Goal: Task Accomplishment & Management: Manage account settings

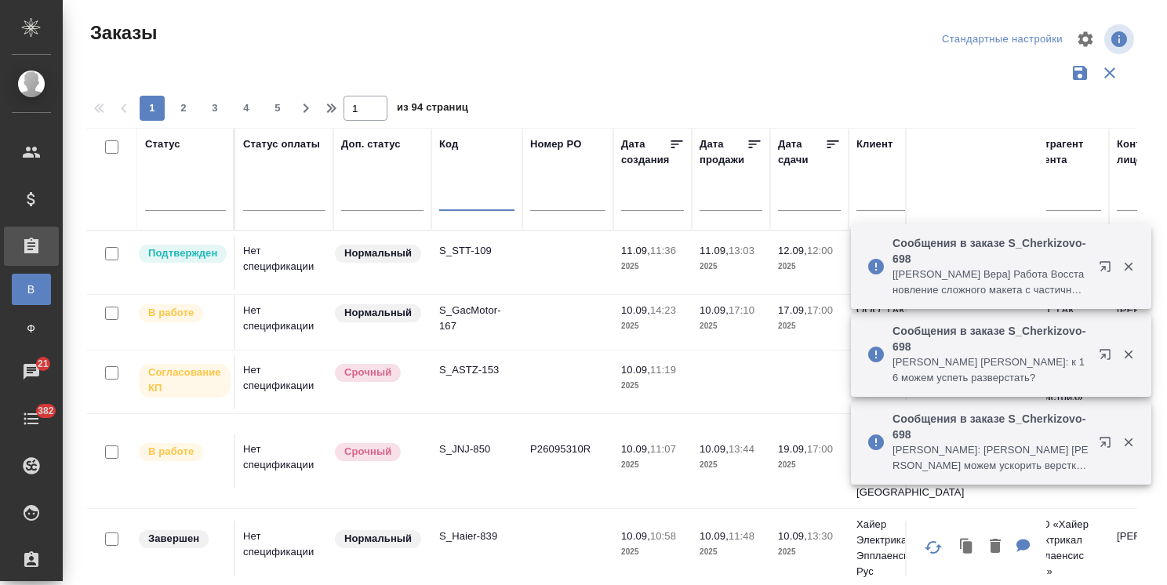
click at [463, 191] on input "text" at bounding box center [476, 201] width 75 height 20
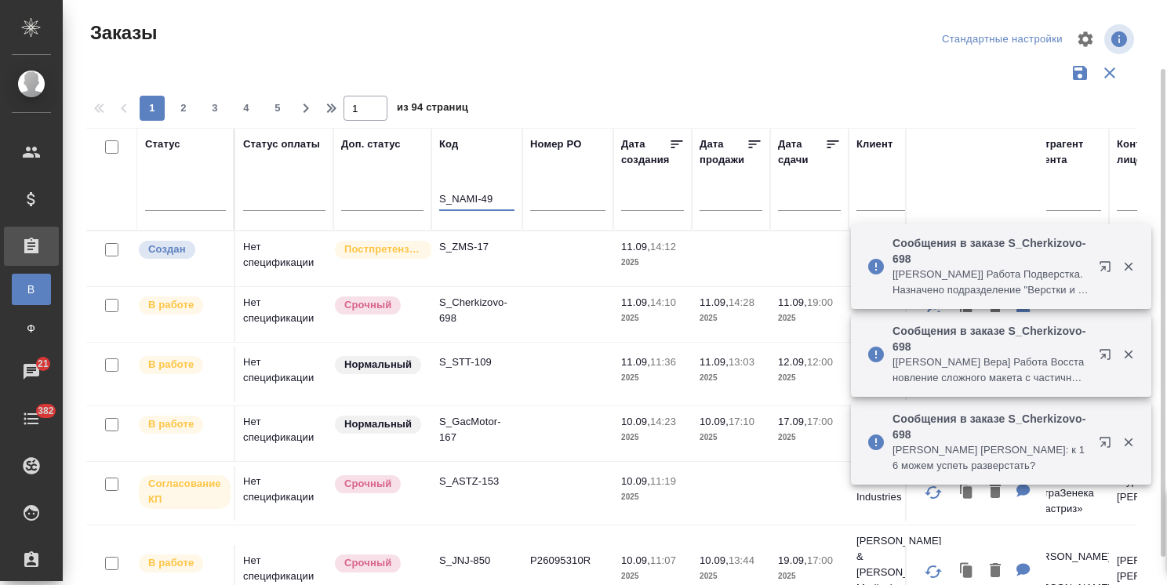
scroll to position [38, 0]
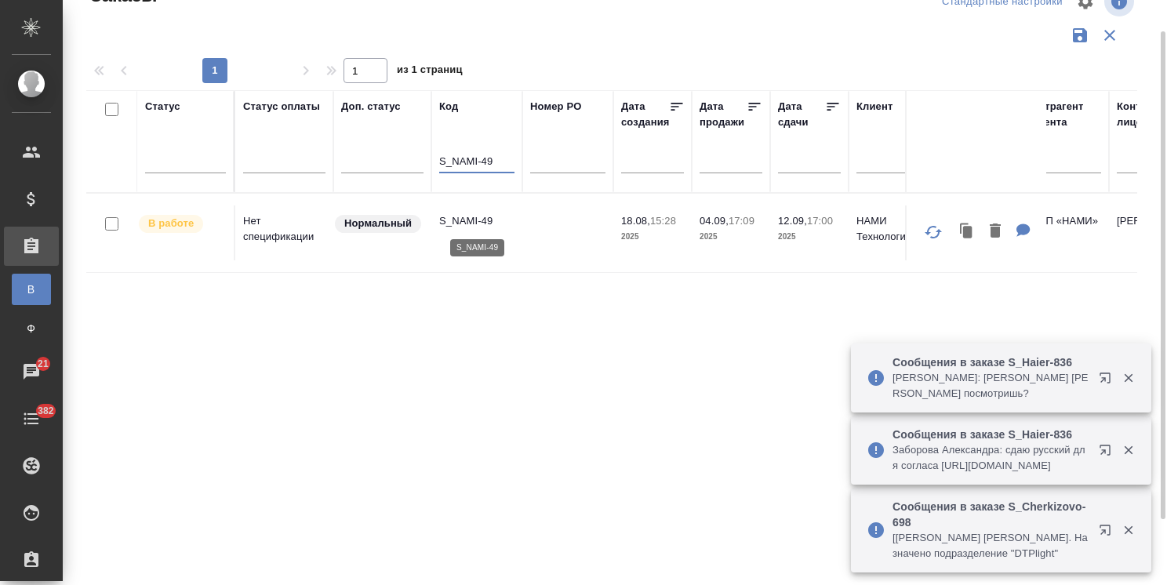
type input "S_NAMI-49"
click at [460, 223] on p "S_NAMI-49" at bounding box center [476, 221] width 75 height 16
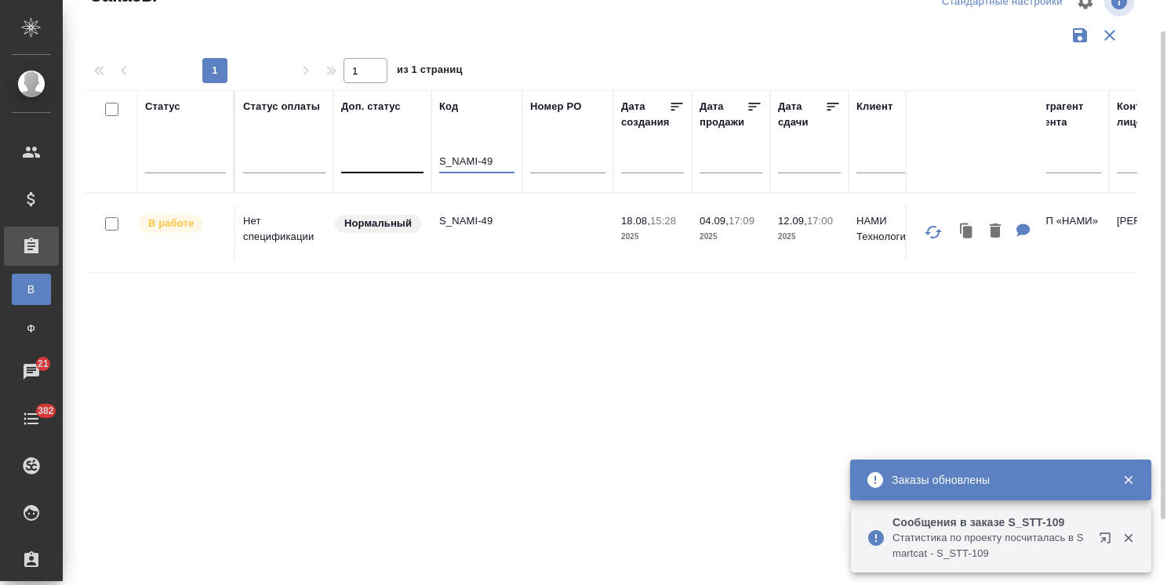
drag, startPoint x: 480, startPoint y: 165, endPoint x: 349, endPoint y: 165, distance: 131.0
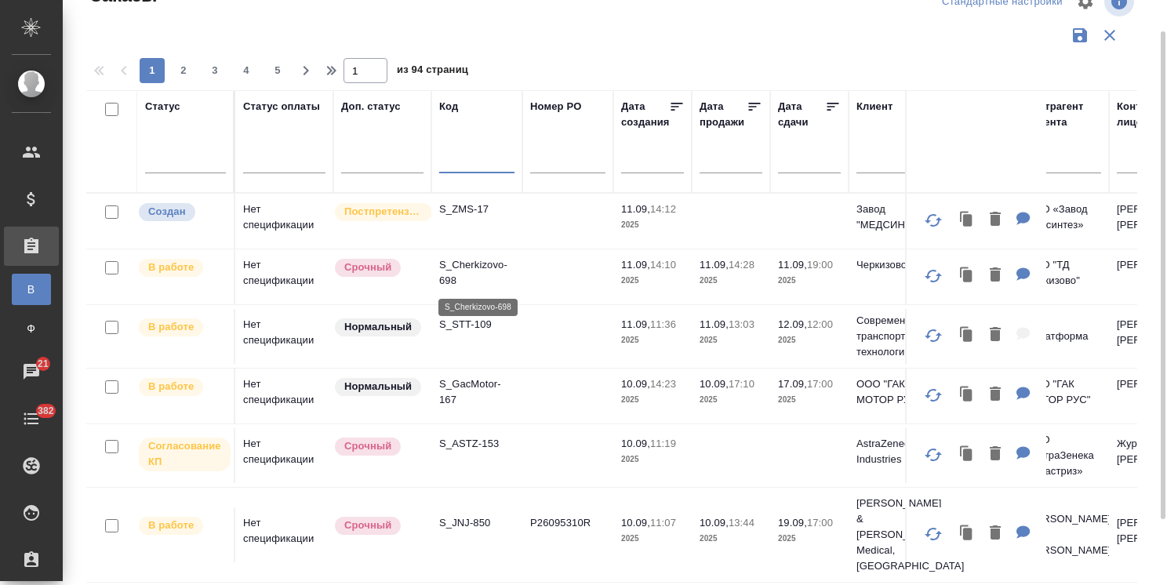
click at [482, 265] on p "S_Cherkizovo-698" at bounding box center [476, 272] width 75 height 31
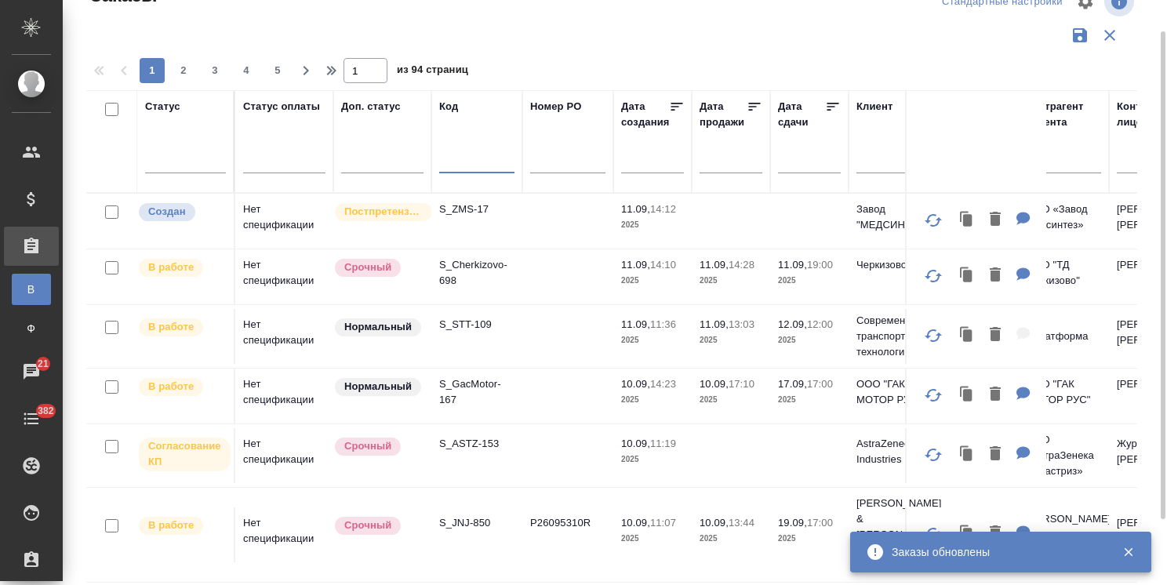
click at [450, 158] on input "text" at bounding box center [476, 163] width 75 height 20
paste input "S_NAMI-49"
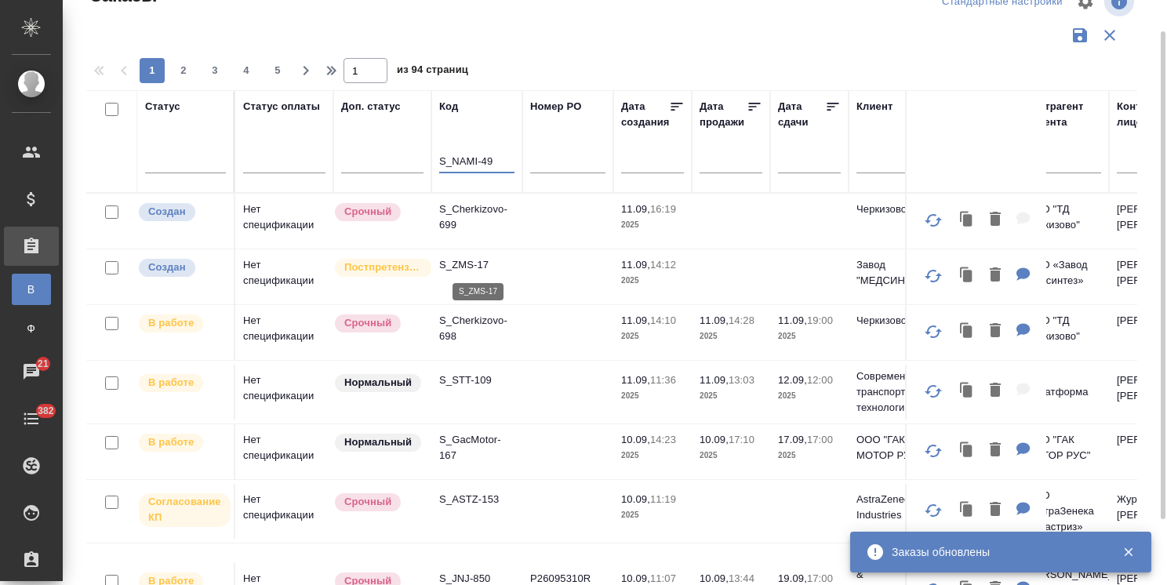
type input "S_NAMI-49"
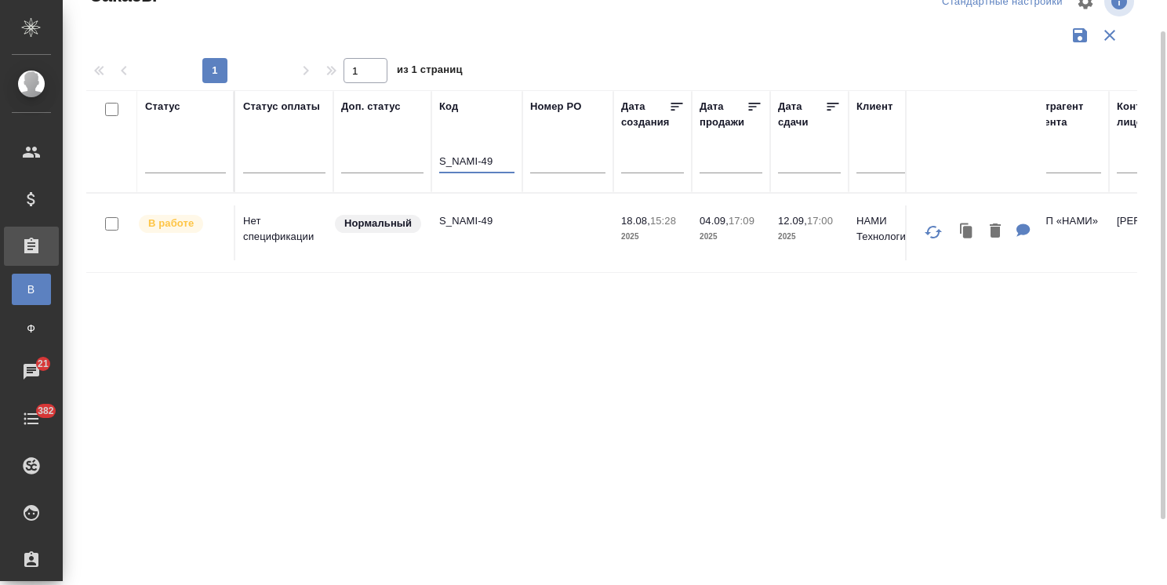
click at [466, 218] on p "S_NAMI-49" at bounding box center [476, 221] width 75 height 16
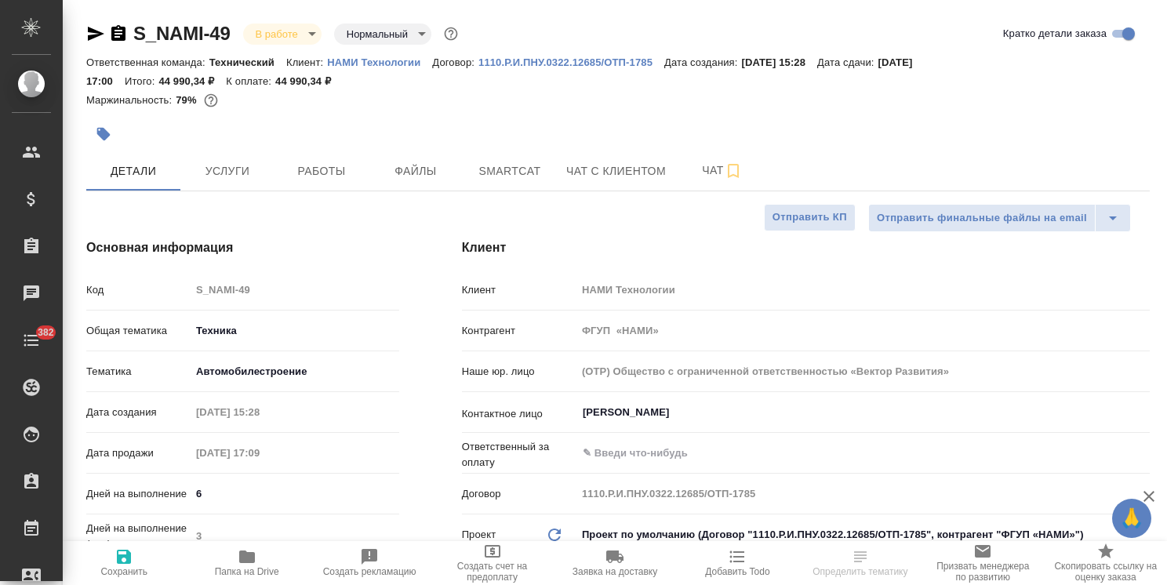
select select "RU"
type input "[PERSON_NAME]"
select select "RU"
type textarea "x"
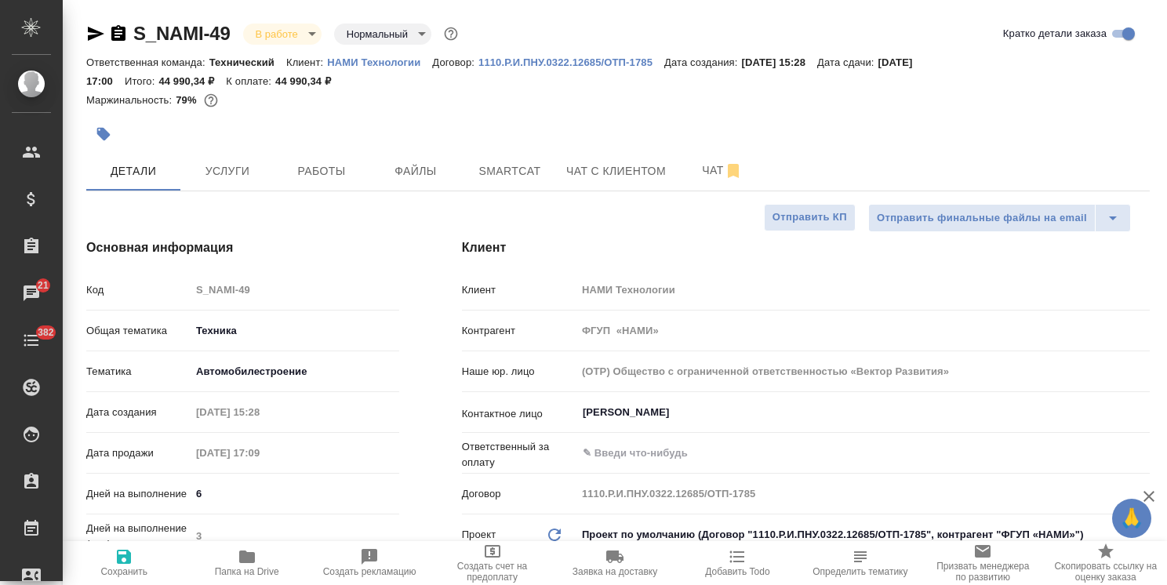
type textarea "x"
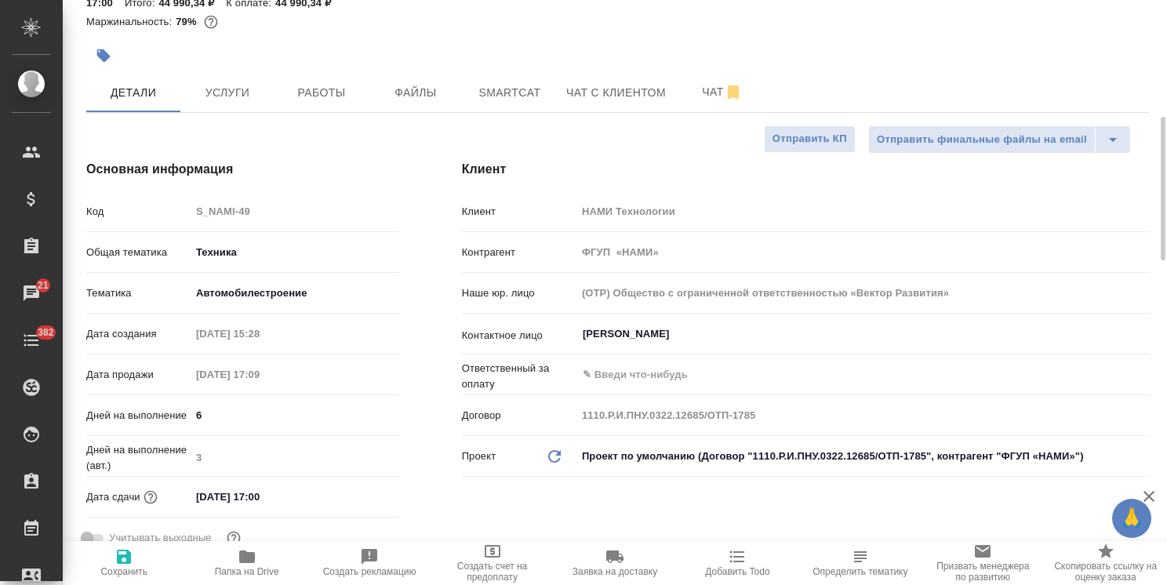
scroll to position [157, 0]
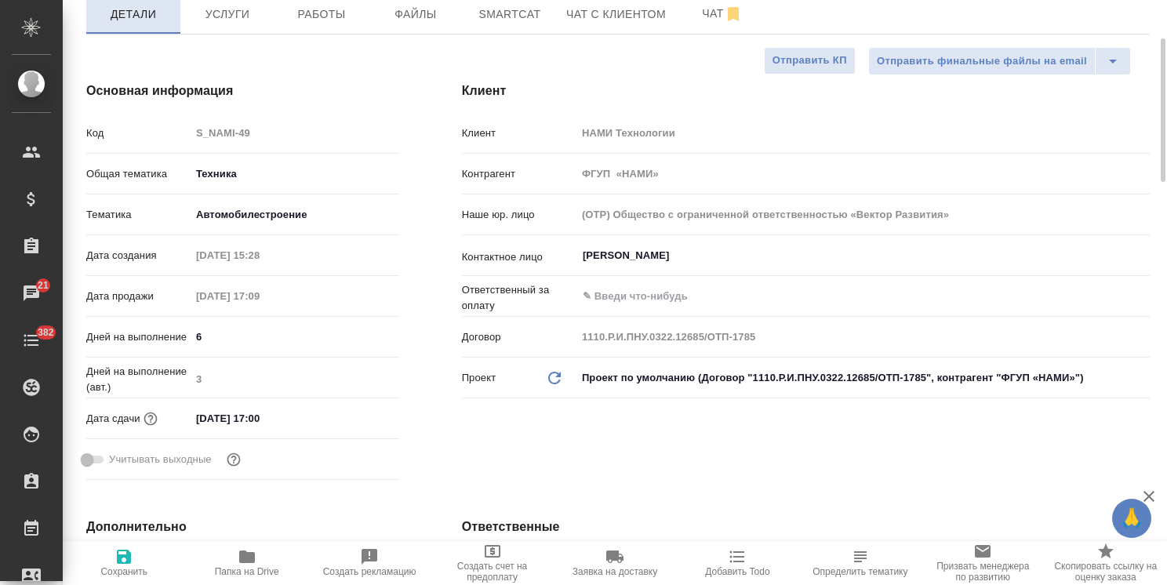
type textarea "x"
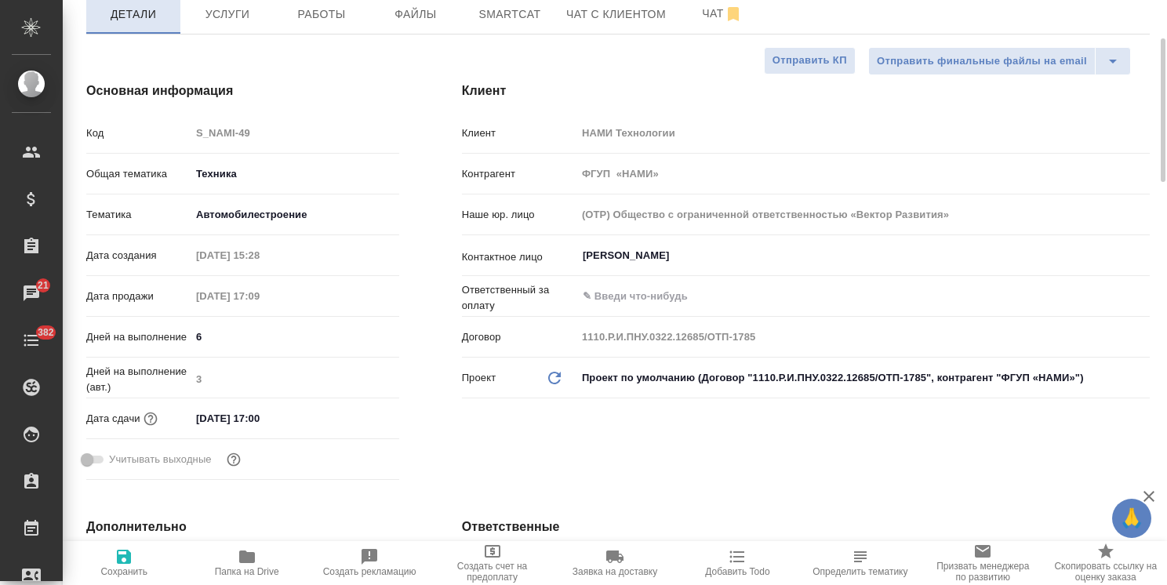
type textarea "x"
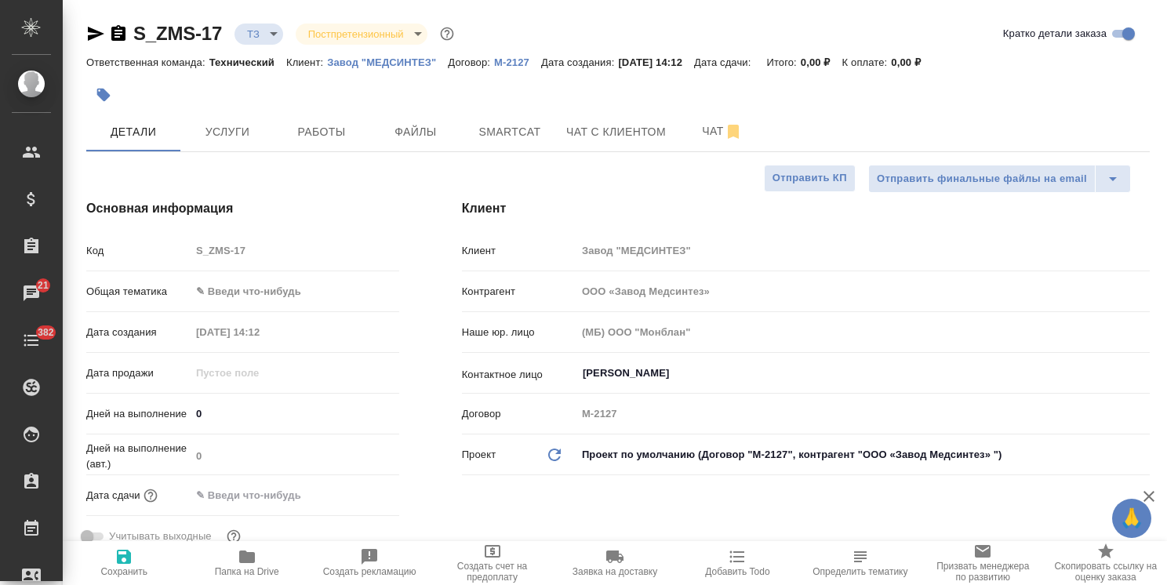
select select "RU"
click at [393, 64] on p "Завод "МЕДСИНТЕЗ"" at bounding box center [387, 62] width 121 height 12
type input "ООО «Завод Медсинтез»"
click at [243, 140] on span "Услуги" at bounding box center [227, 132] width 75 height 20
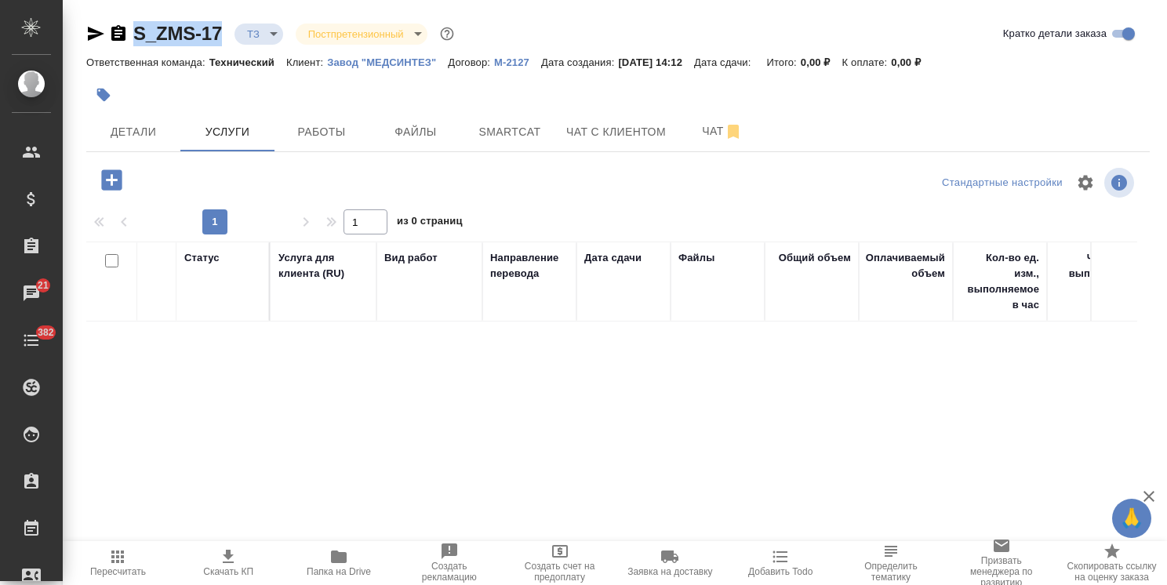
click at [121, 173] on icon "button" at bounding box center [111, 179] width 20 height 20
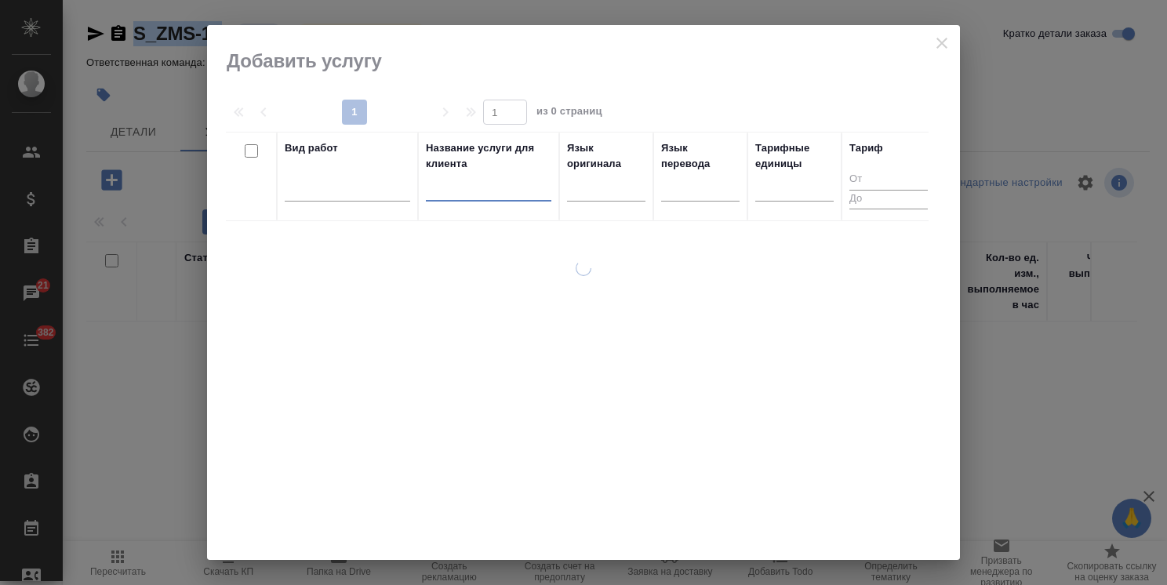
click at [447, 195] on input "text" at bounding box center [489, 192] width 126 height 20
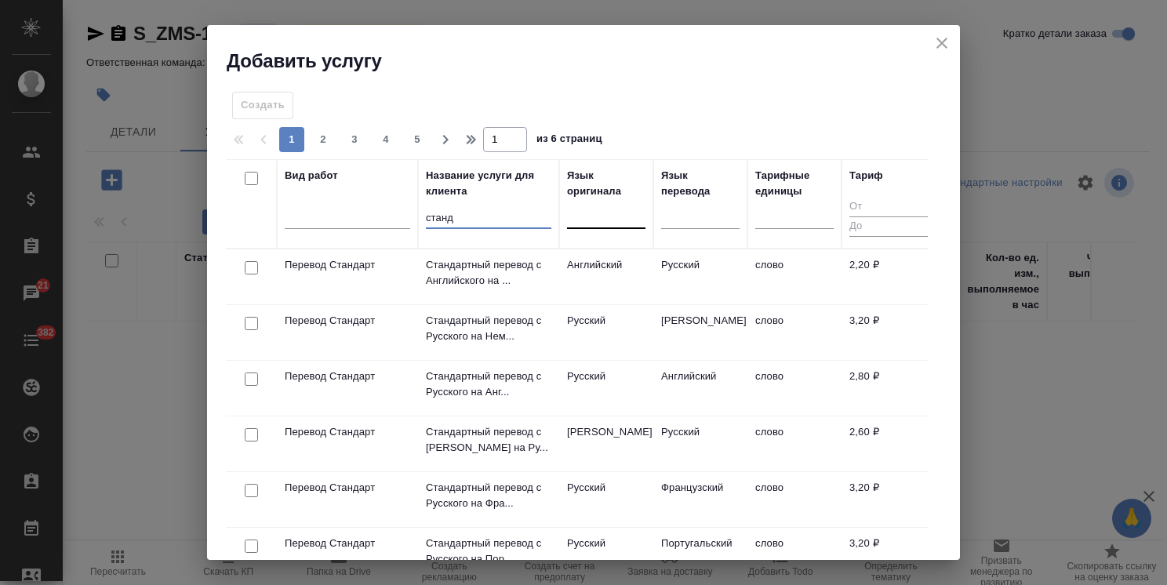
type input "станд"
click at [594, 219] on div at bounding box center [606, 213] width 78 height 23
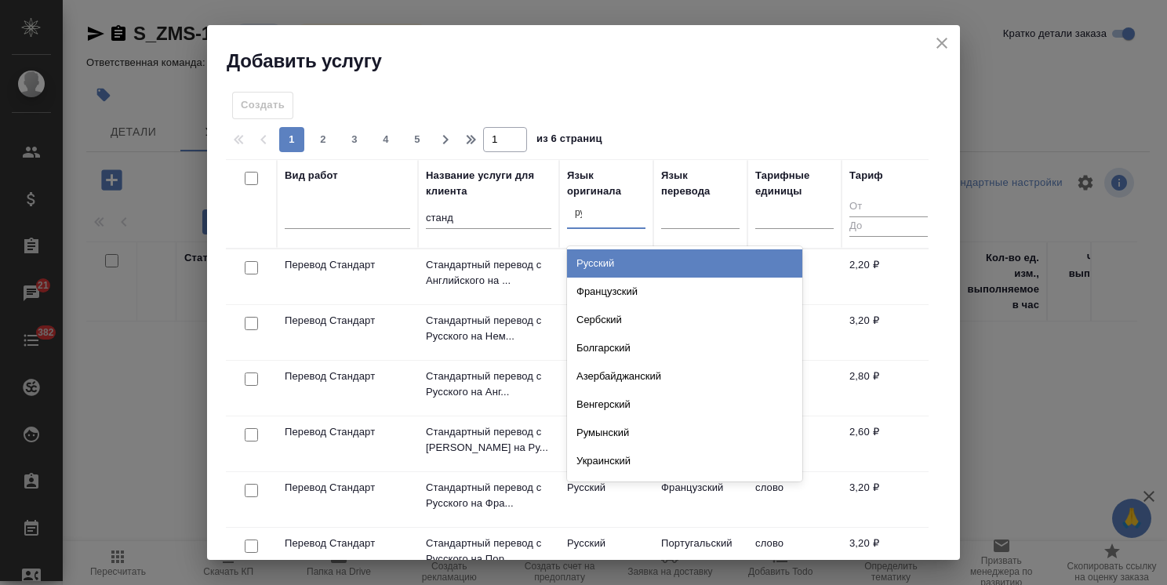
type input "рус"
click at [612, 263] on div "Русский" at bounding box center [684, 263] width 235 height 28
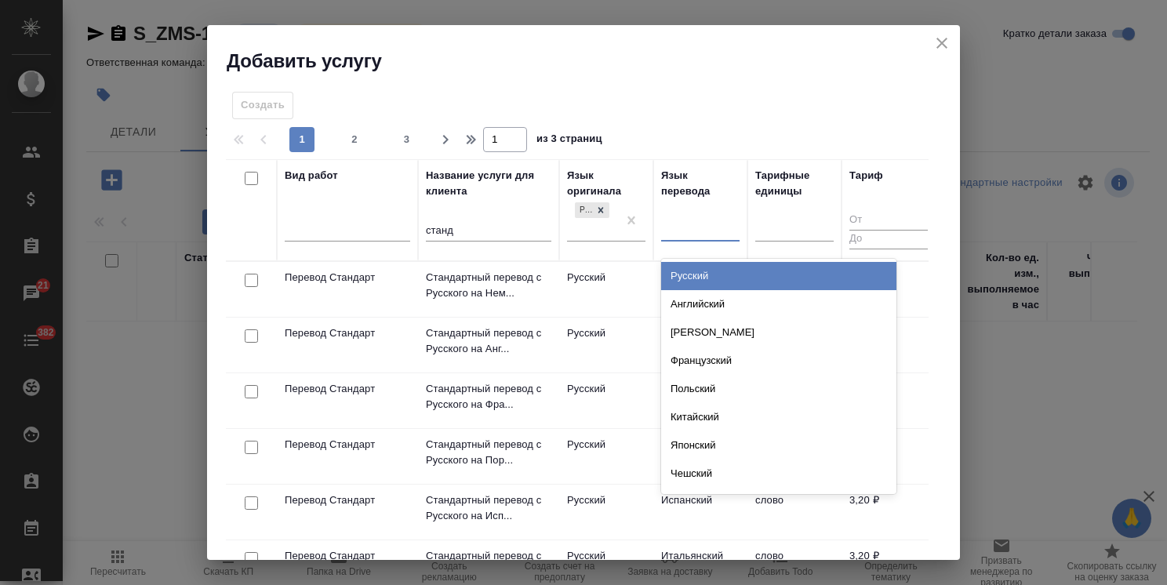
click at [693, 237] on div at bounding box center [700, 227] width 78 height 30
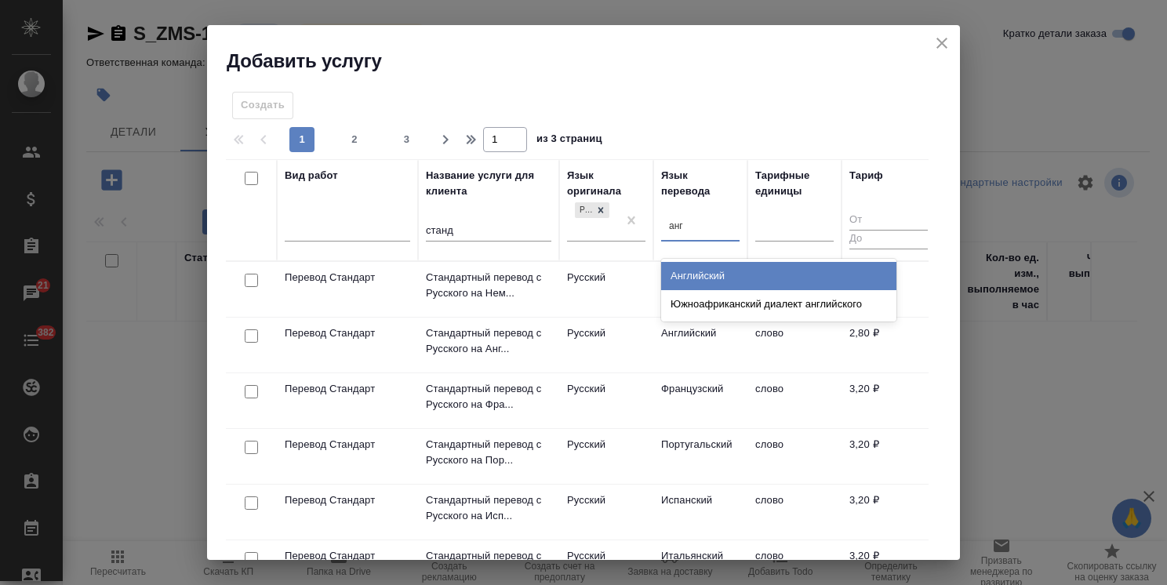
type input "англ"
click at [701, 267] on div "Английский" at bounding box center [778, 276] width 235 height 28
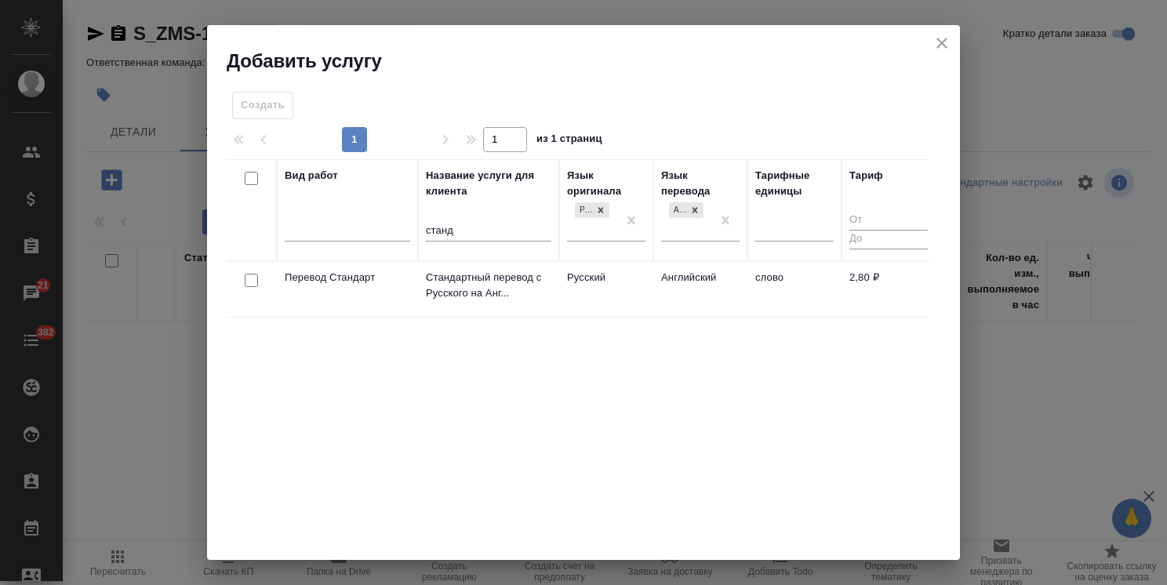
drag, startPoint x: 253, startPoint y: 281, endPoint x: 297, endPoint y: 281, distance: 43.9
click at [253, 281] on input "checkbox" at bounding box center [251, 280] width 13 height 13
checkbox input "true"
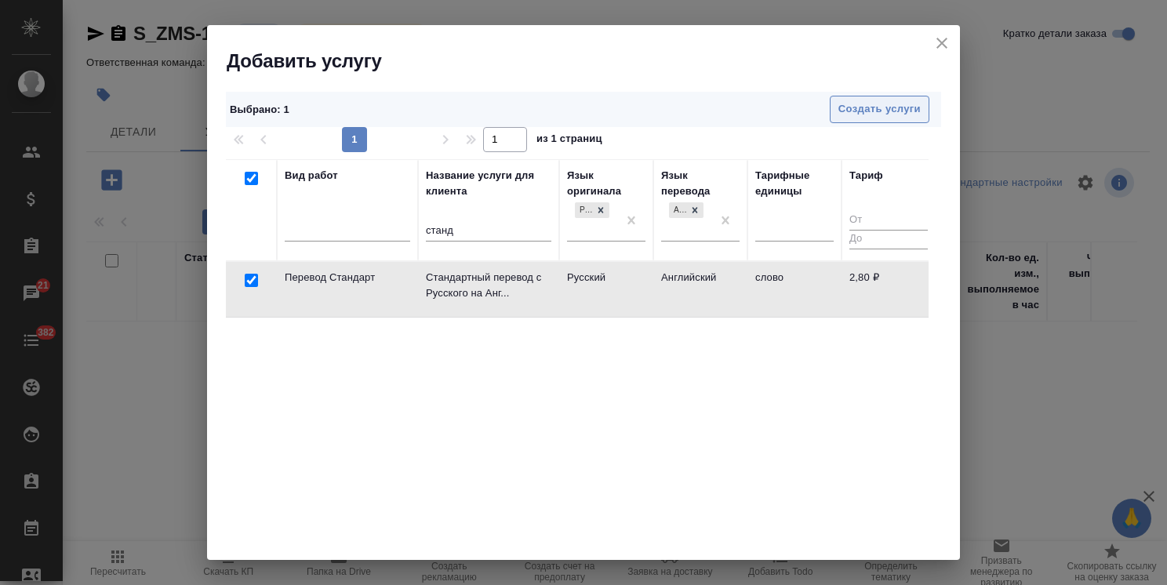
click at [842, 106] on span "Создать услуги" at bounding box center [880, 109] width 82 height 18
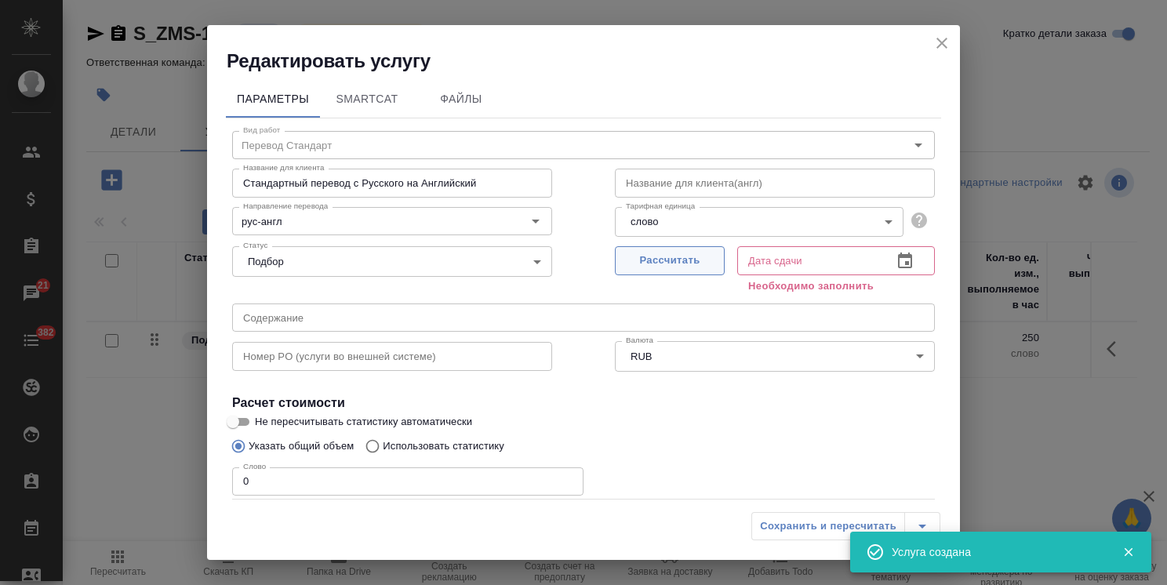
click at [655, 262] on span "Рассчитать" at bounding box center [670, 261] width 93 height 18
type input "11.09.2025 16:34"
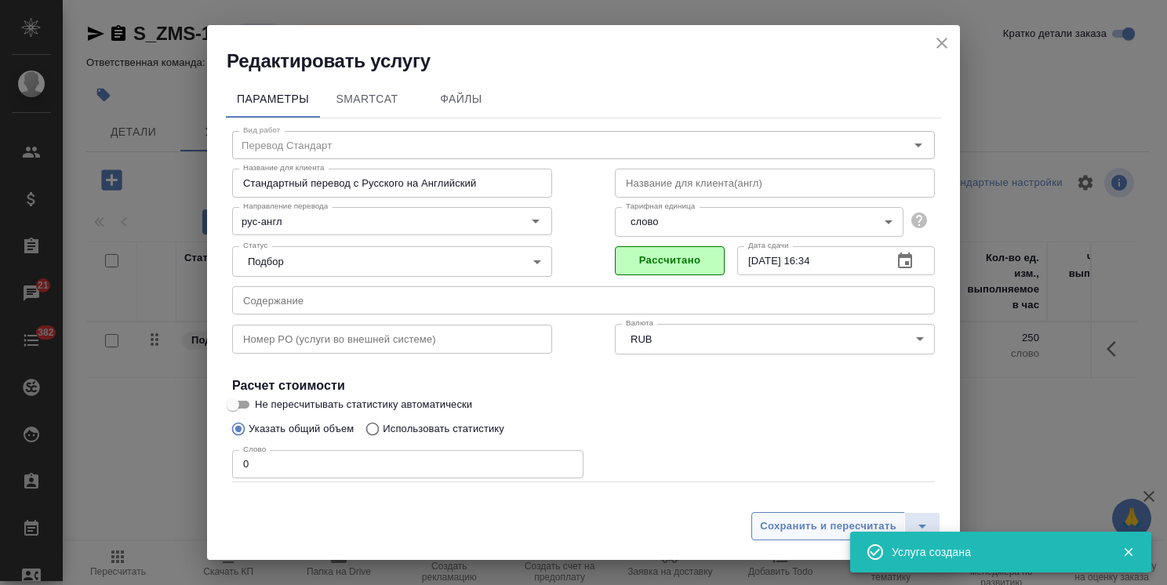
click at [802, 534] on span "Сохранить и пересчитать" at bounding box center [828, 527] width 136 height 18
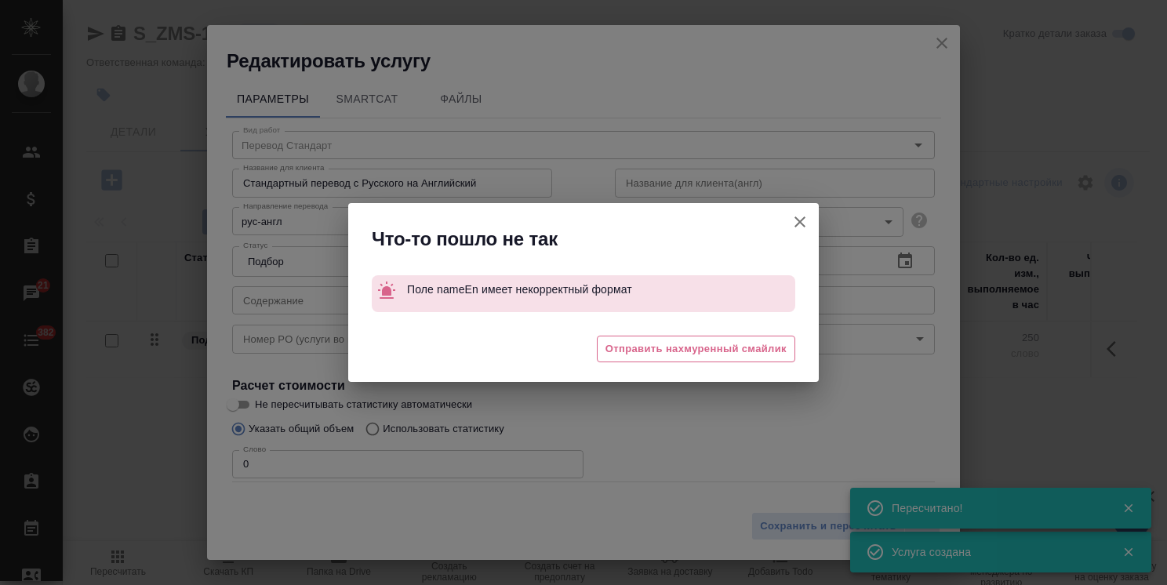
type input "new"
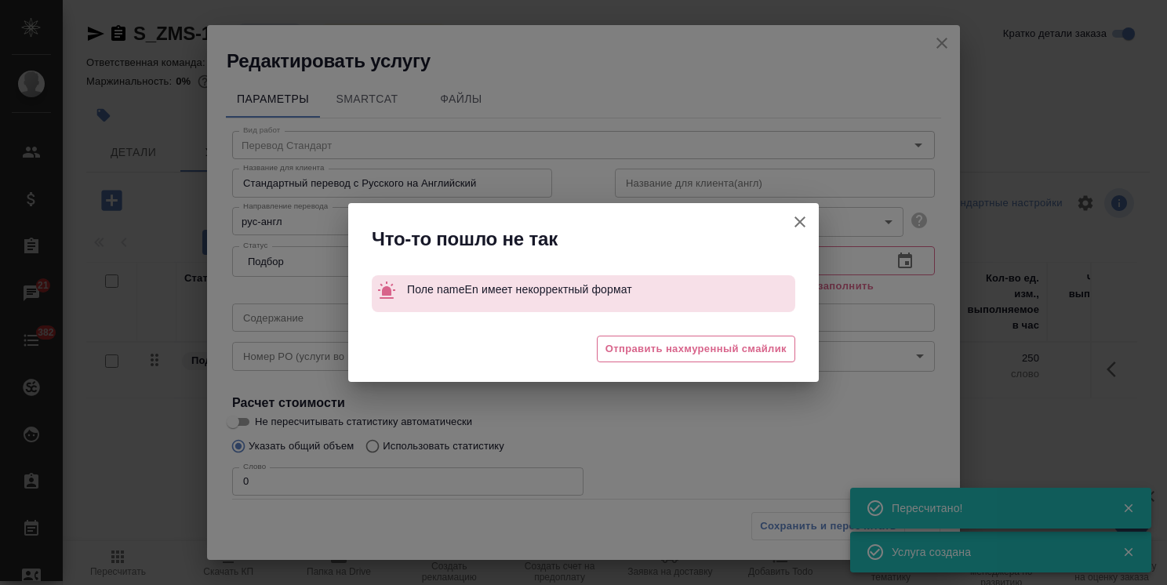
drag, startPoint x: 794, startPoint y: 220, endPoint x: 913, endPoint y: 128, distance: 150.9
click at [794, 219] on icon "button" at bounding box center [800, 222] width 19 height 19
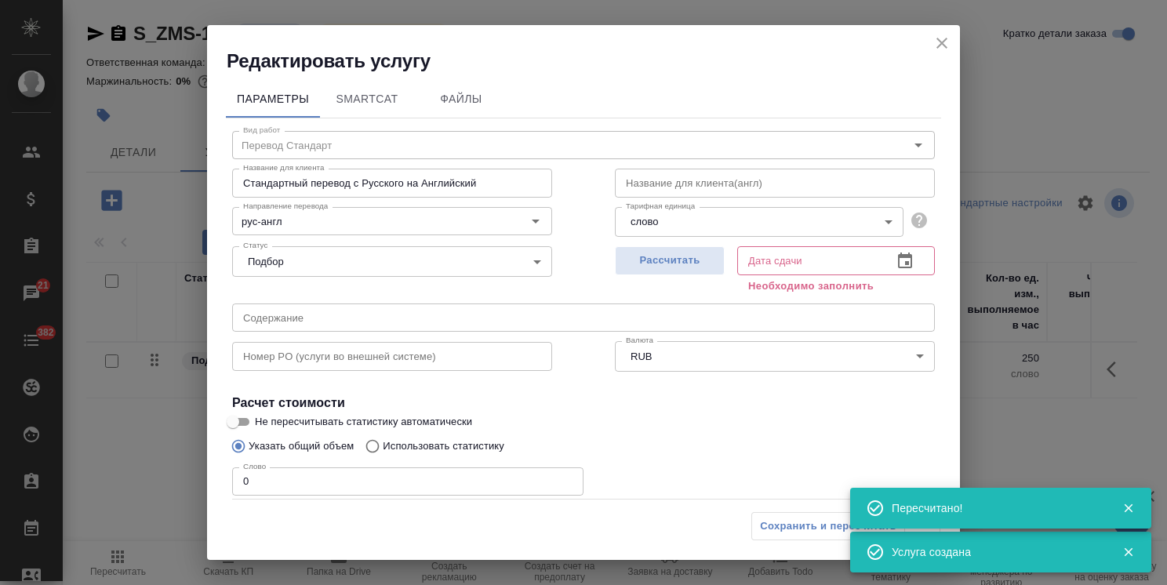
click at [948, 43] on icon "close" at bounding box center [942, 43] width 19 height 19
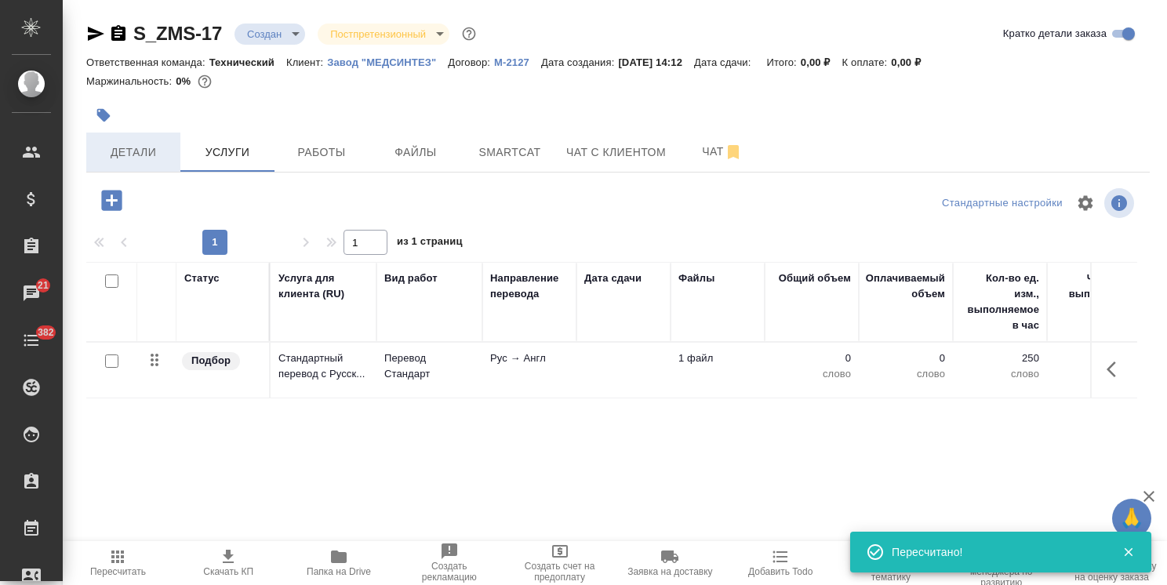
click at [128, 154] on span "Детали" at bounding box center [133, 153] width 75 height 20
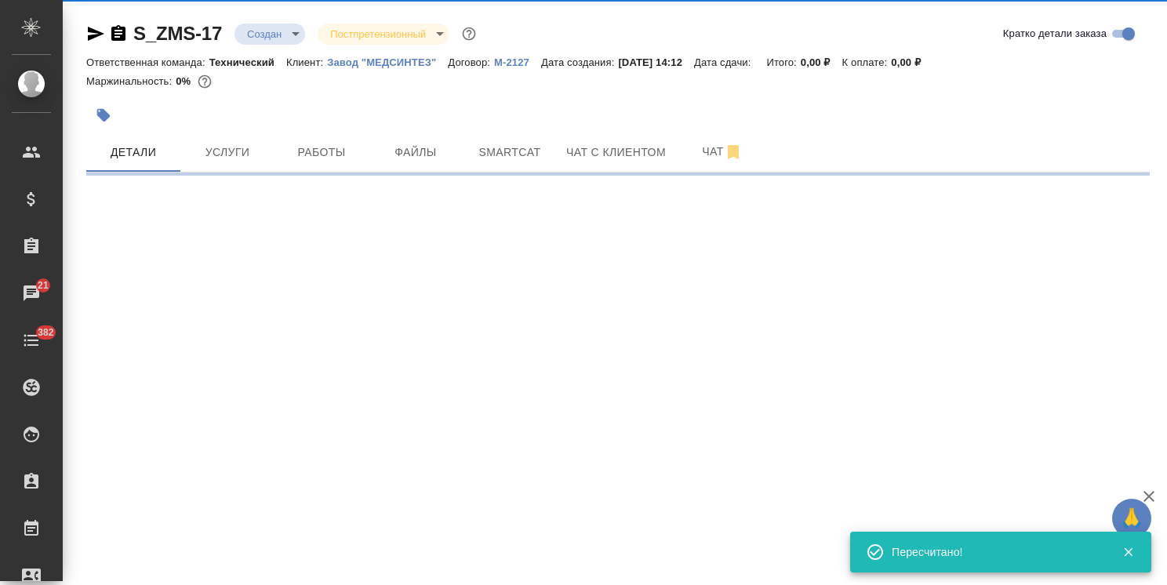
select select "RU"
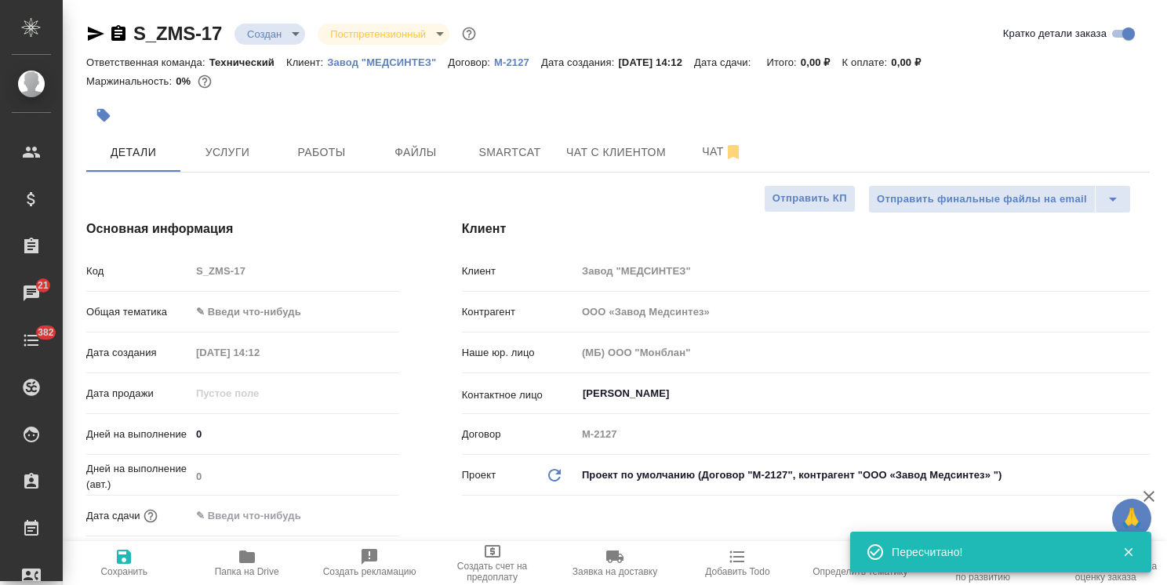
type textarea "x"
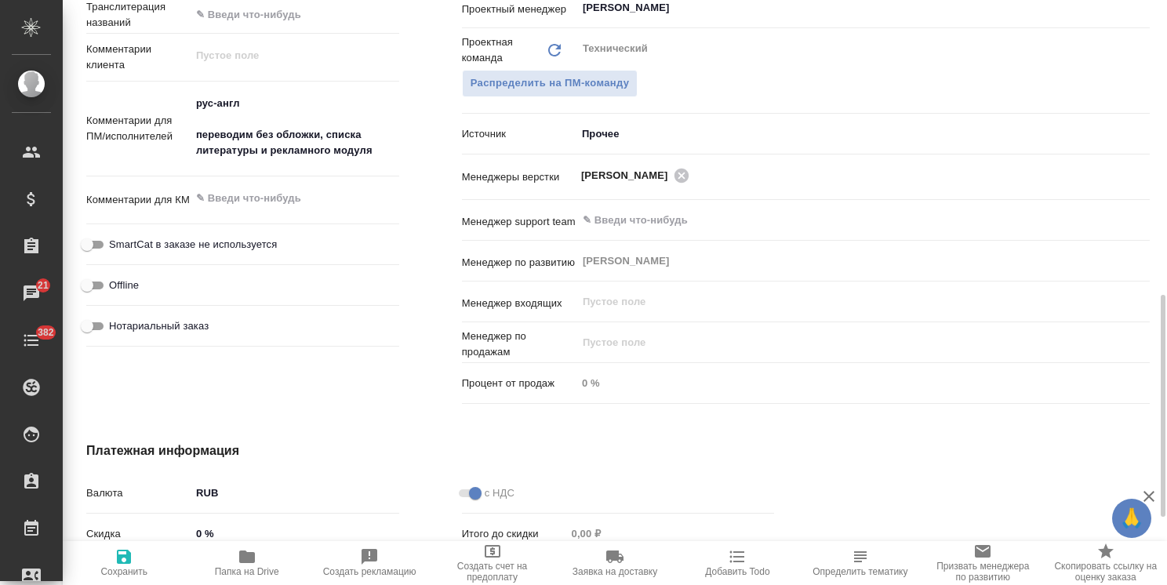
scroll to position [758, 0]
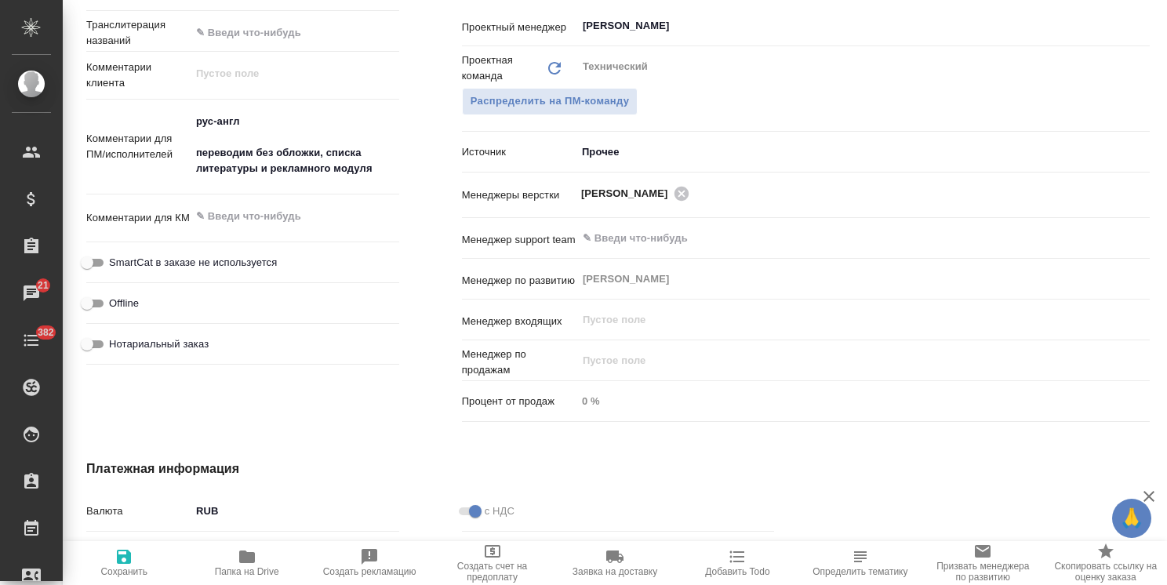
type input "ООО «Завод Медсинтез»"
type textarea "x"
type input "ООО «Завод Медсинтез»"
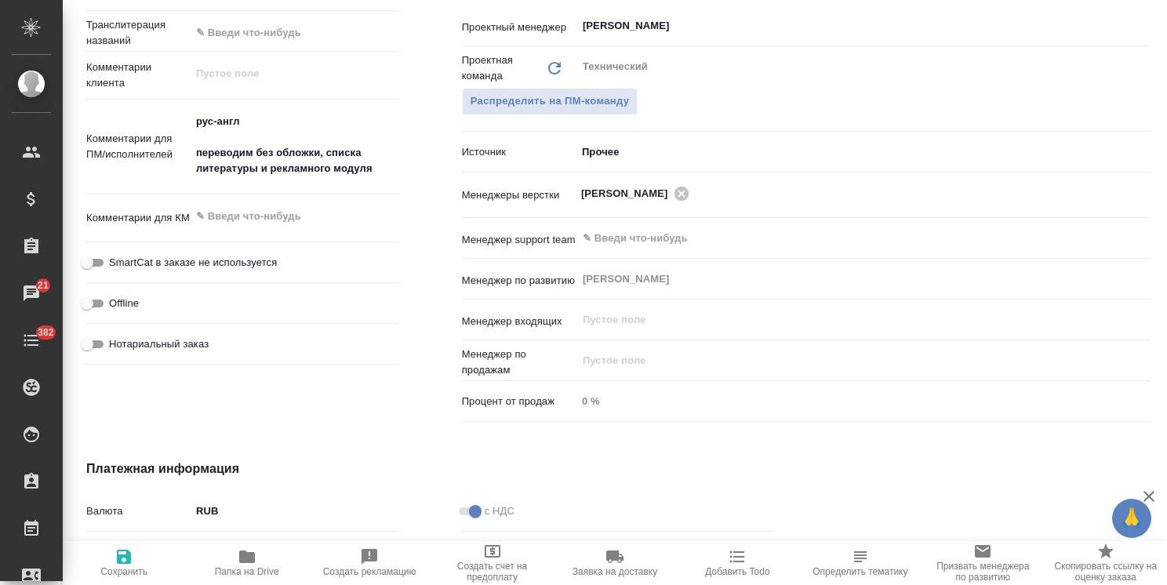
type textarea "x"
click at [240, 574] on span "Папка на Drive" at bounding box center [247, 571] width 64 height 11
type input "ООО «Завод Медсинтез»"
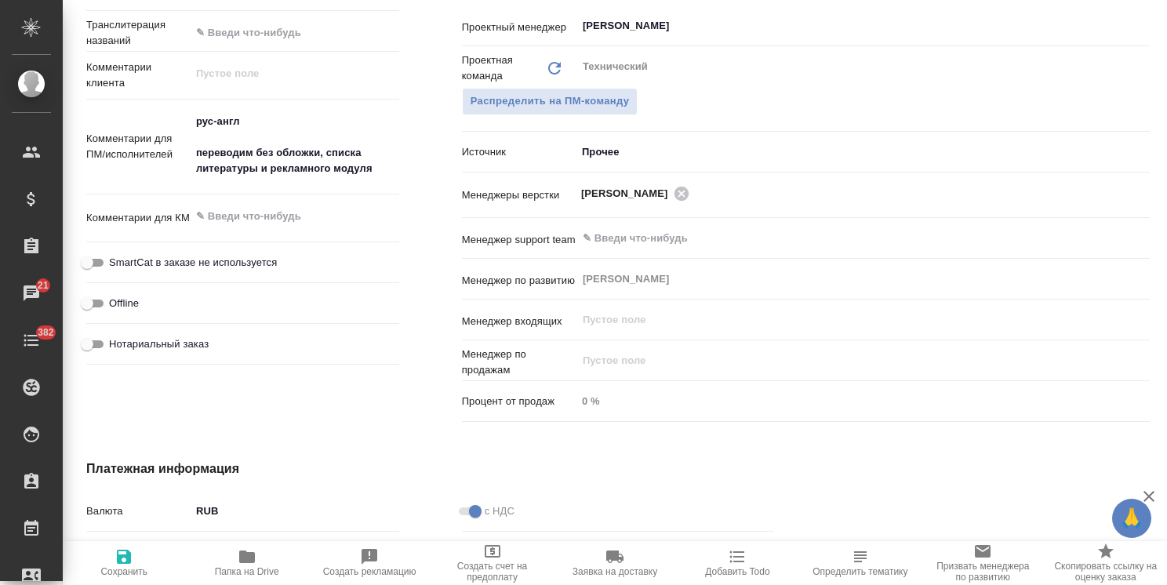
type textarea "x"
type input "ООО «Завод Медсинтез»"
type textarea "x"
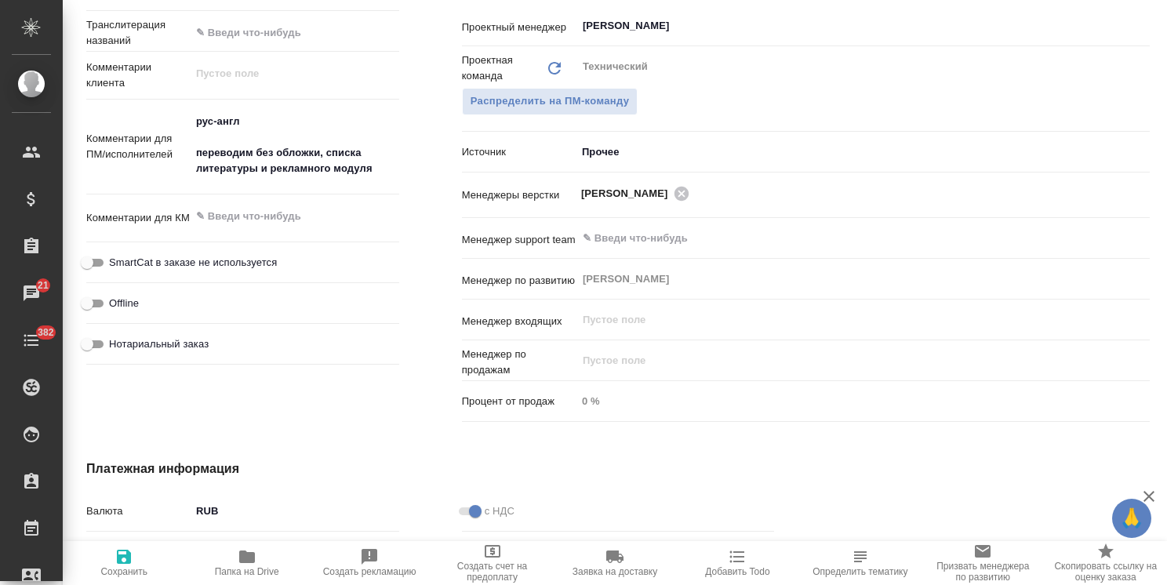
type textarea "x"
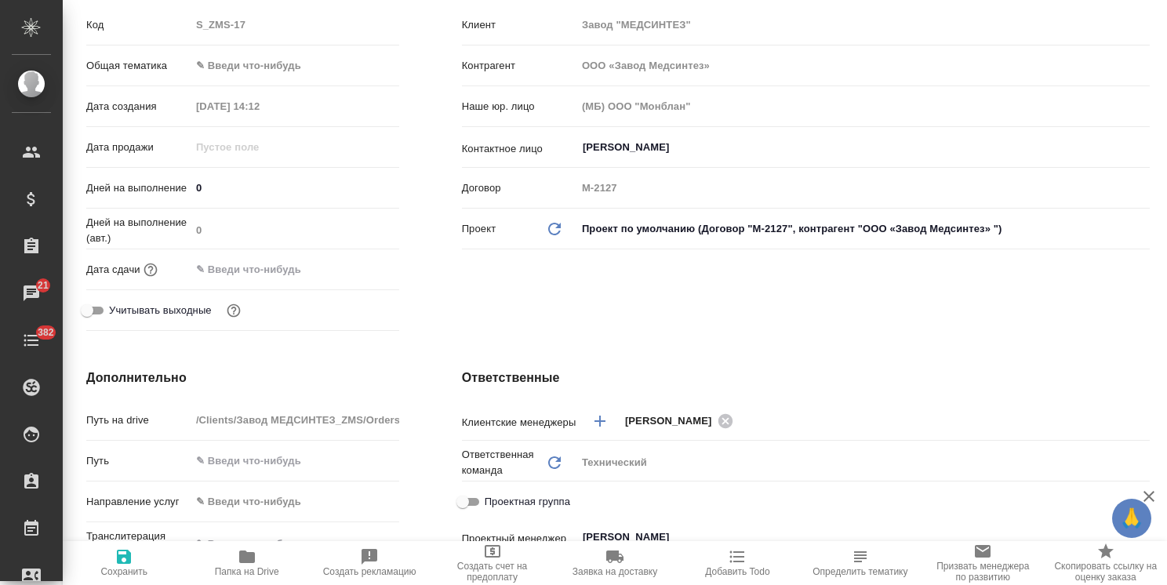
scroll to position [0, 0]
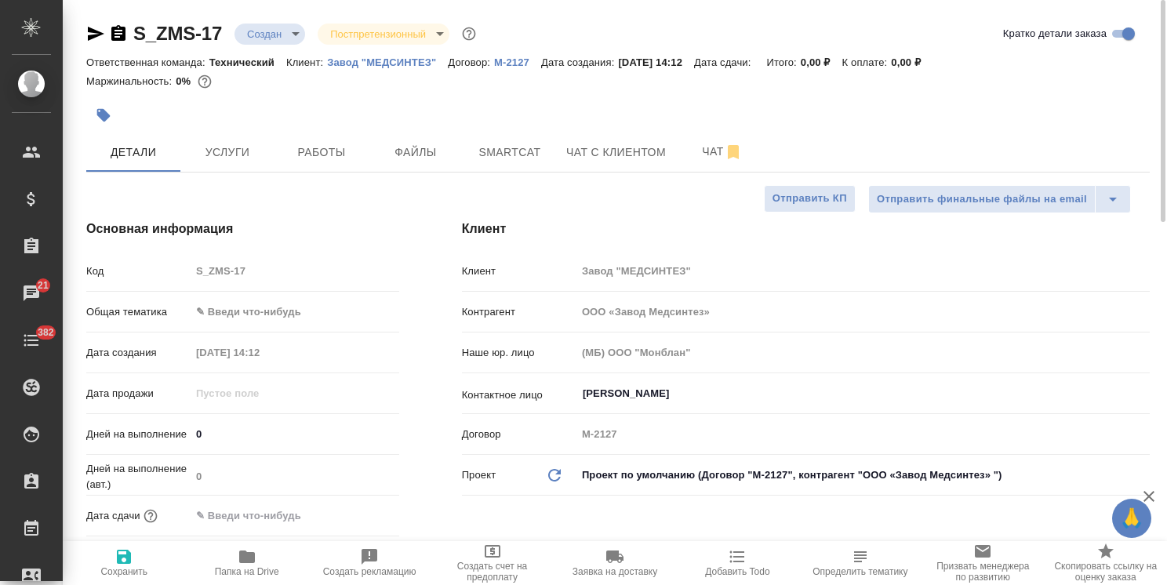
click at [423, 64] on p "Завод "МЕДСИНТЕЗ"" at bounding box center [387, 62] width 121 height 12
type input "ООО «Завод Медсинтез»"
type textarea "x"
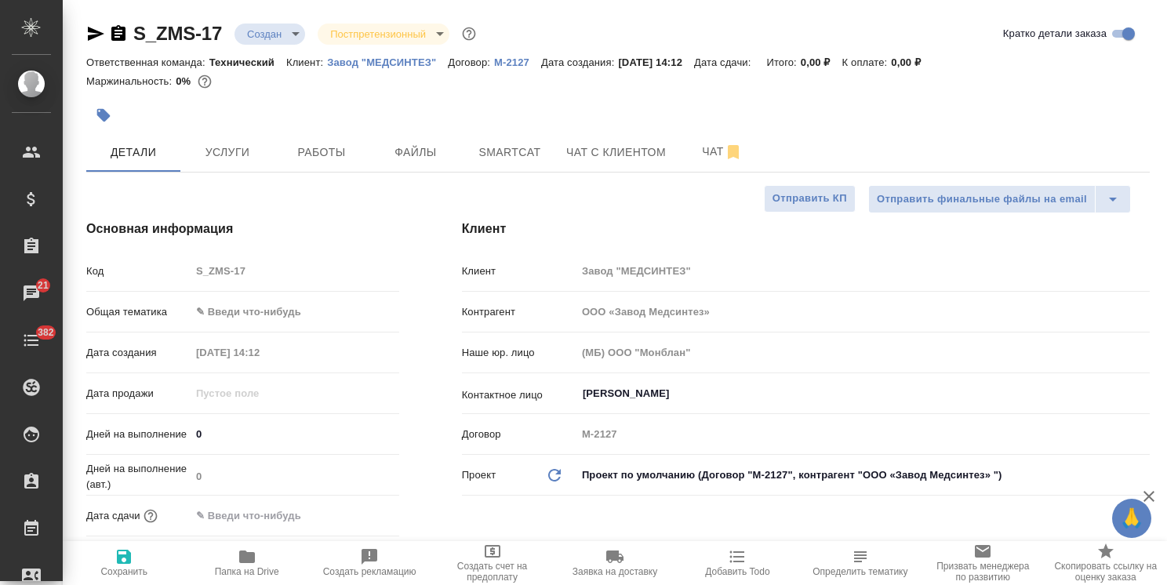
type input "ООО «Завод Медсинтез»"
type textarea "x"
click at [253, 315] on body "🙏 .cls-1 fill:#fff; AWATERA Usmanova Olga Клиенты Спецификации Заказы 21 Чаты 3…" at bounding box center [583, 292] width 1167 height 585
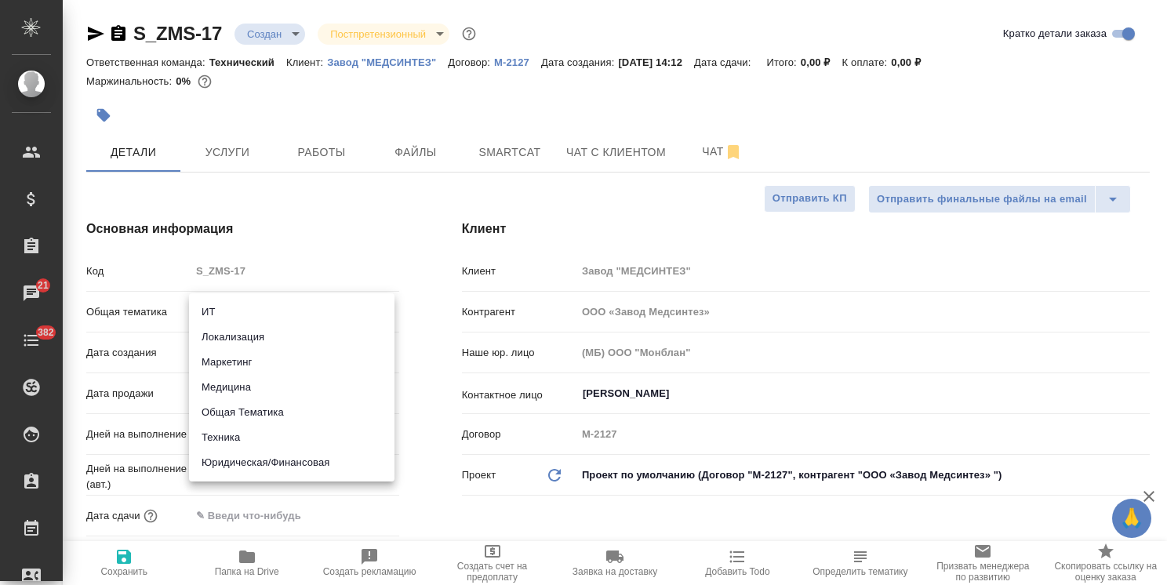
click at [242, 391] on li "Медицина" at bounding box center [292, 387] width 206 height 25
type input "med"
type input "ООО «Завод Медсинтез»"
type textarea "x"
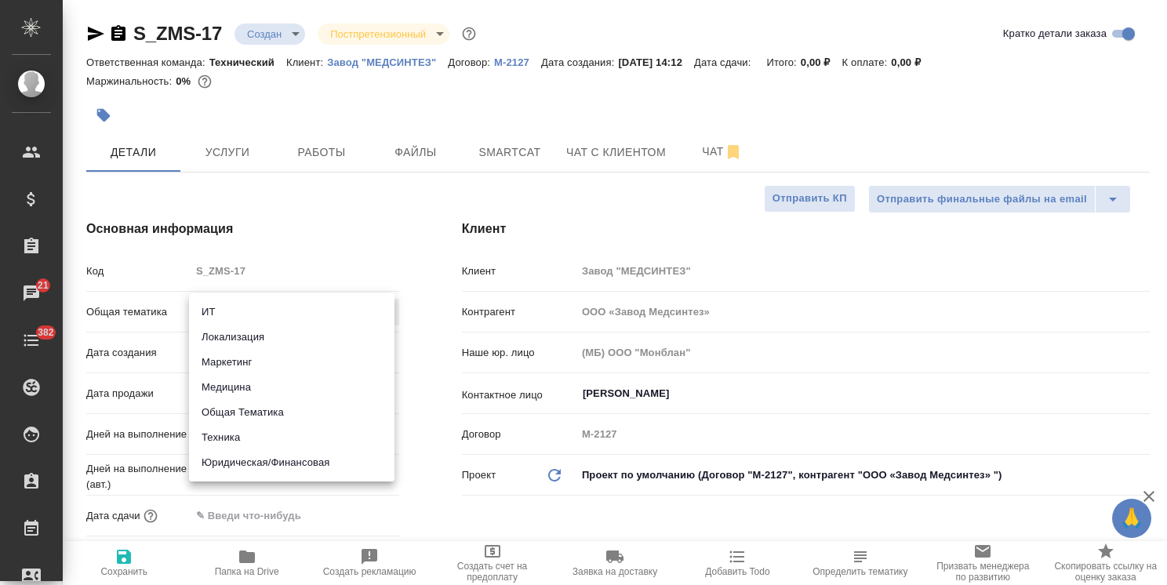
type textarea "x"
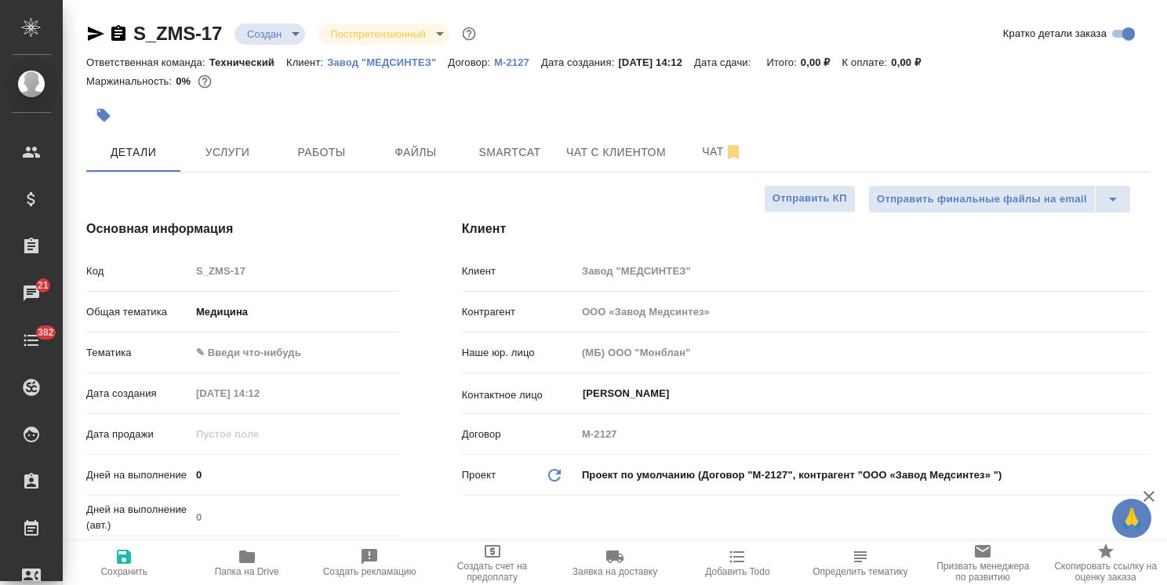
click at [252, 358] on body "🙏 .cls-1 fill:#fff; AWATERA Usmanova Olga Клиенты Спецификации Заказы 21 Чаты 3…" at bounding box center [583, 292] width 1167 height 585
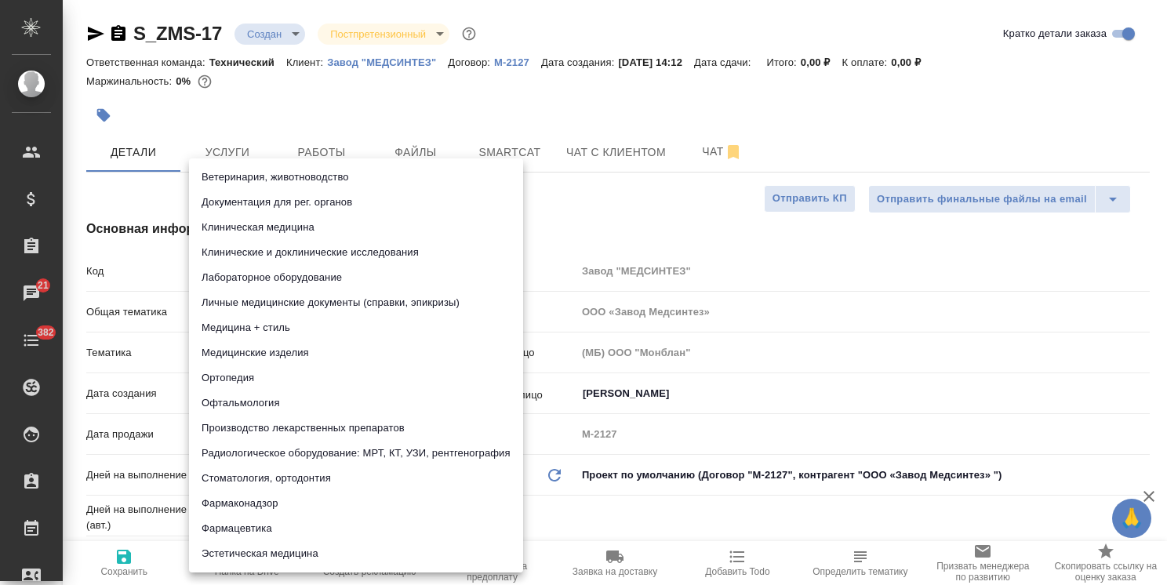
click at [286, 318] on li "Медицина + стиль" at bounding box center [356, 327] width 334 height 25
type input "ООО «Завод Медсинтез»"
type textarea "x"
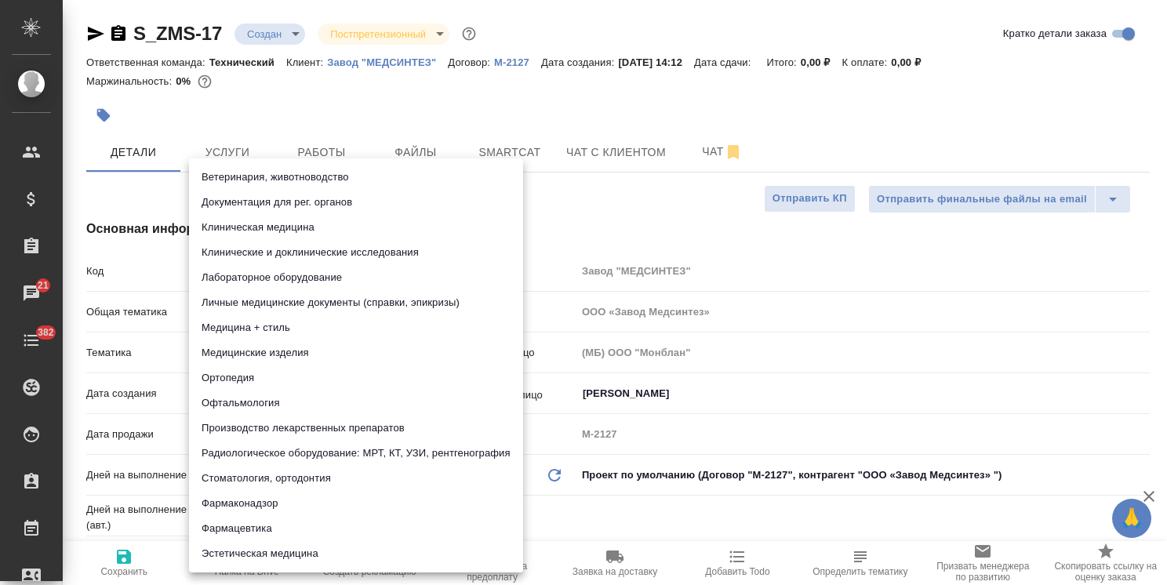
type input "614982e3093d9b491e1077bc"
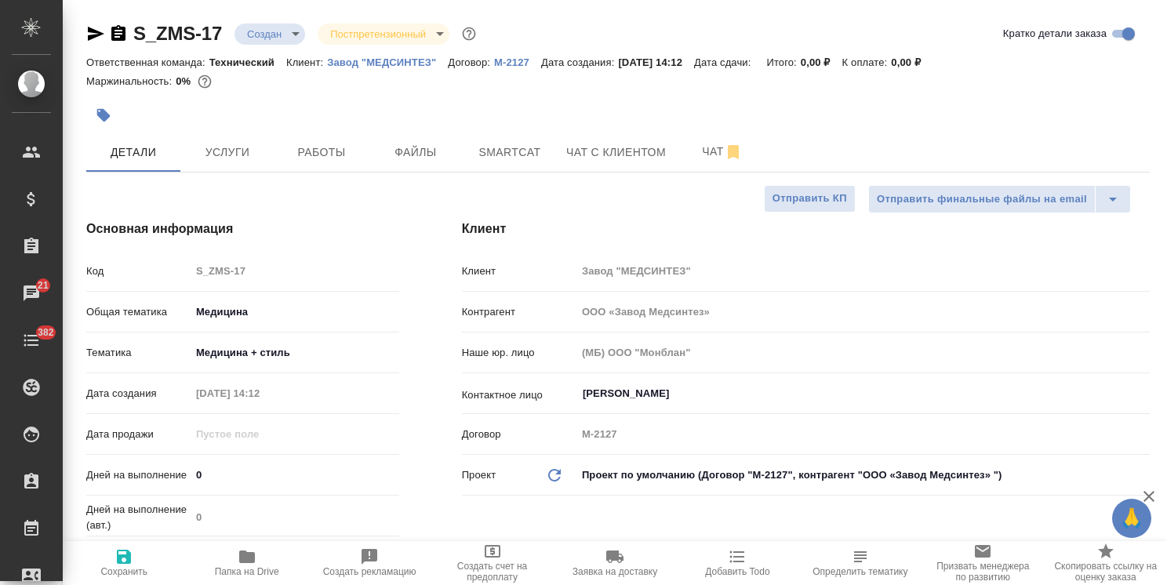
click at [115, 555] on icon "button" at bounding box center [124, 557] width 19 height 19
type input "ООО «Завод Медсинтез»"
type textarea "x"
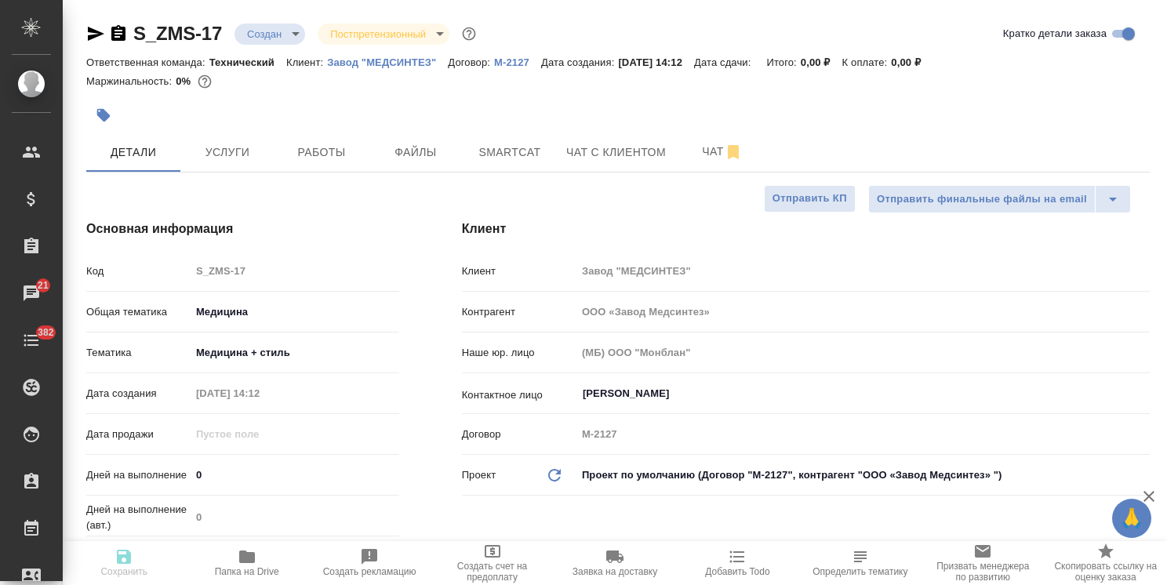
type input "ООО «Завод Медсинтез»"
type textarea "x"
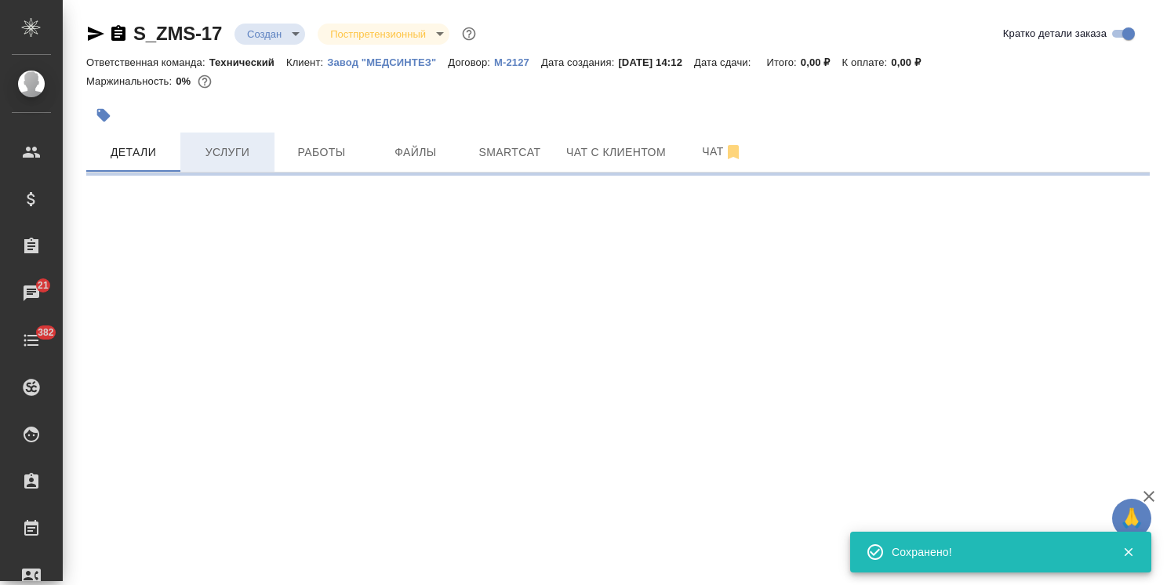
click at [242, 160] on span "Услуги" at bounding box center [227, 153] width 75 height 20
select select "RU"
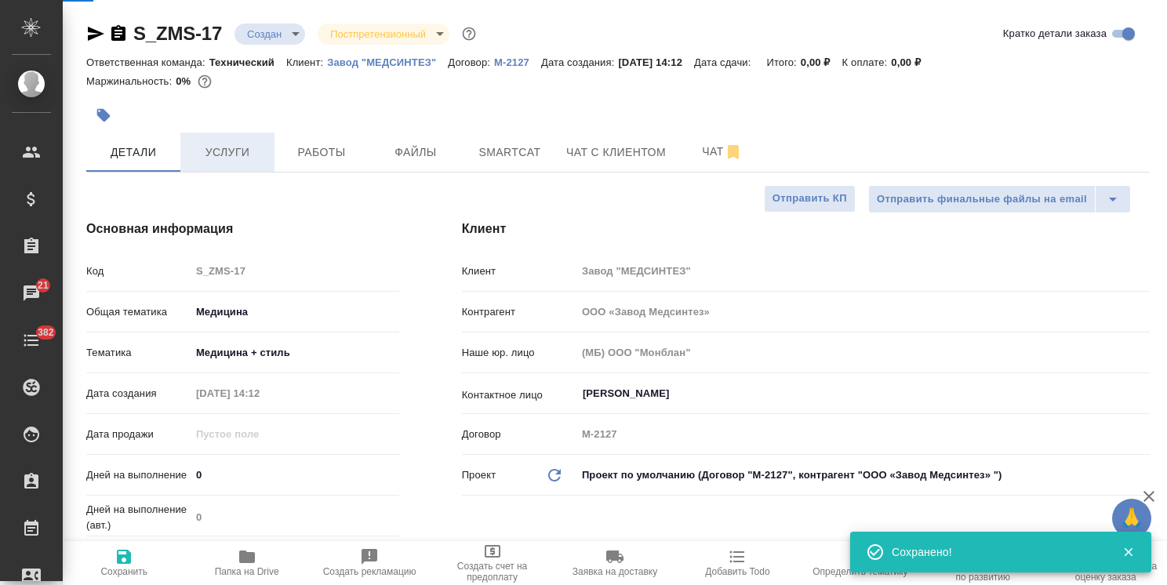
type textarea "x"
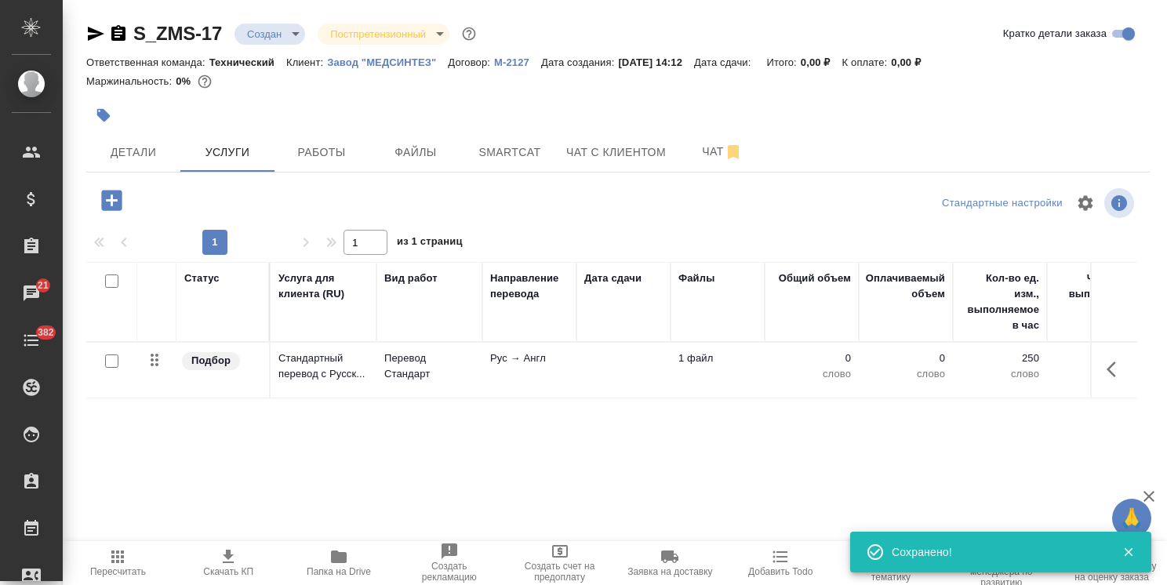
click at [332, 563] on icon "button" at bounding box center [338, 557] width 19 height 19
click at [419, 150] on span "Файлы" at bounding box center [415, 153] width 75 height 20
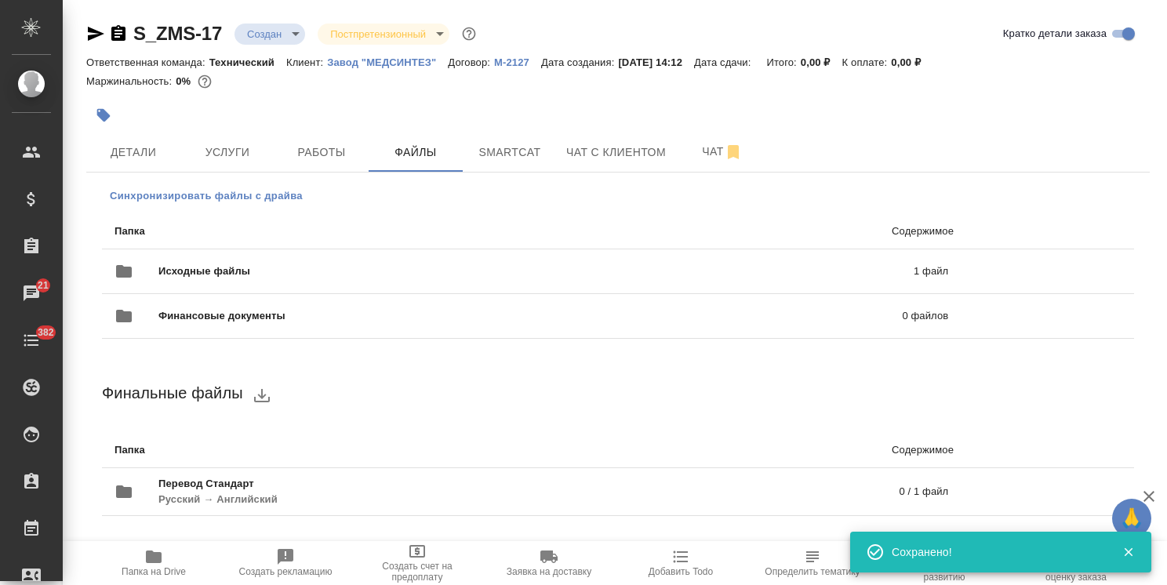
click at [267, 199] on span "Синхронизировать файлы с драйва" at bounding box center [206, 196] width 193 height 16
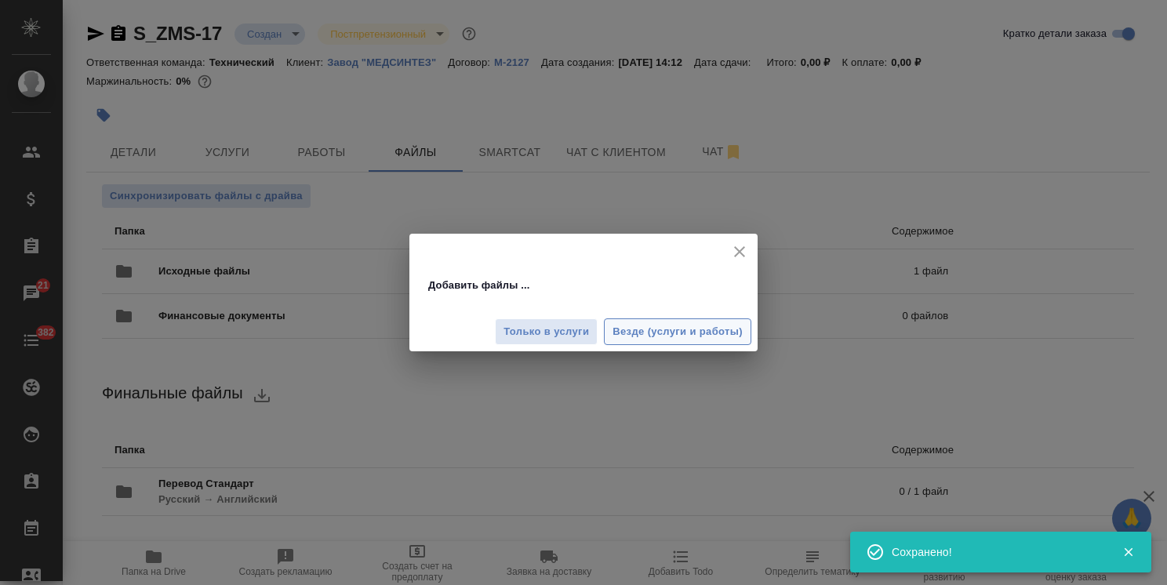
click at [675, 330] on span "Везде (услуги и работы)" at bounding box center [678, 332] width 130 height 18
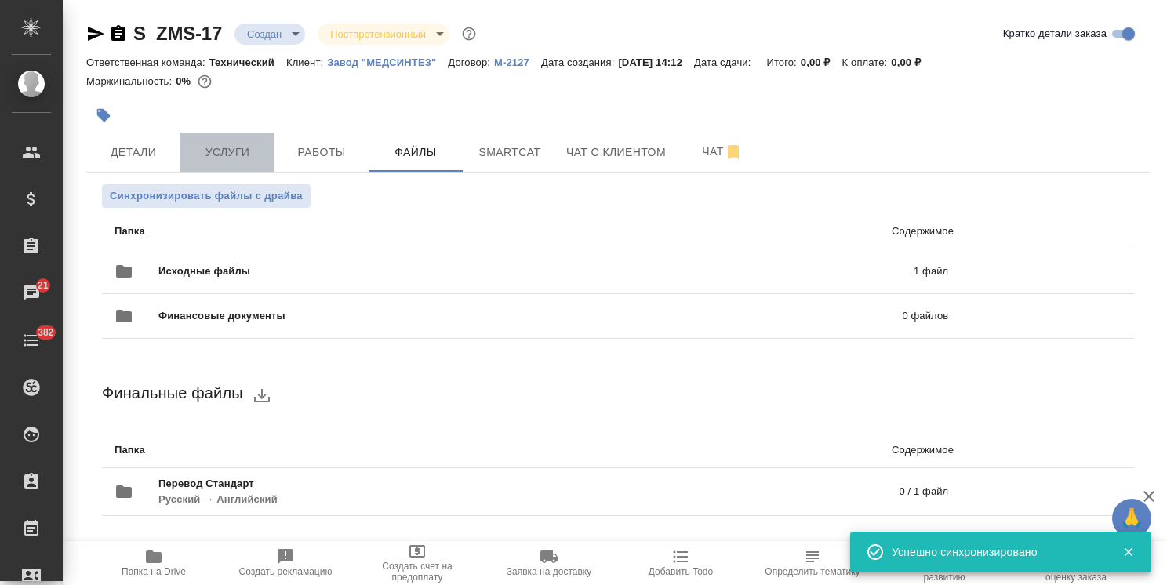
click at [238, 150] on span "Услуги" at bounding box center [227, 153] width 75 height 20
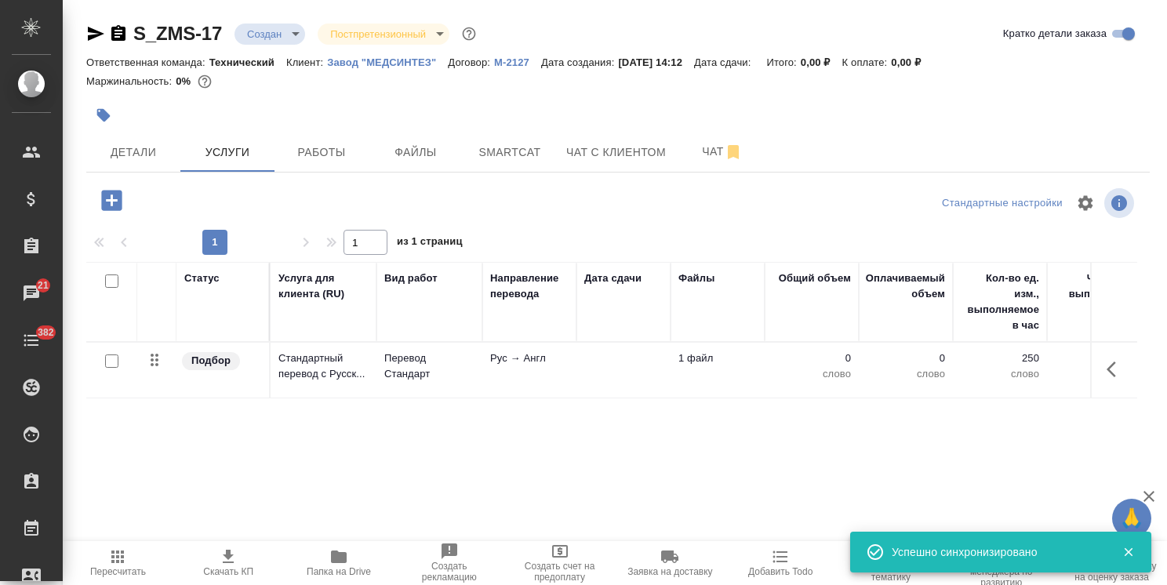
click at [116, 359] on input "checkbox" at bounding box center [111, 361] width 13 height 13
checkbox input "true"
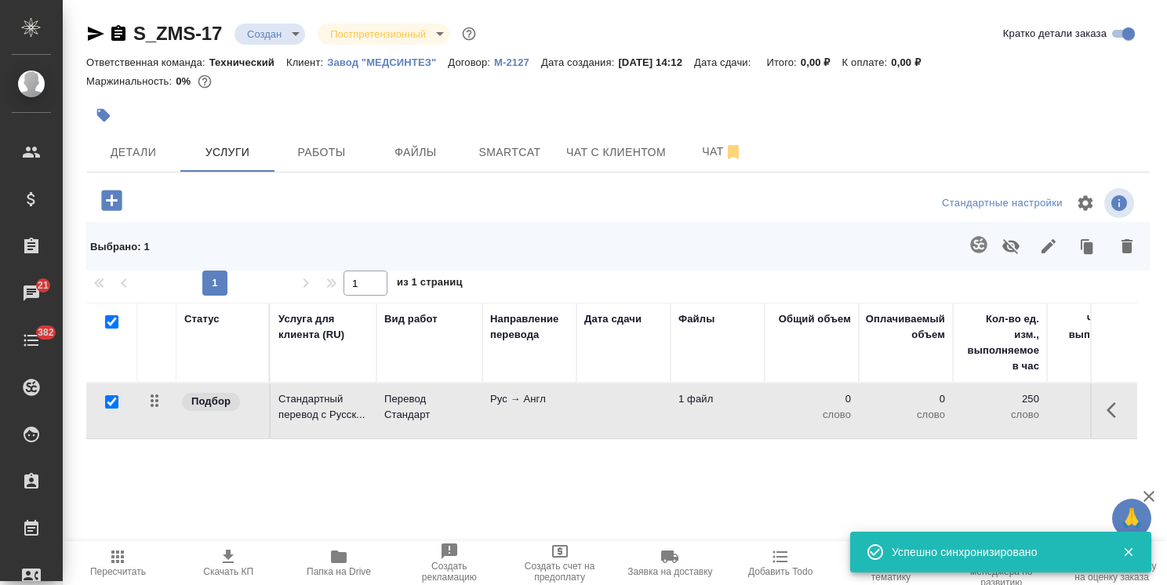
click at [966, 256] on button "button" at bounding box center [979, 245] width 38 height 38
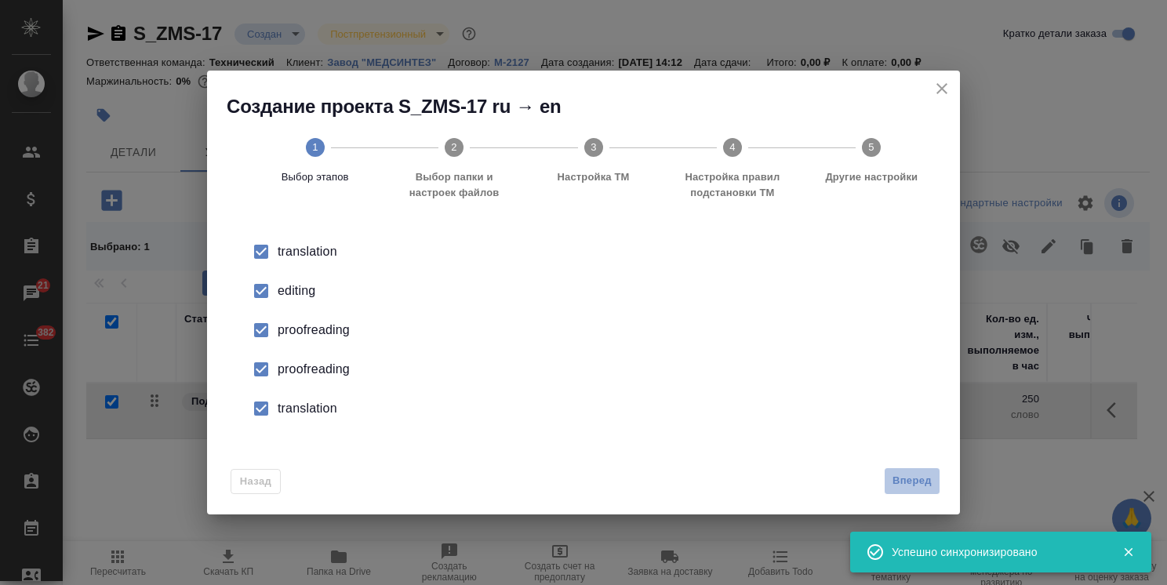
click at [935, 491] on button "Вперед" at bounding box center [912, 481] width 56 height 27
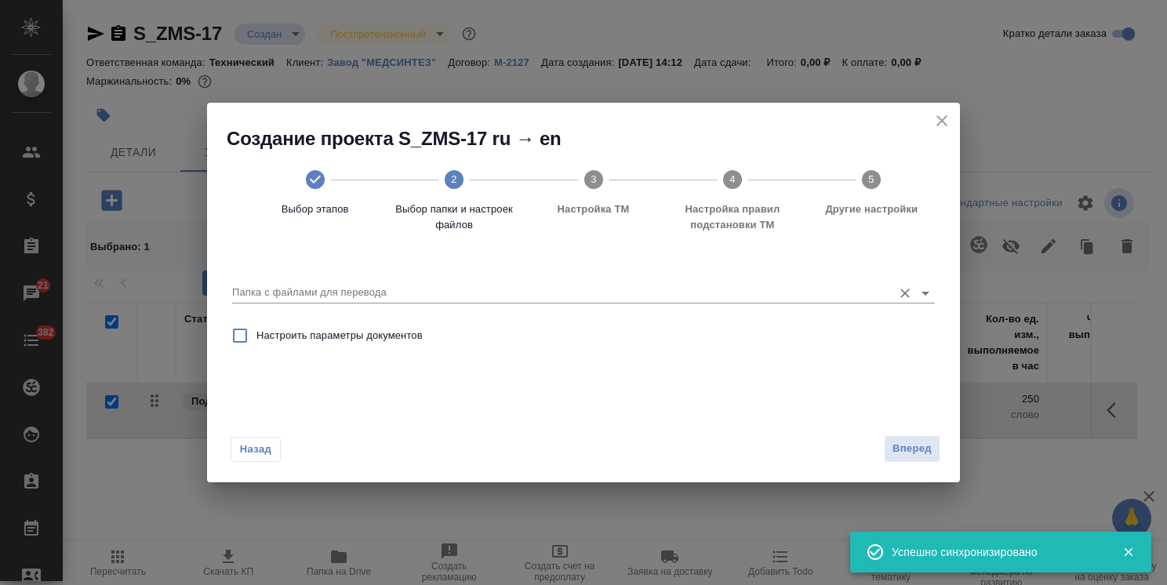
click at [424, 287] on input "Папка с файлами для перевода" at bounding box center [558, 292] width 653 height 19
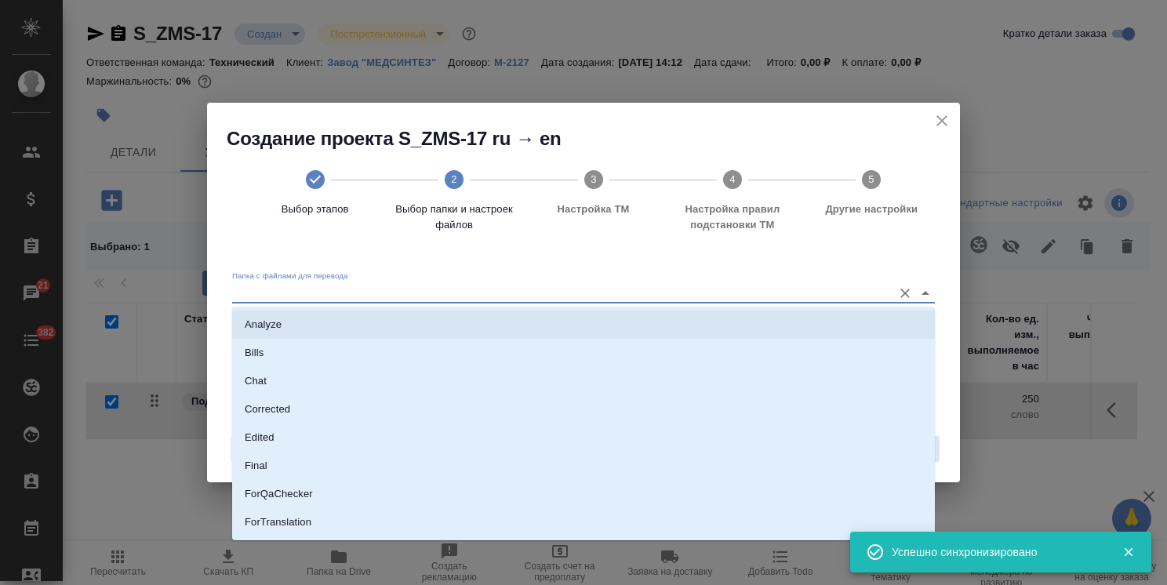
click at [387, 315] on li "Analyze" at bounding box center [583, 325] width 703 height 28
type input "Analyze"
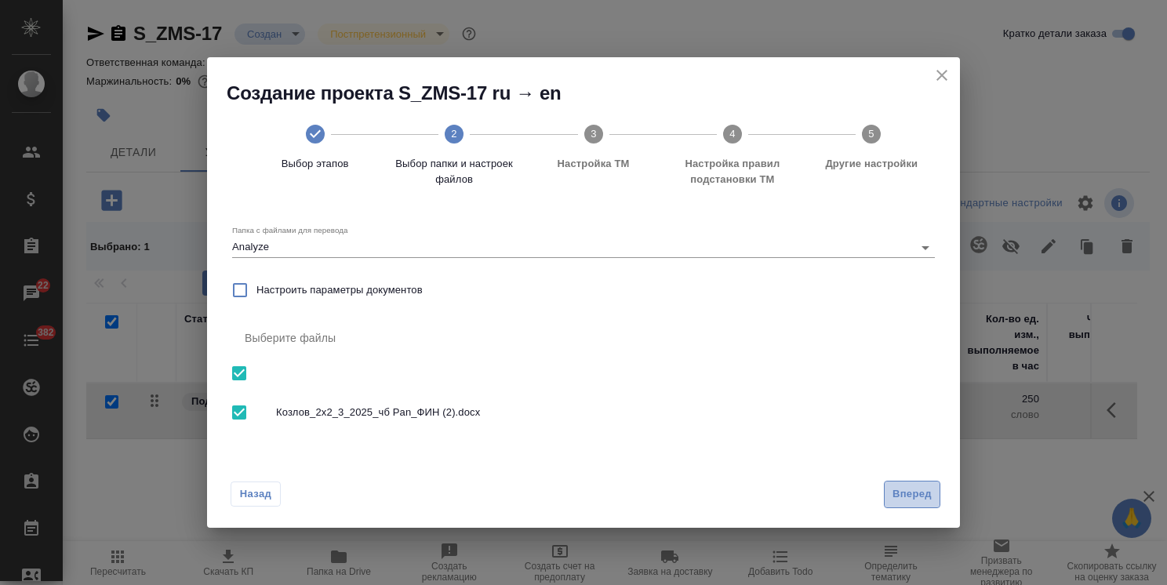
click at [914, 497] on span "Вперед" at bounding box center [912, 495] width 39 height 18
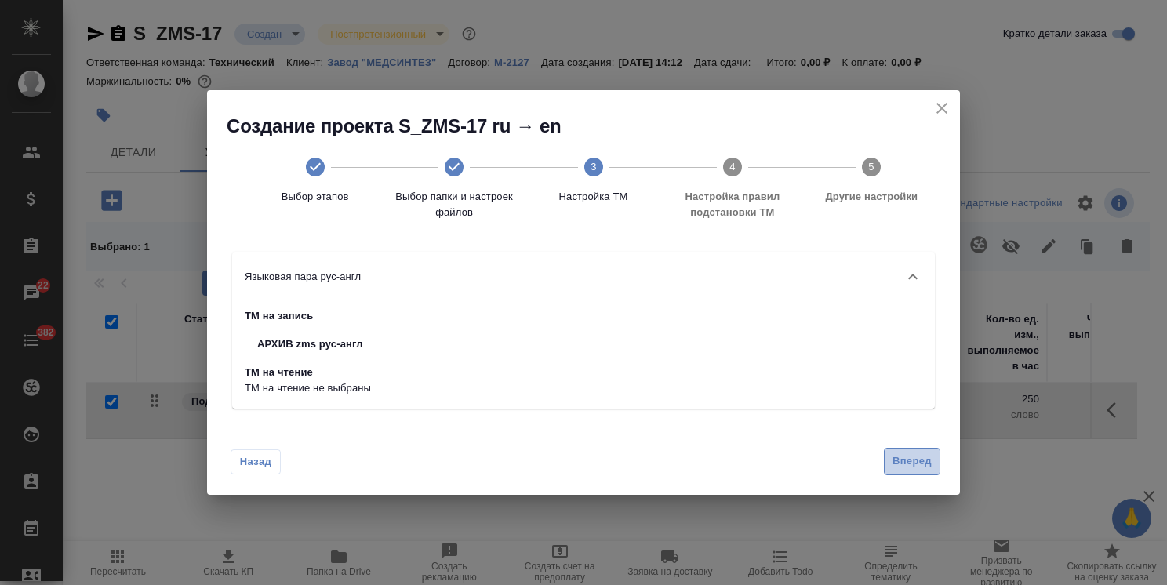
click at [917, 458] on span "Вперед" at bounding box center [912, 462] width 39 height 18
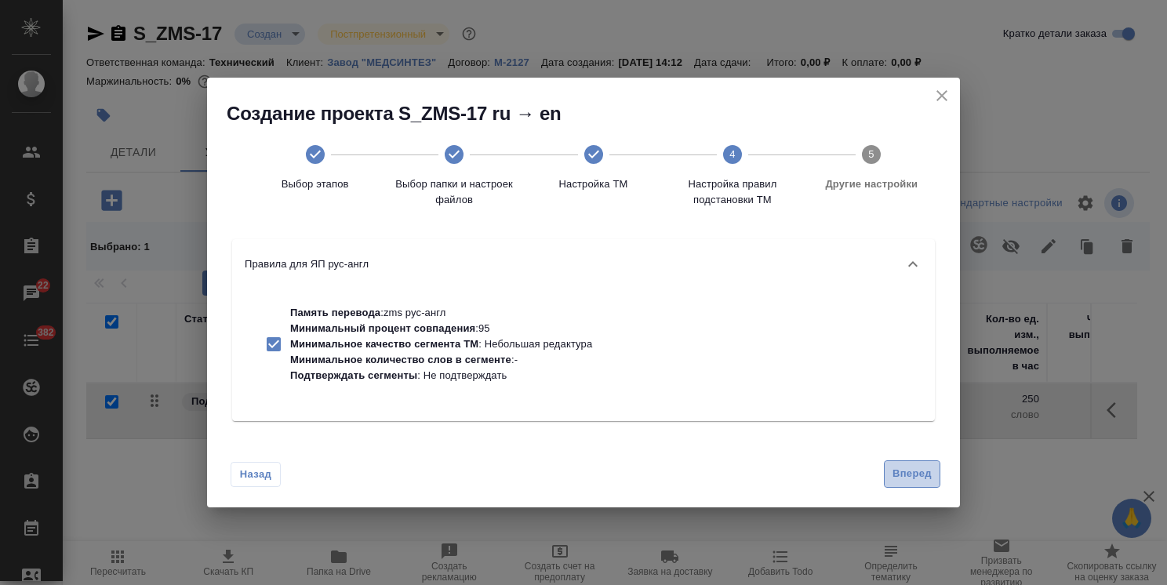
click at [907, 472] on span "Вперед" at bounding box center [912, 474] width 39 height 18
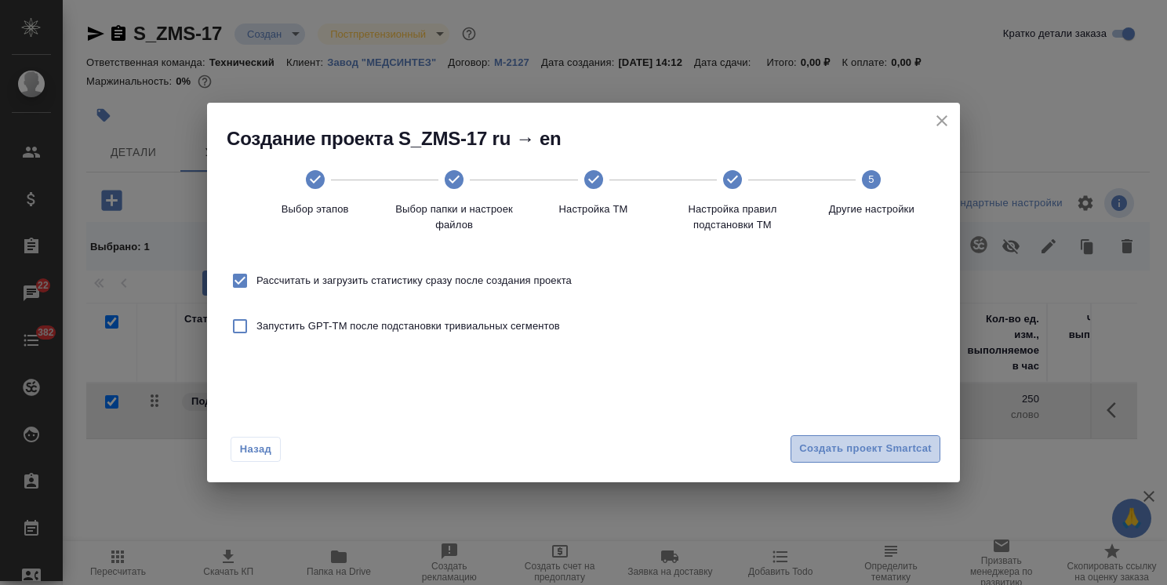
click at [896, 451] on span "Создать проект Smartcat" at bounding box center [865, 449] width 133 height 18
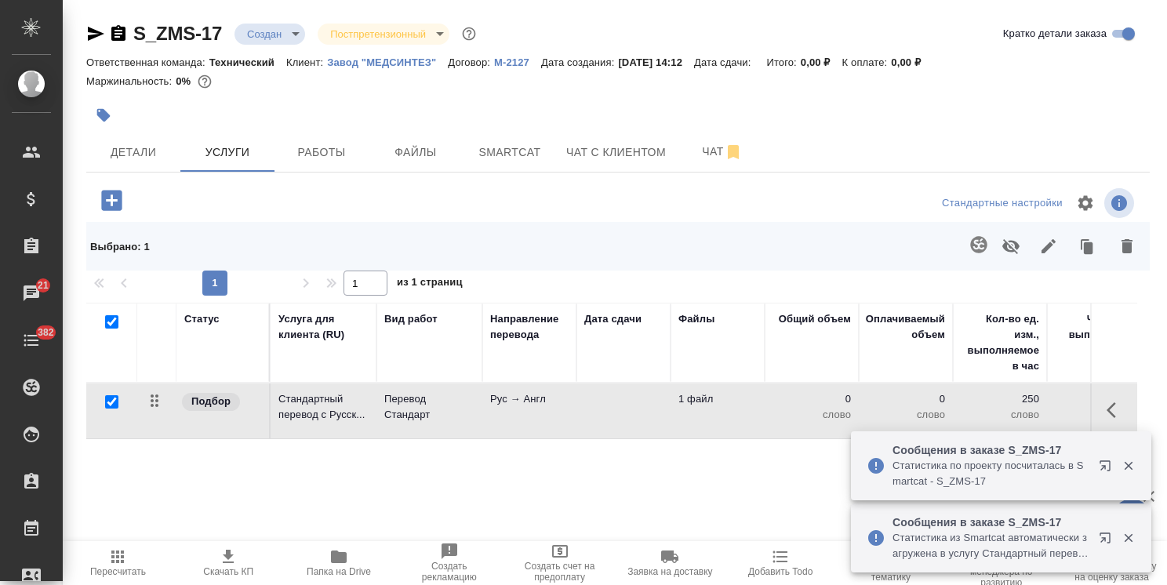
click at [110, 317] on input "checkbox" at bounding box center [111, 321] width 13 height 13
checkbox input "false"
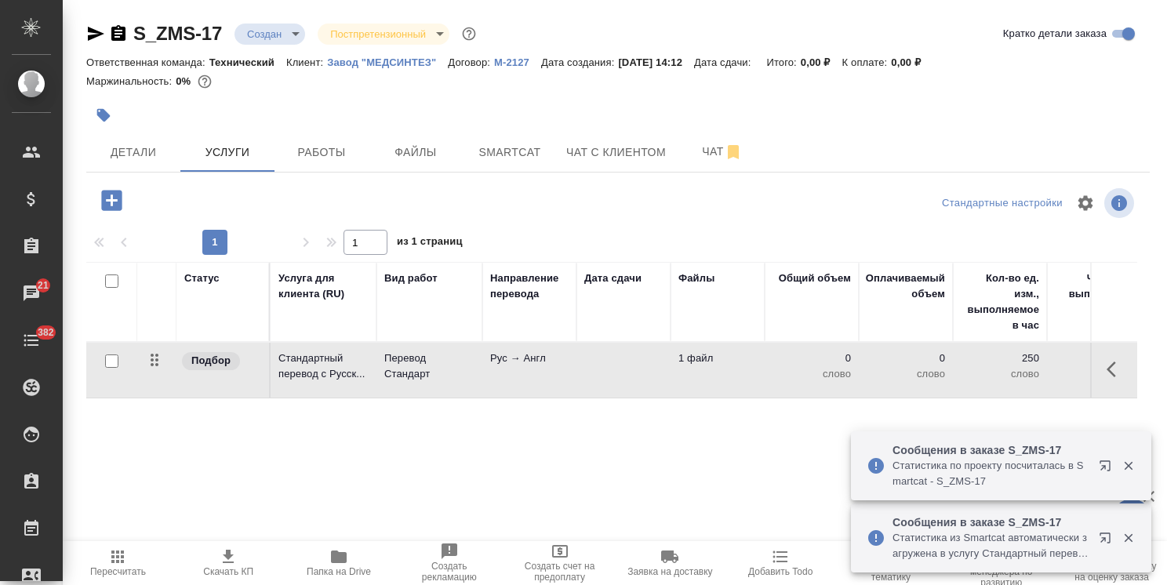
click at [129, 553] on span "Пересчитать" at bounding box center [118, 563] width 92 height 30
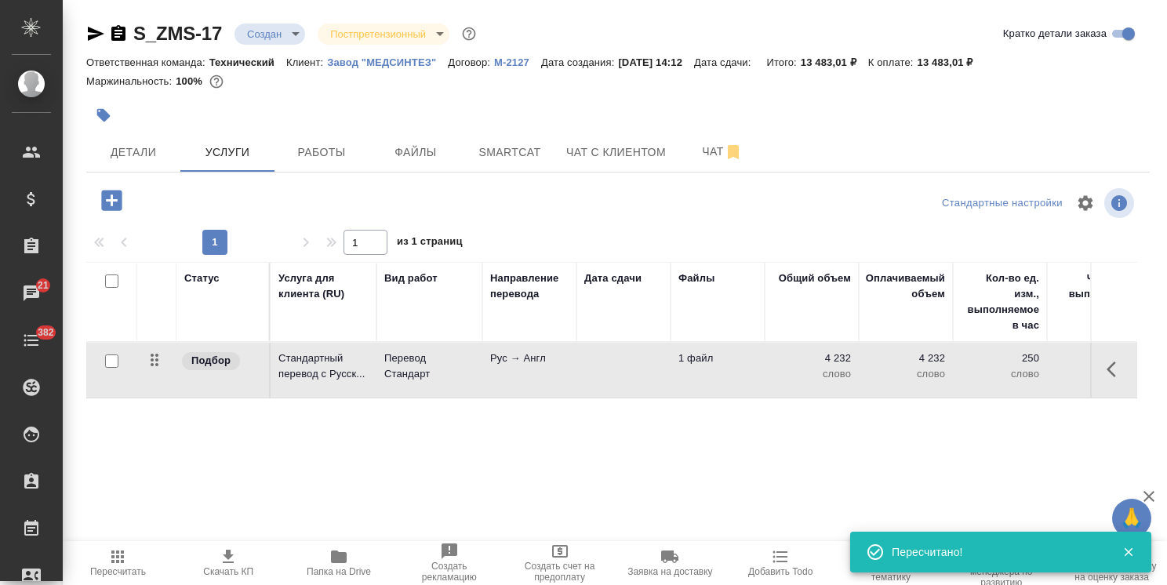
click at [577, 372] on td at bounding box center [624, 370] width 94 height 55
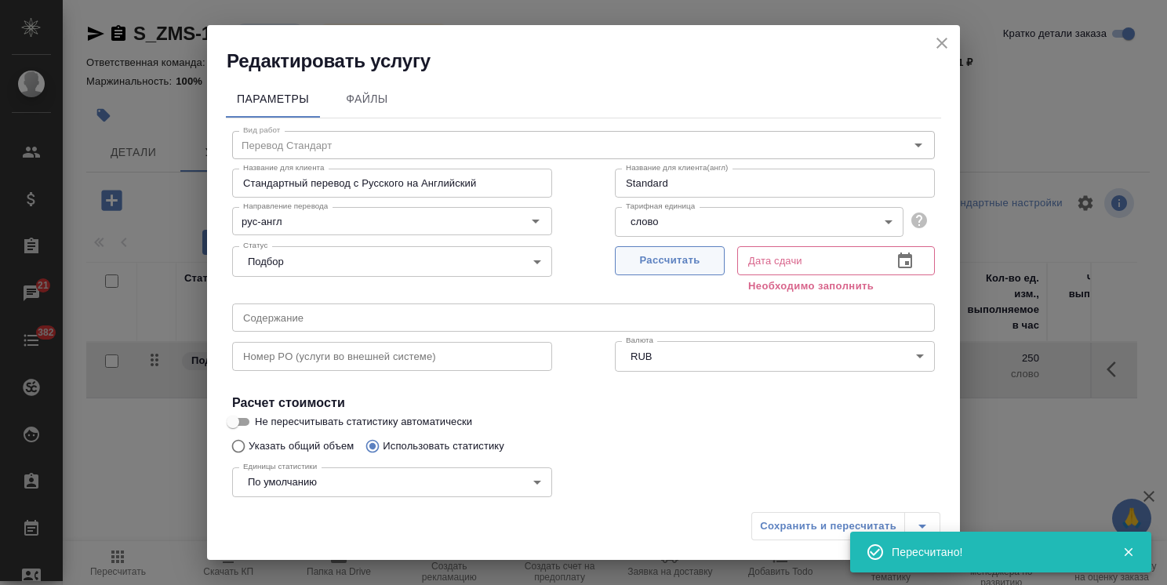
click at [671, 257] on span "Рассчитать" at bounding box center [670, 261] width 93 height 18
type input "[DATE] 17:39"
click at [793, 522] on span "Сохранить и пересчитать" at bounding box center [828, 527] width 136 height 18
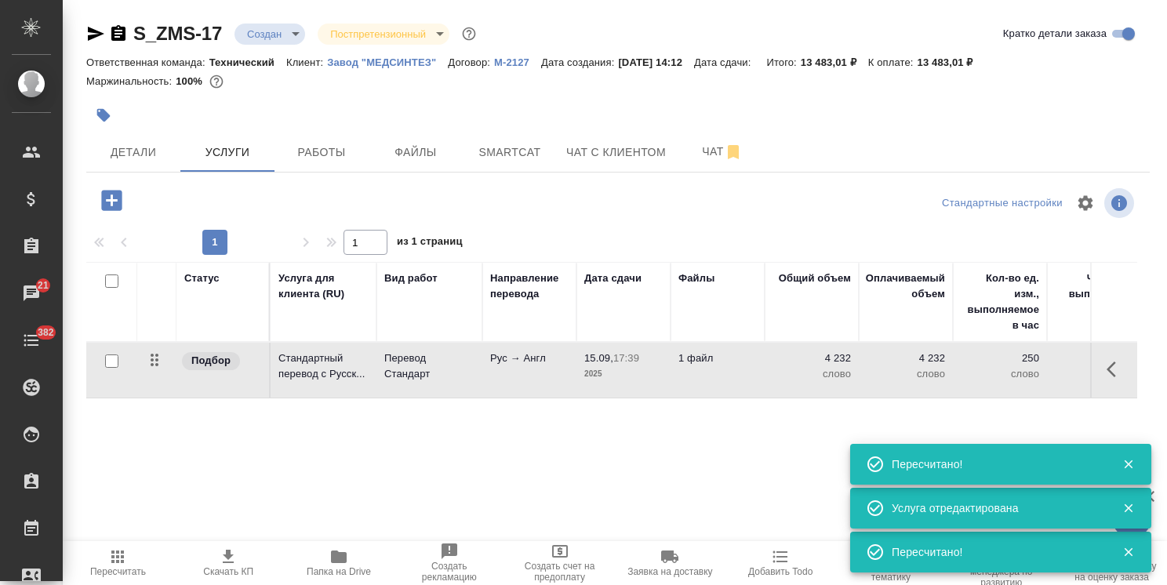
click at [841, 360] on p "4 232" at bounding box center [812, 359] width 78 height 16
type input "4233"
click at [841, 360] on input "4233" at bounding box center [821, 362] width 57 height 23
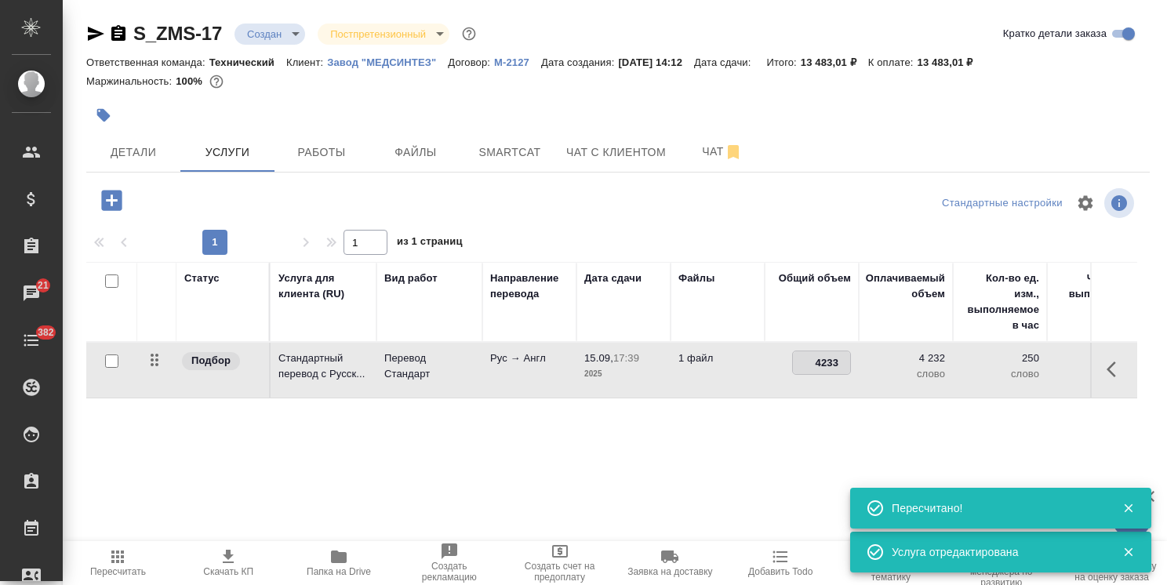
click at [646, 346] on td "15.09, 17:39 2025" at bounding box center [624, 370] width 94 height 55
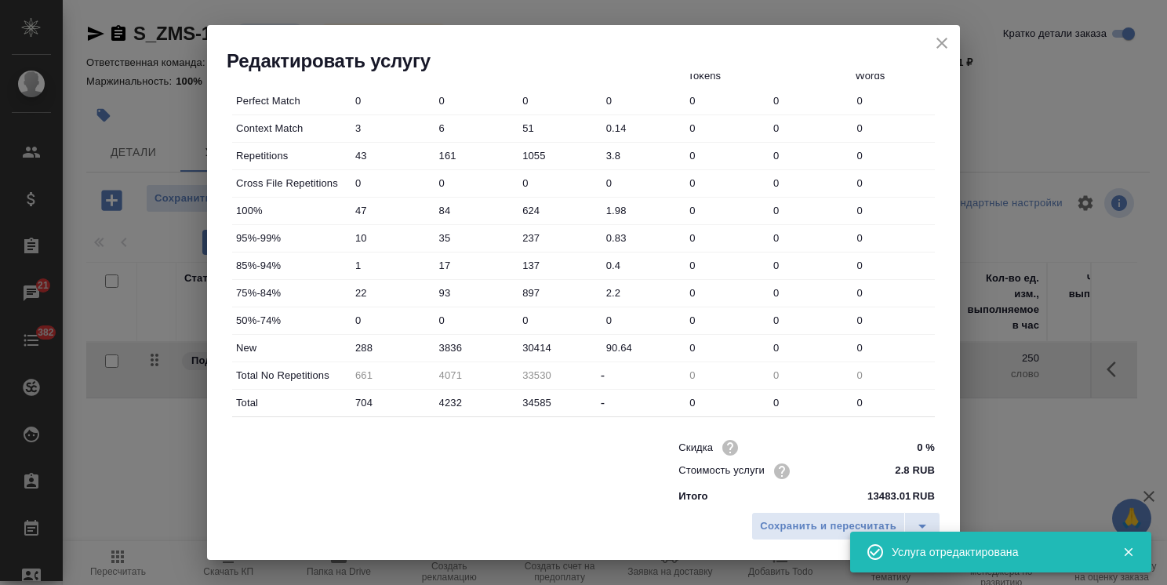
scroll to position [482, 0]
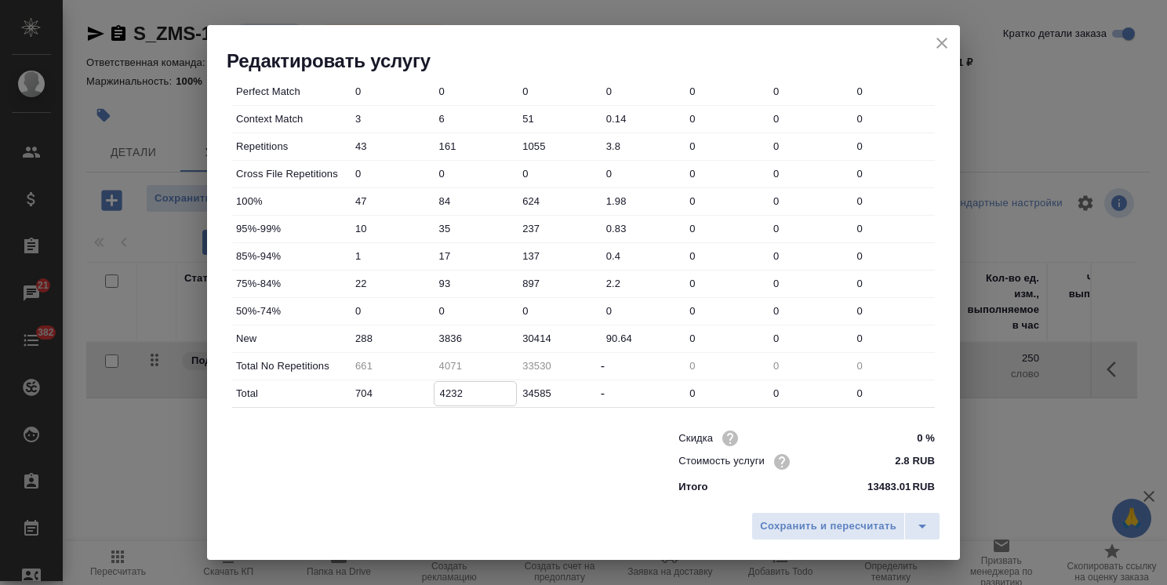
drag, startPoint x: 464, startPoint y: 391, endPoint x: 356, endPoint y: 393, distance: 108.3
click at [356, 393] on div "Total 704 4232 34585 - 0 0 0" at bounding box center [583, 393] width 703 height 27
click at [439, 344] on input "3836" at bounding box center [476, 338] width 84 height 23
drag, startPoint x: 450, startPoint y: 344, endPoint x: 425, endPoint y: 336, distance: 26.3
click at [425, 336] on div "New 288 3836 30414 90.64 0 0 0" at bounding box center [583, 339] width 703 height 27
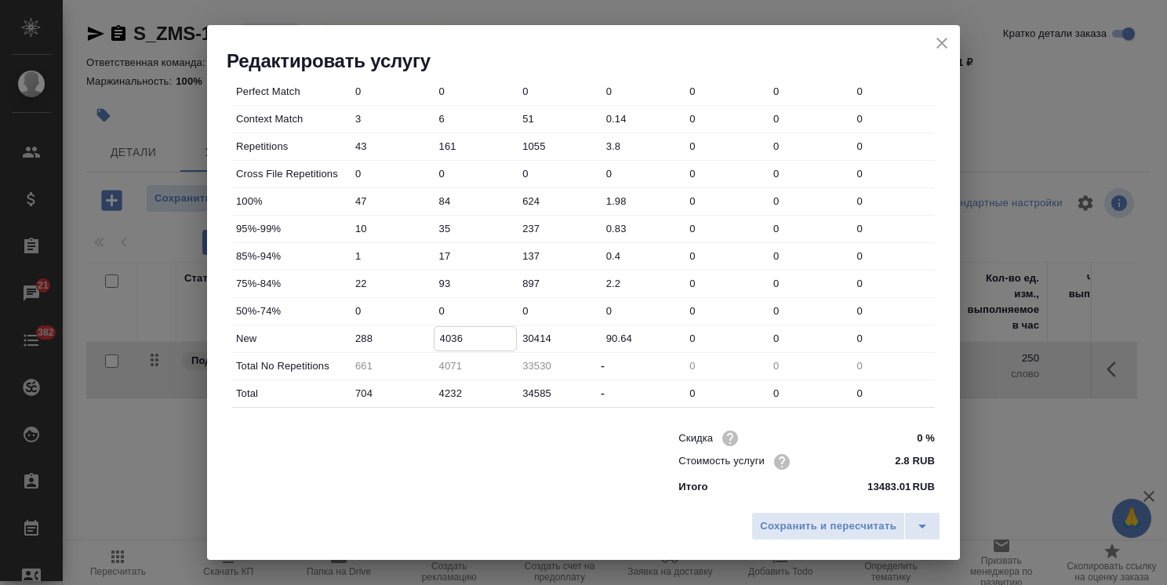
type input "4036"
click at [799, 508] on div "Сохранить и пересчитать" at bounding box center [583, 532] width 753 height 56
click at [799, 513] on button "Сохранить и пересчитать" at bounding box center [829, 526] width 154 height 28
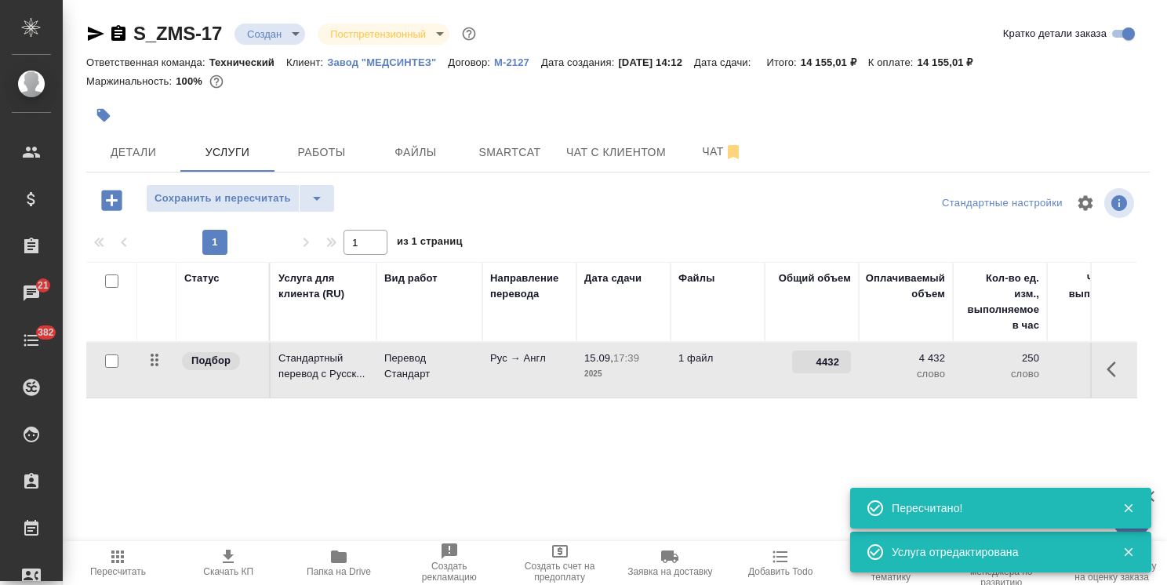
click at [115, 566] on span "Пересчитать" at bounding box center [118, 571] width 56 height 11
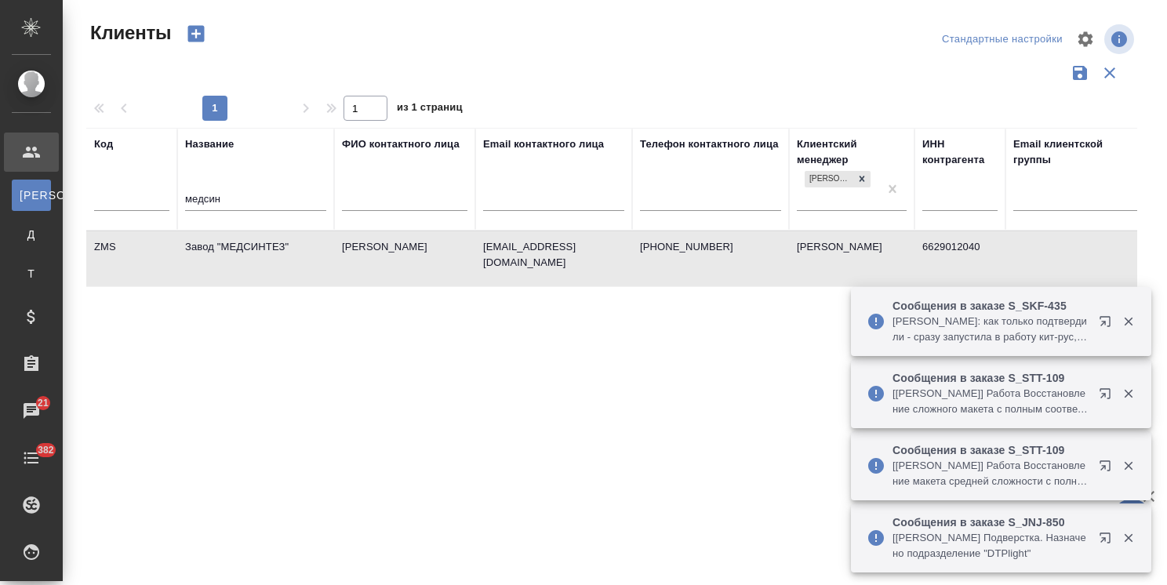
select select "RU"
drag, startPoint x: 238, startPoint y: 202, endPoint x: 86, endPoint y: 159, distance: 157.4
click at [97, 162] on tr "Код Название медсин ФИО контактного лица Email контактного лица Телефон контакт…" at bounding box center [679, 179] width 1186 height 103
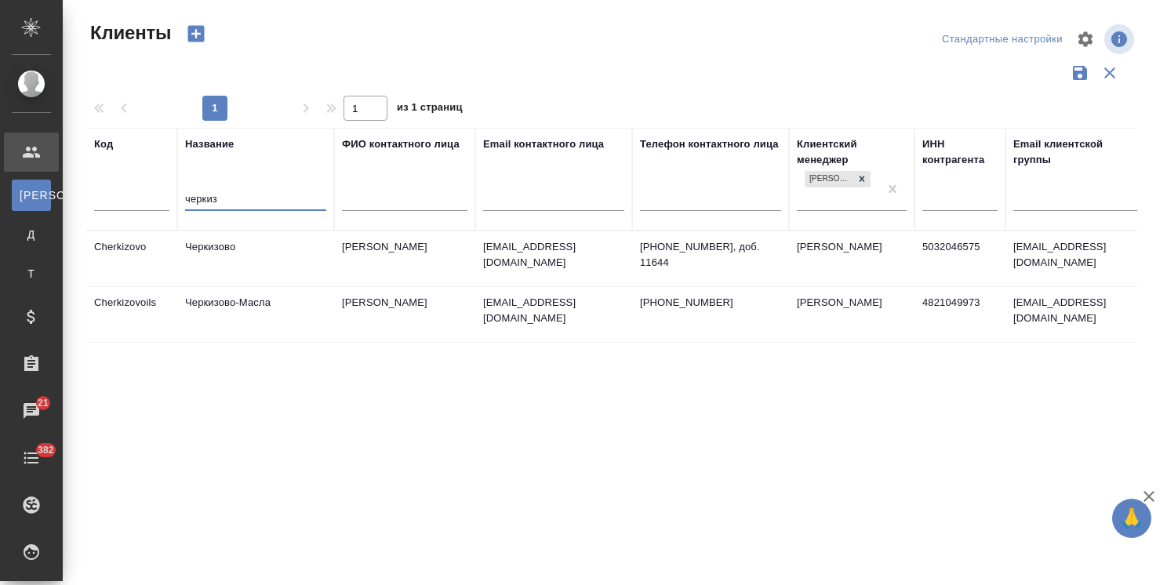
click at [243, 253] on td "Черкизово" at bounding box center [255, 258] width 157 height 55
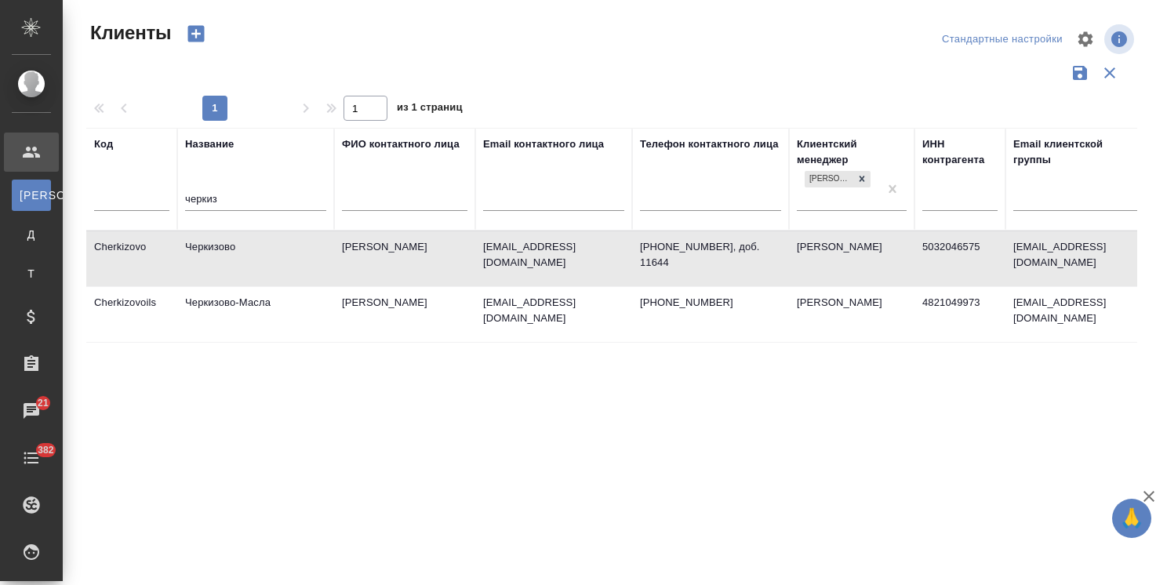
click at [243, 253] on td "Черкизово" at bounding box center [255, 258] width 157 height 55
drag, startPoint x: 199, startPoint y: 200, endPoint x: 80, endPoint y: 202, distance: 119.3
click at [80, 199] on div "Клиенты Стандартные настройки 1 1 из 1 страниц Код Название черкиз ФИО контактн…" at bounding box center [618, 350] width 1081 height 701
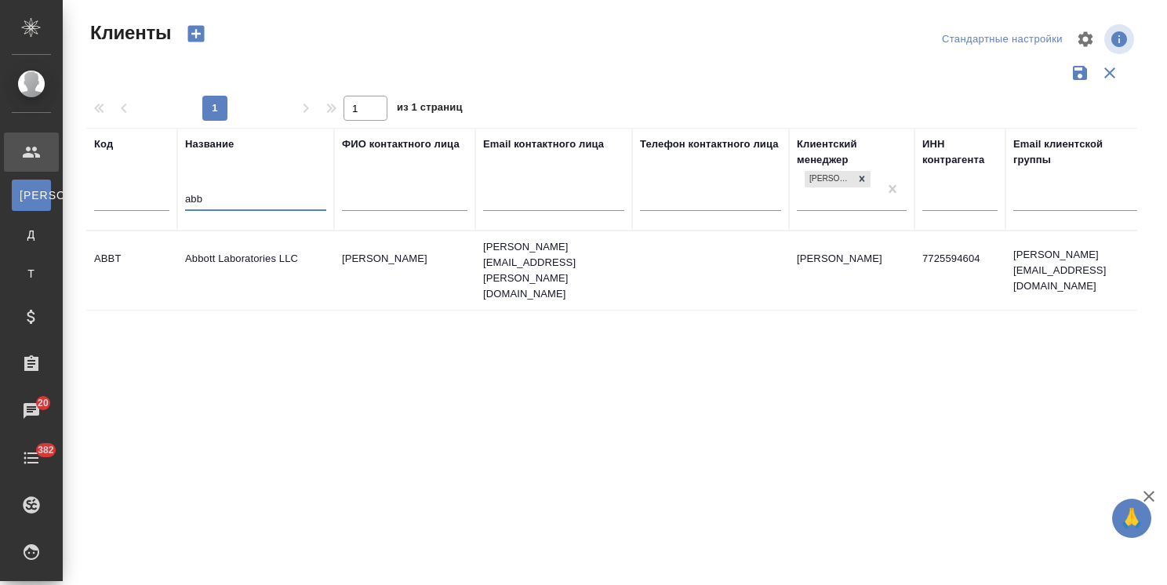
type input "abb"
click at [228, 251] on td "Abbott Laboratories LLC" at bounding box center [255, 270] width 157 height 55
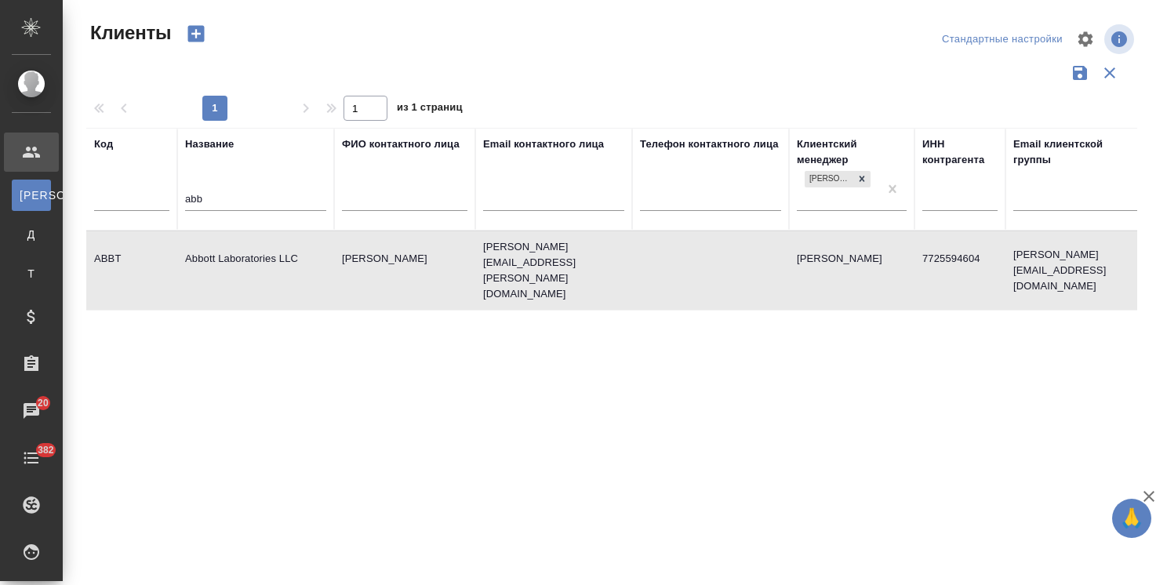
click at [228, 251] on td "Abbott Laboratories LLC" at bounding box center [255, 270] width 157 height 55
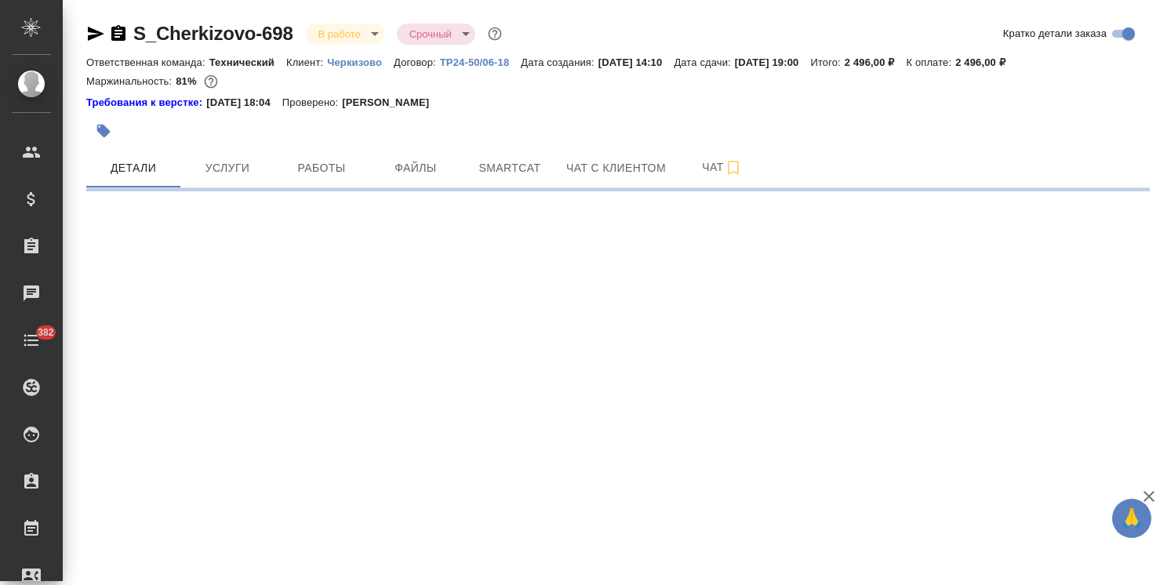
select select "RU"
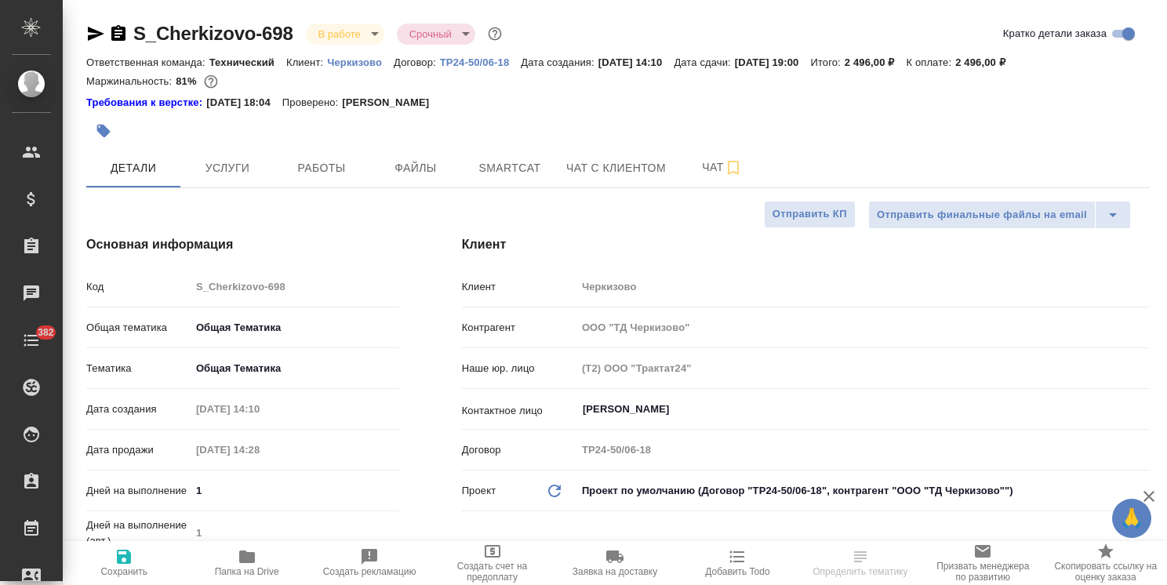
type textarea "x"
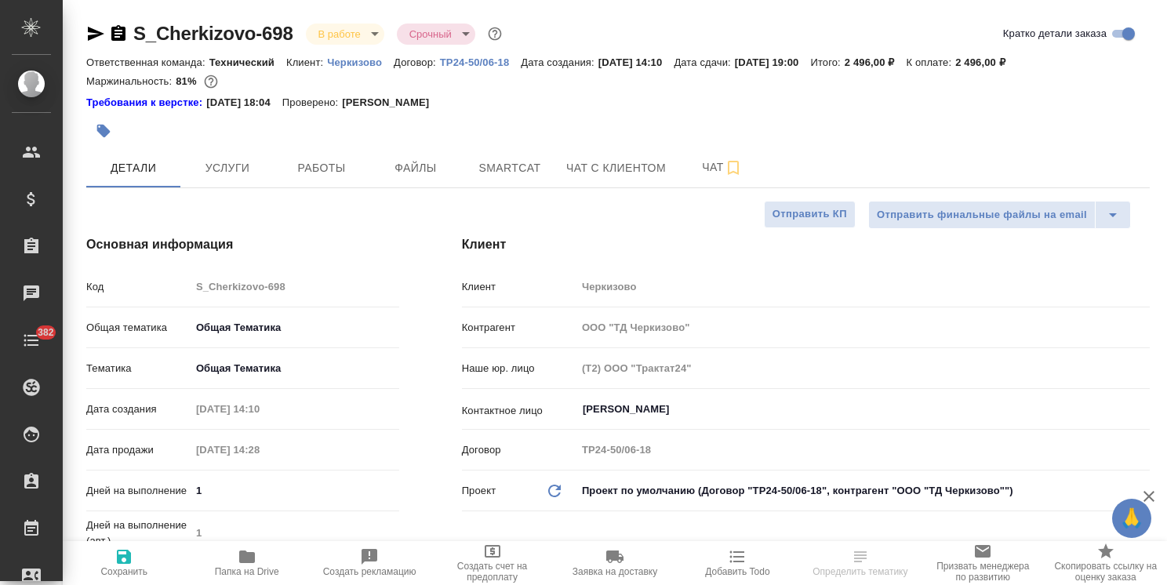
type textarea "x"
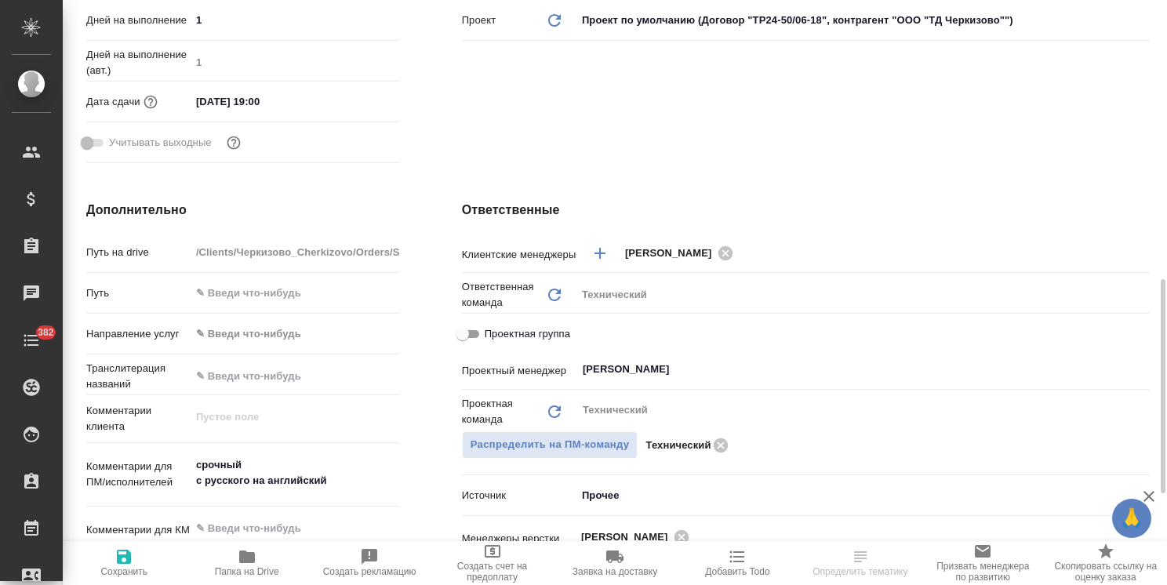
scroll to position [549, 0]
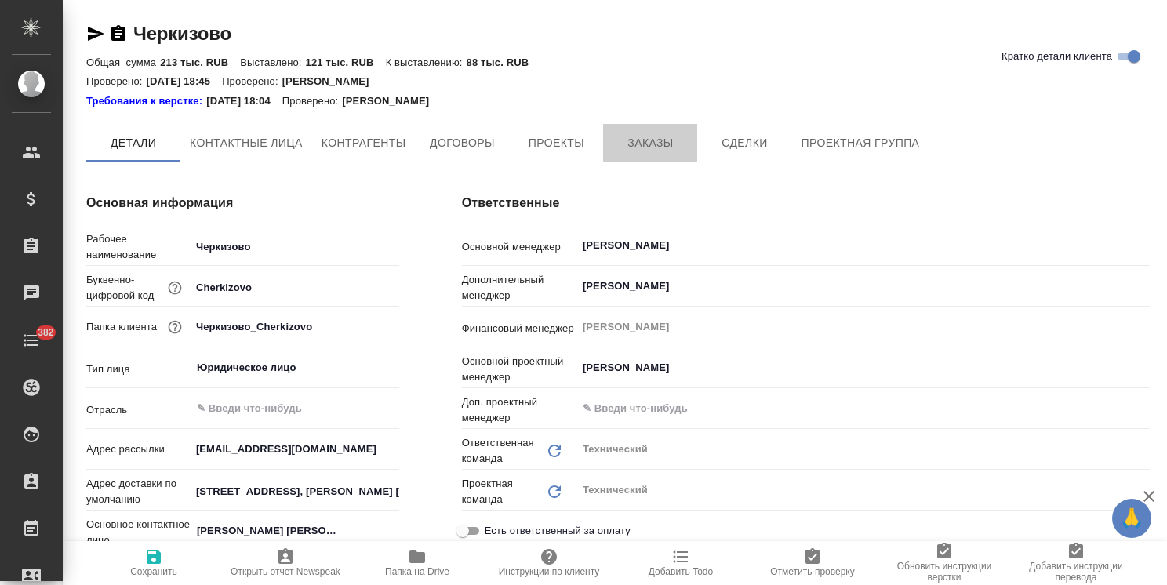
click at [657, 129] on button "Заказы" at bounding box center [650, 143] width 94 height 38
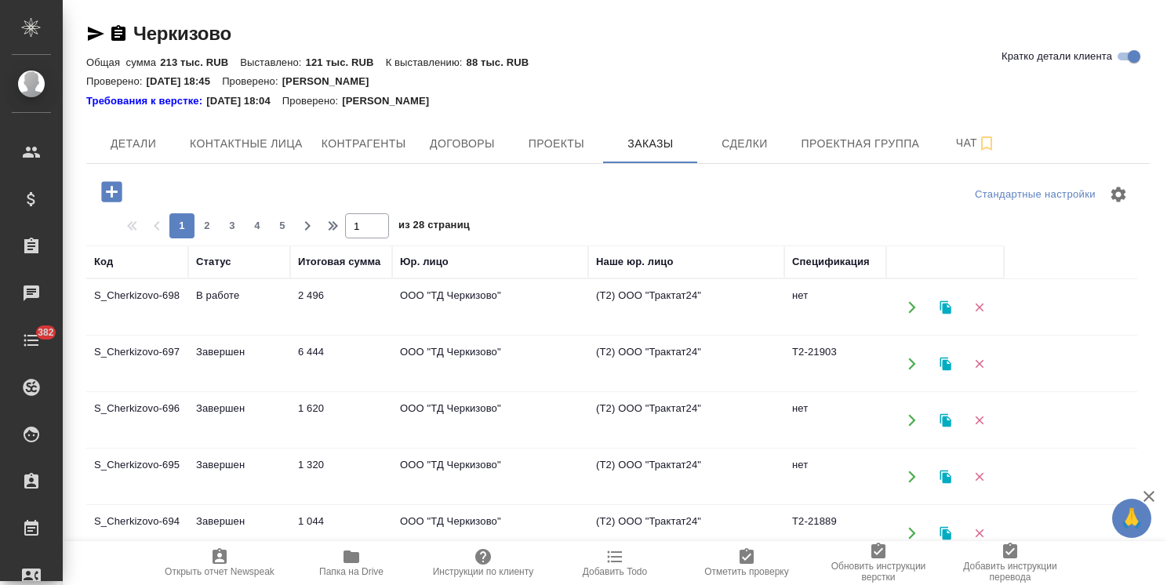
click at [107, 195] on icon "button" at bounding box center [111, 191] width 20 height 20
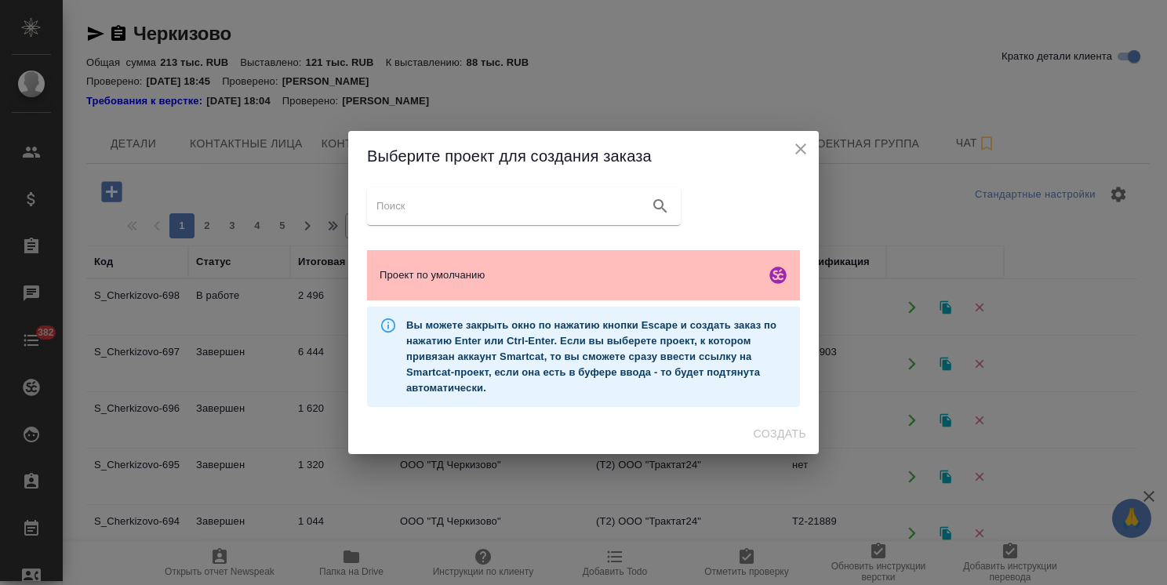
click at [524, 273] on span "Проект по умолчанию" at bounding box center [570, 275] width 380 height 16
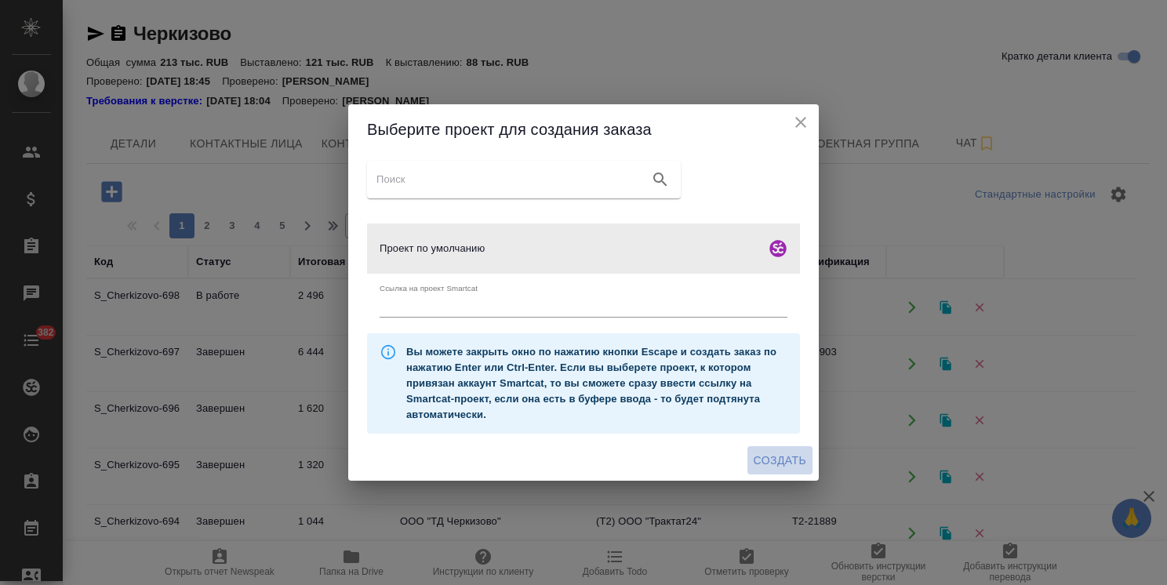
click at [766, 459] on span "Создать" at bounding box center [780, 461] width 53 height 20
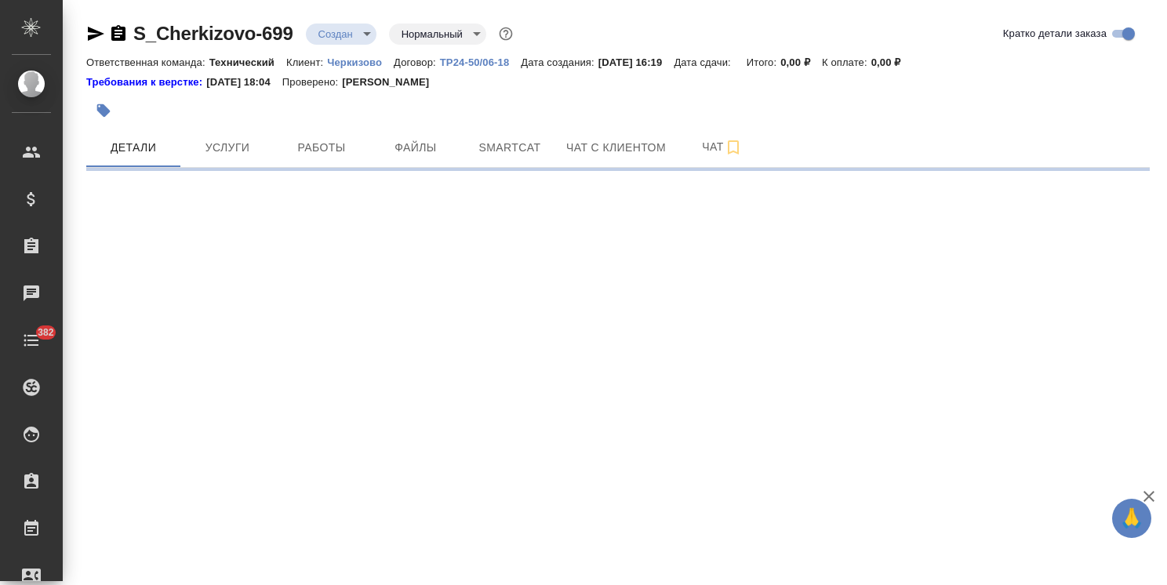
select select "RU"
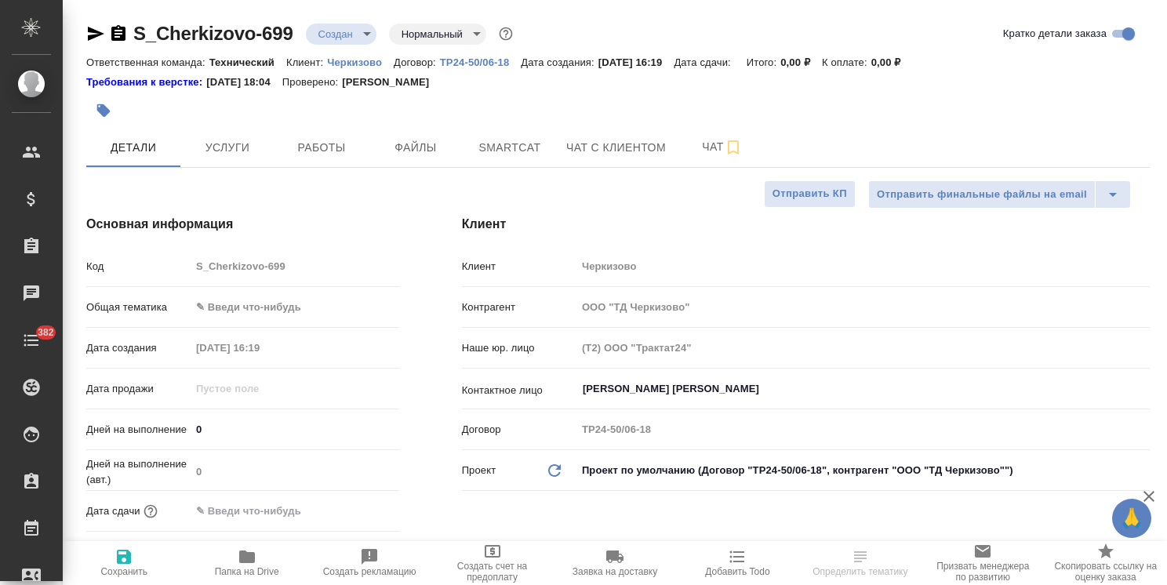
type textarea "x"
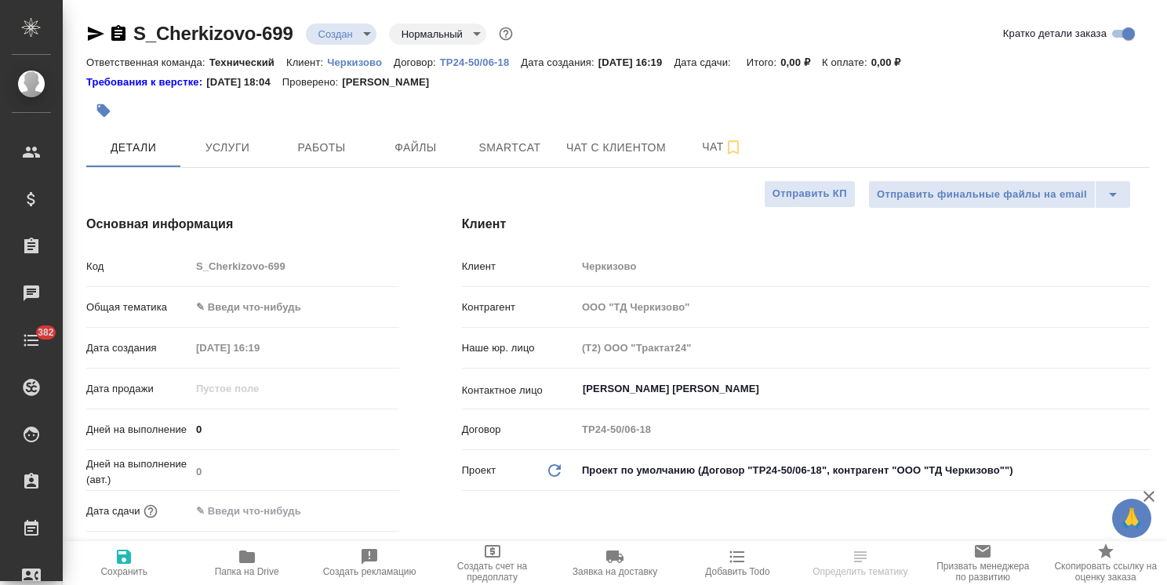
type textarea "x"
click at [461, 33] on body "🙏 .cls-1 fill:#fff; AWATERA Usmanova Olga Клиенты Спецификации Заказы Чаты 382 …" at bounding box center [583, 292] width 1167 height 585
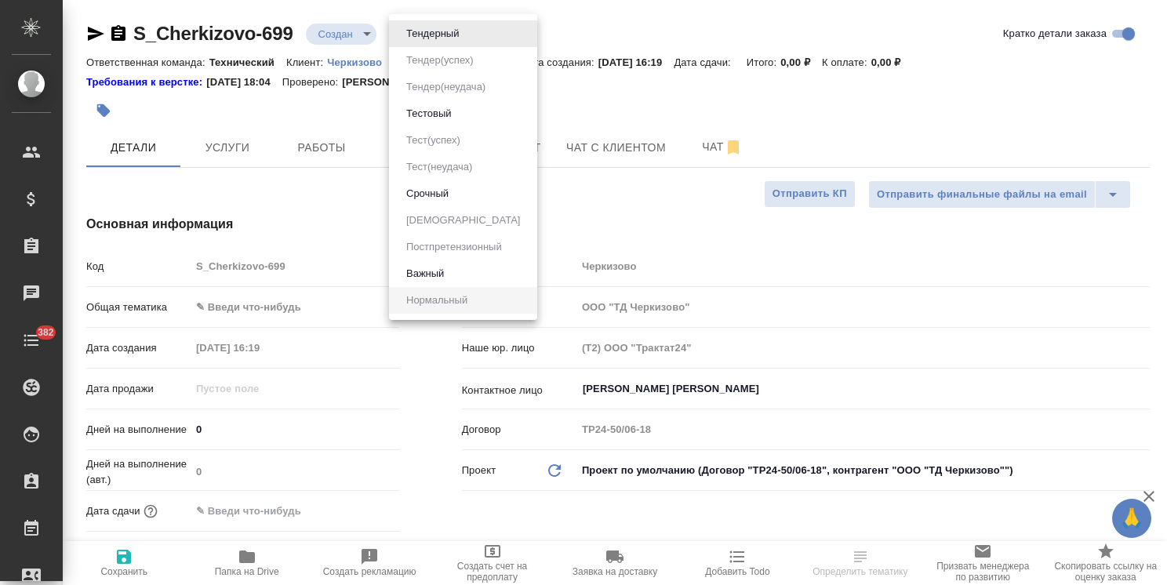
click at [428, 191] on button "Срочный" at bounding box center [428, 193] width 52 height 17
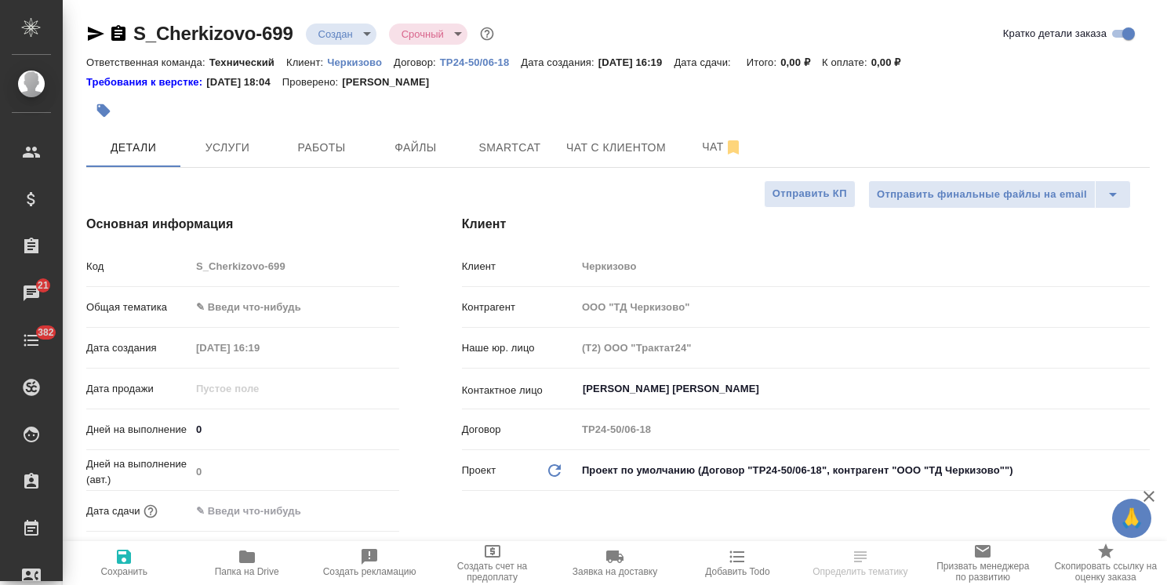
select select "RU"
type textarea "x"
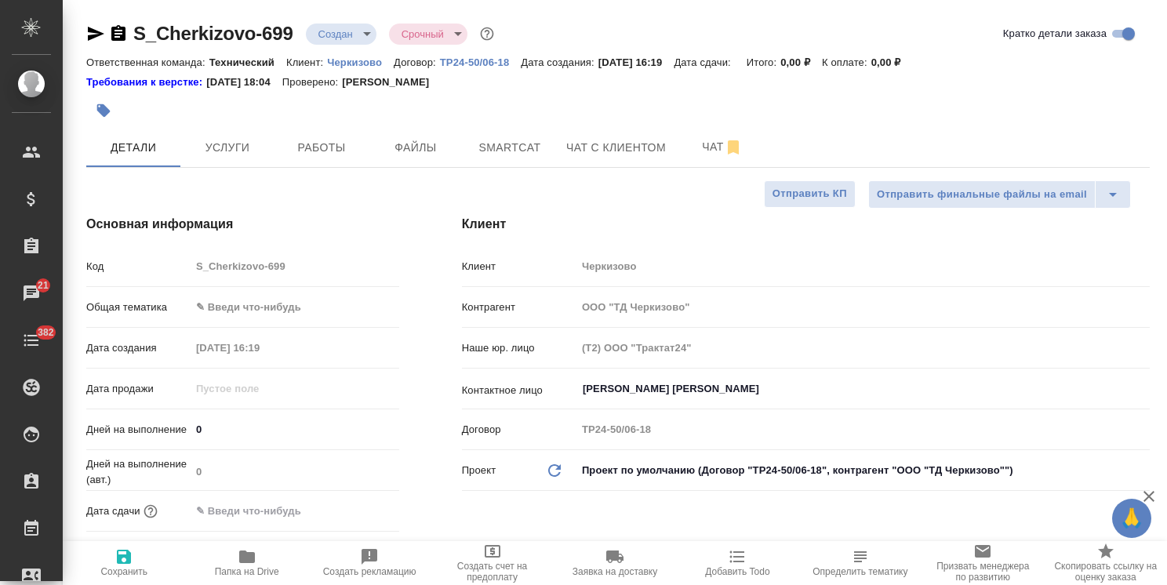
type textarea "x"
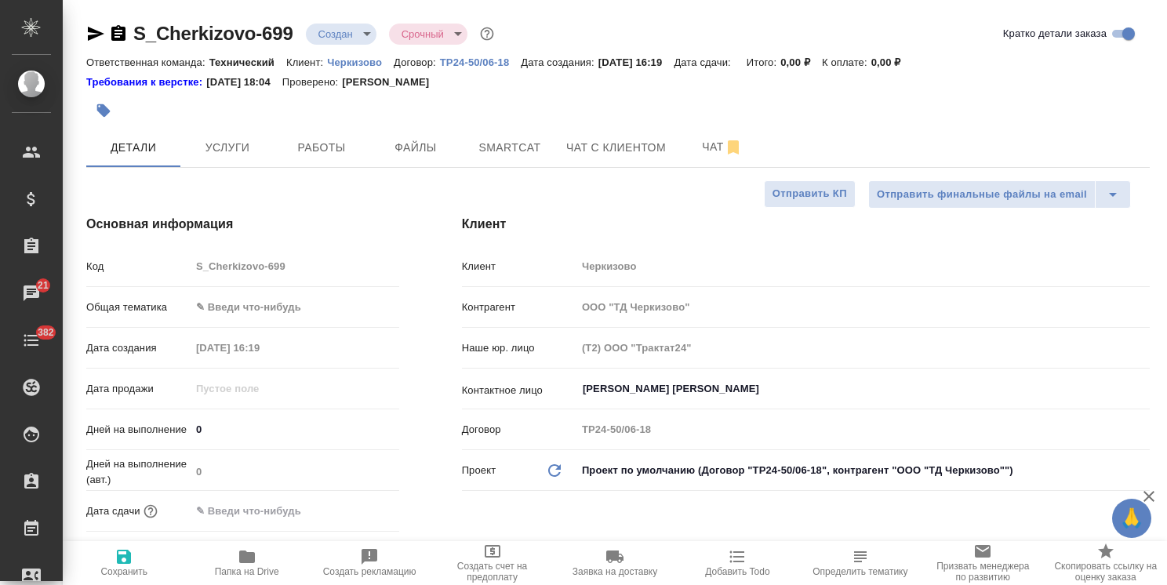
type textarea "x"
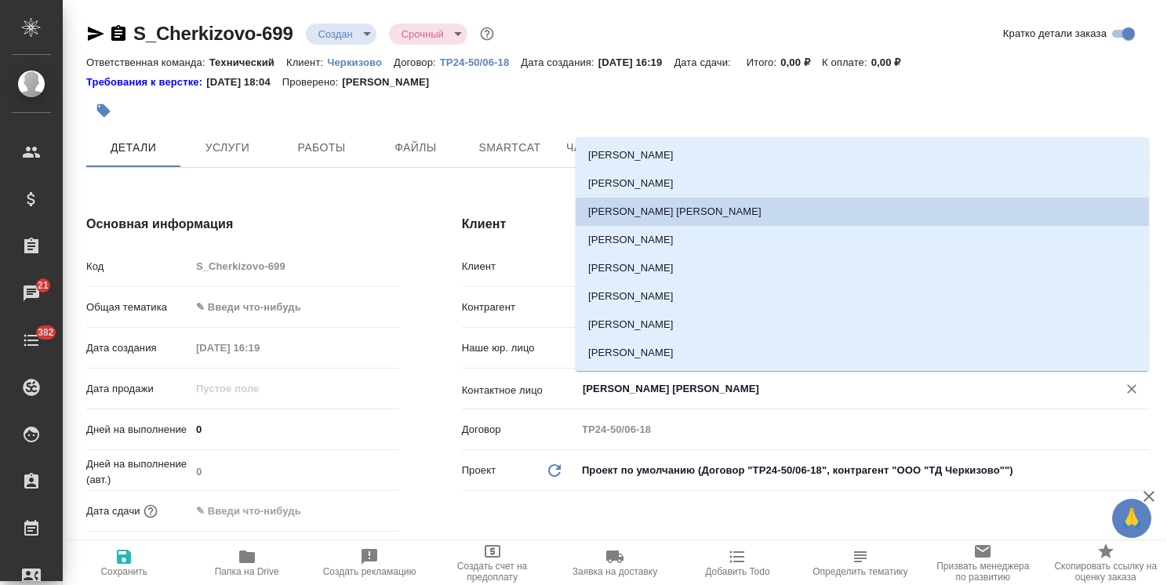
click at [597, 382] on input "Байбекова Елена" at bounding box center [836, 389] width 511 height 19
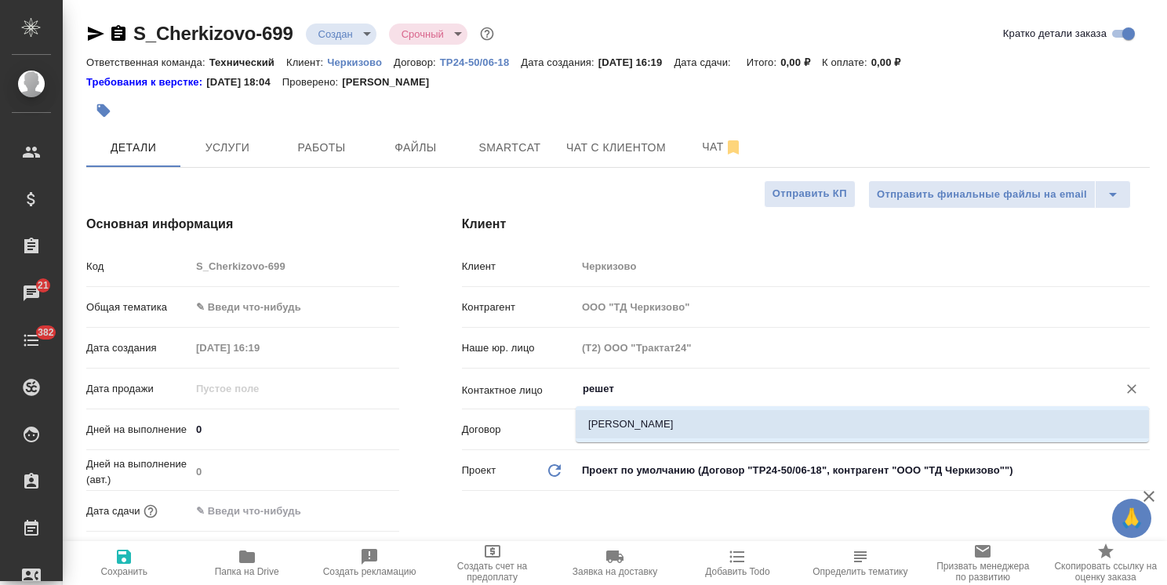
click at [727, 435] on li "Решетникова Дарья" at bounding box center [862, 424] width 573 height 28
type input "Решетникова Дарья"
type textarea "x"
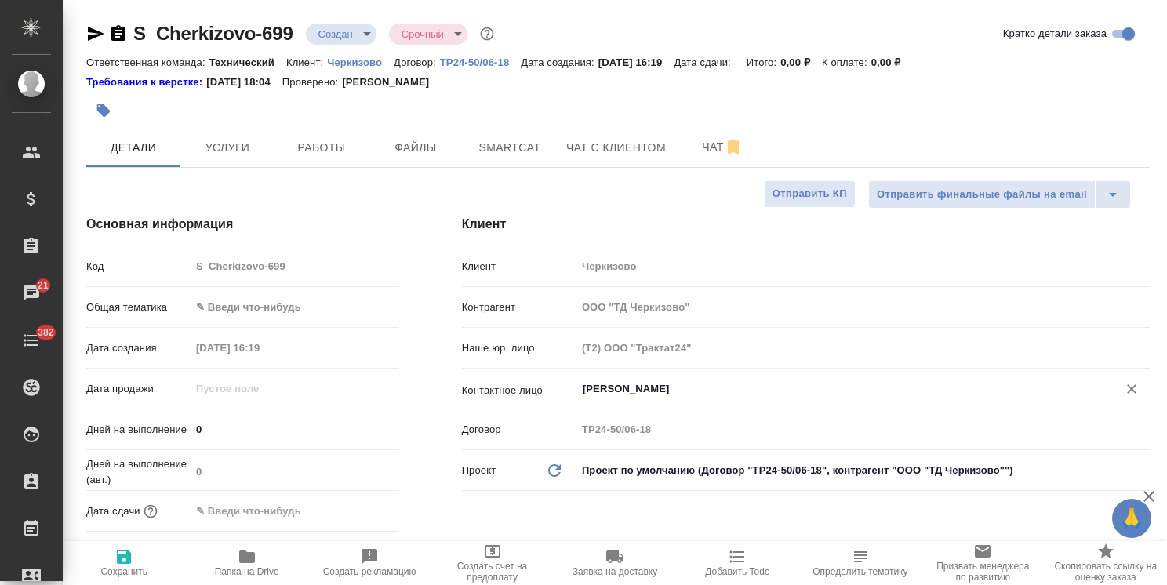
type input "Решетникова Дарья"
click at [116, 573] on span "Сохранить" at bounding box center [123, 571] width 47 height 11
type textarea "x"
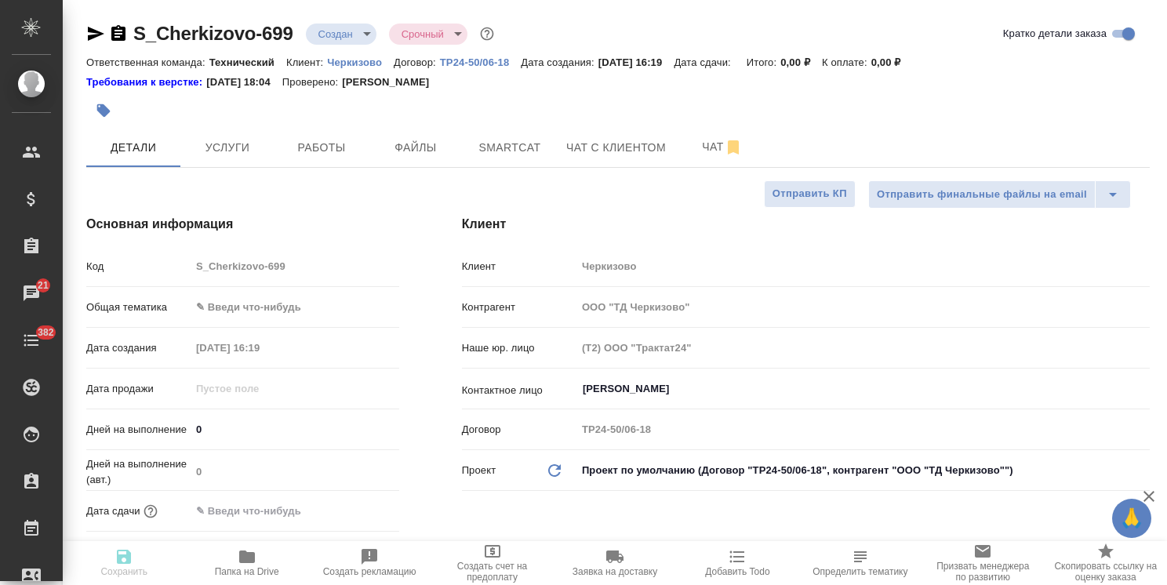
type textarea "x"
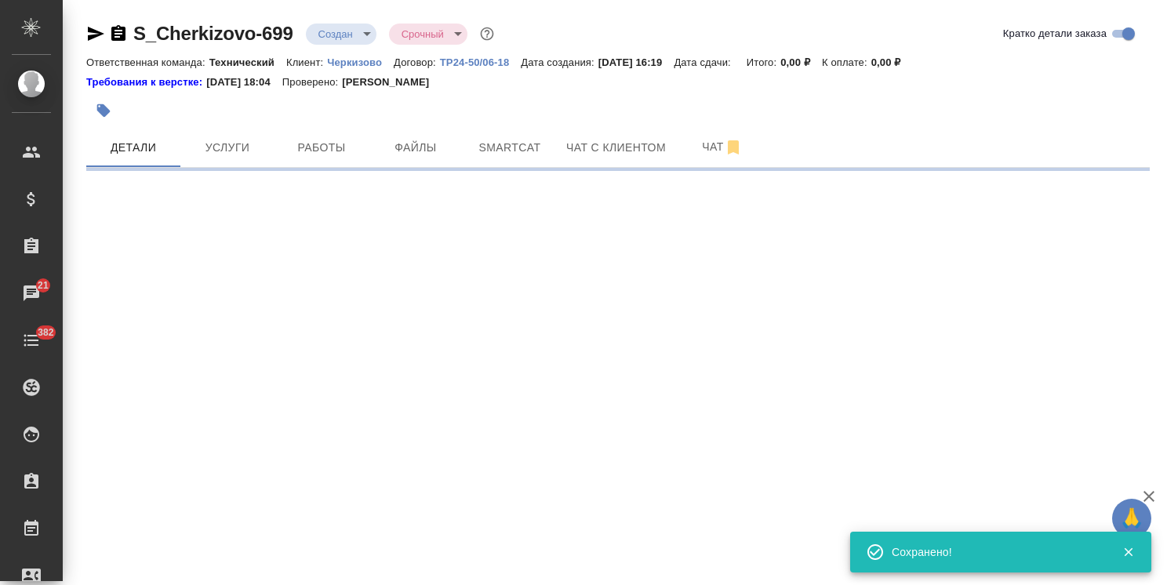
select select "RU"
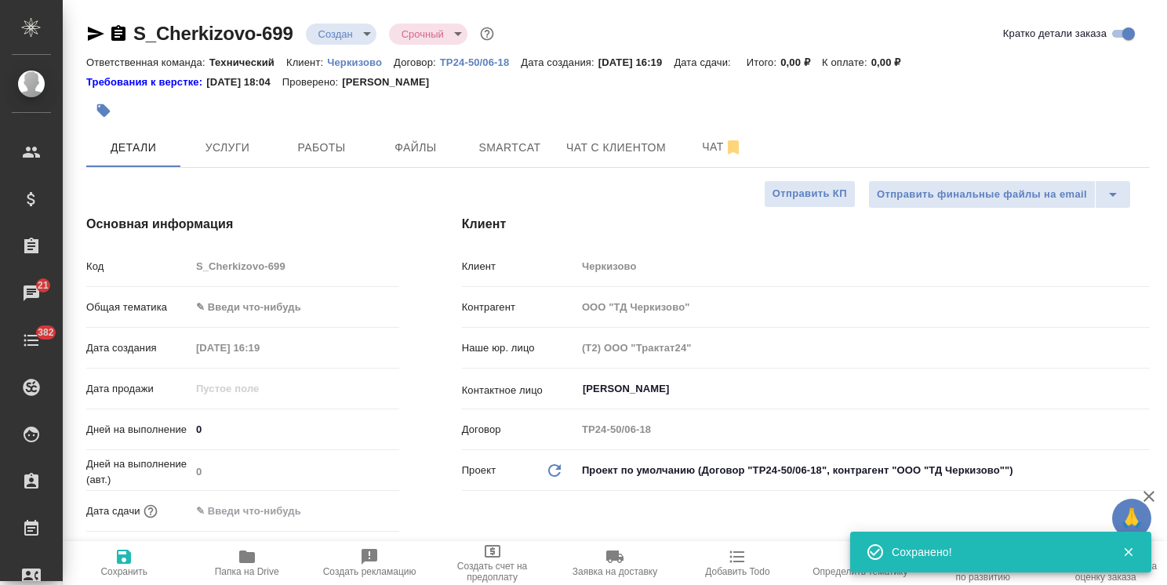
type textarea "x"
drag, startPoint x: 303, startPoint y: 18, endPoint x: 104, endPoint y: 22, distance: 199.3
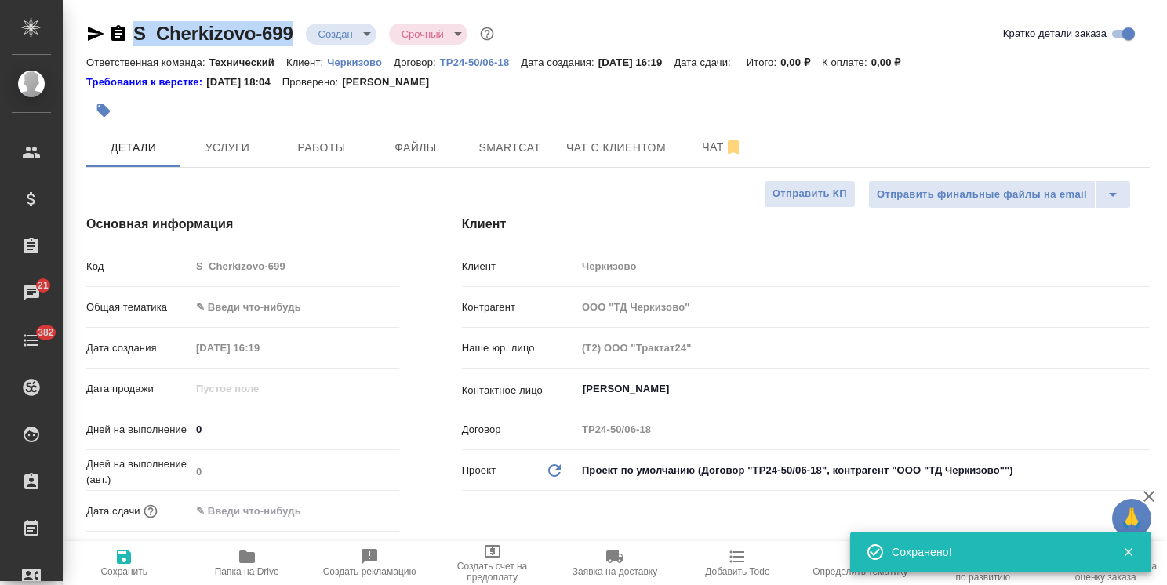
copy link "S_Cherkizovo-699"
type textarea "x"
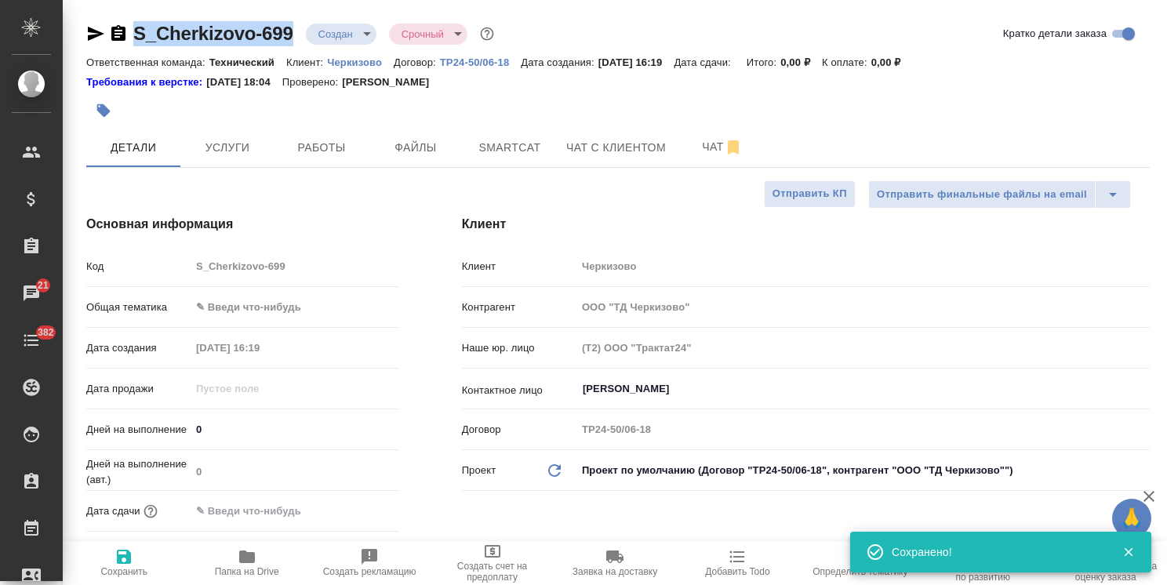
type textarea "x"
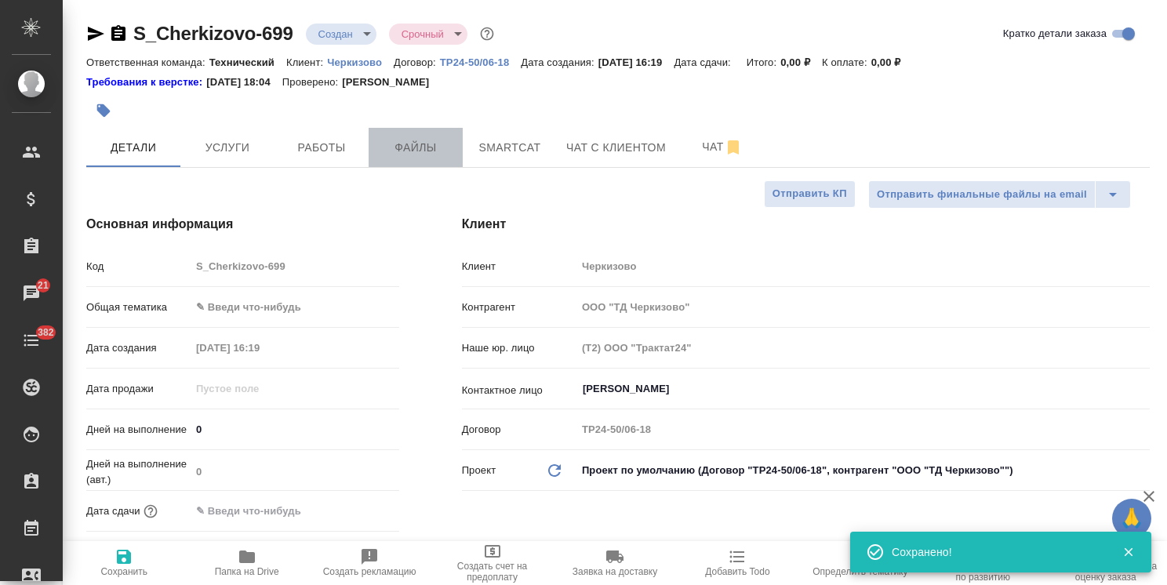
click at [430, 131] on button "Файлы" at bounding box center [416, 147] width 94 height 39
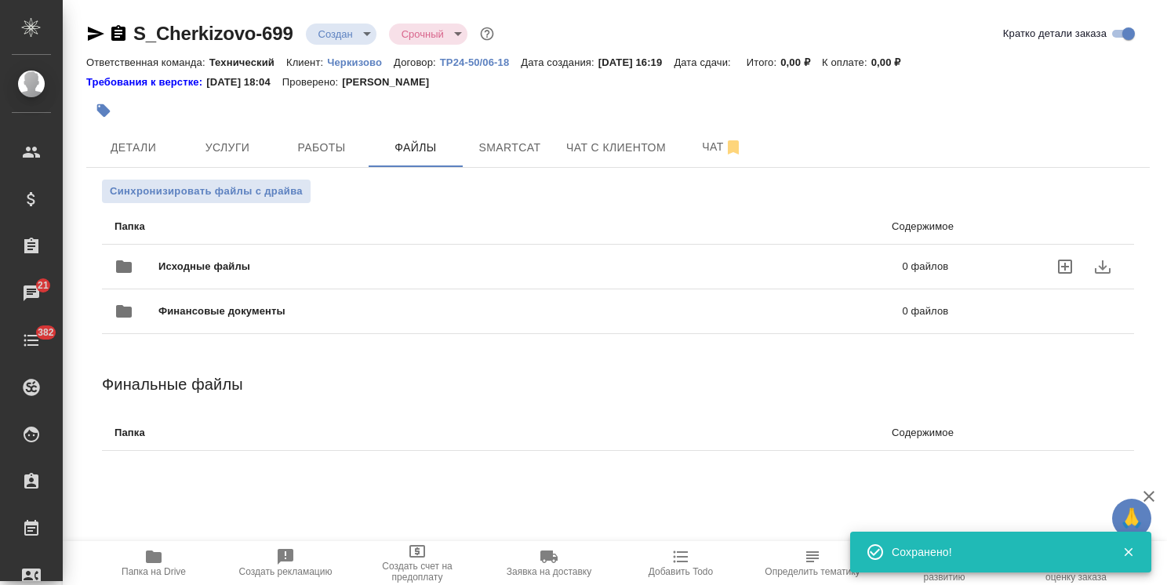
click at [240, 256] on div "Исходные файлы 0 файлов" at bounding box center [532, 267] width 834 height 38
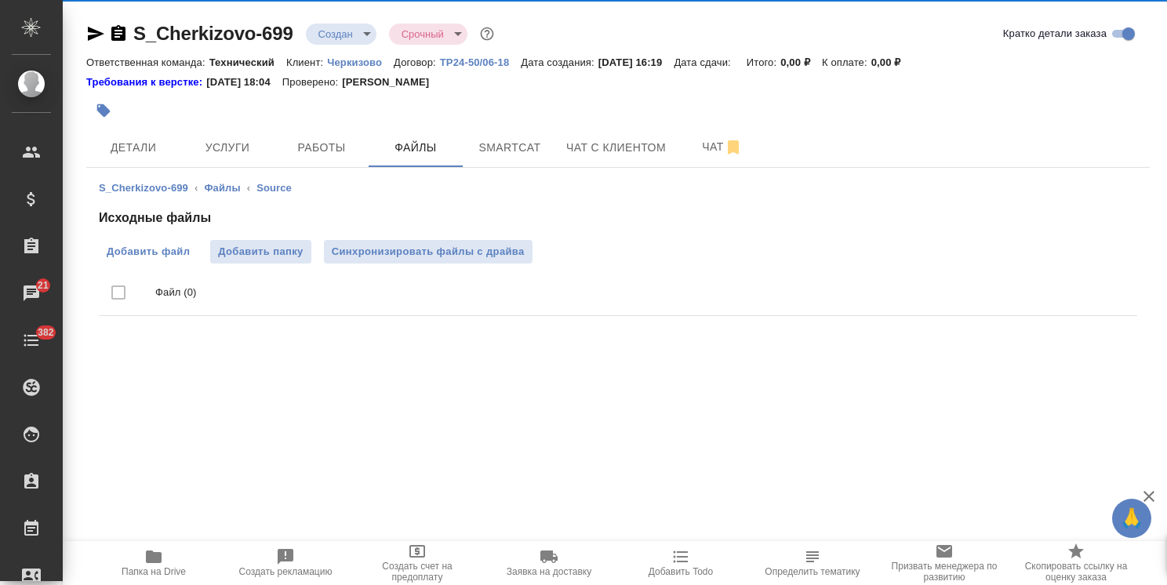
click at [155, 241] on label "Добавить файл" at bounding box center [148, 252] width 99 height 24
click at [0, 0] on input "Добавить файл" at bounding box center [0, 0] width 0 height 0
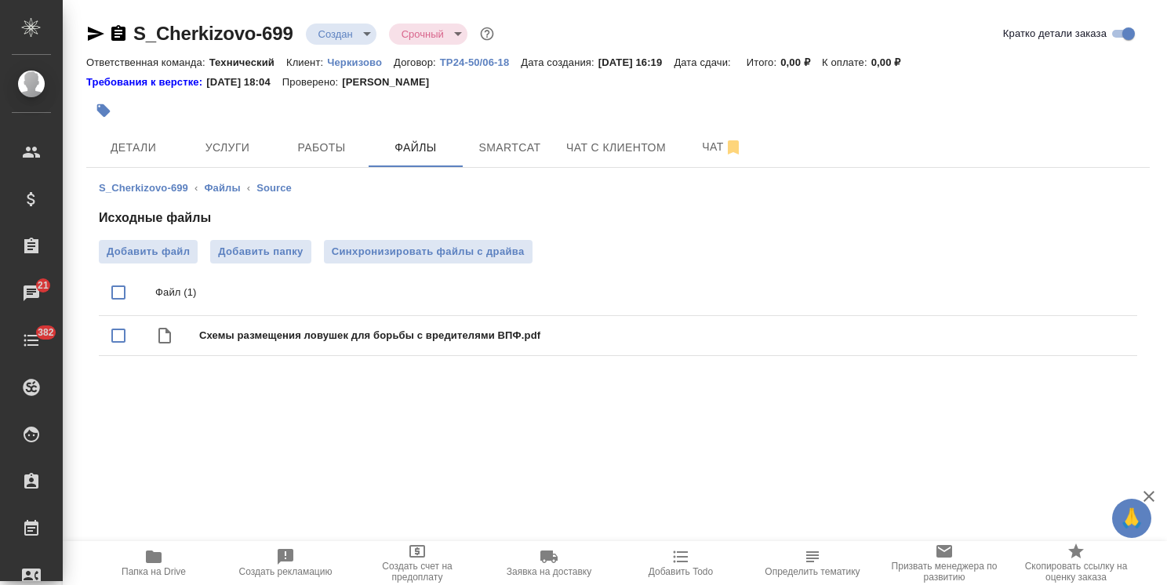
click at [91, 28] on icon "button" at bounding box center [96, 34] width 16 height 14
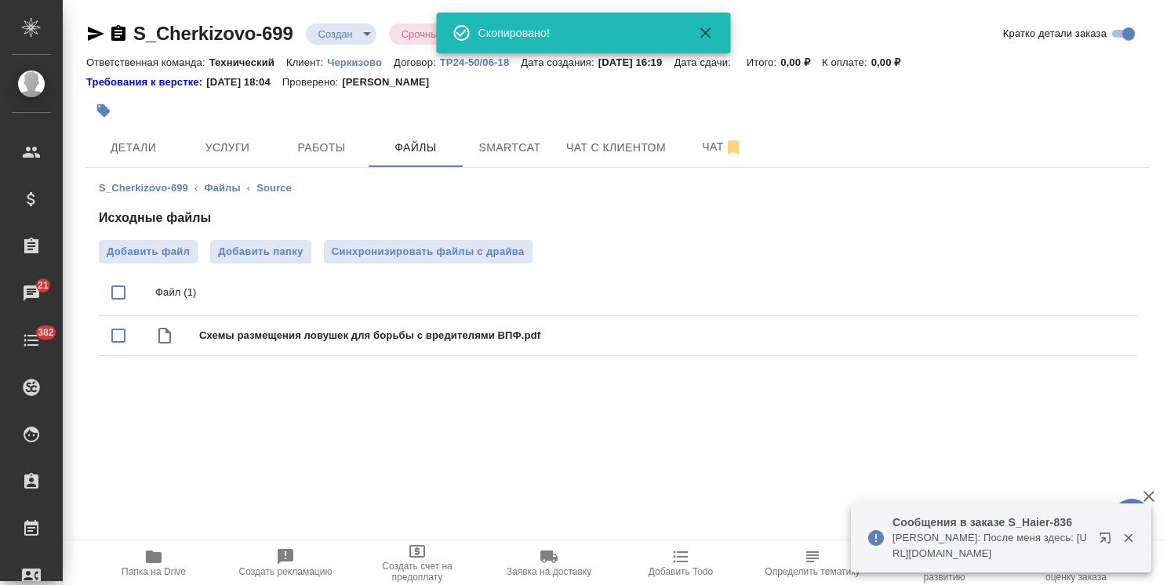
click at [337, 24] on body "🙏 .cls-1 fill:#fff; AWATERA Usmanova Olga Клиенты Спецификации Заказы 21 Чаты 3…" at bounding box center [583, 292] width 1167 height 585
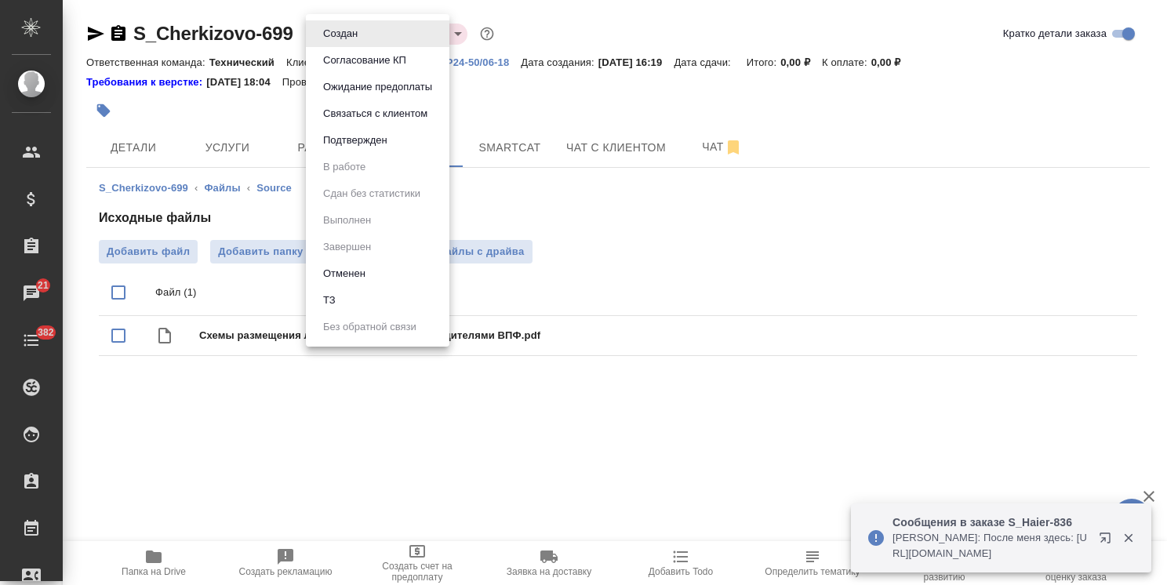
click at [343, 298] on li "ТЗ" at bounding box center [378, 300] width 144 height 27
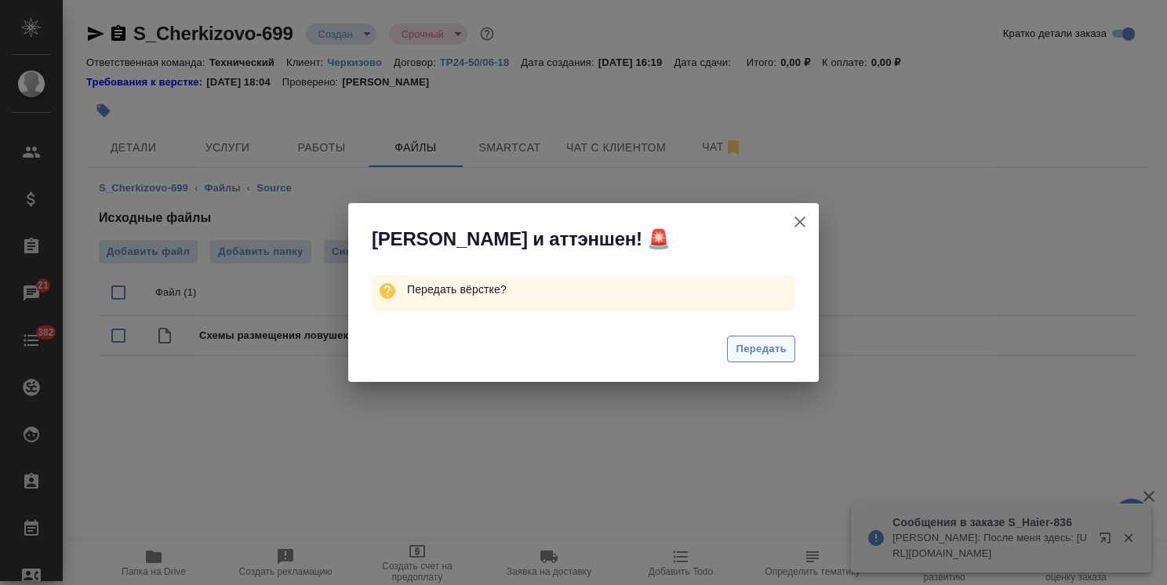
click at [792, 350] on button "Передать" at bounding box center [761, 349] width 68 height 27
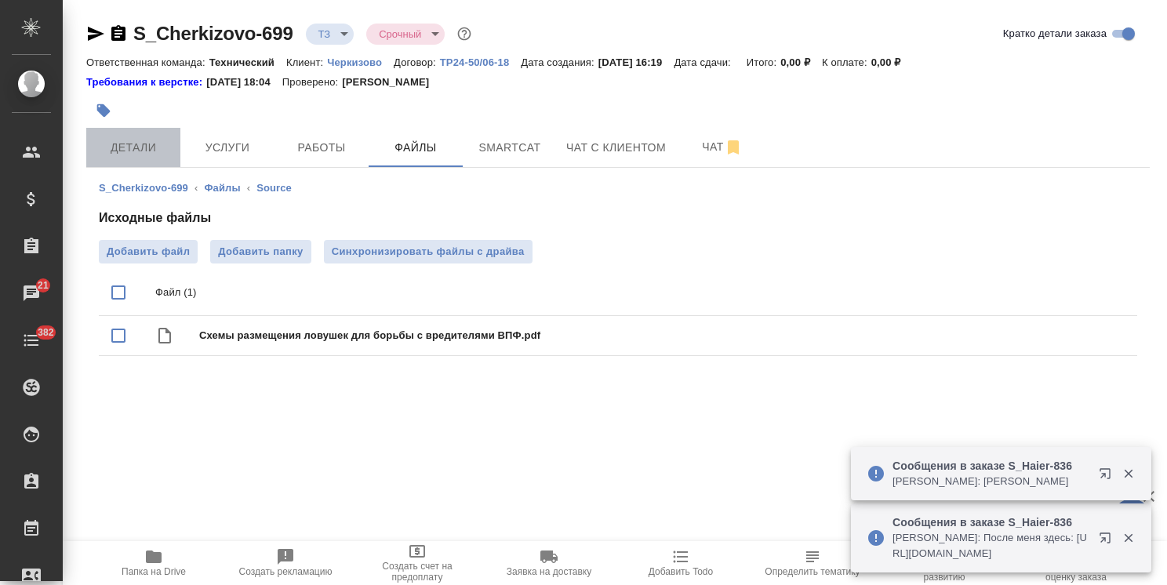
click at [144, 146] on span "Детали" at bounding box center [133, 148] width 75 height 20
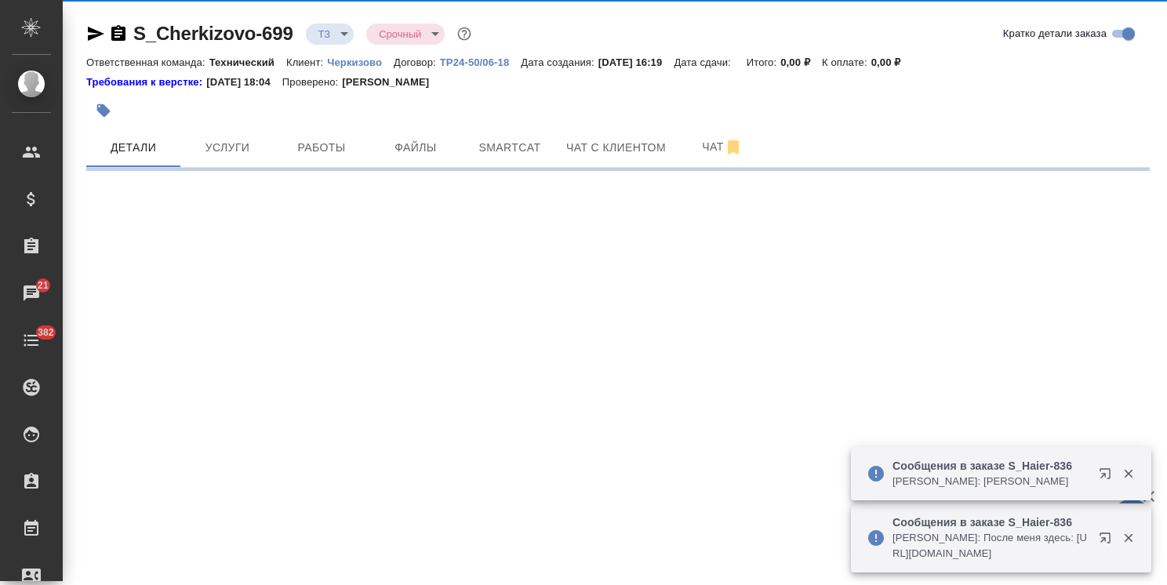
select select "RU"
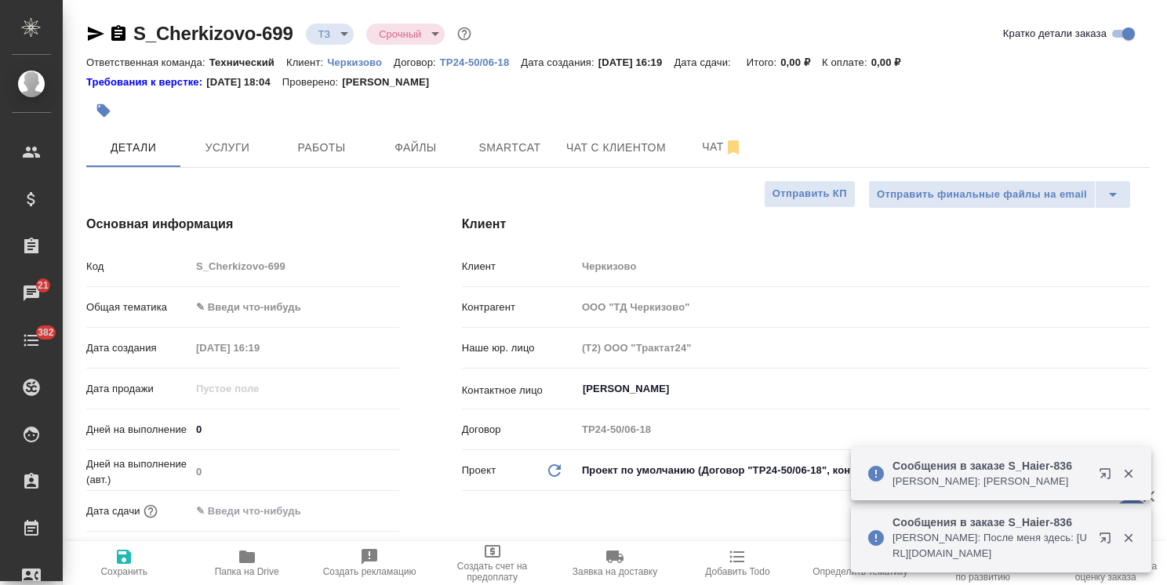
type textarea "x"
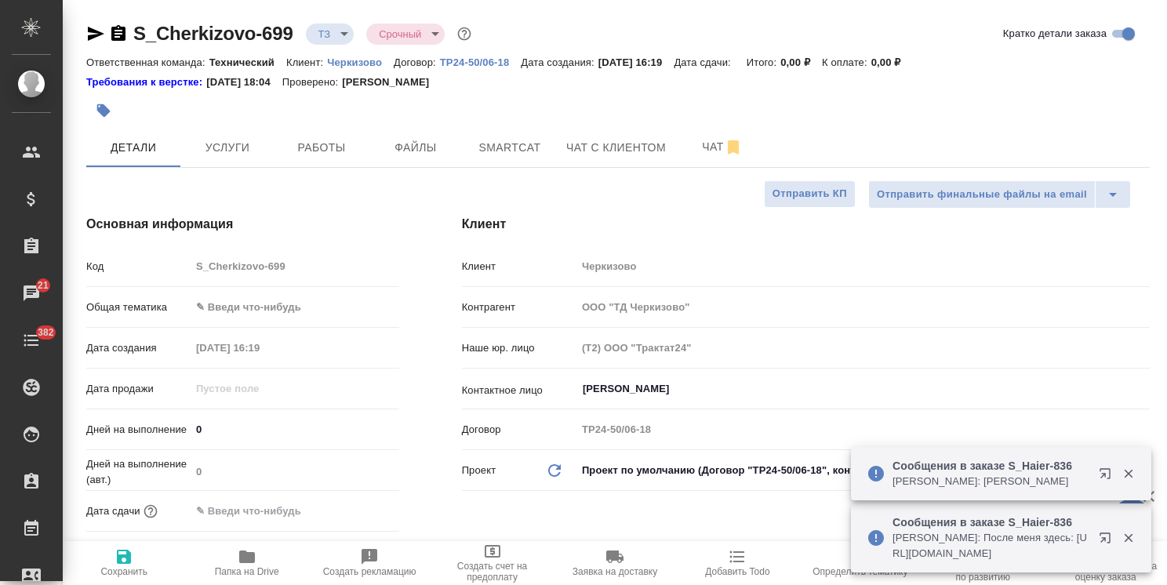
type textarea "x"
click at [292, 322] on div "Общая тематика ✎ Введи что-нибудь" at bounding box center [242, 313] width 313 height 41
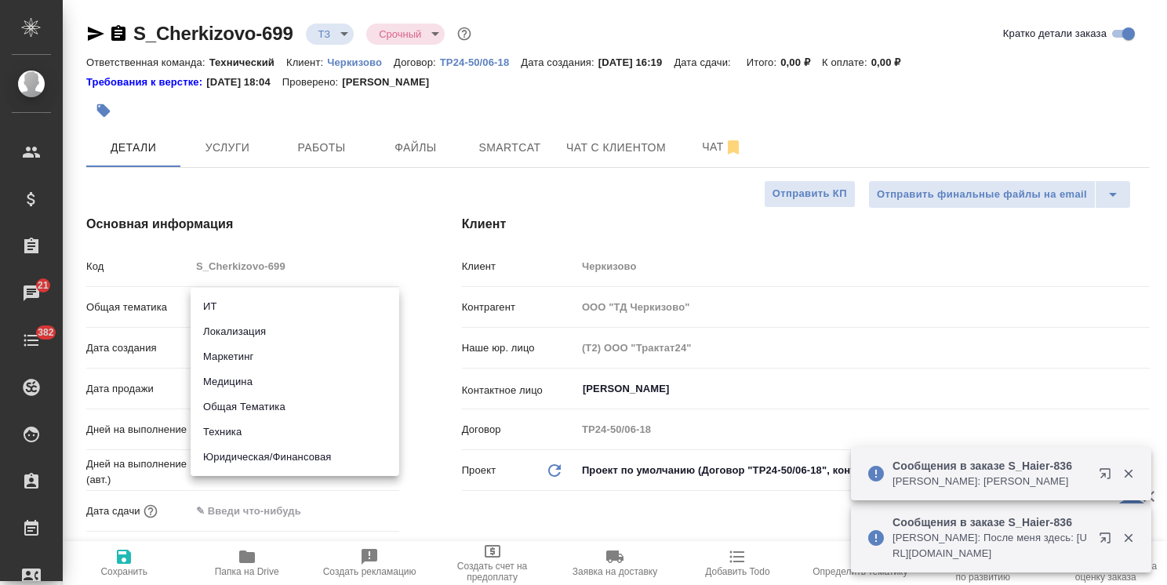
click at [275, 308] on body "🙏 .cls-1 fill:#fff; AWATERA Usmanova Olga Клиенты Спецификации Заказы 21 Чаты 3…" at bounding box center [583, 292] width 1167 height 585
click at [237, 435] on li "Техника" at bounding box center [295, 432] width 209 height 25
type input "tech"
type textarea "x"
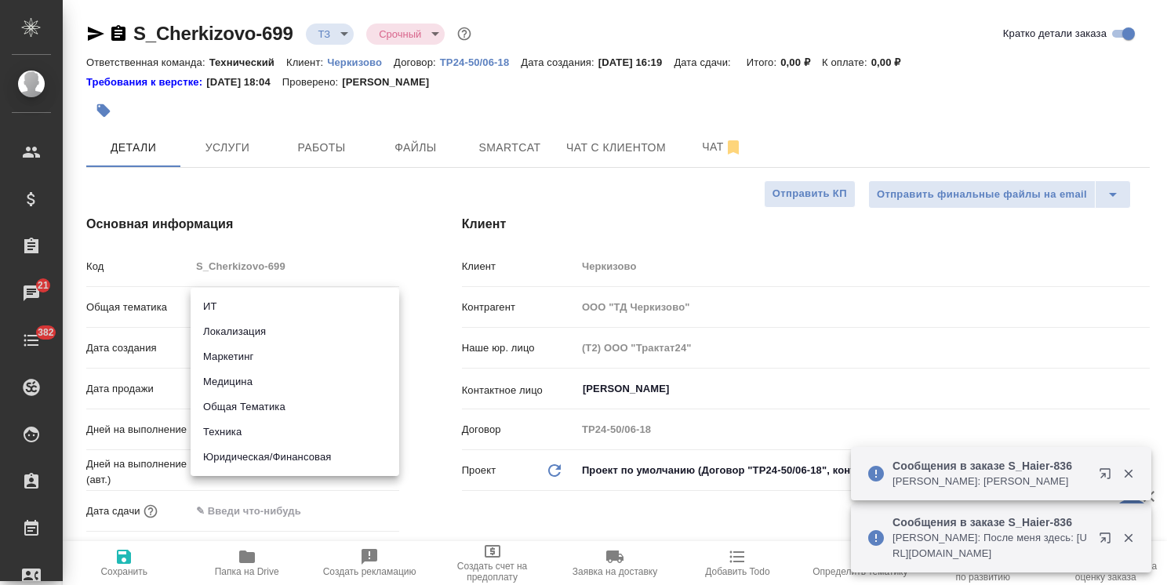
type textarea "x"
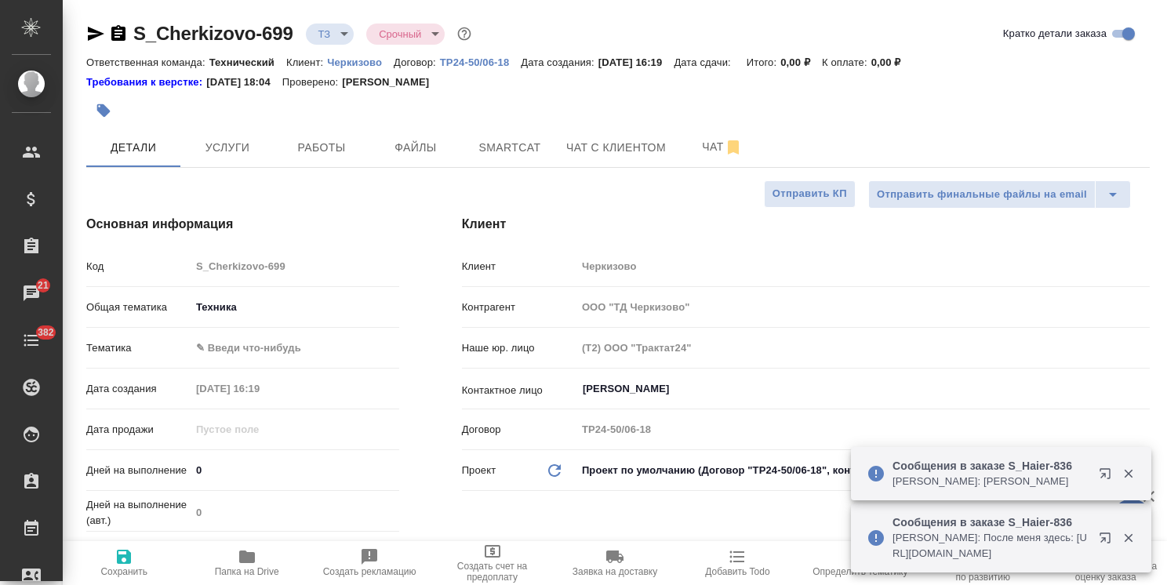
click at [277, 361] on div "Тематика ✎ Введи что-нибудь" at bounding box center [242, 354] width 313 height 41
click at [283, 350] on body "🙏 .cls-1 fill:#fff; AWATERA Usmanova Olga Клиенты Спецификации Заказы 21 Чаты 3…" at bounding box center [583, 292] width 1167 height 585
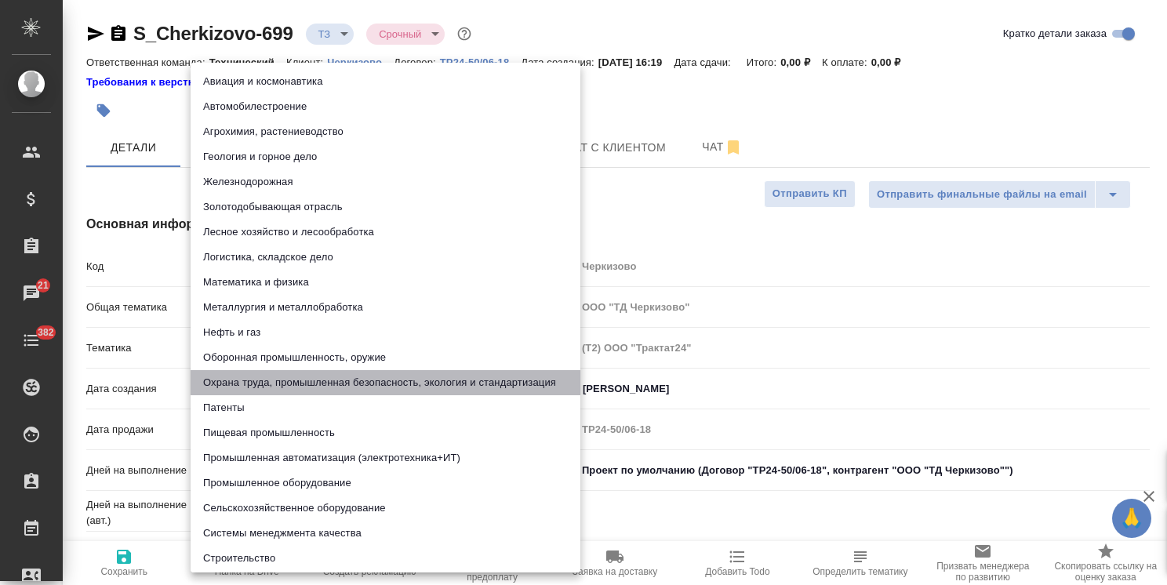
click at [254, 384] on li "Охрана труда, промышленная безопасность, экология и стандартизация" at bounding box center [386, 382] width 390 height 25
type textarea "x"
type input "5f647205b73bc97568ca66b9"
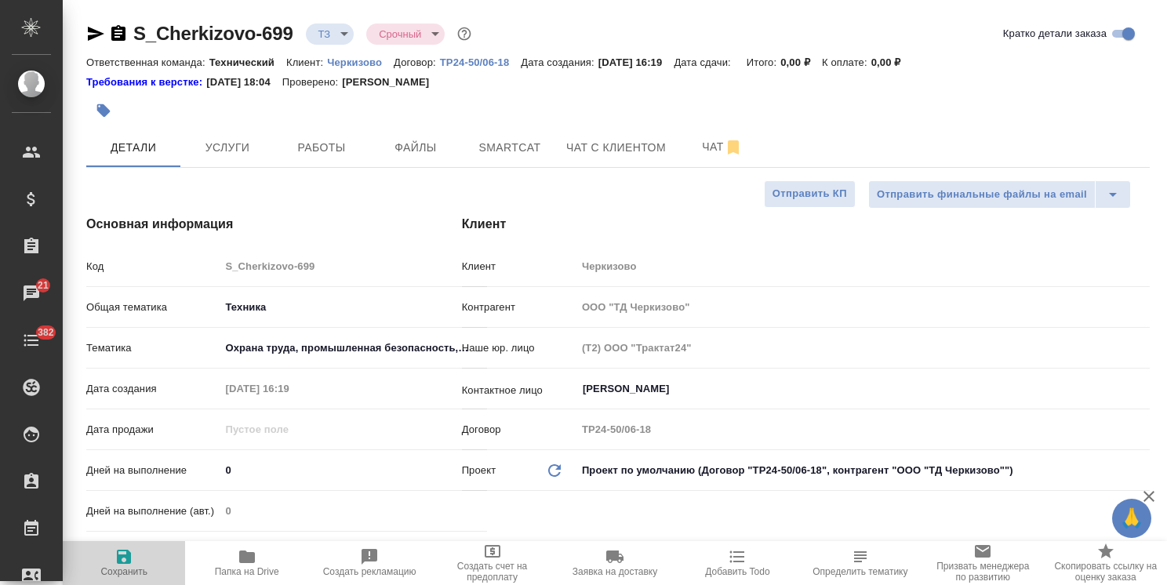
click at [126, 558] on icon "button" at bounding box center [124, 557] width 14 height 14
type textarea "x"
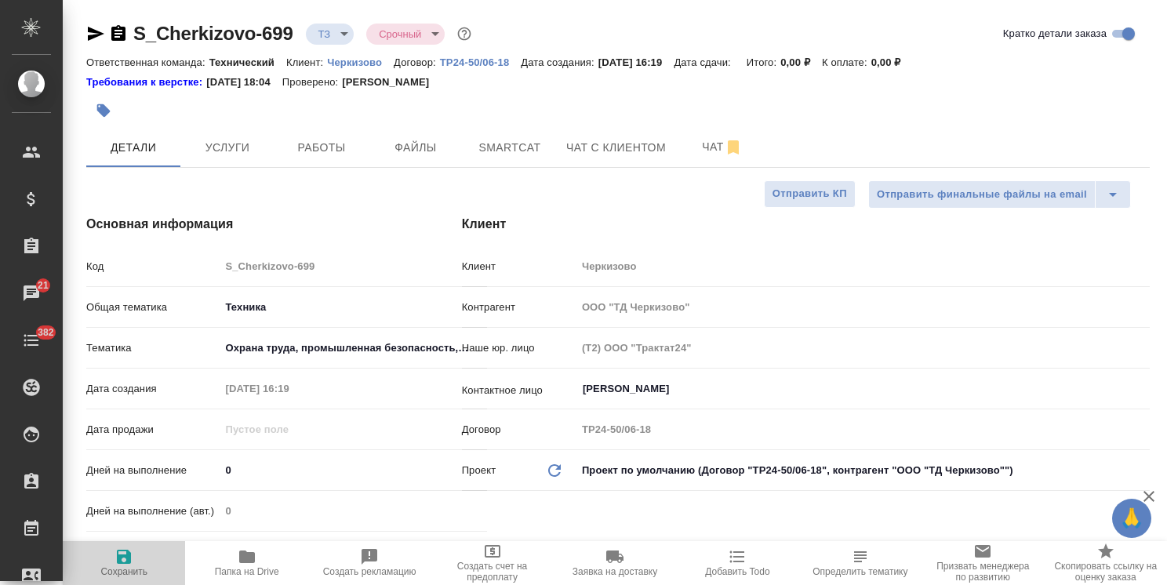
type textarea "x"
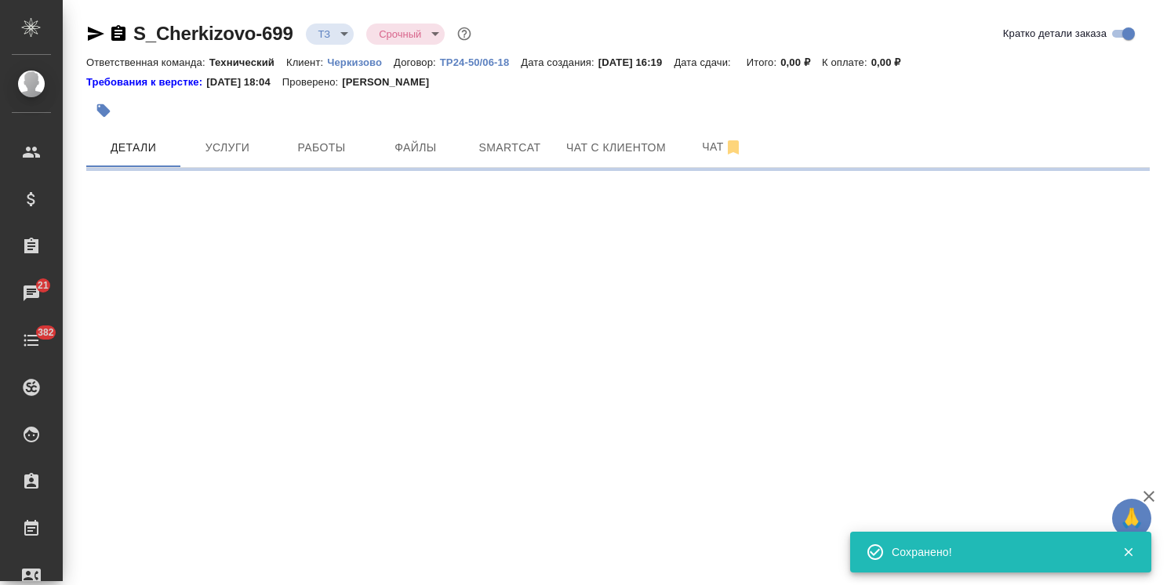
type input "new"
select select "RU"
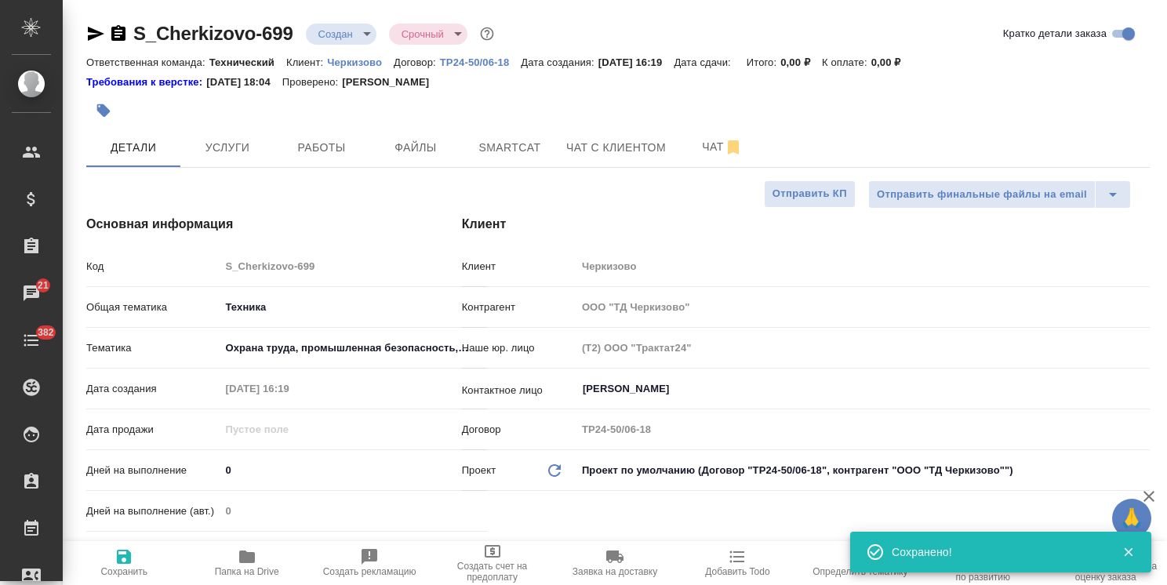
type textarea "x"
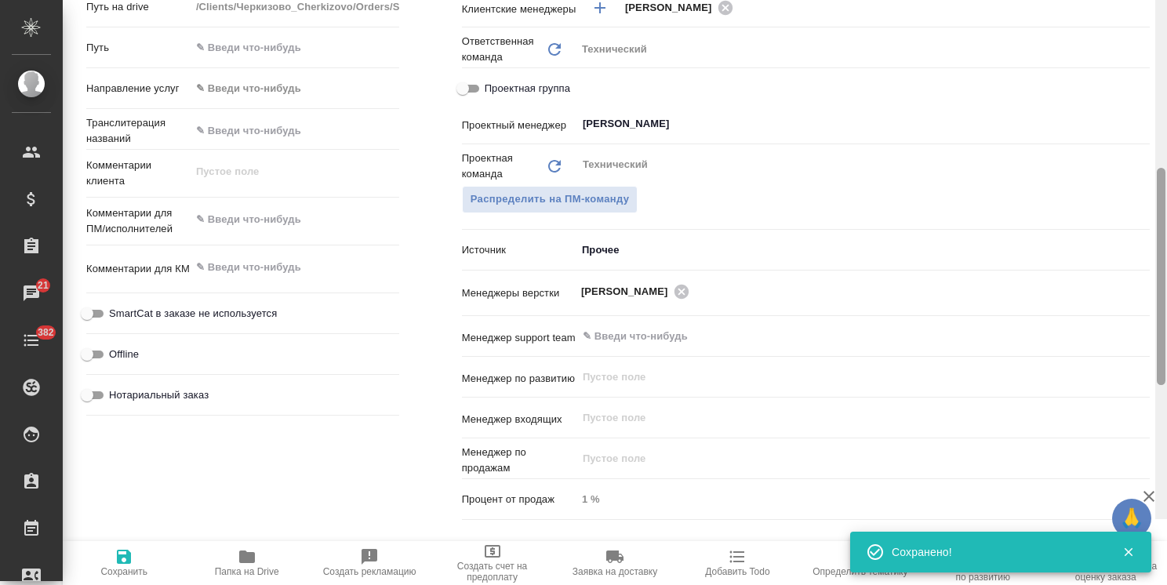
drag, startPoint x: 1163, startPoint y: 239, endPoint x: 1126, endPoint y: 413, distance: 177.1
click at [1126, 413] on div "S_Cherkizovo-699 Создан new Срочный urgent Кратко детали заказа Ответственная к…" at bounding box center [615, 292] width 1105 height 585
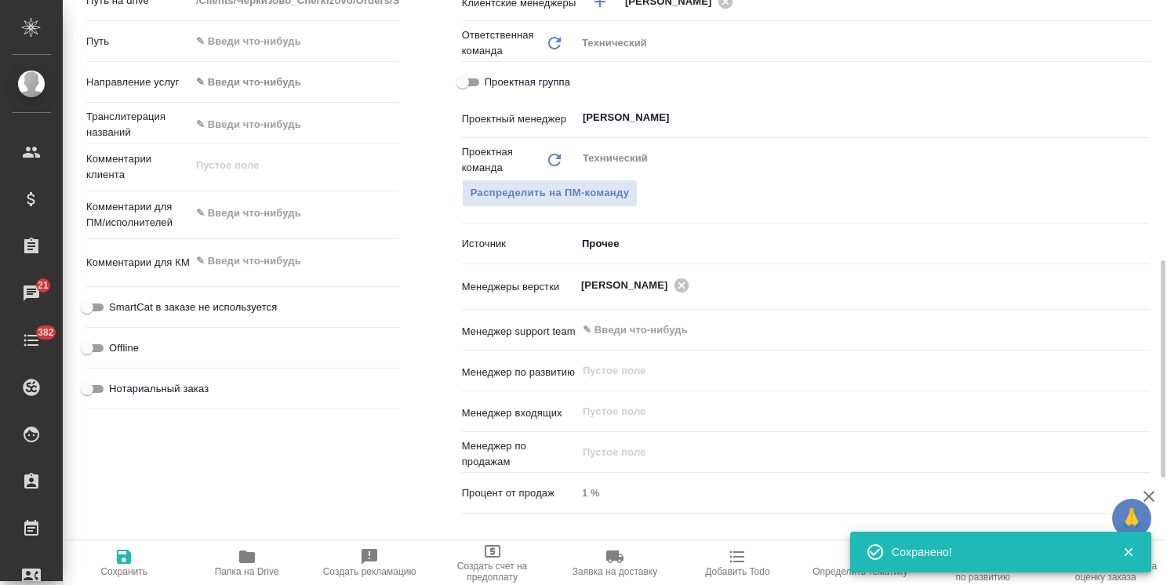
type textarea "x"
click at [250, 215] on textarea at bounding box center [294, 214] width 207 height 27
type textarea "x"
type textarea "с"
type textarea "x"
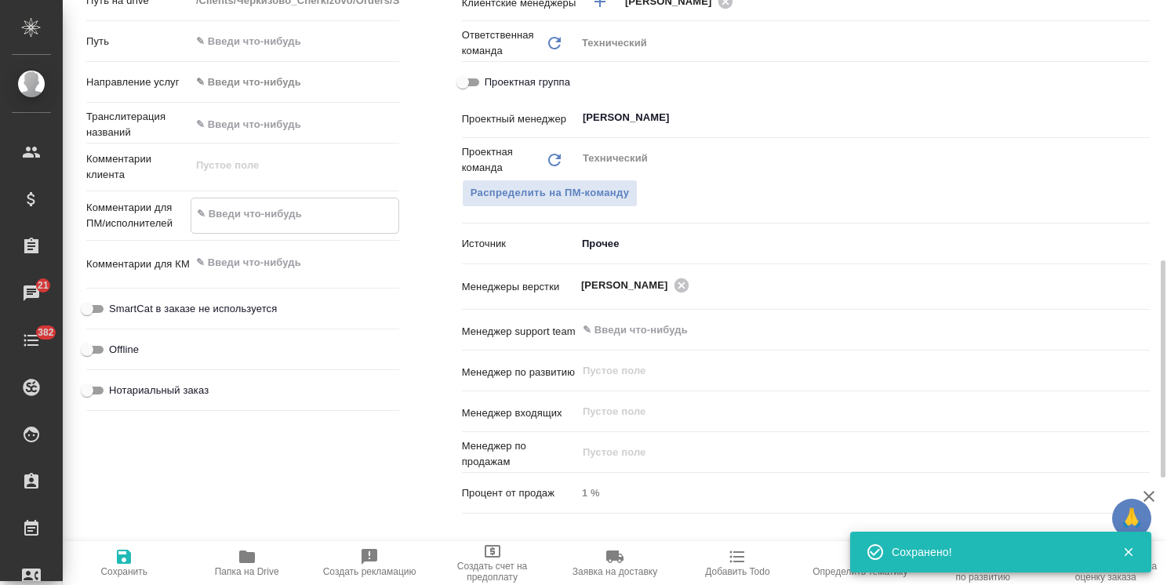
type textarea "x"
type textarea "ср"
type textarea "x"
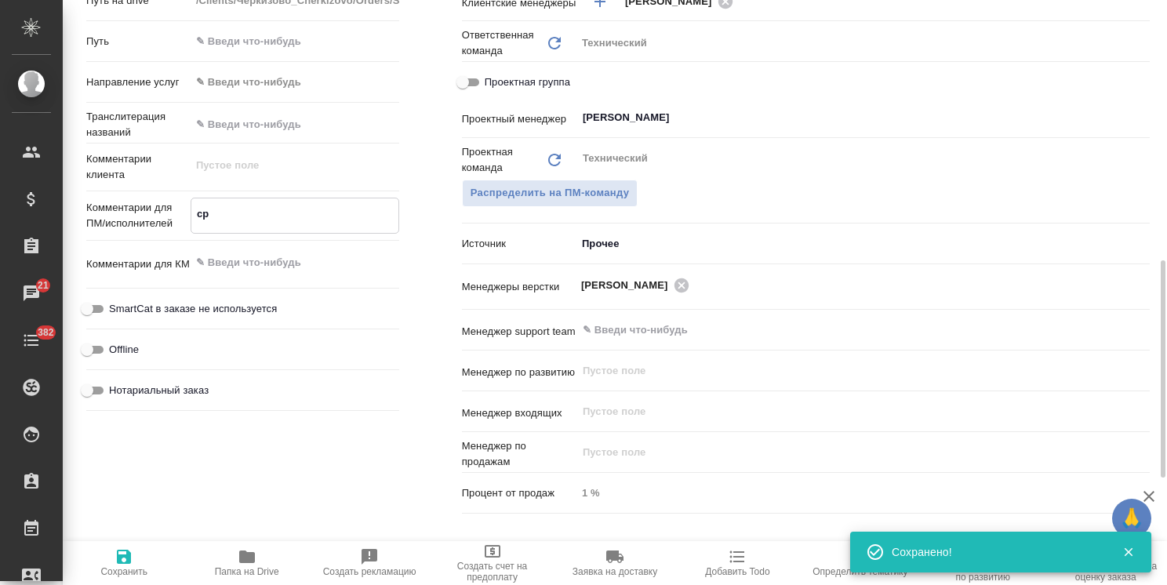
type textarea "x"
type textarea "сро"
type textarea "x"
type textarea "сроч"
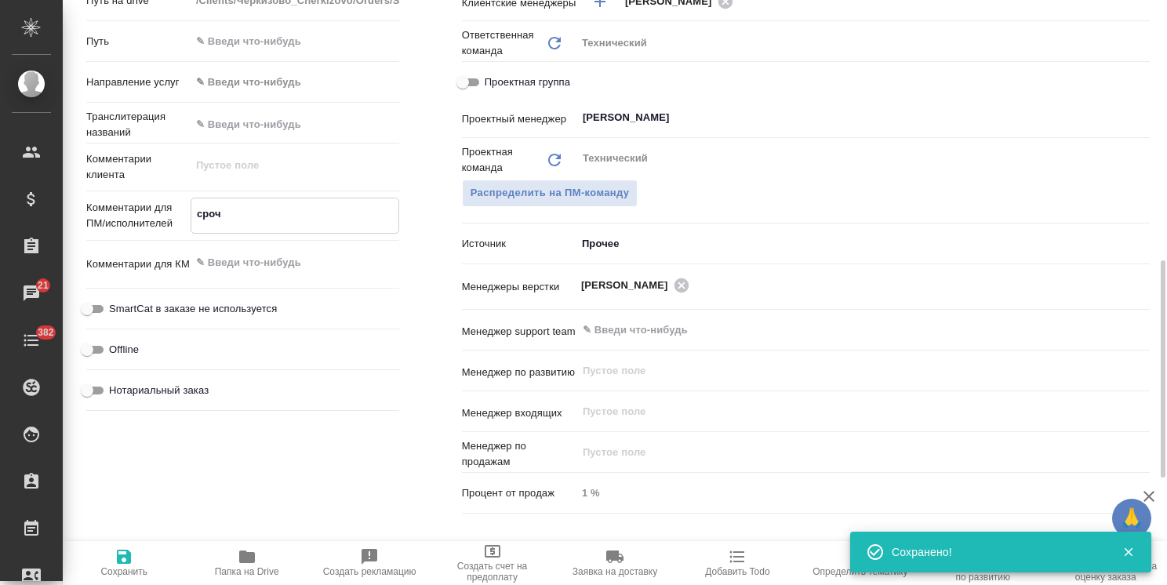
type textarea "x"
type textarea "срочн"
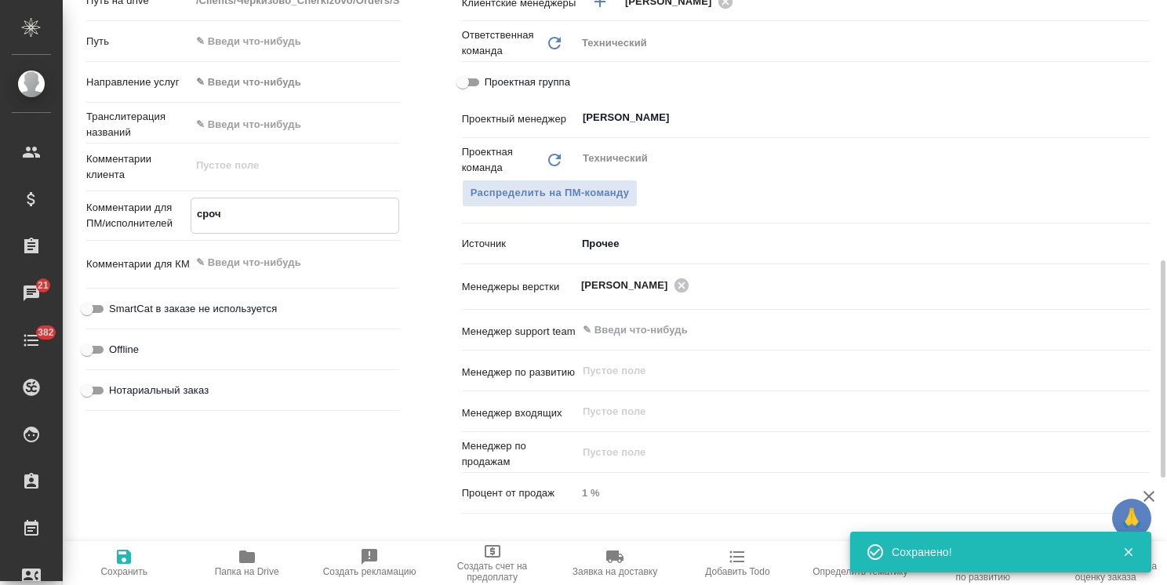
type textarea "x"
type textarea "срочны"
type textarea "x"
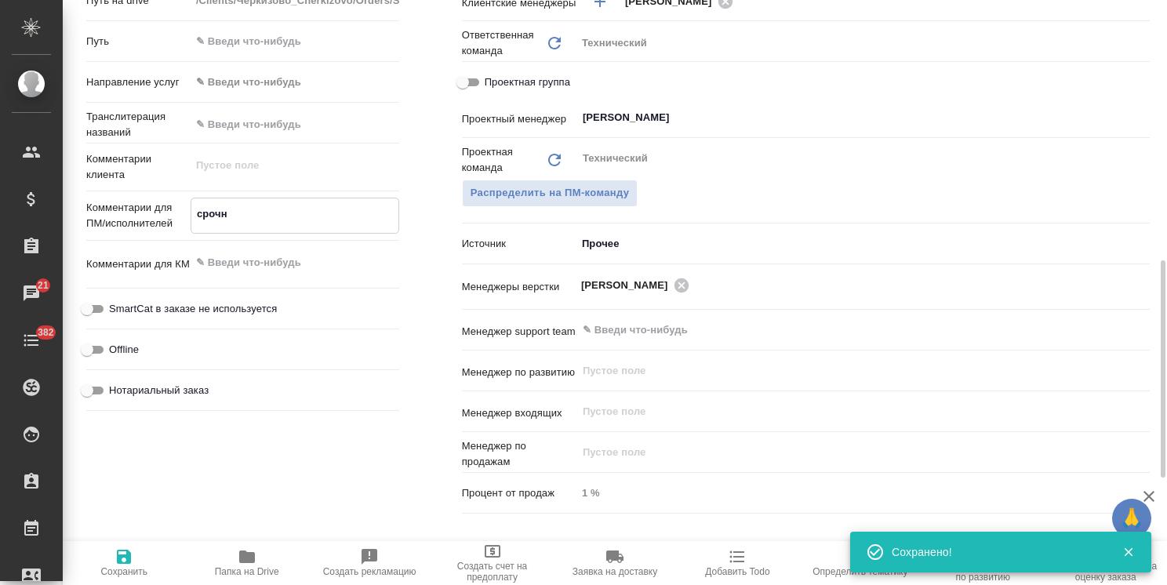
type textarea "x"
type textarea "срочный"
type textarea "x"
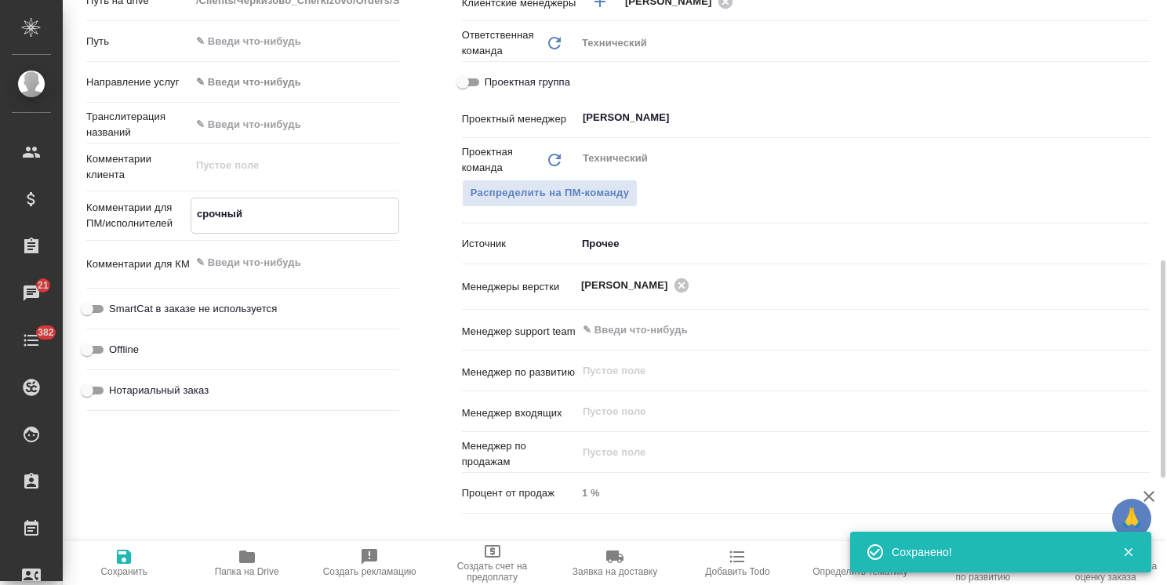
type textarea "x"
type textarea "срочный"
type textarea "x"
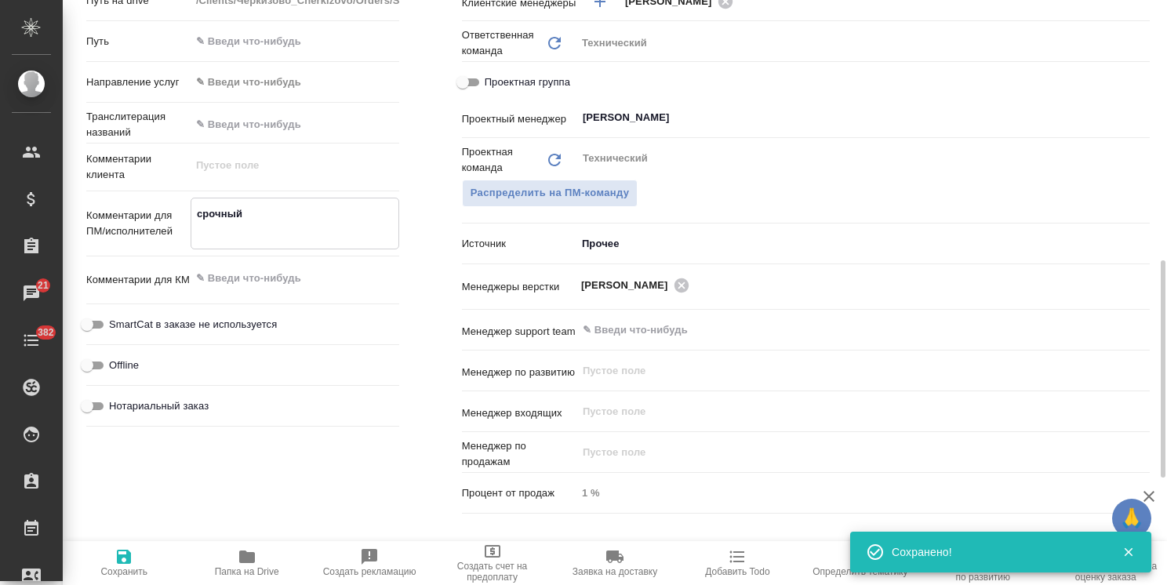
type textarea "x"
type textarea "срочный р"
type textarea "x"
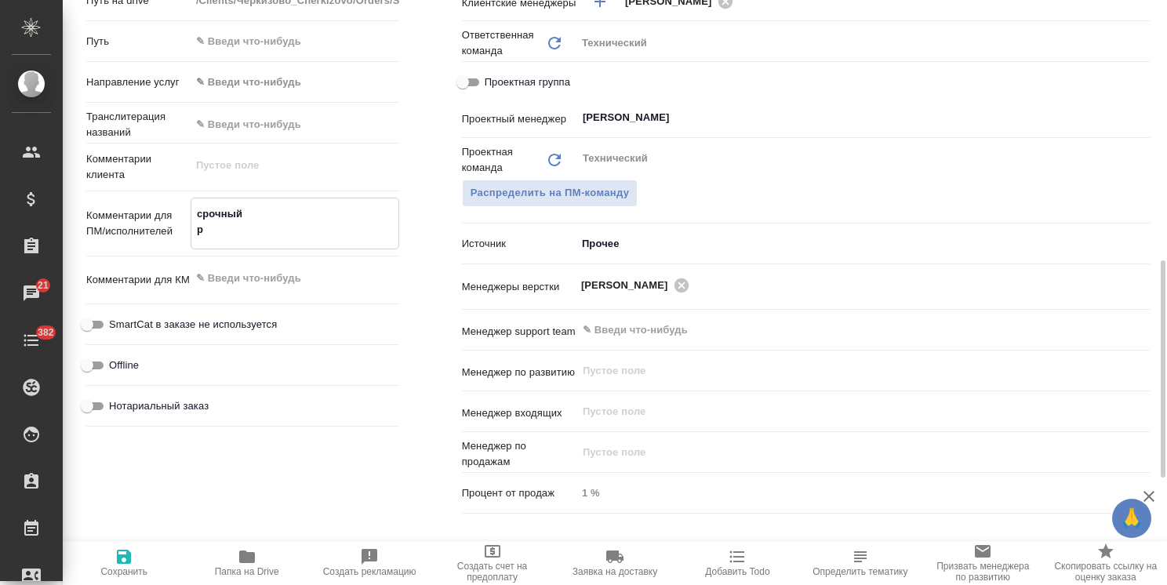
type textarea "срочный"
type textarea "x"
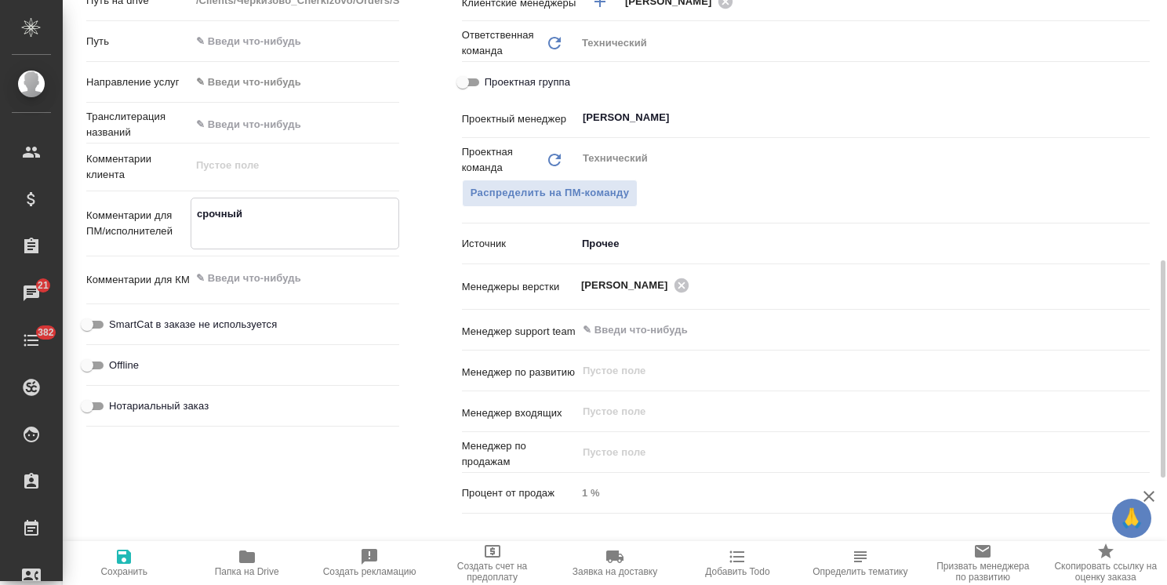
type textarea "срочный"
type textarea "x"
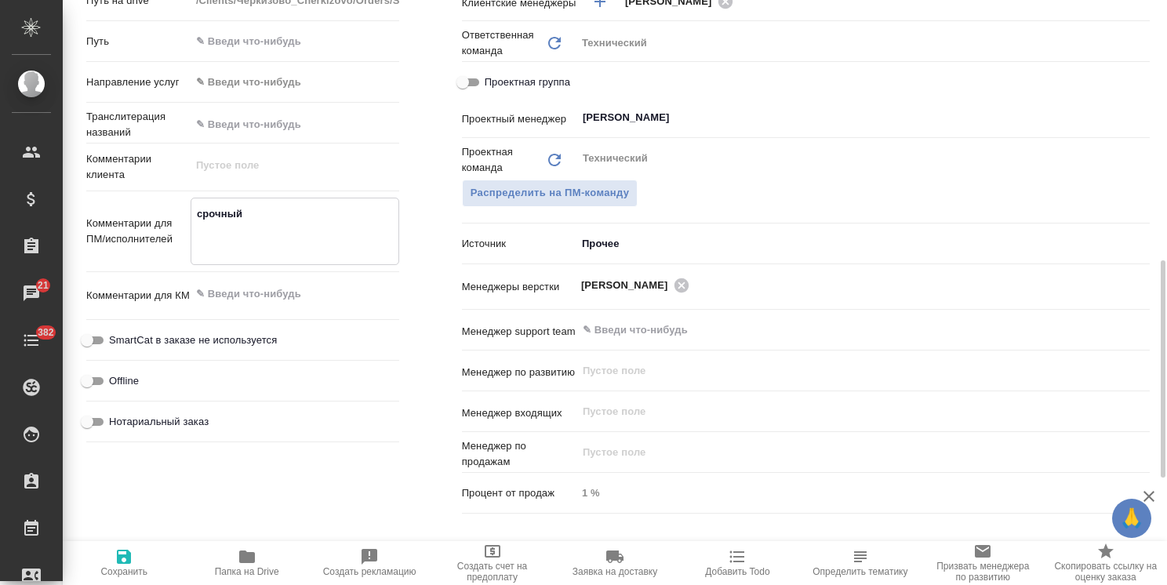
type textarea "срочный"
type textarea "x"
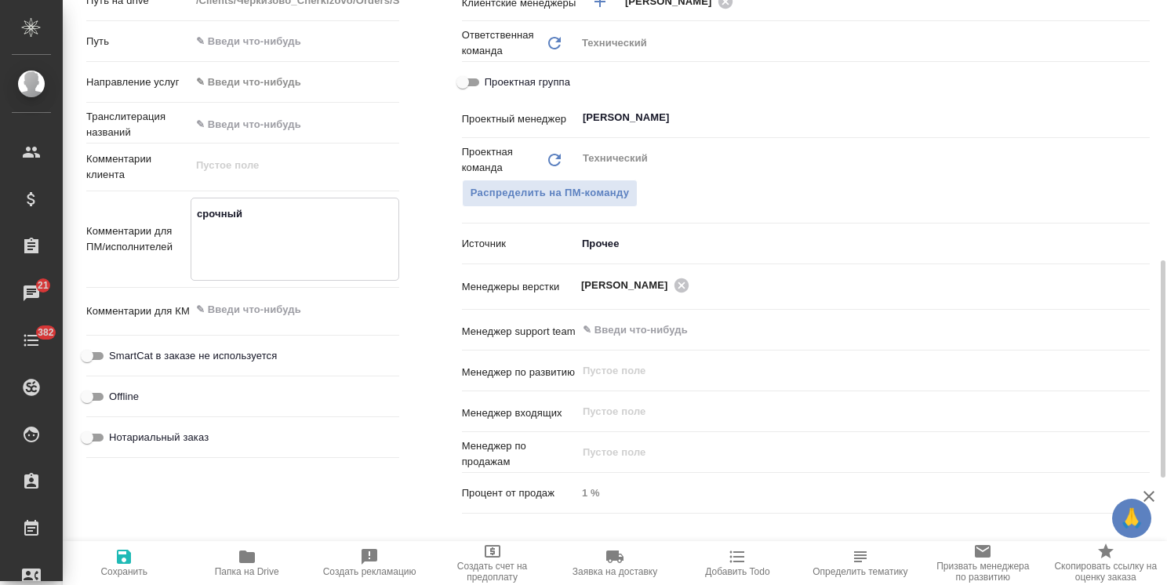
type textarea "срочный"
type textarea "x"
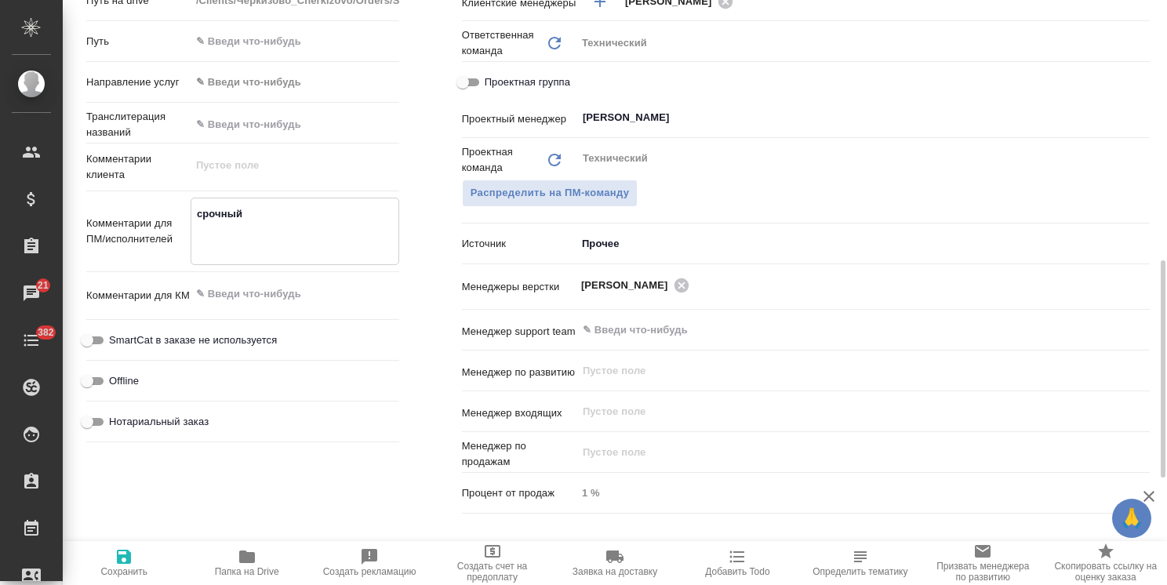
type textarea "срочный р"
type textarea "x"
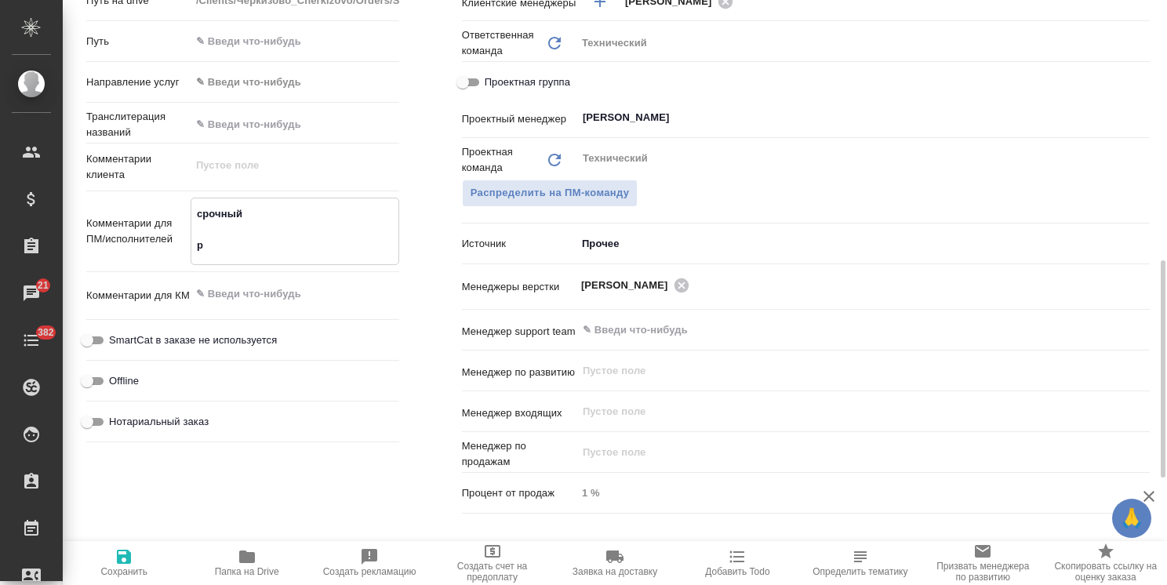
type textarea "срочный ру"
type textarea "x"
type textarea "срочный рус"
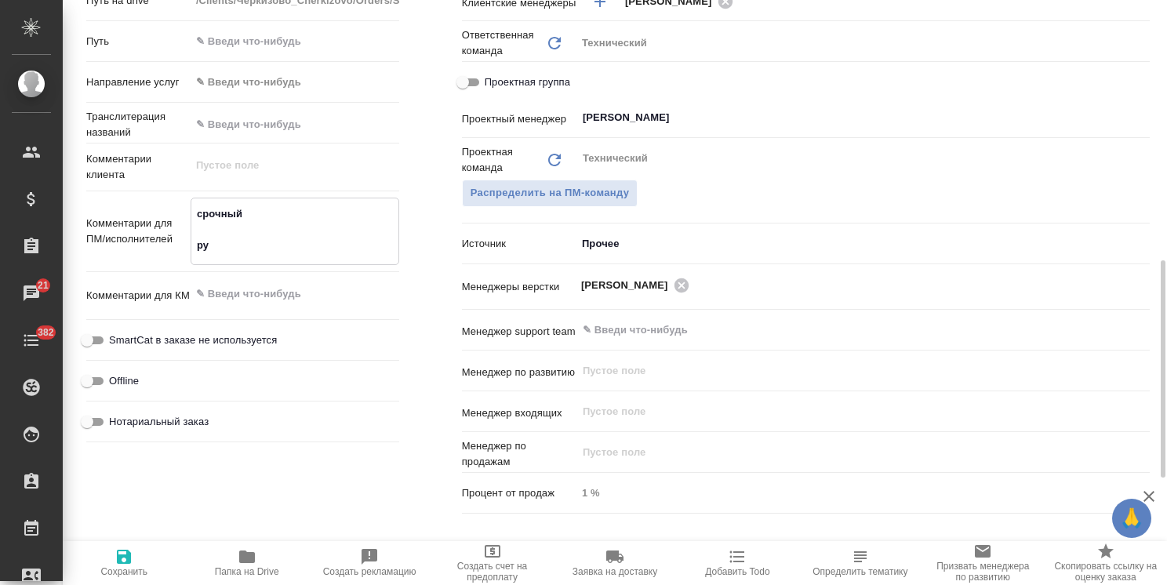
type textarea "x"
type textarea "срочный рус-"
type textarea "x"
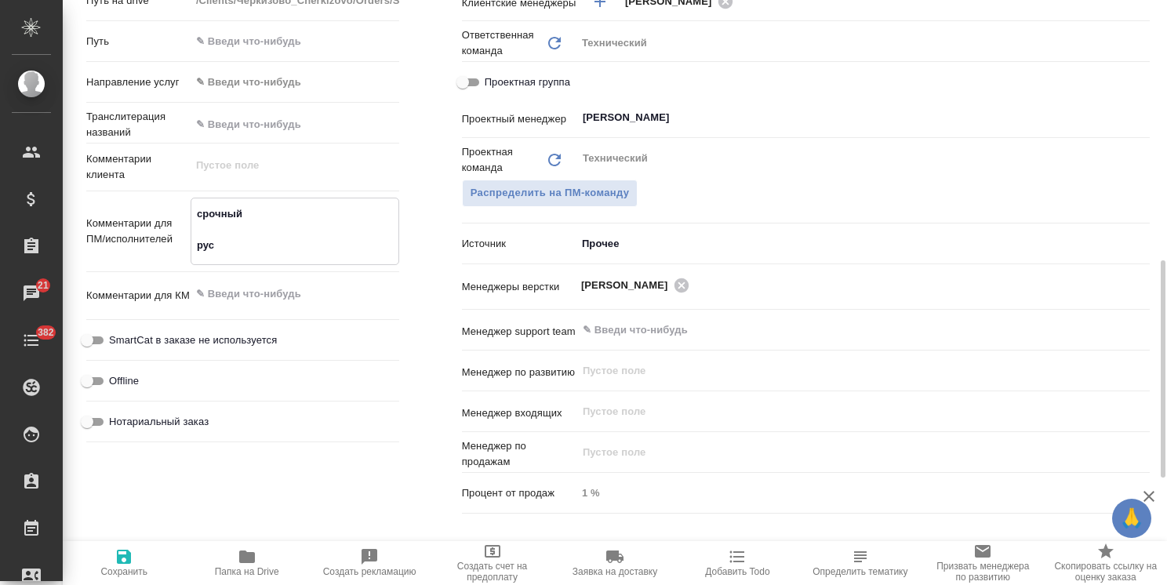
type textarea "x"
type textarea "срочный рус-а"
type textarea "x"
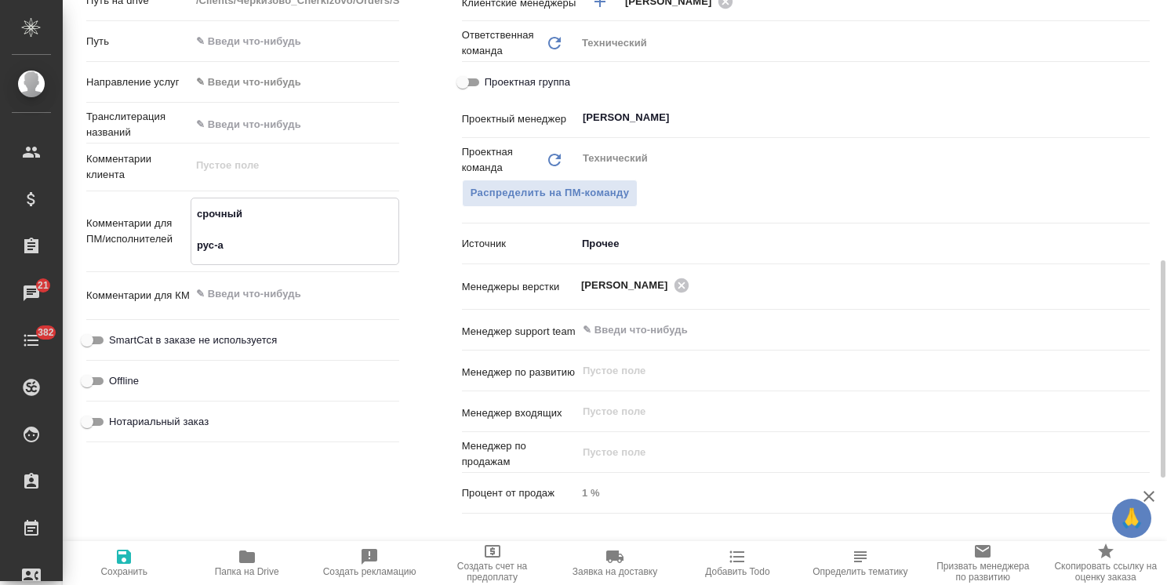
type textarea "x"
type textarea "срочный рус-ан"
type textarea "x"
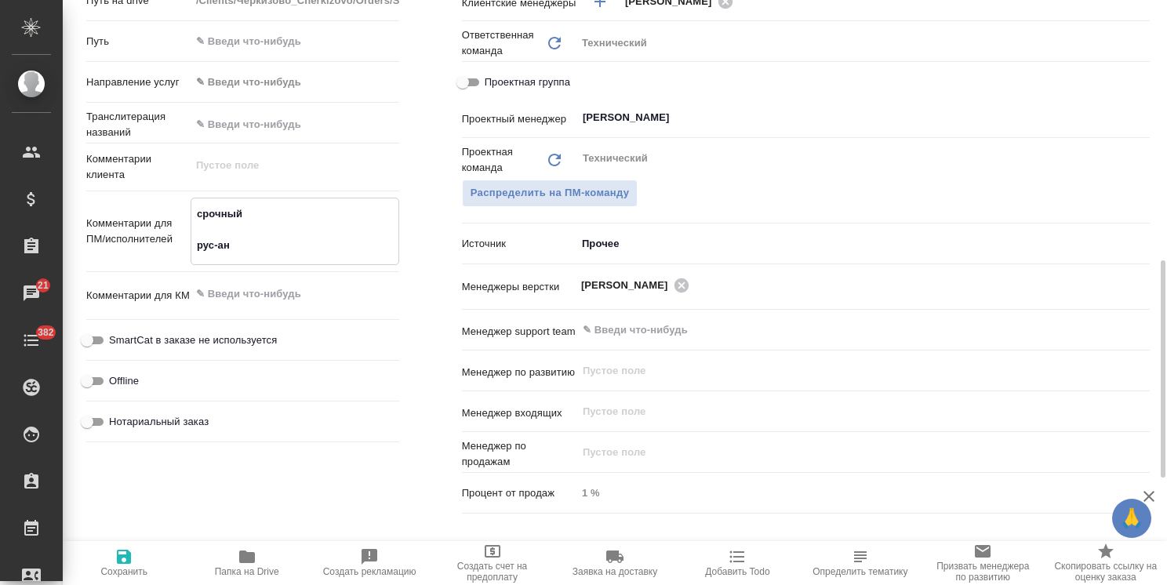
type textarea "срочный рус-анг"
type textarea "x"
type textarea "срочный рус-англ"
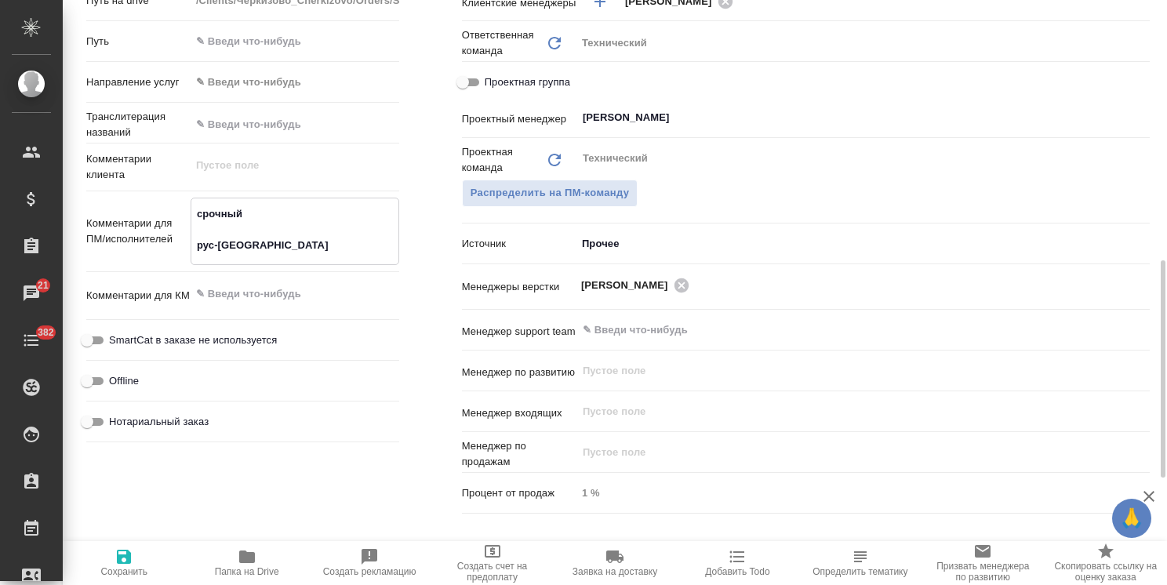
type textarea "x"
type textarea "срочный рус-англ"
type textarea "x"
click at [144, 557] on span "Сохранить" at bounding box center [124, 563] width 104 height 30
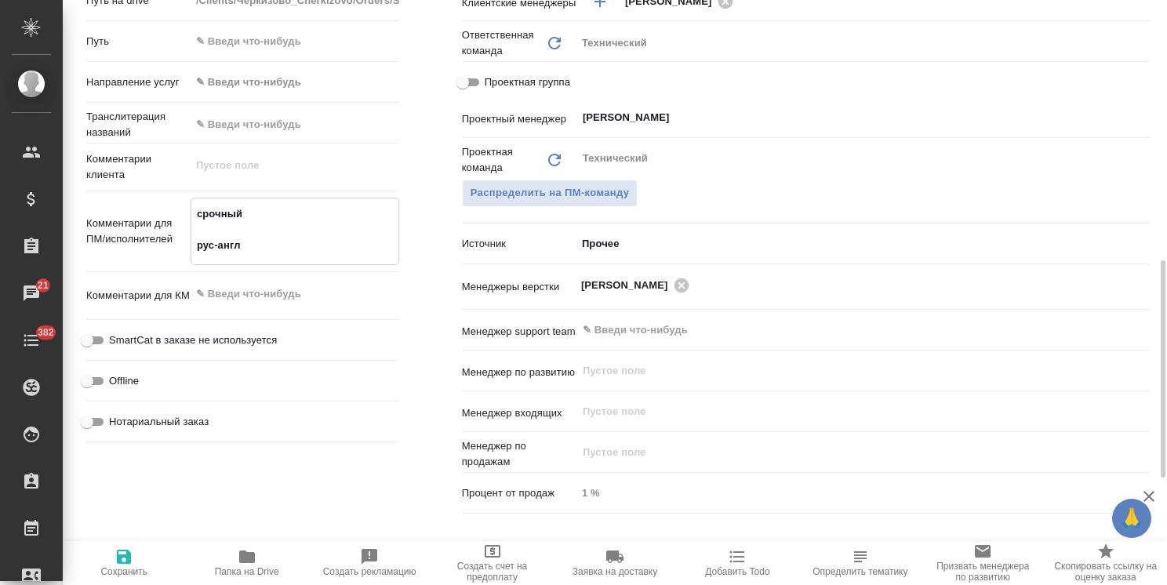
type textarea "x"
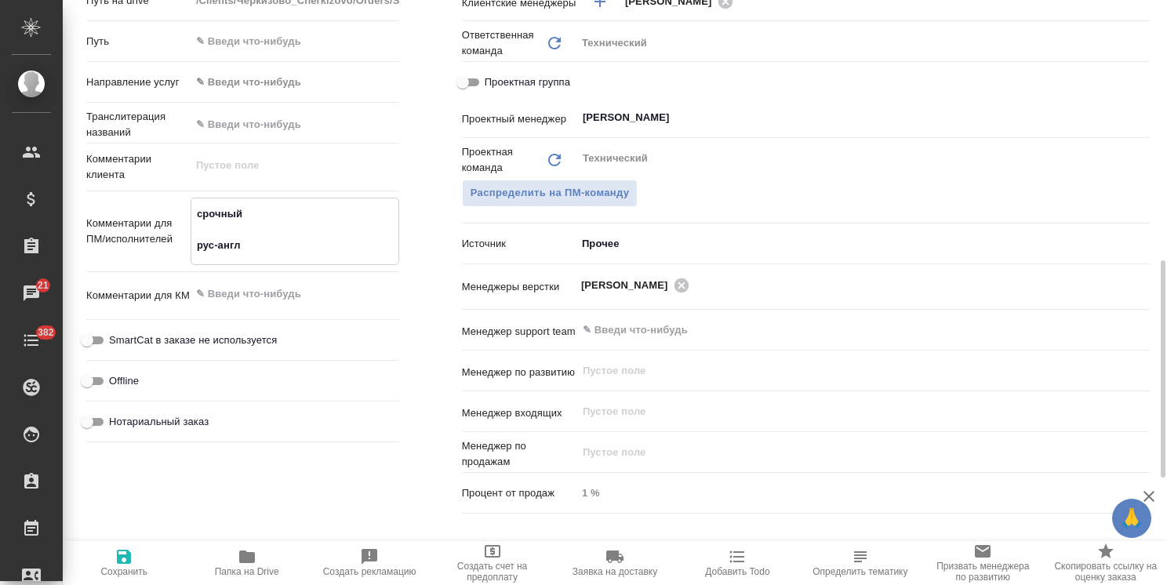
type textarea "x"
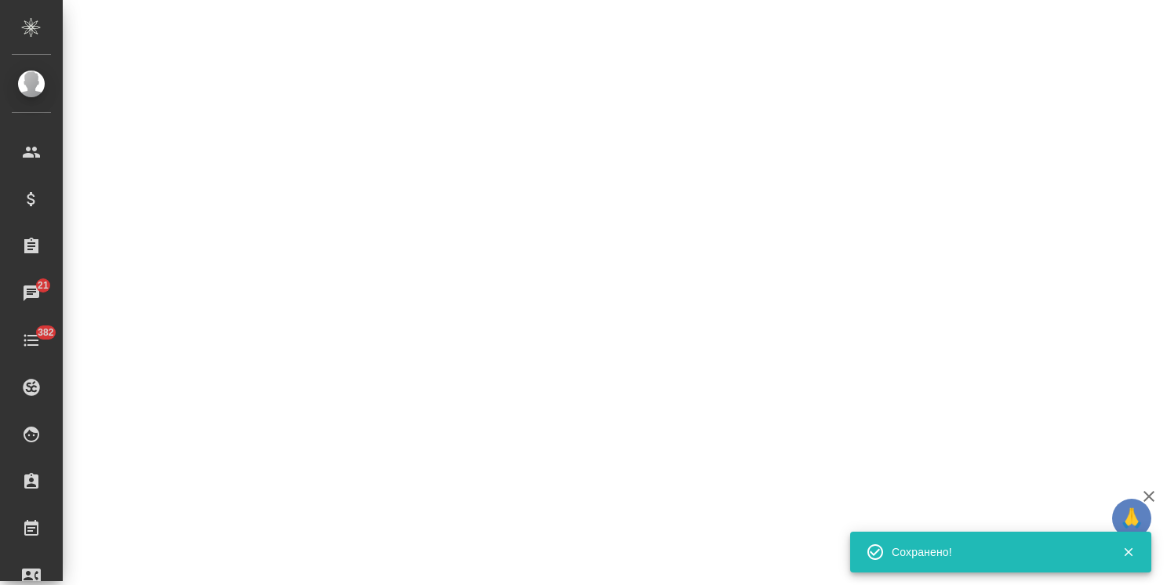
select select "RU"
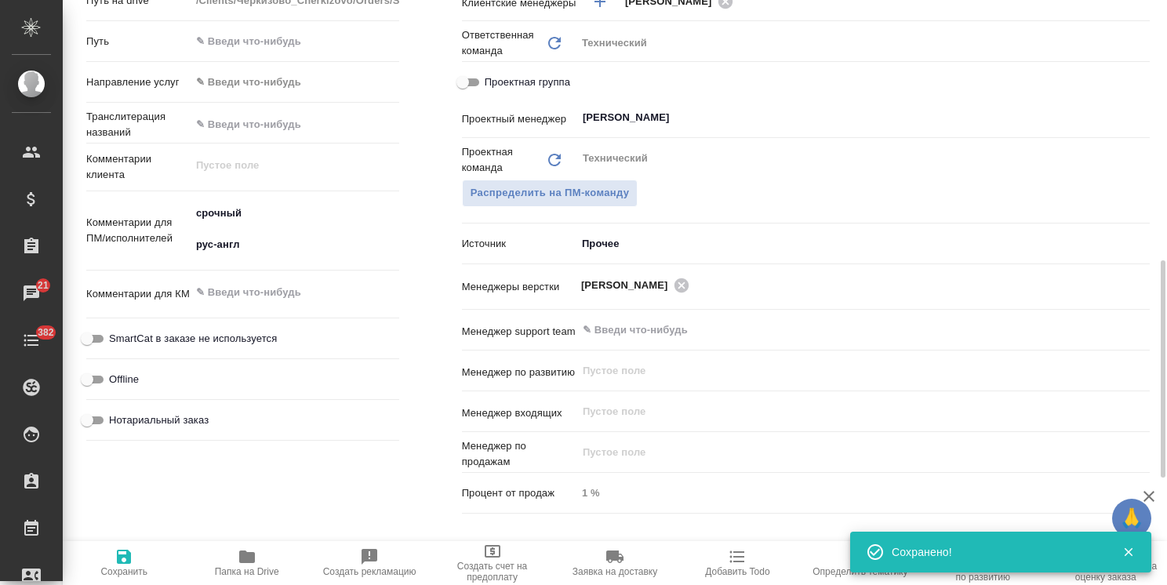
type textarea "x"
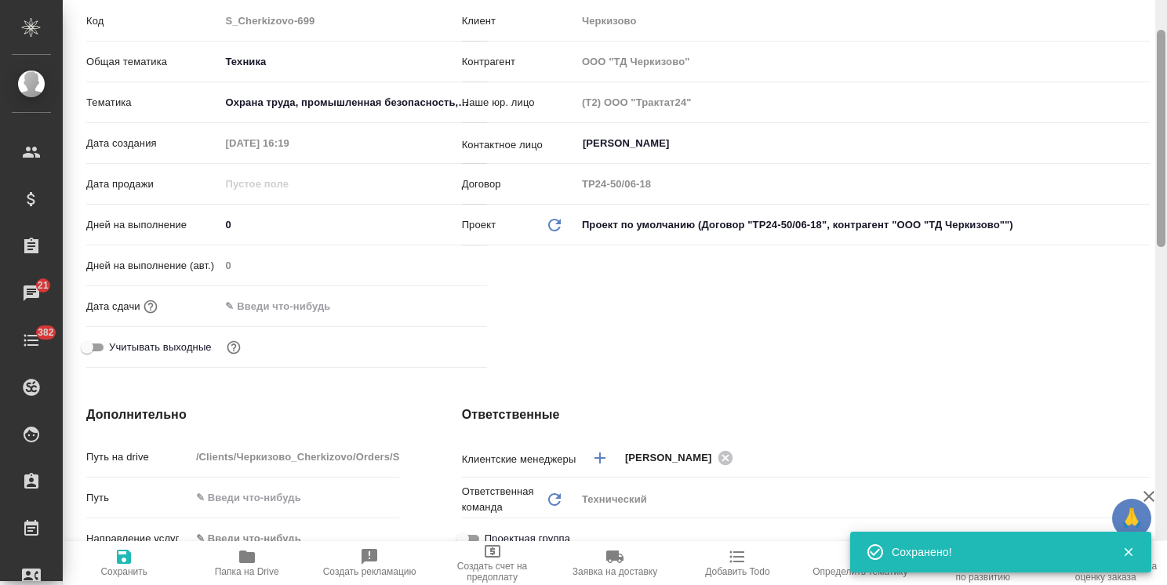
scroll to position [47, 0]
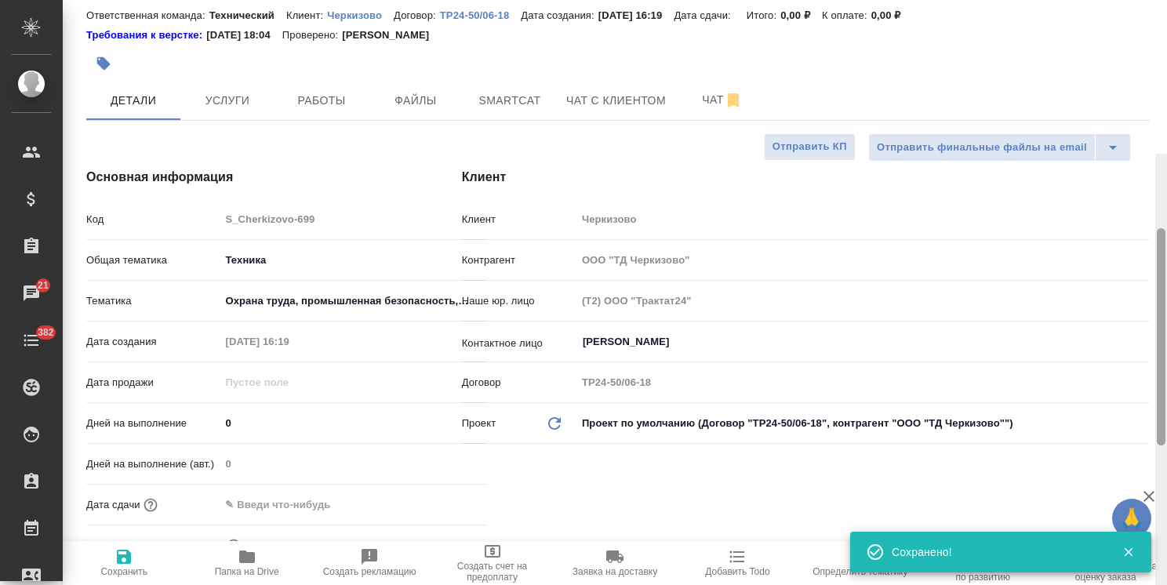
drag, startPoint x: 1159, startPoint y: 351, endPoint x: 1001, endPoint y: 42, distance: 346.6
click at [1152, 75] on div "S_Cherkizovo-699 Создан new Срочный urgent Кратко детали заказа Ответственная к…" at bounding box center [615, 292] width 1105 height 585
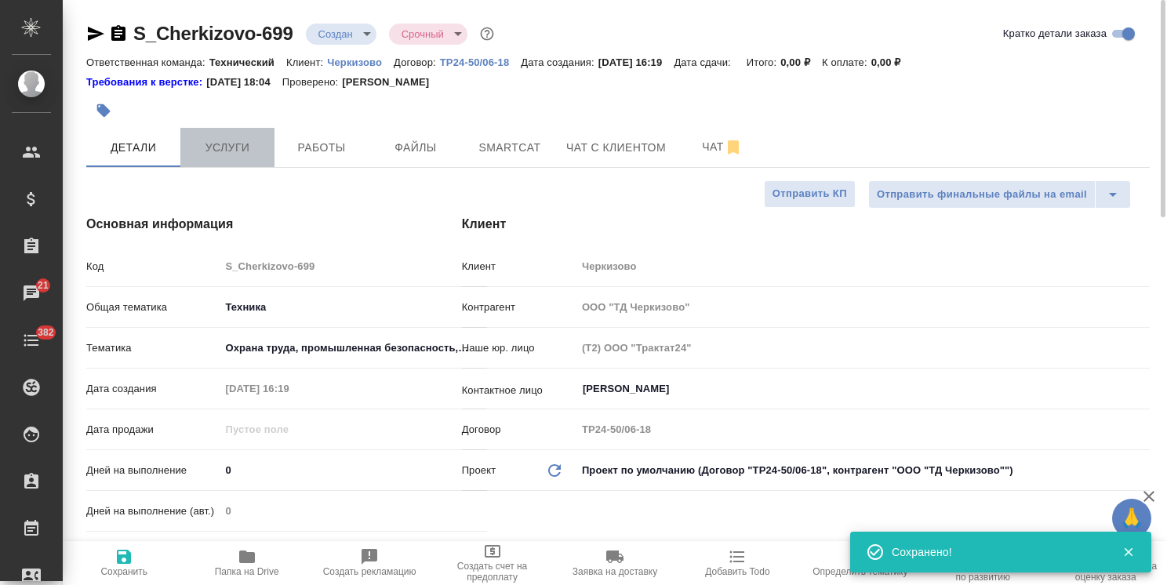
click at [208, 158] on button "Услуги" at bounding box center [227, 147] width 94 height 39
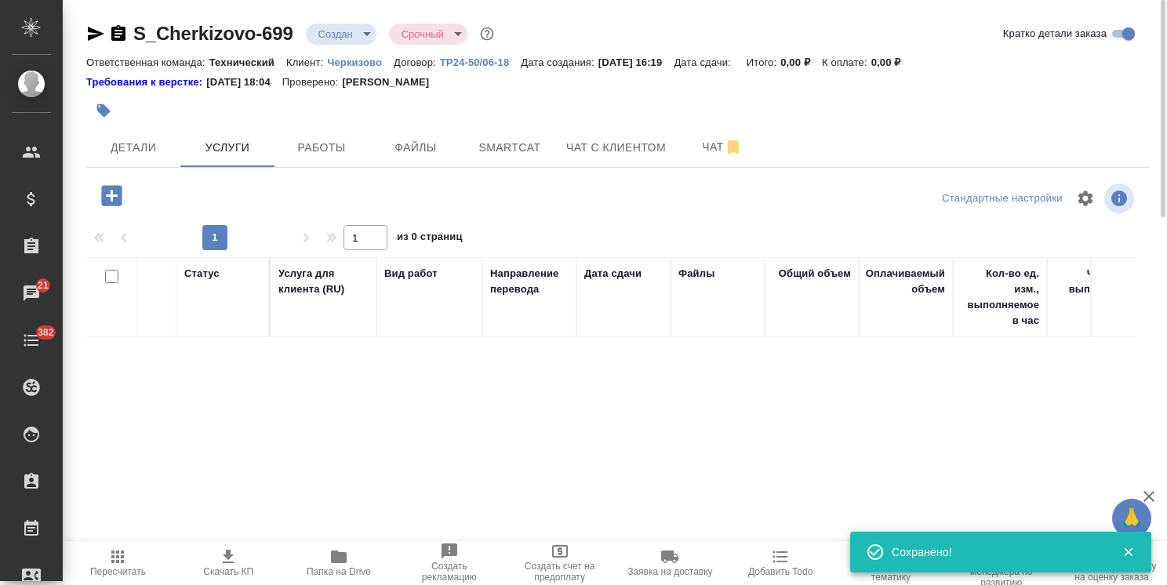
click at [113, 198] on icon "button" at bounding box center [111, 195] width 20 height 20
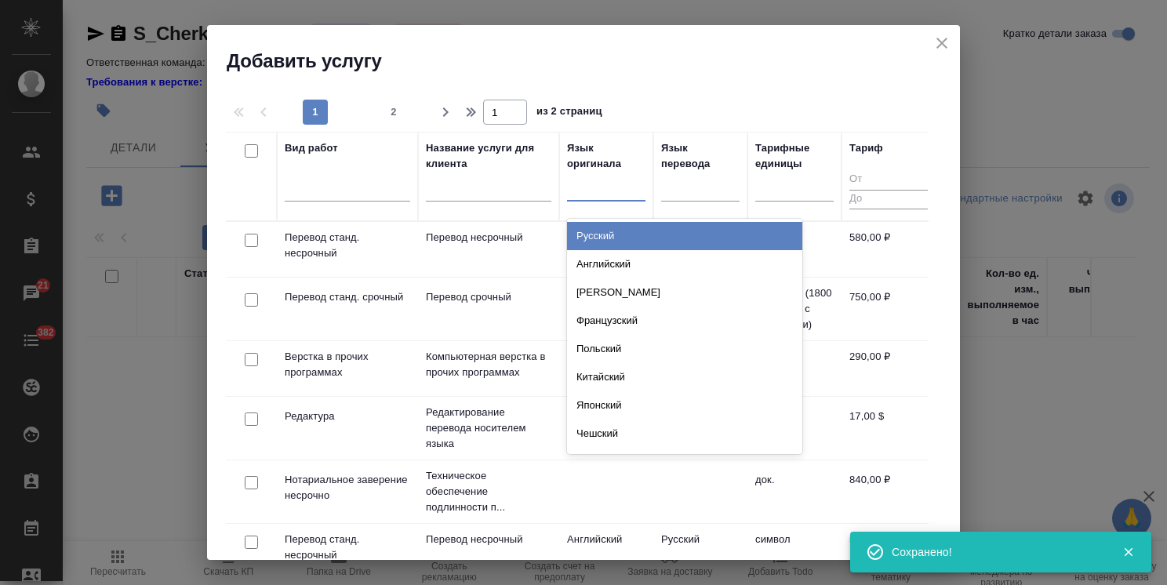
click at [602, 196] on div at bounding box center [606, 185] width 78 height 23
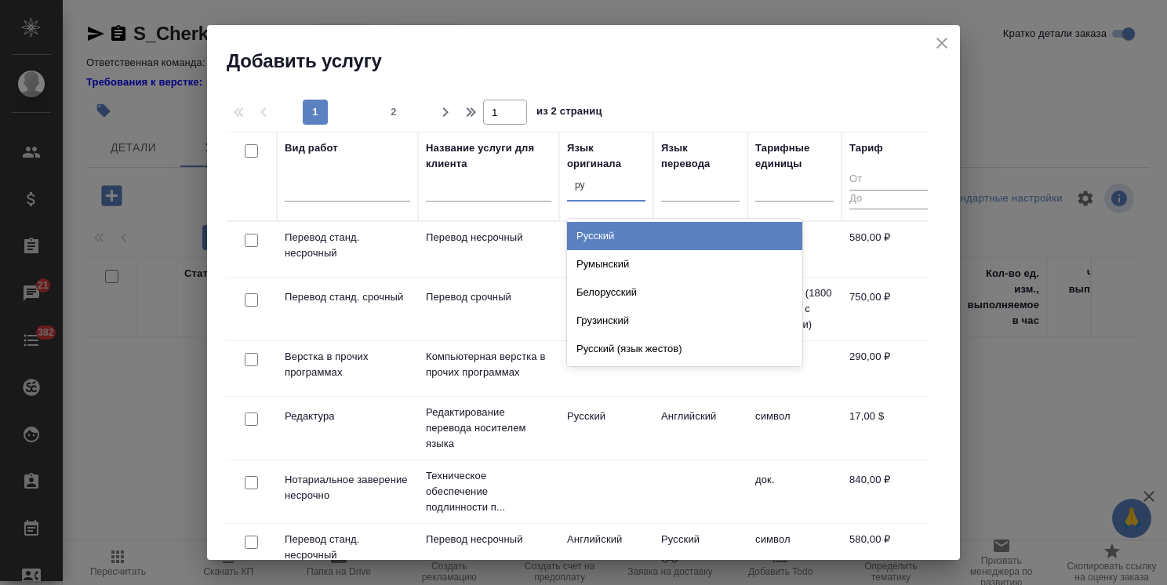
type input "рус"
click at [616, 238] on div "Русский" at bounding box center [684, 236] width 235 height 28
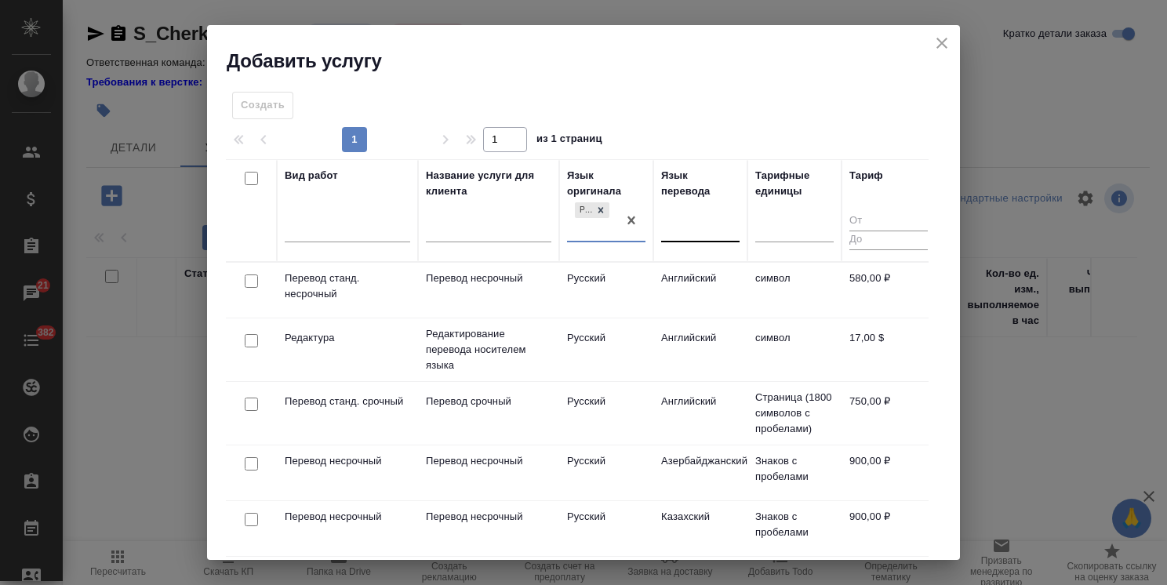
click at [678, 236] on div at bounding box center [700, 227] width 78 height 23
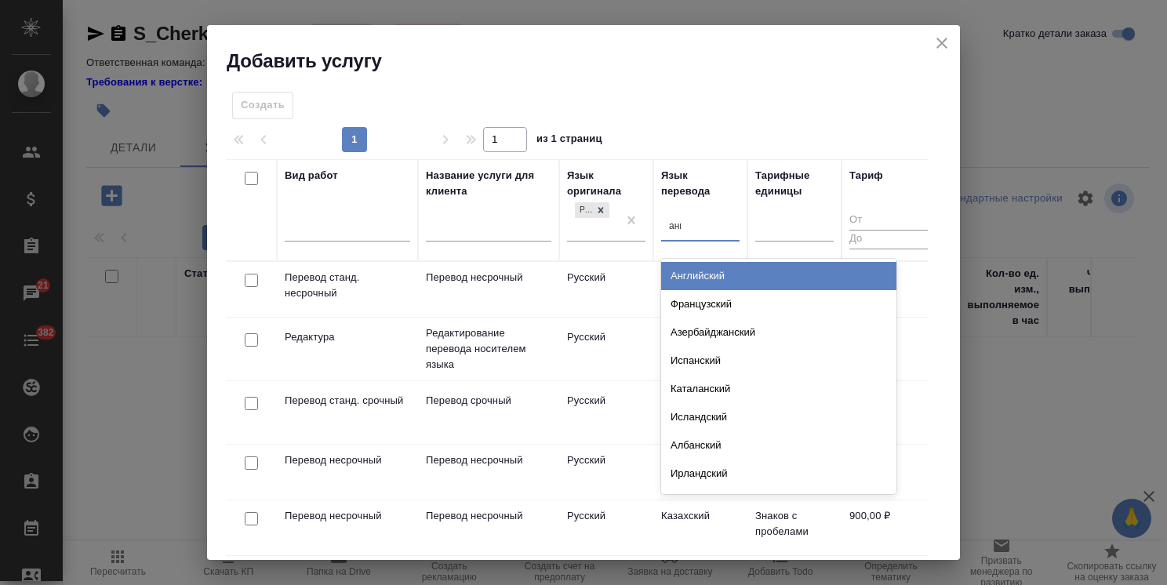
type input "англ"
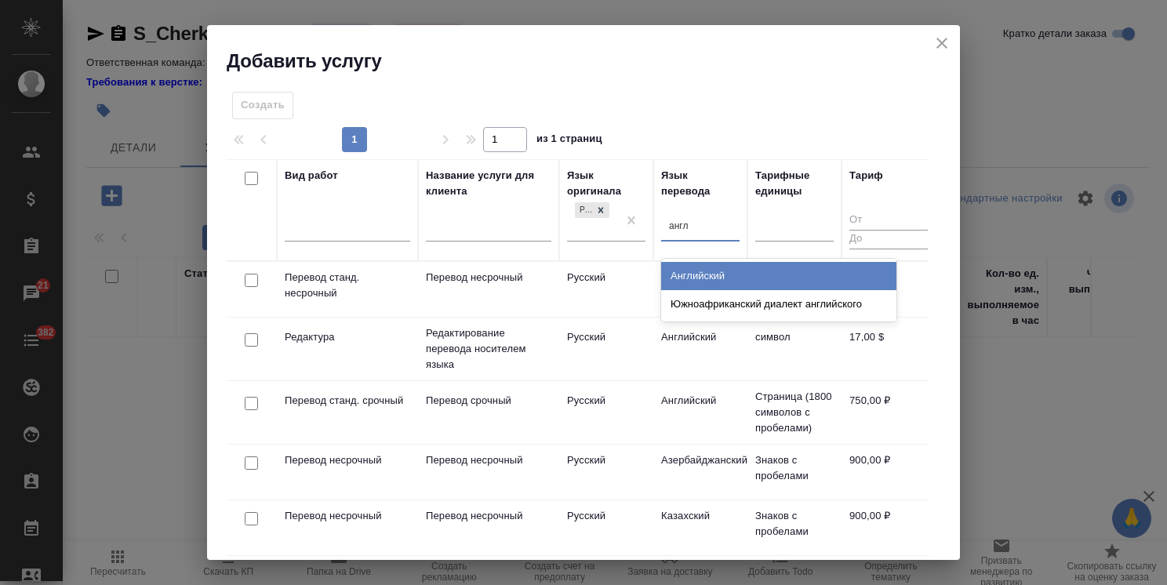
click at [697, 260] on div "Английский Южноафриканский диалект английского" at bounding box center [778, 290] width 235 height 63
click at [712, 273] on div "Английский" at bounding box center [778, 276] width 235 height 28
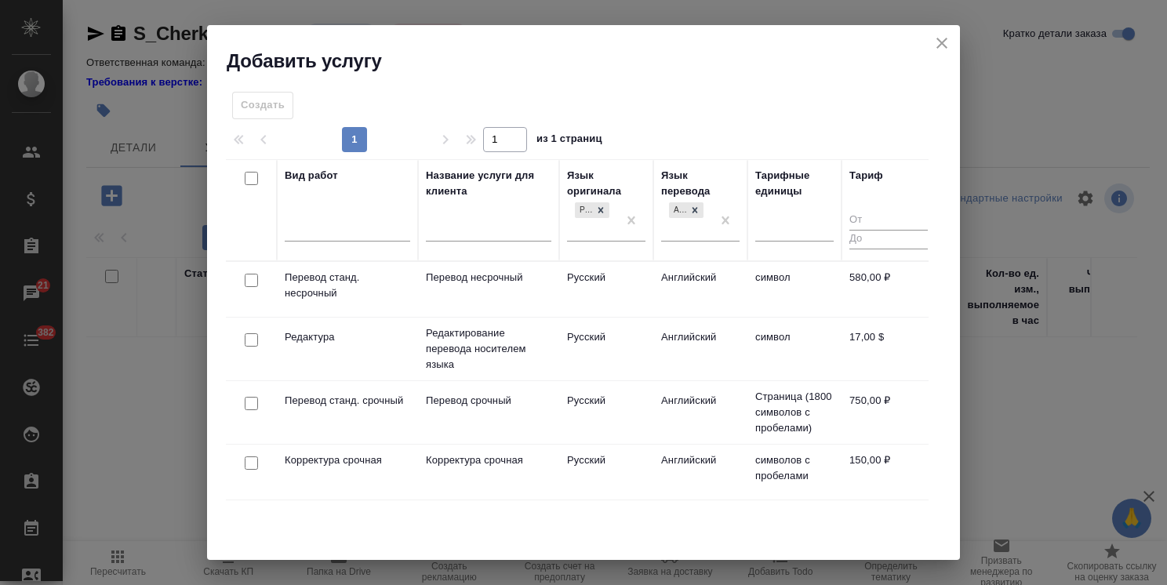
click at [247, 407] on input "checkbox" at bounding box center [251, 403] width 13 height 13
checkbox input "true"
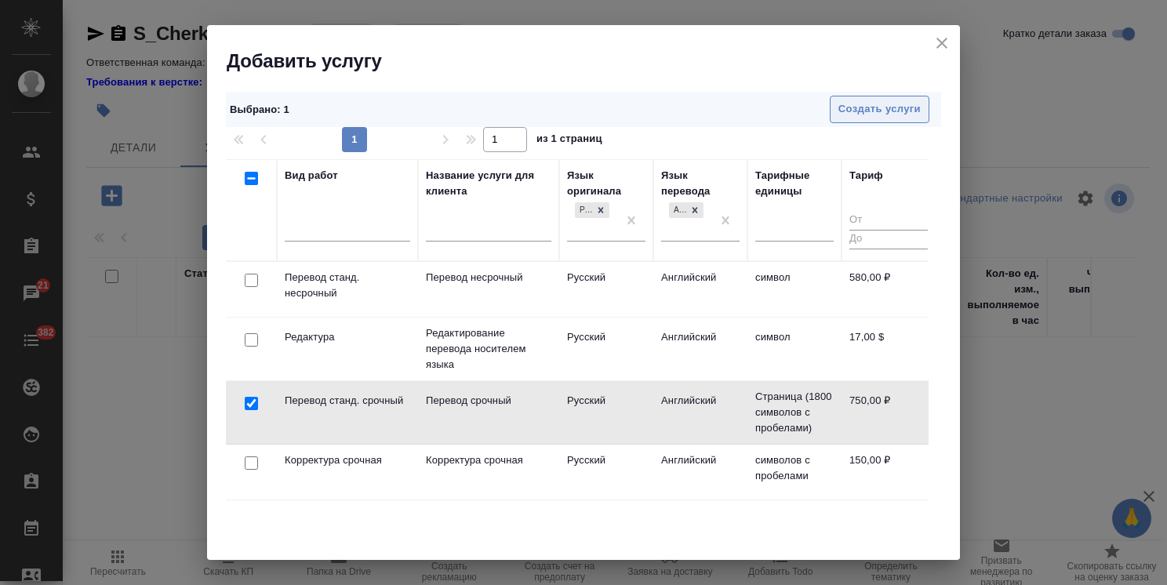
click at [839, 103] on span "Создать услуги" at bounding box center [880, 109] width 82 height 18
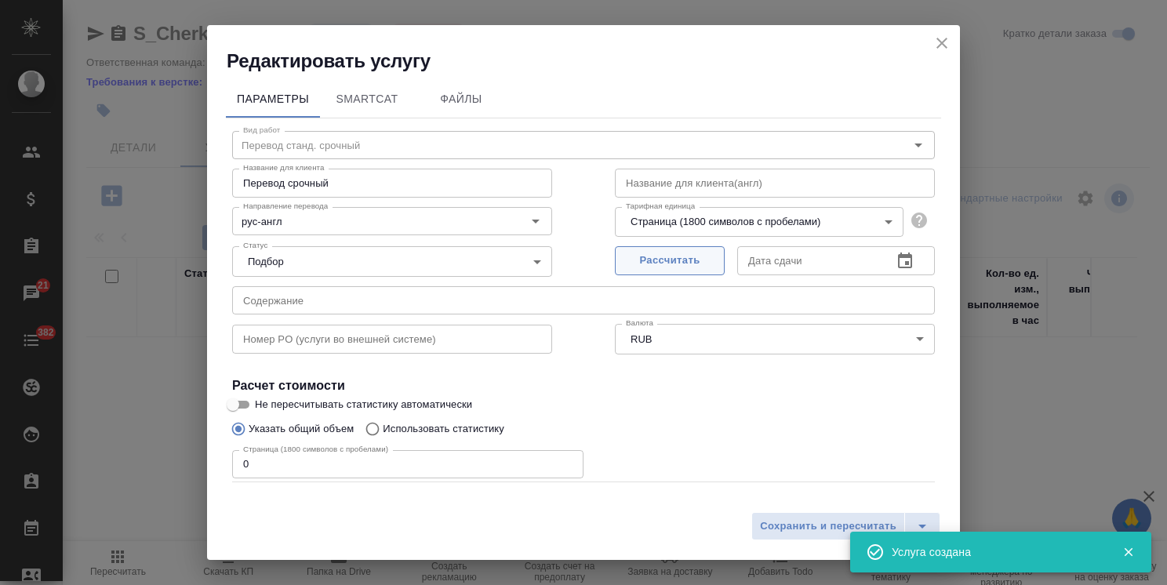
click at [647, 265] on span "Рассчитать" at bounding box center [670, 261] width 93 height 18
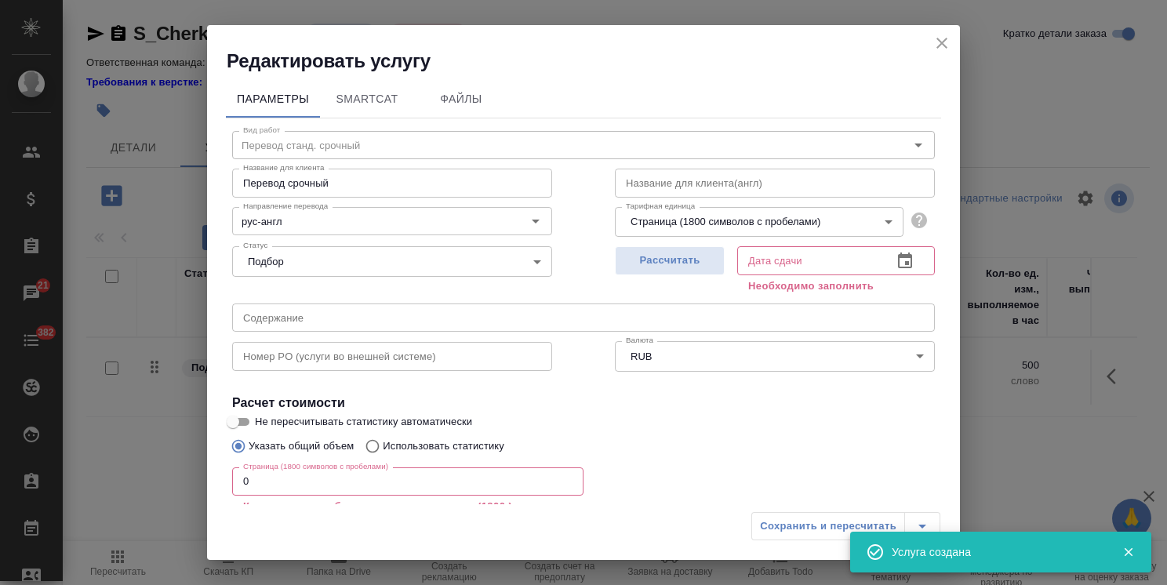
type input "11.09.2025 16:28"
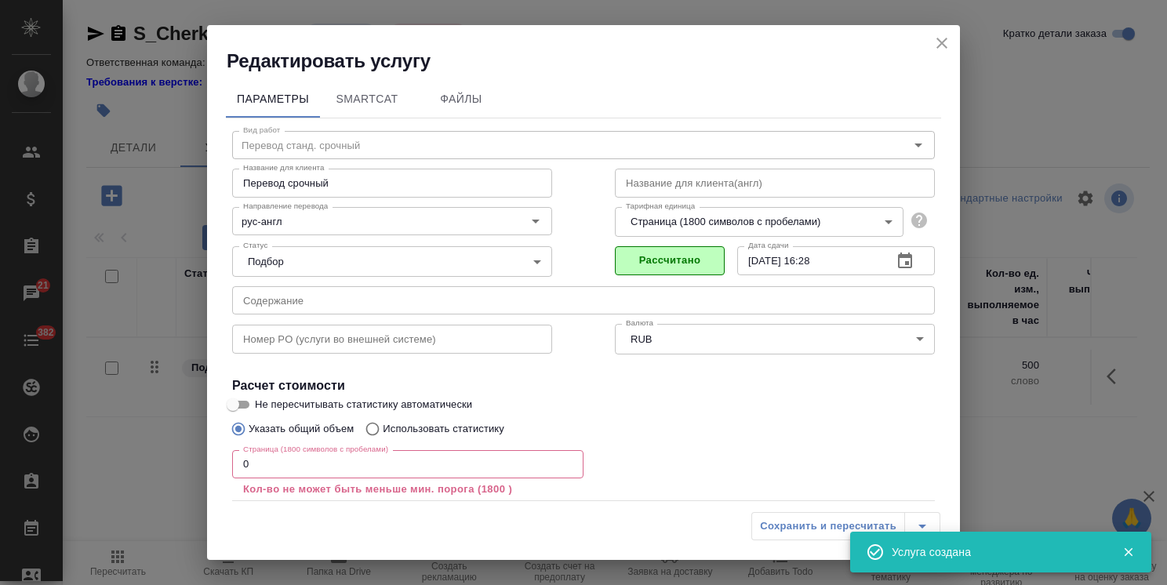
drag, startPoint x: 273, startPoint y: 476, endPoint x: 202, endPoint y: 464, distance: 71.6
click at [202, 464] on div "Редактировать услугу Параметры SmartCat Файлы Вид работ Перевод станд. срочный …" at bounding box center [583, 292] width 1167 height 585
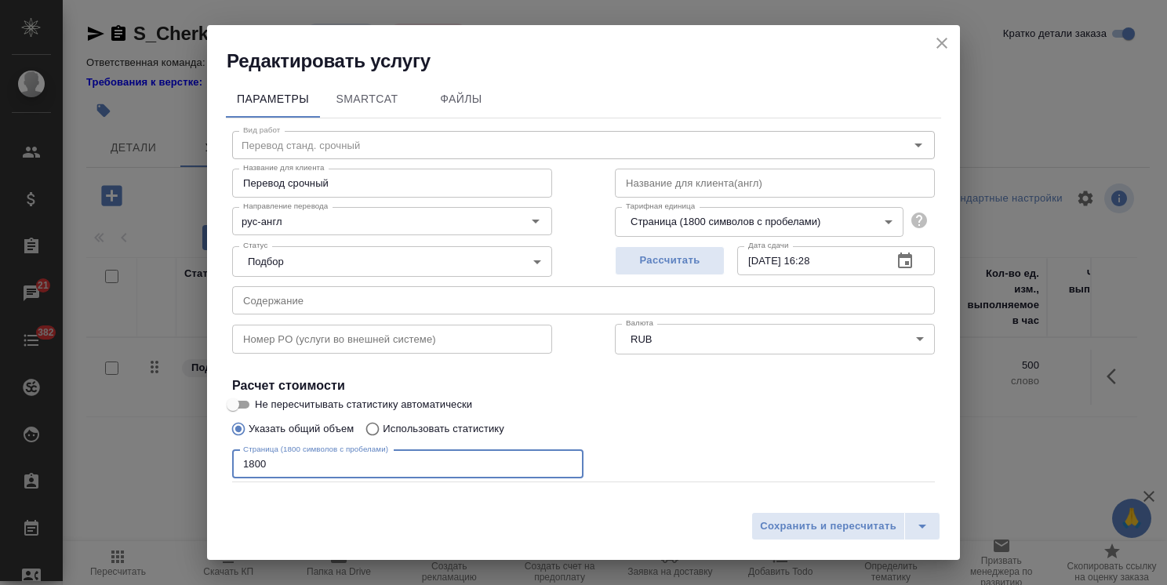
type input "1800"
click at [250, 398] on input "Не пересчитывать статистику автоматически" at bounding box center [233, 404] width 56 height 19
checkbox input "true"
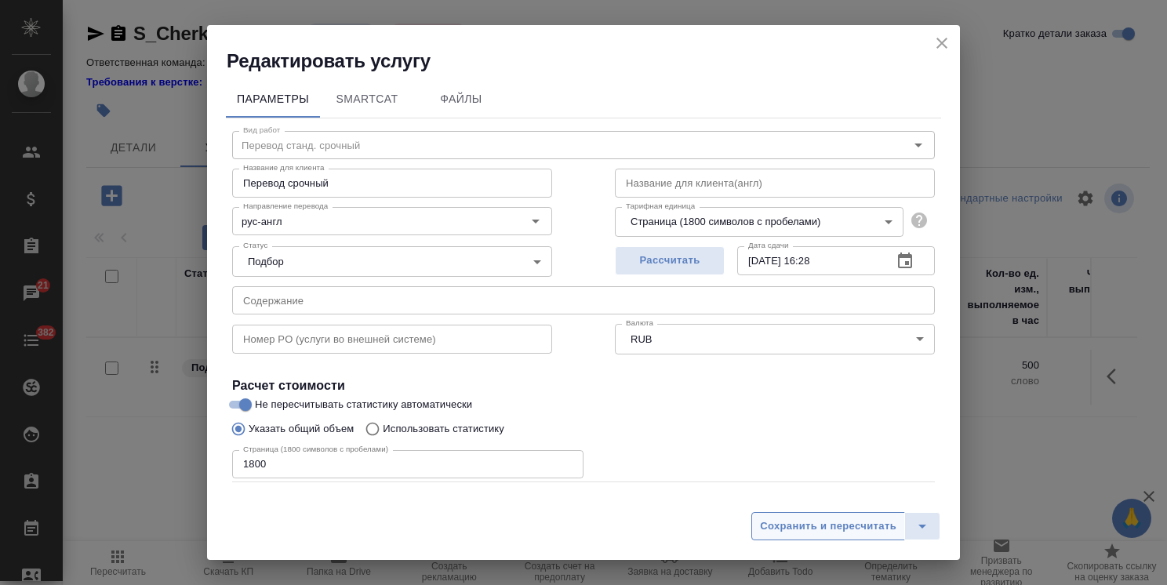
click at [844, 513] on button "Сохранить и пересчитать" at bounding box center [829, 526] width 154 height 28
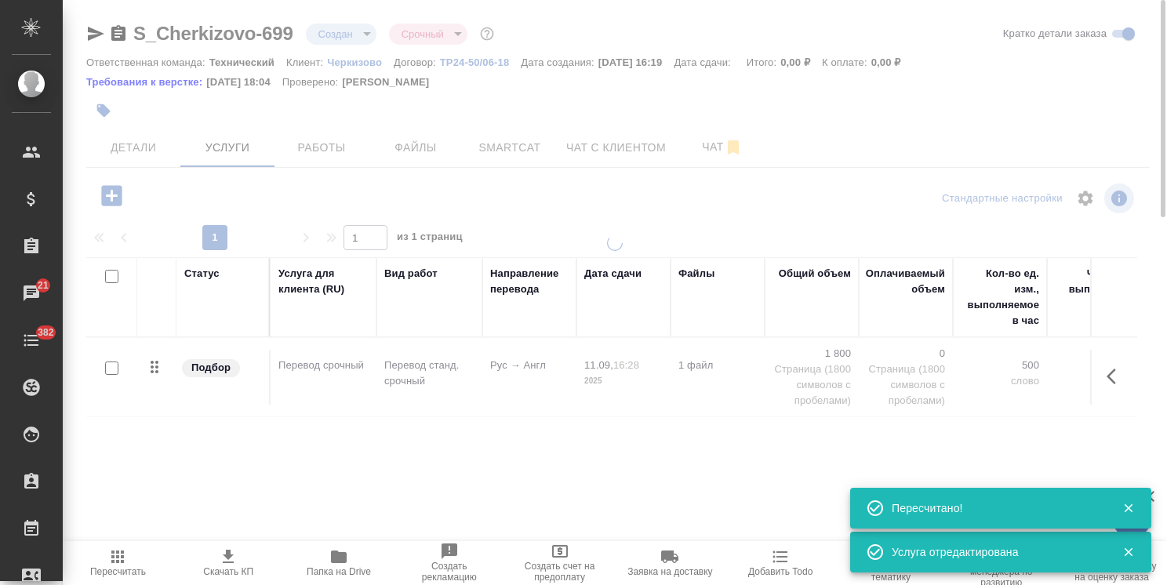
type input "normal"
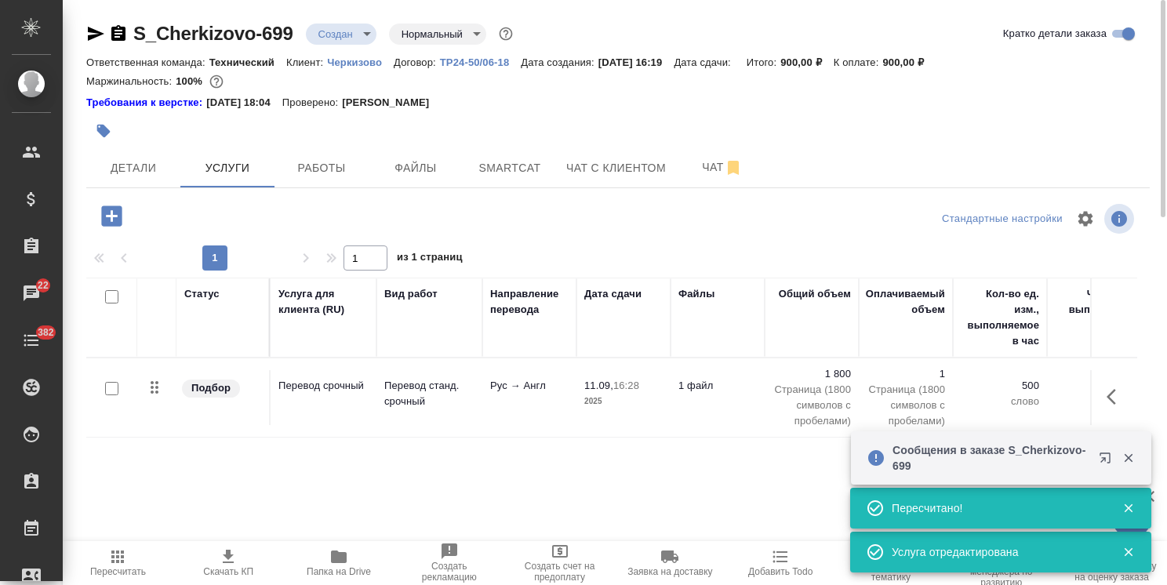
click at [469, 477] on div "Статус Услуга для клиента (RU) Вид работ Направление перевода Дата сдачи Файлы …" at bounding box center [611, 446] width 1051 height 337
click at [325, 563] on span "Папка на Drive" at bounding box center [339, 563] width 92 height 30
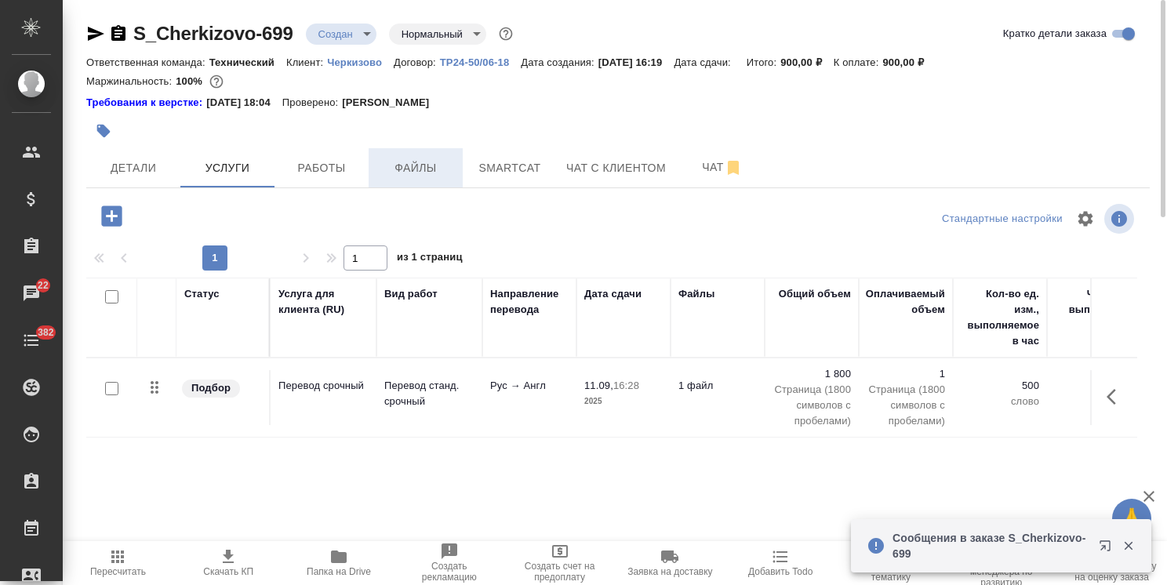
click at [398, 177] on span "Файлы" at bounding box center [415, 168] width 75 height 20
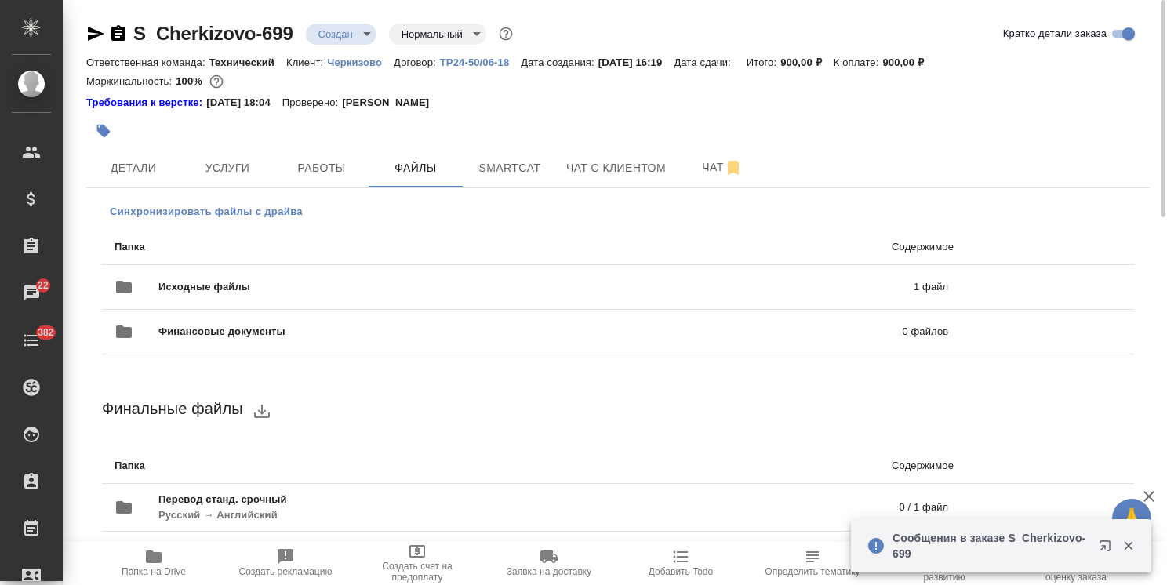
click at [220, 209] on span "Синхронизировать файлы с драйва" at bounding box center [206, 212] width 193 height 16
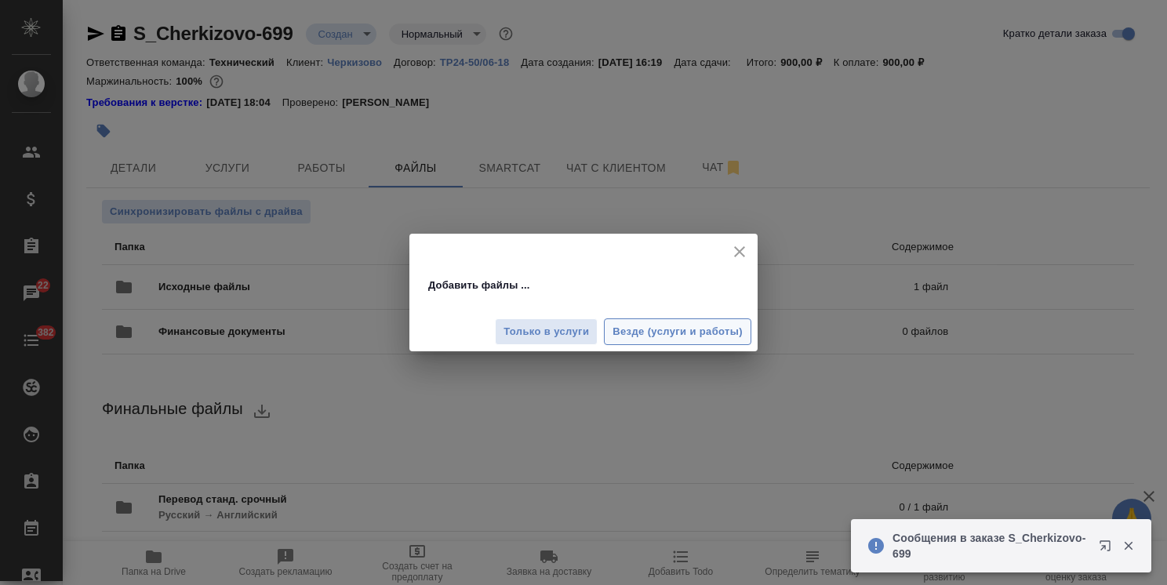
click at [703, 334] on span "Везде (услуги и работы)" at bounding box center [678, 332] width 130 height 18
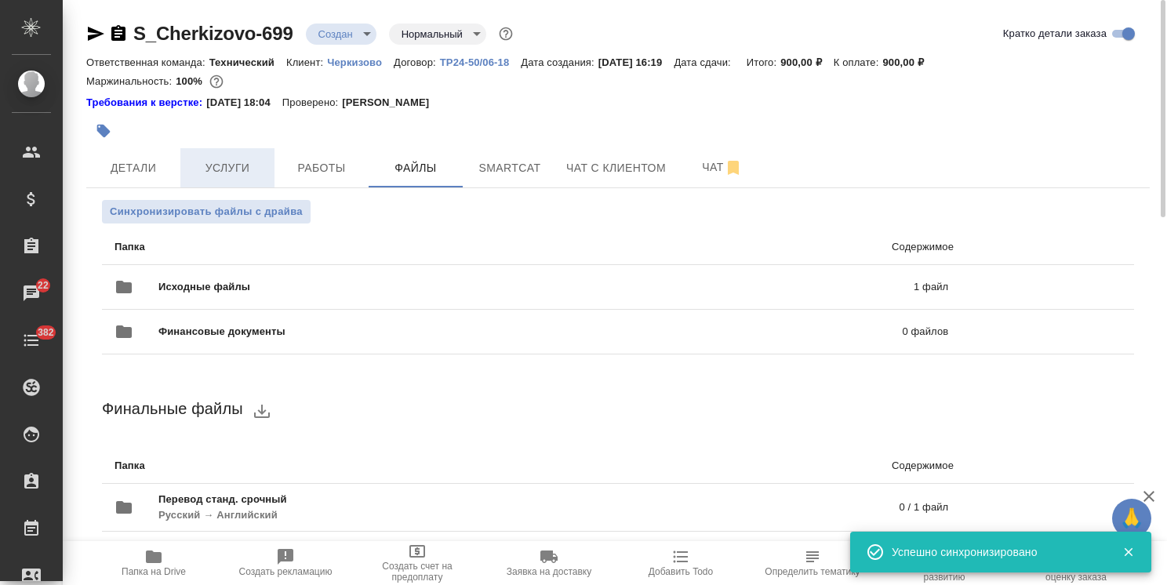
click at [233, 173] on span "Услуги" at bounding box center [227, 168] width 75 height 20
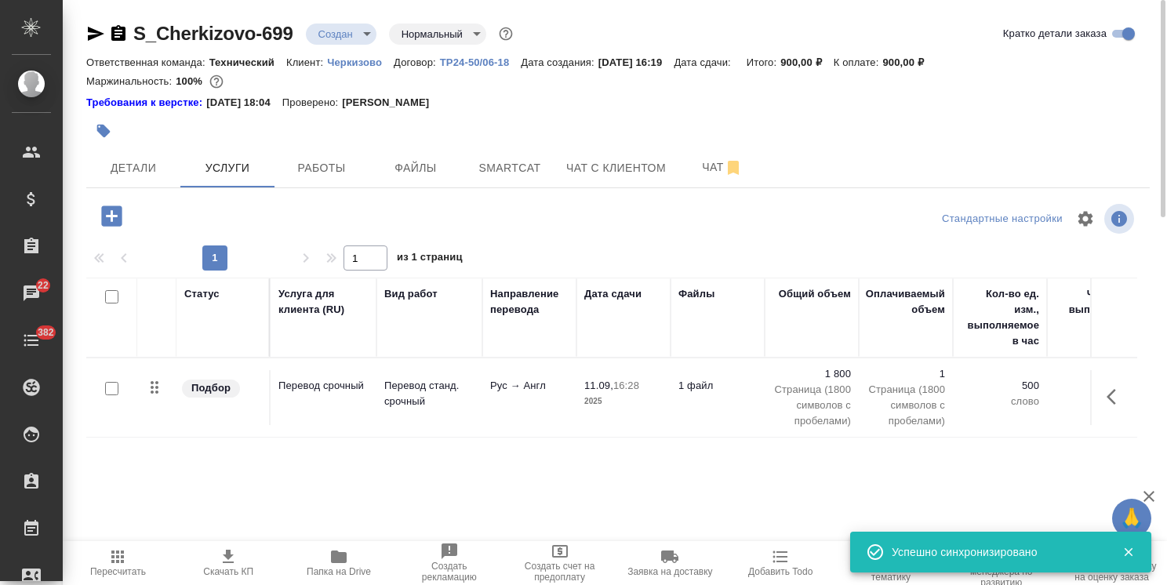
click at [116, 388] on input "checkbox" at bounding box center [111, 388] width 13 height 13
checkbox input "true"
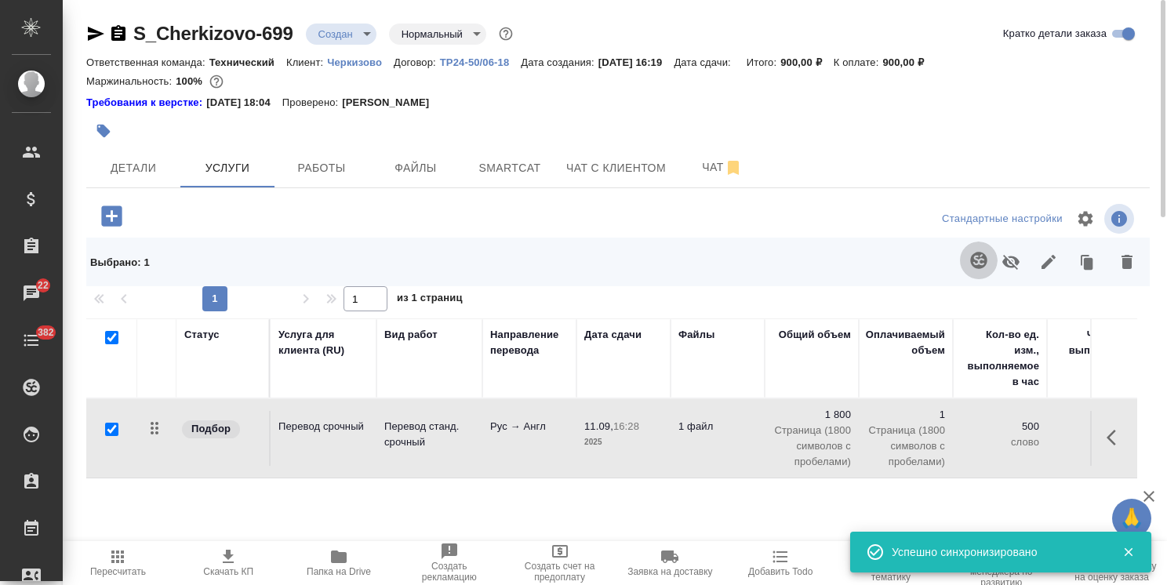
click at [970, 271] on button "button" at bounding box center [979, 261] width 38 height 38
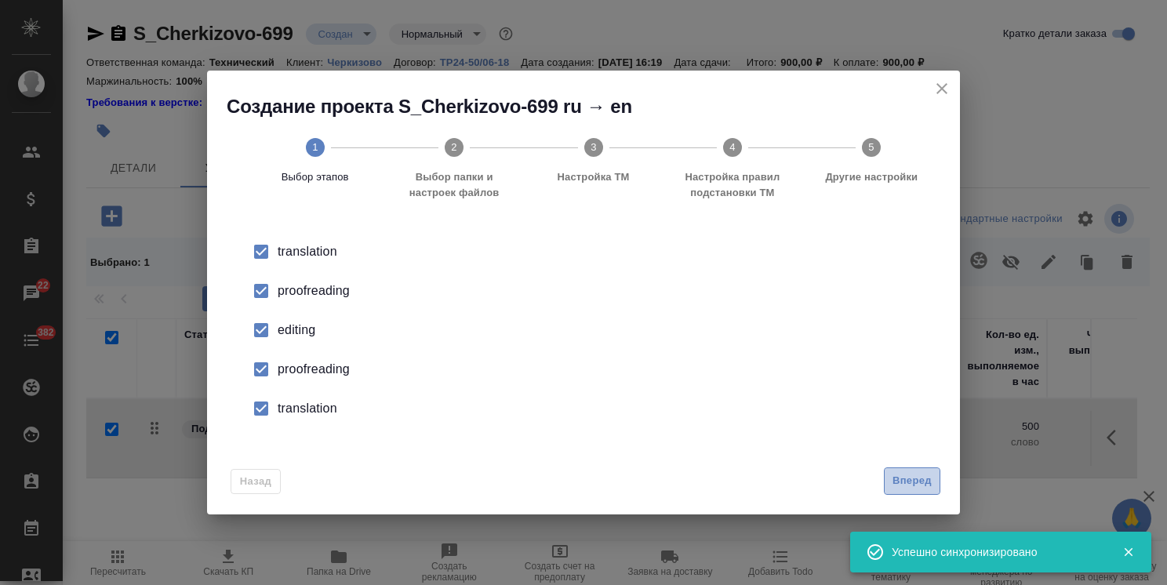
click at [918, 486] on span "Вперед" at bounding box center [912, 481] width 39 height 18
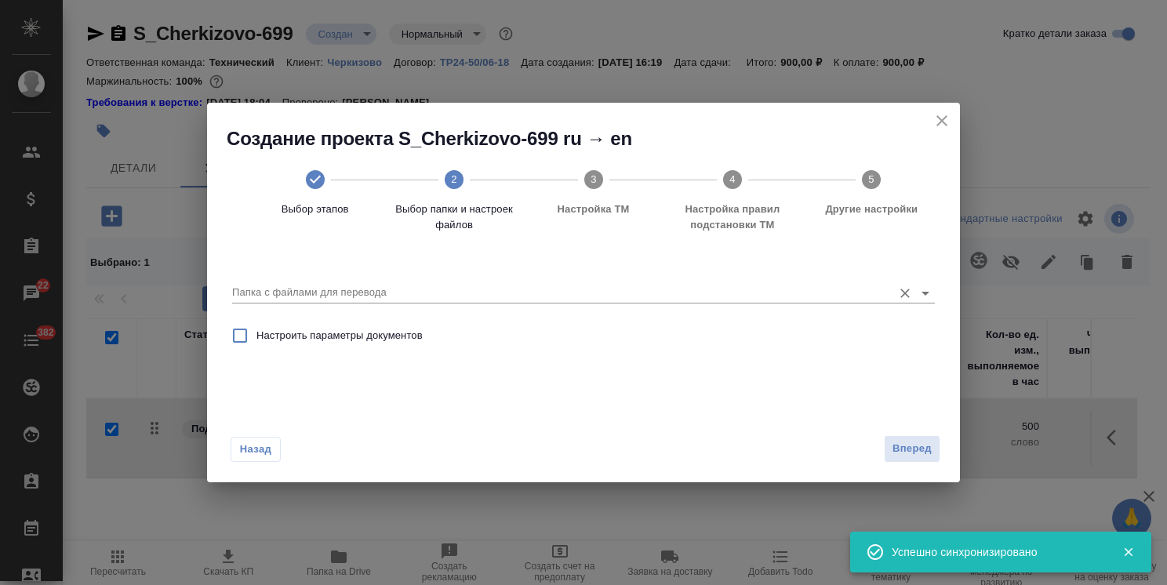
click at [339, 293] on input "Папка с файлами для перевода" at bounding box center [558, 292] width 653 height 19
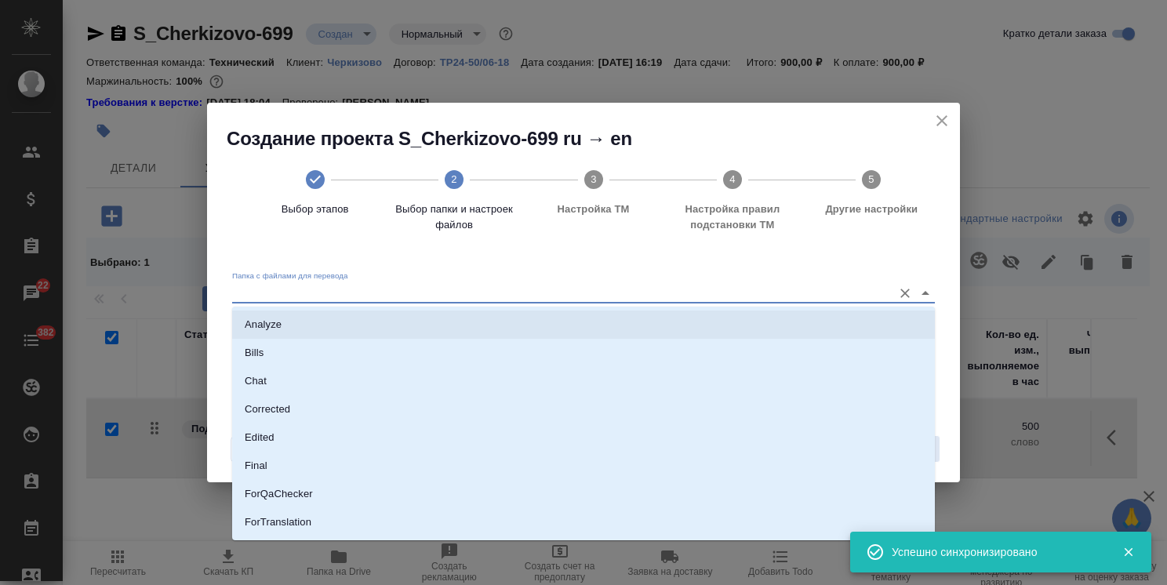
click at [338, 322] on li "Analyze" at bounding box center [583, 325] width 703 height 28
type input "Analyze"
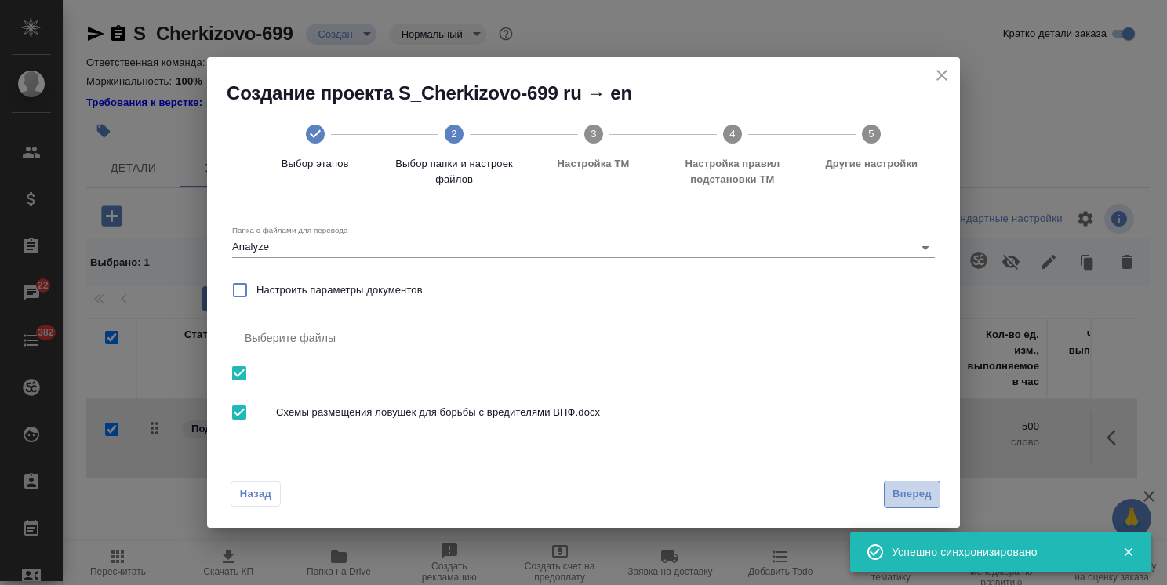
click at [910, 502] on span "Вперед" at bounding box center [912, 495] width 39 height 18
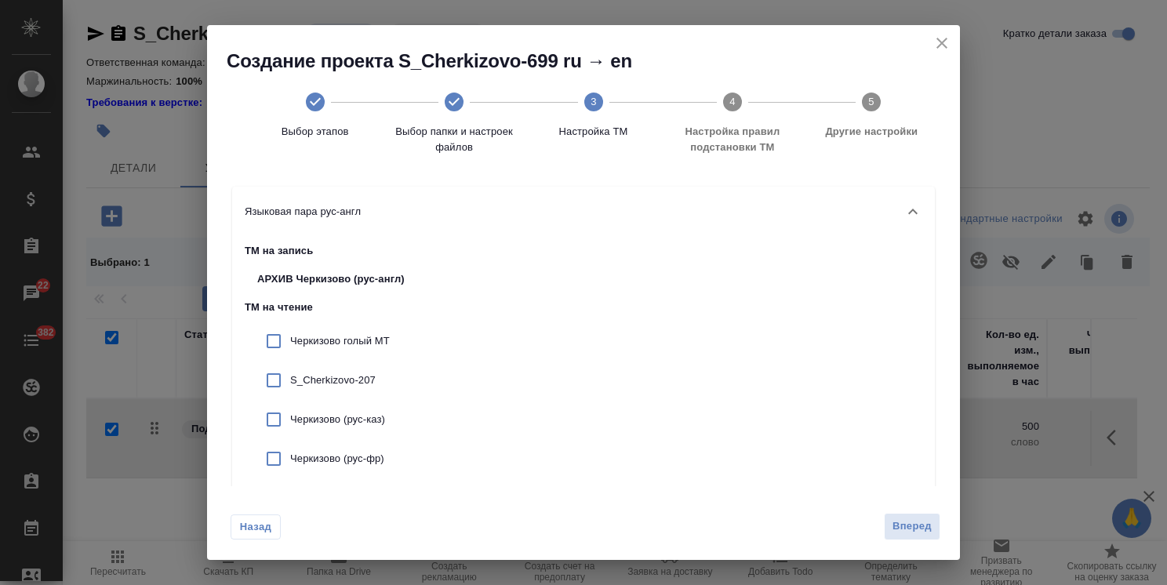
click at [322, 328] on div "Черкизово голый МТ" at bounding box center [384, 341] width 278 height 39
checkbox input "true"
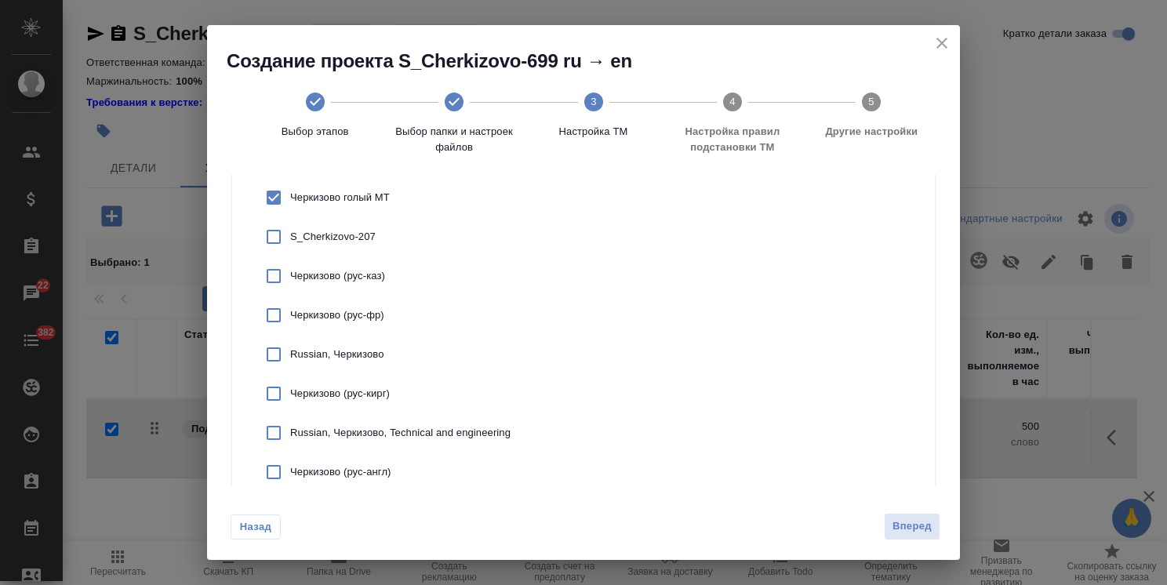
scroll to position [235, 0]
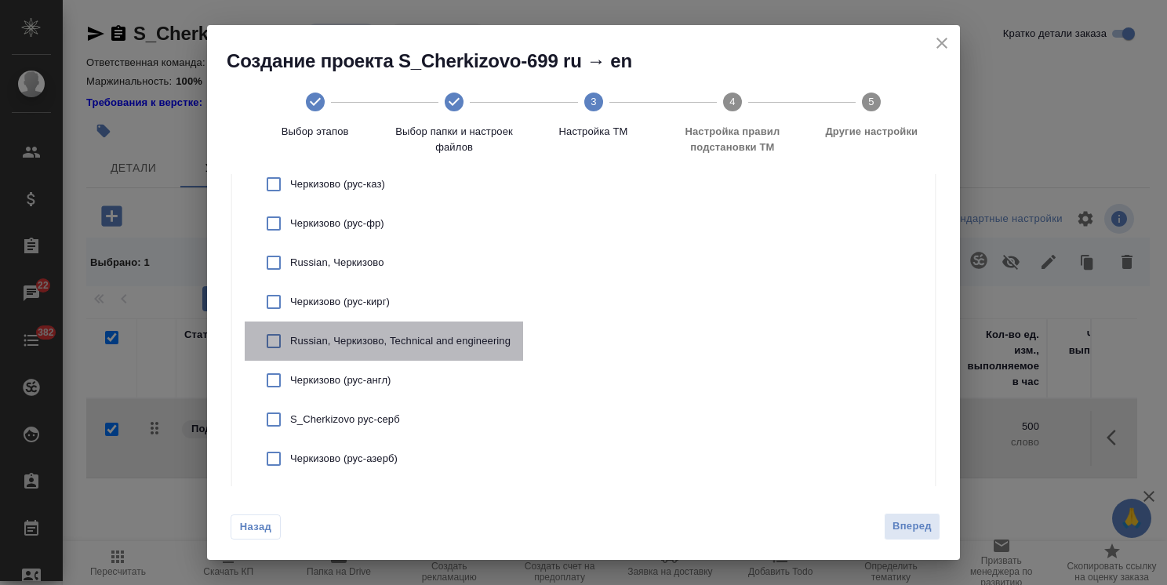
click at [367, 326] on div "Russian, Черкизово, Technical and engineering" at bounding box center [384, 341] width 278 height 39
checkbox input "true"
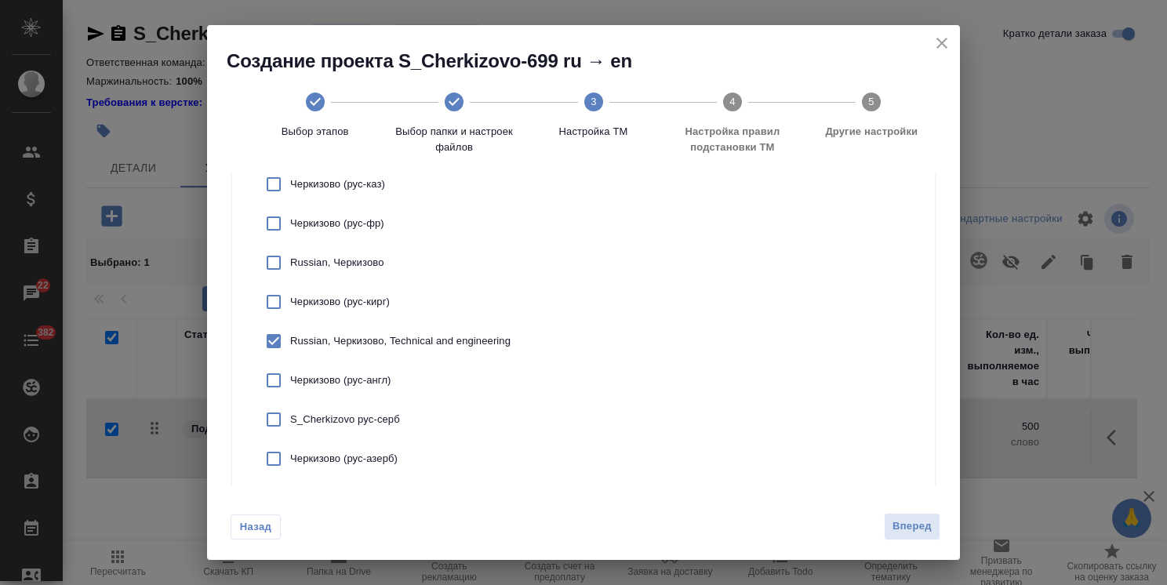
click at [368, 388] on p "Черкизово (рус-англ)" at bounding box center [400, 381] width 220 height 16
checkbox input "true"
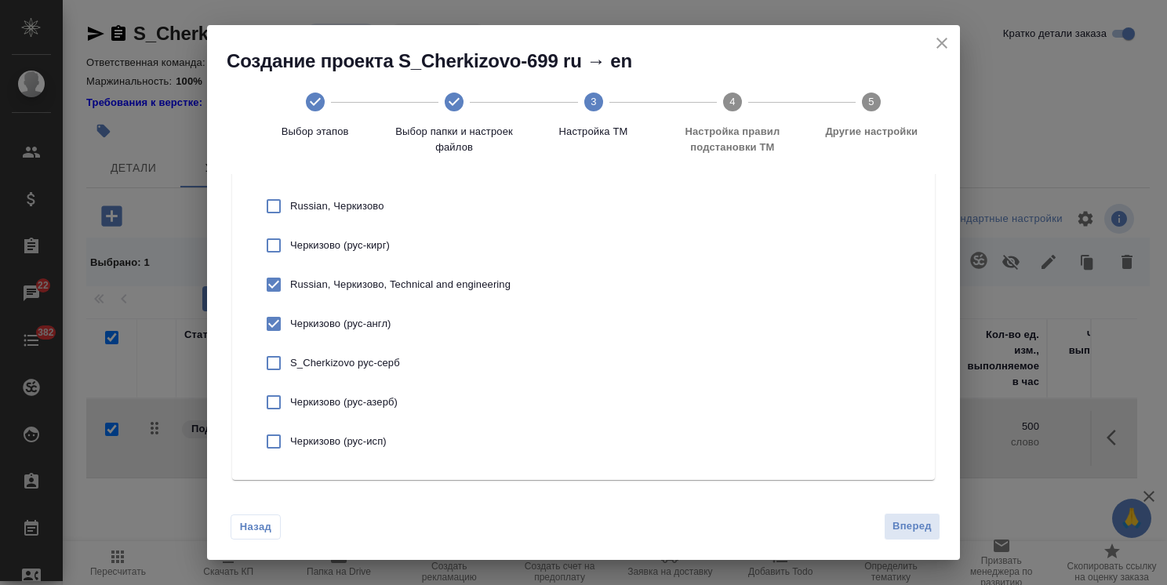
scroll to position [297, 0]
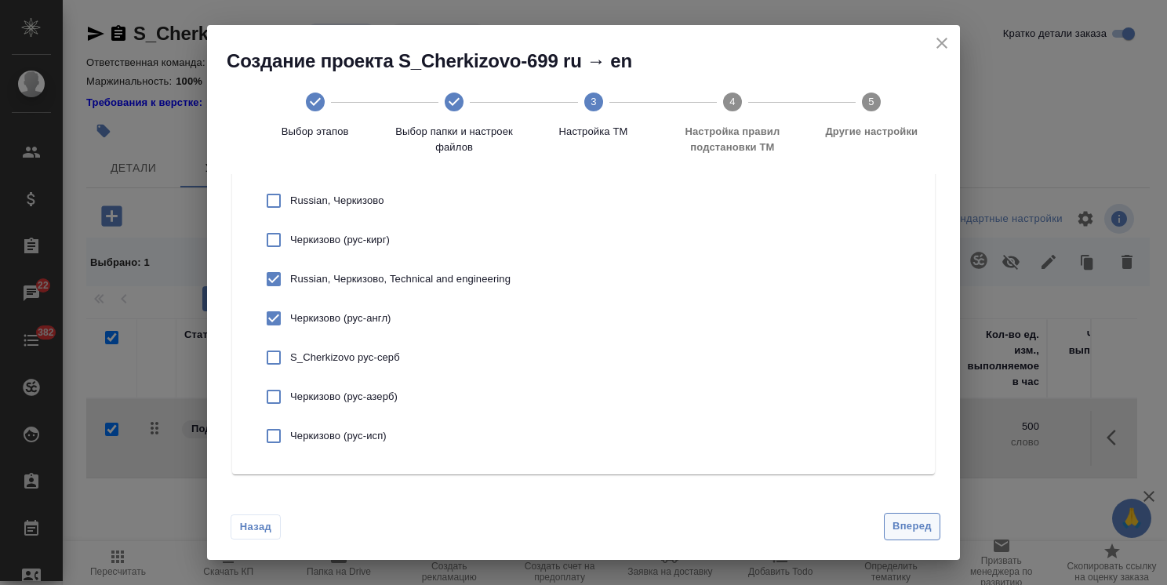
click at [918, 532] on span "Вперед" at bounding box center [912, 527] width 39 height 18
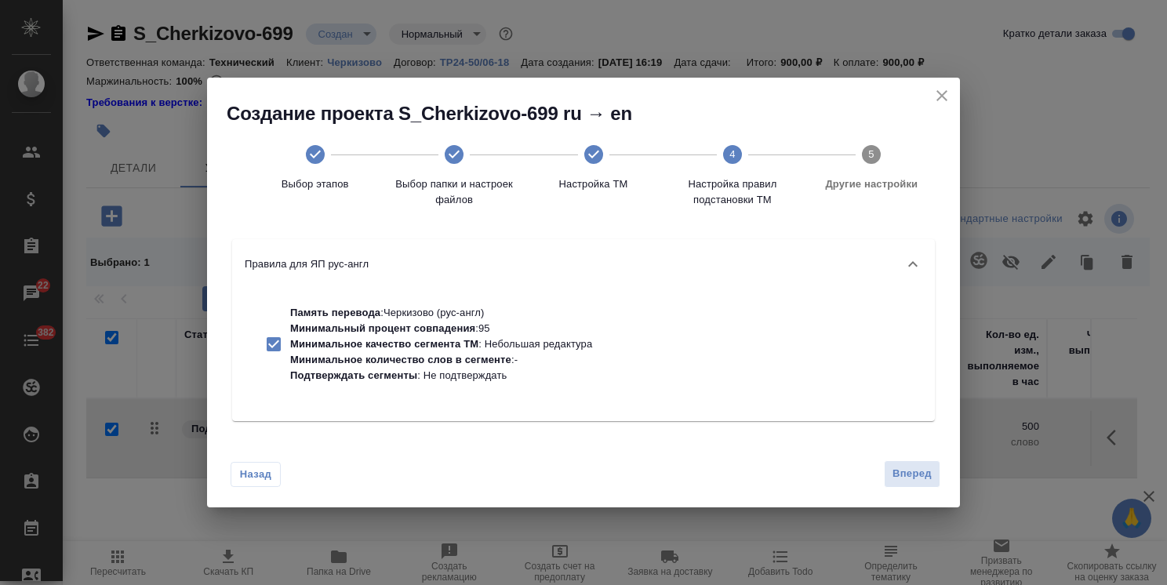
click at [908, 469] on span "Вперед" at bounding box center [912, 474] width 39 height 18
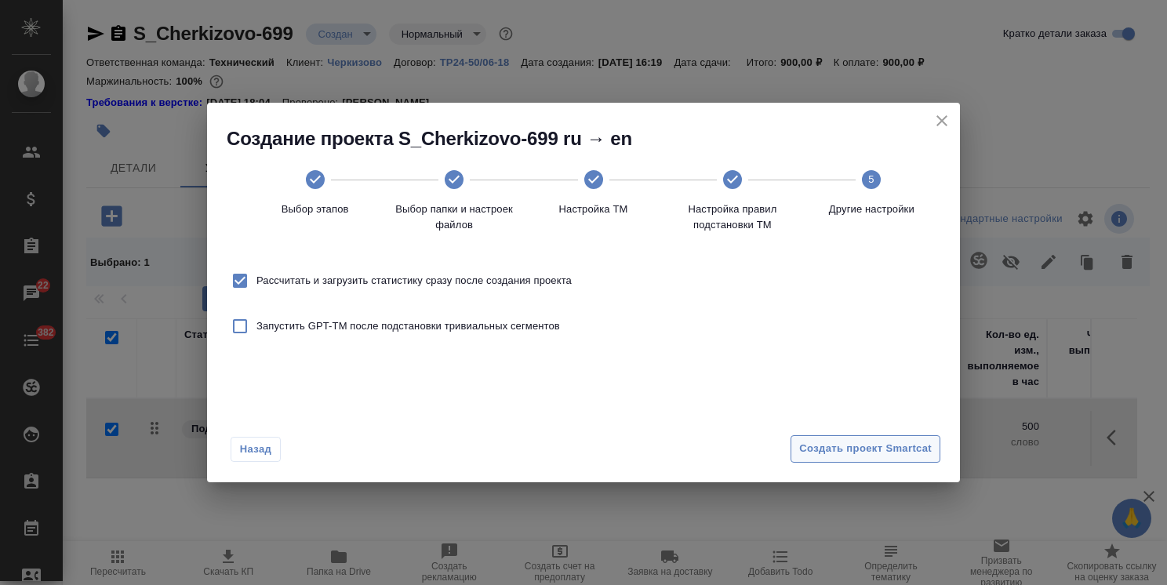
click at [876, 453] on span "Создать проект Smartcat" at bounding box center [865, 449] width 133 height 18
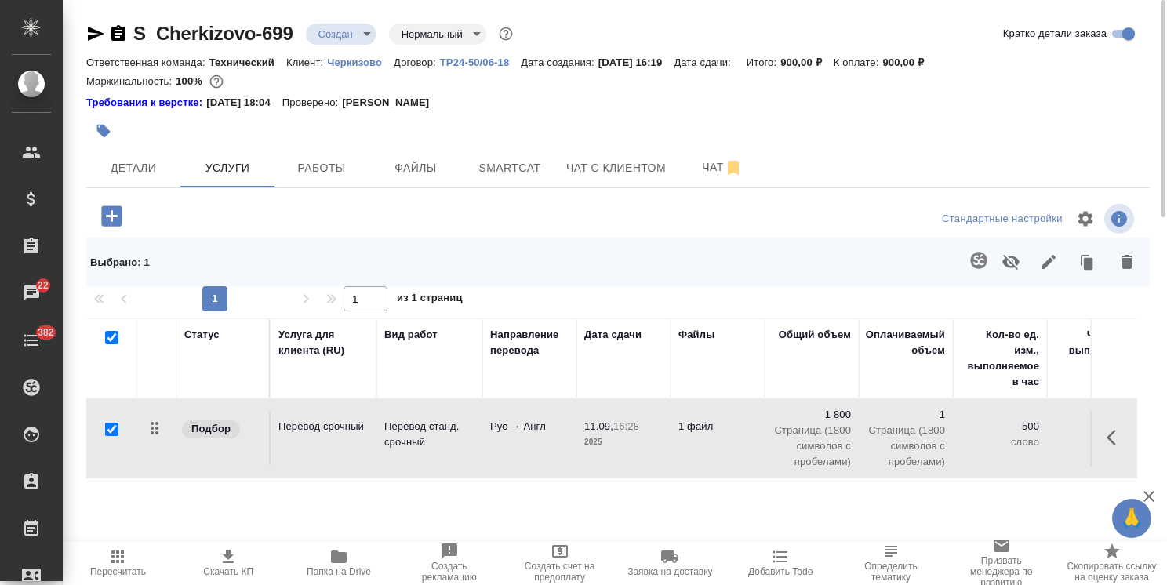
click at [107, 431] on input "checkbox" at bounding box center [111, 429] width 13 height 13
checkbox input "false"
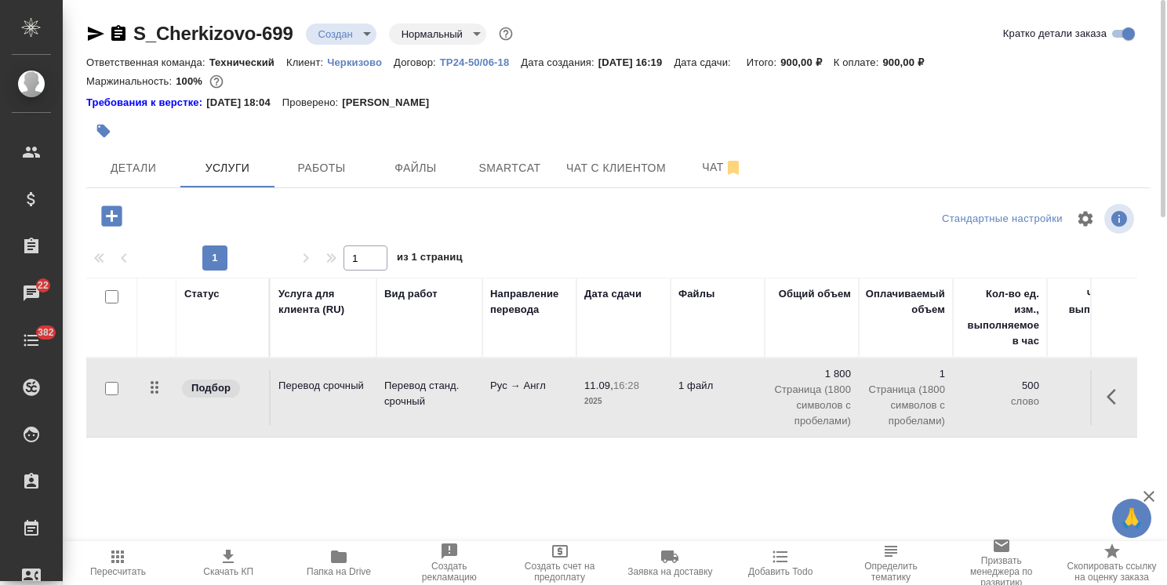
click at [422, 408] on p "Перевод станд. срочный" at bounding box center [429, 393] width 90 height 31
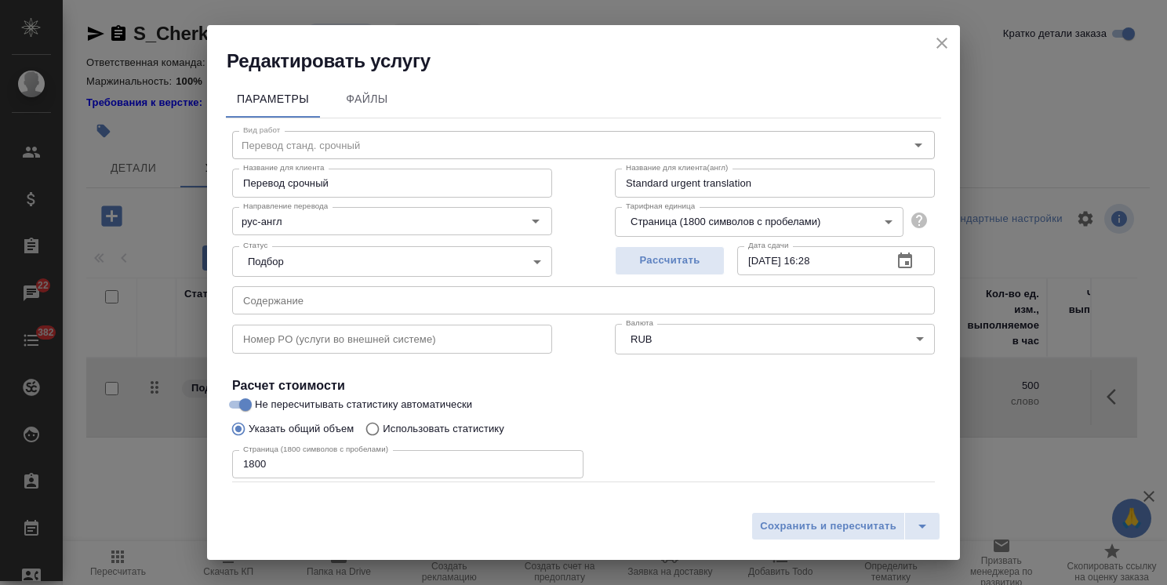
click at [937, 52] on icon "close" at bounding box center [942, 43] width 19 height 19
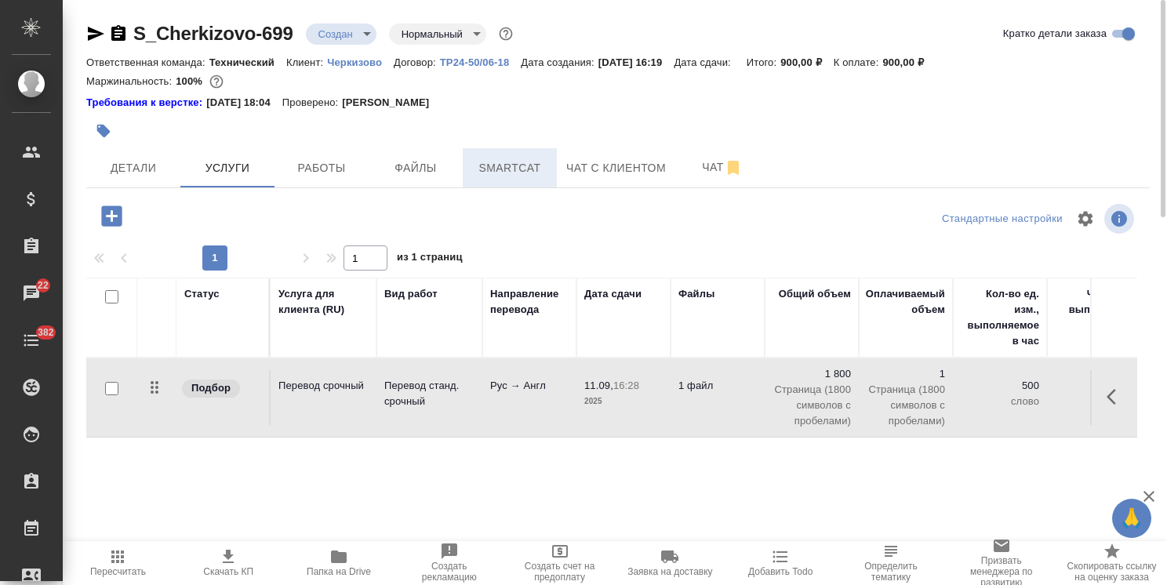
click at [507, 171] on span "Smartcat" at bounding box center [509, 168] width 75 height 20
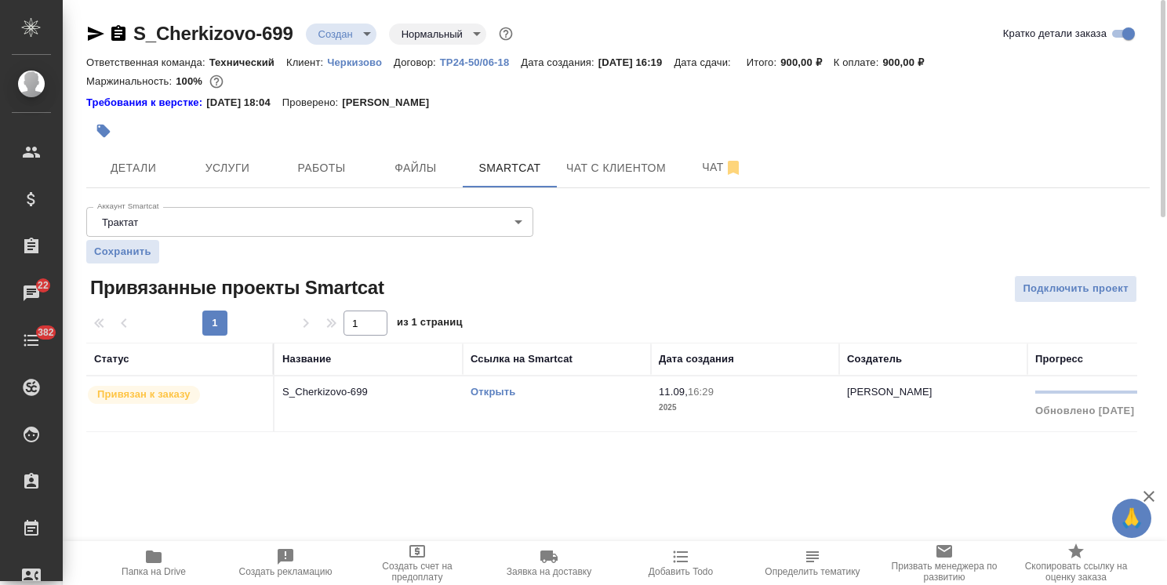
click at [493, 389] on link "Открыть" at bounding box center [493, 392] width 45 height 12
click at [198, 158] on button "Услуги" at bounding box center [227, 167] width 94 height 39
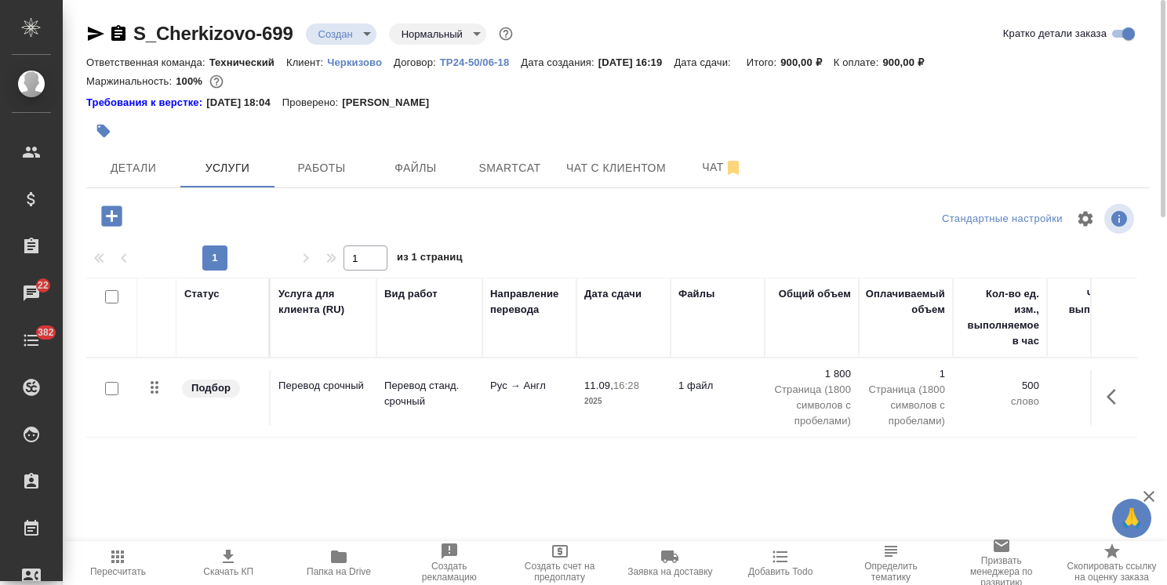
click at [500, 396] on td "Рус → Англ" at bounding box center [529, 397] width 94 height 55
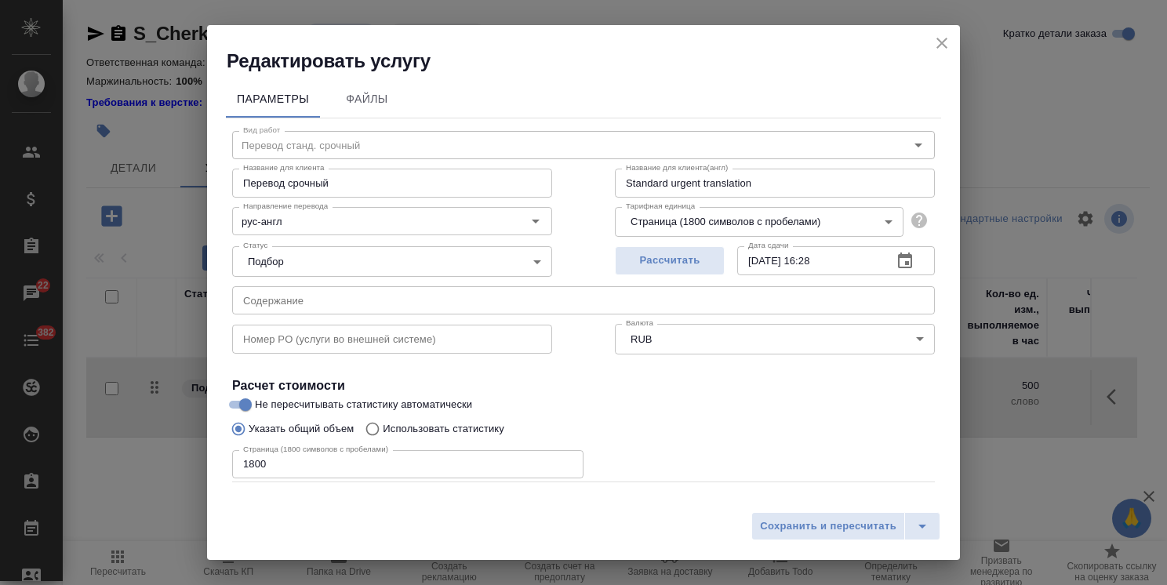
drag, startPoint x: 267, startPoint y: 460, endPoint x: 147, endPoint y: 467, distance: 120.2
click at [151, 466] on div "Редактировать услугу Параметры Файлы Вид работ Перевод станд. срочный Вид работ…" at bounding box center [583, 292] width 1167 height 585
paste input "4571"
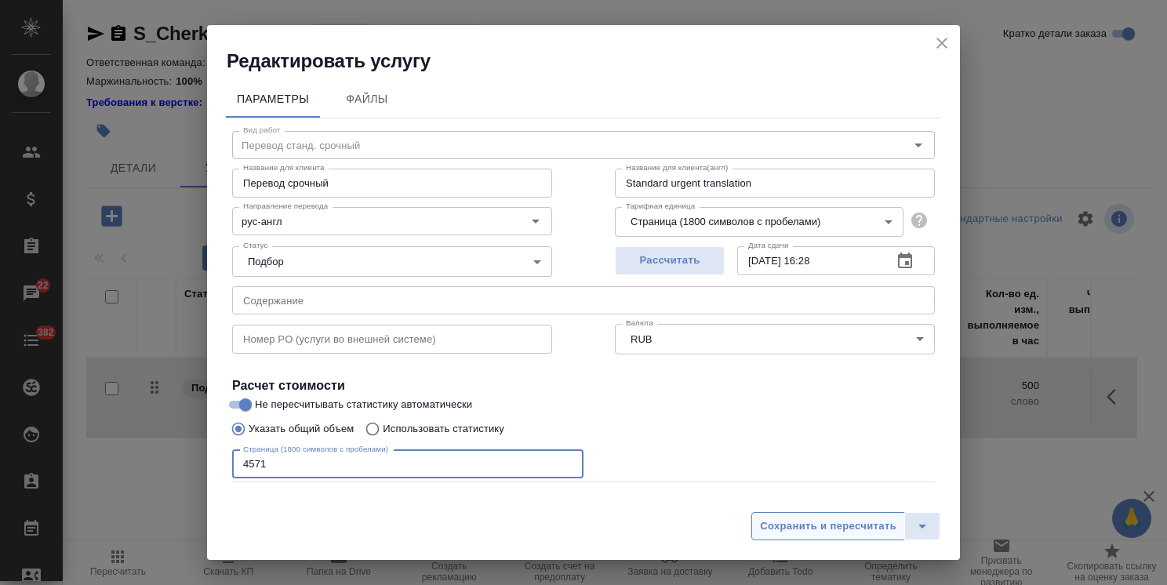
type input "4571"
click at [824, 529] on span "Сохранить и пересчитать" at bounding box center [828, 527] width 136 height 18
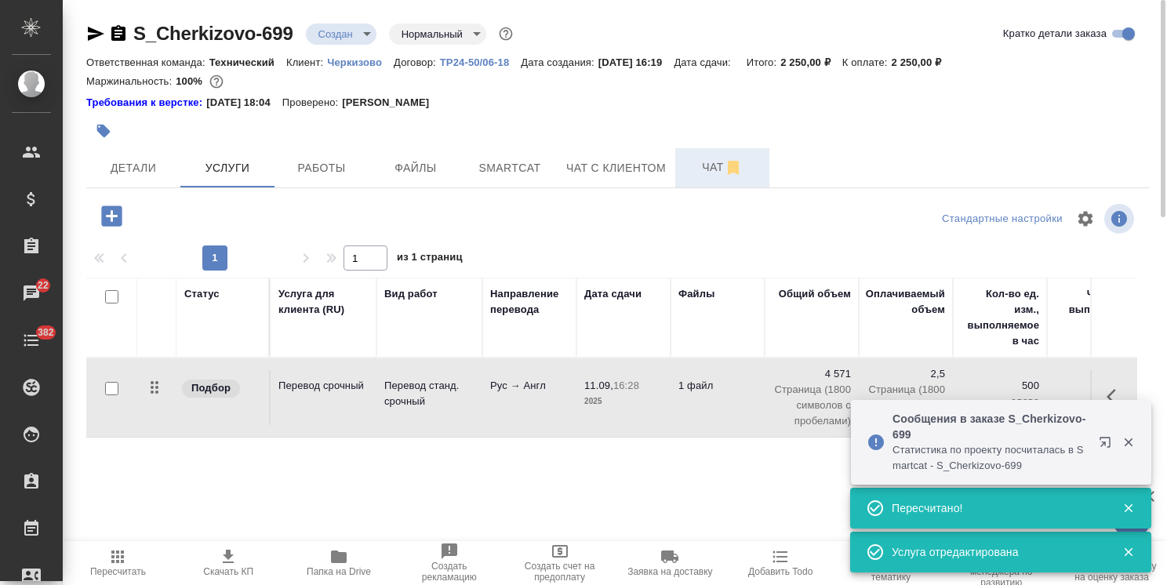
click at [706, 169] on span "Чат" at bounding box center [722, 168] width 75 height 20
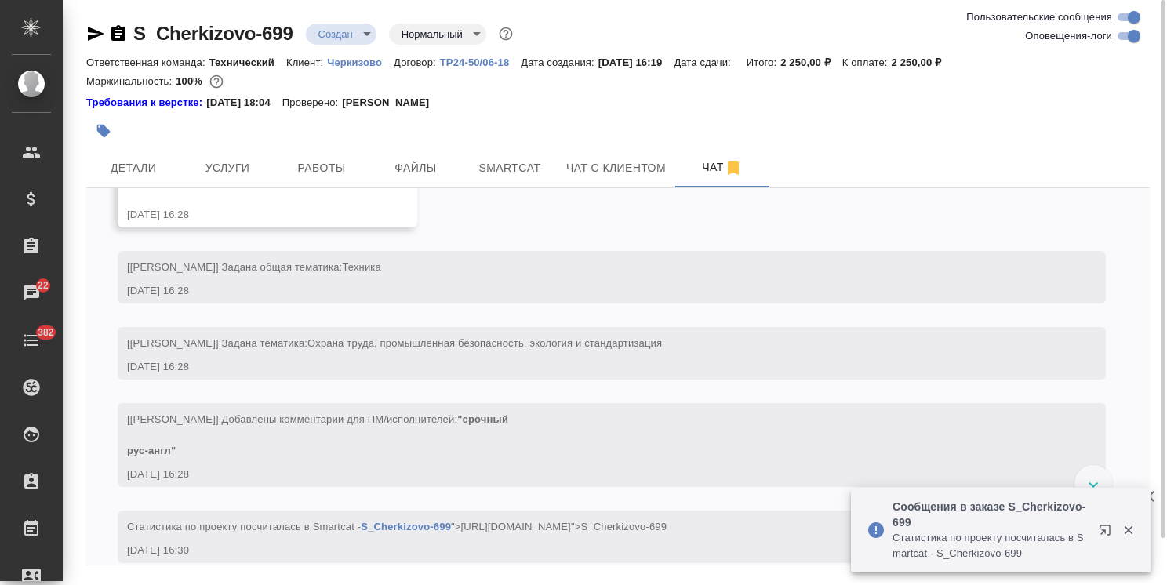
scroll to position [555, 0]
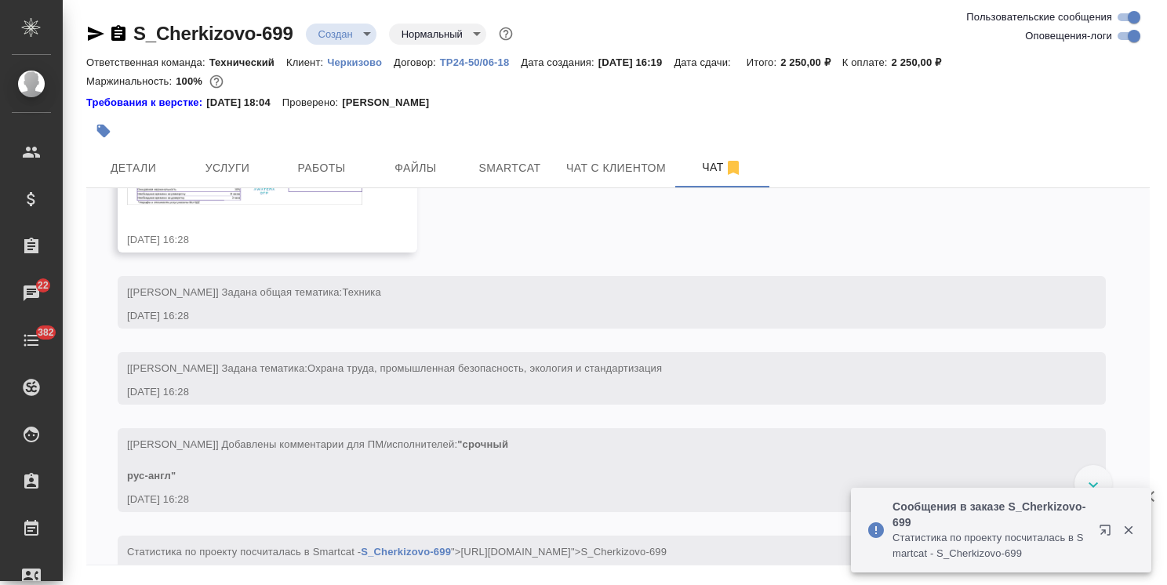
click at [1139, 522] on div at bounding box center [1117, 530] width 56 height 31
drag, startPoint x: 1125, startPoint y: 534, endPoint x: 1159, endPoint y: 489, distance: 57.1
click at [1123, 533] on icon "button" at bounding box center [1129, 530] width 14 height 14
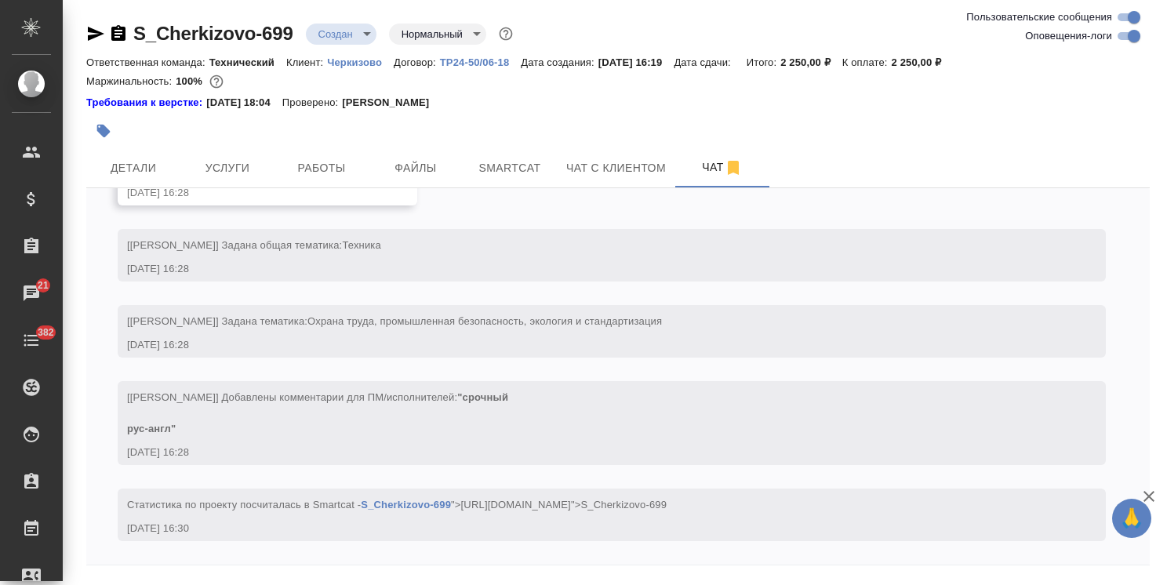
scroll to position [631, 0]
click at [1146, 496] on icon "button" at bounding box center [1149, 496] width 19 height 19
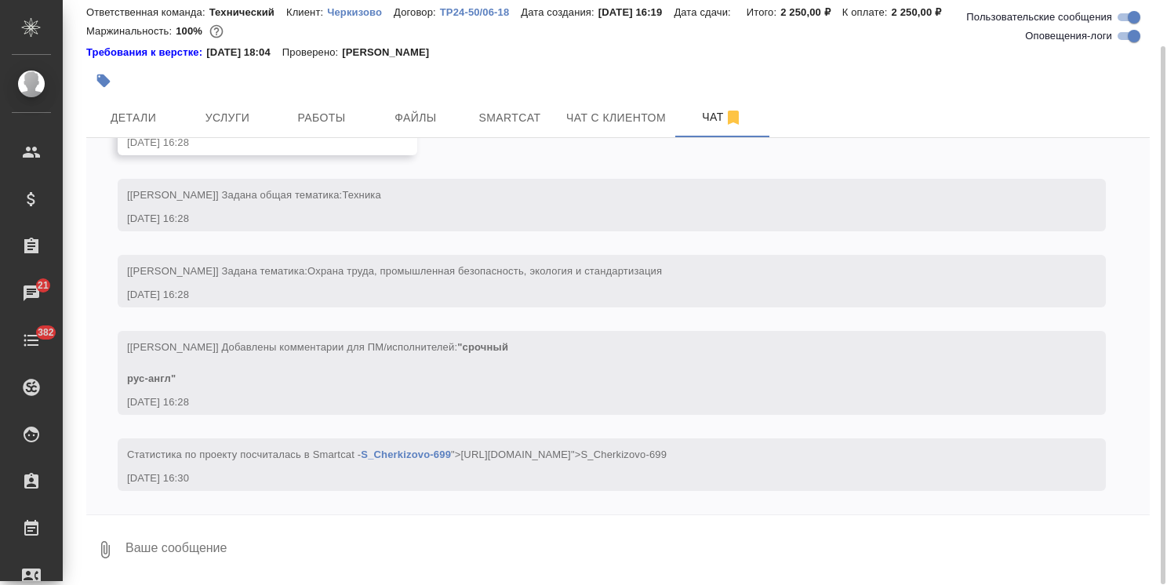
click at [264, 555] on textarea at bounding box center [637, 549] width 1026 height 53
type textarea "Спасибо!"
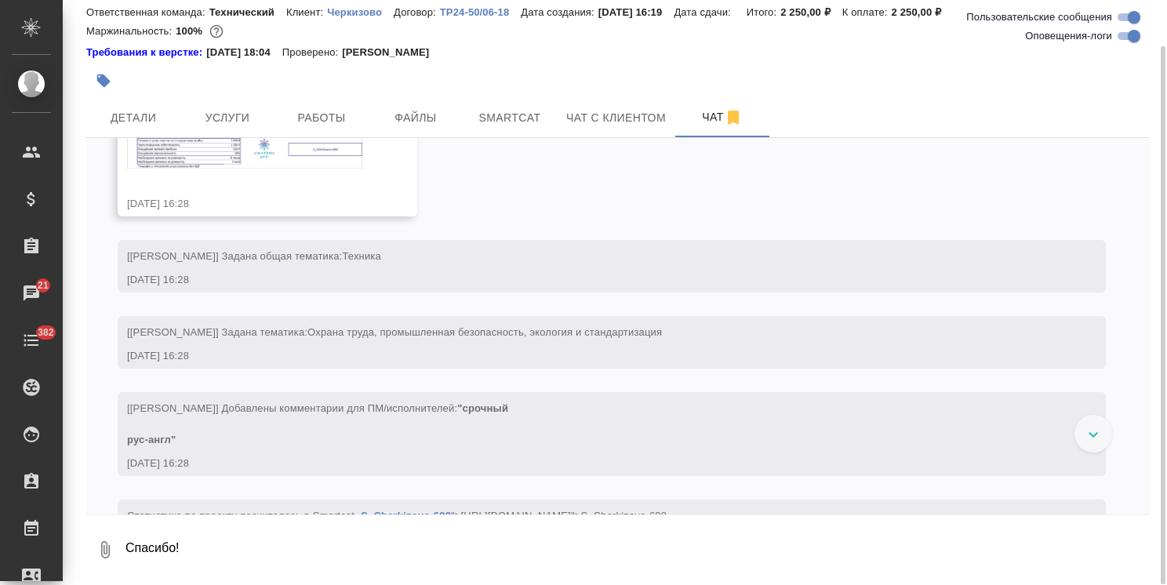
scroll to position [553, 0]
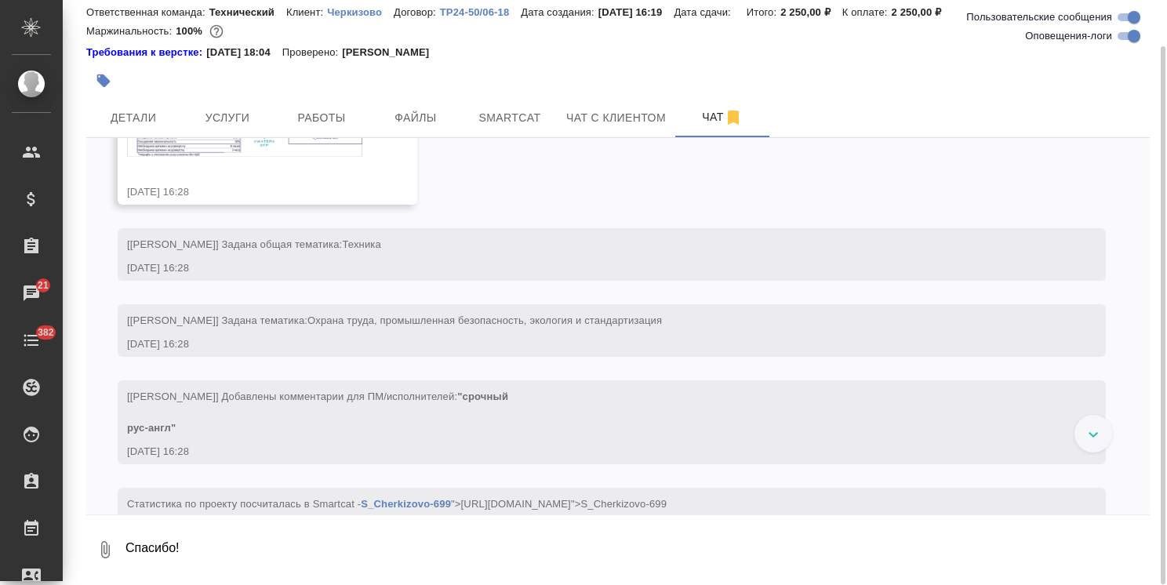
click at [231, 157] on img at bounding box center [244, 125] width 235 height 63
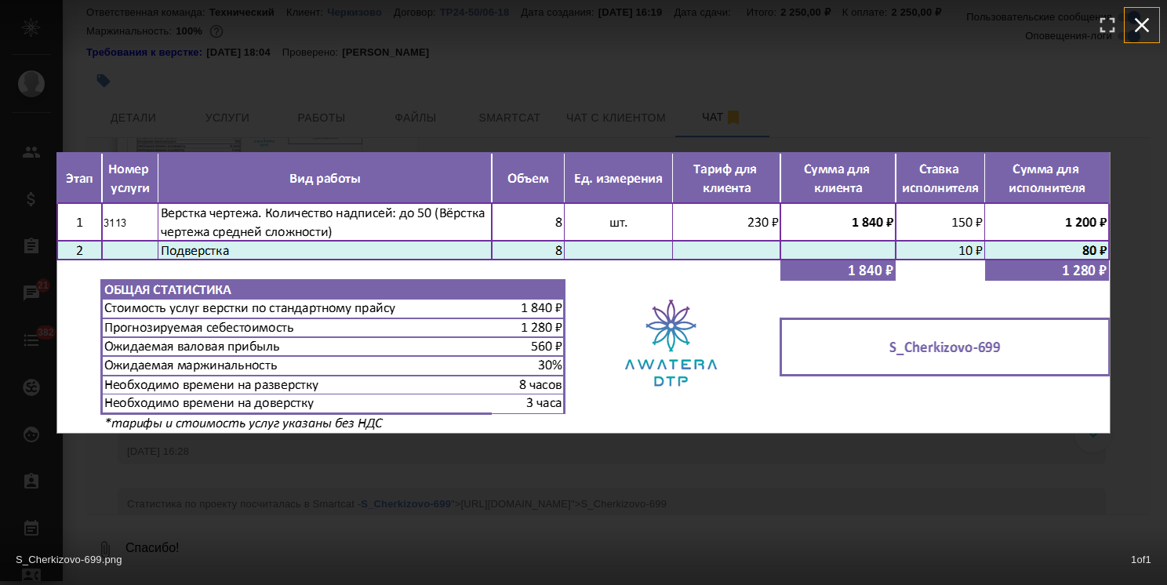
click at [1144, 30] on icon "button" at bounding box center [1142, 25] width 25 height 25
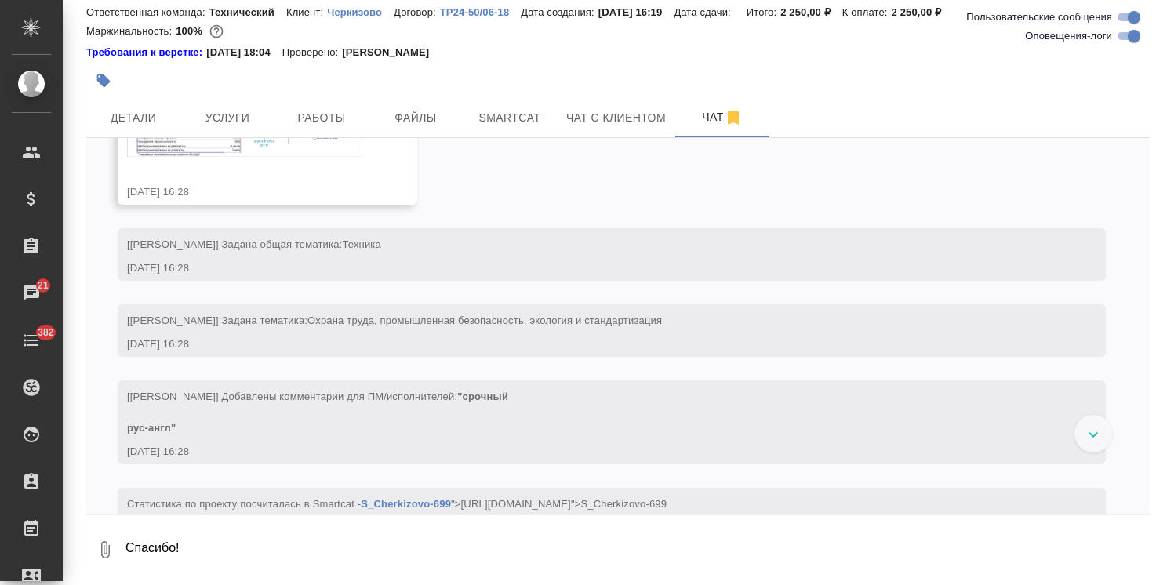
scroll to position [709, 0]
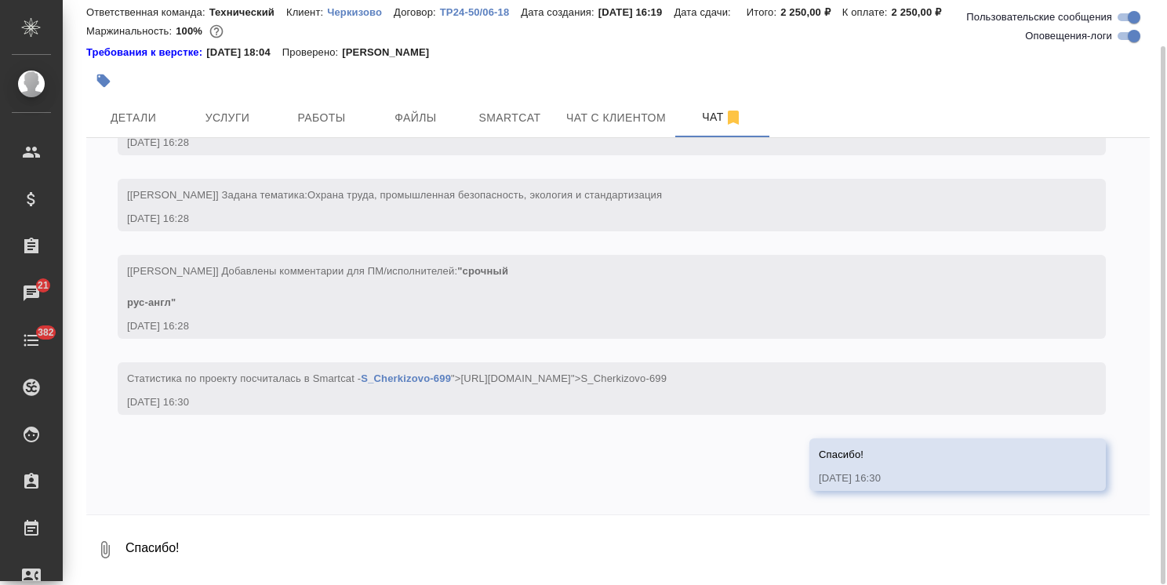
click at [204, 541] on textarea "Спасибо!" at bounding box center [637, 549] width 1026 height 53
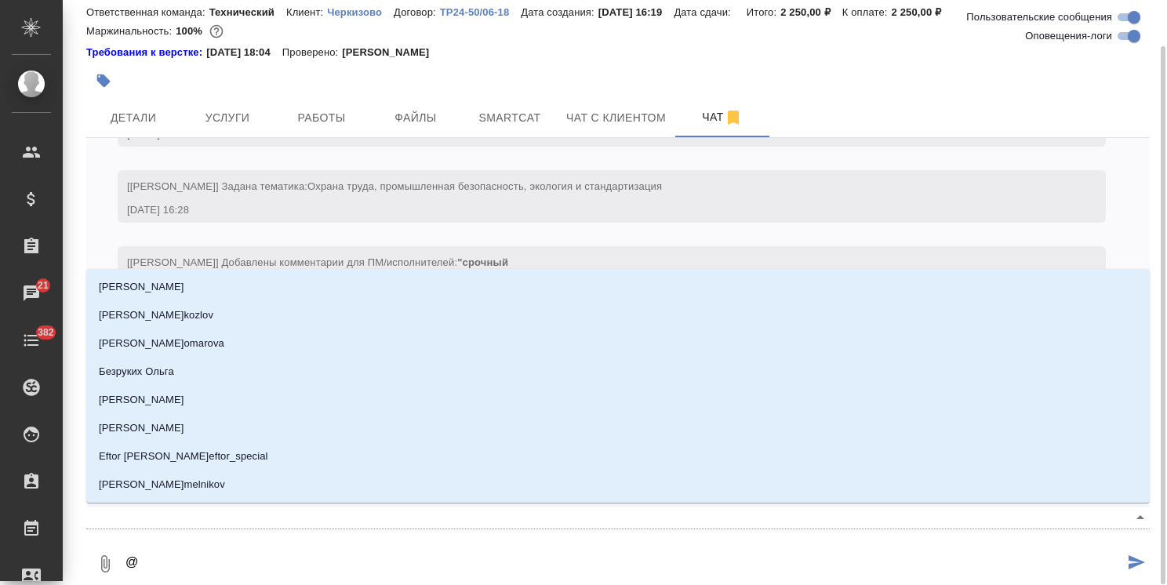
type textarea "@s"
type input "s"
type textarea "@se"
type input "se"
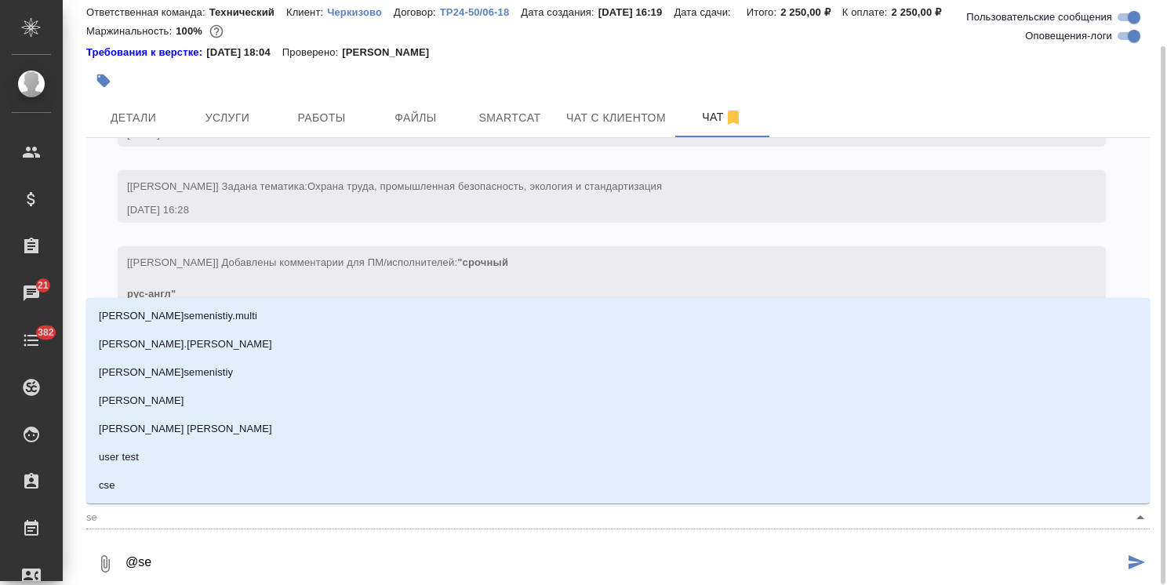
type textarea "@ser"
type input "ser"
type textarea "@serg"
type input "serg"
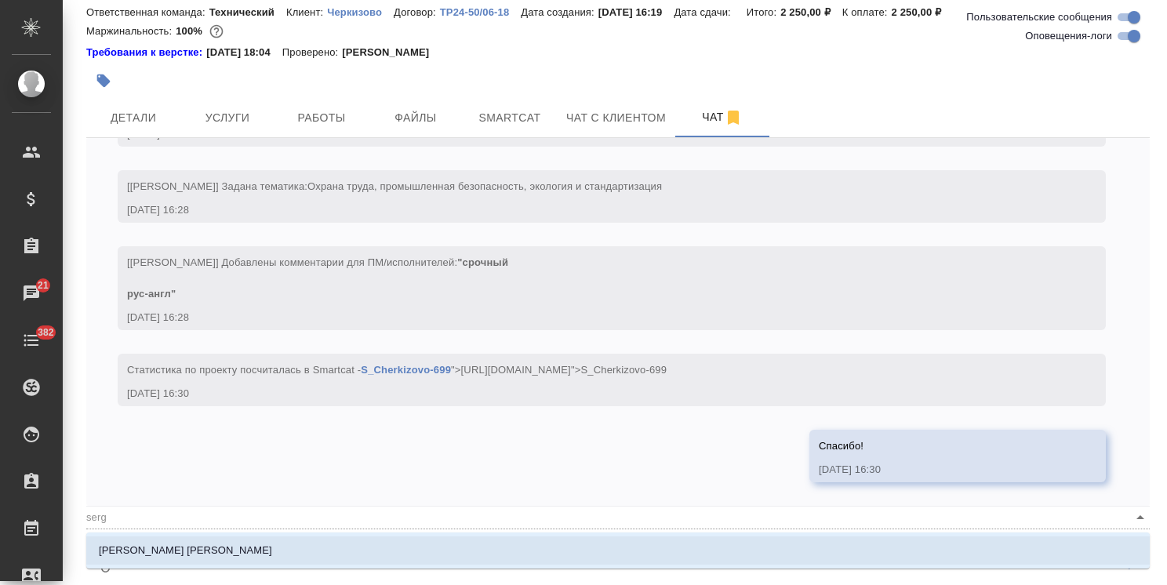
type textarea "@ser"
type input "ser"
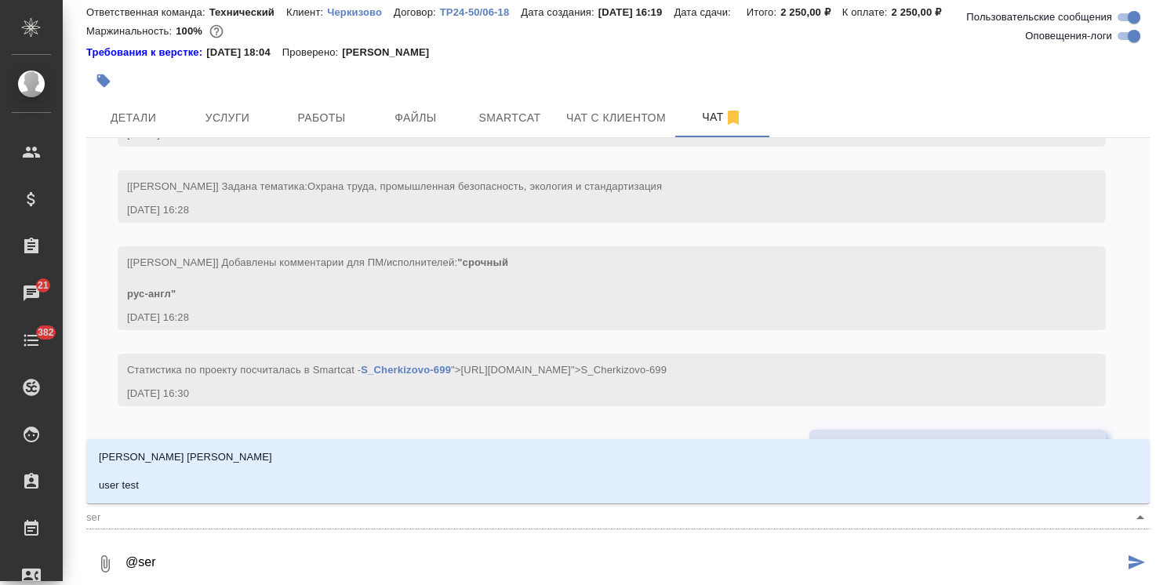
type textarea "@se"
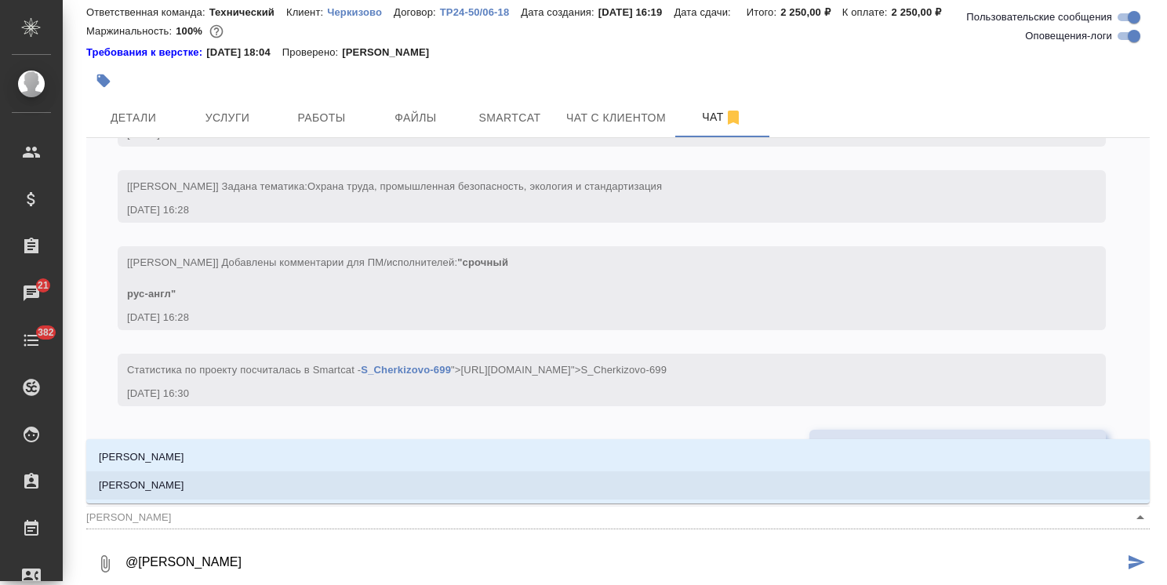
click at [220, 483] on li "[PERSON_NAME]" at bounding box center [618, 485] width 1064 height 28
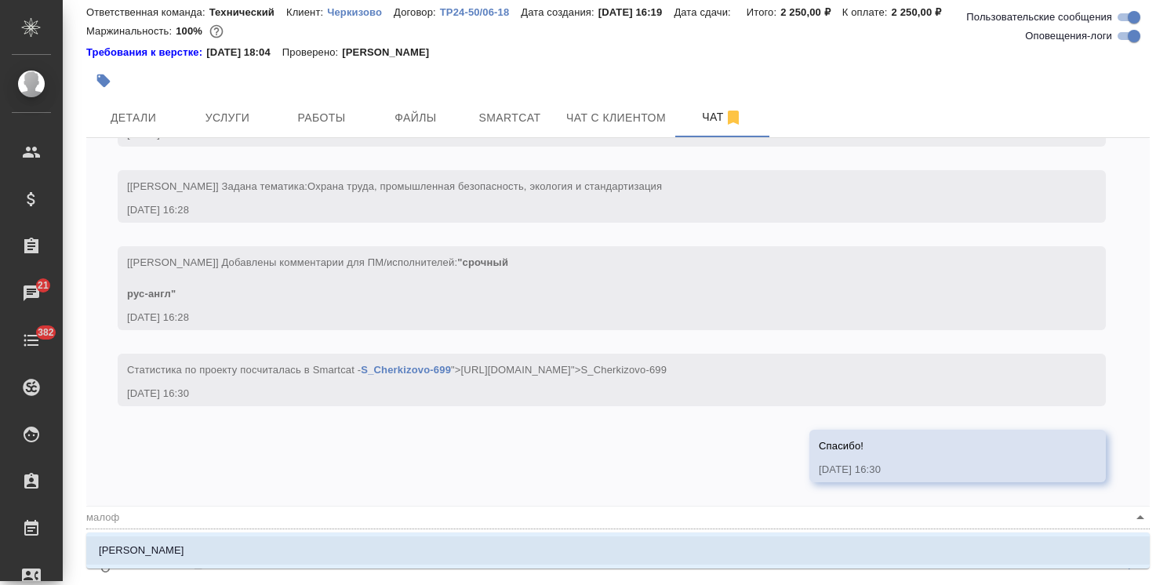
click at [220, 554] on li "Малофеева Екатерина" at bounding box center [618, 551] width 1064 height 28
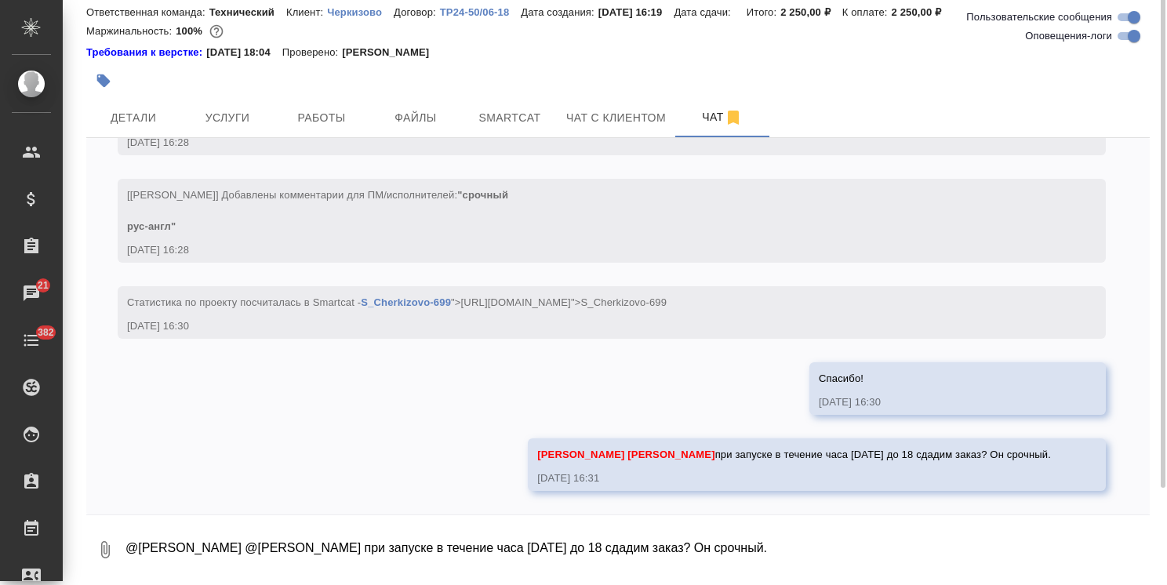
scroll to position [0, 0]
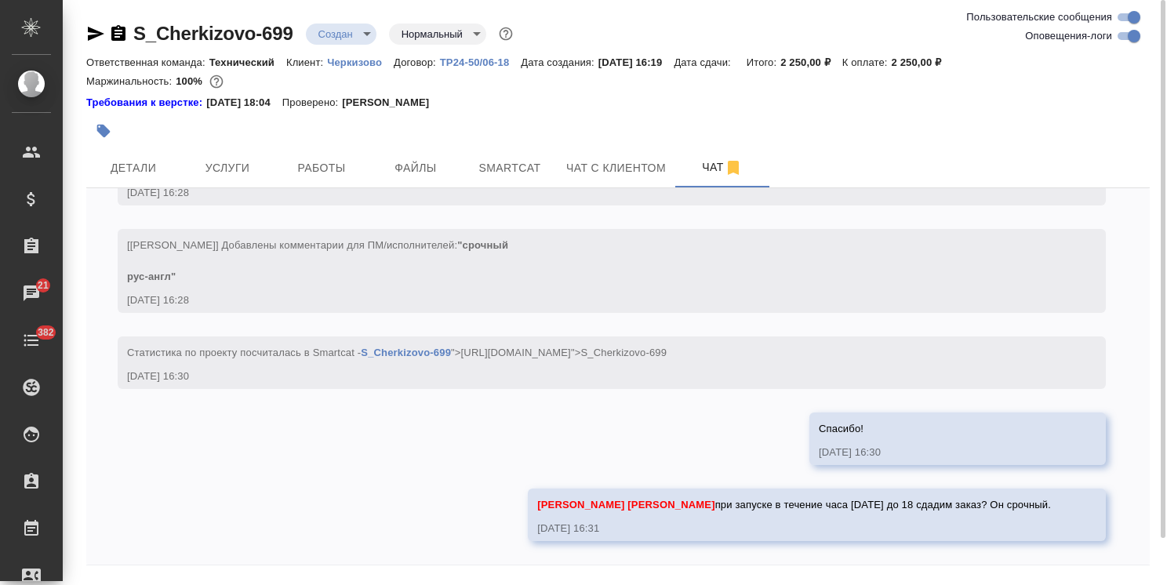
click at [100, 31] on icon "button" at bounding box center [95, 33] width 19 height 19
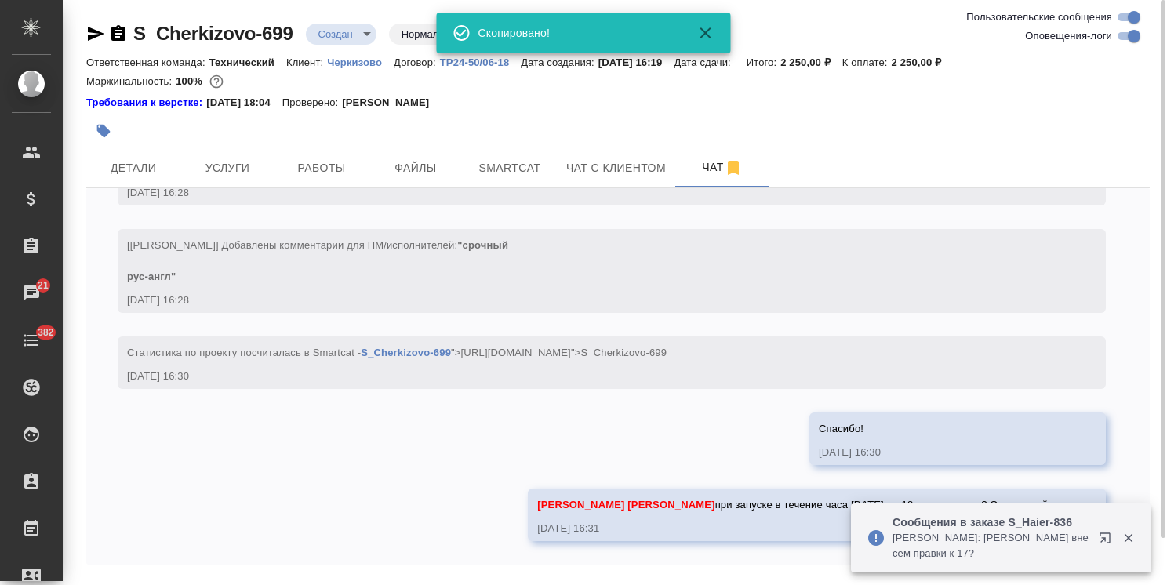
click at [411, 35] on body ".cls-1 fill:#fff; AWATERA Usmanova Olga Клиенты Спецификации Заказы 21 Чаты 382…" at bounding box center [583, 292] width 1167 height 585
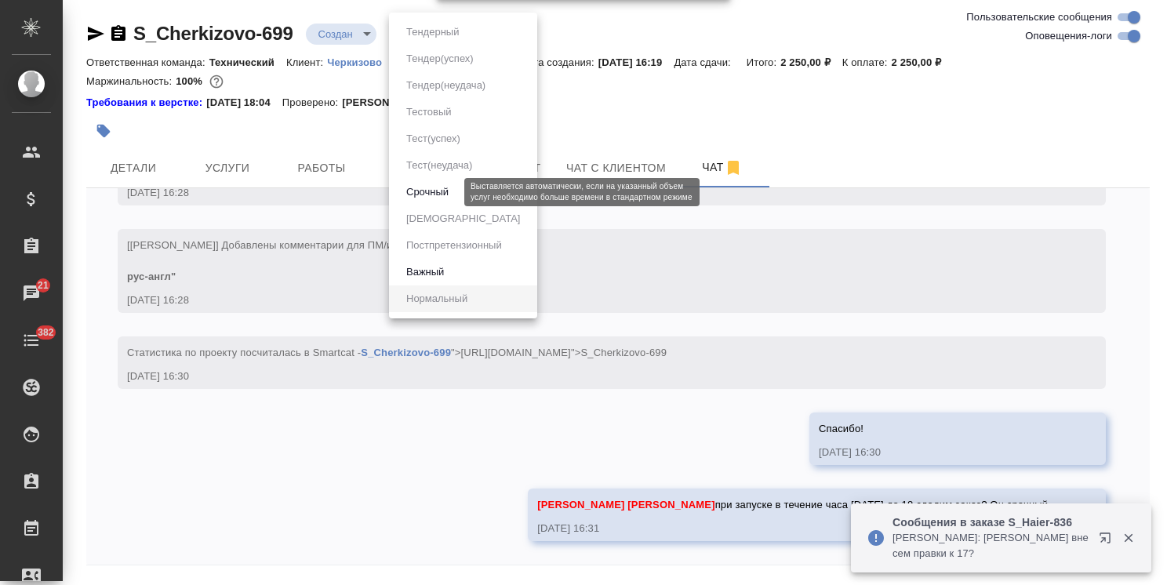
click at [420, 195] on button "Срочный" at bounding box center [428, 192] width 52 height 17
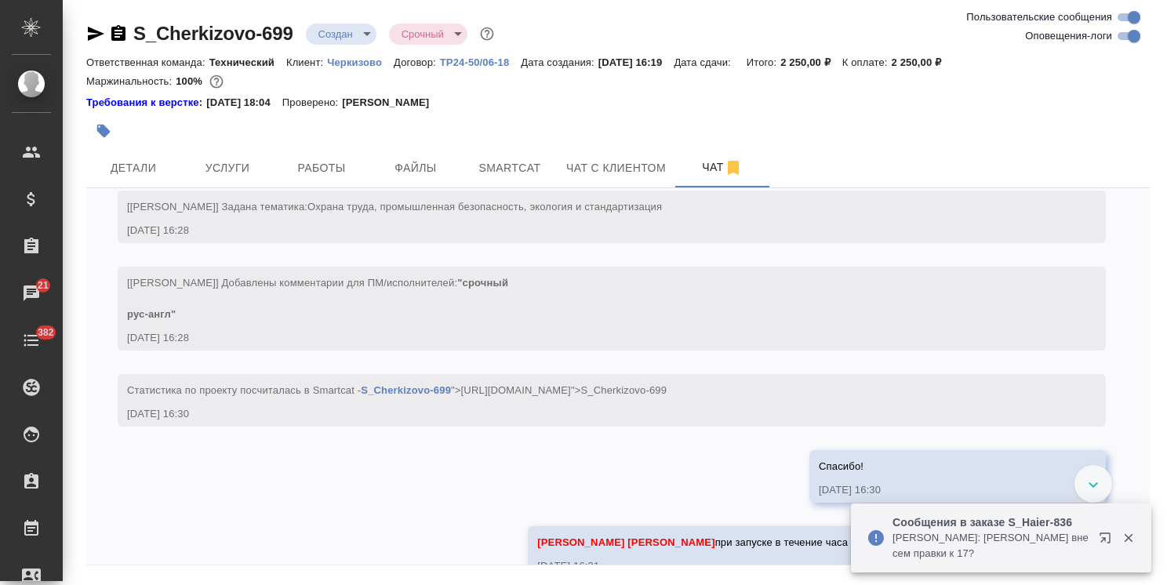
scroll to position [786, 0]
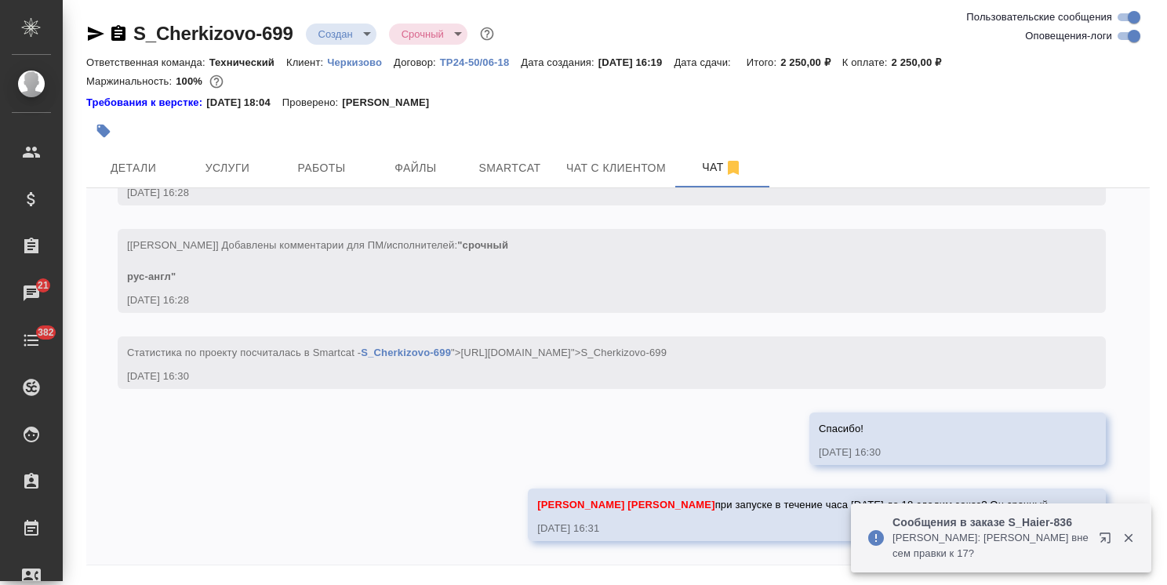
click at [1124, 527] on div at bounding box center [1117, 537] width 56 height 31
click at [1128, 547] on div at bounding box center [1117, 537] width 56 height 31
drag, startPoint x: 1123, startPoint y: 540, endPoint x: 1137, endPoint y: 528, distance: 18.3
click at [1123, 539] on icon "button" at bounding box center [1129, 538] width 14 height 14
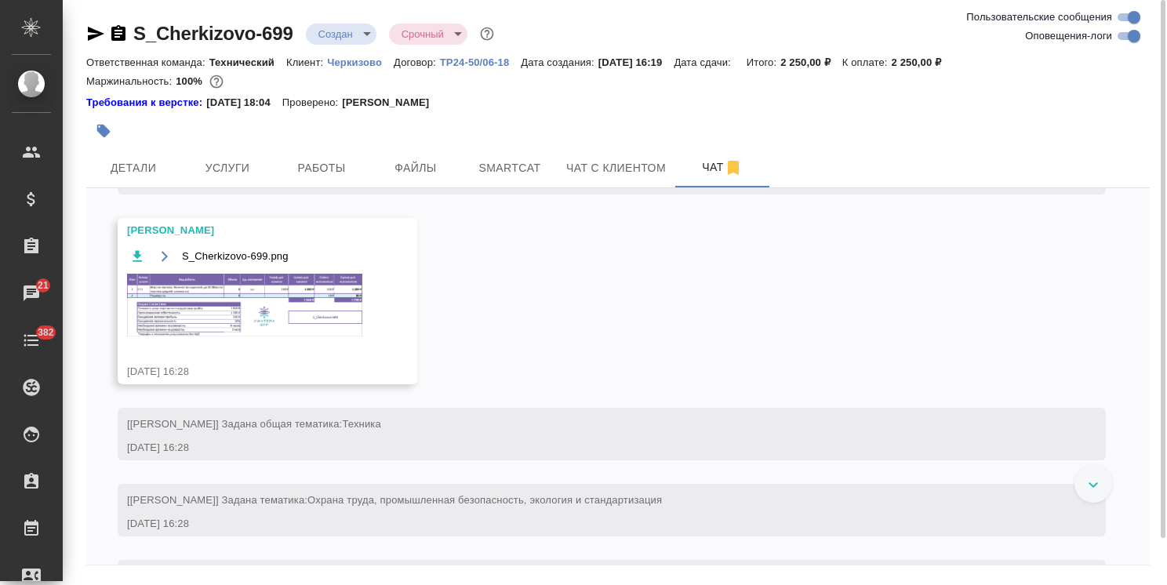
scroll to position [417, 0]
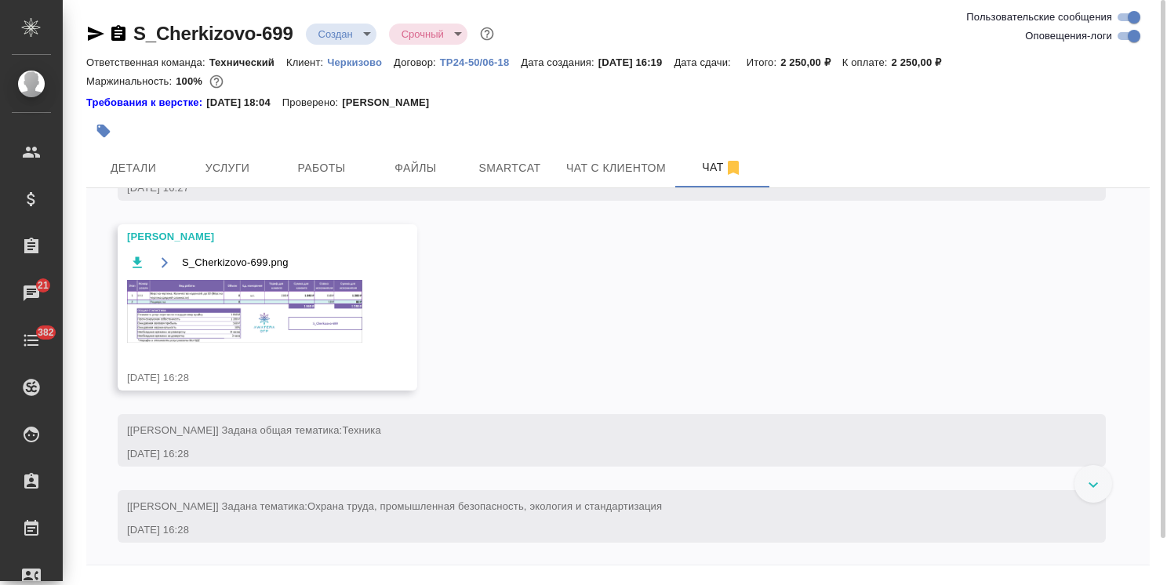
click at [322, 343] on img at bounding box center [244, 311] width 235 height 63
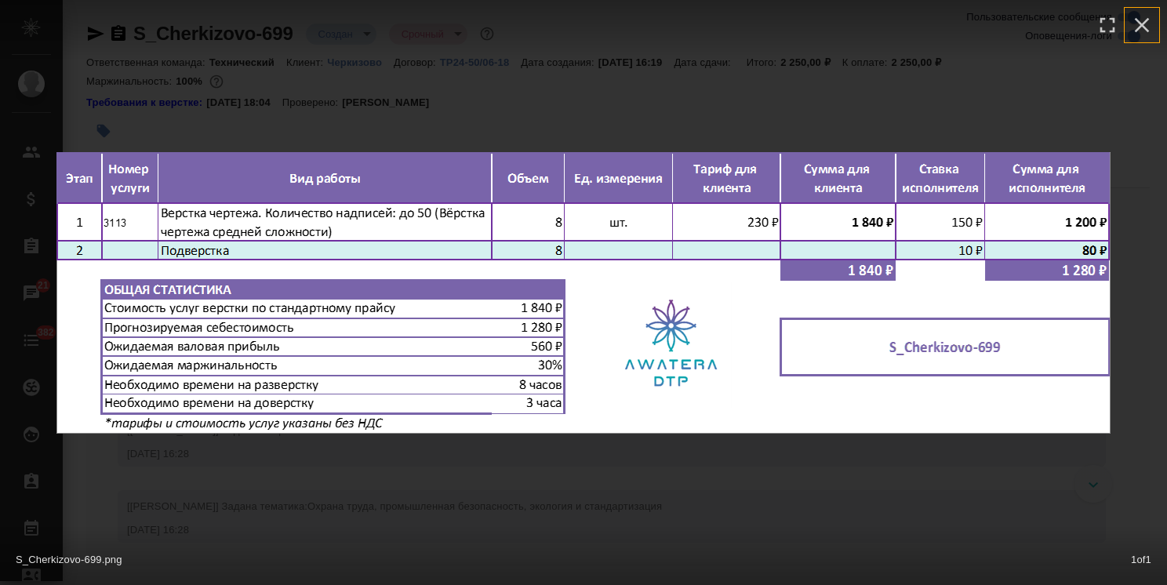
drag, startPoint x: 1142, startPoint y: 20, endPoint x: 646, endPoint y: 165, distance: 516.4
click at [1142, 20] on icon "button" at bounding box center [1142, 25] width 25 height 25
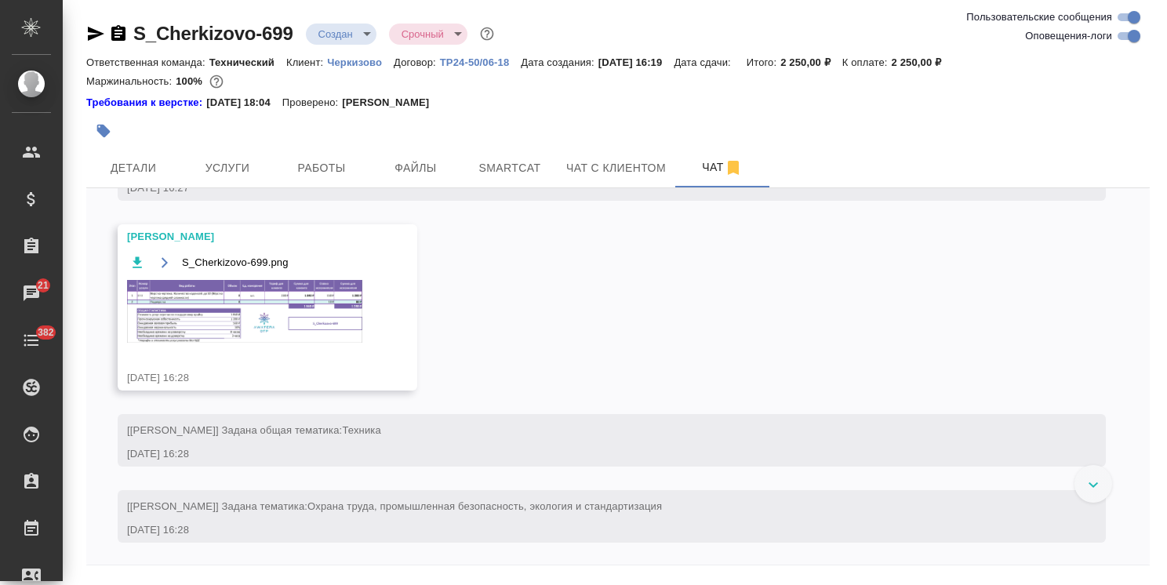
click at [221, 162] on span "Услуги" at bounding box center [227, 168] width 75 height 20
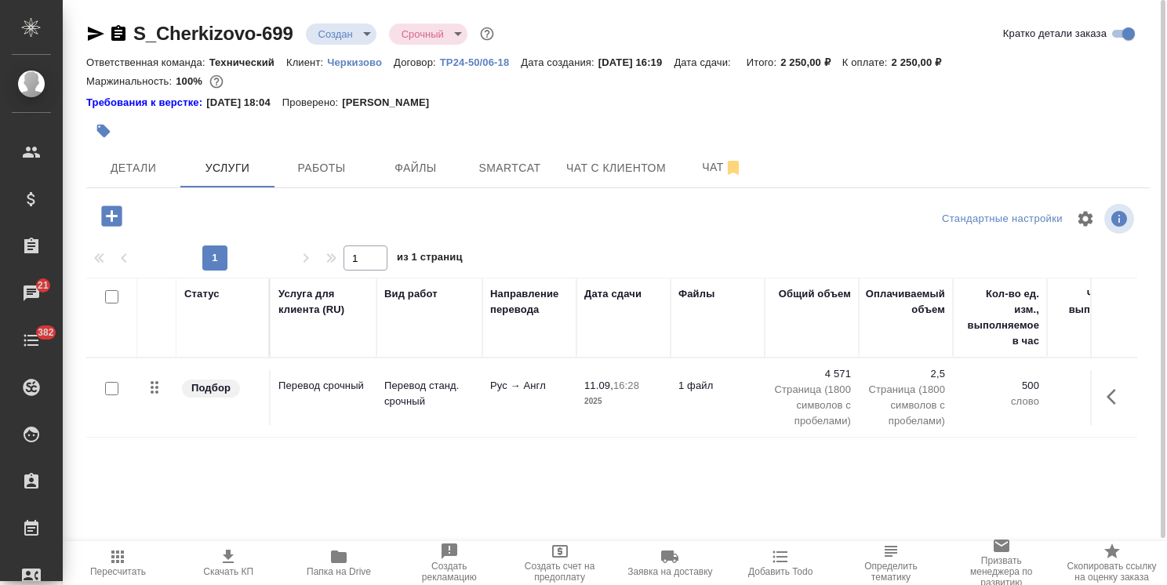
click at [110, 224] on icon "button" at bounding box center [111, 216] width 20 height 20
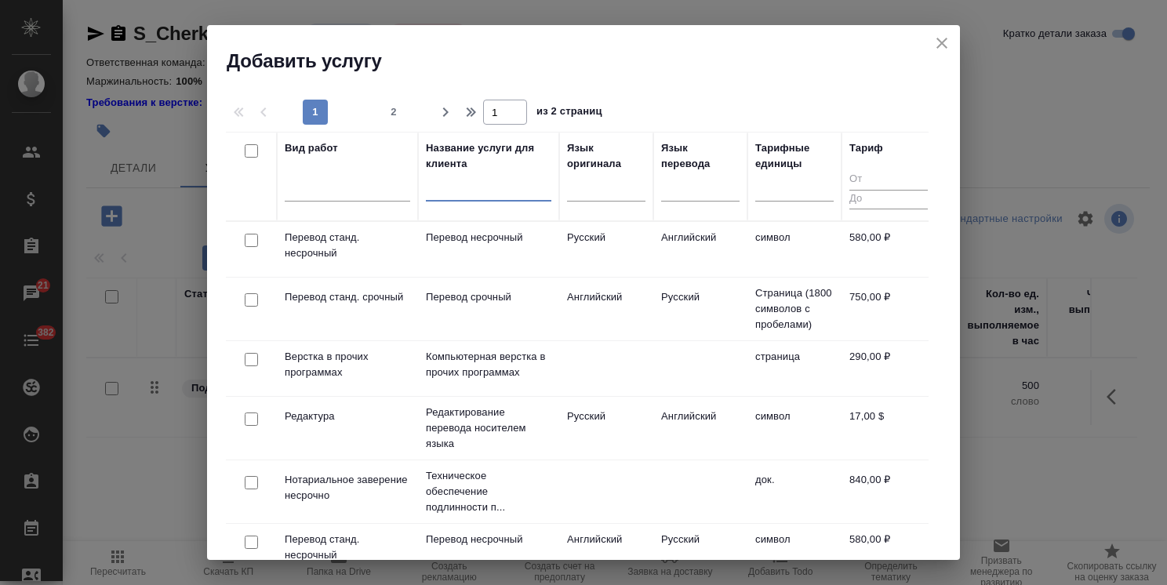
click at [497, 191] on input "text" at bounding box center [489, 192] width 126 height 20
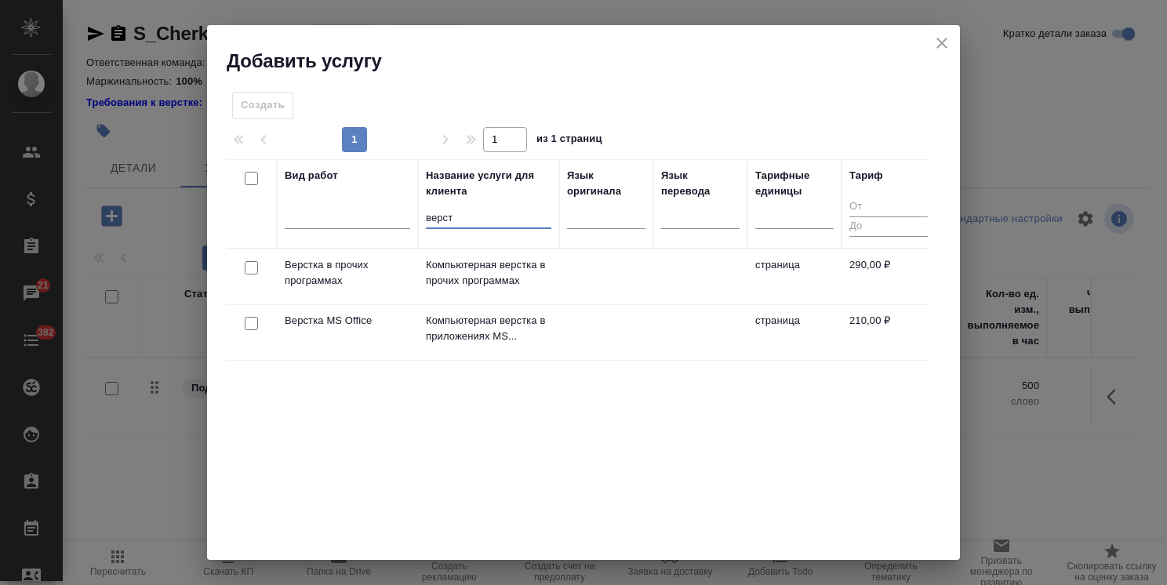
click at [245, 267] on input "checkbox" at bounding box center [251, 267] width 13 height 13
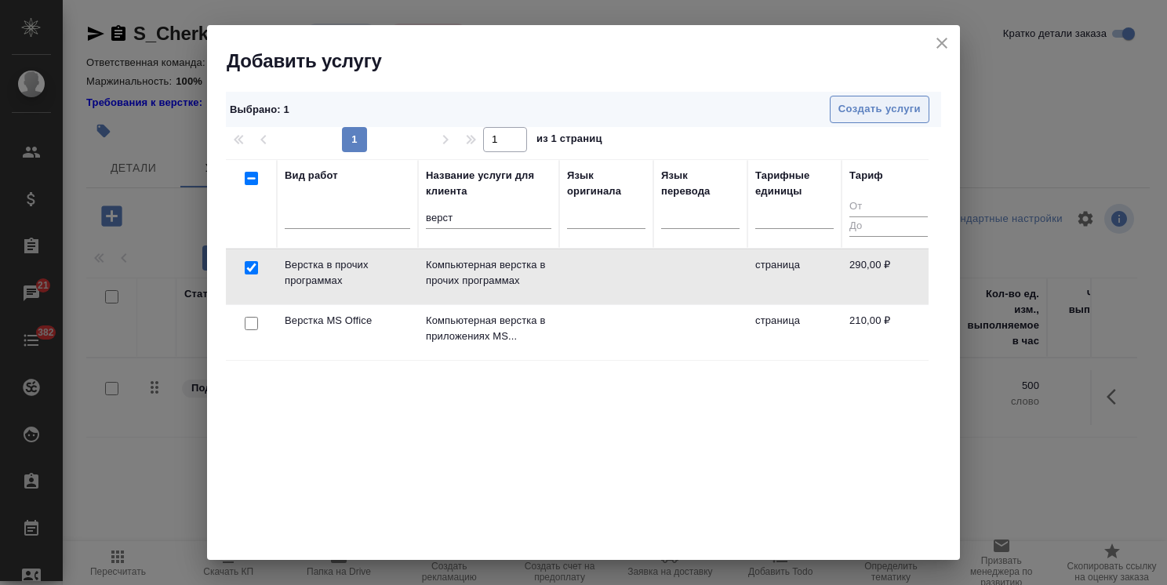
click at [888, 93] on div "Выбрано : 1 Создать услуги 1 1 из 1 страниц Вид работ Название услуги для клиен…" at bounding box center [583, 317] width 753 height 486
click at [860, 119] on button "Создать услуги" at bounding box center [880, 109] width 100 height 27
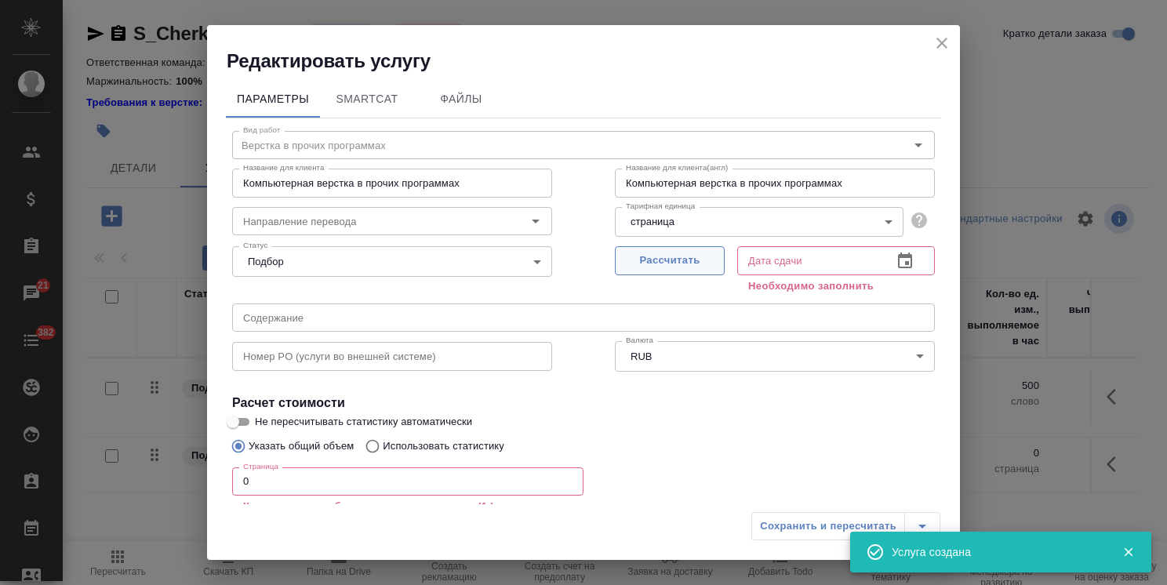
click at [634, 266] on span "Рассчитать" at bounding box center [670, 261] width 93 height 18
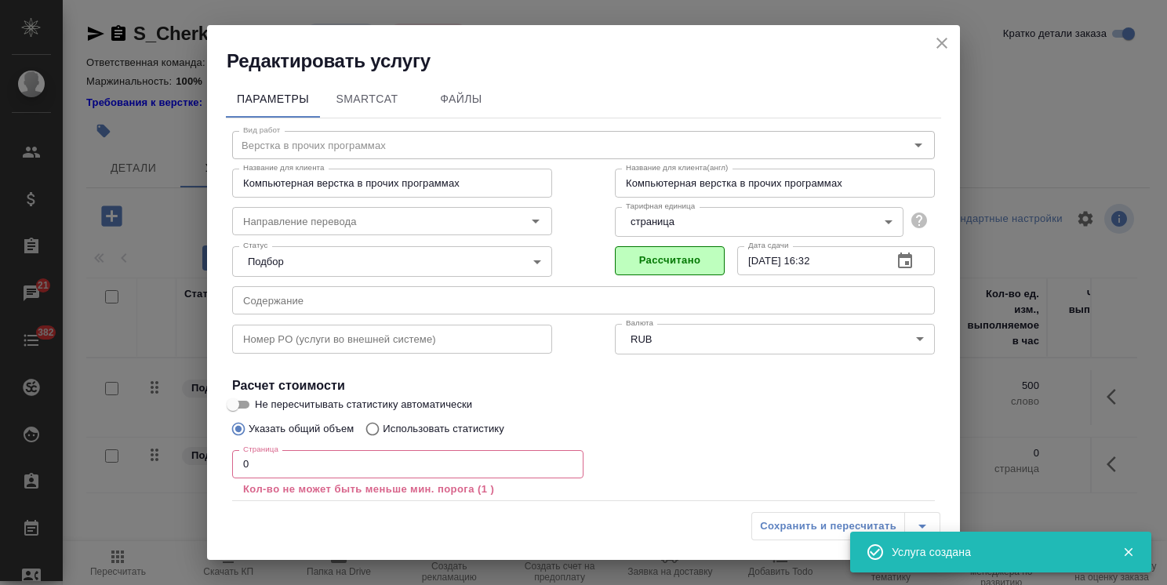
drag, startPoint x: 261, startPoint y: 463, endPoint x: 173, endPoint y: 442, distance: 91.1
click at [173, 442] on div "Редактировать услугу Параметры SmartCat Файлы Вид работ Верстка в прочих програ…" at bounding box center [583, 292] width 1167 height 585
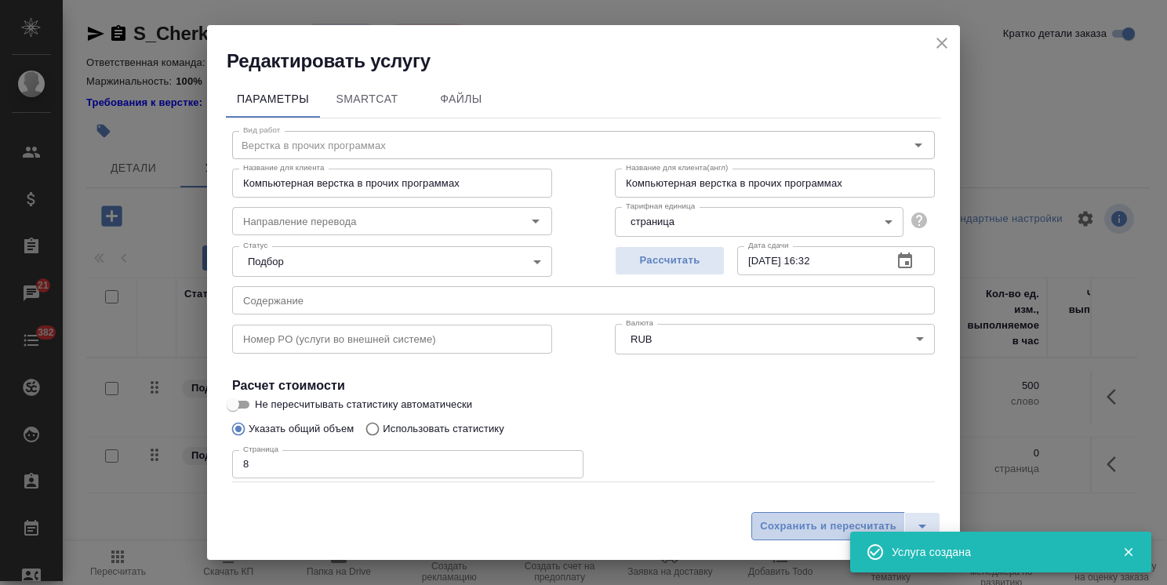
click at [813, 530] on span "Сохранить и пересчитать" at bounding box center [828, 527] width 136 height 18
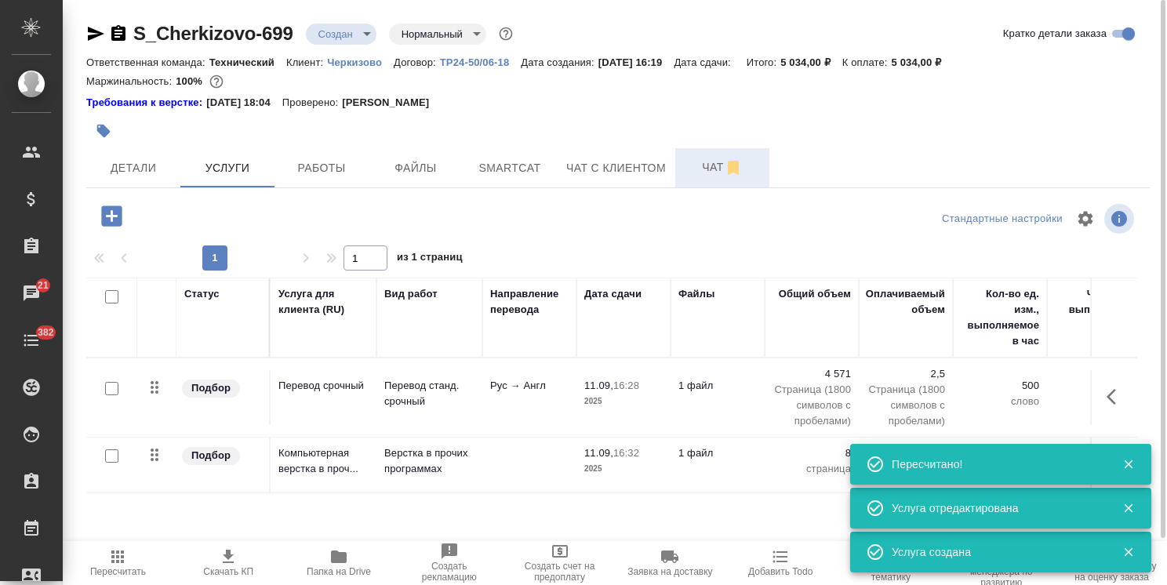
click at [693, 170] on span "Чат" at bounding box center [722, 168] width 75 height 20
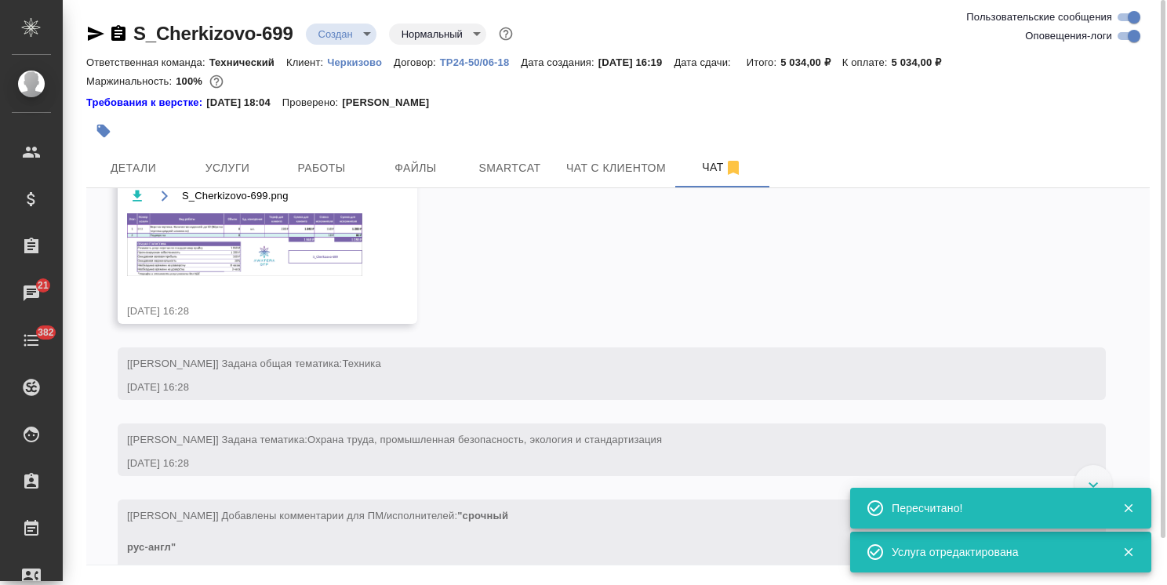
scroll to position [446, 0]
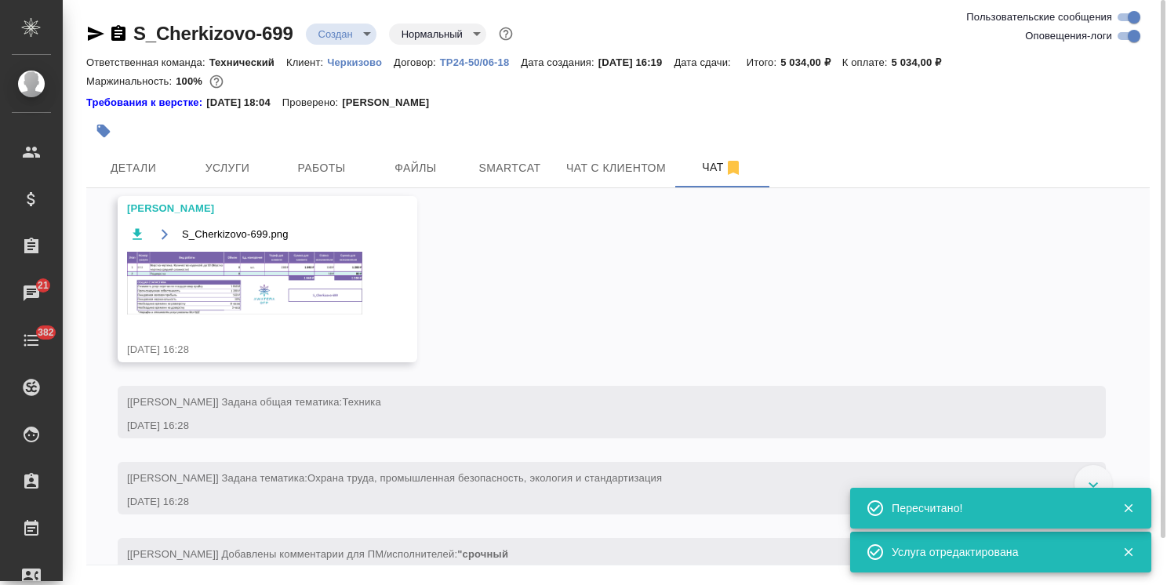
click at [282, 297] on img at bounding box center [244, 283] width 235 height 63
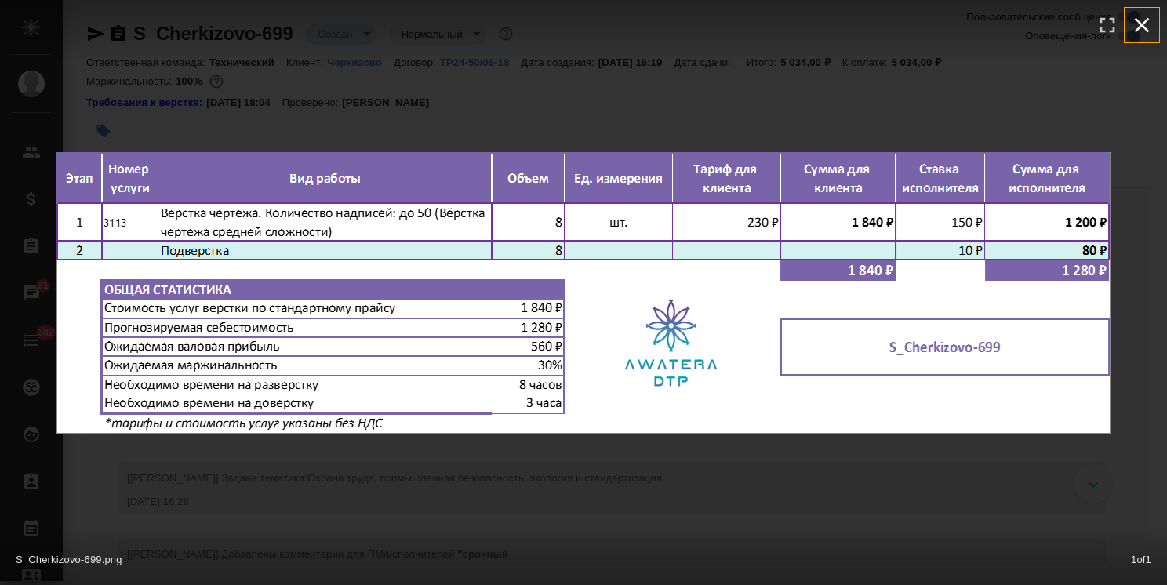
click at [1136, 22] on icon "button" at bounding box center [1142, 25] width 25 height 25
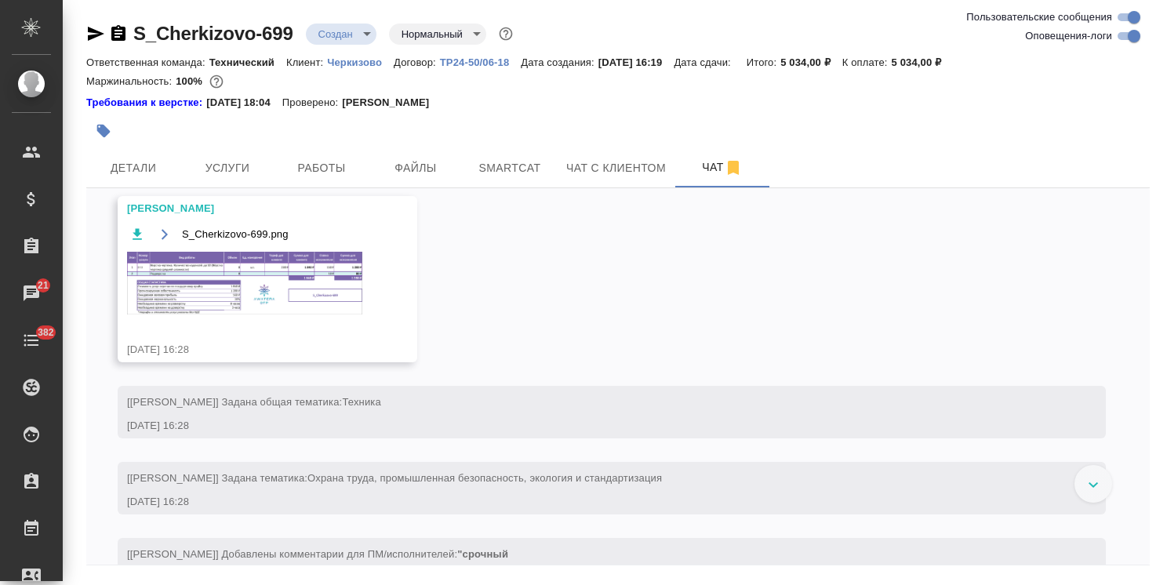
click at [230, 177] on span "Услуги" at bounding box center [227, 168] width 75 height 20
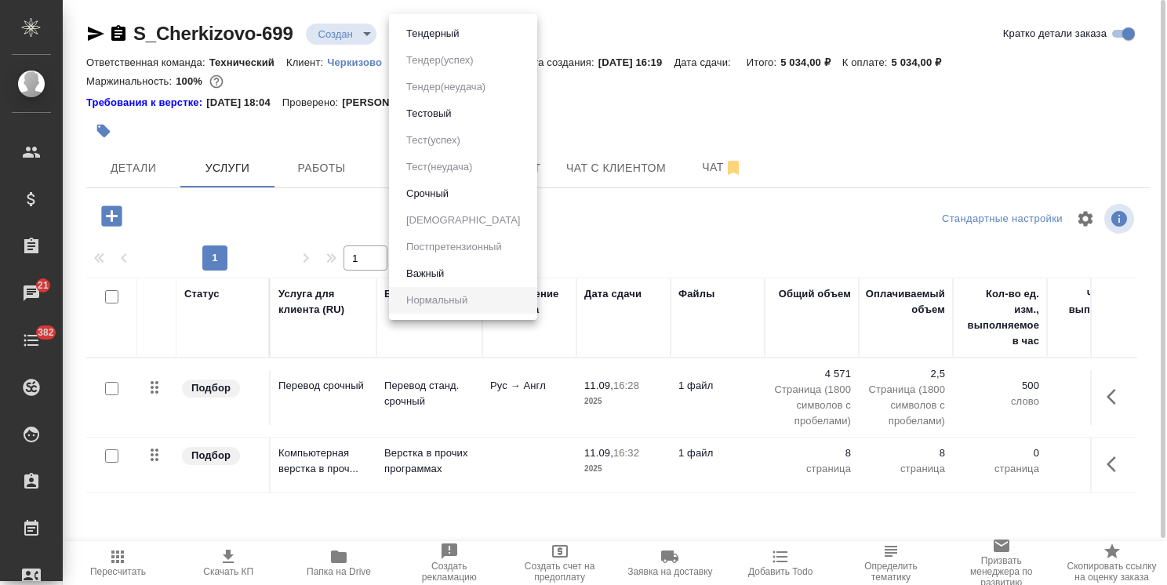
click at [469, 33] on body ".cls-1 fill:#fff; AWATERA Usmanova Olga Клиенты Спецификации Заказы 21 Чаты 382…" at bounding box center [583, 292] width 1167 height 585
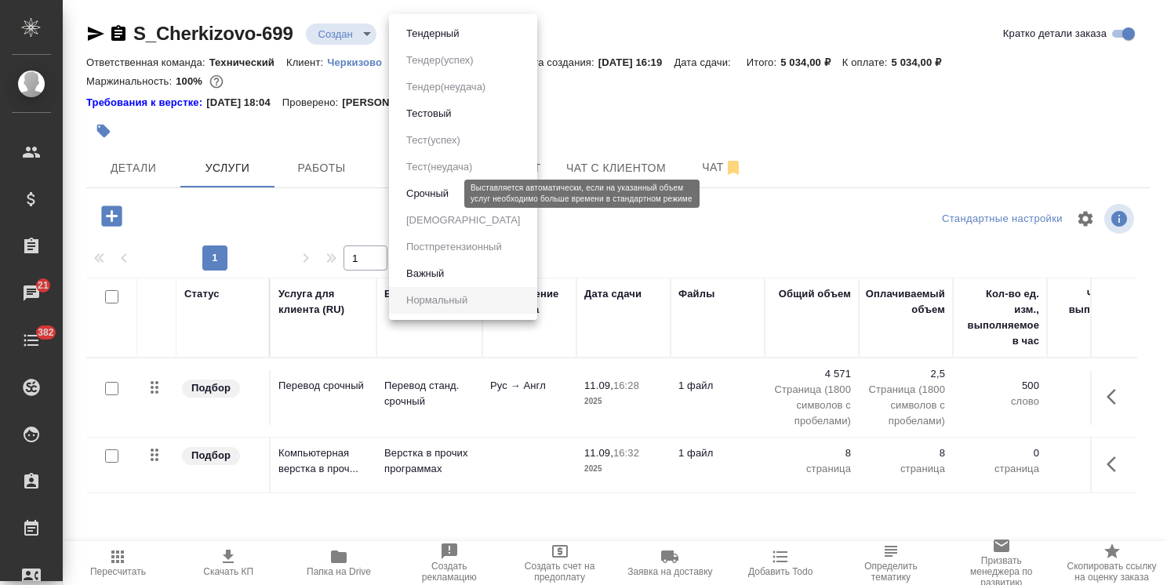
click at [440, 195] on button "Срочный" at bounding box center [428, 193] width 52 height 17
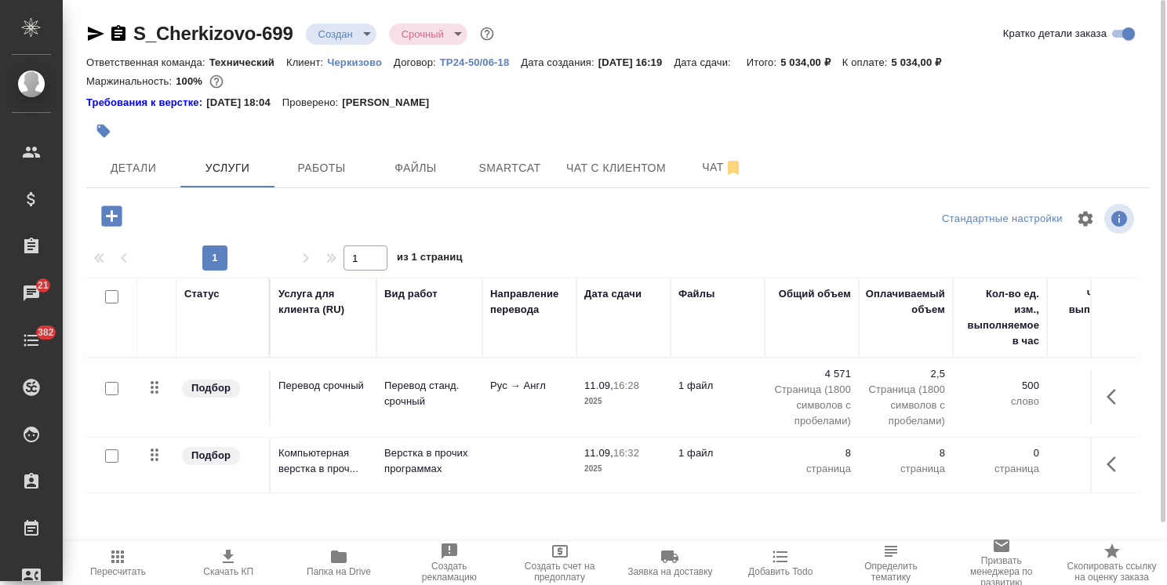
scroll to position [69, 0]
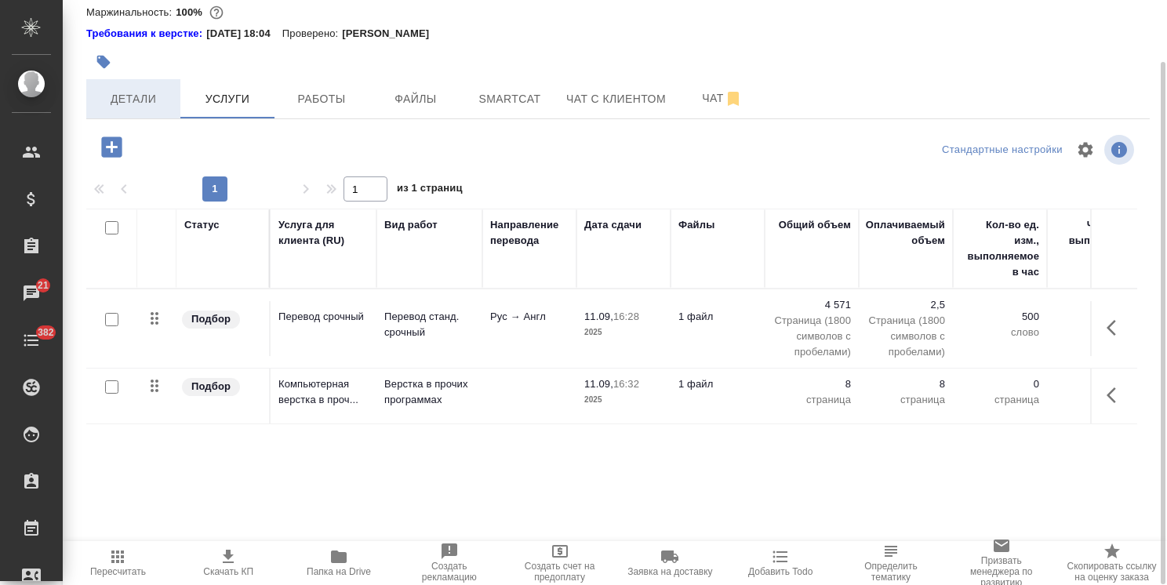
click at [118, 100] on span "Детали" at bounding box center [133, 99] width 75 height 20
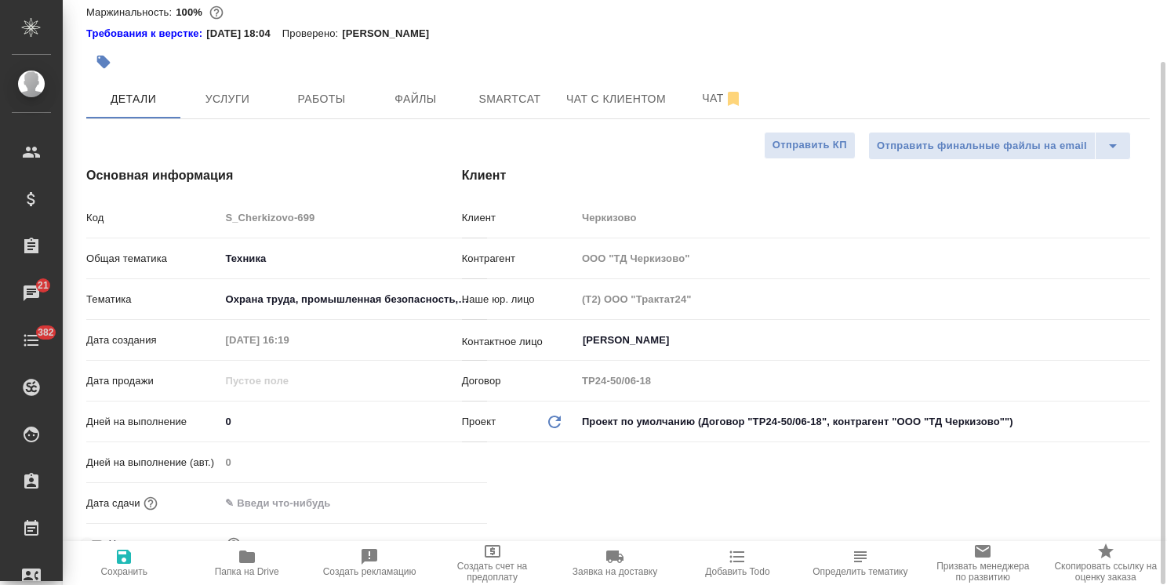
drag, startPoint x: 248, startPoint y: 422, endPoint x: 211, endPoint y: 416, distance: 37.4
click at [211, 416] on div "Дней на выполнение 0" at bounding box center [286, 421] width 401 height 27
click at [122, 573] on span "Сохранить" at bounding box center [123, 571] width 47 height 11
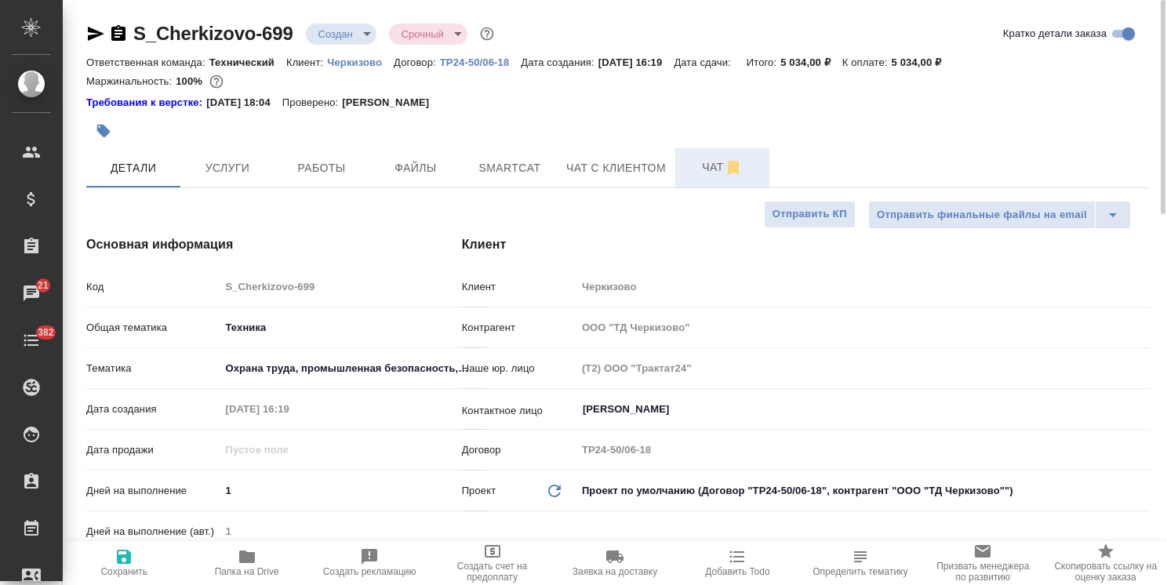
click at [705, 180] on button "Чат" at bounding box center [722, 167] width 94 height 39
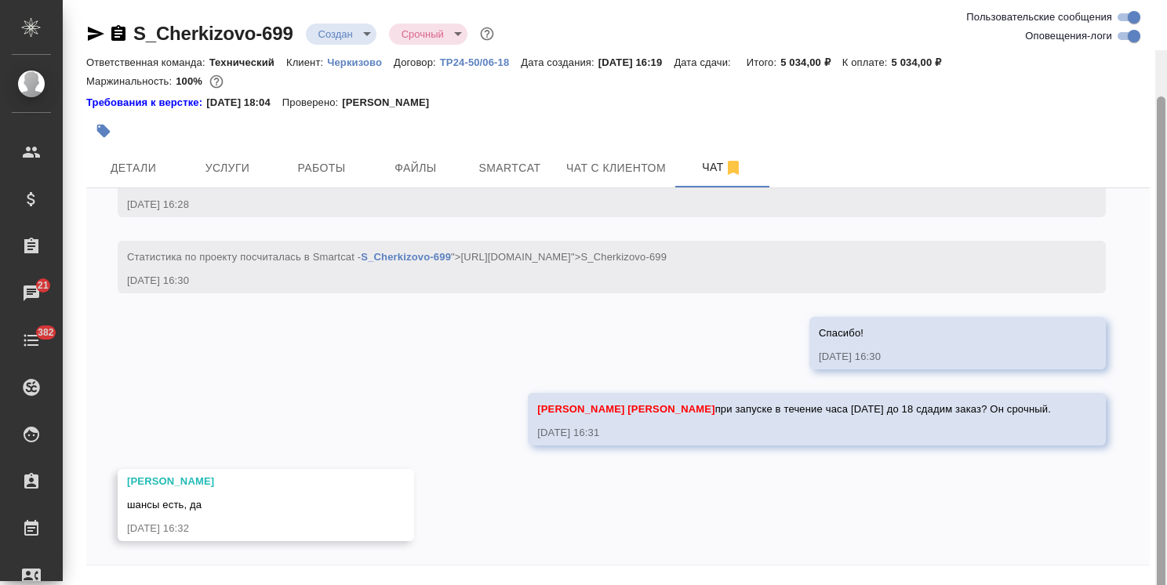
scroll to position [50, 0]
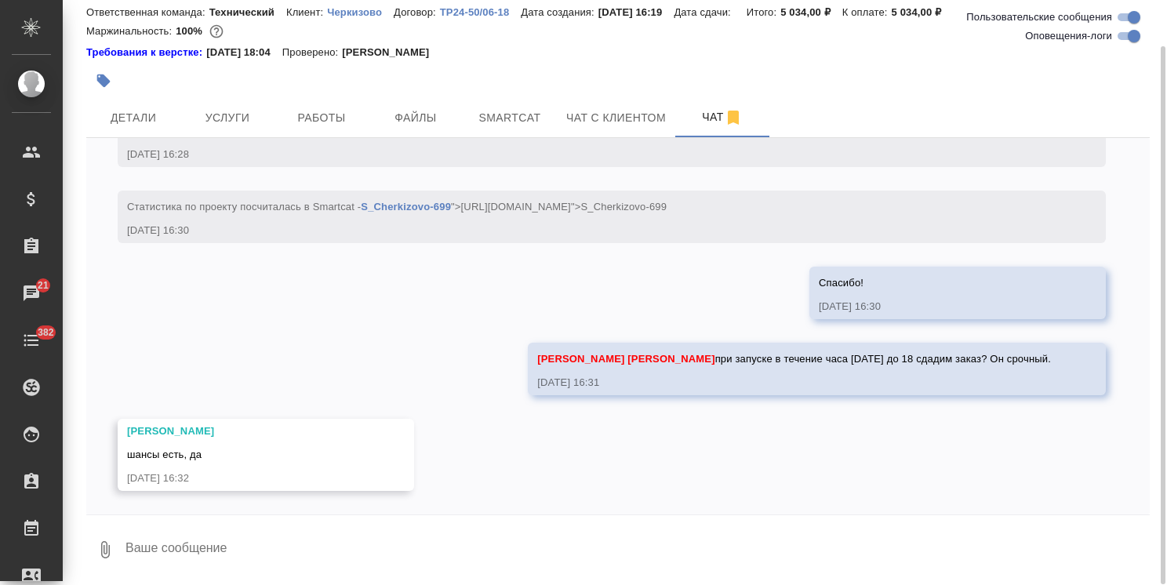
click at [238, 560] on textarea at bounding box center [637, 549] width 1026 height 53
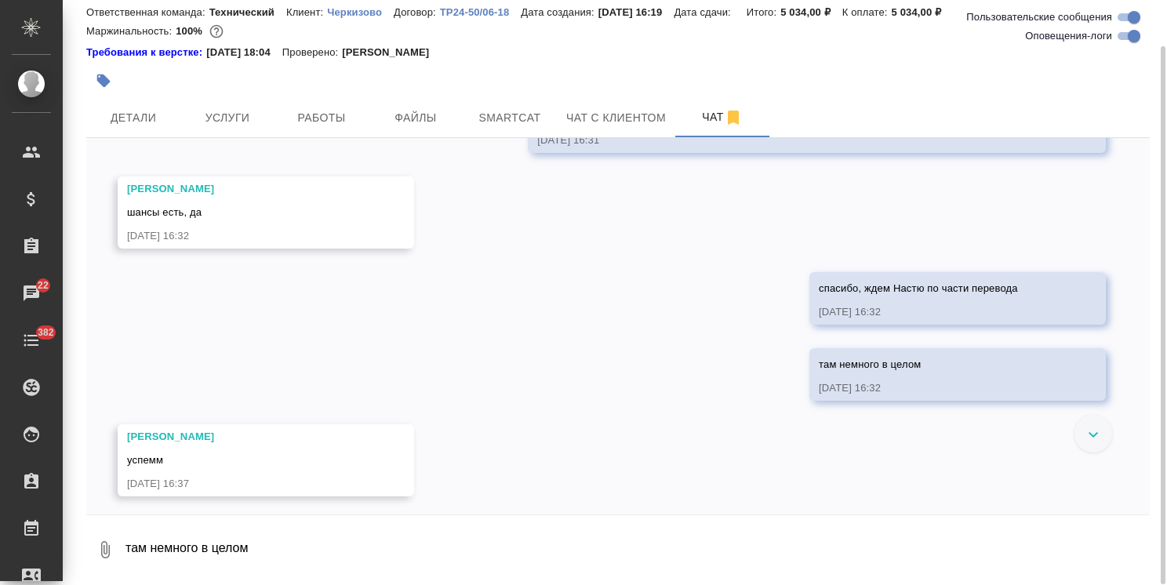
scroll to position [1130, 0]
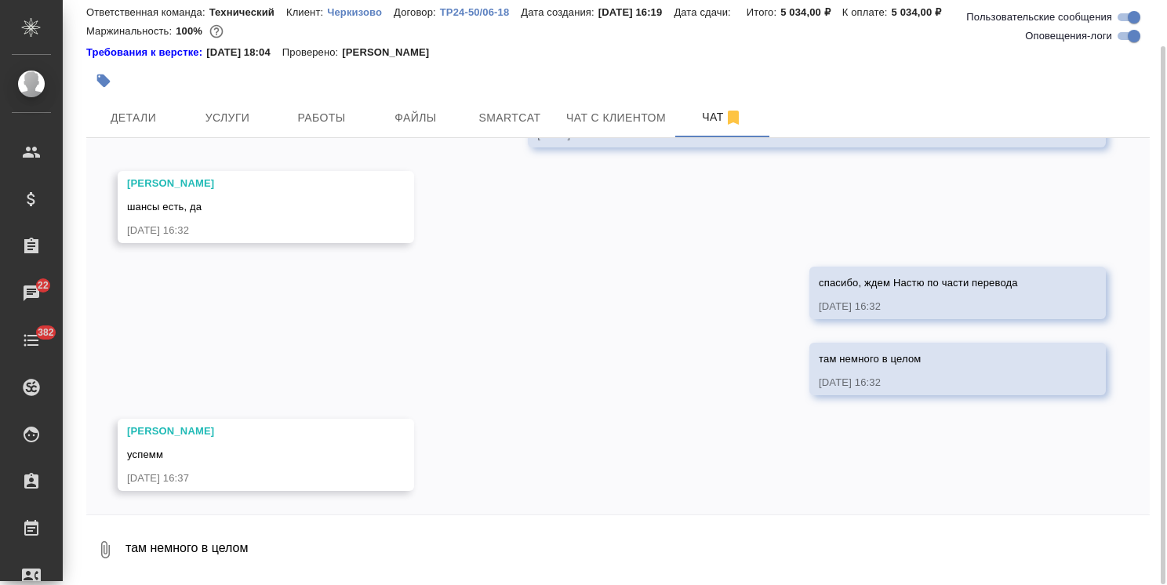
click at [210, 550] on textarea "там немного в целом" at bounding box center [637, 549] width 1026 height 53
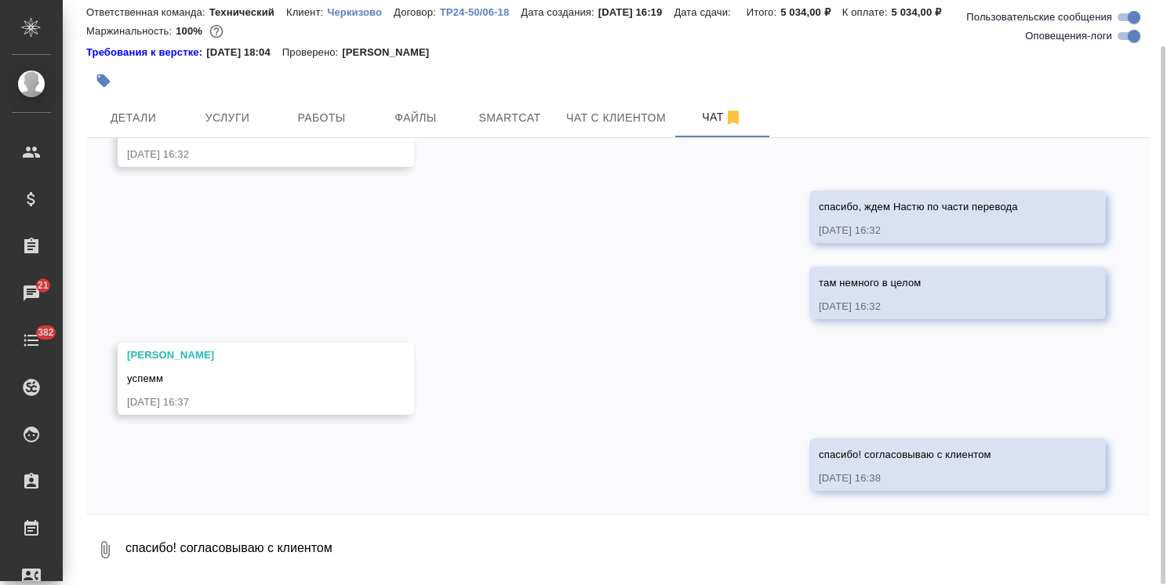
scroll to position [0, 0]
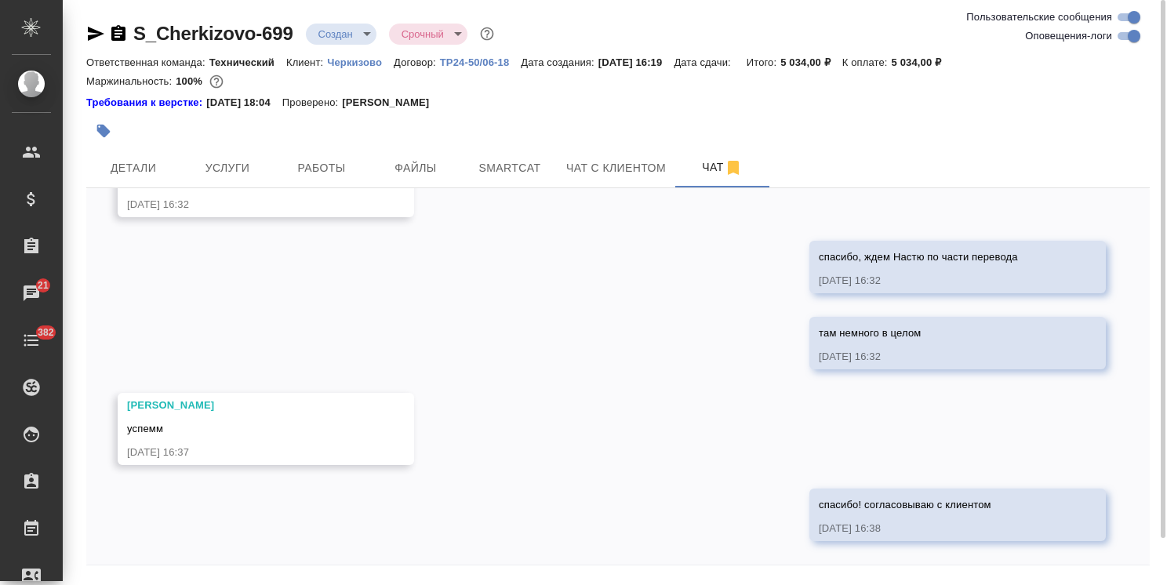
click at [326, 24] on body ".cls-1 fill:#fff; AWATERA Usmanova Olga Клиенты Спецификации Заказы 21 Чаты 382…" at bounding box center [583, 292] width 1167 height 585
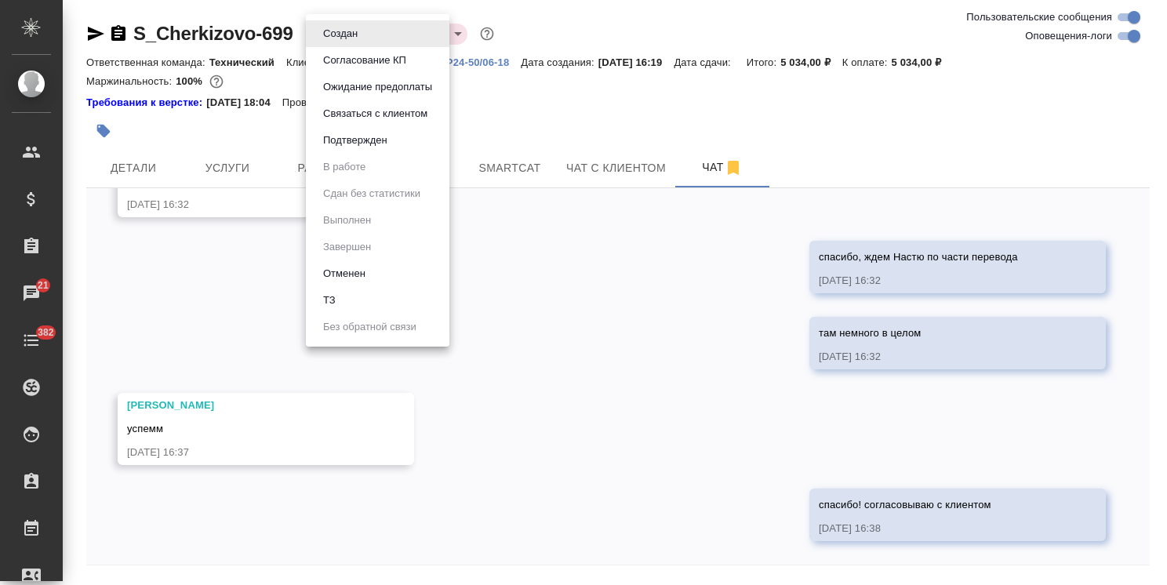
click at [351, 57] on button "Согласование КП" at bounding box center [364, 60] width 93 height 17
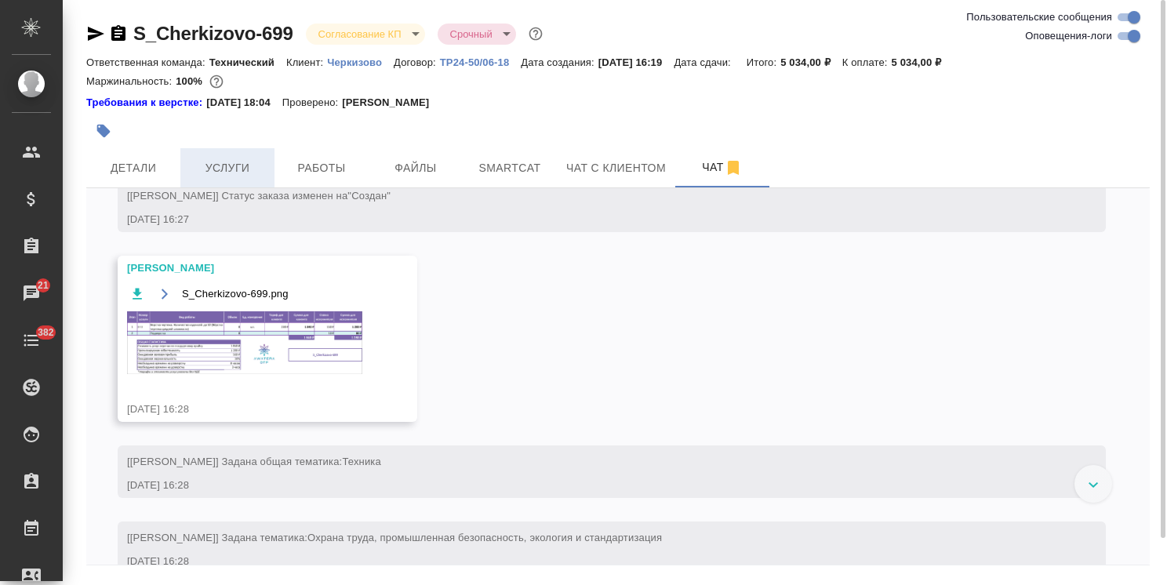
click at [219, 165] on span "Услуги" at bounding box center [227, 168] width 75 height 20
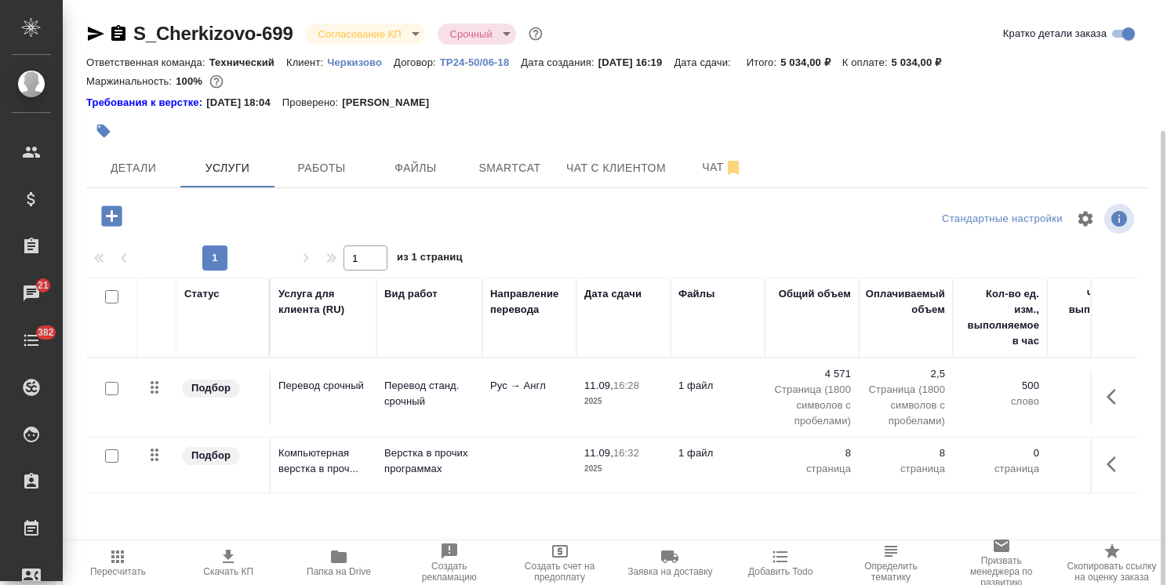
scroll to position [69, 0]
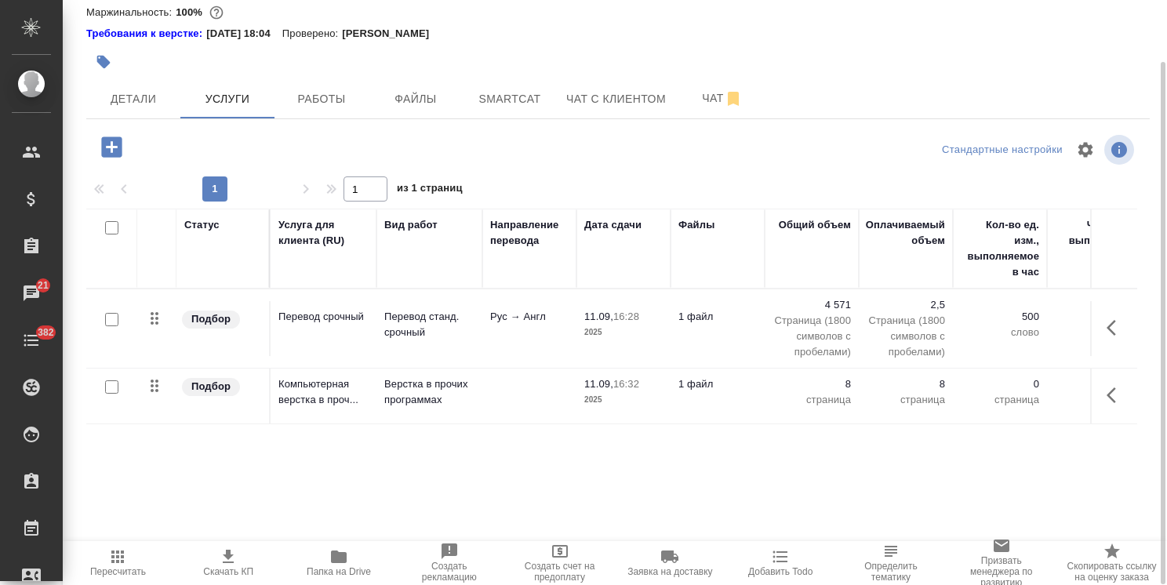
click at [234, 562] on icon "button" at bounding box center [228, 557] width 19 height 19
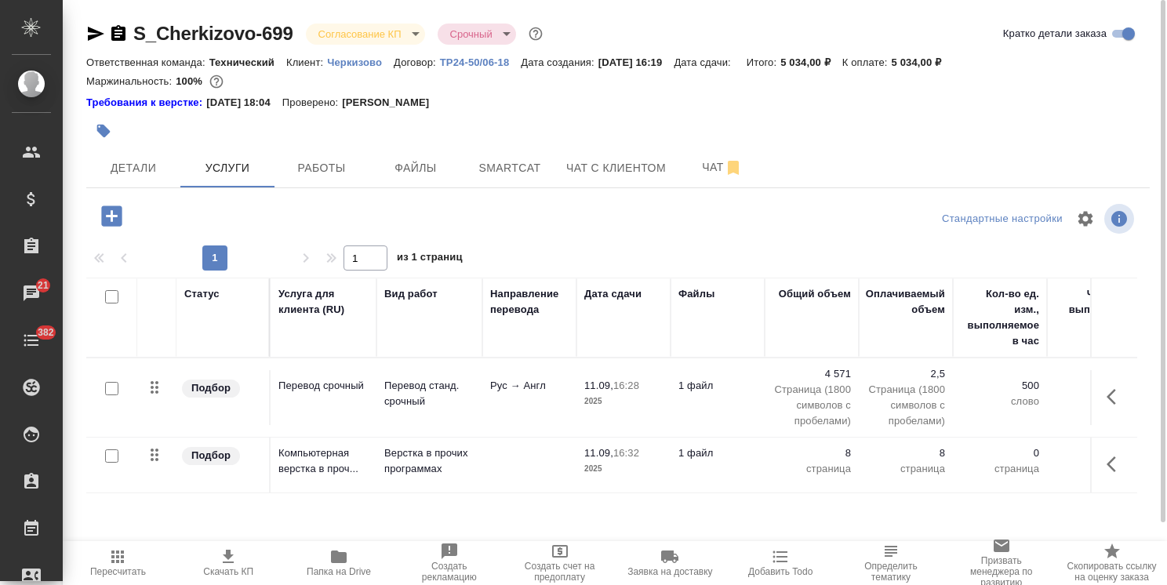
click at [484, 145] on div at bounding box center [440, 131] width 709 height 35
drag, startPoint x: 302, startPoint y: 17, endPoint x: 113, endPoint y: 17, distance: 189.1
click at [113, 17] on div "S_Cherkizovo-699 Согласование КП kpNegotiation Срочный urgent Кратко детали зак…" at bounding box center [618, 327] width 1081 height 655
copy link "S_Cherkizovo-699"
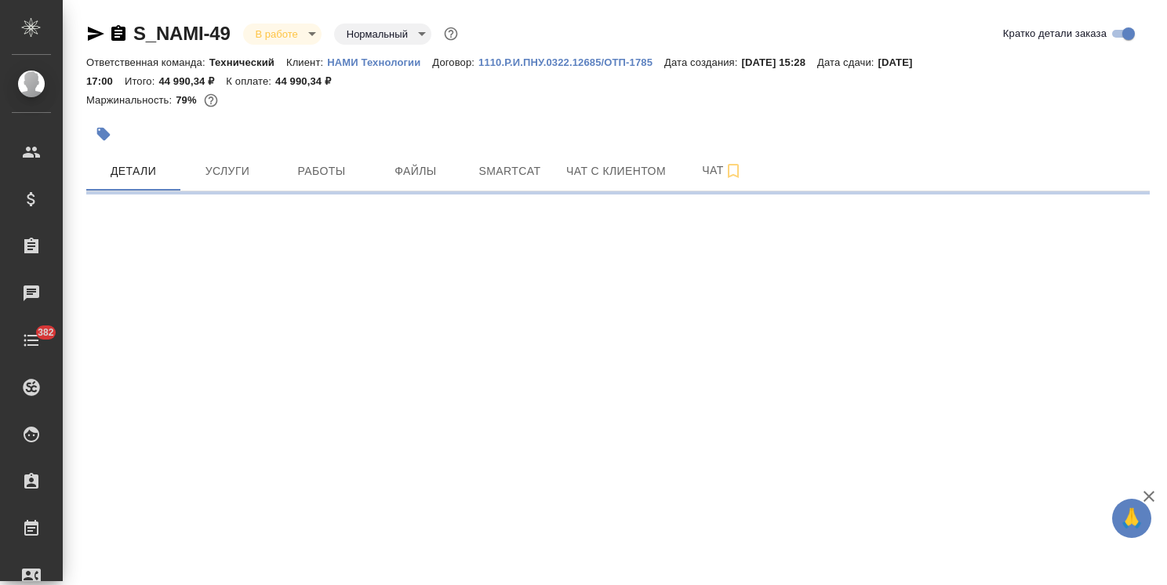
select select "RU"
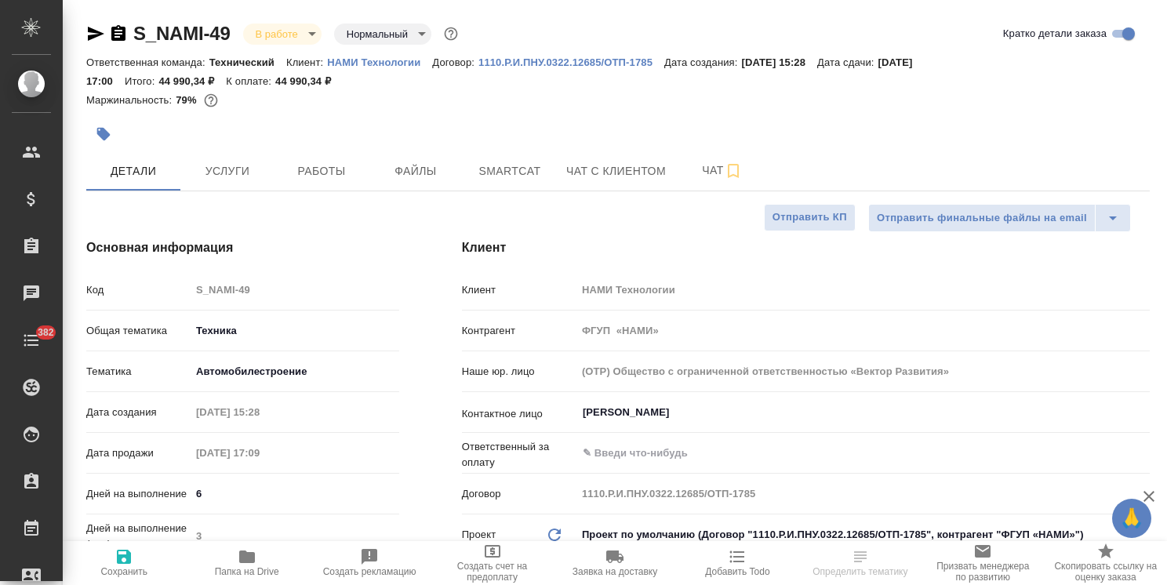
type textarea "x"
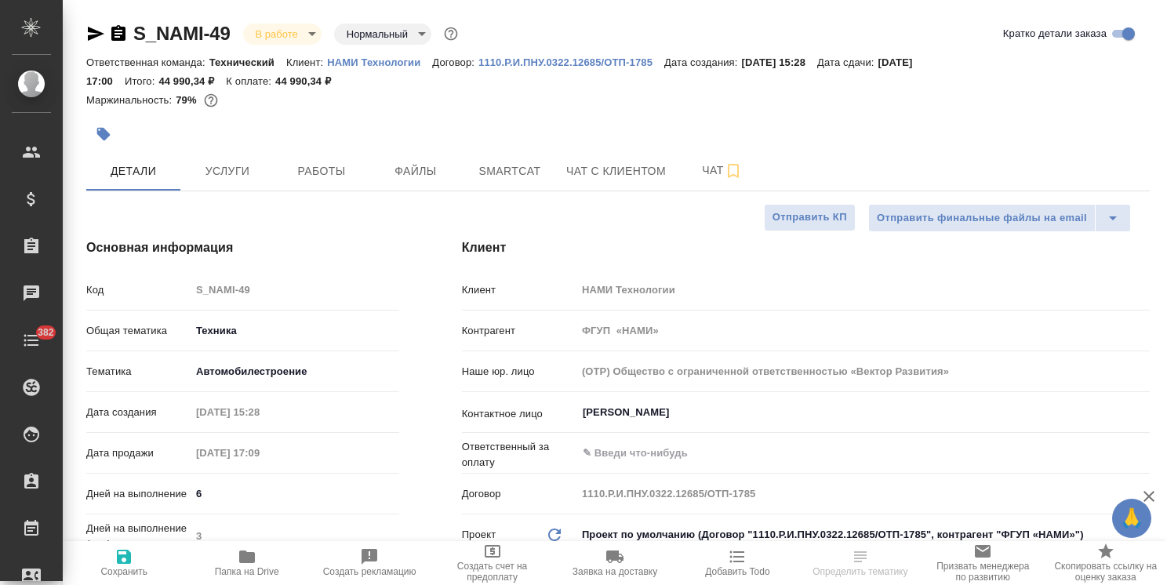
type textarea "x"
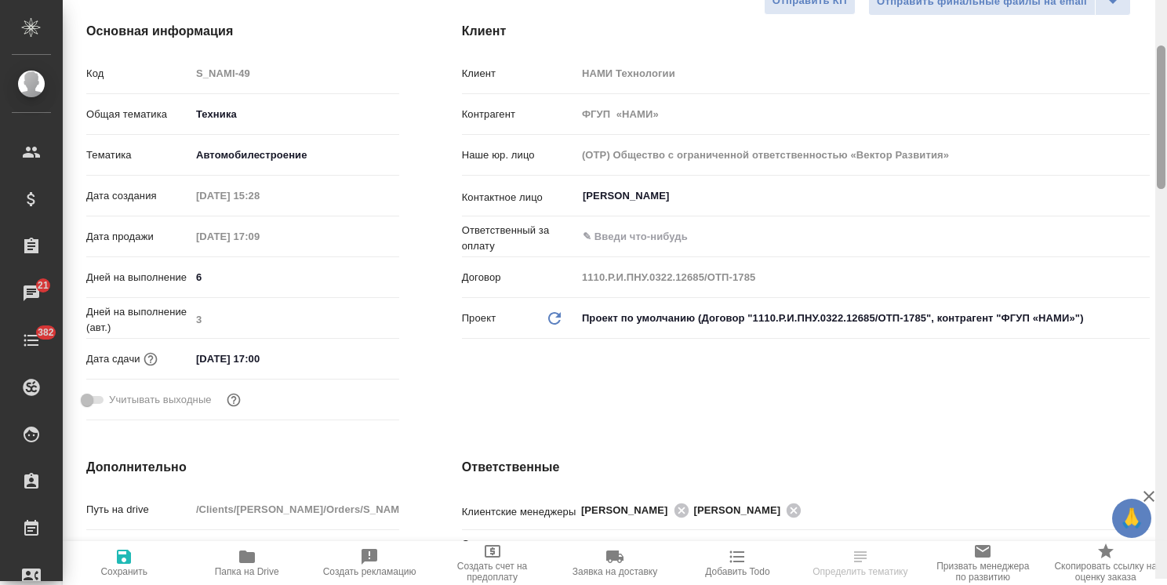
scroll to position [210, 0]
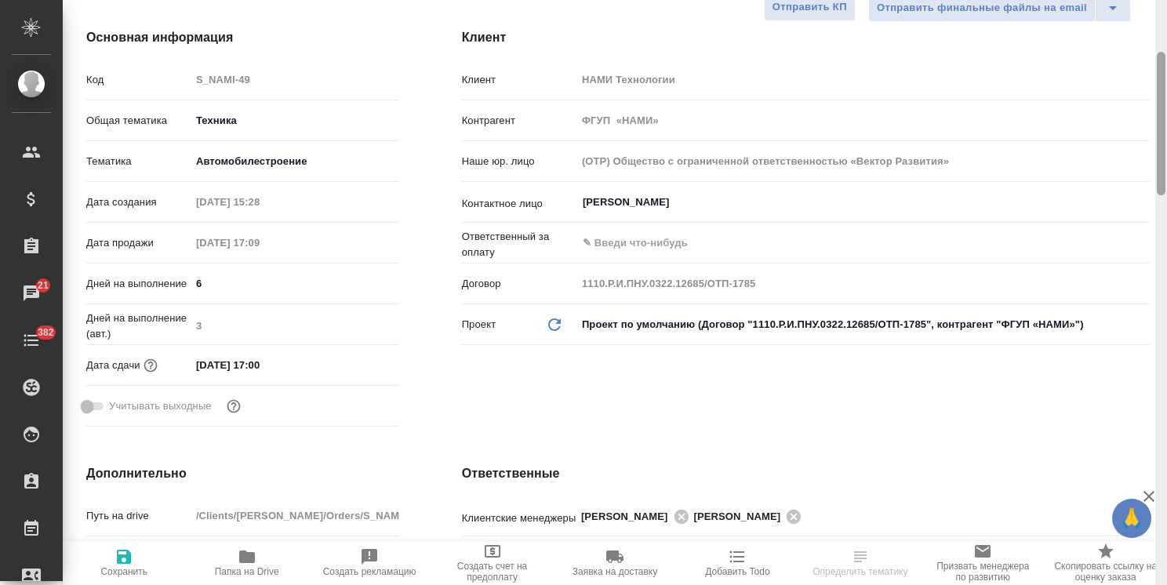
drag, startPoint x: 1159, startPoint y: 453, endPoint x: 1166, endPoint y: 137, distance: 316.2
click at [1166, 137] on div at bounding box center [1161, 292] width 12 height 585
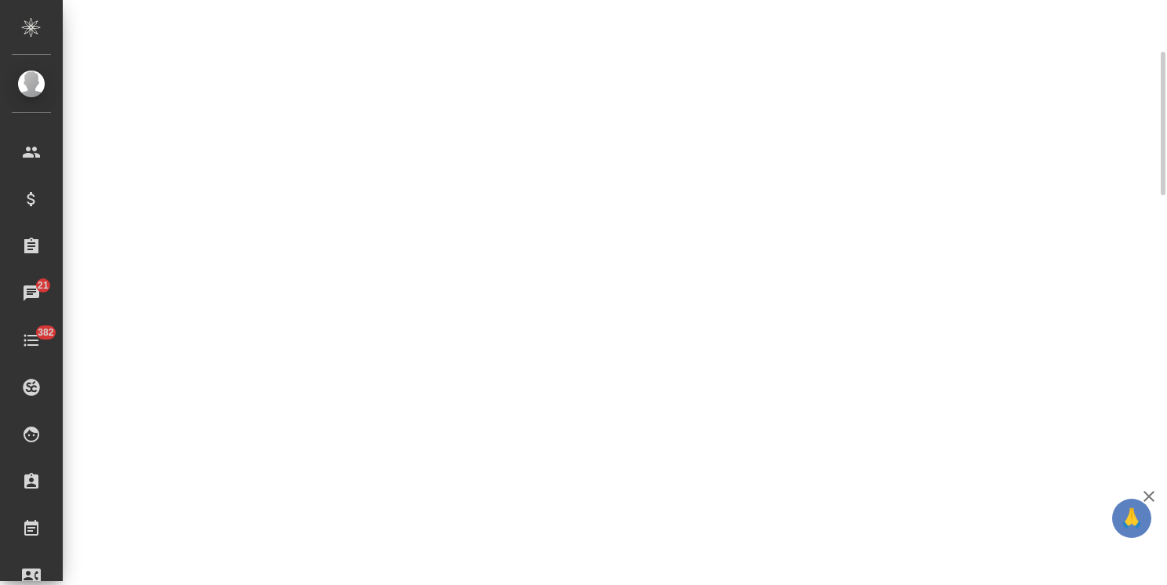
select select "RU"
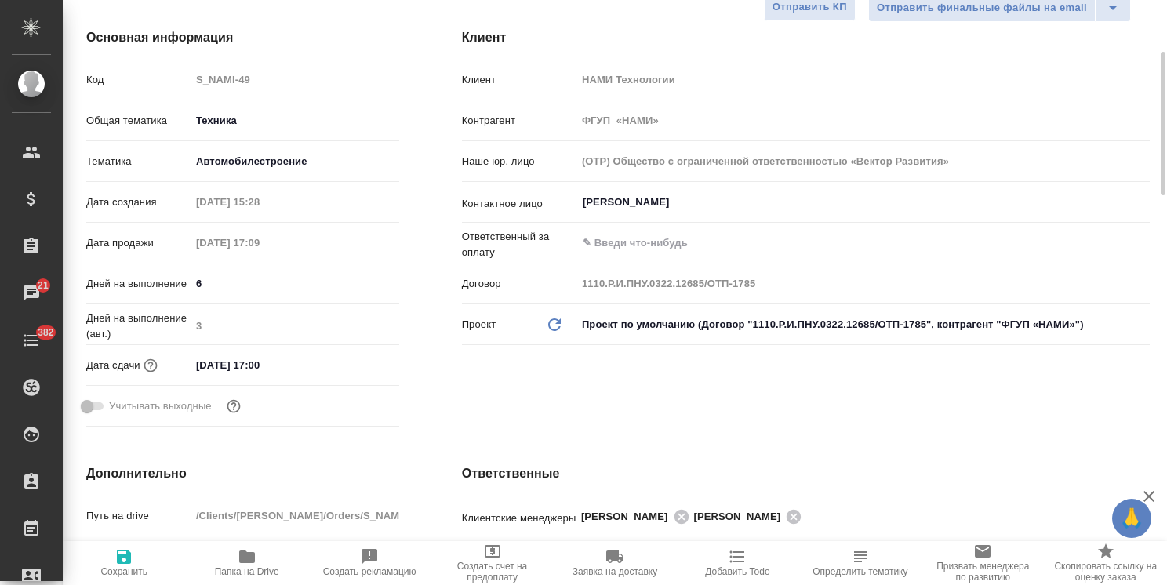
type textarea "x"
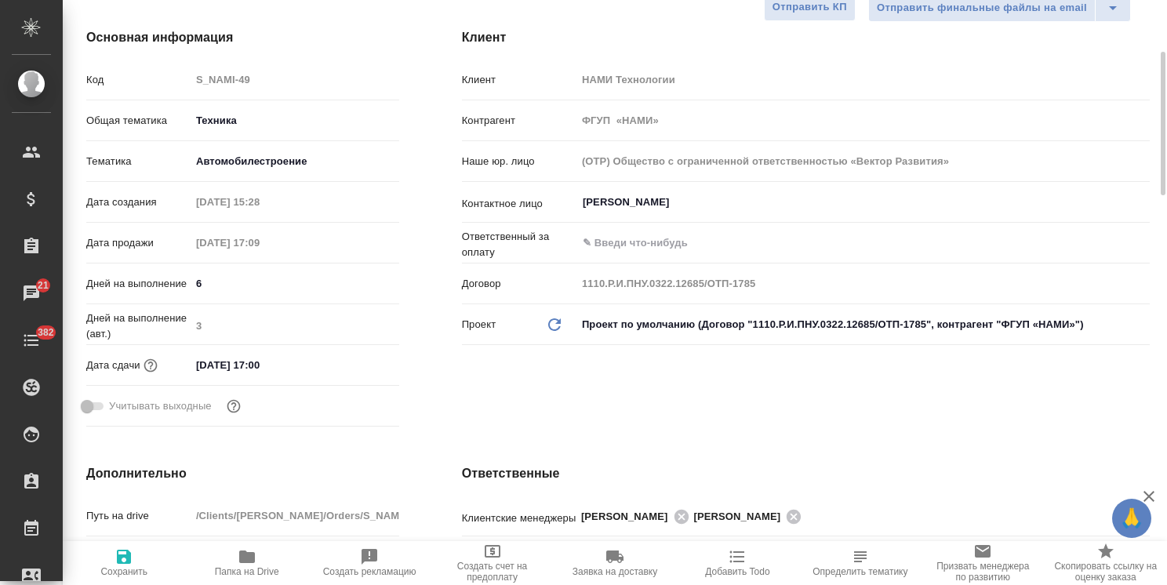
type textarea "x"
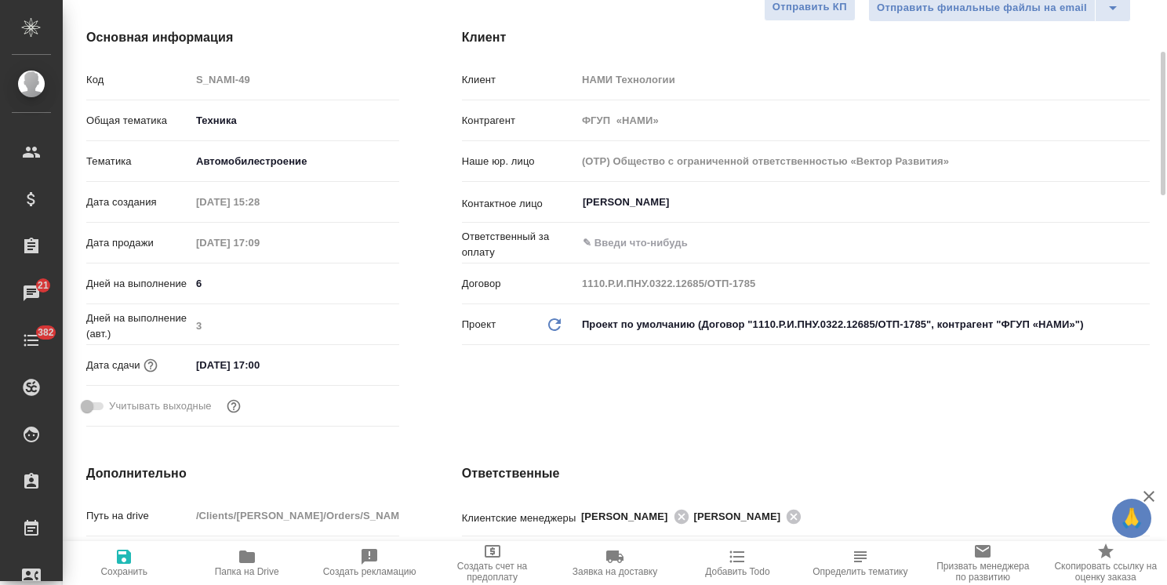
type textarea "x"
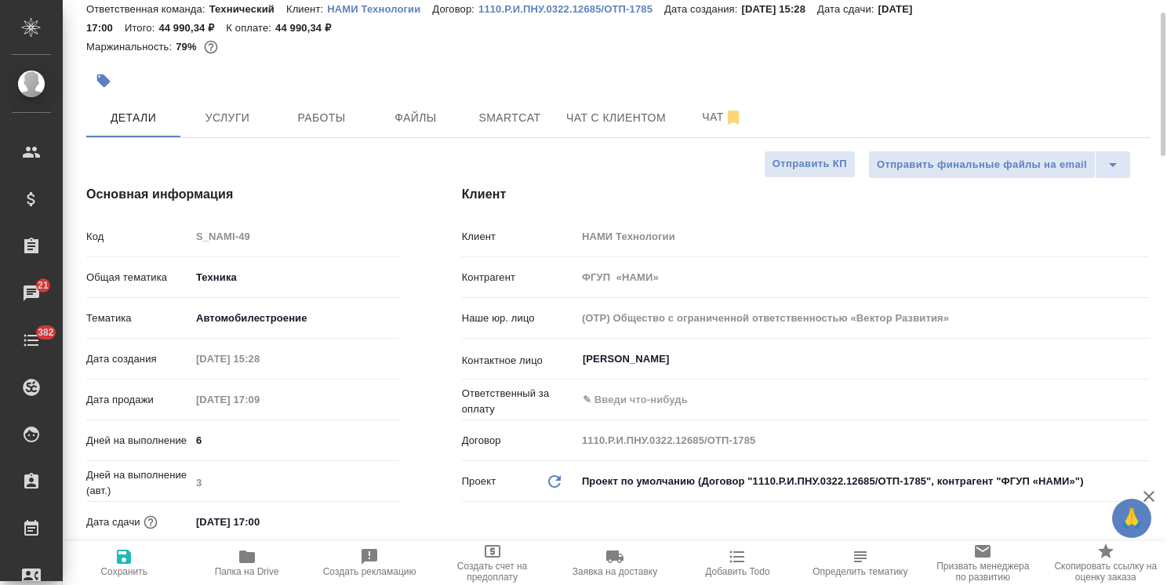
scroll to position [0, 0]
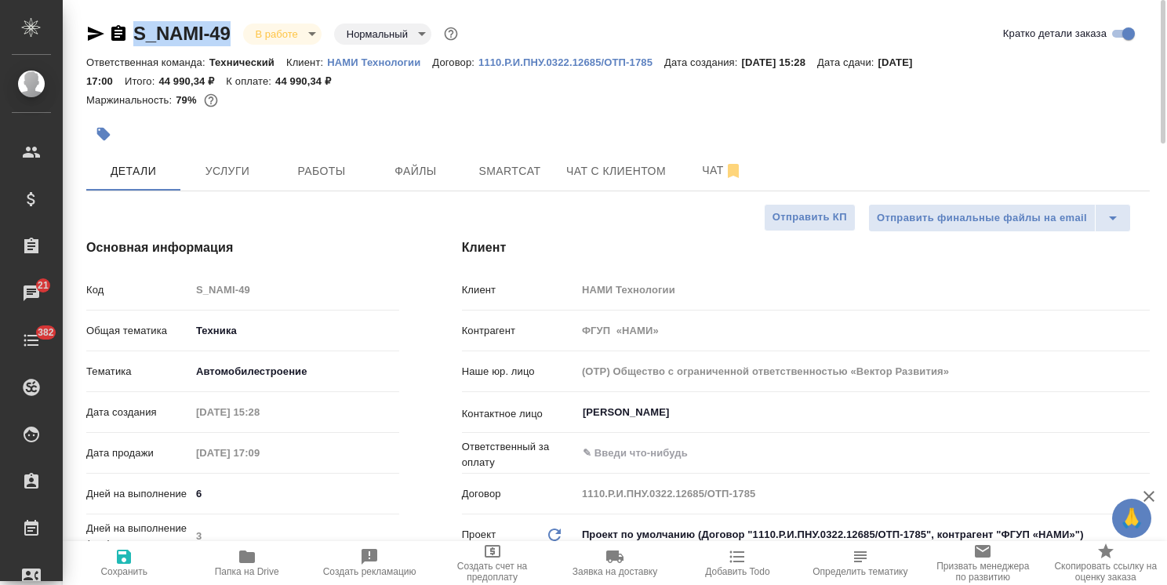
drag, startPoint x: 155, startPoint y: 27, endPoint x: 100, endPoint y: 24, distance: 54.3
type textarea "x"
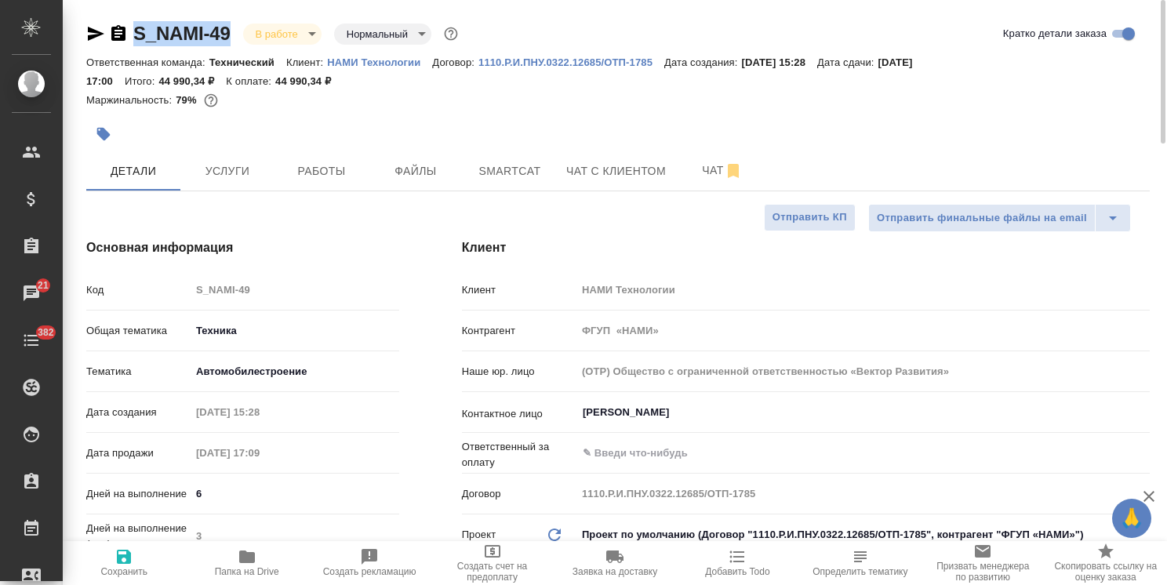
type textarea "x"
drag, startPoint x: 93, startPoint y: 24, endPoint x: 117, endPoint y: 23, distance: 23.5
click at [93, 24] on icon "button" at bounding box center [95, 33] width 19 height 19
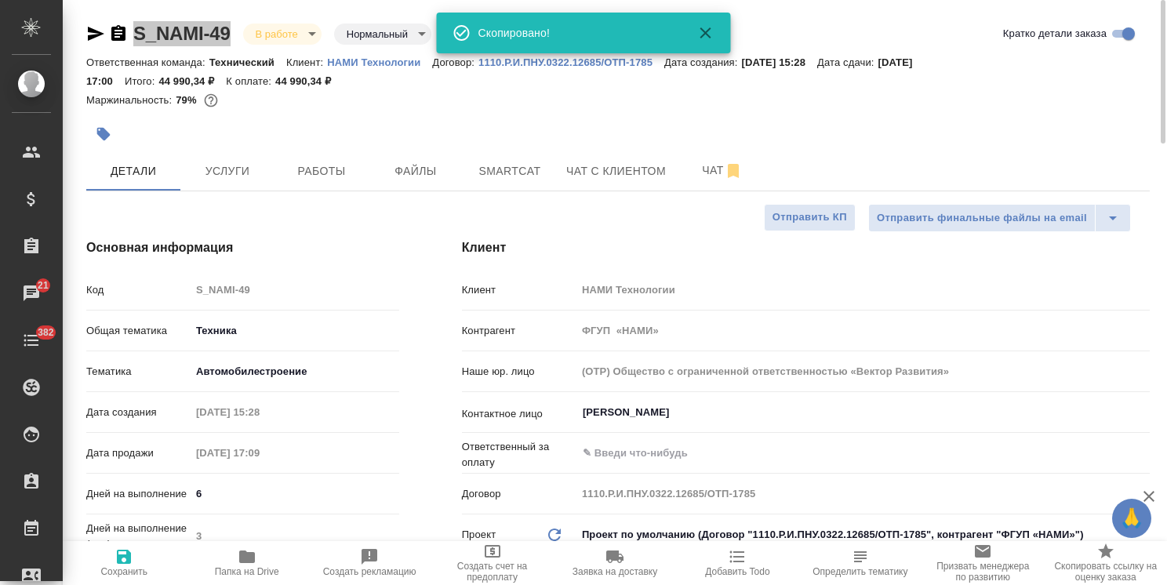
type textarea "x"
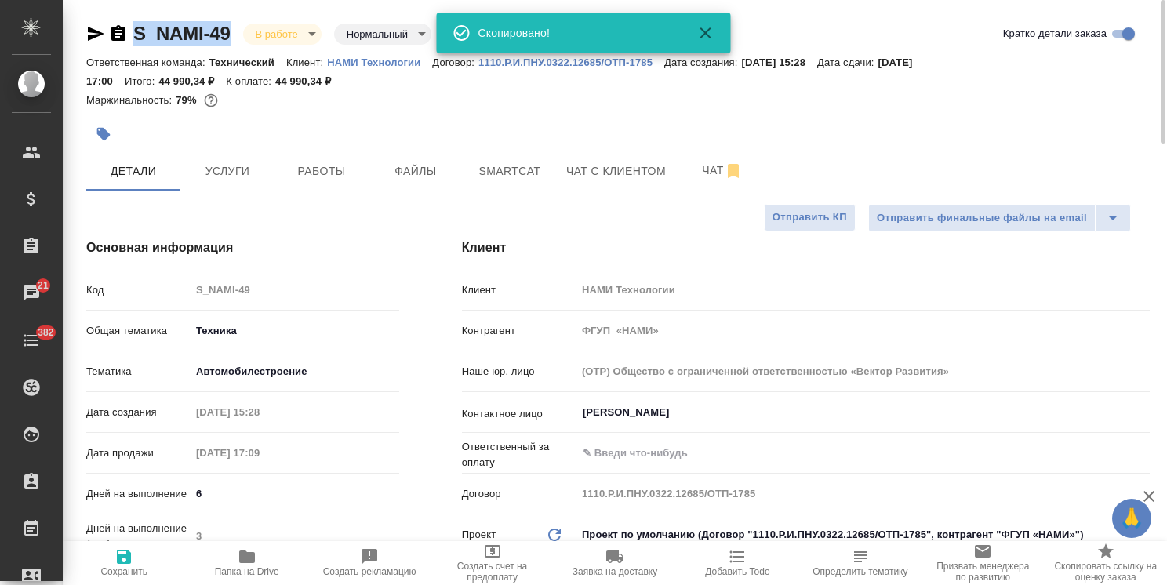
type textarea "x"
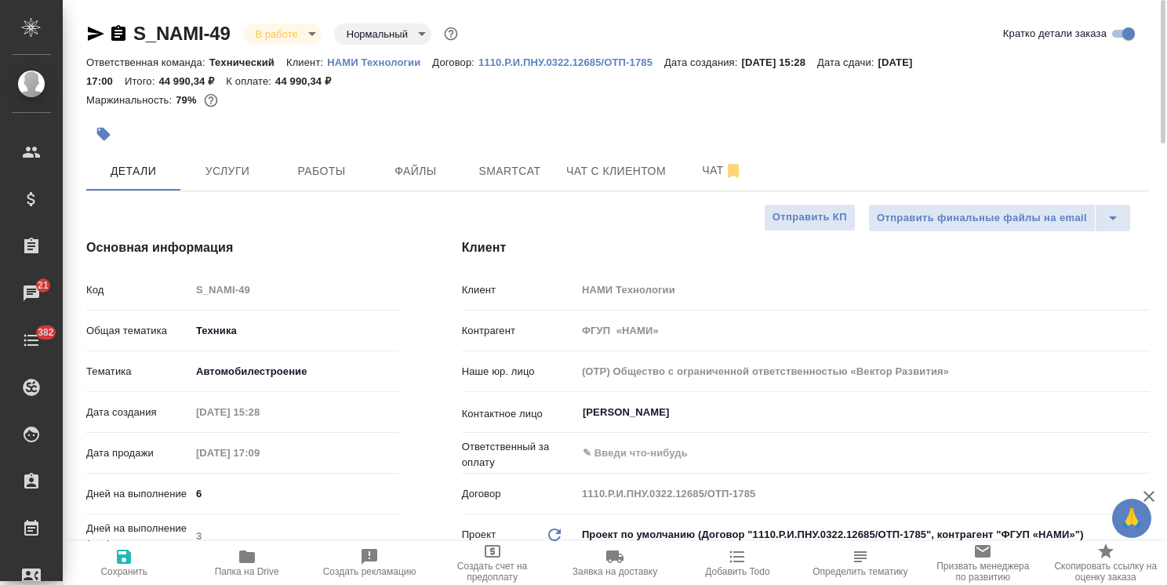
type textarea "x"
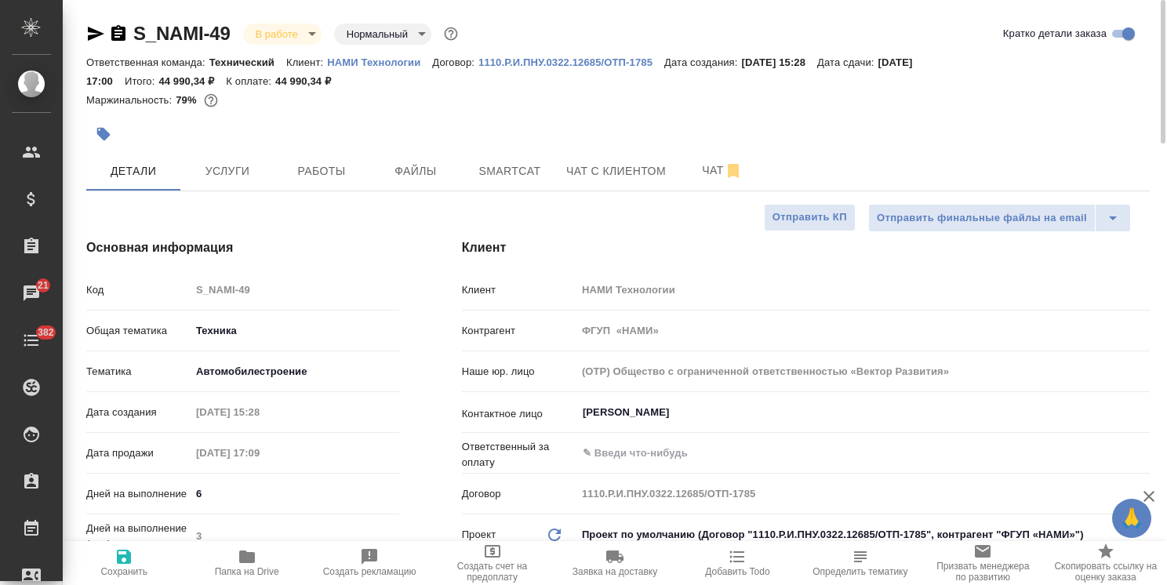
type textarea "x"
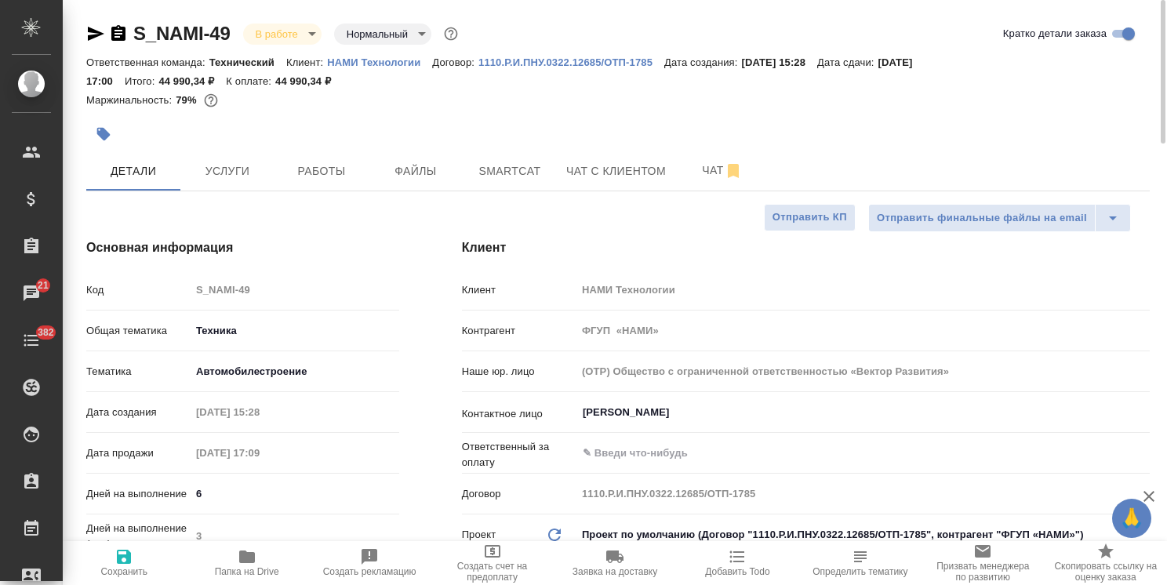
type textarea "x"
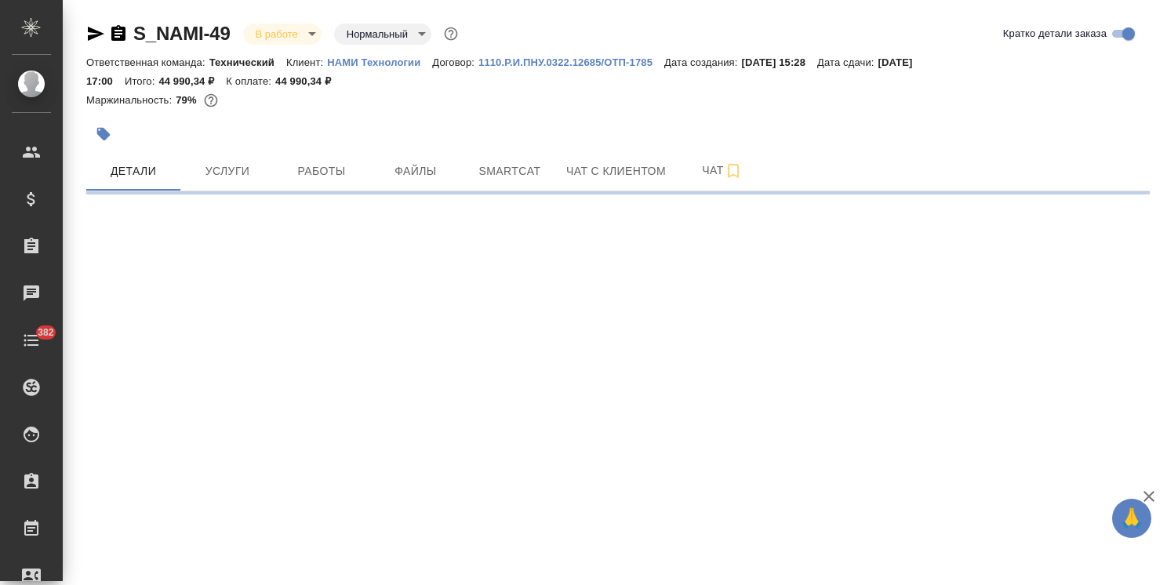
select select "RU"
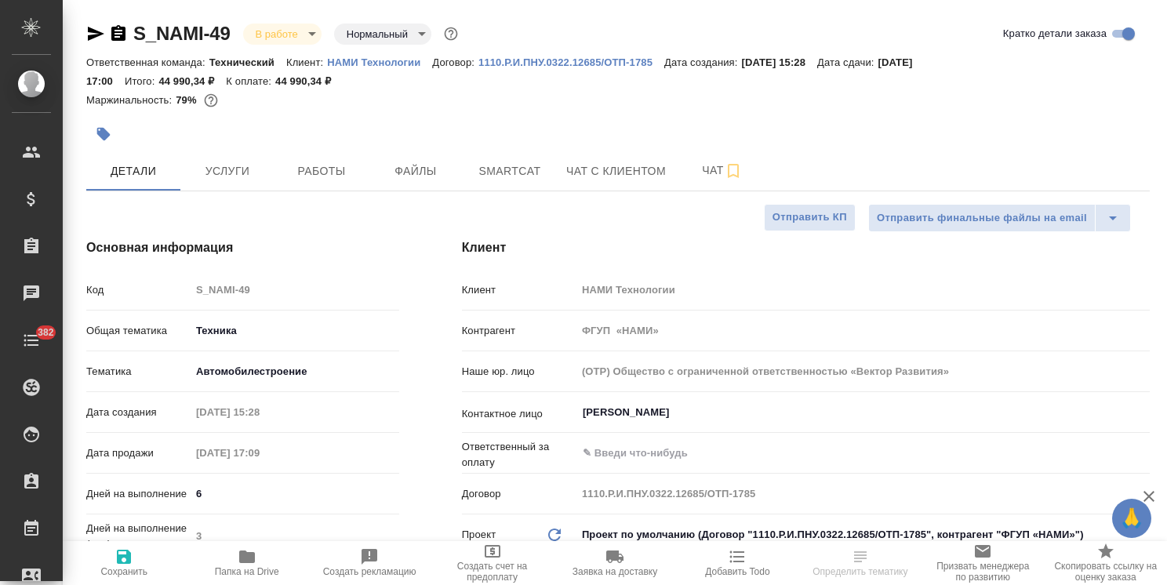
type textarea "x"
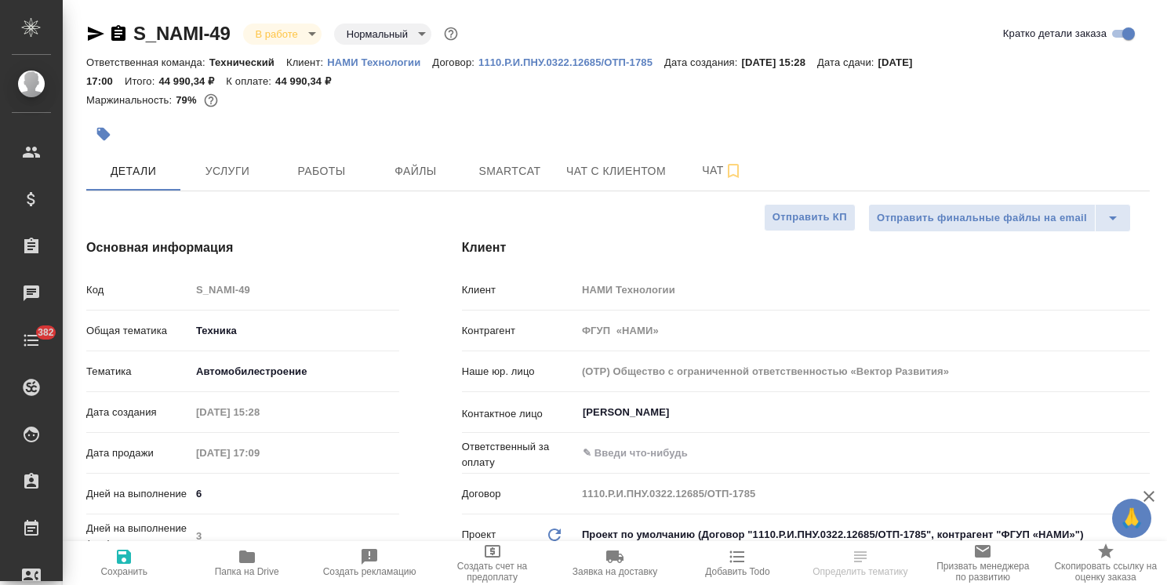
type textarea "x"
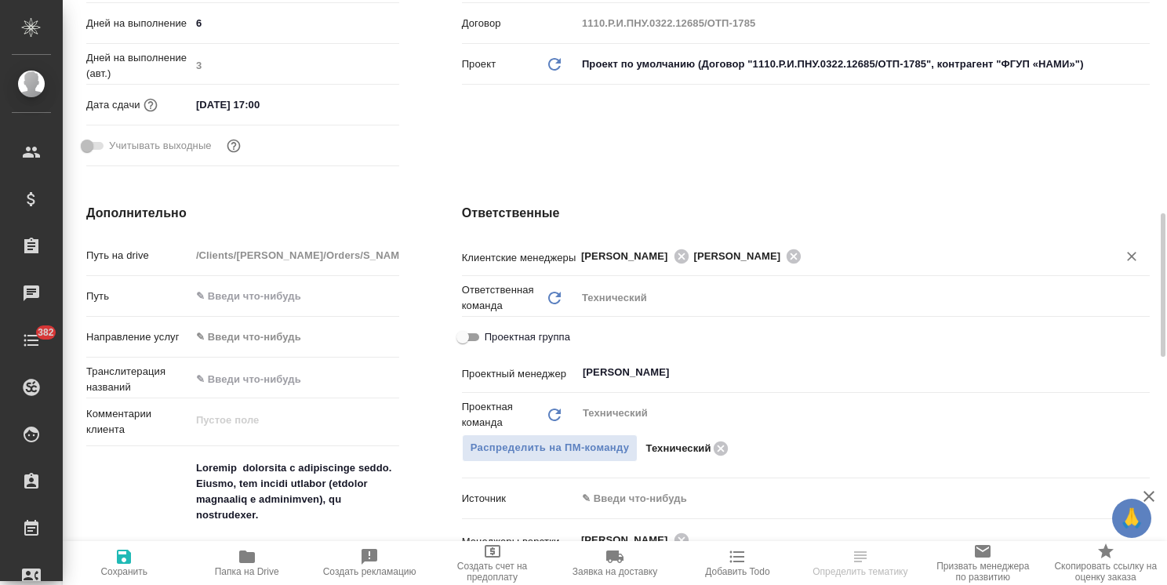
scroll to position [549, 0]
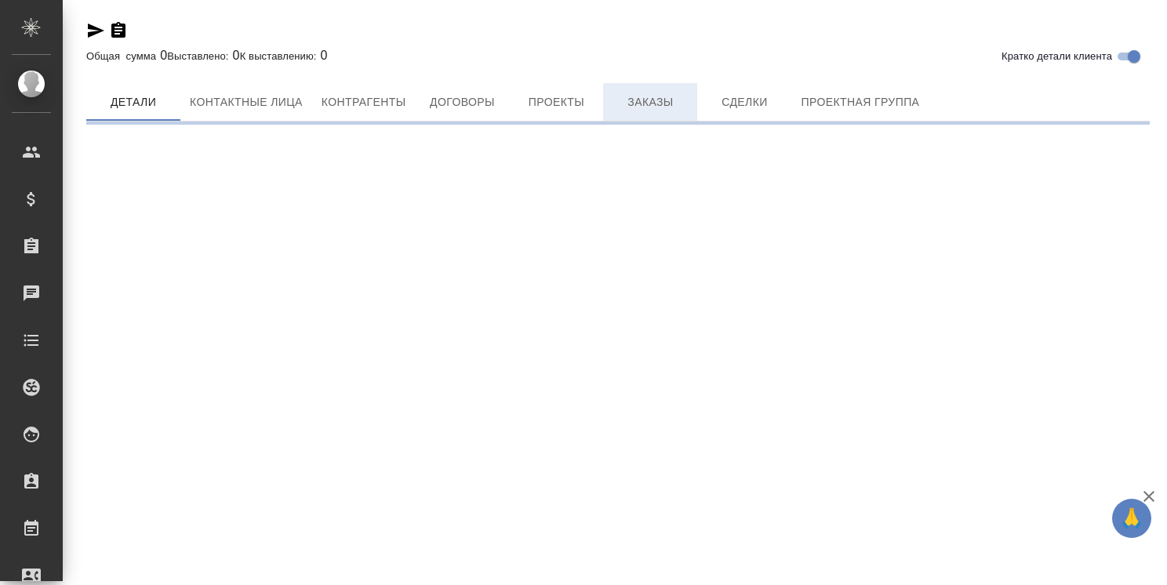
click at [635, 109] on span "Заказы" at bounding box center [650, 103] width 75 height 20
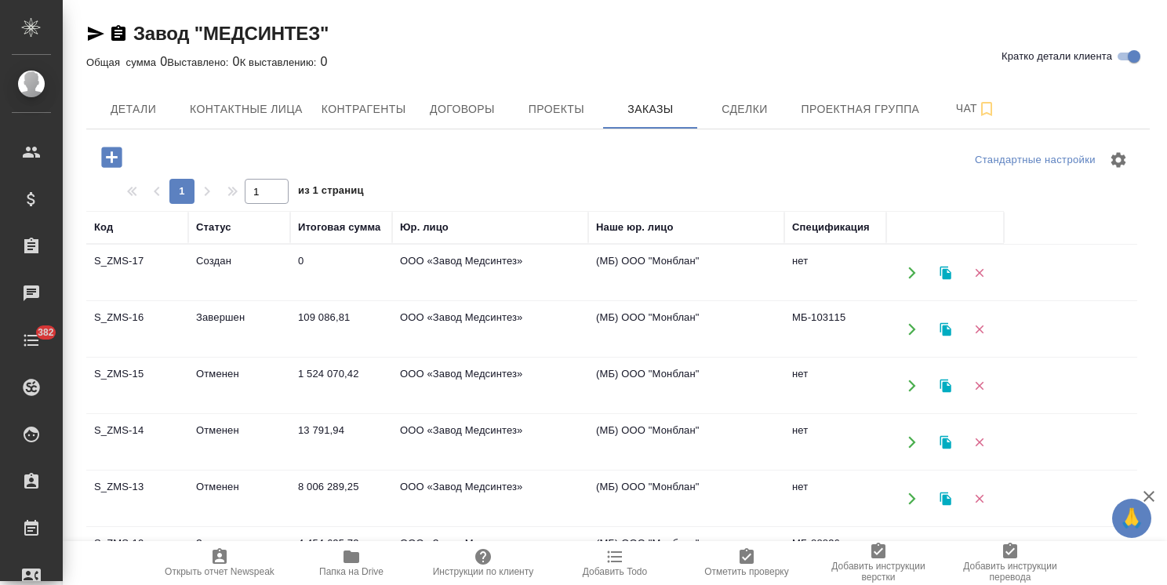
click at [231, 330] on td "Завершен" at bounding box center [239, 329] width 102 height 55
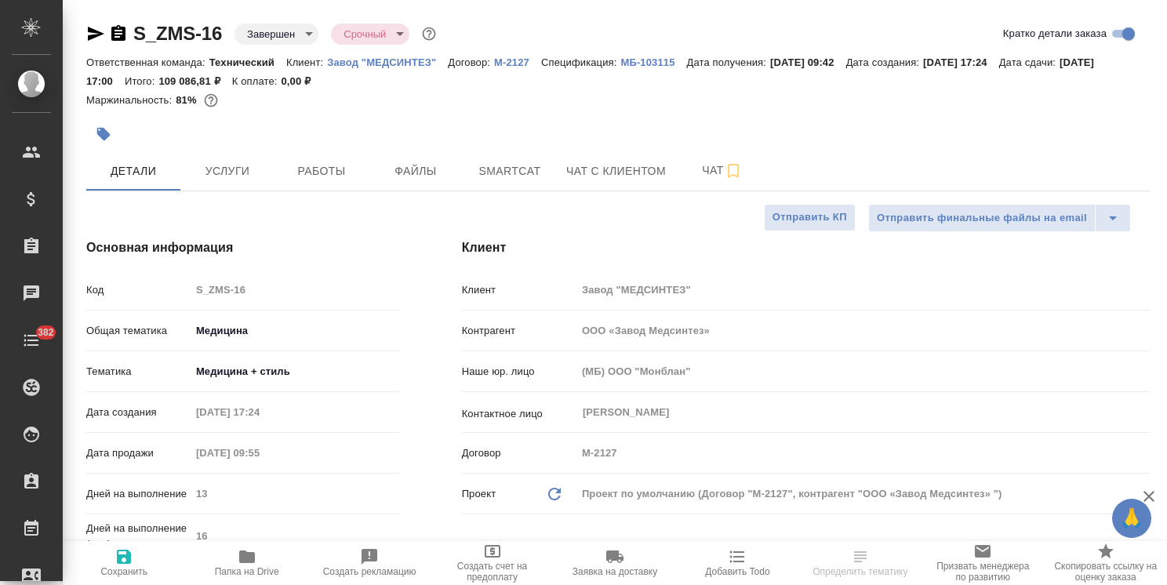
select select "RU"
type input "ООО «Завод Медсинтез»"
click at [218, 165] on span "Услуги" at bounding box center [227, 172] width 75 height 20
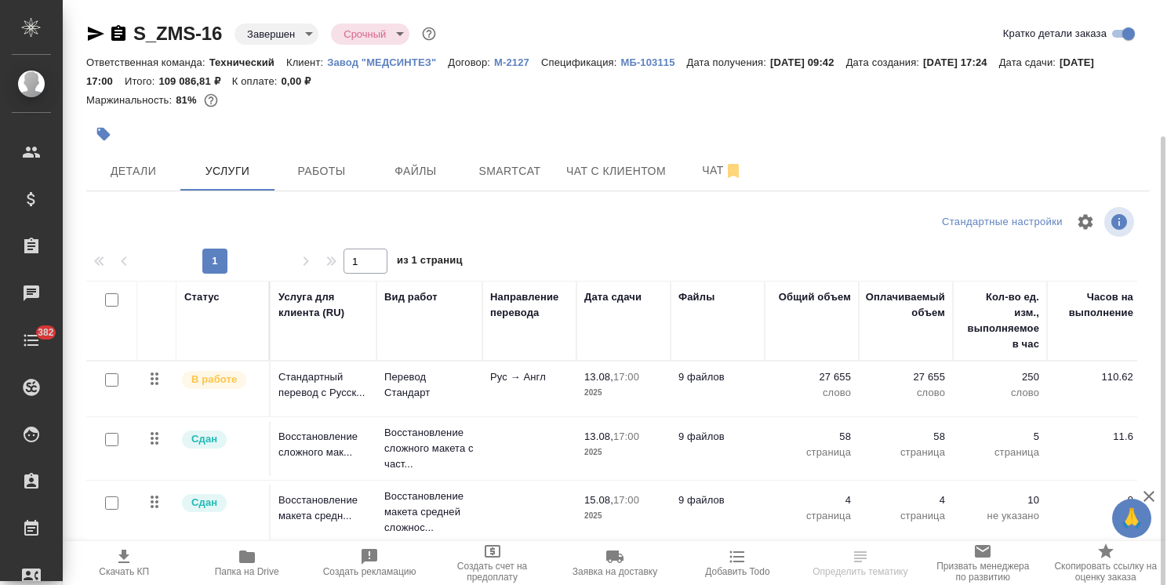
scroll to position [72, 0]
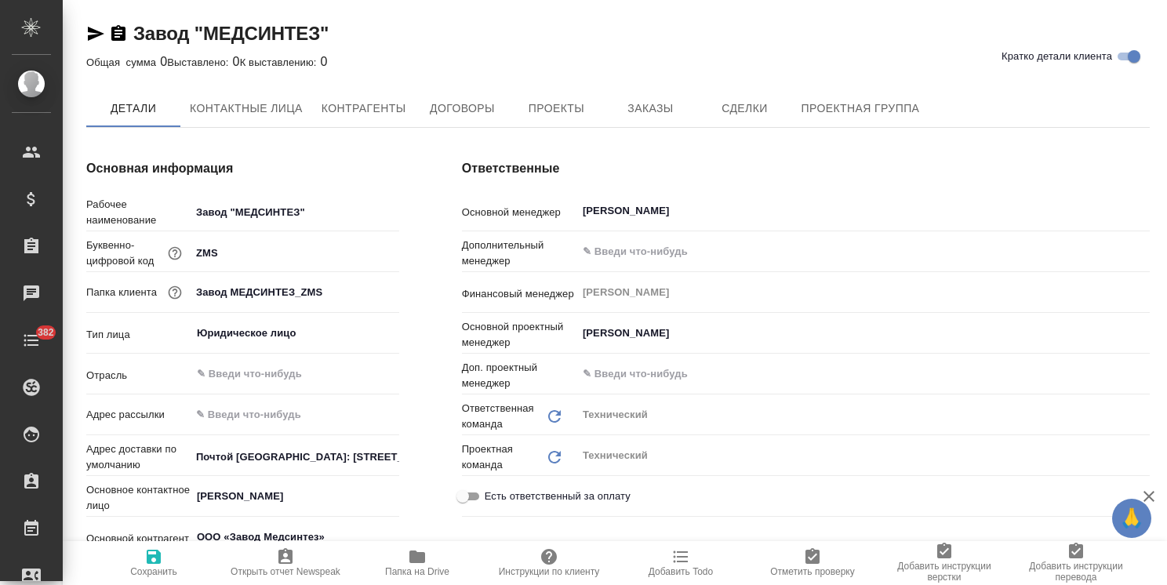
click at [659, 114] on span "Заказы" at bounding box center [650, 109] width 75 height 20
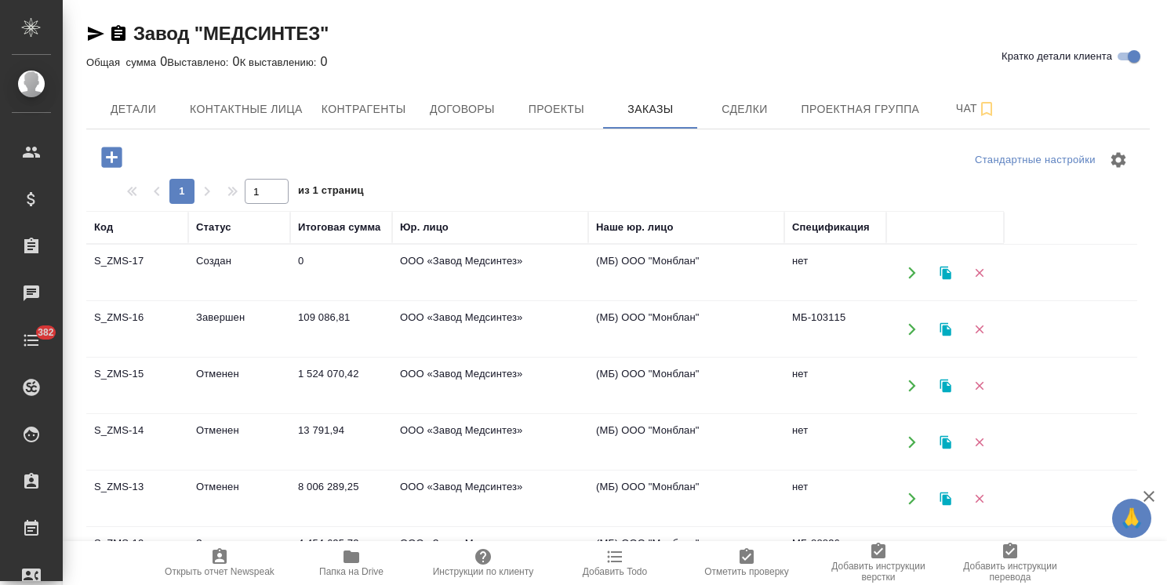
click at [240, 322] on td "Завершен" at bounding box center [239, 329] width 102 height 55
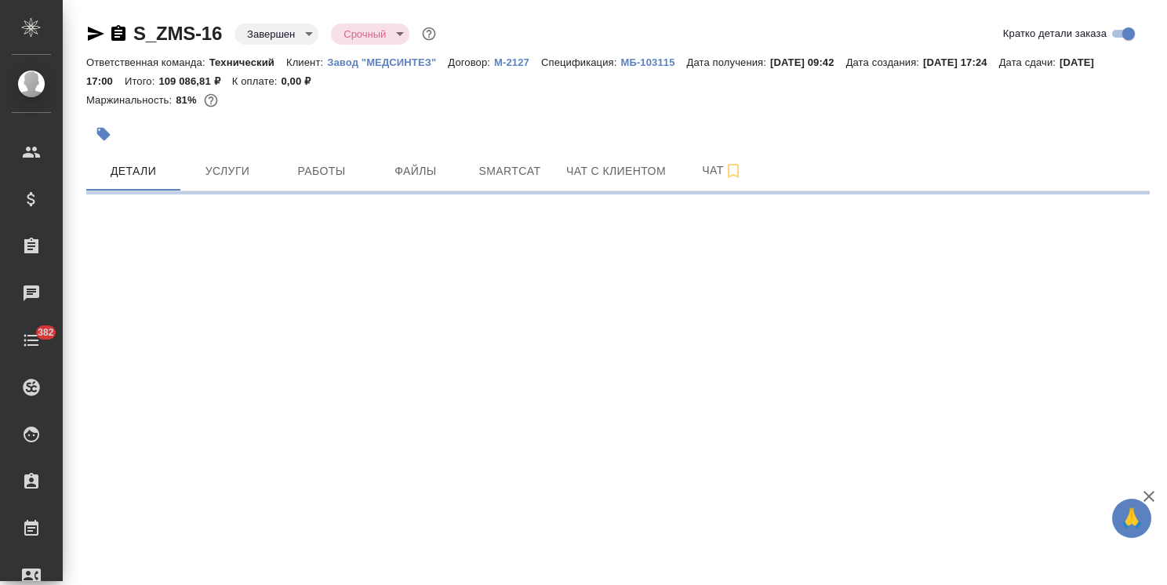
select select "RU"
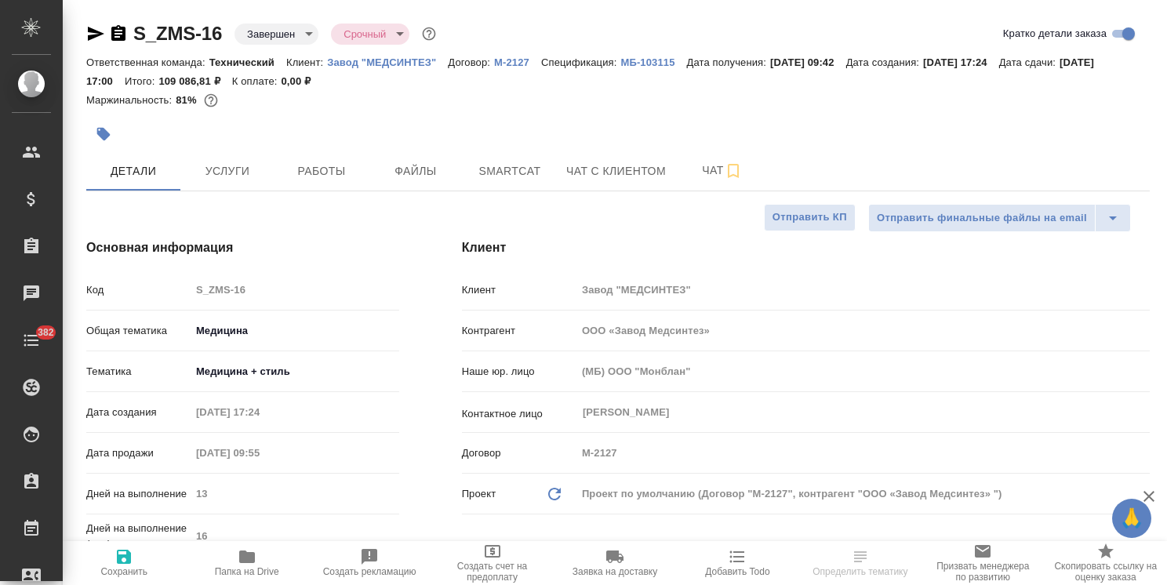
type input "ООО «Завод Медсинтез»"
type textarea "x"
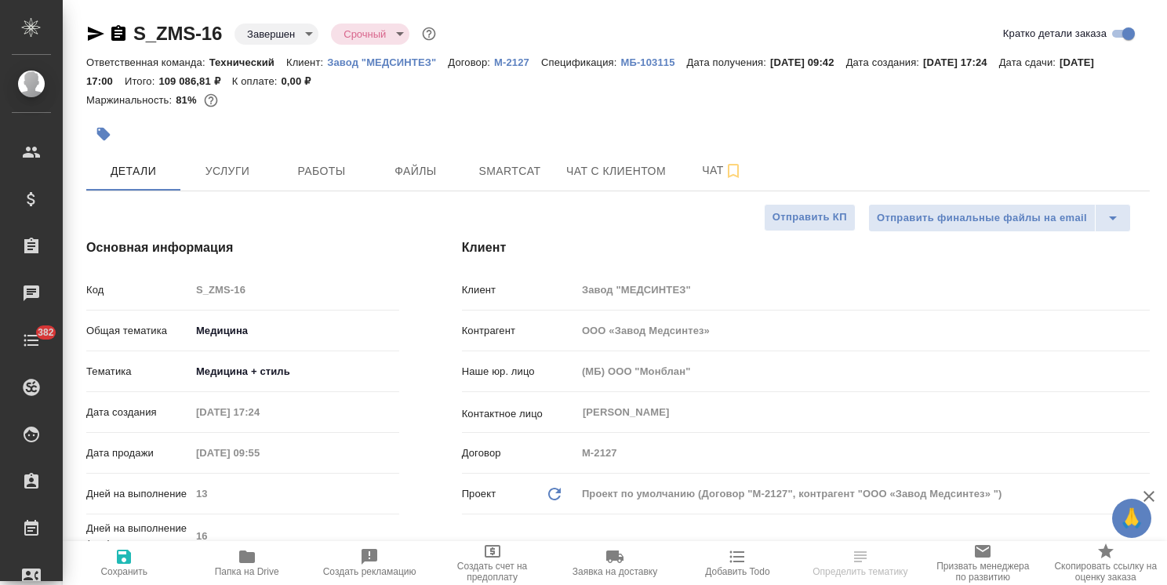
type textarea "x"
type input "ООО «Завод Медсинтез»"
type textarea "x"
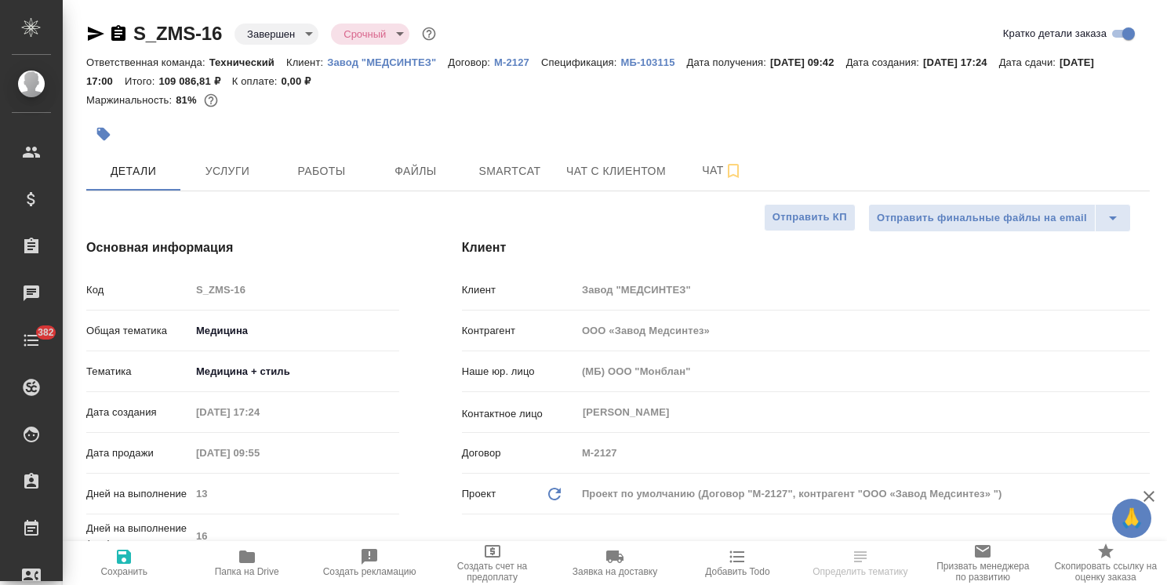
type textarea "x"
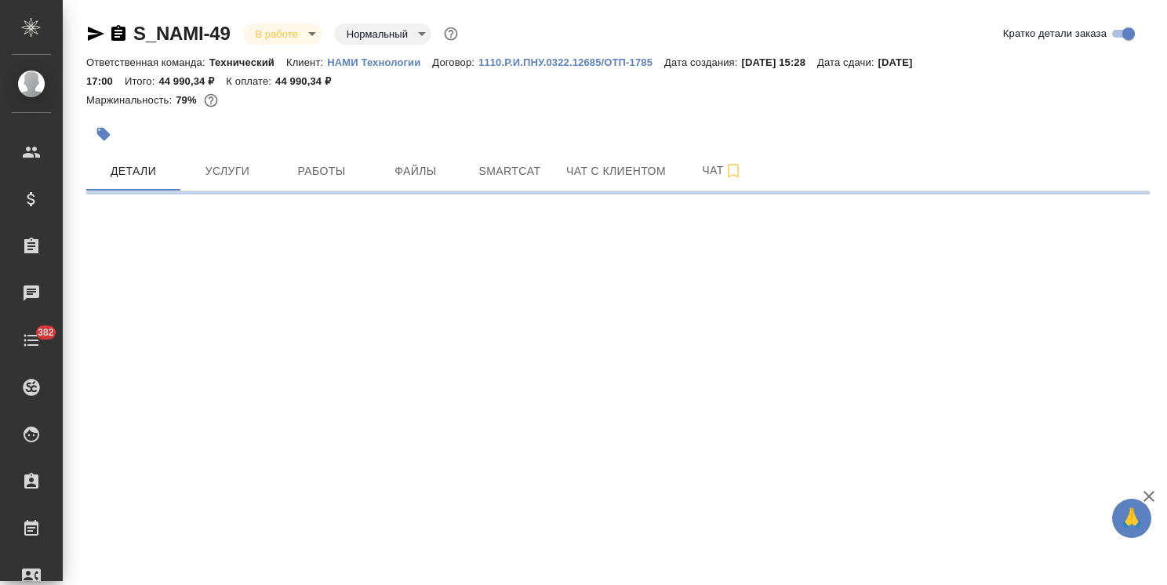
select select "RU"
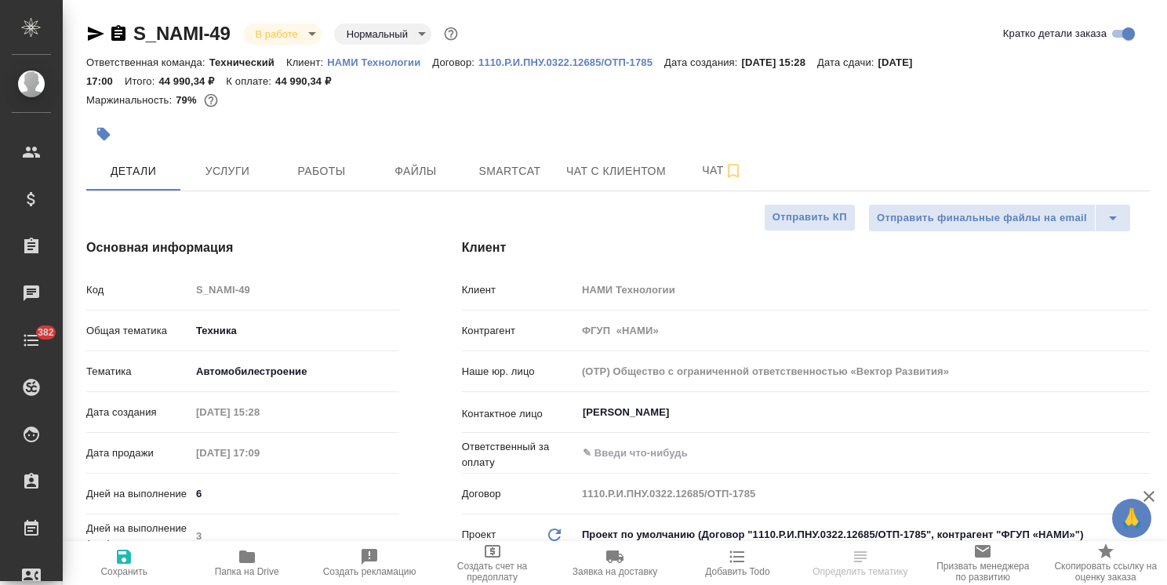
type textarea "x"
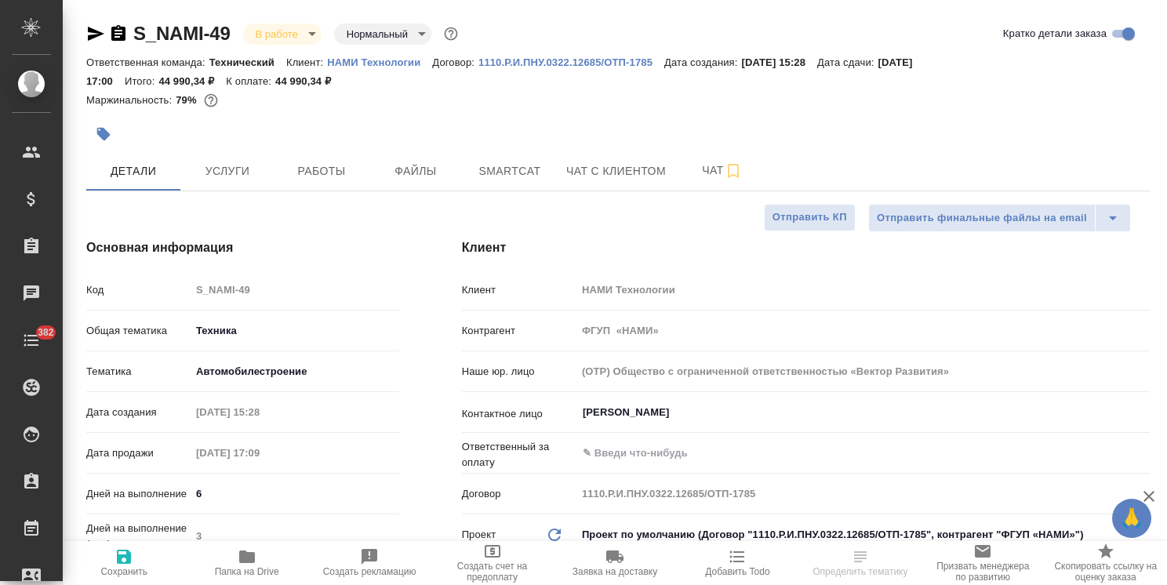
type textarea "x"
drag, startPoint x: 233, startPoint y: 14, endPoint x: 125, endPoint y: 15, distance: 108.3
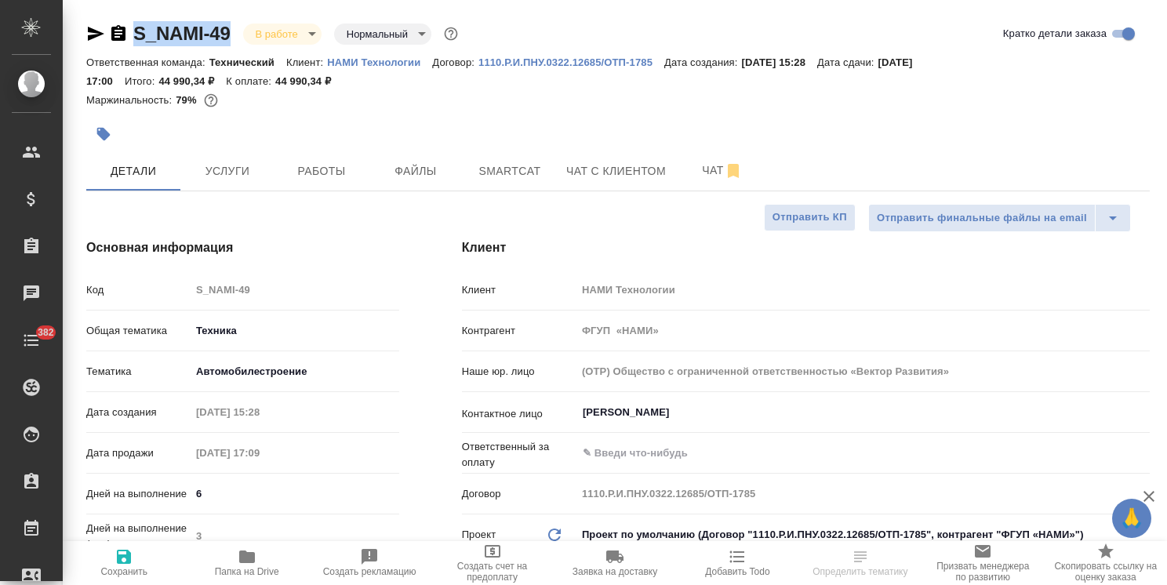
copy link "S_NAMI-49"
type textarea "x"
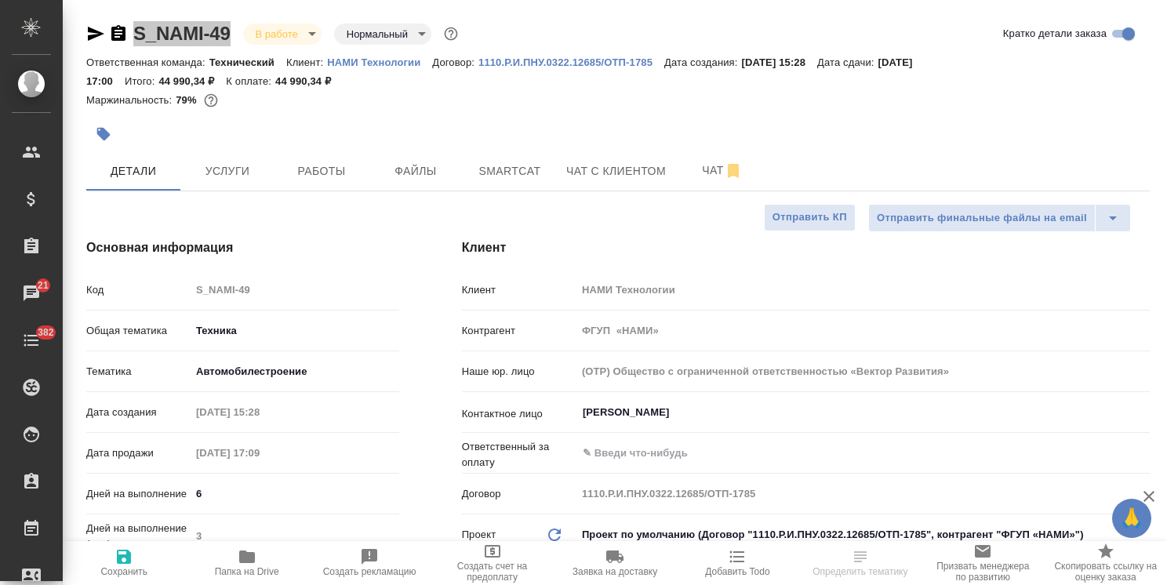
select select "RU"
type textarea "x"
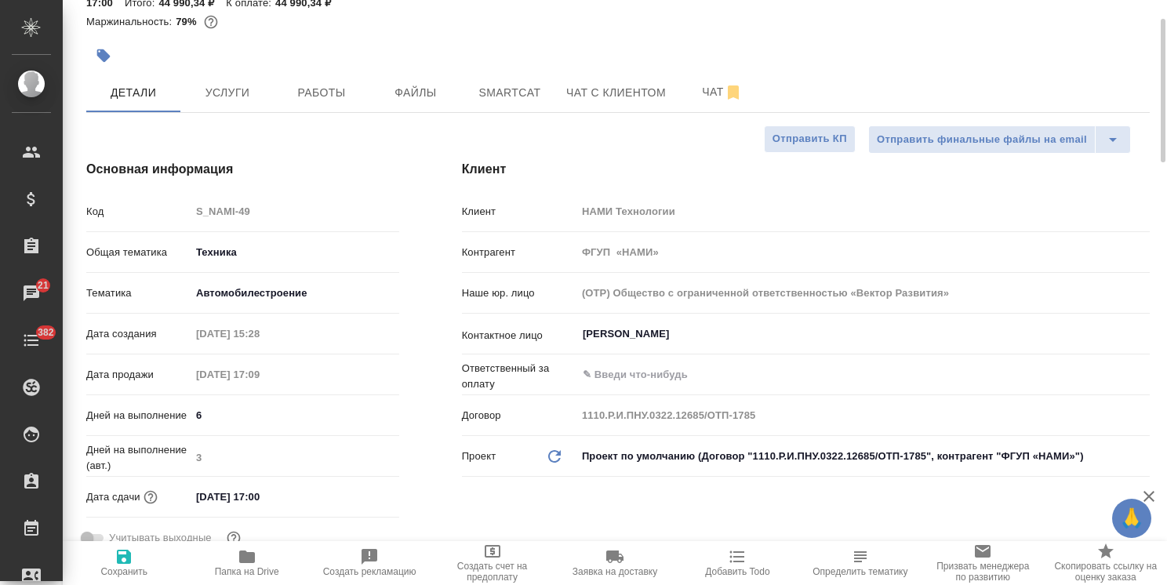
scroll to position [157, 0]
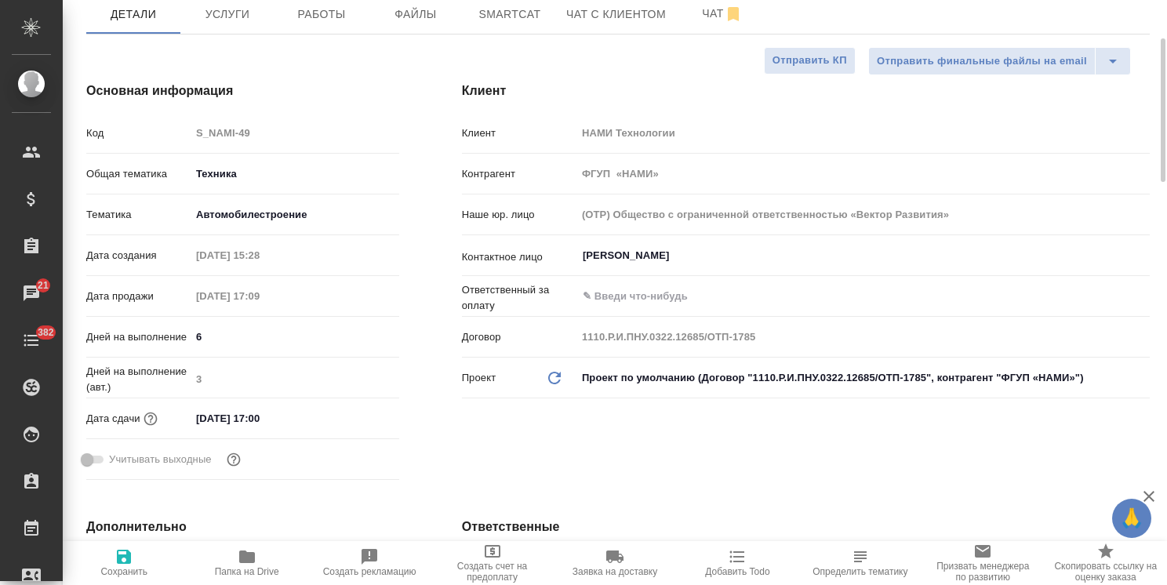
click at [294, 419] on input "12.09.2025 17:00" at bounding box center [259, 418] width 137 height 23
type textarea "x"
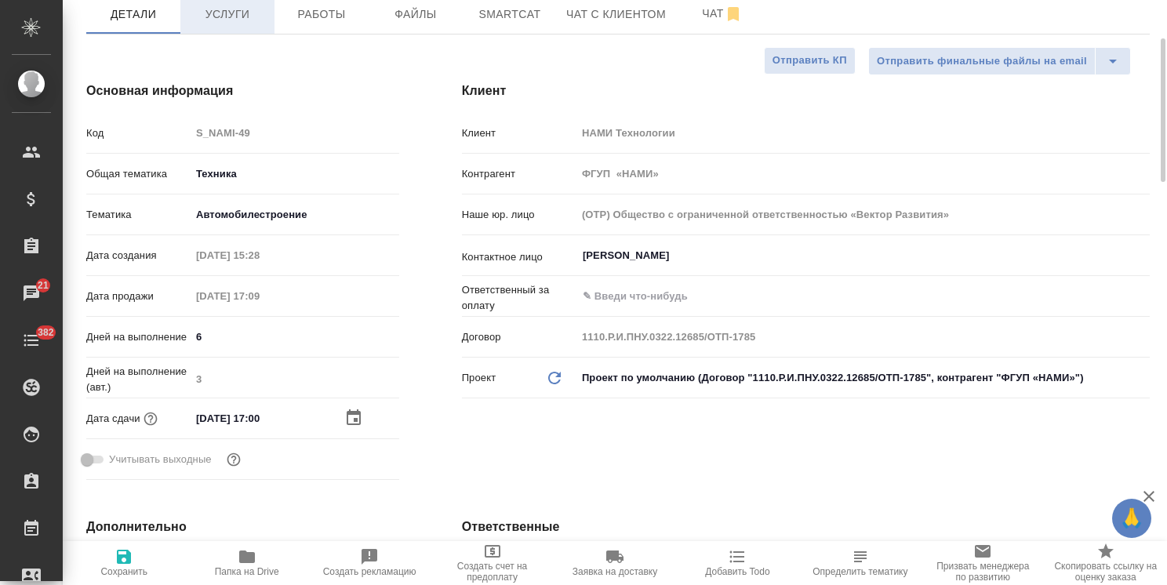
type textarea "x"
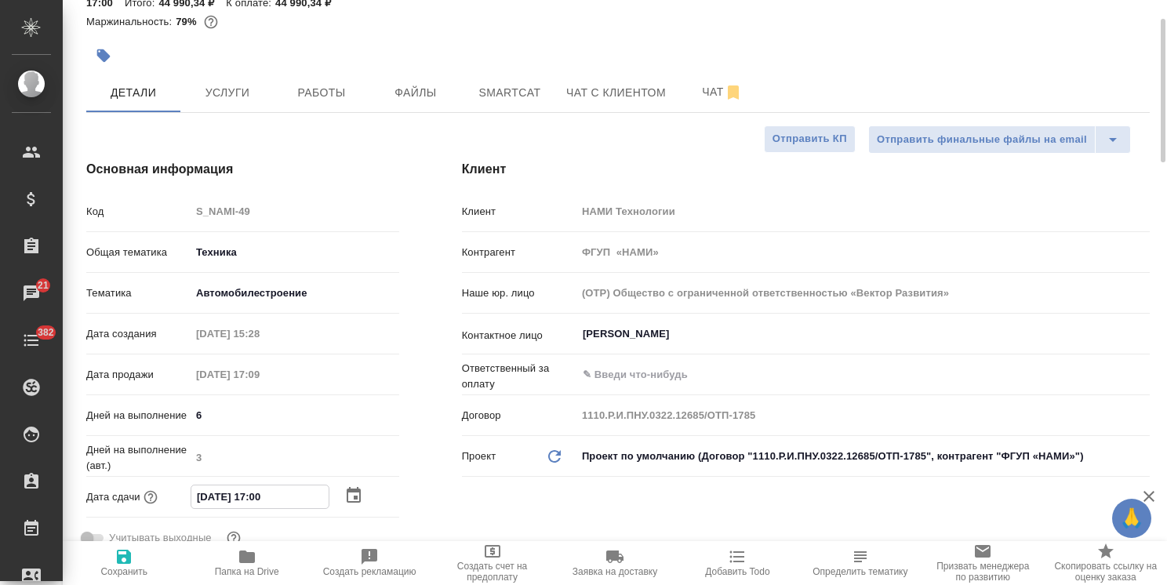
scroll to position [0, 0]
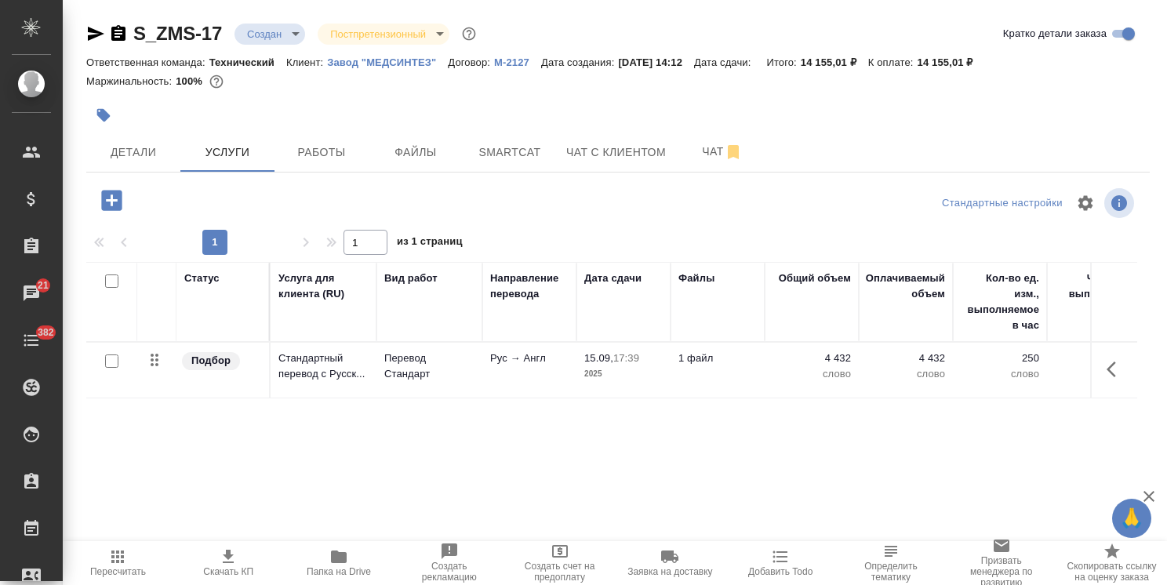
click at [113, 575] on span "Пересчитать" at bounding box center [118, 571] width 56 height 11
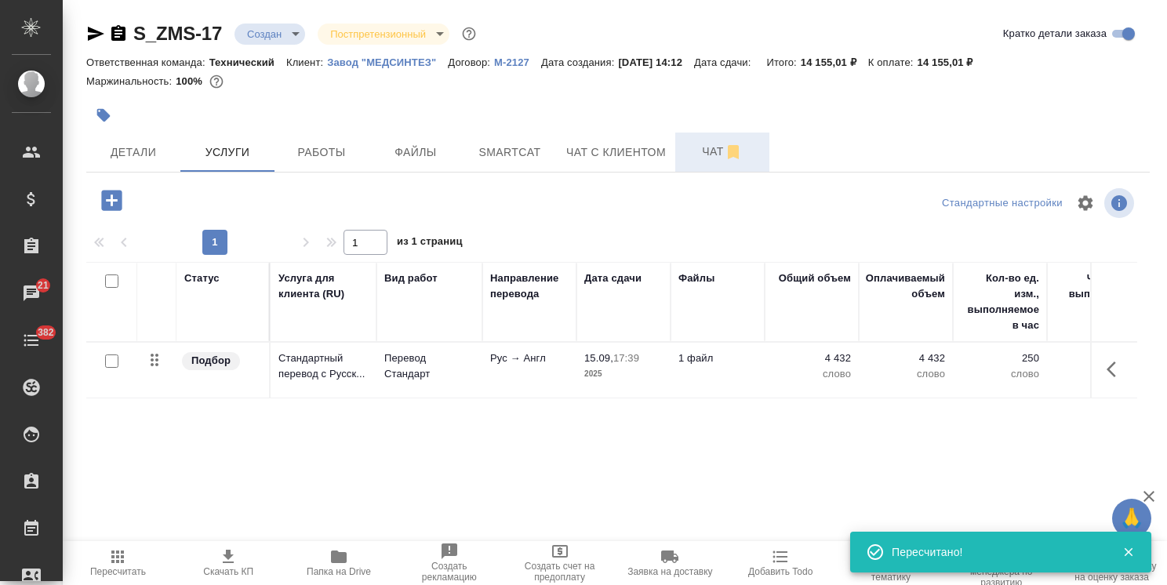
click at [693, 152] on span "Чат" at bounding box center [722, 152] width 75 height 20
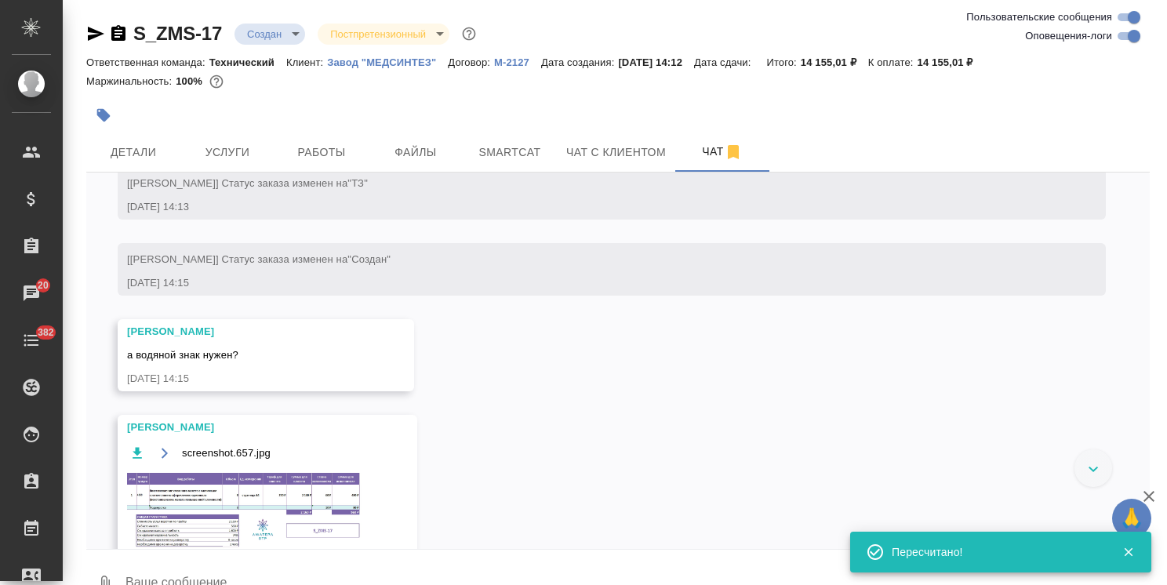
scroll to position [257, 0]
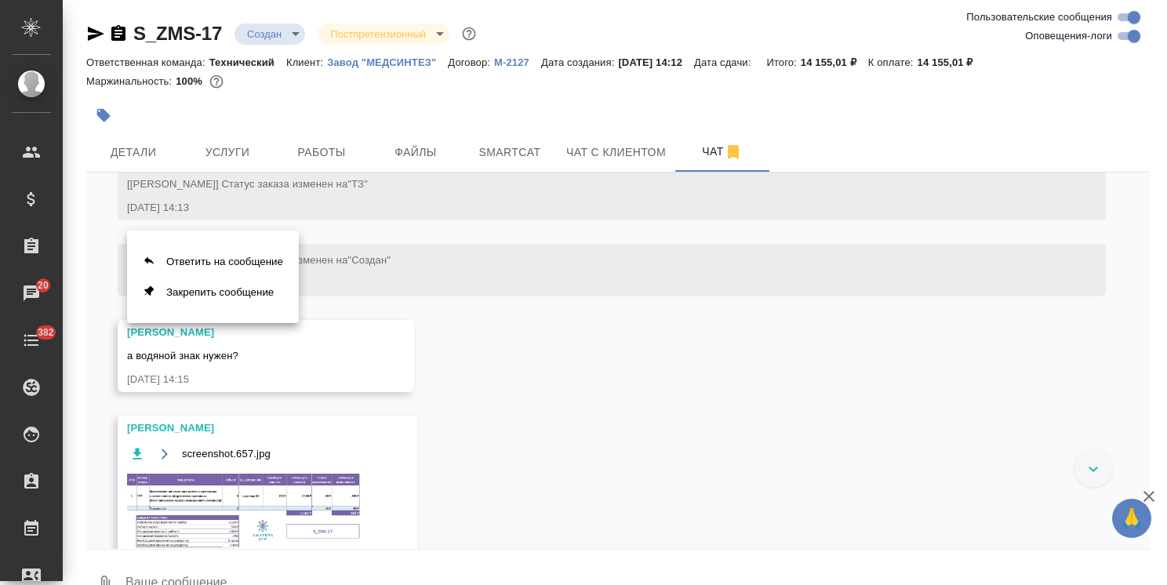
drag, startPoint x: 180, startPoint y: 355, endPoint x: 236, endPoint y: 370, distance: 57.9
click at [257, 395] on div at bounding box center [583, 292] width 1167 height 585
click at [209, 272] on button "Ответить на сообщение" at bounding box center [213, 261] width 172 height 31
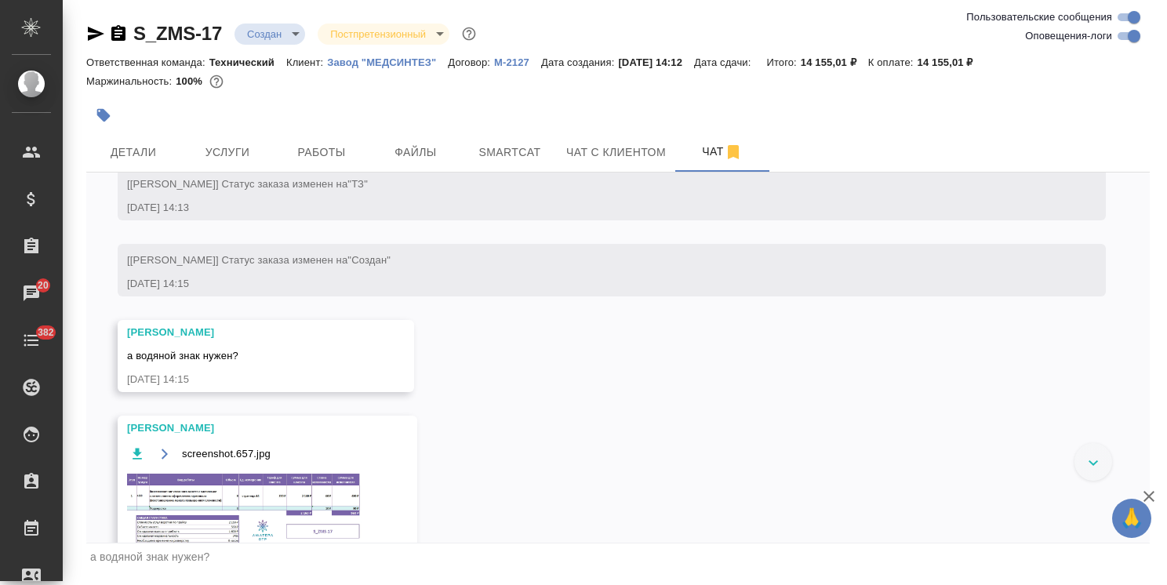
scroll to position [38, 0]
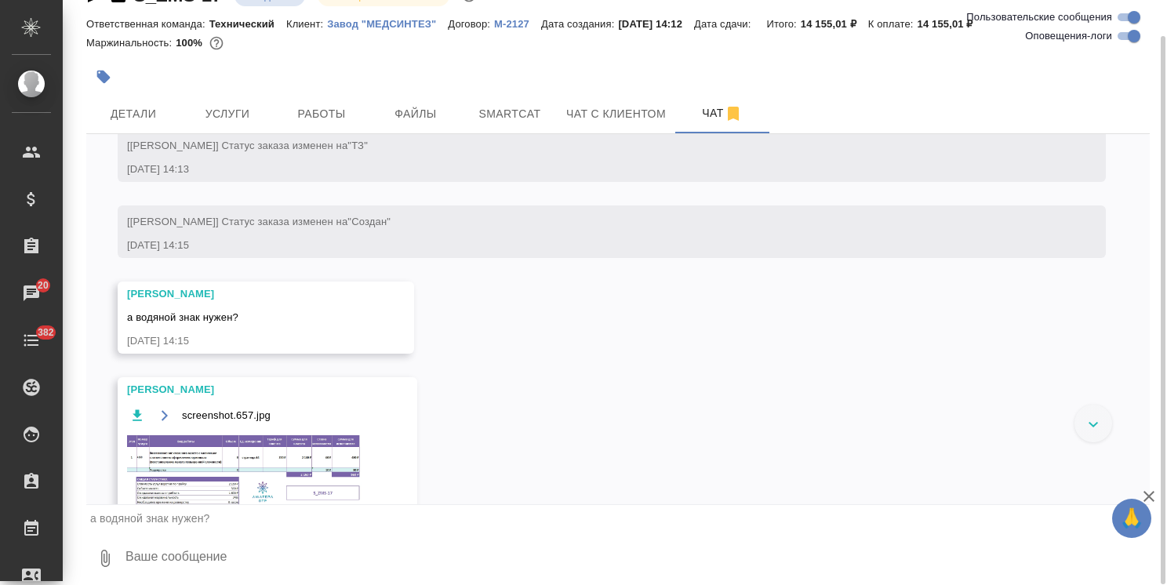
click at [200, 562] on textarea at bounding box center [637, 558] width 1026 height 53
type textarea "не нужен"
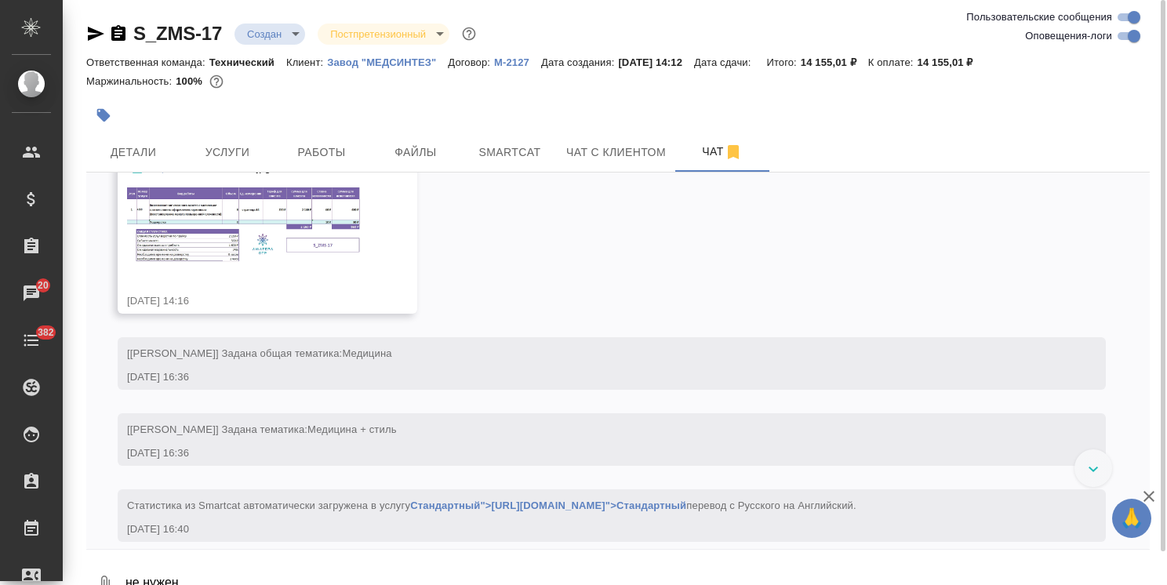
scroll to position [444, 0]
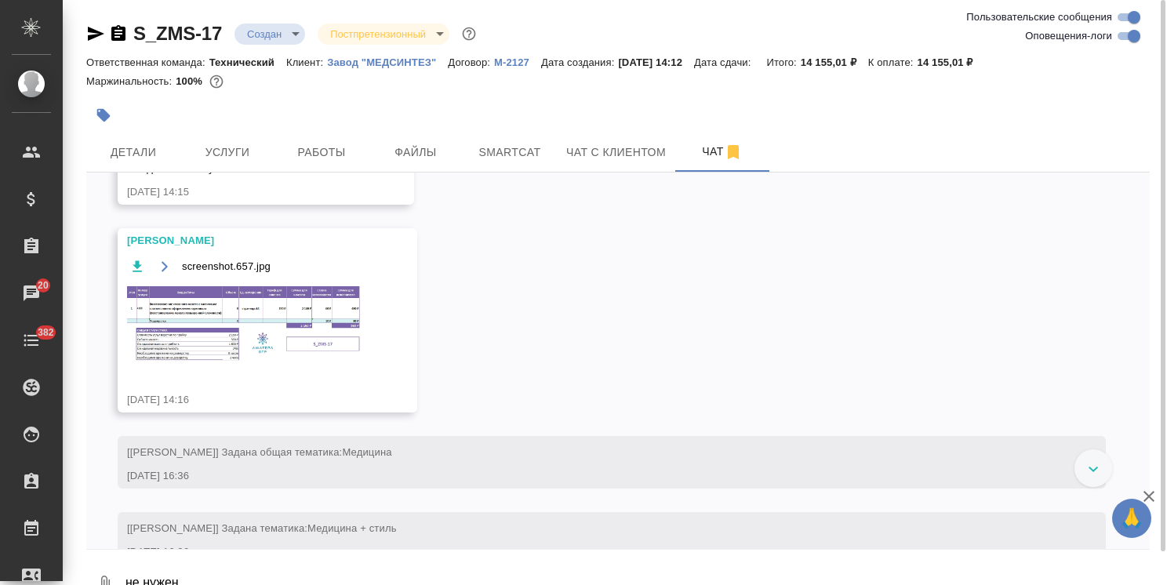
click at [217, 306] on img at bounding box center [244, 324] width 235 height 81
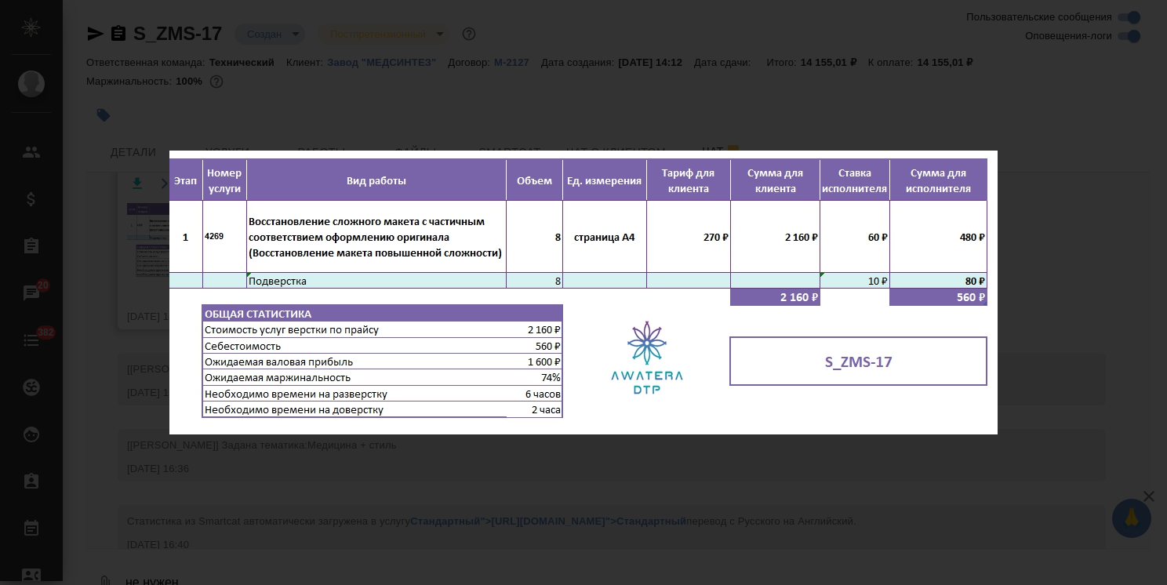
scroll to position [834, 0]
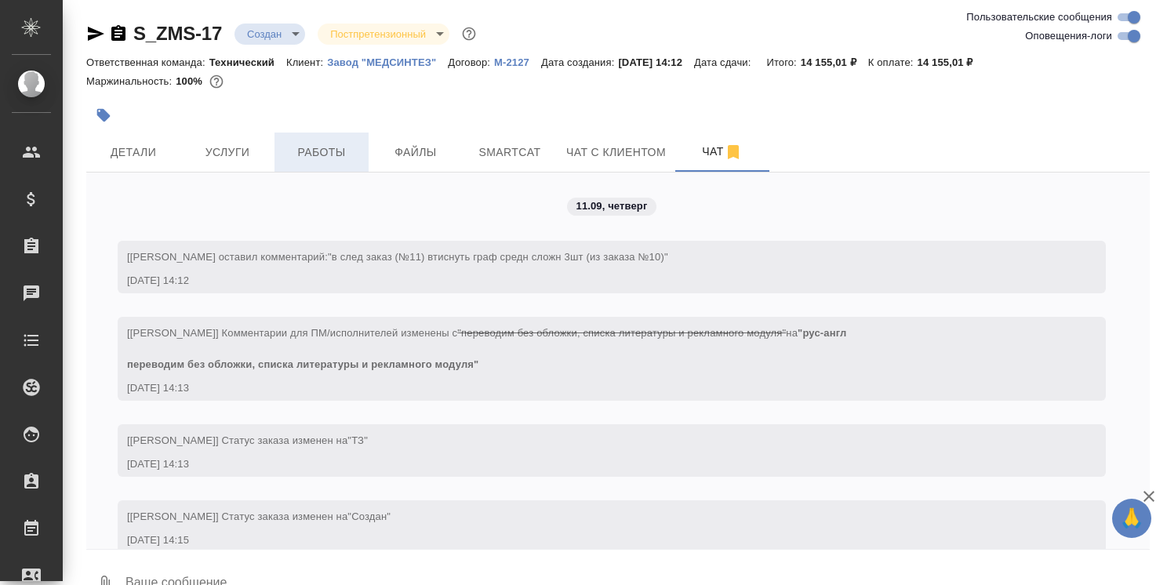
scroll to position [758, 0]
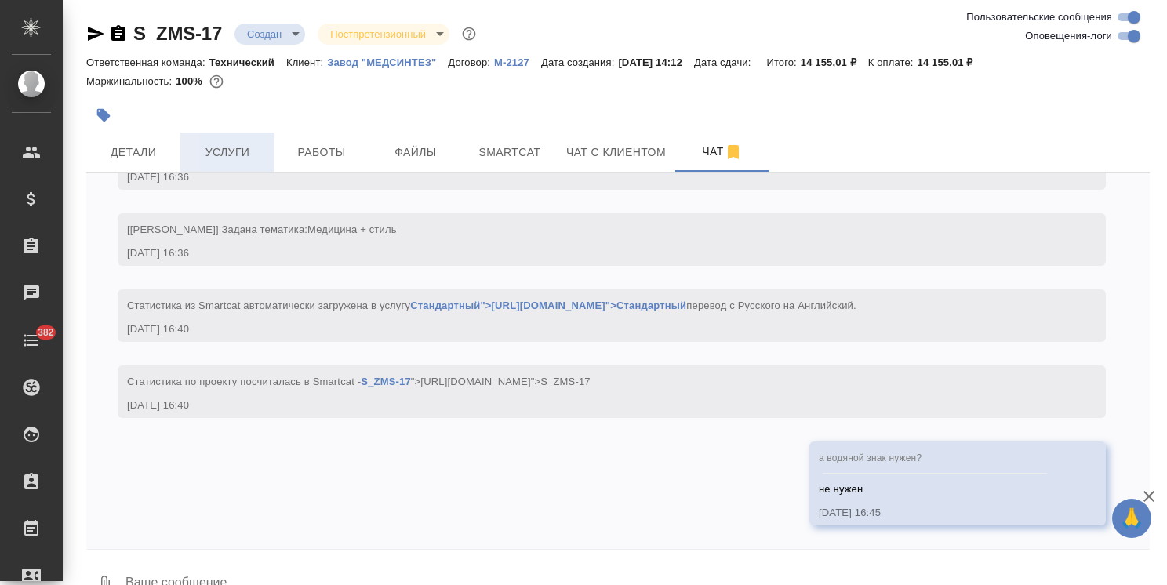
click at [267, 158] on button "Услуги" at bounding box center [227, 152] width 94 height 39
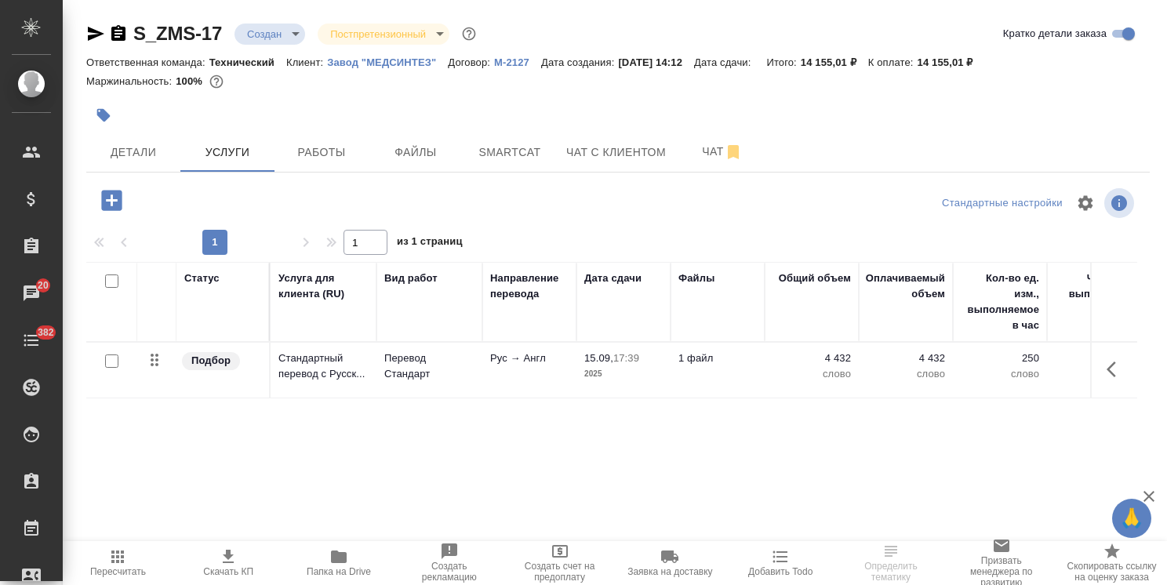
click at [104, 197] on icon "button" at bounding box center [111, 200] width 20 height 20
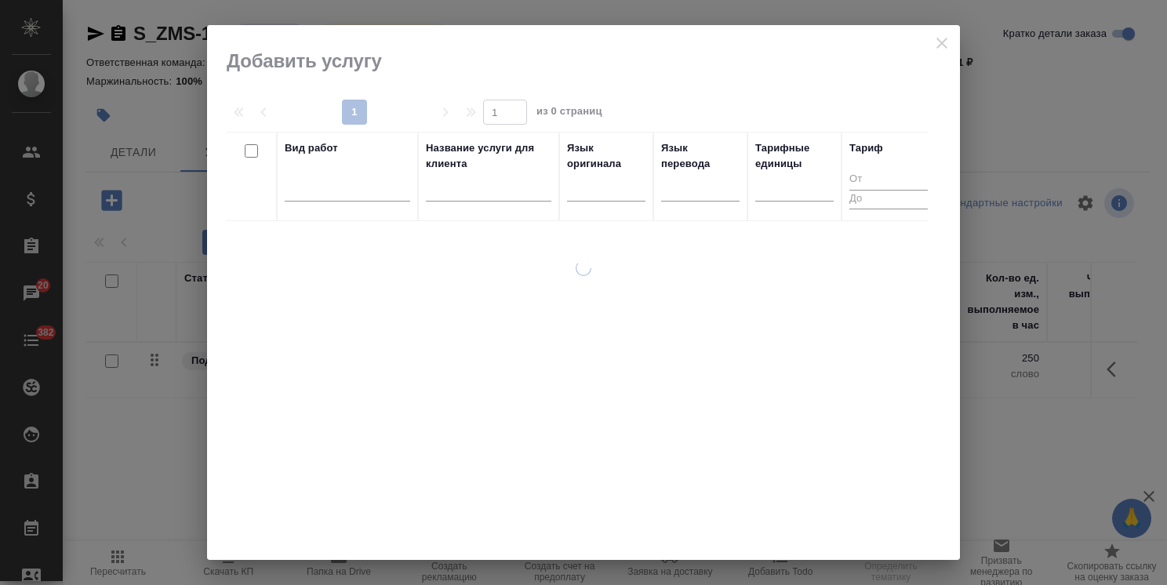
click at [480, 194] on input "text" at bounding box center [489, 192] width 126 height 20
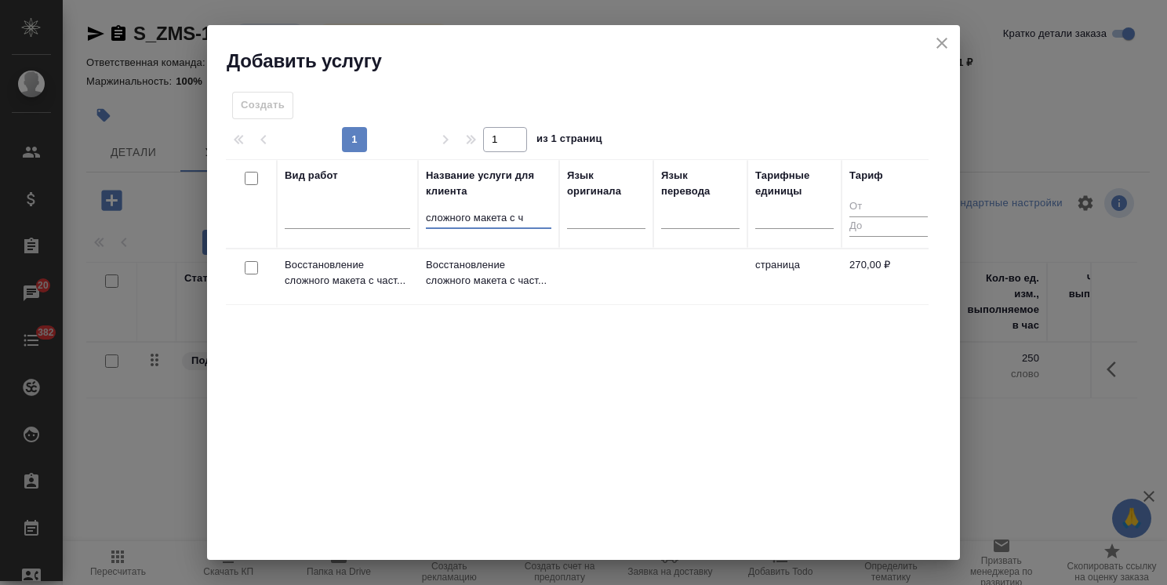
type input "сложного макета с ч"
click at [253, 269] on input "checkbox" at bounding box center [251, 267] width 13 height 13
checkbox input "true"
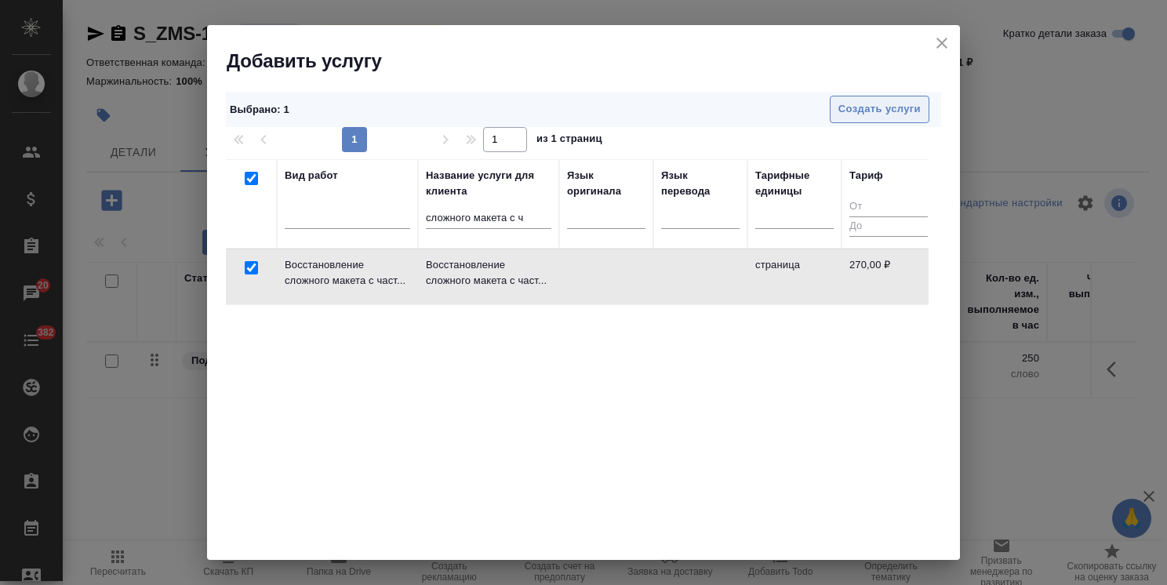
click at [888, 112] on span "Создать услуги" at bounding box center [880, 109] width 82 height 18
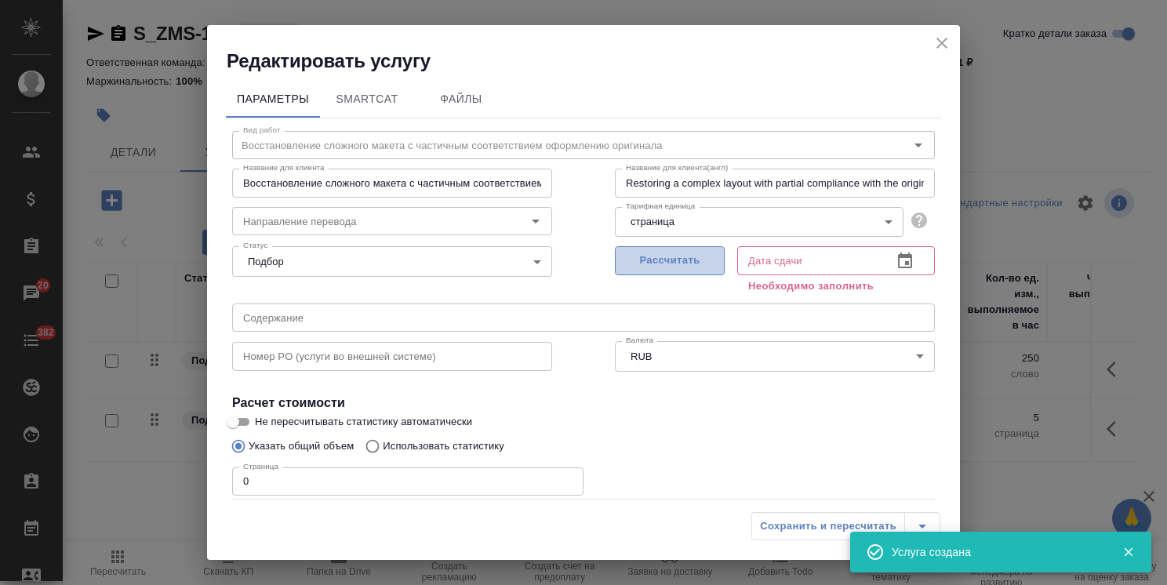
click at [655, 255] on span "Рассчитать" at bounding box center [670, 261] width 93 height 18
type input "[DATE] 16:45"
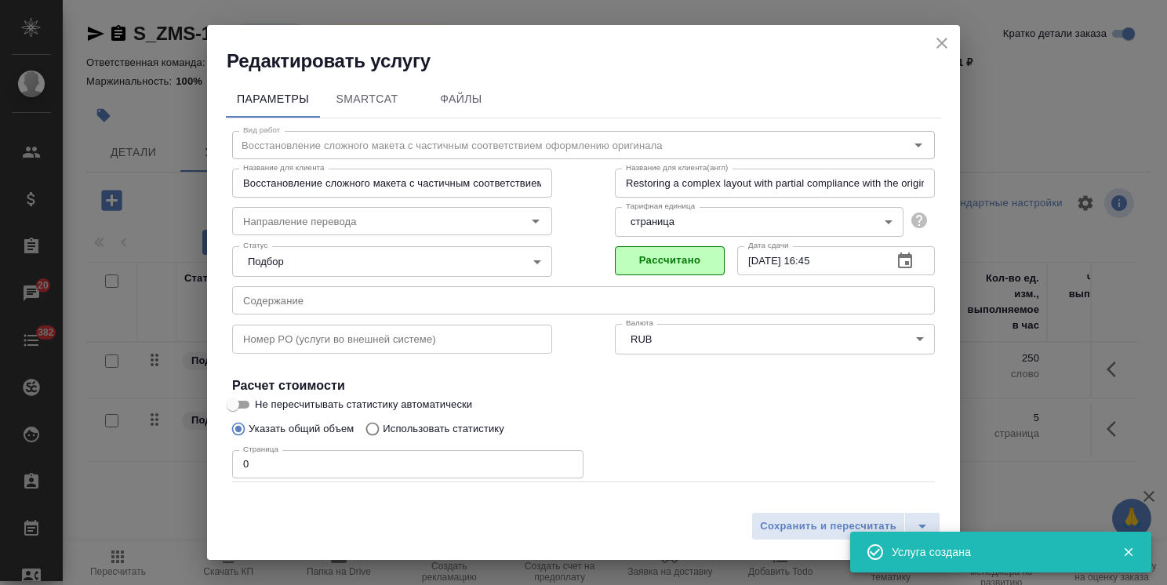
drag, startPoint x: 256, startPoint y: 469, endPoint x: 235, endPoint y: 465, distance: 20.8
click at [235, 465] on input "0" at bounding box center [407, 464] width 351 height 28
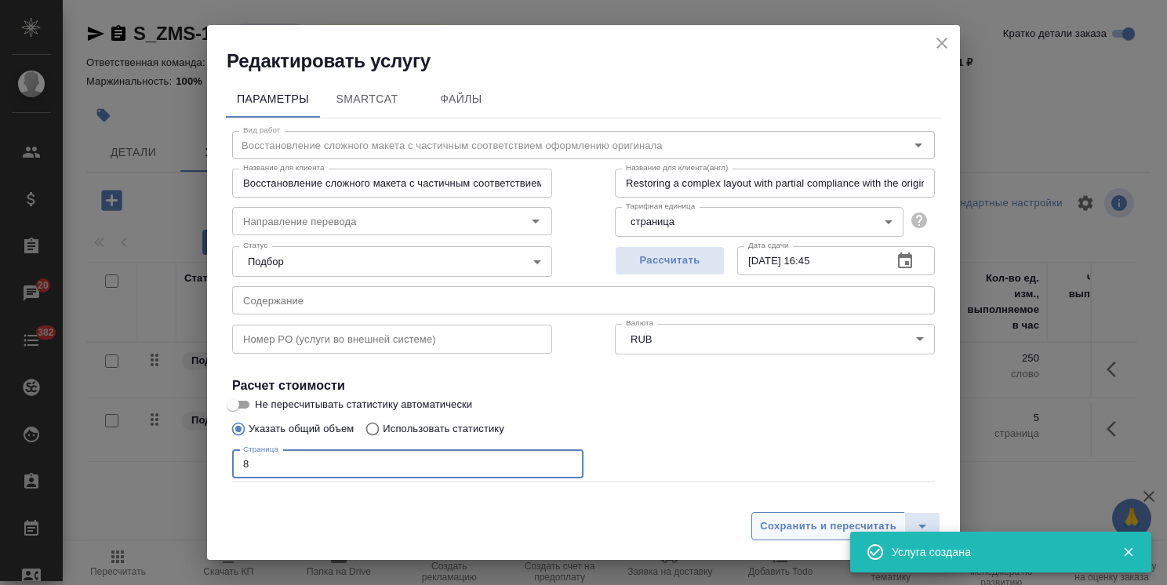
type input "8"
click at [825, 522] on span "Сохранить и пересчитать" at bounding box center [828, 527] width 136 height 18
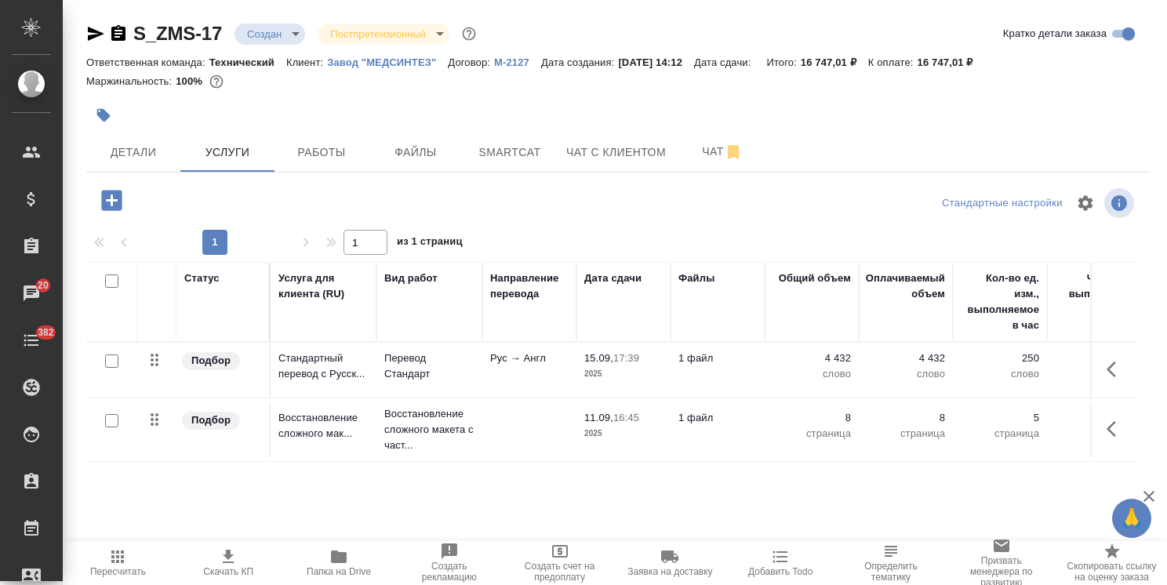
click at [1155, 497] on icon "button" at bounding box center [1149, 496] width 19 height 19
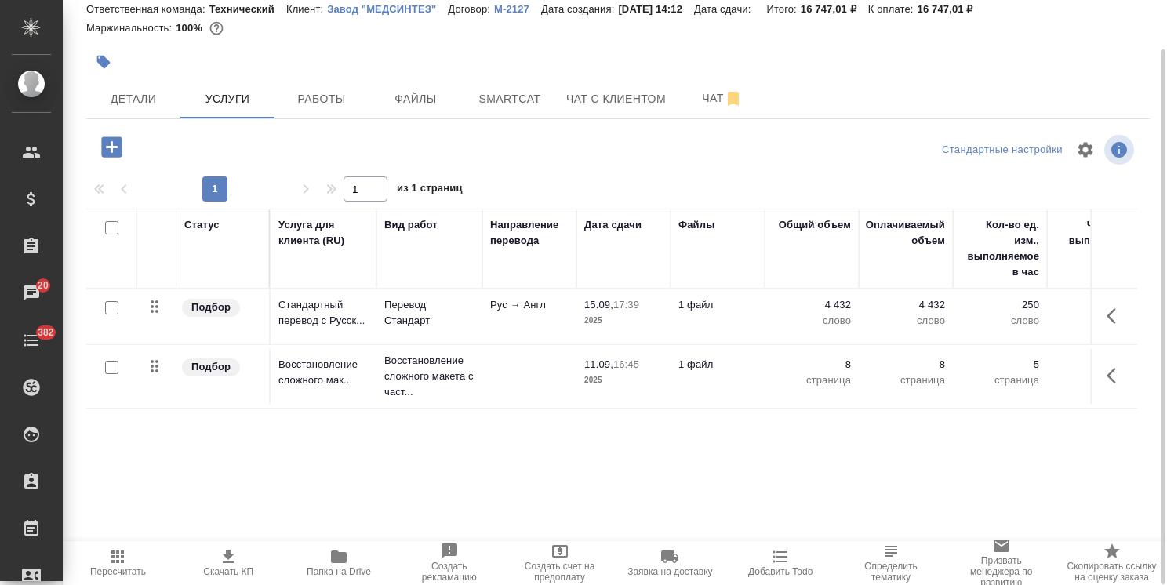
click at [1121, 322] on icon "button" at bounding box center [1116, 316] width 19 height 19
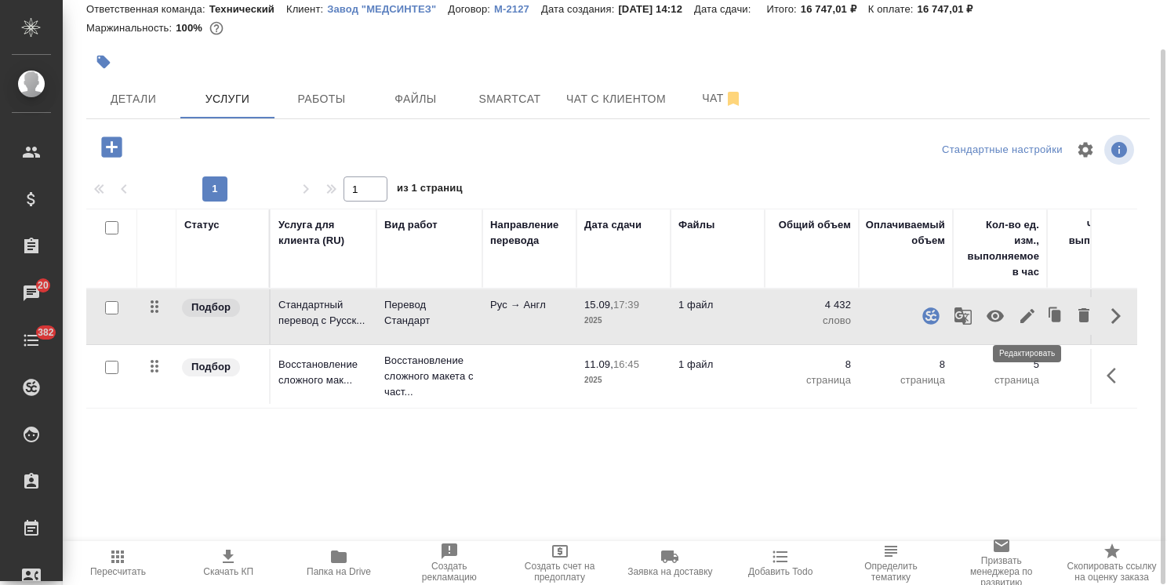
click at [1035, 317] on icon "button" at bounding box center [1027, 316] width 19 height 19
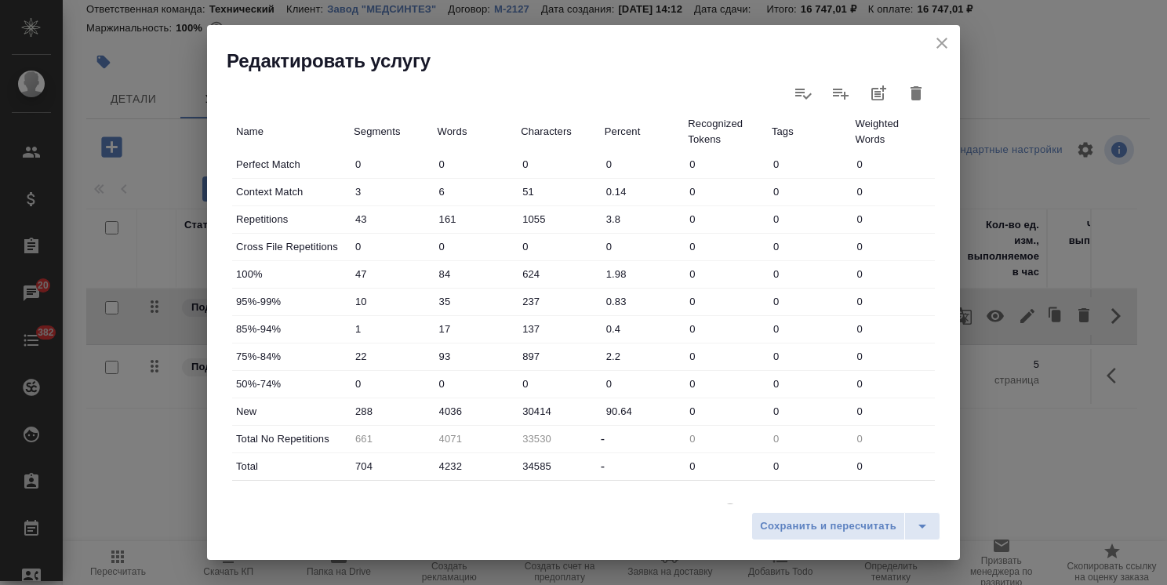
scroll to position [403, 0]
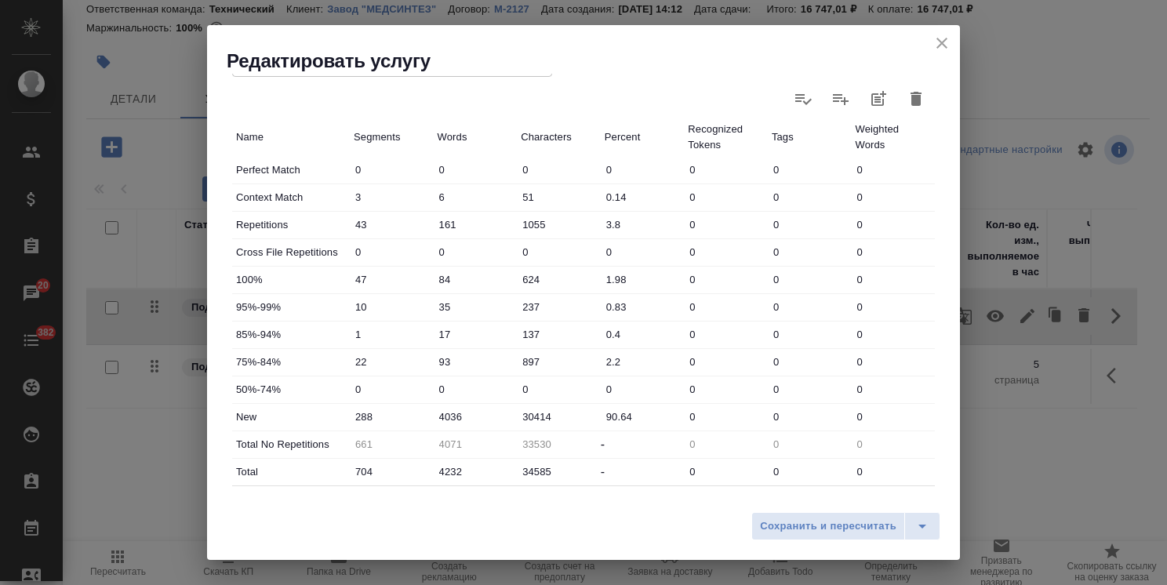
click at [940, 41] on icon "close" at bounding box center [942, 43] width 11 height 11
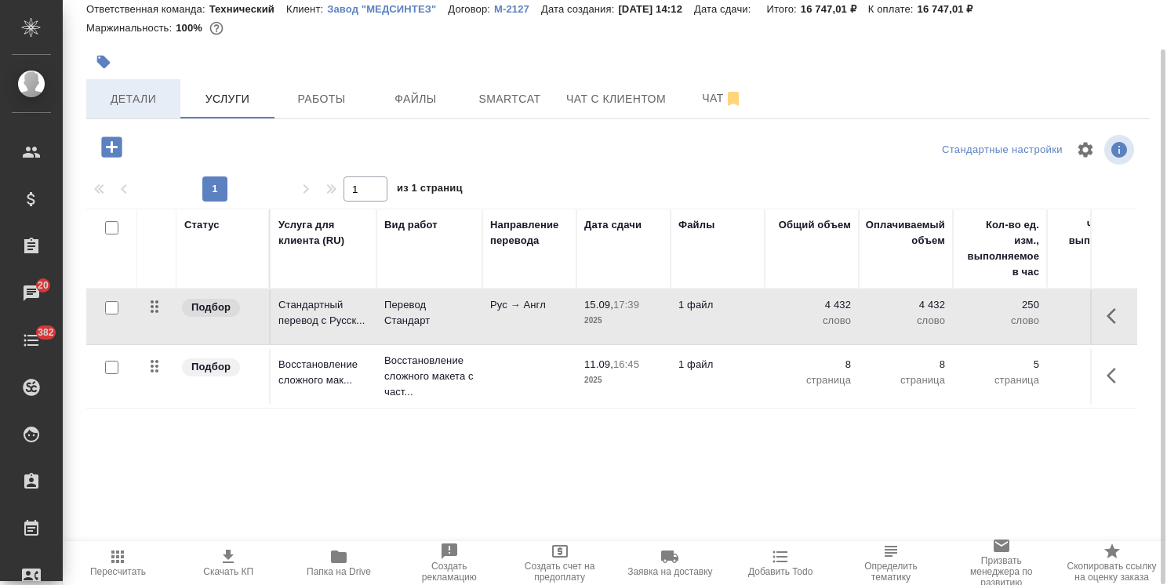
click at [151, 99] on span "Детали" at bounding box center [133, 99] width 75 height 20
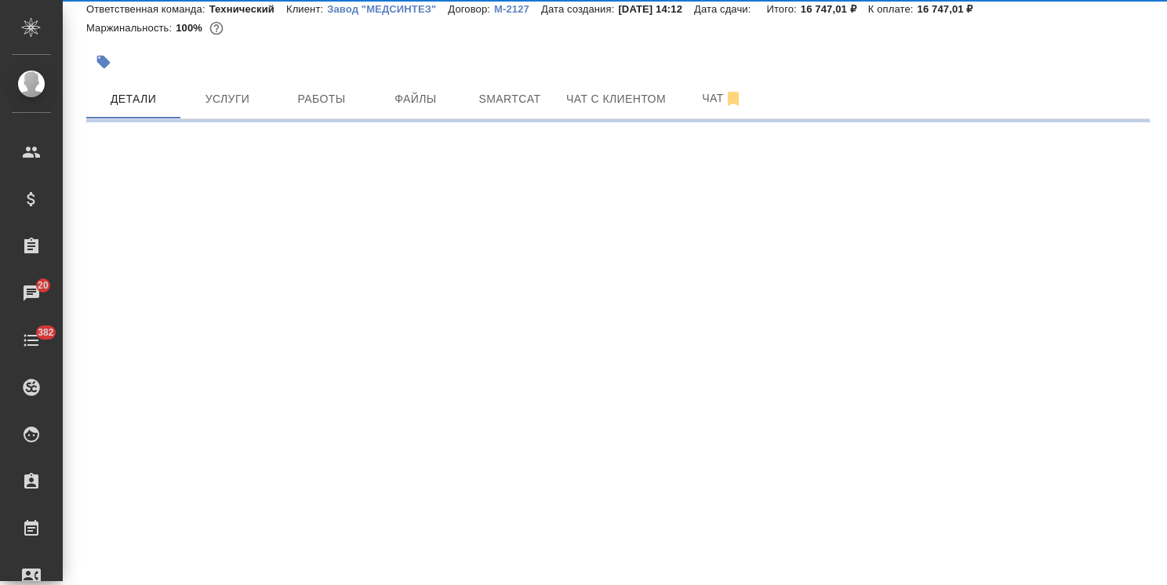
select select "RU"
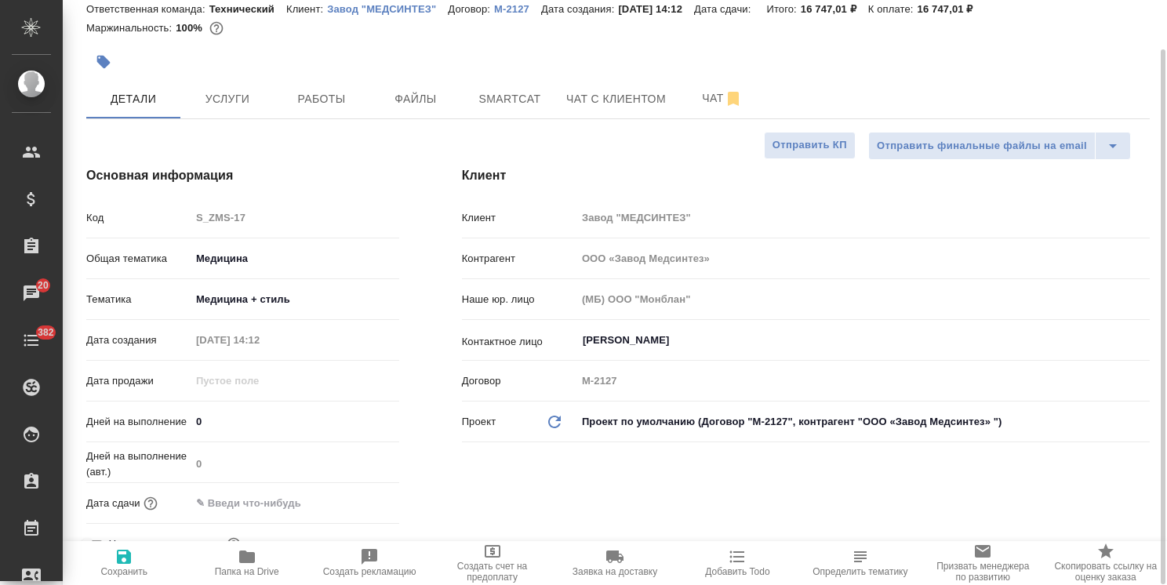
type textarea "x"
drag, startPoint x: 238, startPoint y: 423, endPoint x: 174, endPoint y: 413, distance: 64.4
click at [179, 413] on div "Дней на выполнение 0" at bounding box center [242, 421] width 313 height 27
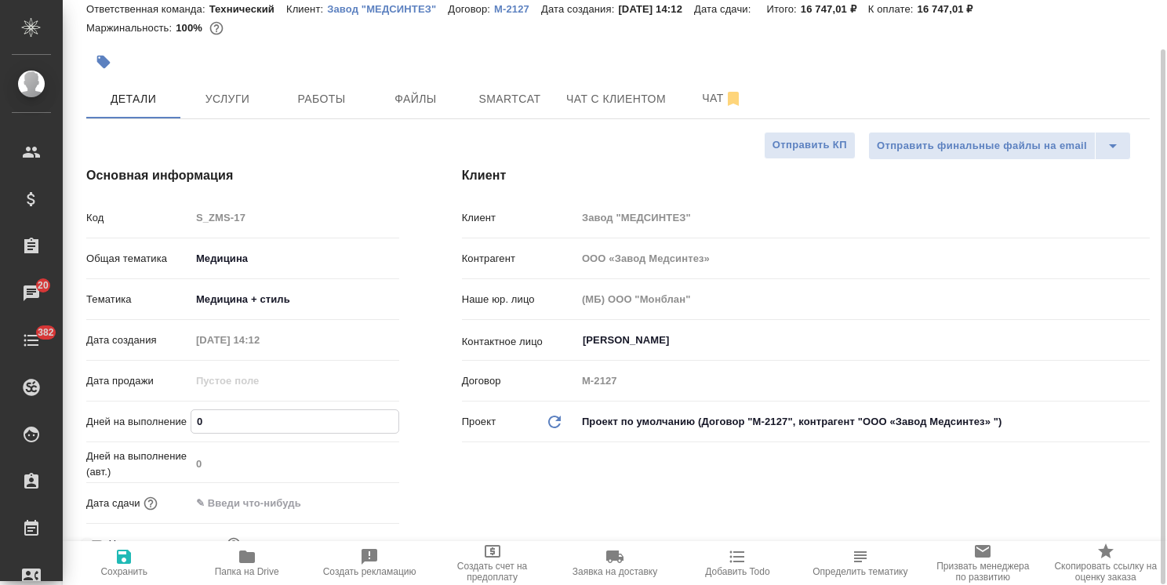
type input "4"
type input "ООО «Завод Медсинтез»"
type textarea "x"
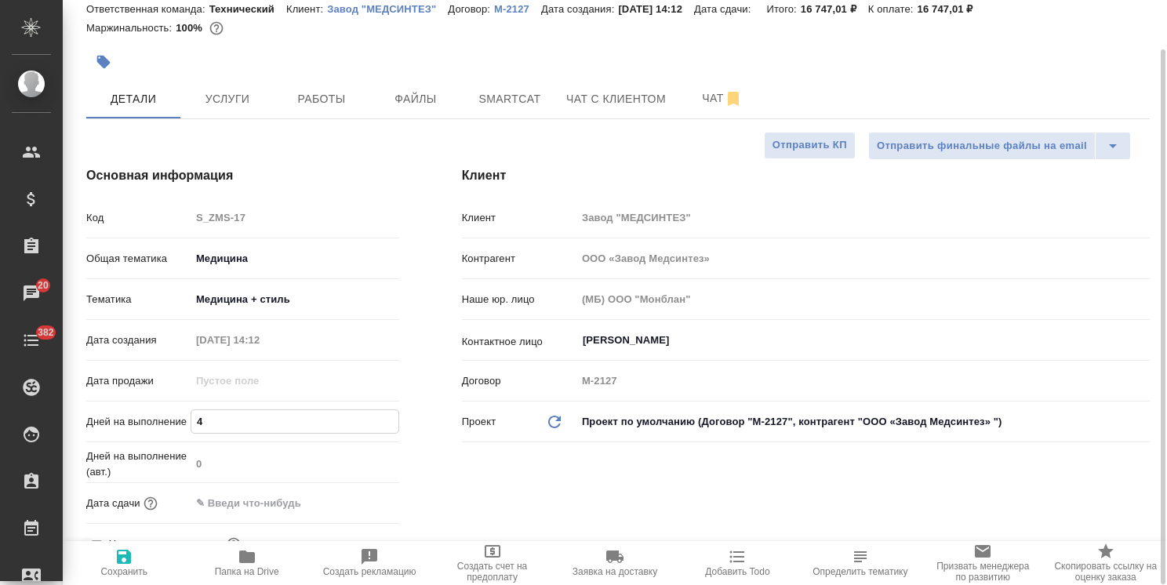
drag, startPoint x: 208, startPoint y: 417, endPoint x: 167, endPoint y: 426, distance: 41.7
click at [167, 426] on div "Дней на выполнение 4" at bounding box center [242, 421] width 313 height 27
type input "3"
type input "ООО «Завод Медсинтез»"
type textarea "x"
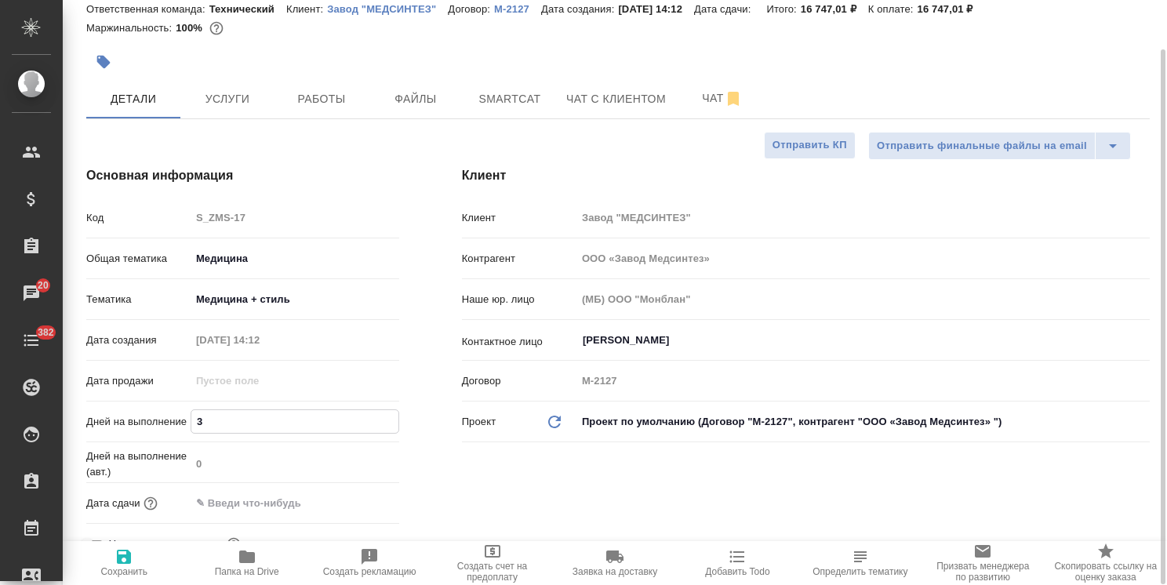
type textarea "x"
type input "3"
click at [122, 566] on span "Сохранить" at bounding box center [123, 571] width 47 height 11
type input "ООО «Завод Медсинтез»"
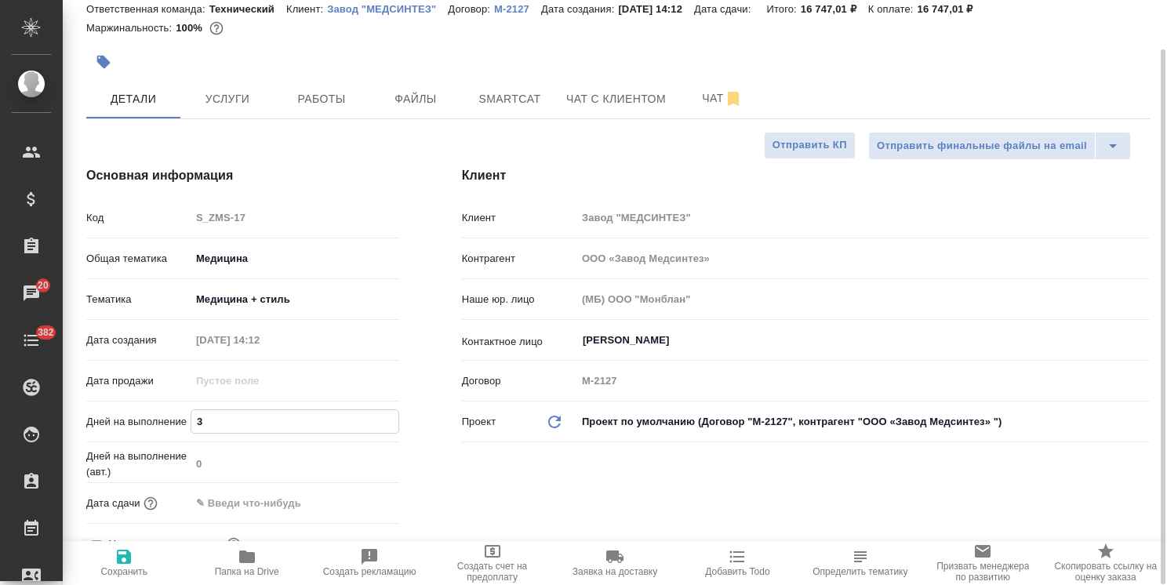
type textarea "x"
type input "ООО «Завод Медсинтез»"
type textarea "x"
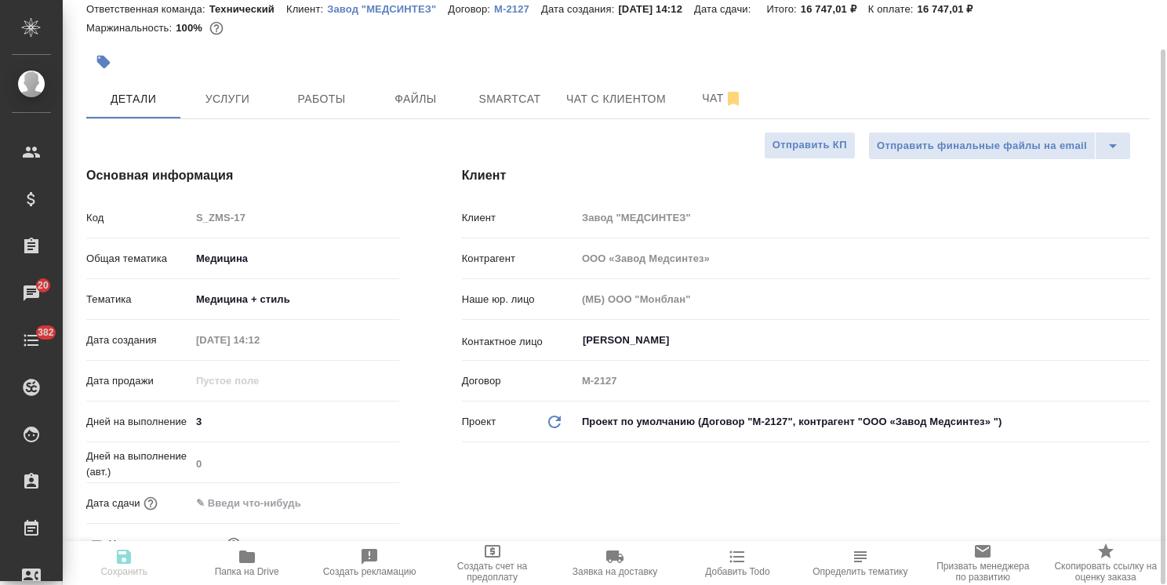
type textarea "x"
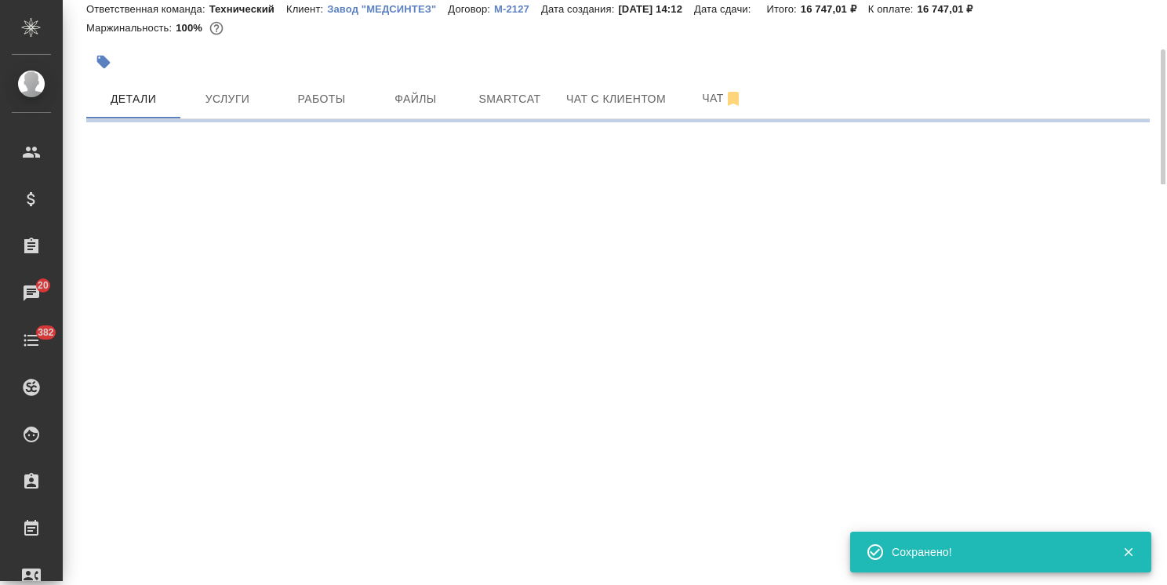
select select "RU"
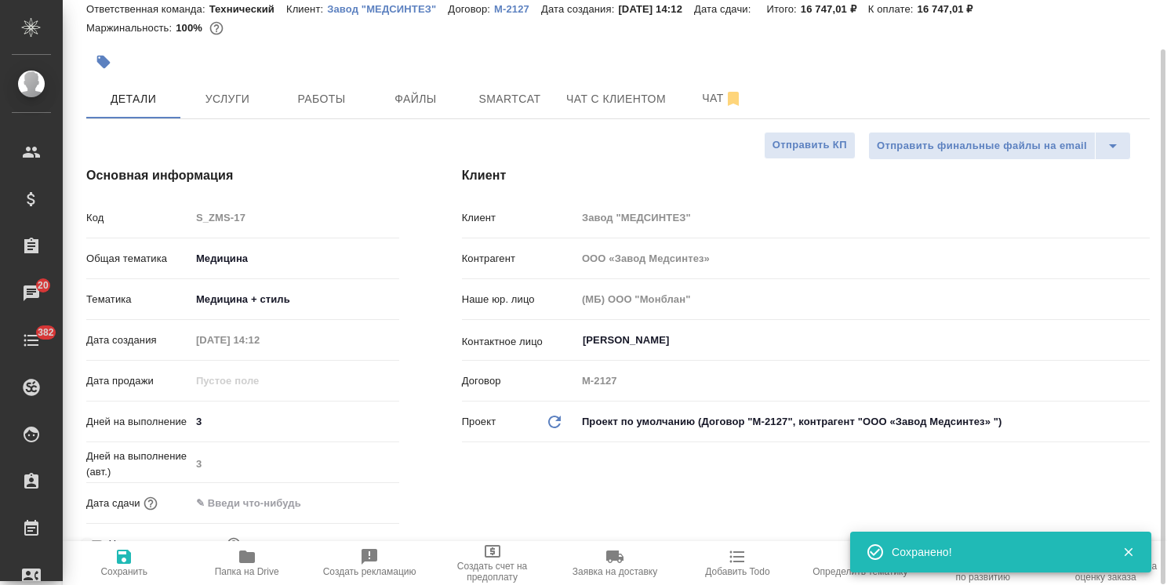
type textarea "x"
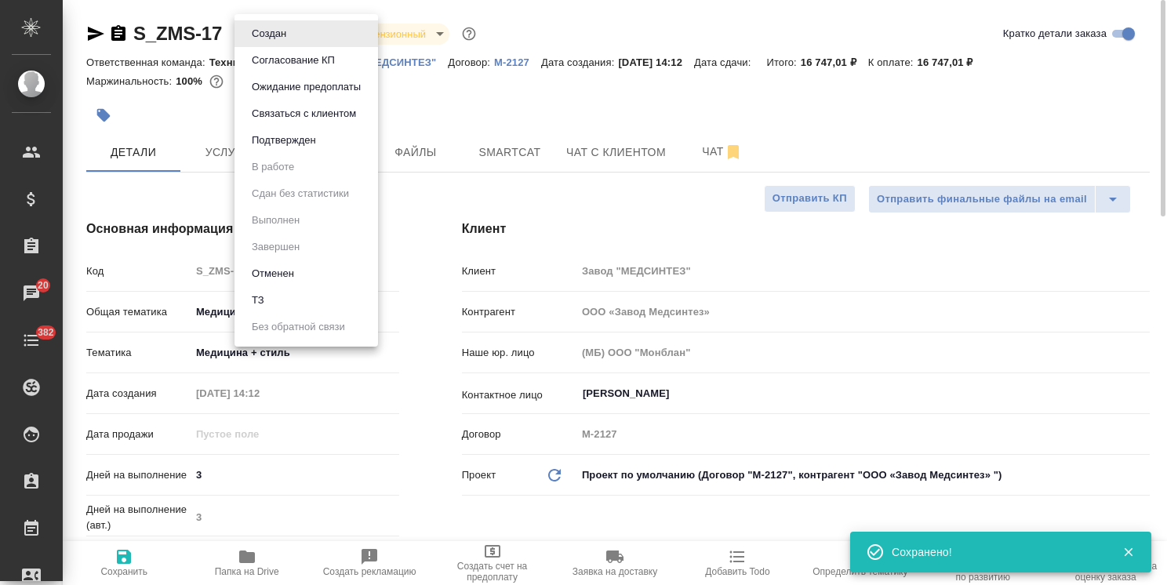
click at [293, 38] on body ".cls-1 fill:#fff; AWATERA Usmanova Olga Клиенты Спецификации Заказы 20 Чаты 382…" at bounding box center [583, 292] width 1167 height 585
click at [295, 60] on button "Согласование КП" at bounding box center [293, 60] width 93 height 17
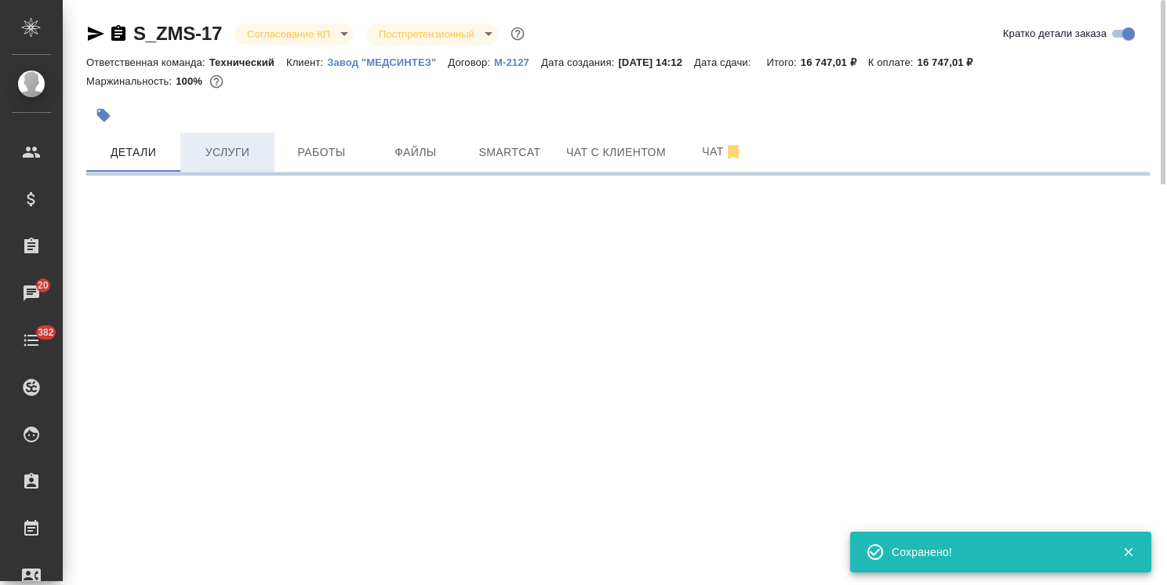
select select "RU"
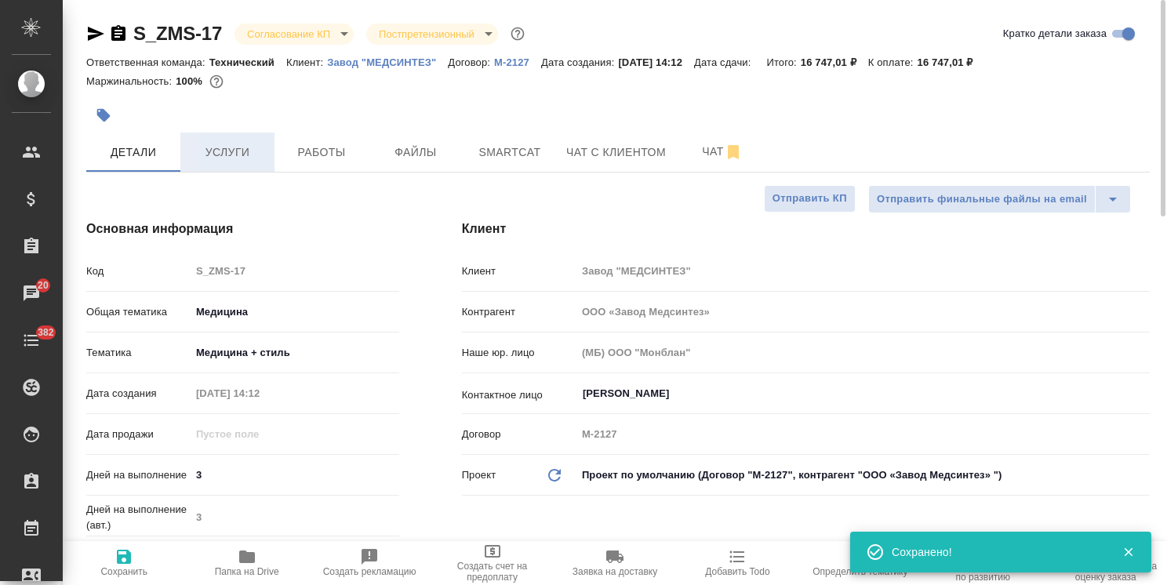
type textarea "x"
click at [233, 156] on span "Услуги" at bounding box center [227, 153] width 75 height 20
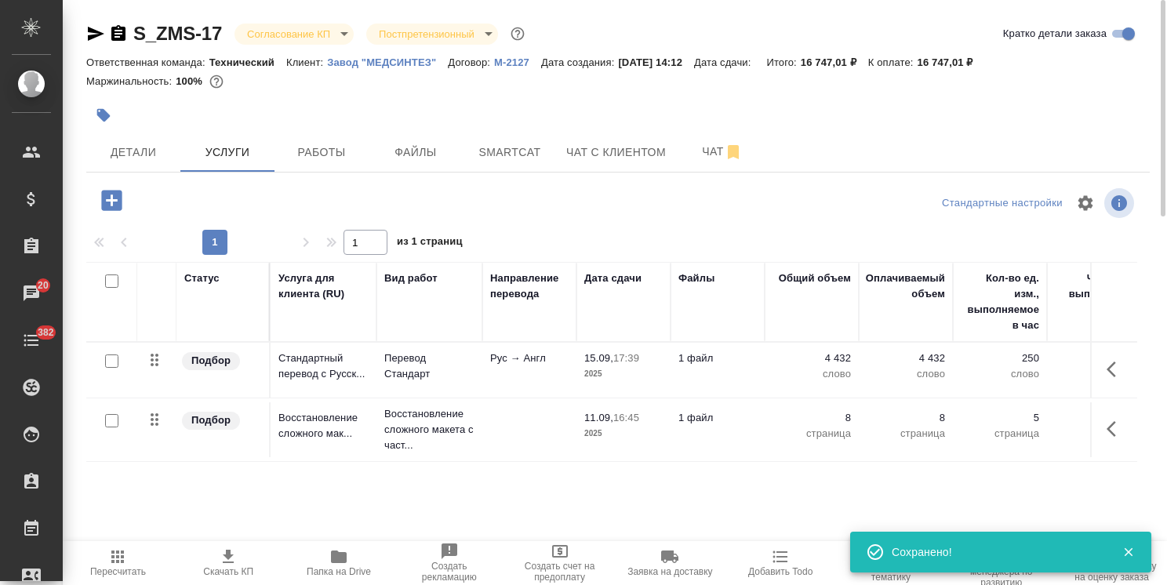
click at [226, 556] on icon "button" at bounding box center [228, 556] width 11 height 13
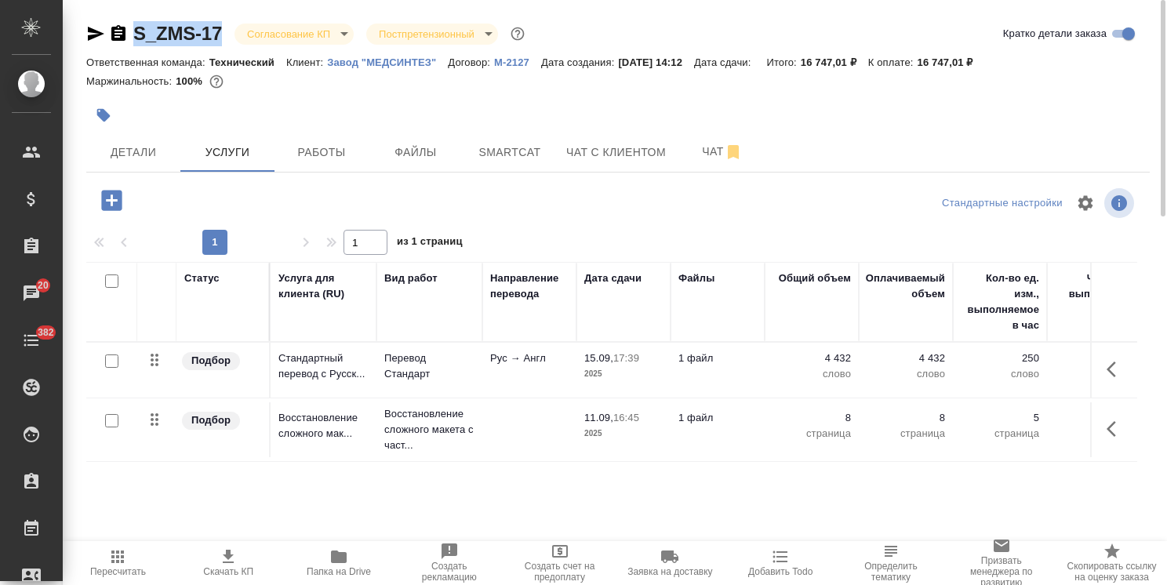
drag, startPoint x: 223, startPoint y: 23, endPoint x: 87, endPoint y: 11, distance: 136.2
click at [87, 11] on div "S_ZMS-17 Согласование КП kpNegotiation Постпретензионный postClaim Кратко детал…" at bounding box center [618, 319] width 1081 height 639
copy link "S_ZMS-17"
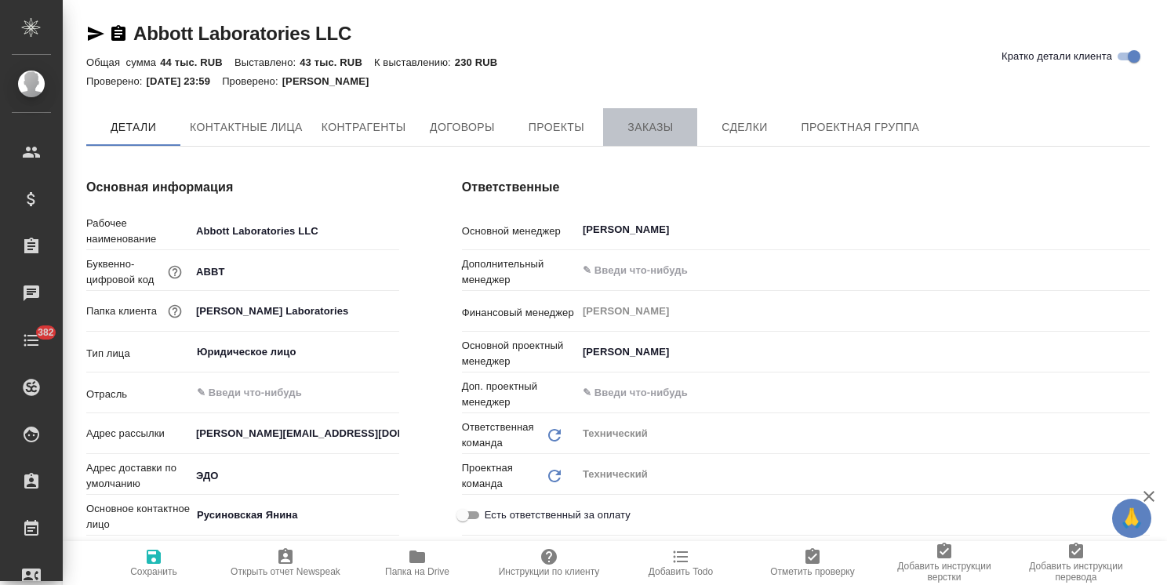
click at [653, 140] on button "Заказы" at bounding box center [650, 127] width 94 height 38
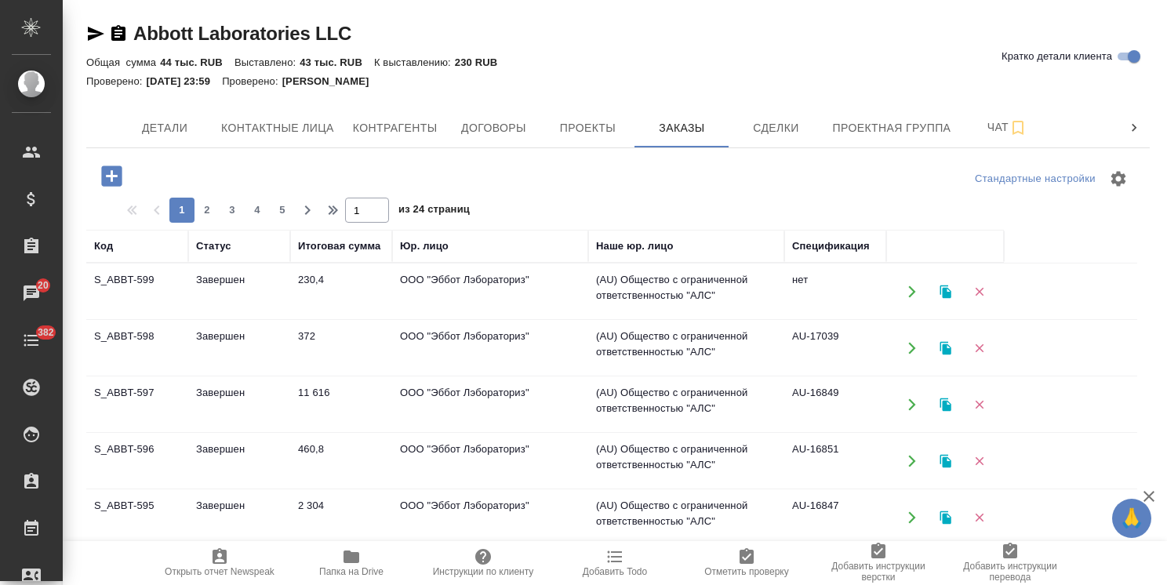
click at [110, 175] on icon "button" at bounding box center [111, 175] width 27 height 27
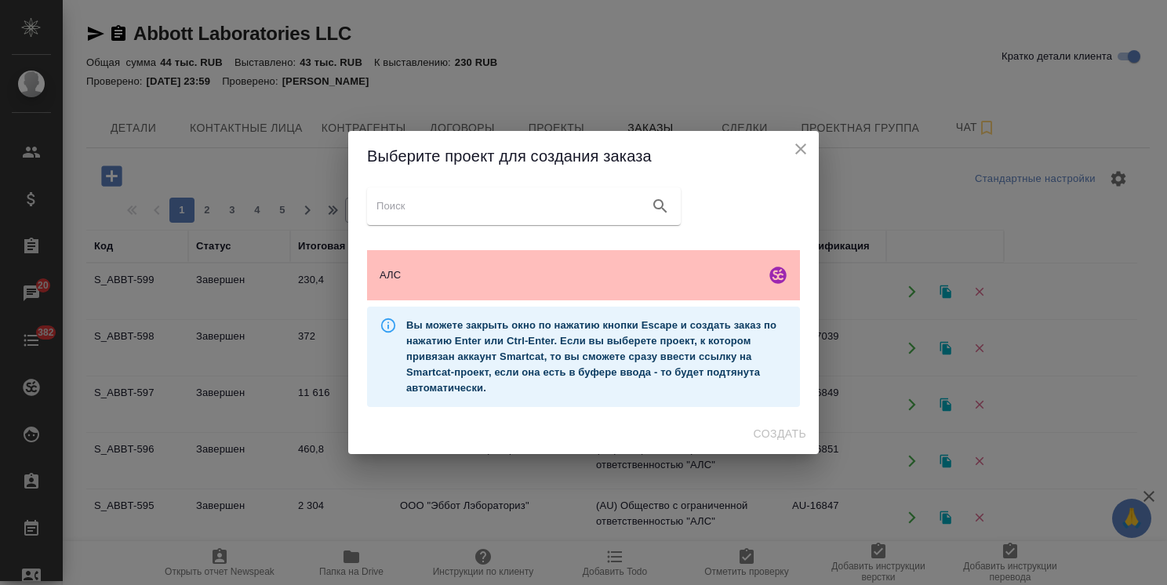
click at [585, 276] on span "АЛС" at bounding box center [570, 275] width 380 height 16
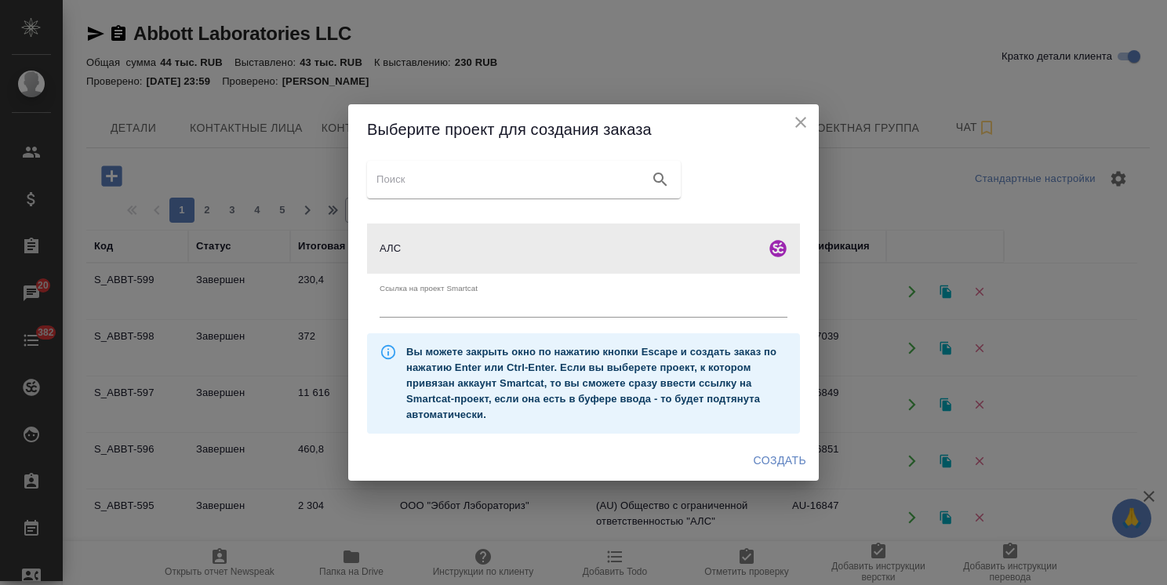
click at [791, 460] on span "Создать" at bounding box center [780, 461] width 53 height 20
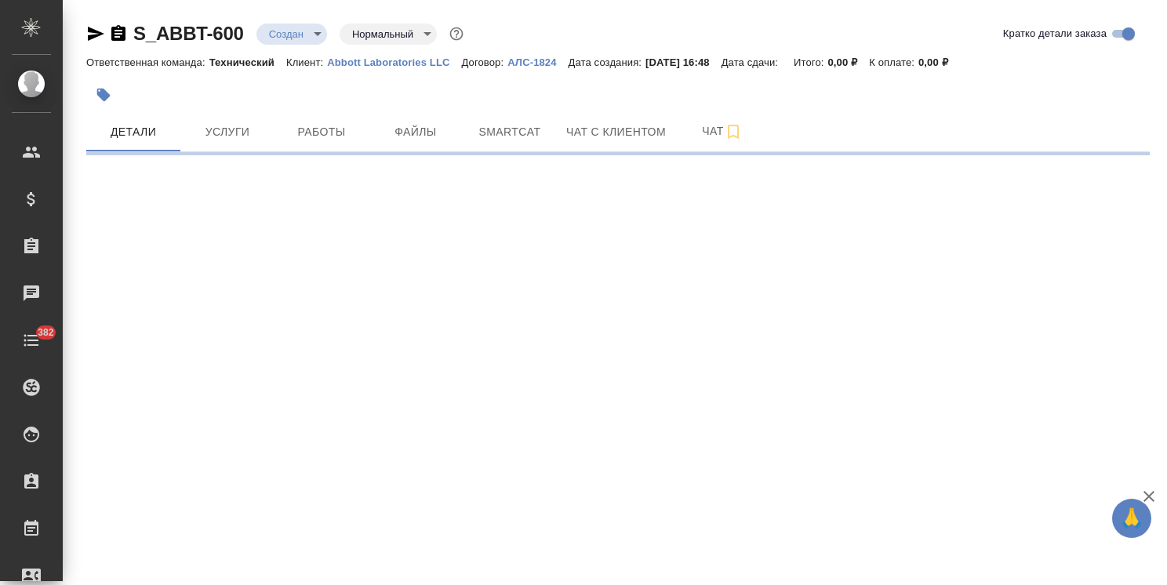
select select "RU"
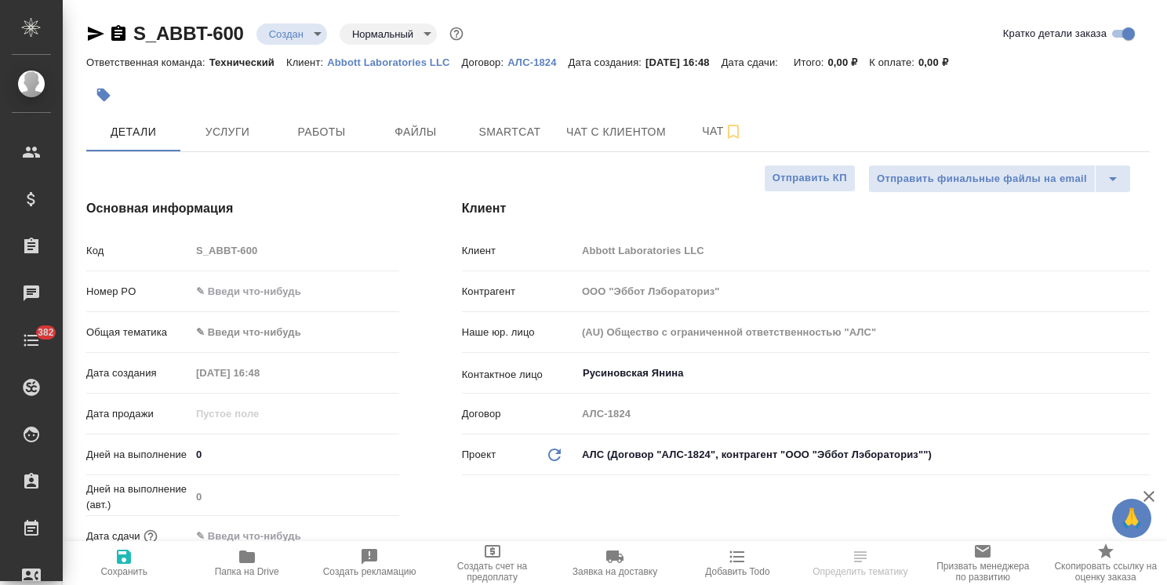
type textarea "x"
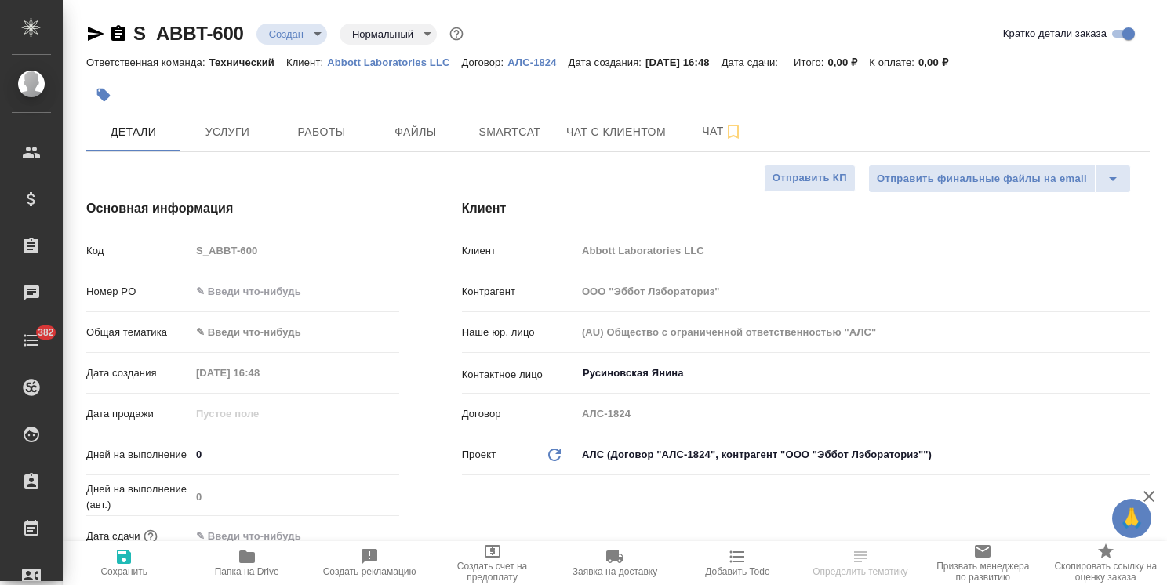
type textarea "x"
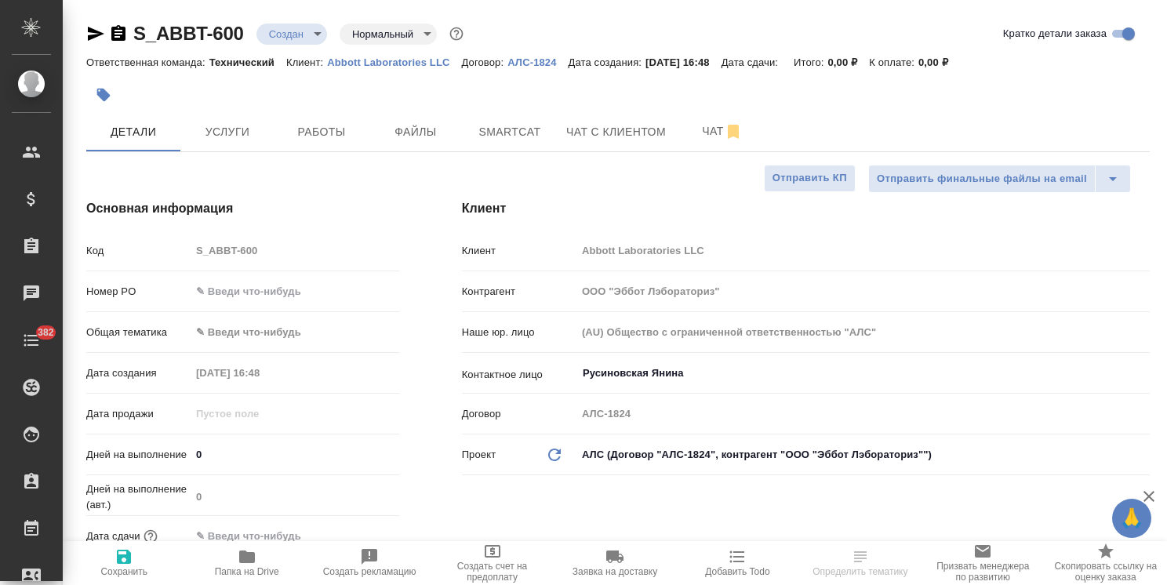
type textarea "x"
select select "RU"
type textarea "x"
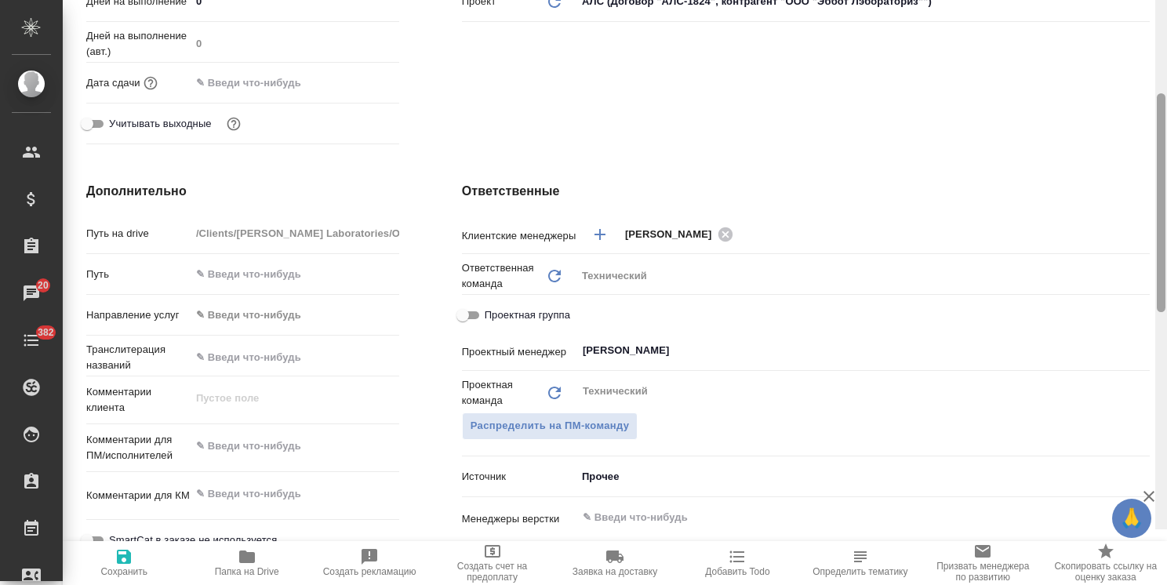
scroll to position [500, 0]
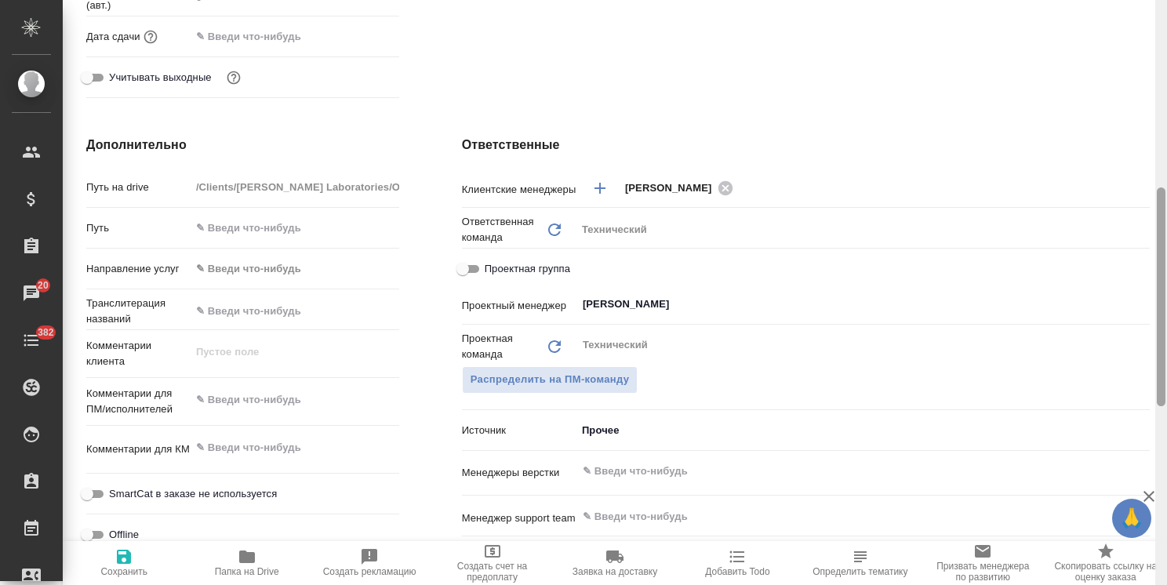
drag, startPoint x: 1161, startPoint y: 217, endPoint x: 1136, endPoint y: 375, distance: 160.4
click at [1136, 375] on div "S_ABBT-600 Создан new Нормальный normal Кратко детали заказа Ответственная кома…" at bounding box center [615, 292] width 1105 height 585
type textarea "x"
click at [281, 443] on textarea at bounding box center [295, 448] width 209 height 27
paste textarea "Если получится сделать и доставить в [DATE]/первую половину дня во [DATE] - буд…"
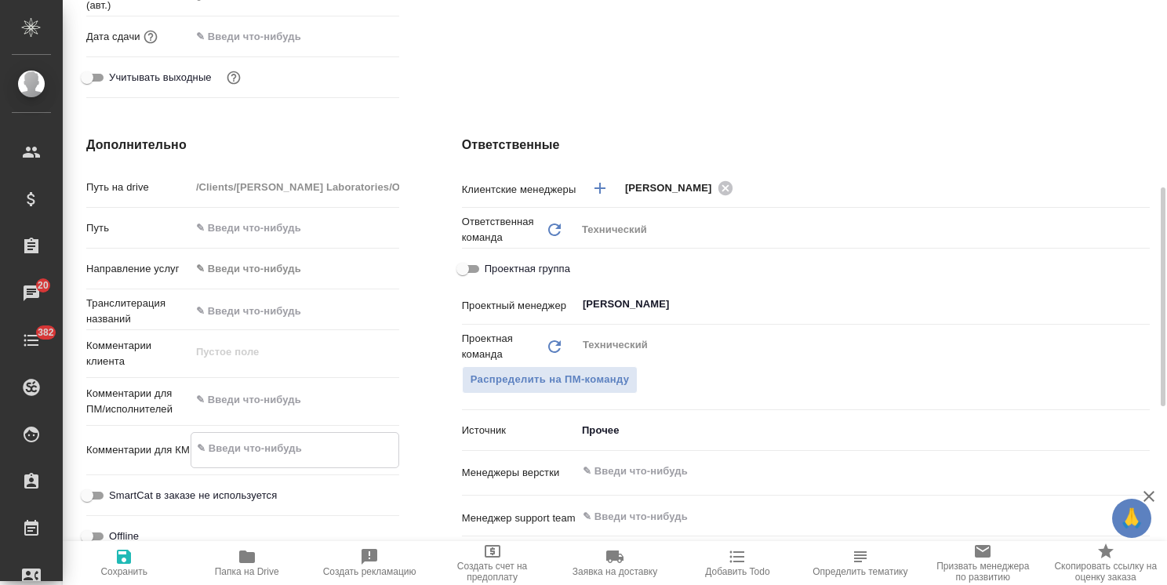
type textarea "Если получится сделать и доставить в [DATE]/первую половину дня во [DATE] - буд…"
type textarea "x"
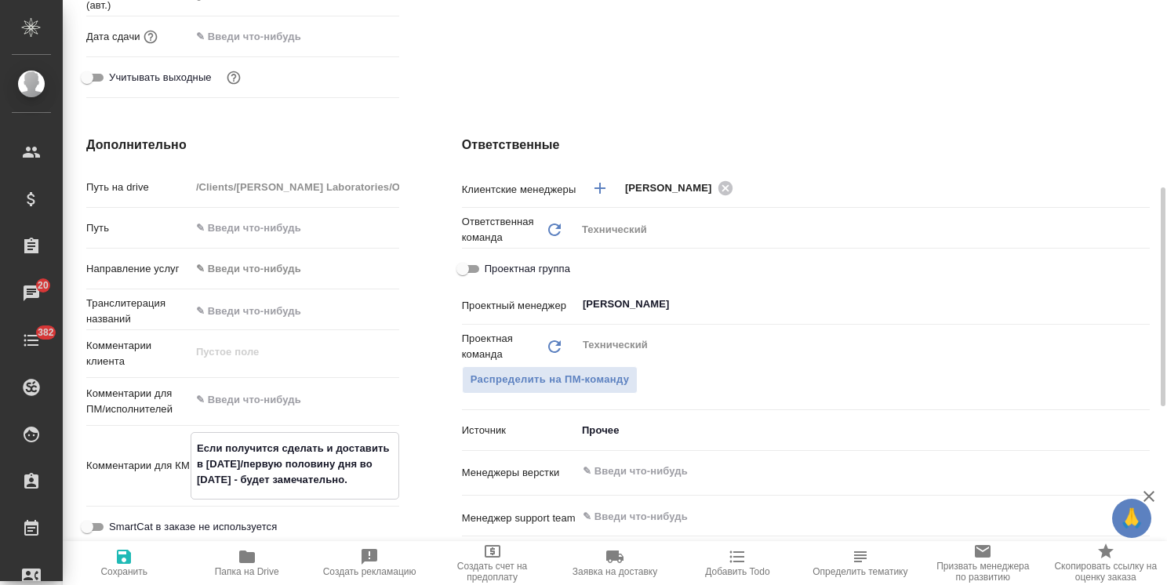
type textarea "Если получится сделать и доставить в [DATE]/первую половину дня во [DATE] - буд…"
type textarea "x"
click at [116, 563] on icon "button" at bounding box center [124, 557] width 19 height 19
type textarea "x"
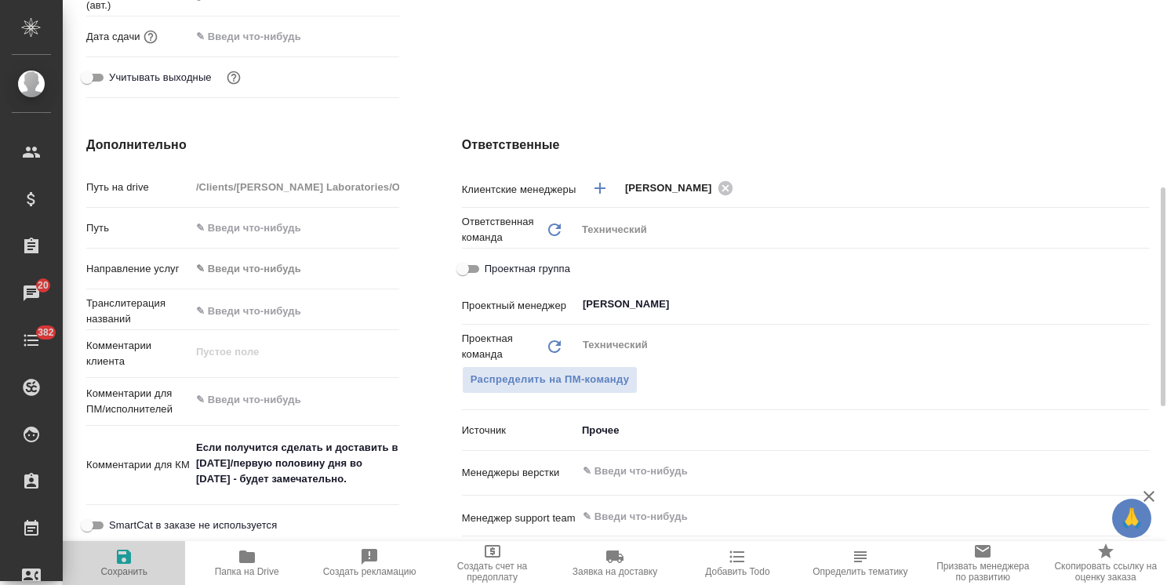
type textarea "x"
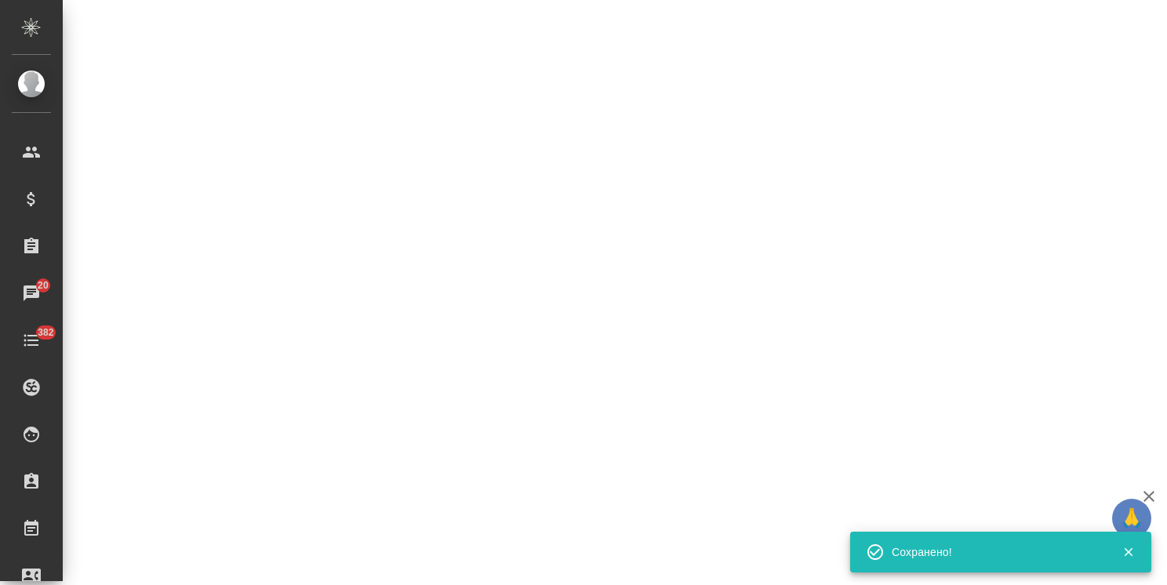
select select "RU"
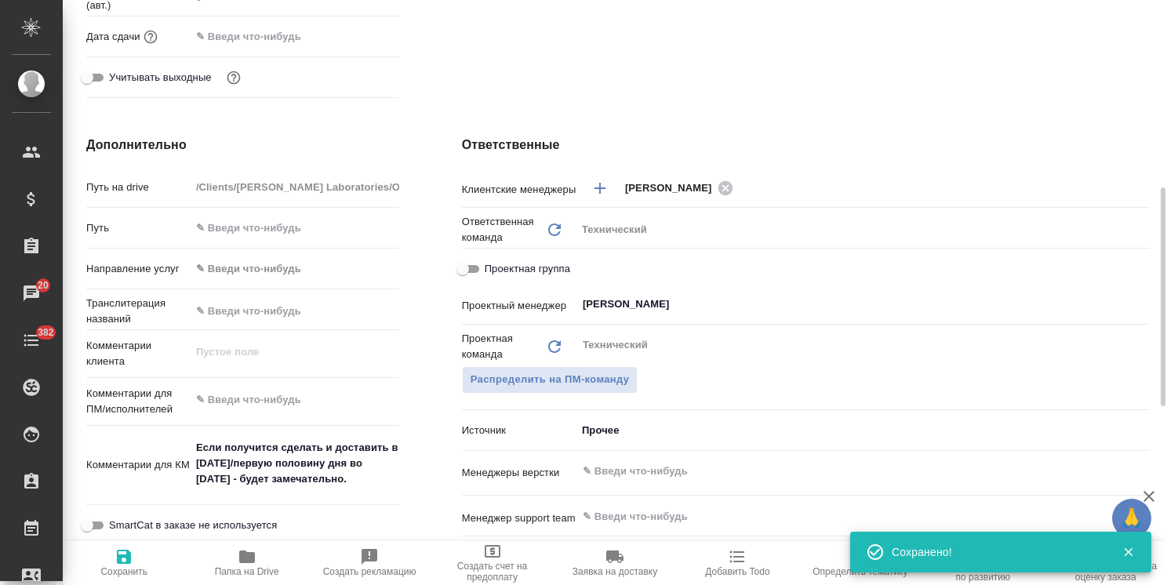
type textarea "x"
click at [264, 409] on textarea at bounding box center [294, 401] width 207 height 27
type textarea "x"
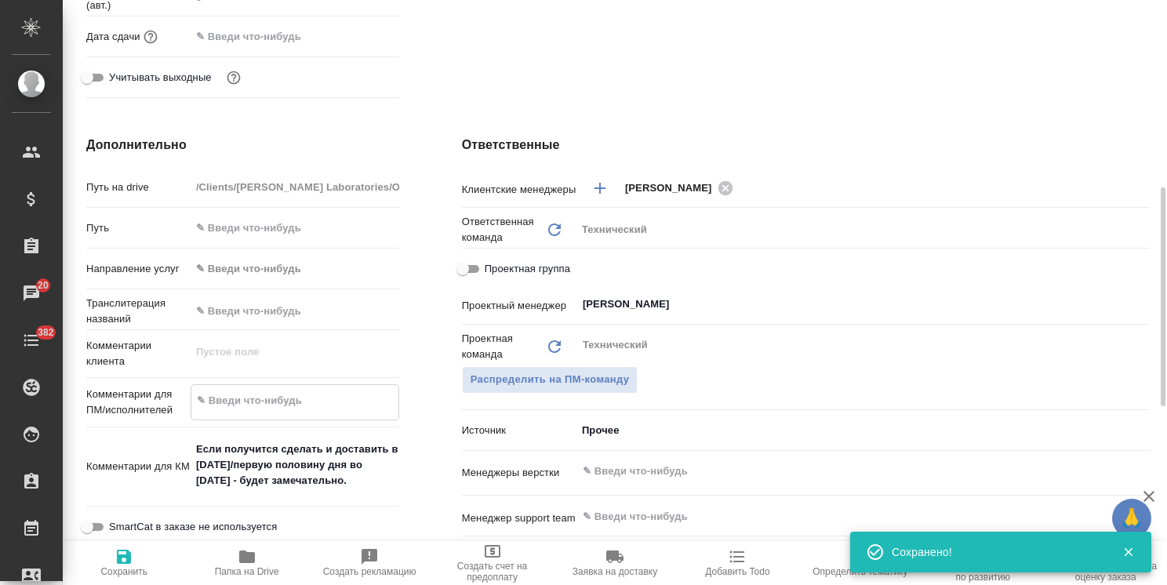
type textarea "x"
click at [198, 450] on textarea "Если получится сделать и доставить в [DATE]/первую половину дня во [DATE] - буд…" at bounding box center [295, 465] width 209 height 58
type textarea "x"
type textarea "Если получится сделать и доставить в [DATE]/первую половину дня во [DATE] - буд…"
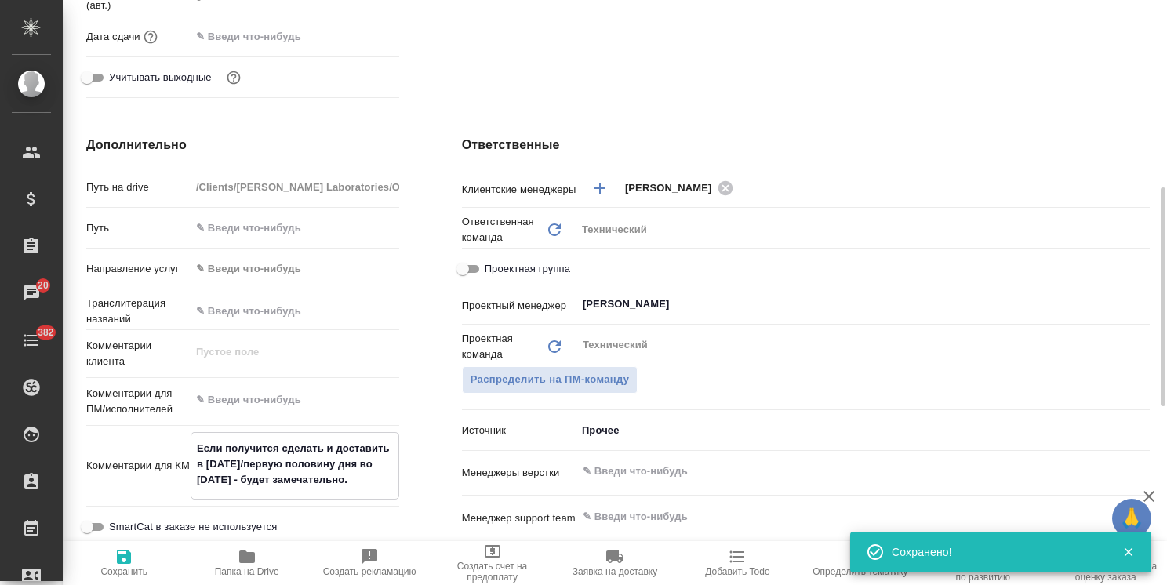
type textarea "x"
type textarea "Если получится сделать и доставить в [DATE]/первую половину дня во [DATE] - буд…"
type textarea "x"
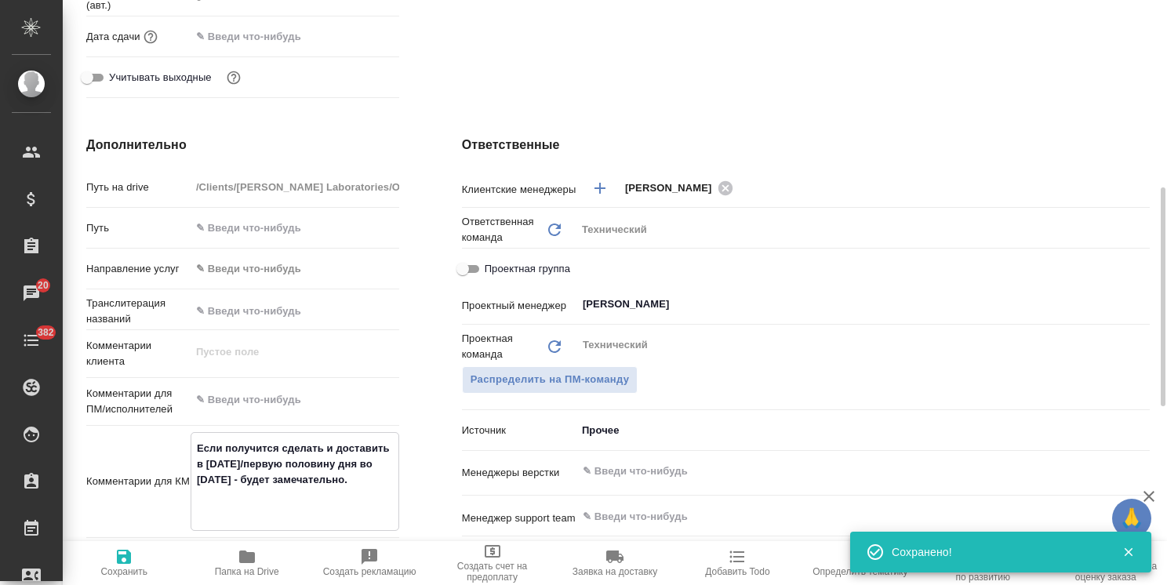
click at [218, 446] on textarea "Если получится сделать и доставить в [DATE]/первую половину дня во [DATE] - буд…" at bounding box center [294, 479] width 207 height 89
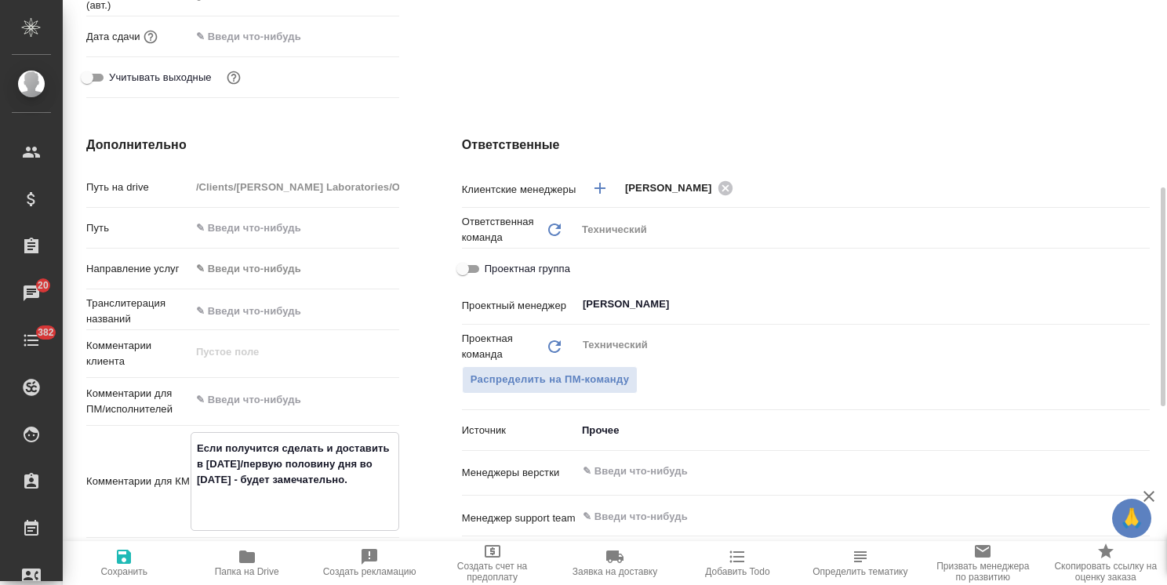
type textarea "x"
type textarea "g Если получится сделать и доставить в [DATE]/первую половину дня во [DATE] - б…"
type textarea "x"
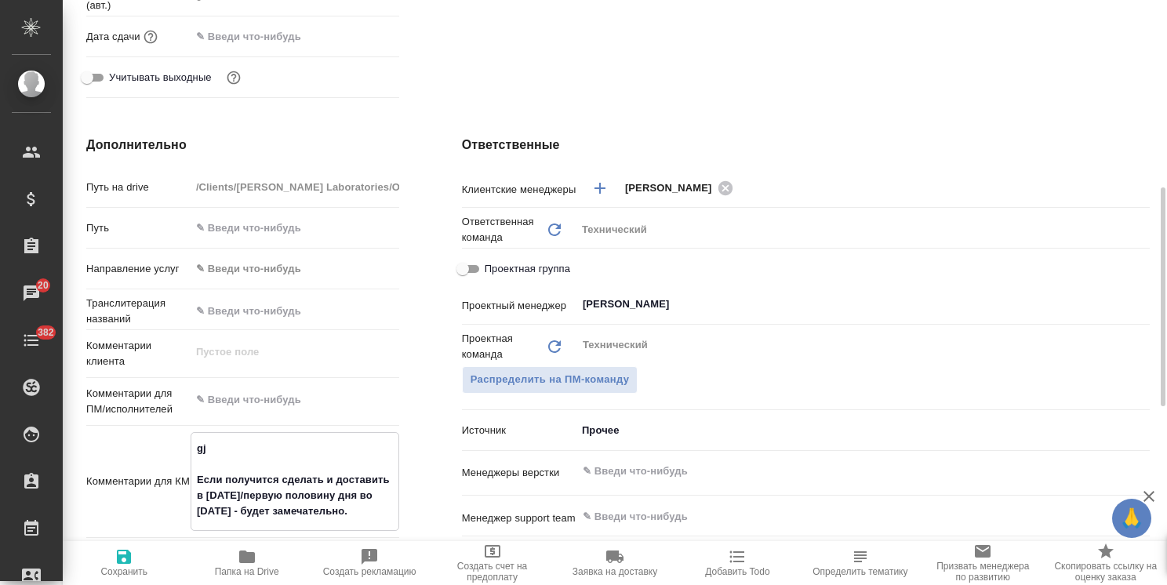
type textarea "gj Если получится сделать и доставить в [DATE]/первую половину дня во [DATE] - …"
type textarea "x"
type textarea "gj 1 Если получится сделать и доставить в [DATE]/первую половину дня во [DATE] …"
type textarea "x"
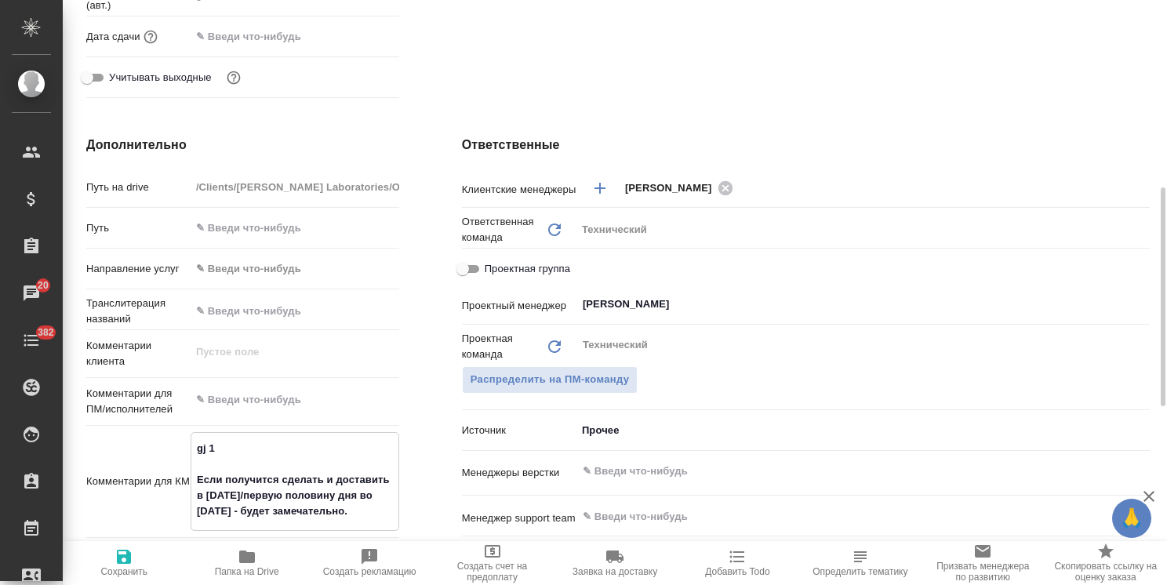
type textarea "x"
type textarea "gj 1 Если получится сделать и доставить в [DATE]/первую половину дня во [DATE] …"
type textarea "x"
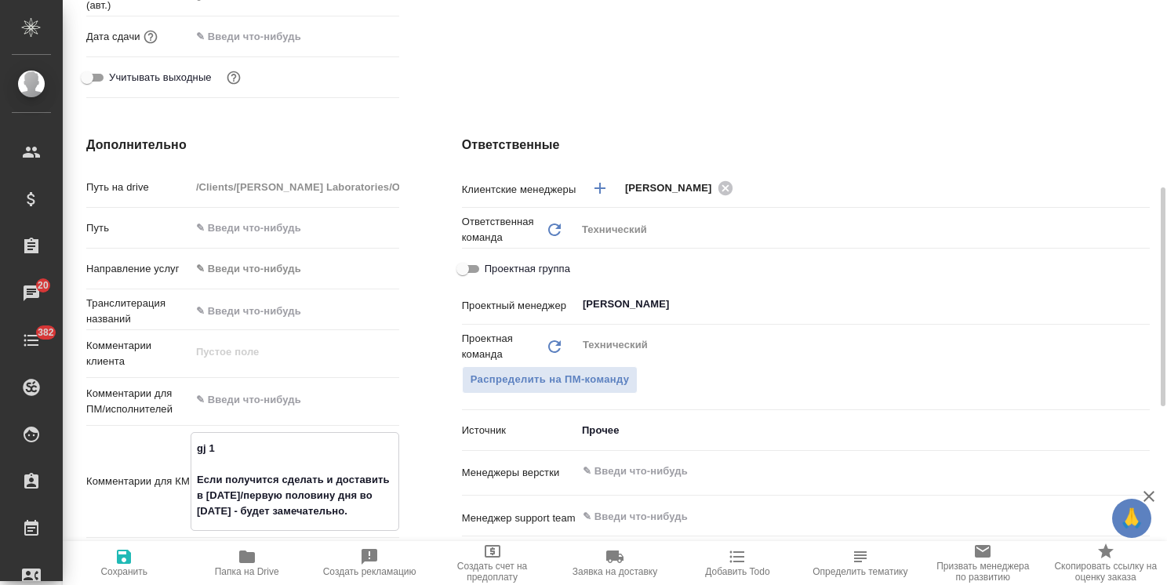
type textarea "x"
type textarea "gj 1 P Если получится сделать и доставить в [DATE]/первую половину дня во [DATE…"
type textarea "x"
type textarea "gj 1 PG Если получится сделать и доставить в [DATE]/первую половину дня во [DAT…"
type textarea "x"
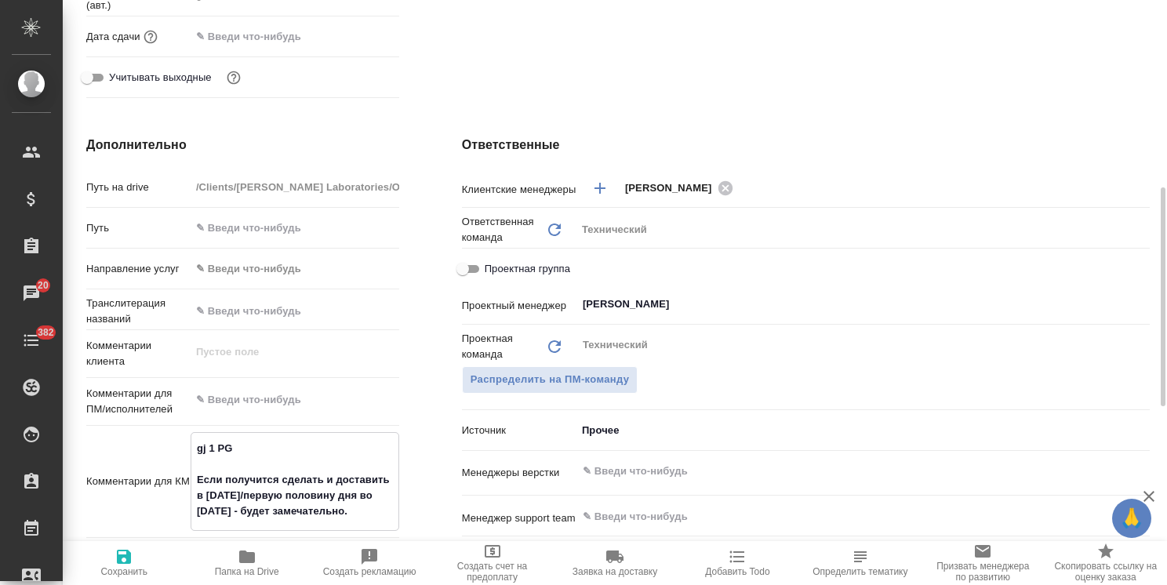
type textarea "x"
type textarea "gj 1 PGR Если получится сделать и доставить в [DATE]/первую половину дня во [DA…"
type textarea "x"
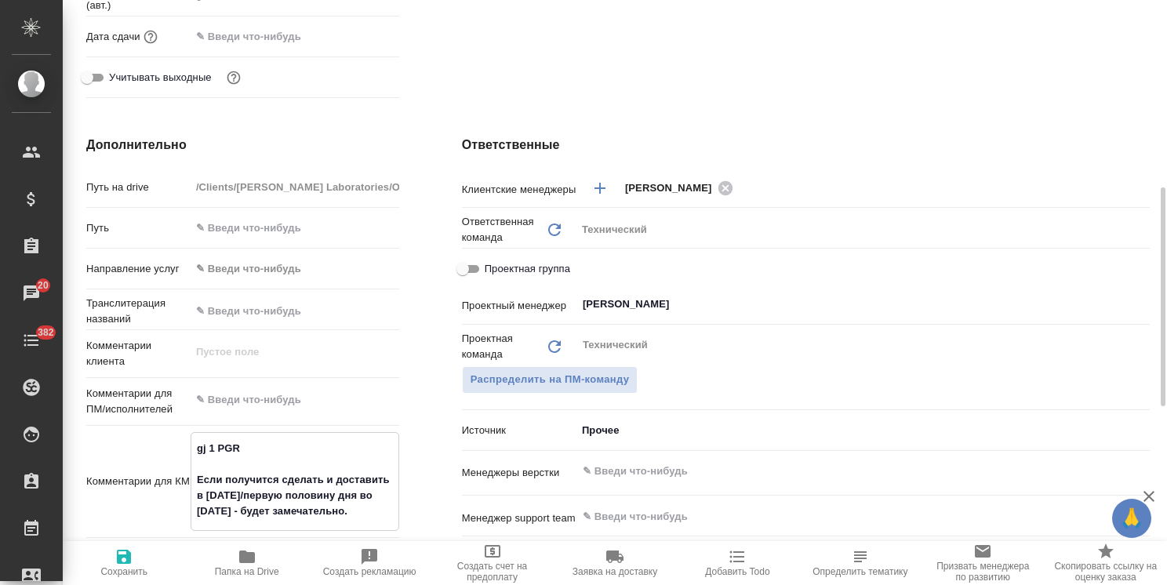
type textarea "x"
type textarea "gj 1 PGR Если получится сделать и доставить в [DATE]/первую половину дня во [DA…"
type textarea "x"
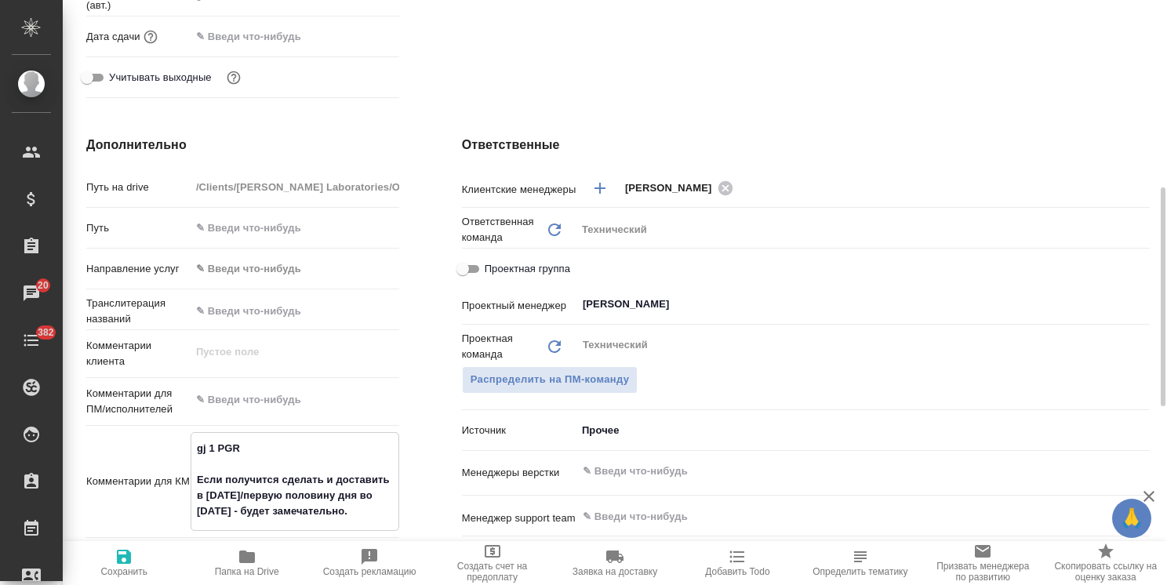
type textarea "x"
type textarea "gj 1 PGR r Если получится сделать и доставить в [DATE]/первую половину дня во […"
type textarea "x"
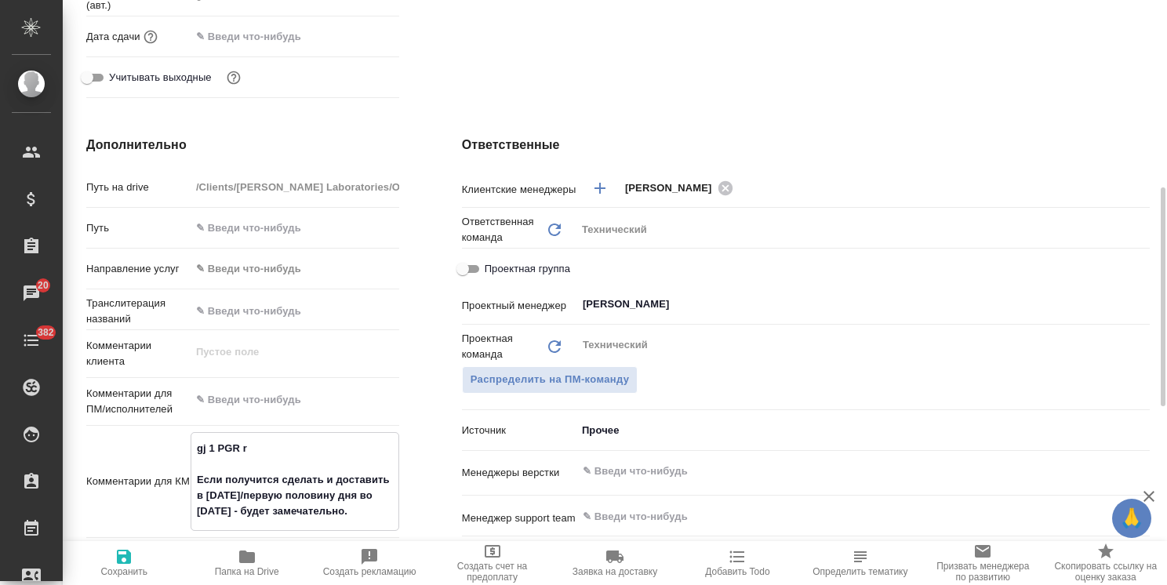
type textarea "x"
type textarea "gj 1 PGR Если получится сделать и доставить в [DATE]/первую половину дня во [DA…"
type textarea "x"
type textarea "Если получится сделать и доставить в [DATE]/первую половину дня во [DATE] - буд…"
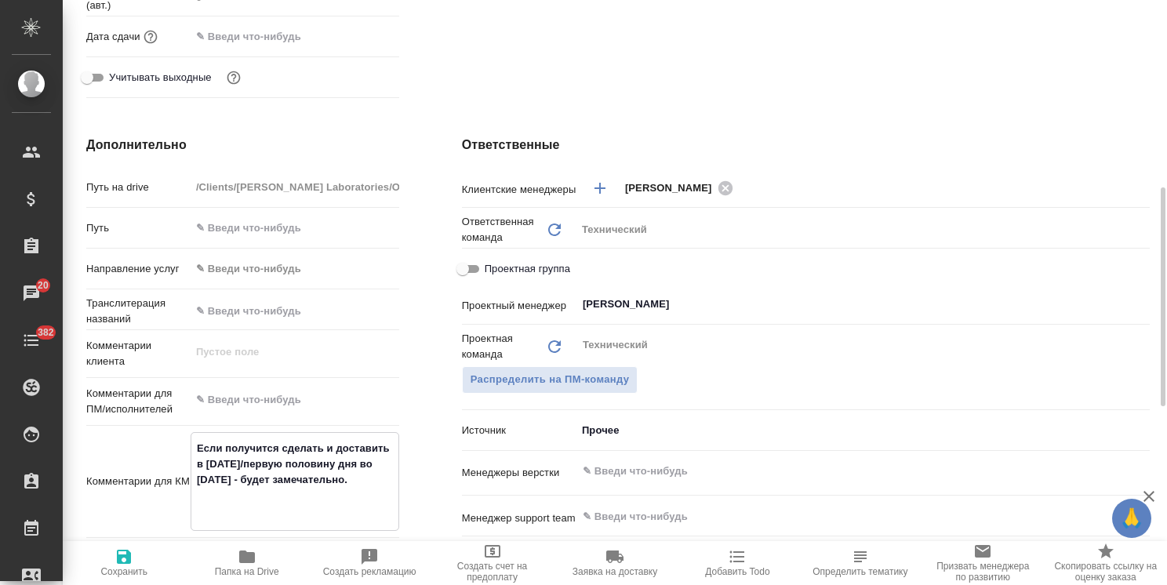
type textarea "x"
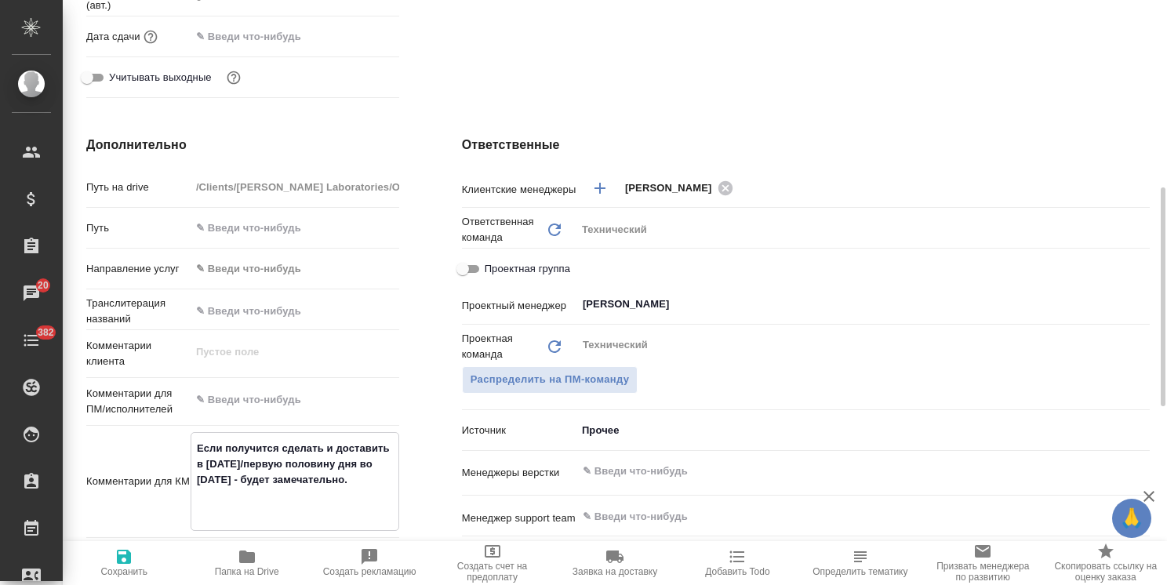
type textarea "g Если получится сделать и доставить в [DATE]/первую половину дня во [DATE] - б…"
type textarea "x"
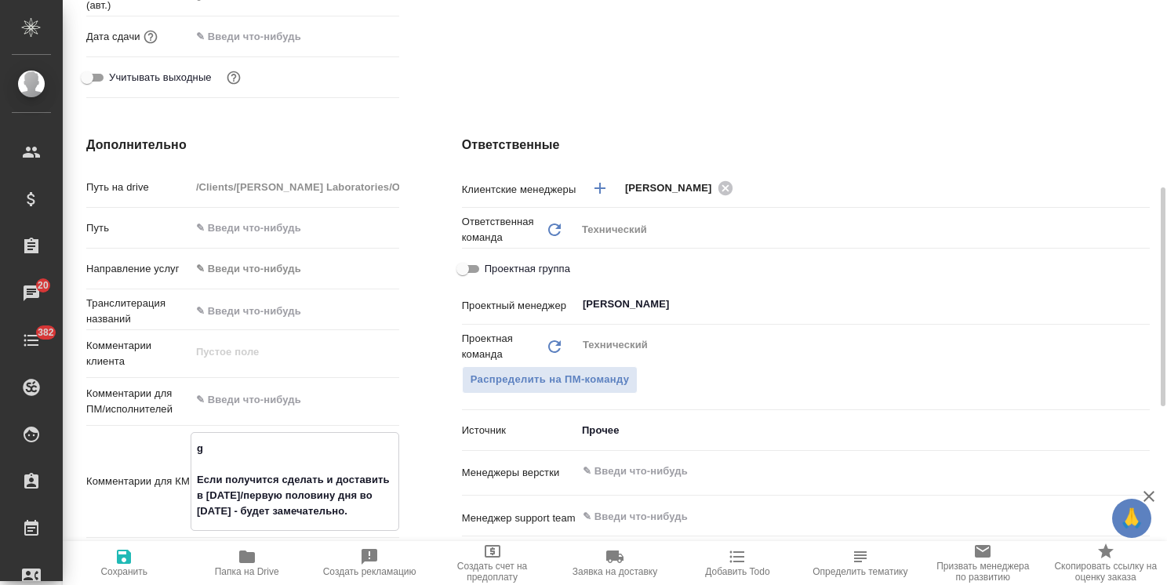
type textarea "x"
type textarea "gj Если получится сделать и доставить в [DATE]/первую половину дня во [DATE] - …"
type textarea "x"
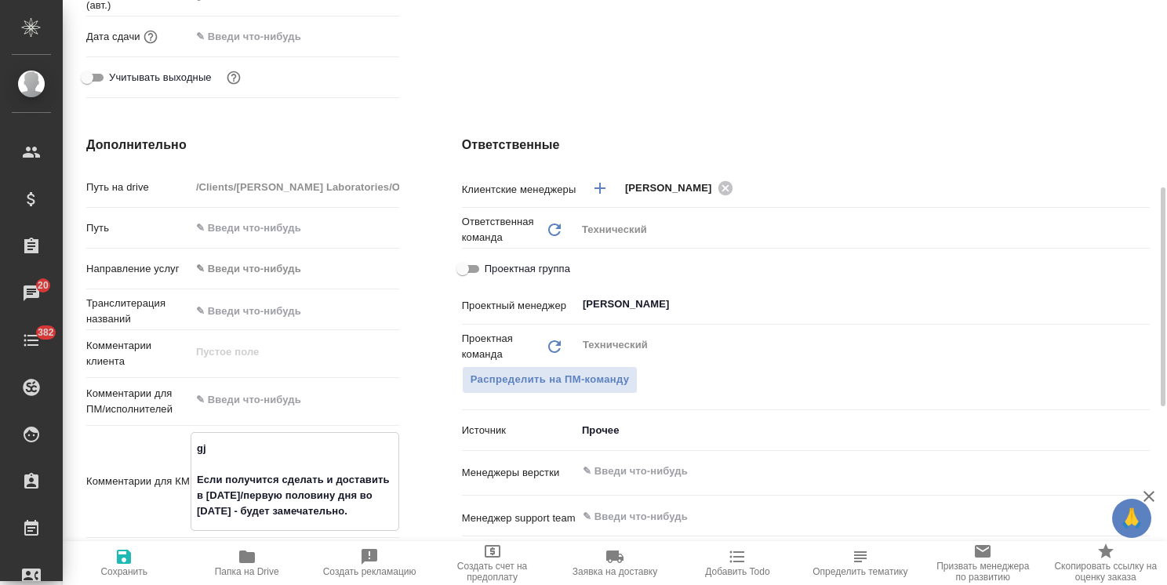
type textarea "x"
type textarea "gj Если получится сделать и доставить в [DATE]/первую половину дня во [DATE] - …"
type textarea "x"
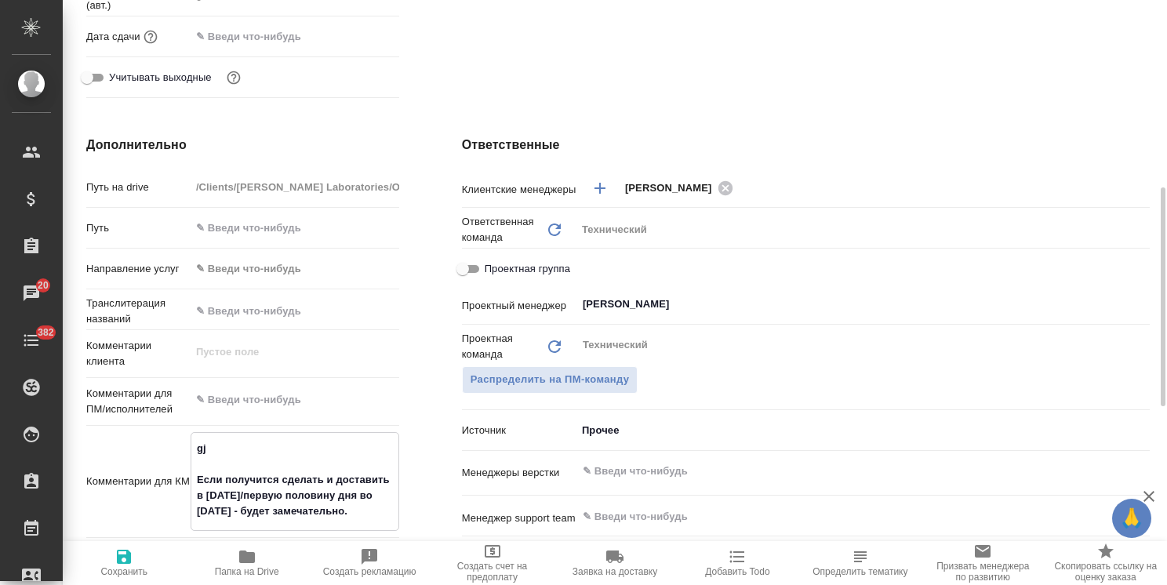
type textarea "gj 1 Если получится сделать и доставить в [DATE]/первую половину дня во [DATE] …"
type textarea "x"
type textarea "gj Если получится сделать и доставить в [DATE]/первую половину дня во [DATE] - …"
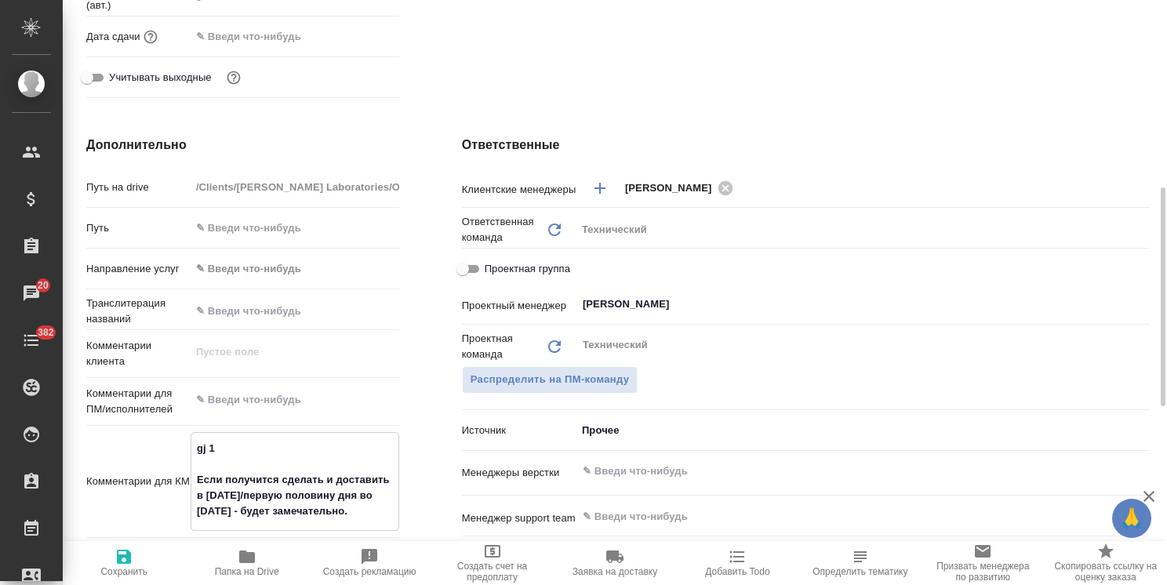
type textarea "x"
type textarea "gj Если получится сделать и доставить в [DATE]/первую половину дня во [DATE] - …"
type textarea "x"
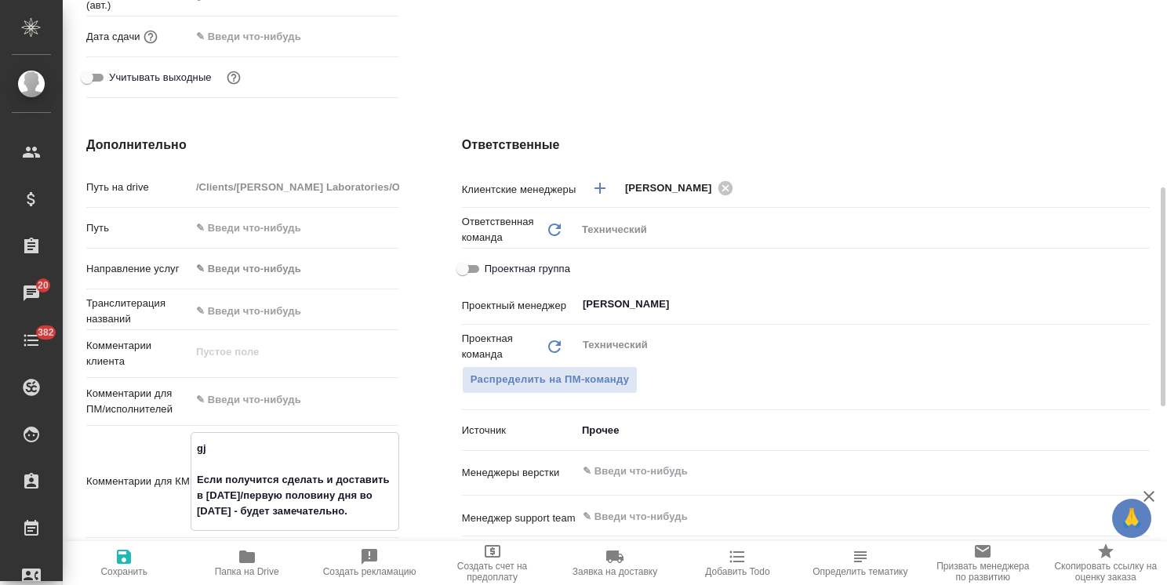
type textarea "x"
type textarea "g Если получится сделать и доставить в [DATE]/первую половину дня во [DATE] - б…"
type textarea "x"
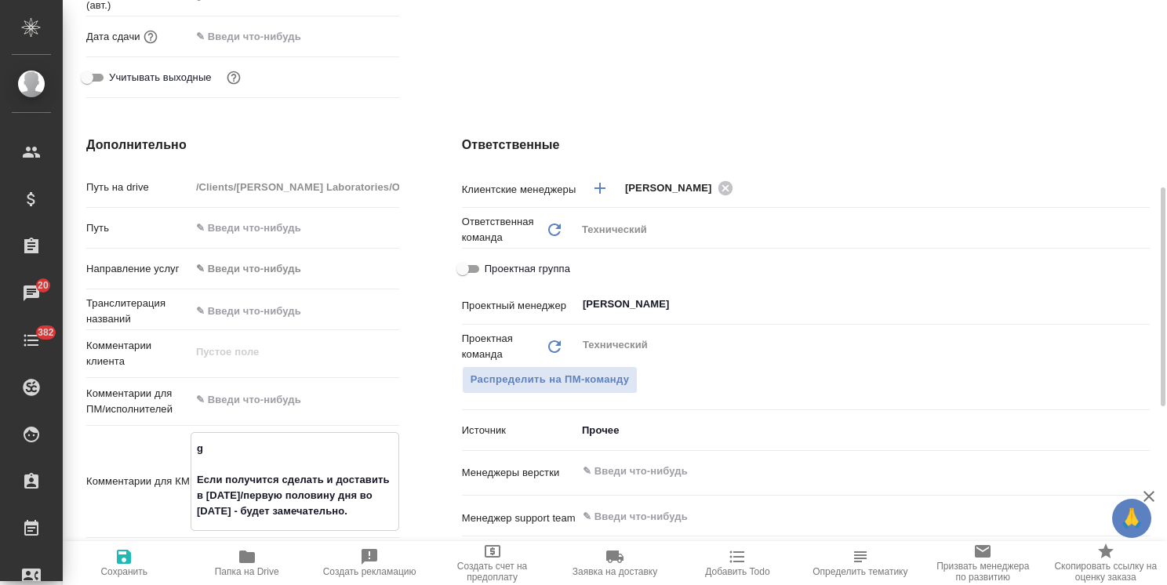
type textarea "x"
type textarea "Если получится сделать и доставить в [DATE]/первую половину дня во [DATE] - буд…"
type textarea "x"
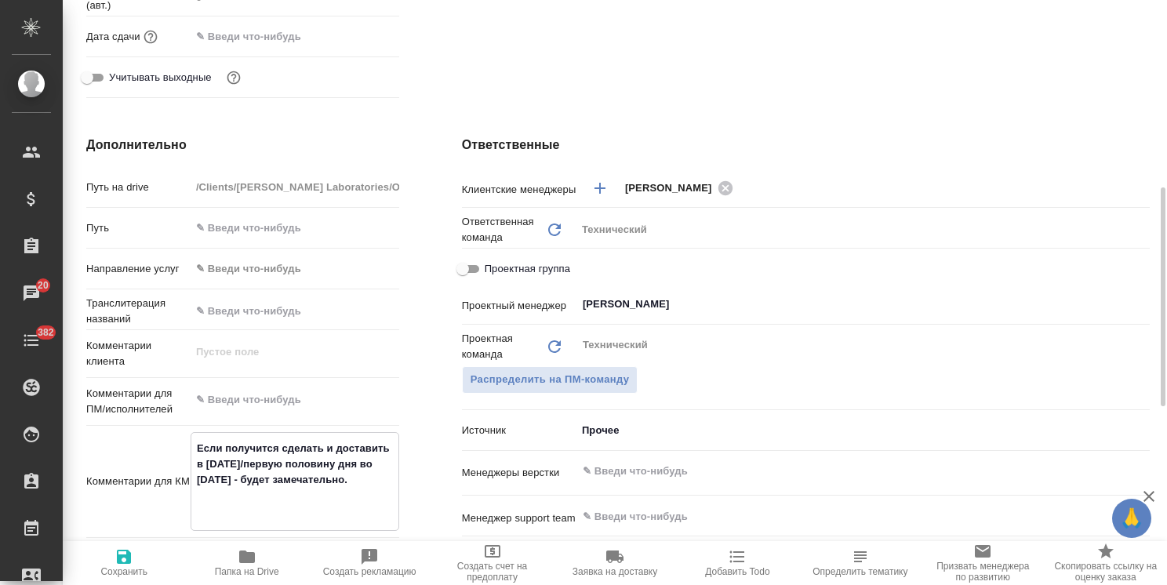
type textarea "п Если получится сделать и доставить в [DATE]/первую половину дня во [DATE] - б…"
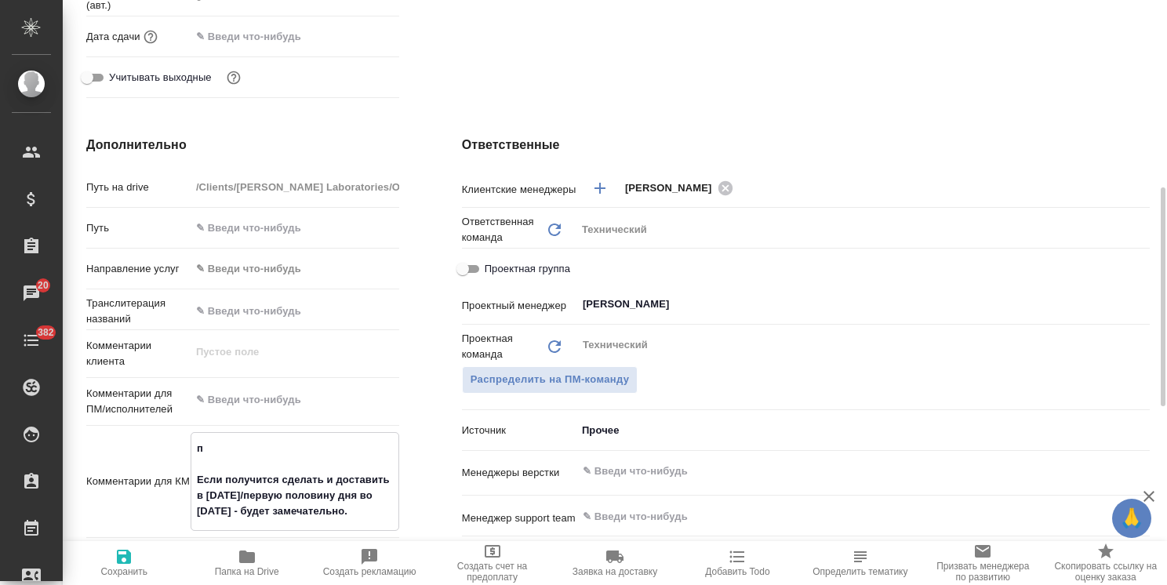
type textarea "x"
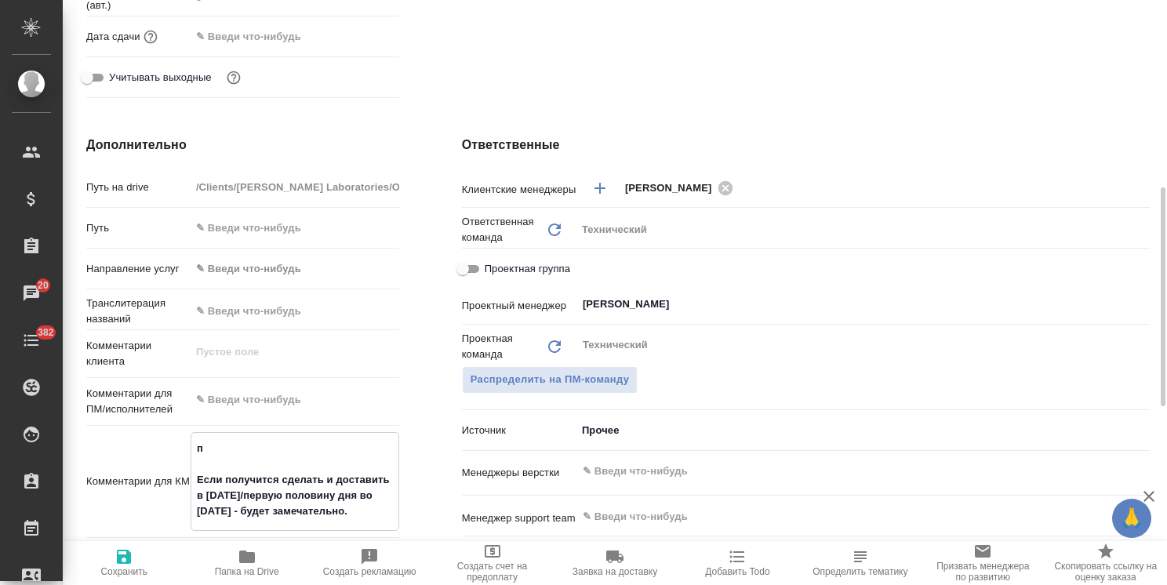
type textarea "по Если получится сделать и доставить в [DATE]/первую половину дня во [DATE] - …"
type textarea "x"
type textarea "по Если получится сделать и доставить в [DATE]/первую половину дня во [DATE] - …"
type textarea "x"
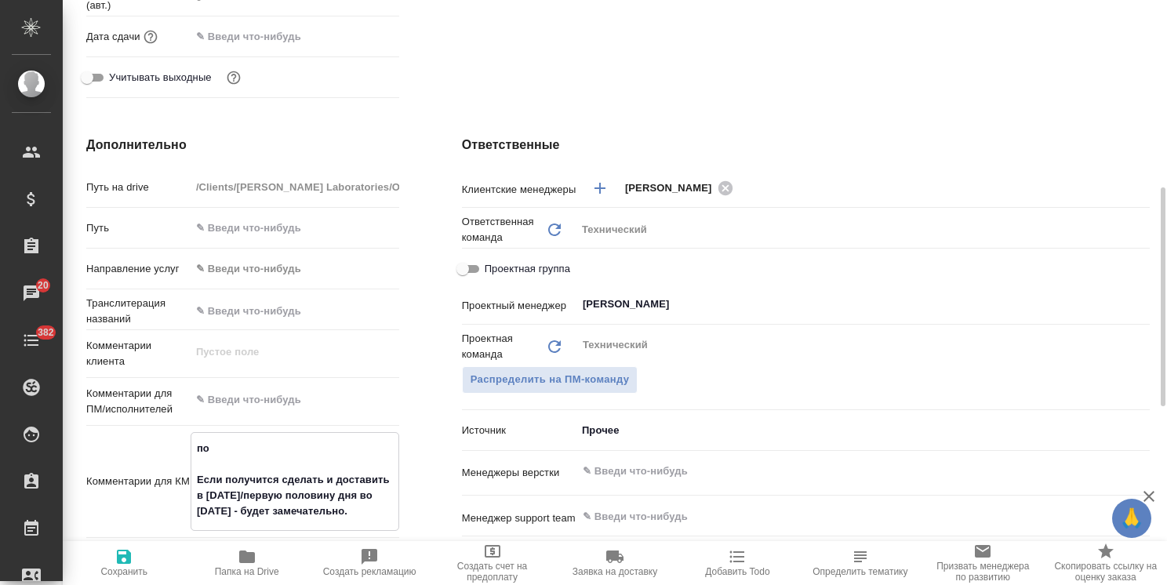
type textarea "x"
type textarea "по 1 Если получится сделать и доставить в [DATE]/первую половину дня во [DATE] …"
type textarea "x"
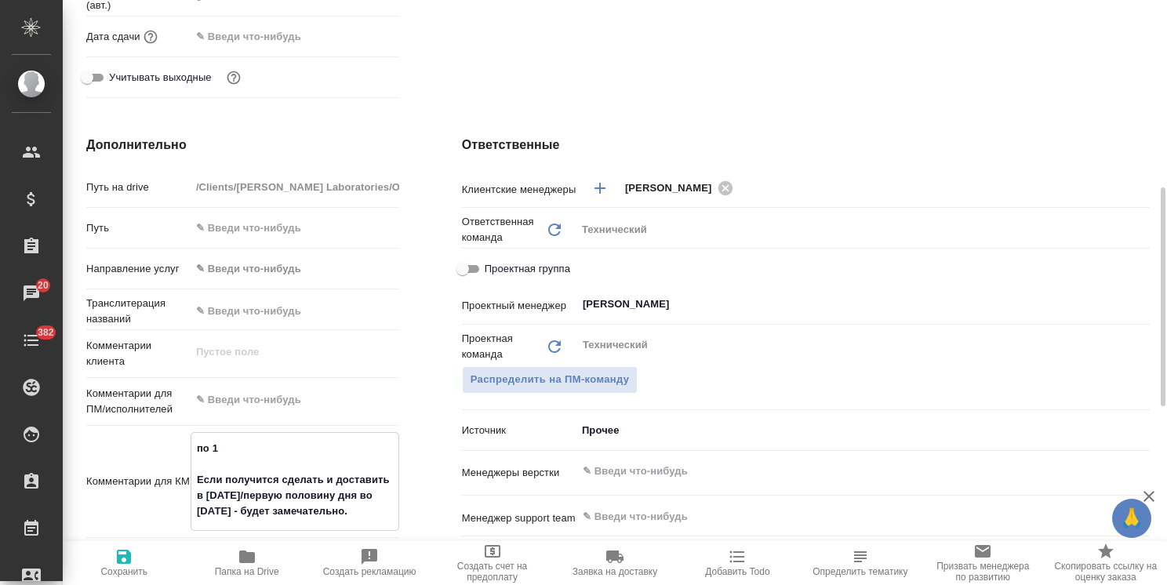
type textarea "x"
type textarea "по 1 Если получится сделать и доставить в [DATE]/первую половину дня во [DATE] …"
type textarea "x"
type textarea "по 1 З Если получится сделать и доставить в [DATE]/первую половину дня во [DATE…"
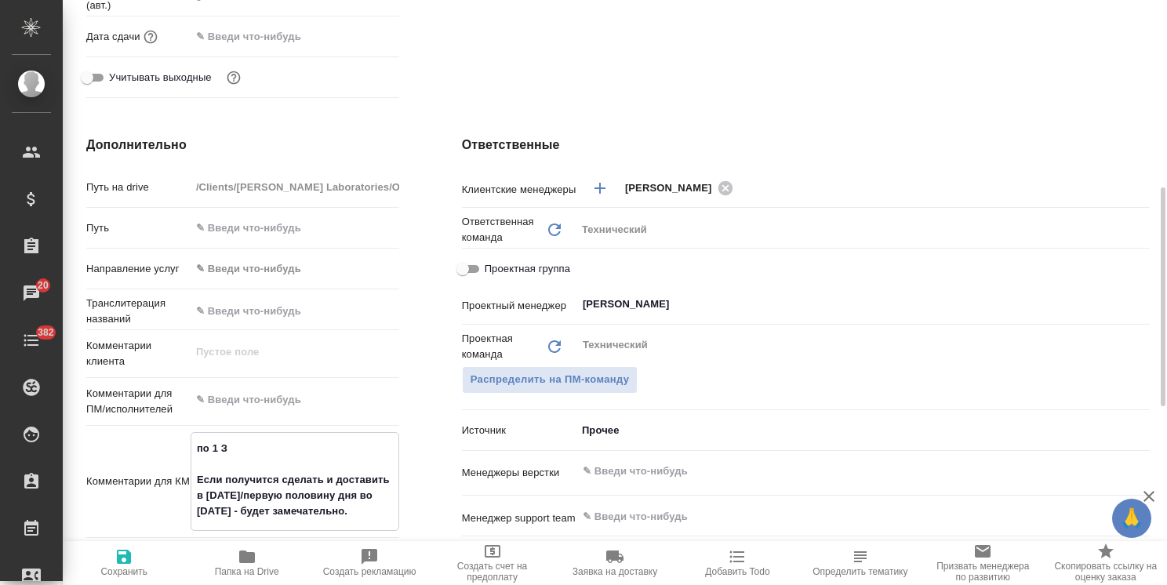
type textarea "x"
type textarea "по 1 ЗП Если получится сделать и доставить в [DATE]/первую половину дня во [DAT…"
type textarea "x"
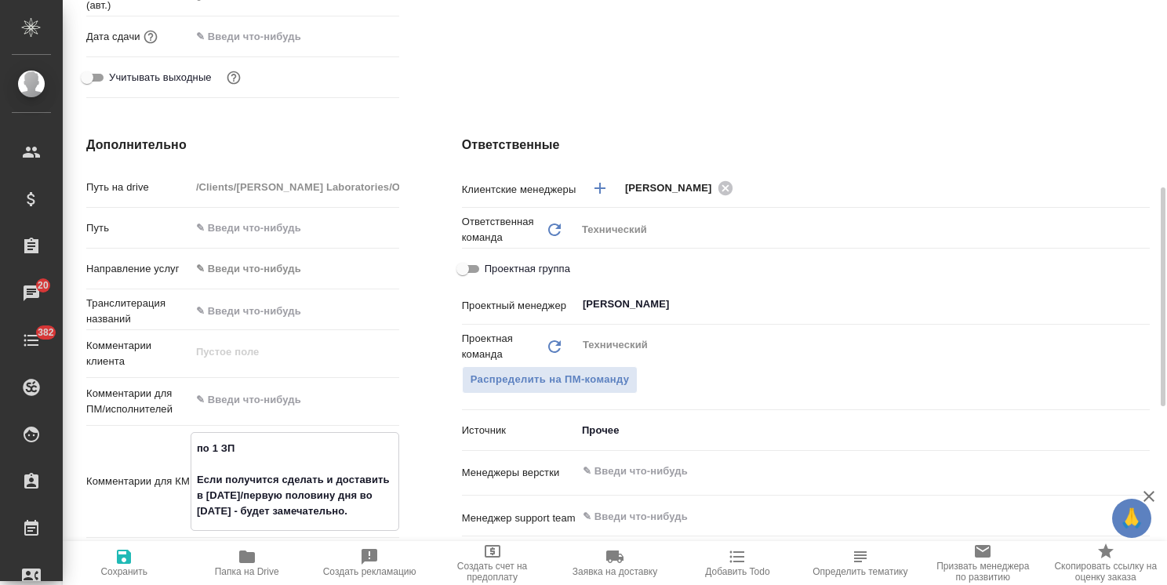
type textarea "x"
type textarea "по 1 ЗПК Если получится сделать и доставить в [DATE]/первую половину дня во [DA…"
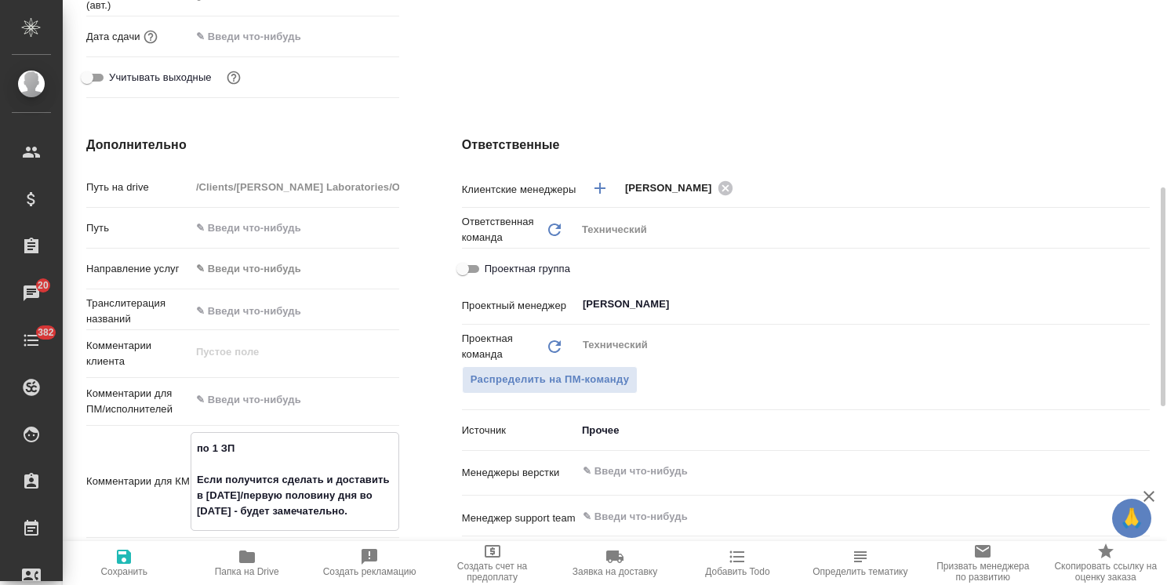
type textarea "x"
type textarea "по 1 ЗПК Если получится сделать и доставить в [DATE]/первую половину дня во [DA…"
type textarea "x"
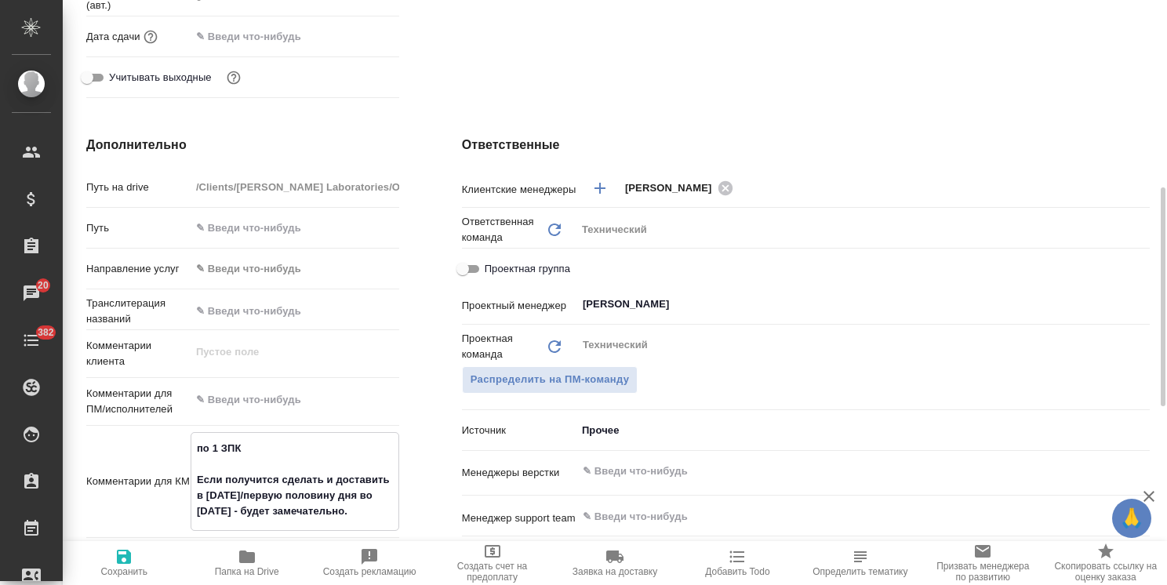
type textarea "x"
type textarea "по 1 ЗПК с Если получится сделать и доставить в [DATE]/первую половину дня во […"
type textarea "x"
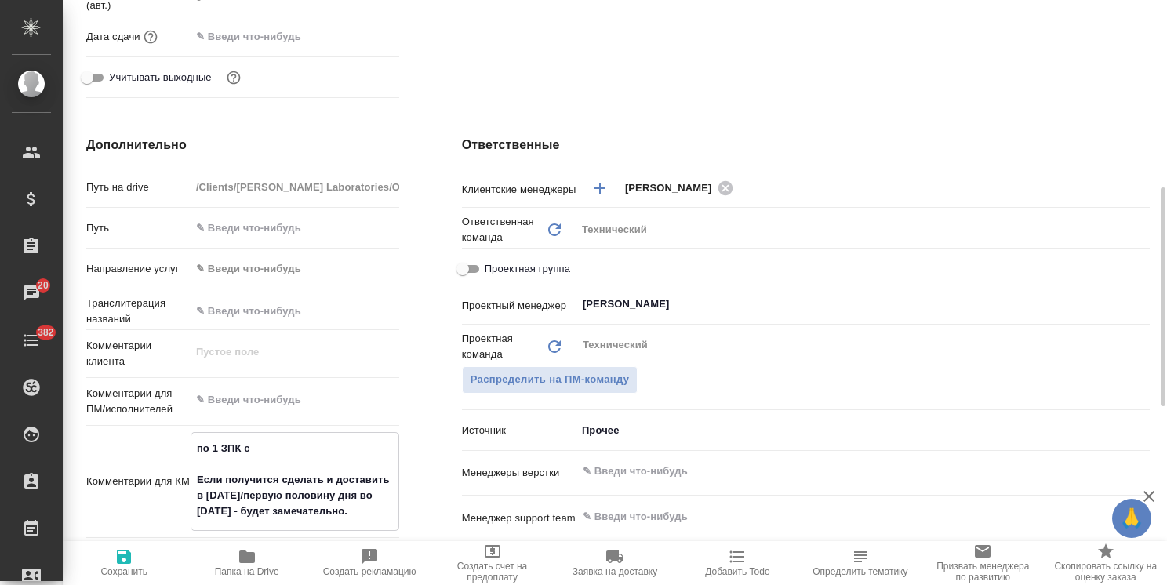
type textarea "x"
type textarea "по 1 ЗПК с Если получится сделать и доставить в [DATE]/первую половину дня во […"
type textarea "x"
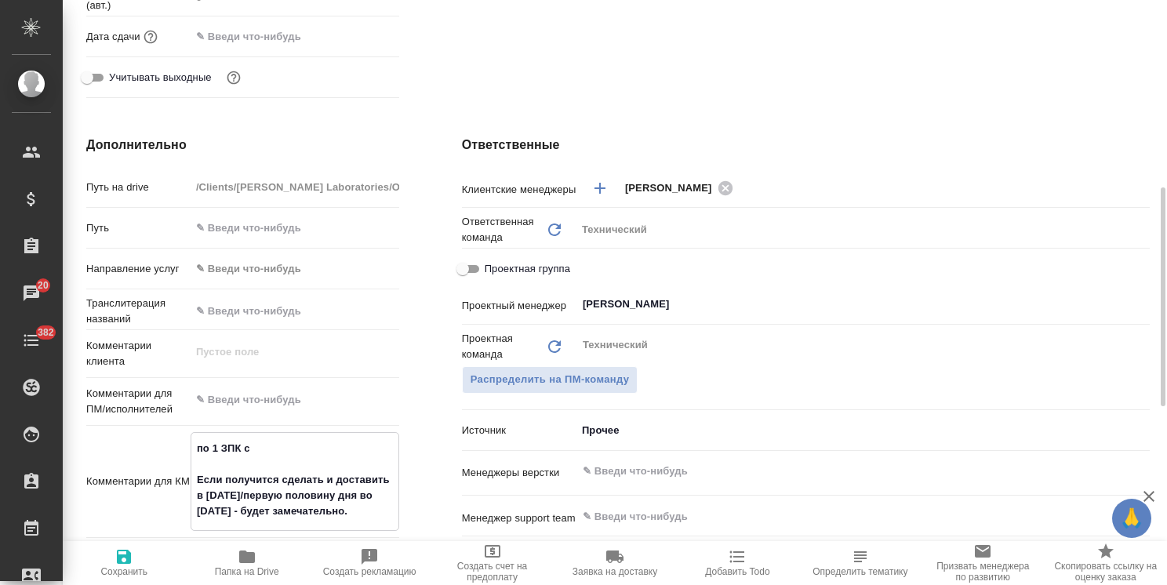
type textarea "по 1 ЗПК с с Если получится сделать и доставить в [DATE]/первую половину дня во…"
type textarea "x"
type textarea "по 1 ЗПК с ск Если получится сделать и доставить в [DATE]/первую половину дня в…"
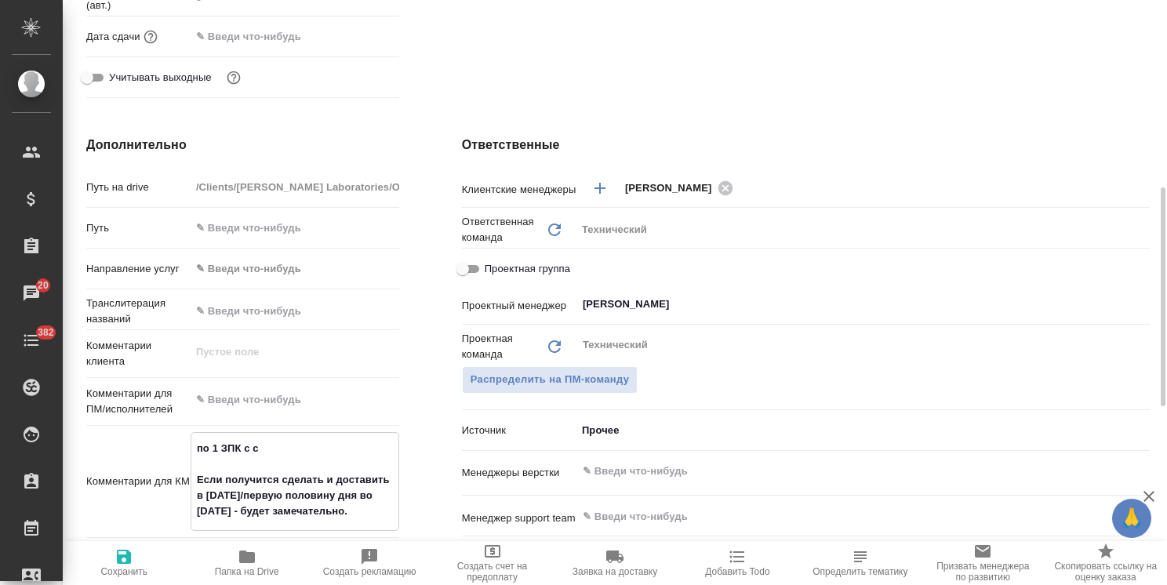
type textarea "x"
type textarea "по 1 ЗПК с ска Если получится сделать и доставить в [DATE]/первую половину дня …"
type textarea "x"
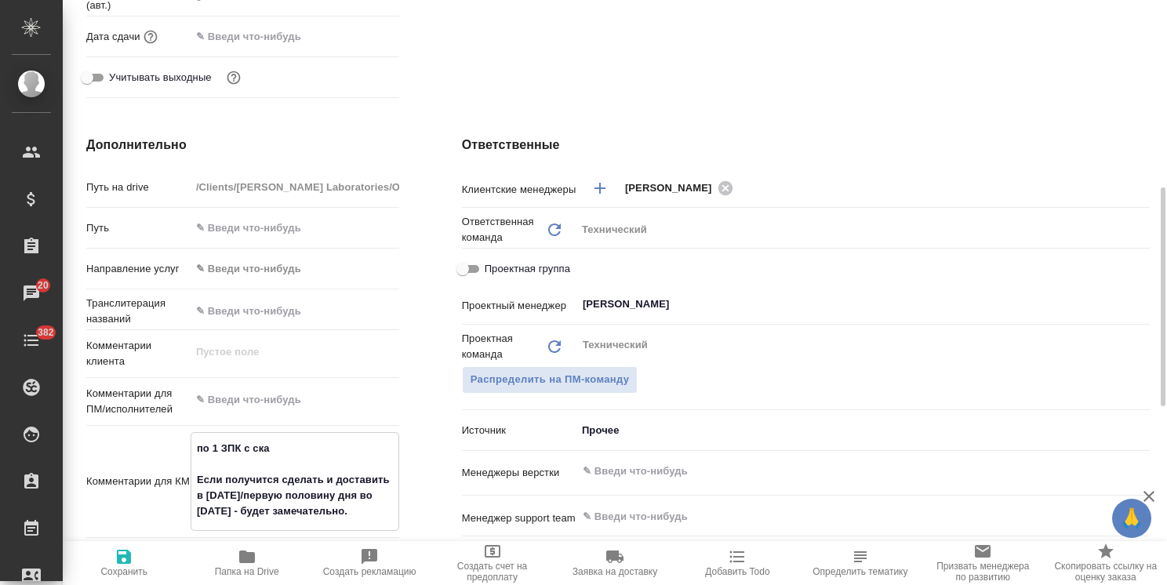
type textarea "x"
type textarea "по 1 ЗПК с скан Если получится сделать и доставить в [DATE]/первую половину дня…"
type textarea "x"
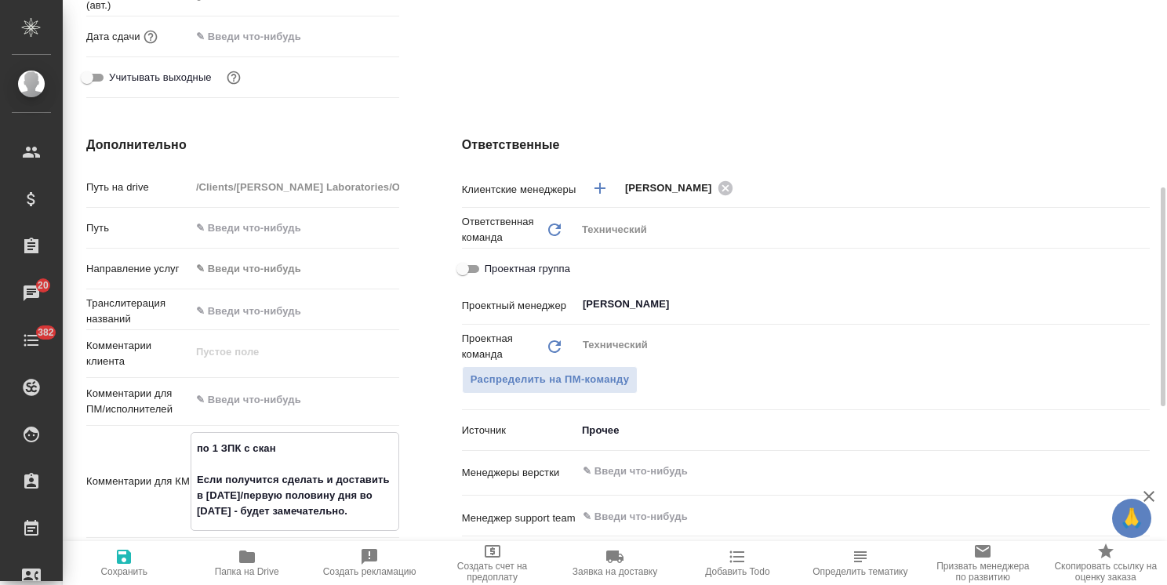
type textarea "x"
type textarea "по 1 ЗПК с скана Если получится сделать и доставить в [DATE]/первую половину дн…"
type textarea "x"
type textarea "по 1 ЗПК с сканам Если получится сделать и доставить в [DATE]/первую половину д…"
type textarea "x"
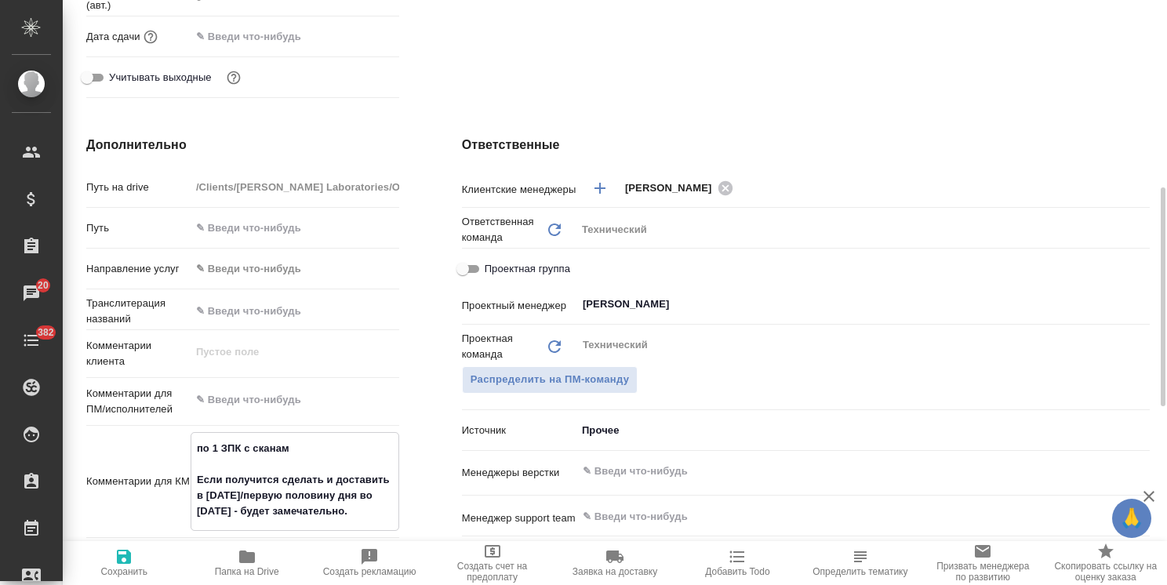
type textarea "x"
type textarea "по 1 ЗПК с сканам Если получится сделать и доставить в [DATE]/первую половину д…"
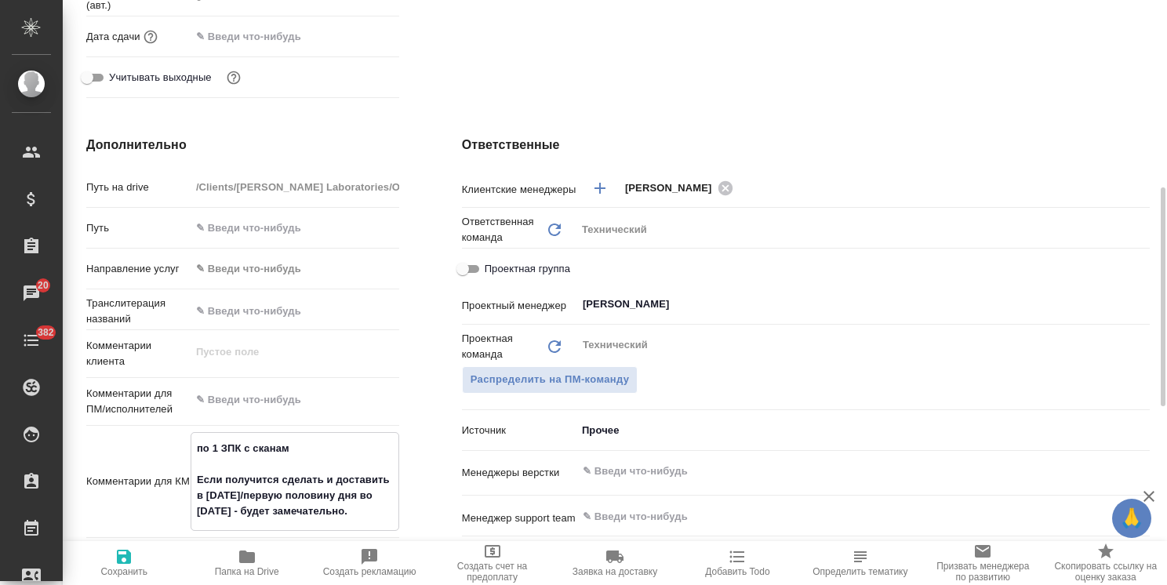
type textarea "x"
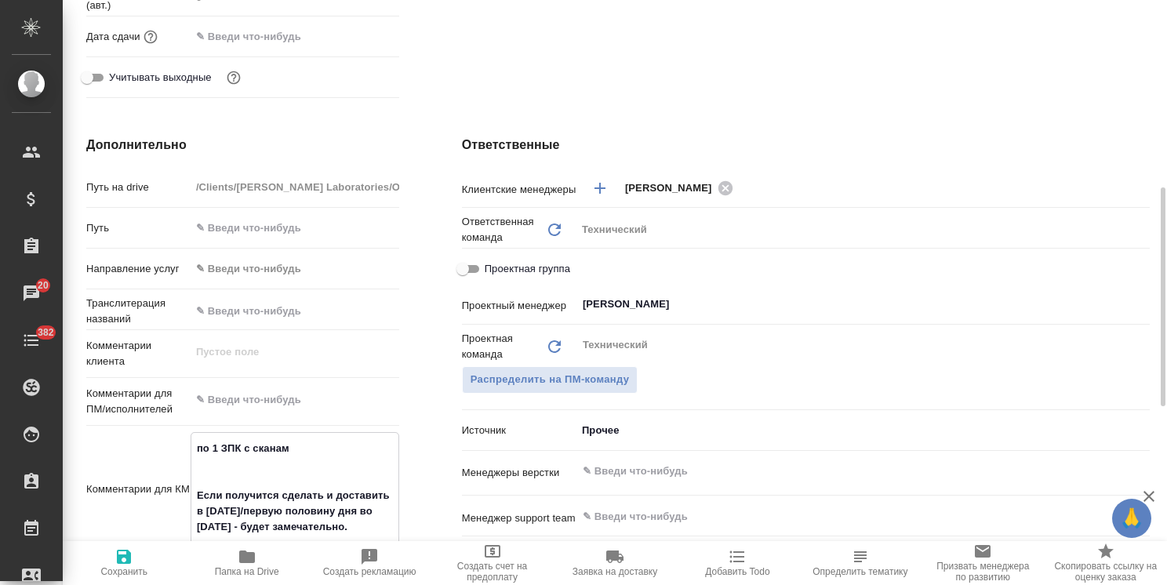
type textarea "x"
type textarea "по 1 ЗПК с сканам н Если получится сделать и доставить в [DATE]/первую половину…"
type textarea "x"
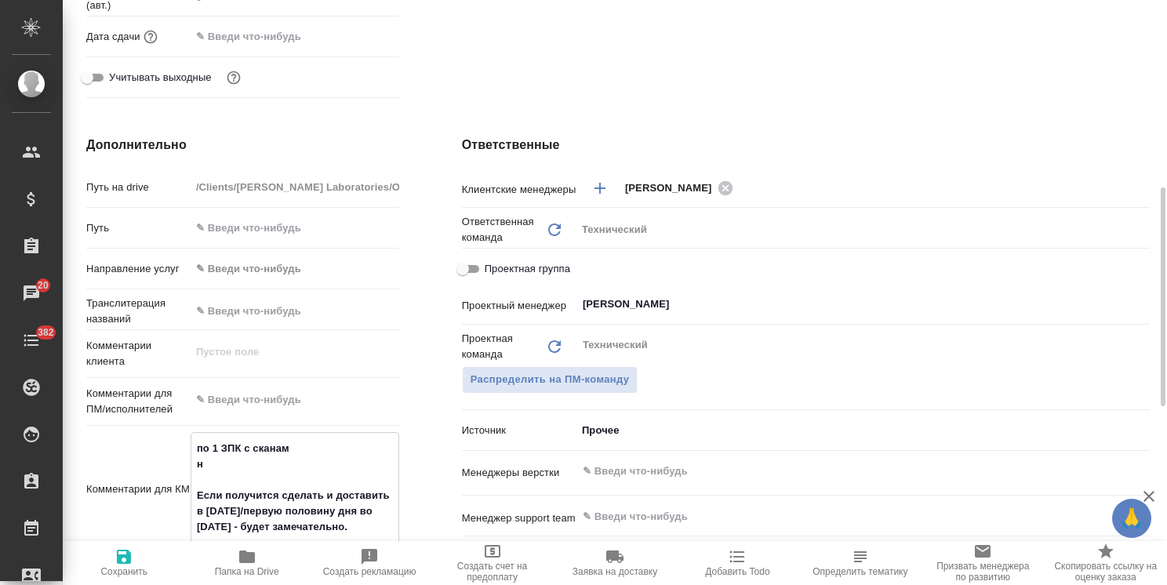
type textarea "x"
type textarea "по 1 ЗПК с сканам ну Если получится сделать и доставить в [DATE]/первую половин…"
type textarea "x"
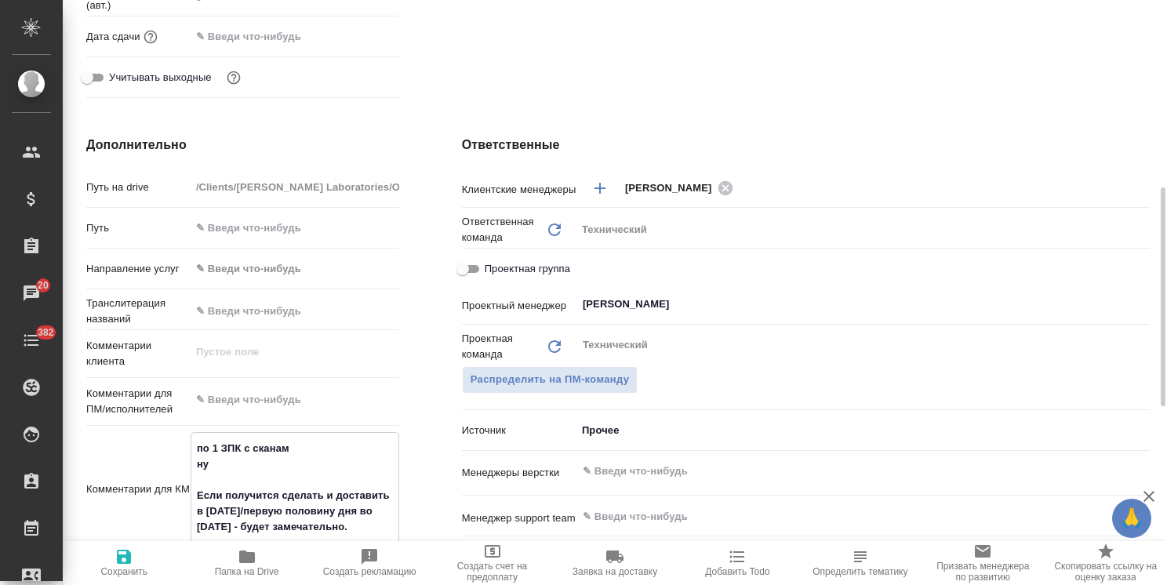
type textarea "по 1 ЗПК с сканам нуж Если получится сделать и доставить в [DATE]/первую полови…"
type textarea "x"
click at [136, 562] on span "Сохранить" at bounding box center [124, 563] width 104 height 30
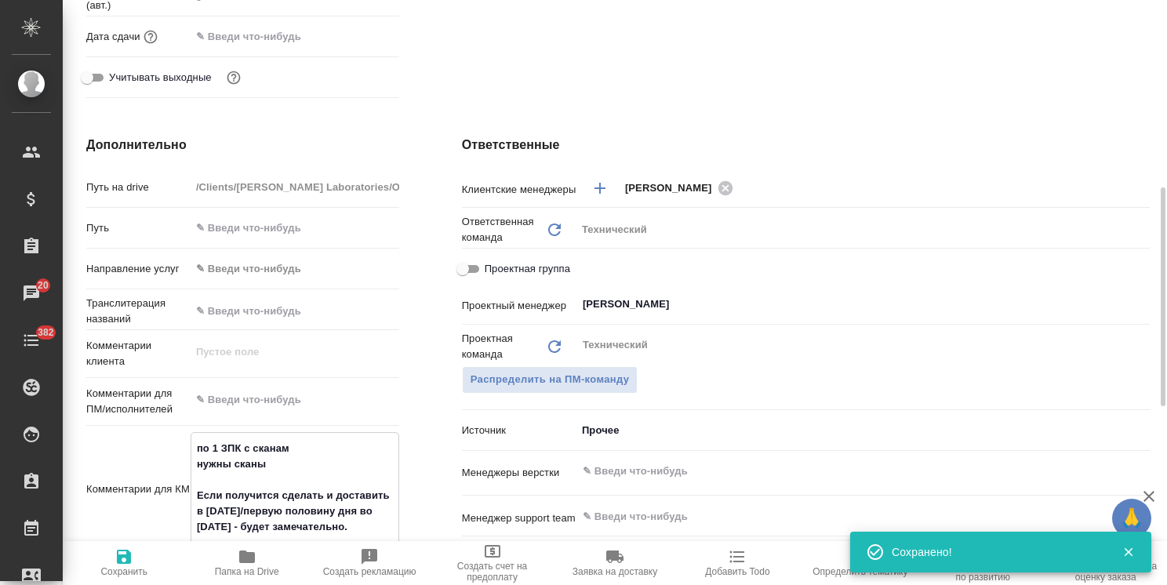
click at [245, 451] on textarea "по 1 ЗПК с сканам нужны сканы Если получится сделать и доставить в [DATE]/перву…" at bounding box center [294, 487] width 207 height 105
click at [132, 566] on span "Сохранить" at bounding box center [123, 571] width 47 height 11
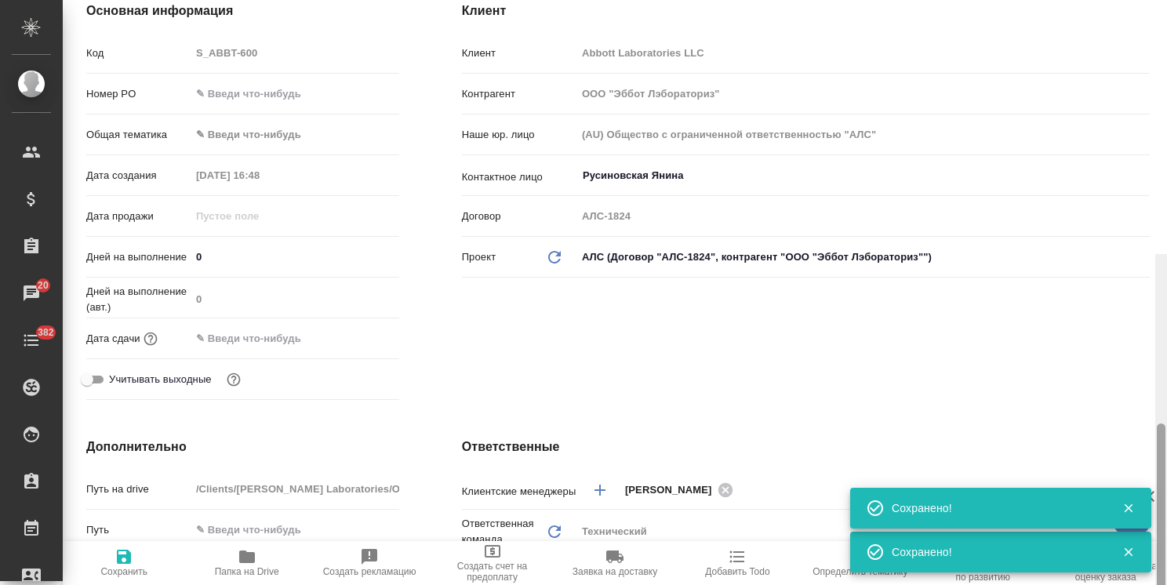
scroll to position [0, 0]
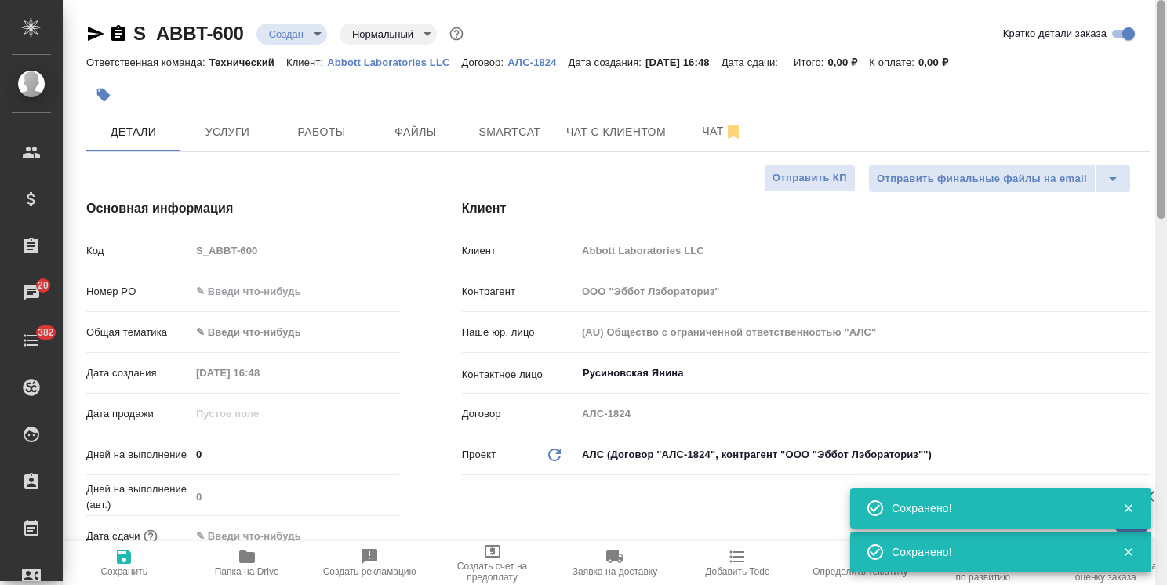
drag, startPoint x: 1162, startPoint y: 391, endPoint x: 1134, endPoint y: 80, distance: 312.7
click at [1134, 82] on div "S_ABBT-600 Создан new Нормальный normal Кратко детали заказа Ответственная кома…" at bounding box center [615, 292] width 1105 height 585
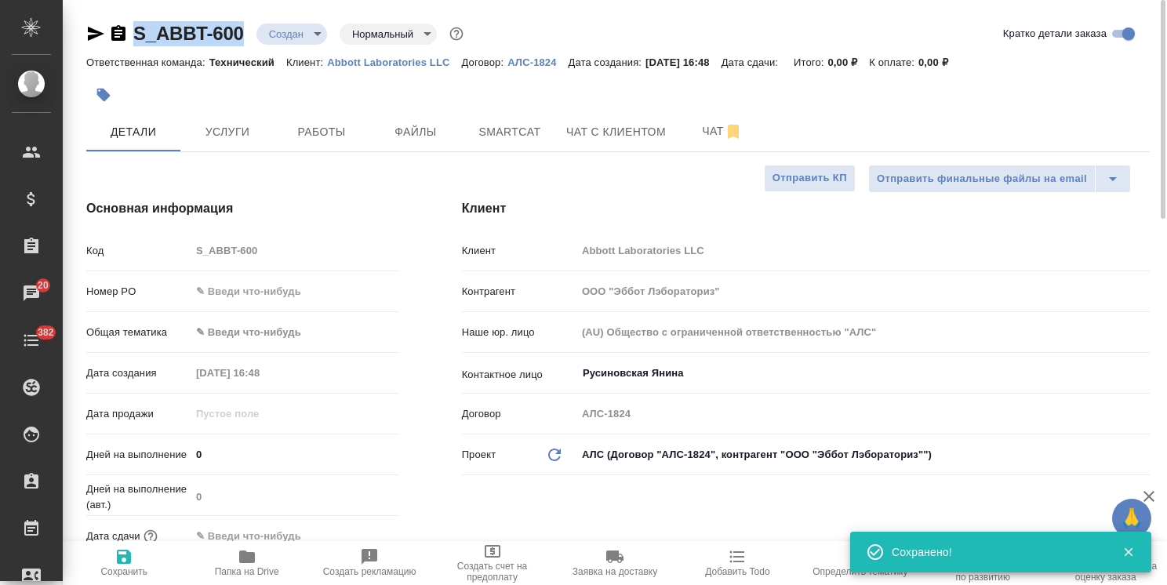
drag, startPoint x: 245, startPoint y: 19, endPoint x: 132, endPoint y: 23, distance: 113.0
copy link "S_ABBT-600"
click at [419, 130] on span "Файлы" at bounding box center [415, 132] width 75 height 20
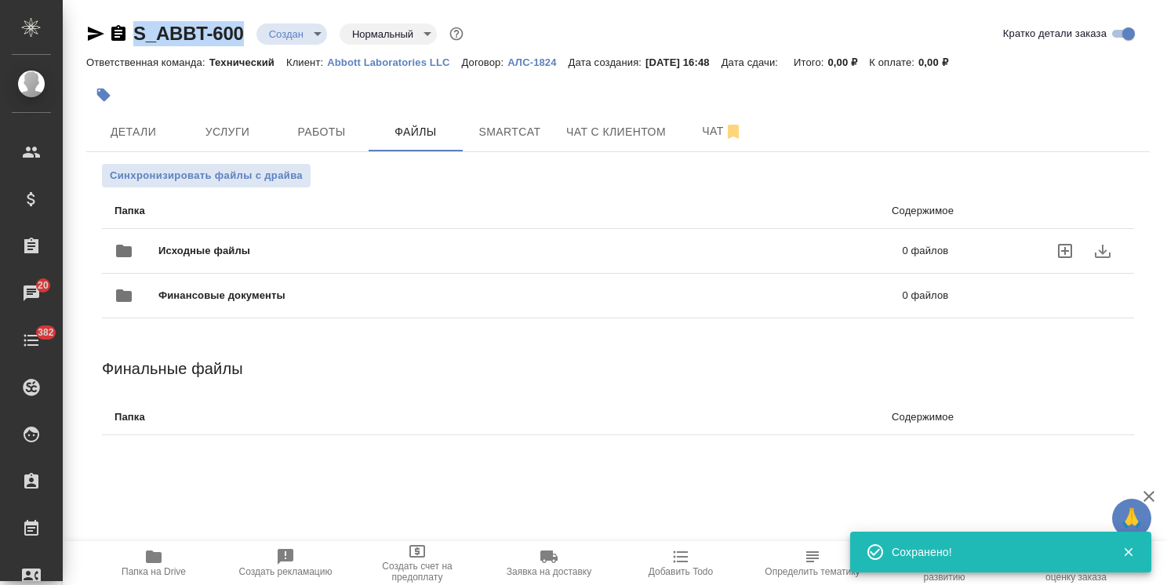
click at [217, 259] on div "Исходные файлы 0 файлов" at bounding box center [532, 251] width 834 height 38
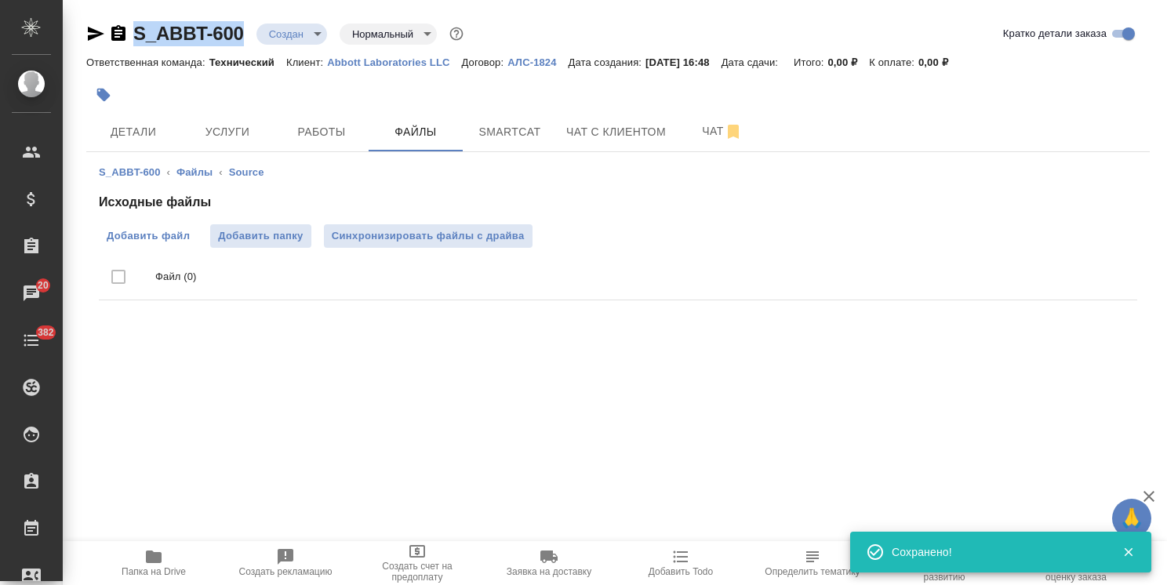
click at [140, 225] on label "Добавить файл" at bounding box center [148, 236] width 99 height 24
click at [0, 0] on input "Добавить файл" at bounding box center [0, 0] width 0 height 0
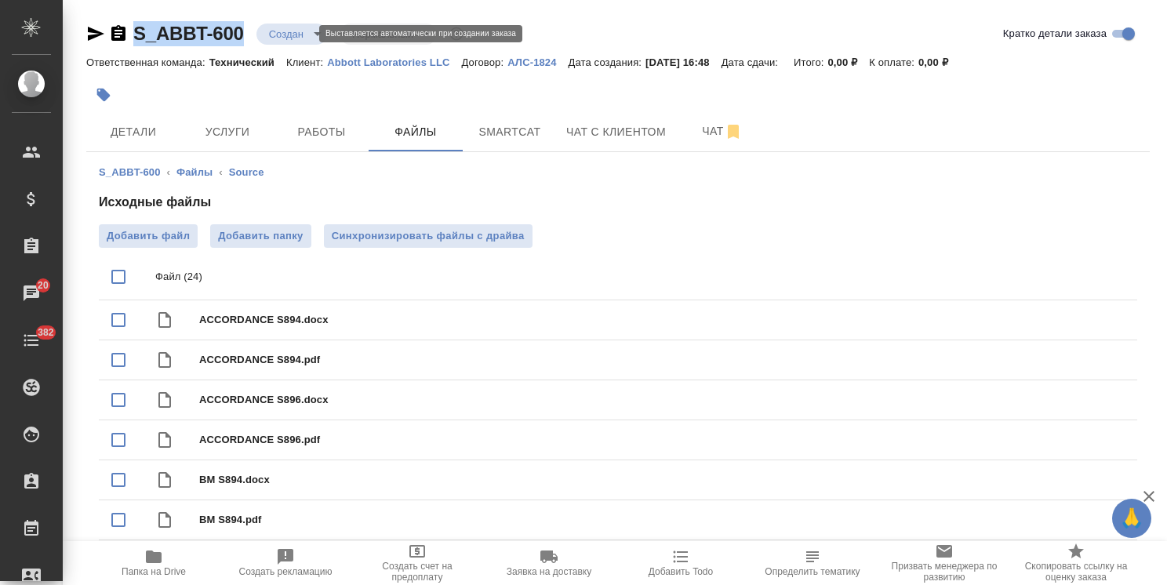
click at [280, 35] on body "🙏 .cls-1 fill:#fff; AWATERA [PERSON_NAME] Спецификации Заказы 20 Чаты 382 Todo …" at bounding box center [583, 292] width 1167 height 585
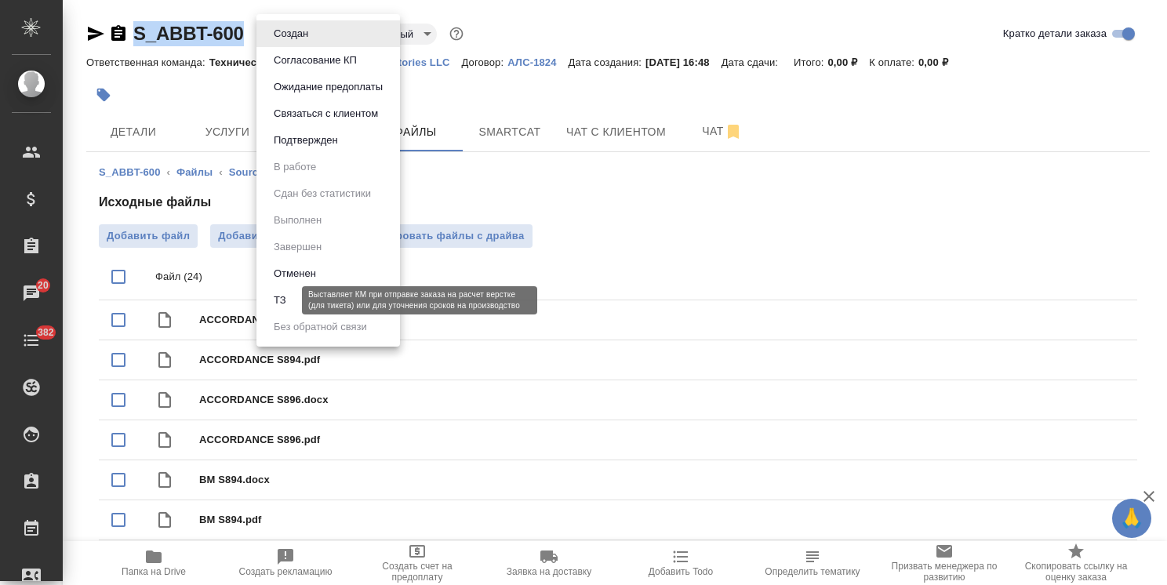
click at [289, 296] on button "ТЗ" at bounding box center [280, 300] width 22 height 17
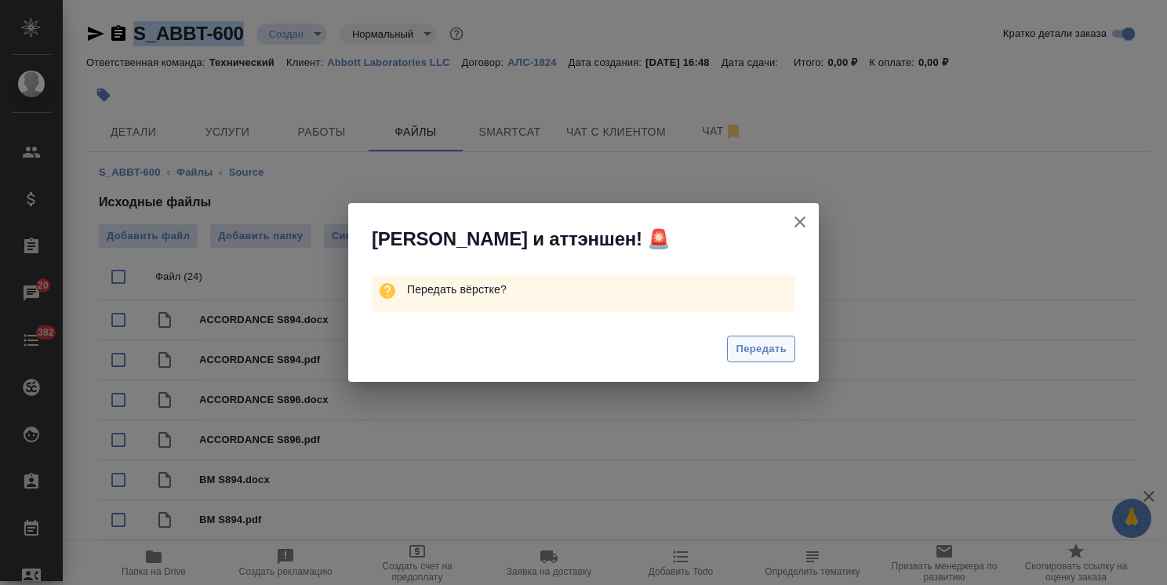
click at [751, 355] on span "Передать" at bounding box center [761, 349] width 51 height 18
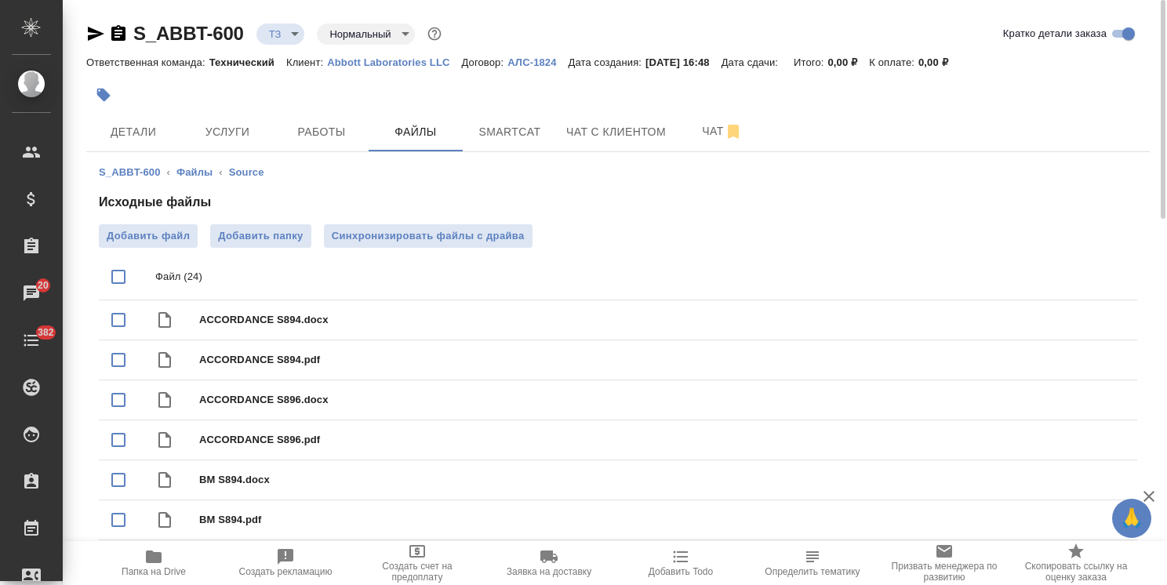
click at [145, 559] on icon "button" at bounding box center [153, 557] width 19 height 19
click at [248, 140] on span "Услуги" at bounding box center [227, 132] width 75 height 20
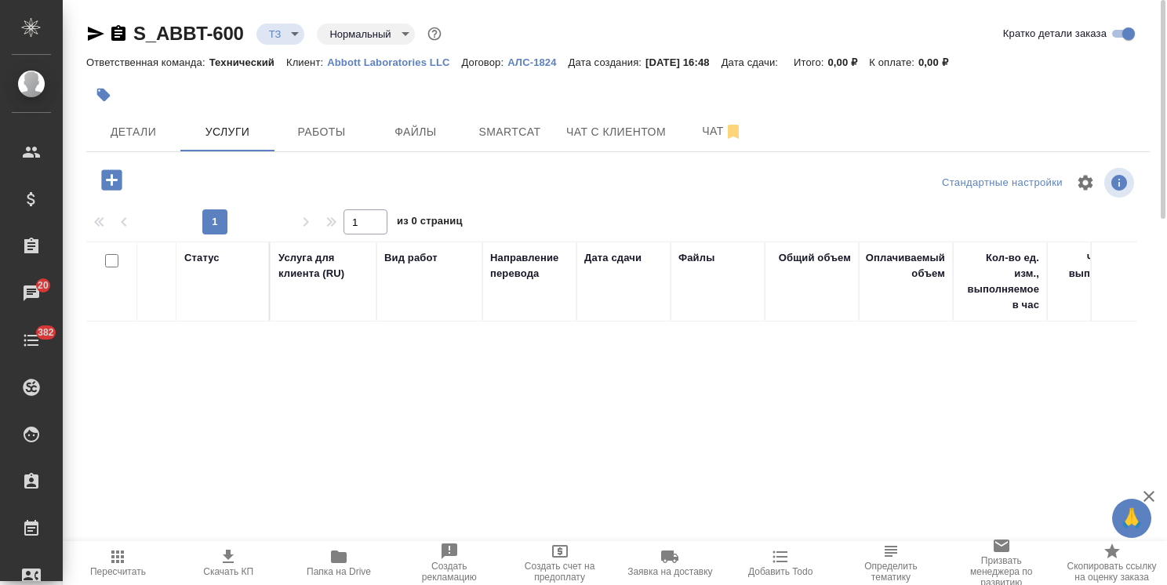
click at [105, 189] on icon "button" at bounding box center [111, 179] width 20 height 20
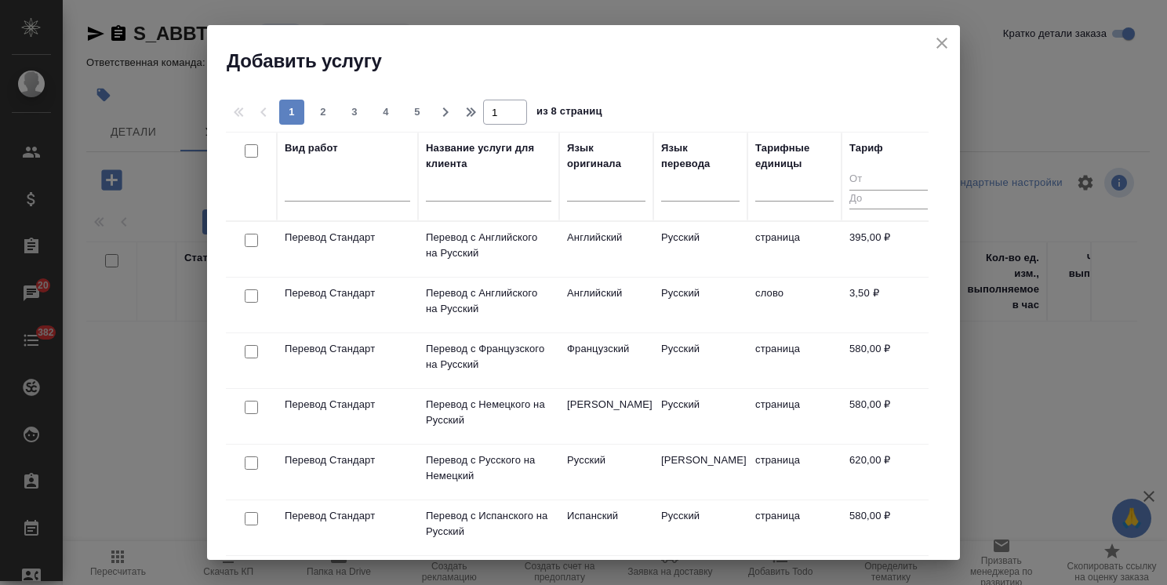
click at [471, 195] on input "text" at bounding box center [489, 192] width 126 height 20
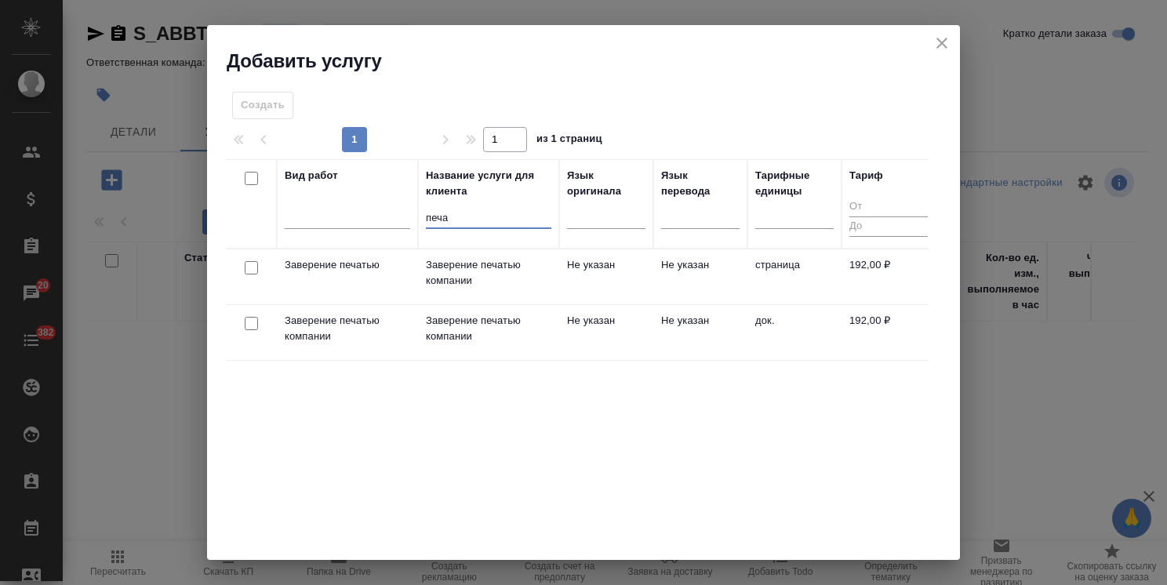
click at [245, 318] on input "checkbox" at bounding box center [251, 323] width 13 height 13
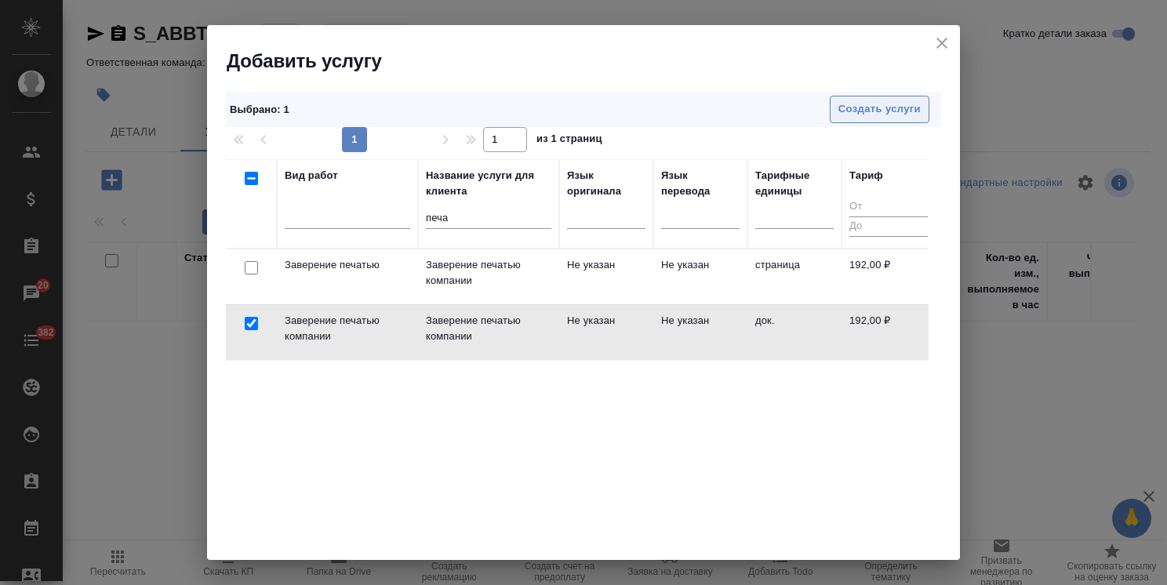
click at [885, 109] on span "Создать услуги" at bounding box center [880, 109] width 82 height 18
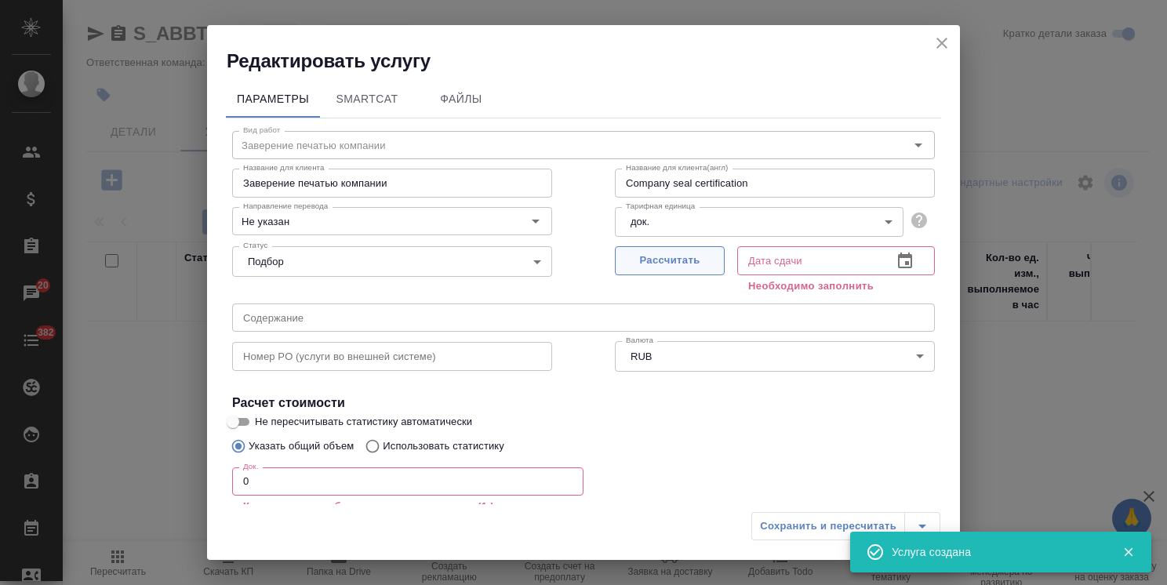
click at [646, 259] on span "Рассчитать" at bounding box center [670, 261] width 93 height 18
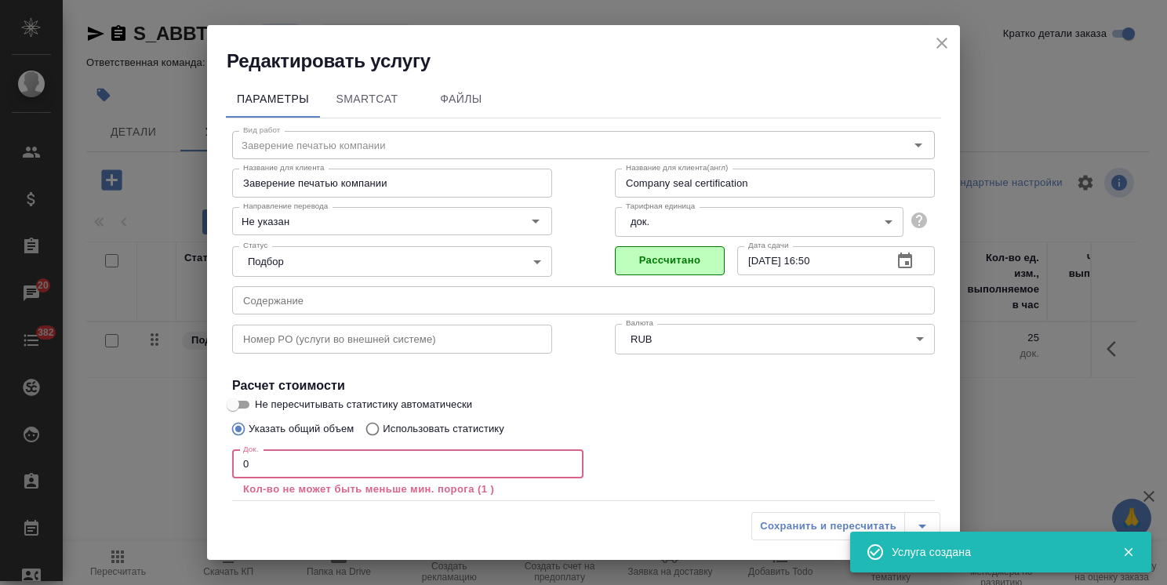
drag, startPoint x: 281, startPoint y: 467, endPoint x: 178, endPoint y: 459, distance: 103.1
click at [187, 459] on div "Редактировать услугу Параметры SmartCat Файлы Вид работ Заверение печатью компа…" at bounding box center [583, 292] width 1167 height 585
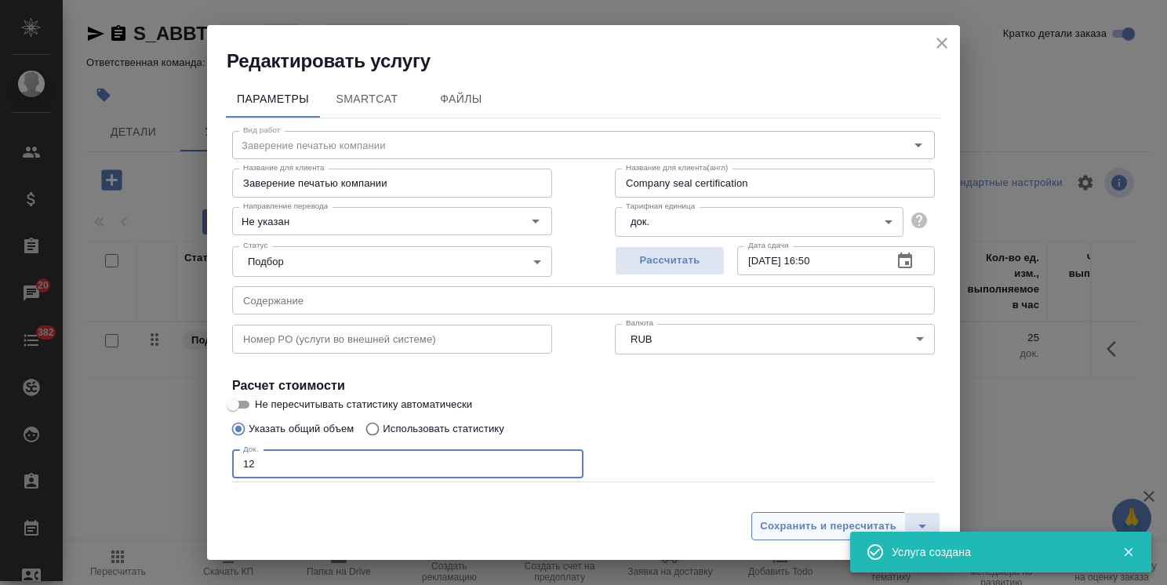
click at [786, 532] on span "Сохранить и пересчитать" at bounding box center [828, 527] width 136 height 18
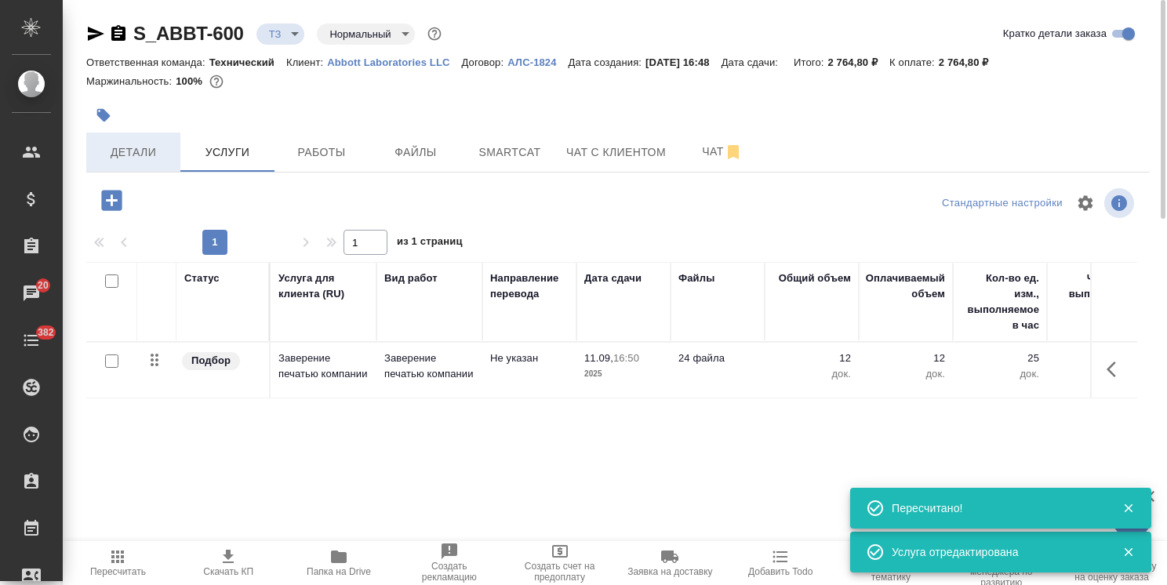
click at [147, 163] on button "Детали" at bounding box center [133, 152] width 94 height 39
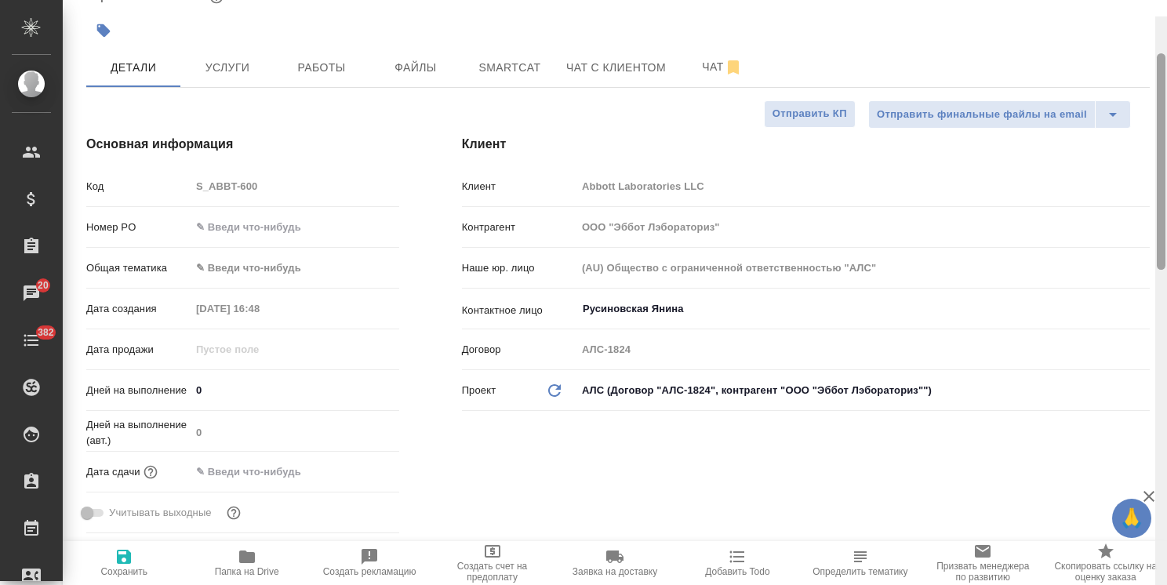
drag, startPoint x: 1161, startPoint y: 167, endPoint x: 1125, endPoint y: 196, distance: 46.3
click at [1131, 198] on div "S_ABBT-600 ТЗ tz Нормальный normal Кратко детали заказа Ответственная команда: …" at bounding box center [615, 292] width 1105 height 585
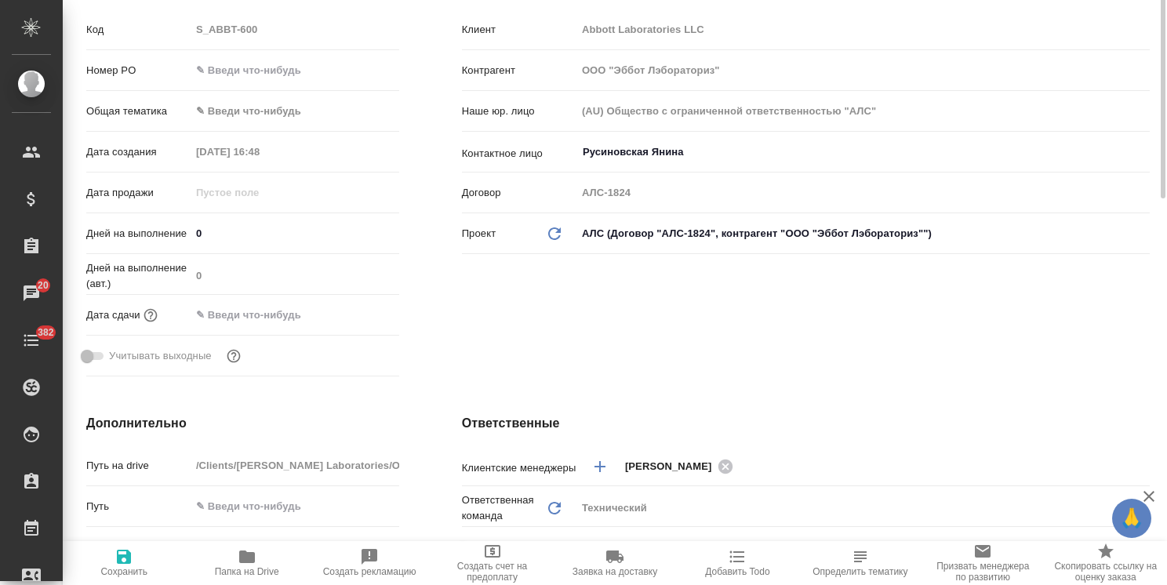
scroll to position [398, 0]
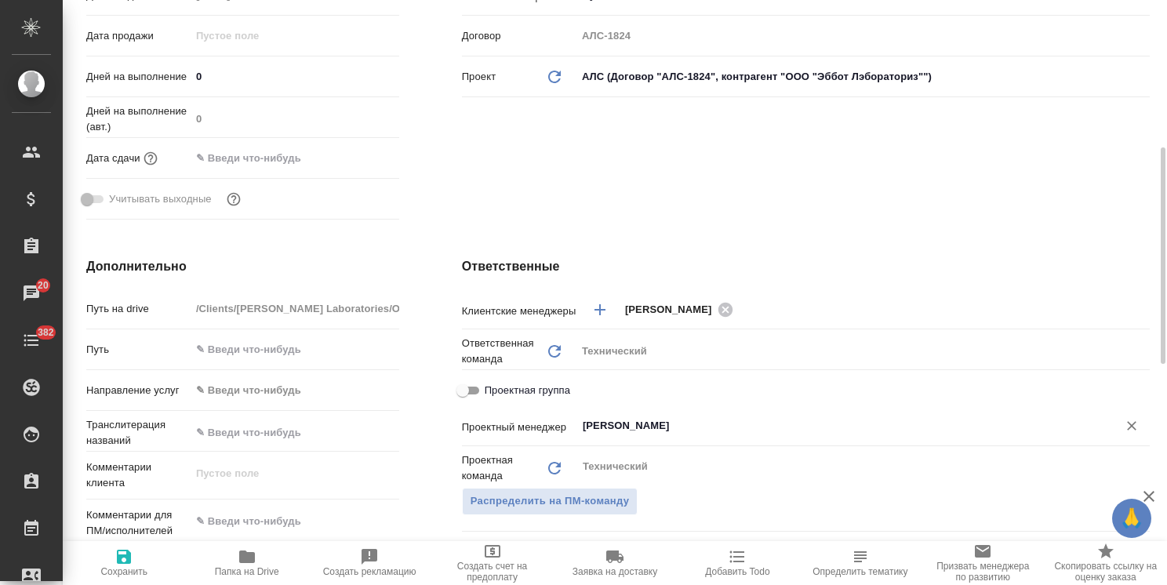
click at [669, 431] on input "[PERSON_NAME]" at bounding box center [836, 426] width 511 height 19
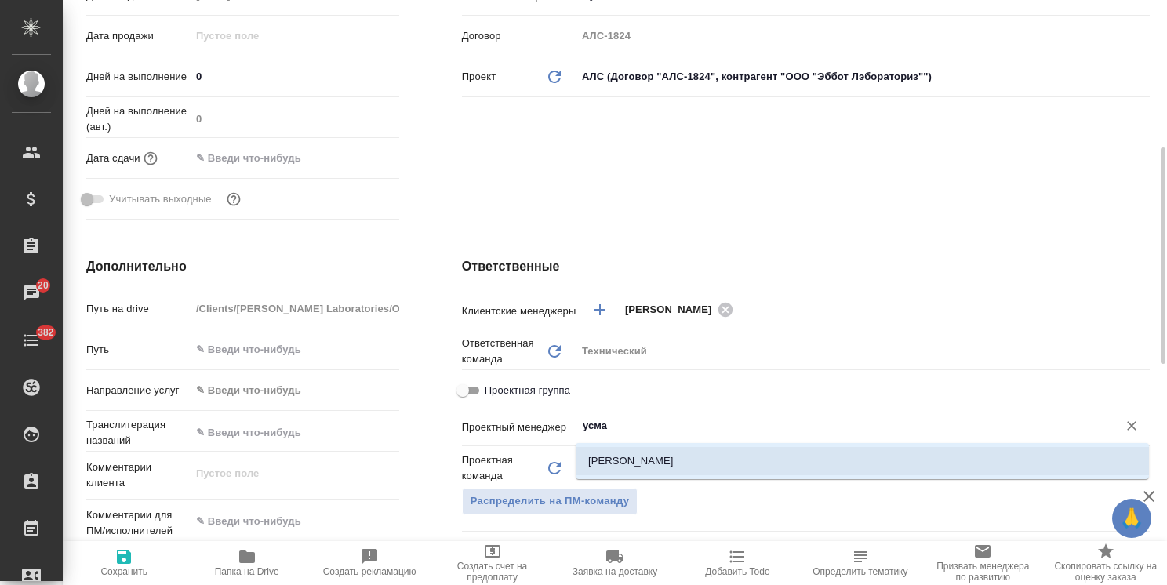
click at [647, 460] on li "[PERSON_NAME]" at bounding box center [862, 461] width 573 height 28
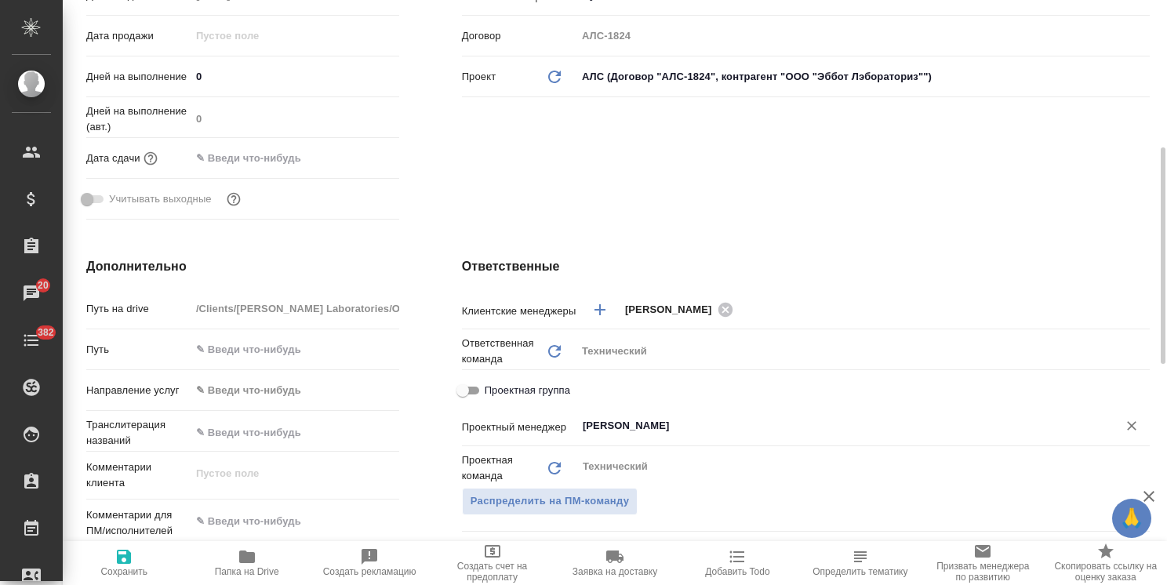
click at [124, 569] on span "Сохранить" at bounding box center [123, 571] width 47 height 11
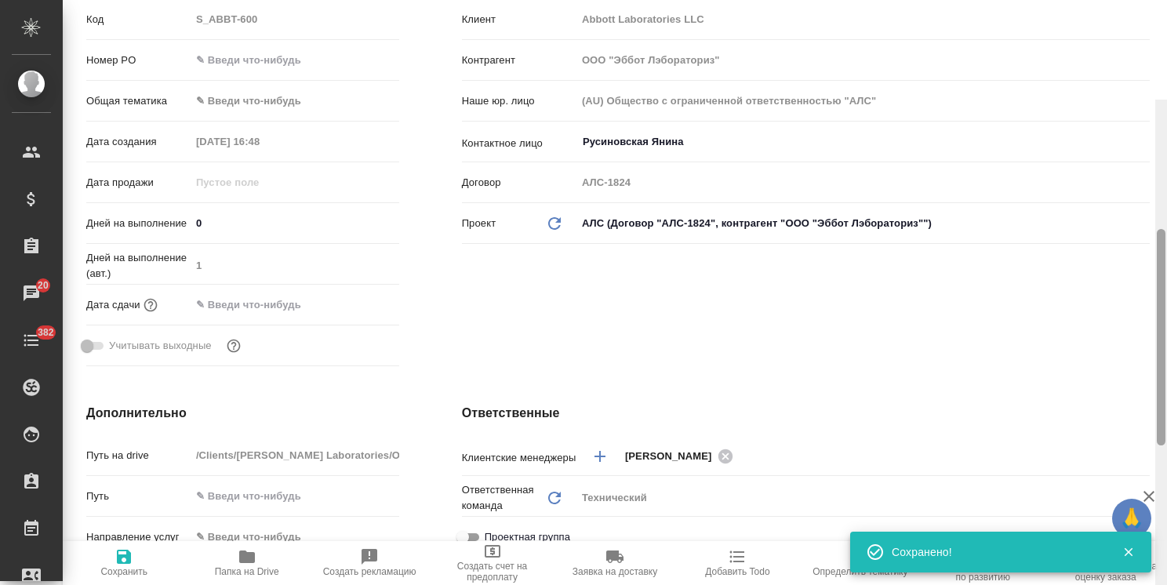
scroll to position [178, 0]
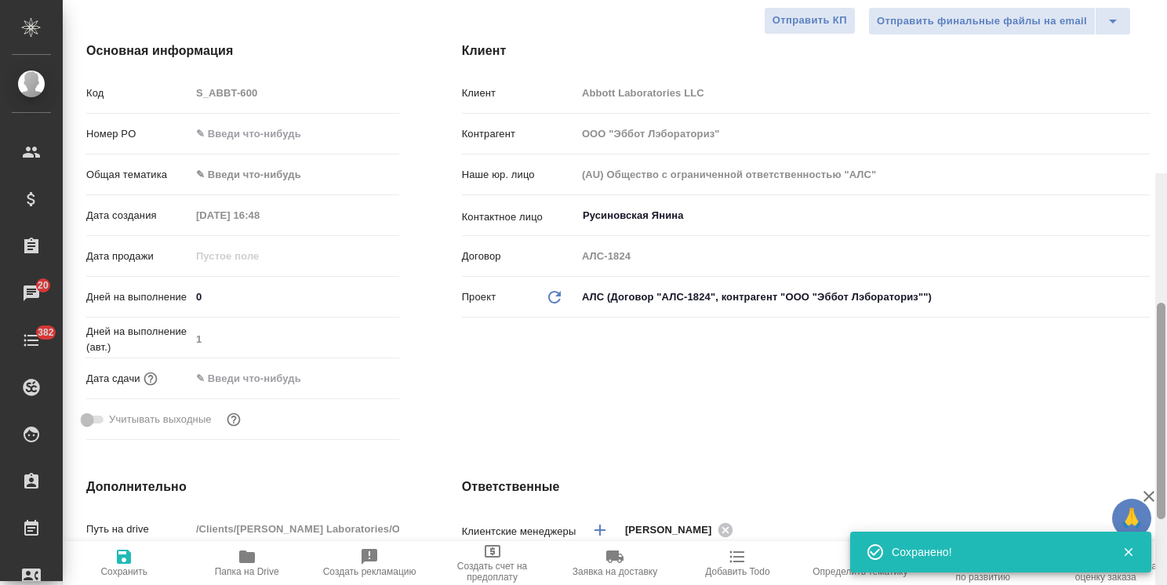
drag, startPoint x: 1158, startPoint y: 307, endPoint x: 999, endPoint y: 240, distance: 171.9
click at [1161, 303] on div at bounding box center [1161, 411] width 9 height 217
click at [262, 134] on input "text" at bounding box center [295, 133] width 209 height 23
click at [289, 175] on body "🙏 .cls-1 fill:#fff; AWATERA [PERSON_NAME] Спецификации Заказы 20 Чаты 382 Todo …" at bounding box center [583, 292] width 1167 height 585
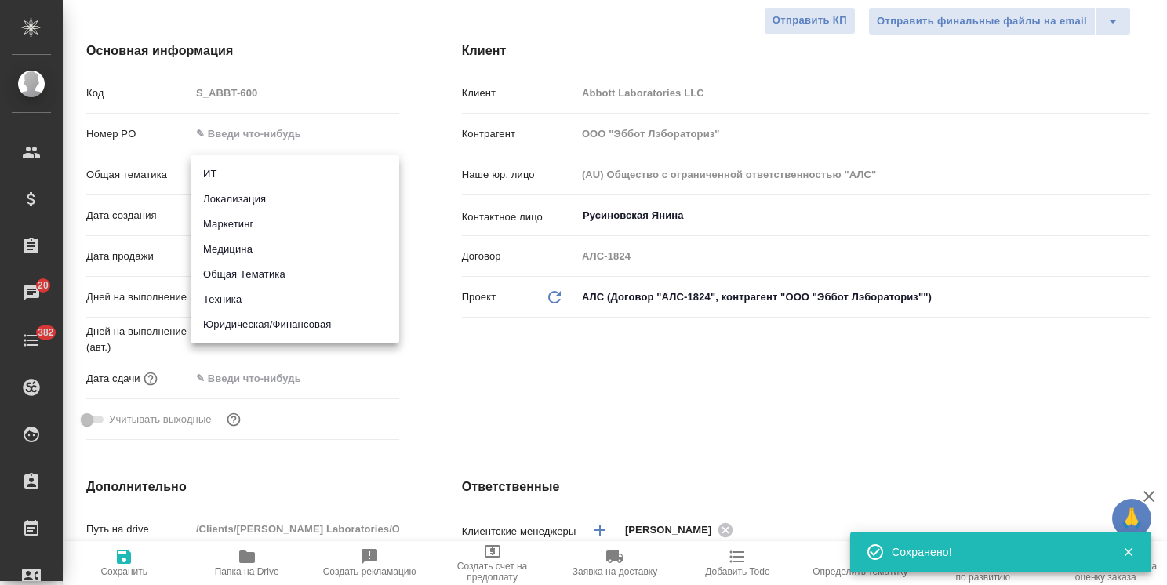
click at [267, 274] on li "Общая Тематика" at bounding box center [295, 274] width 209 height 25
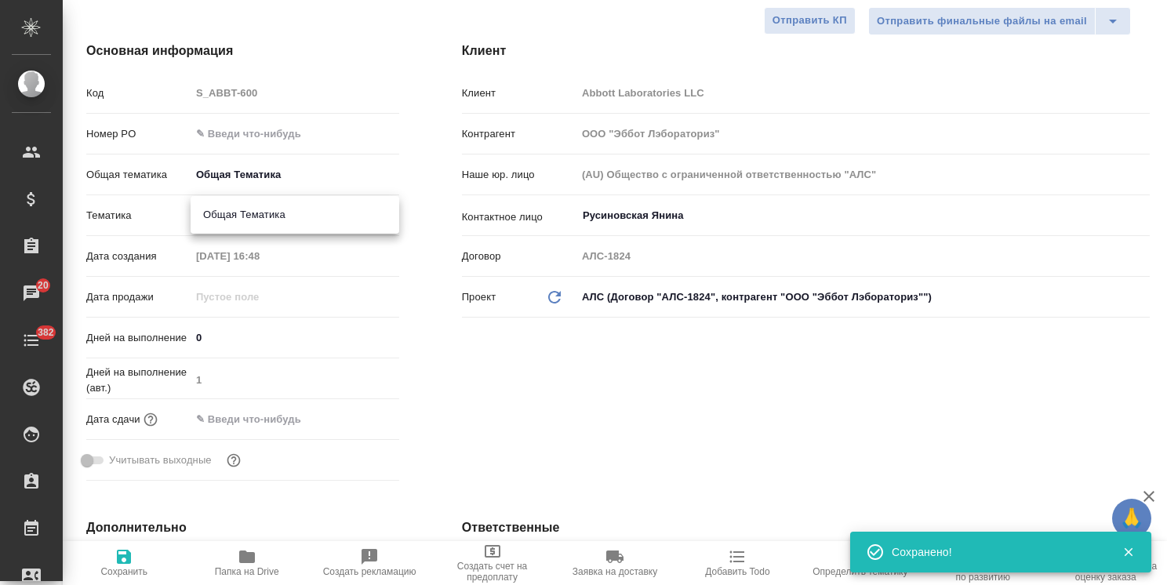
click at [289, 209] on body "🙏 .cls-1 fill:#fff; AWATERA [PERSON_NAME] Спецификации Заказы 20 Чаты 382 Todo …" at bounding box center [583, 292] width 1167 height 585
click at [314, 213] on li "Общая Тематика" at bounding box center [295, 214] width 209 height 25
click at [141, 560] on span "Сохранить" at bounding box center [124, 563] width 104 height 30
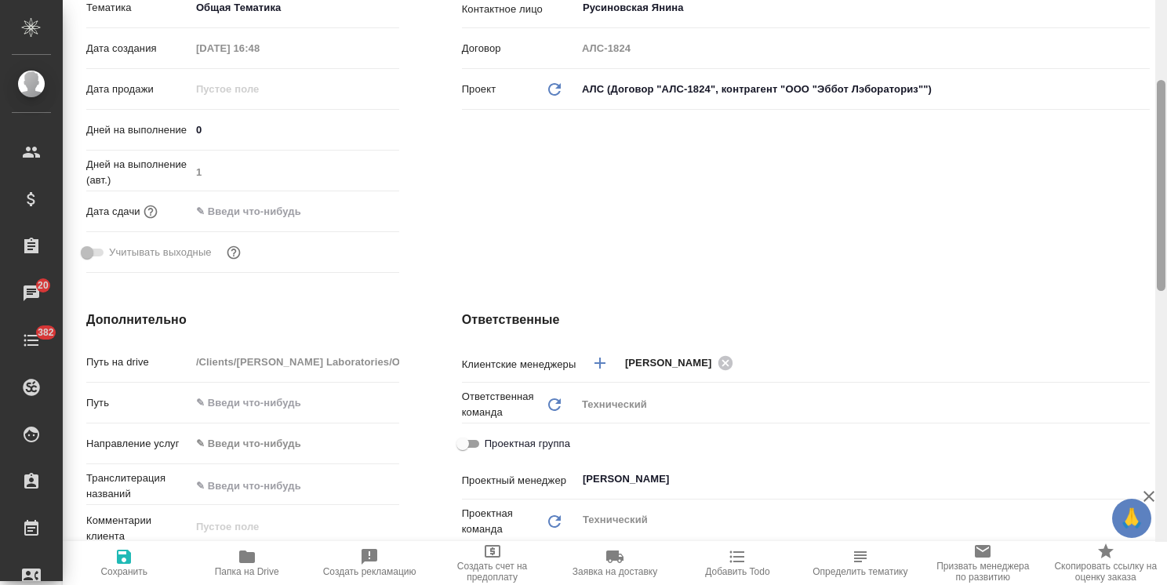
scroll to position [87, 0]
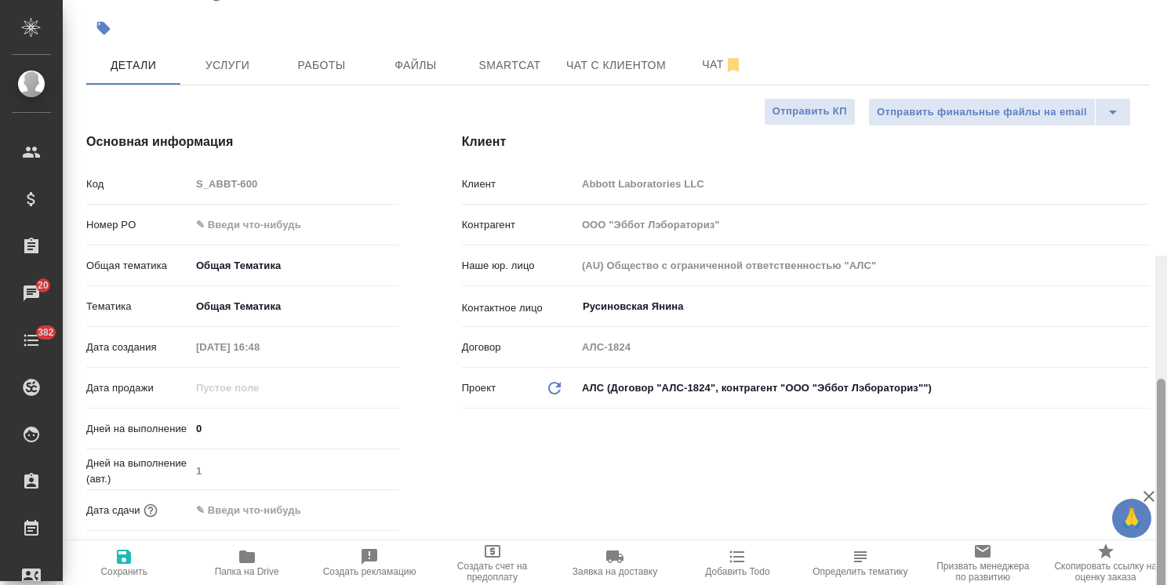
drag, startPoint x: 1159, startPoint y: 196, endPoint x: 1163, endPoint y: 64, distance: 132.6
click at [1164, 379] on div at bounding box center [1161, 484] width 9 height 211
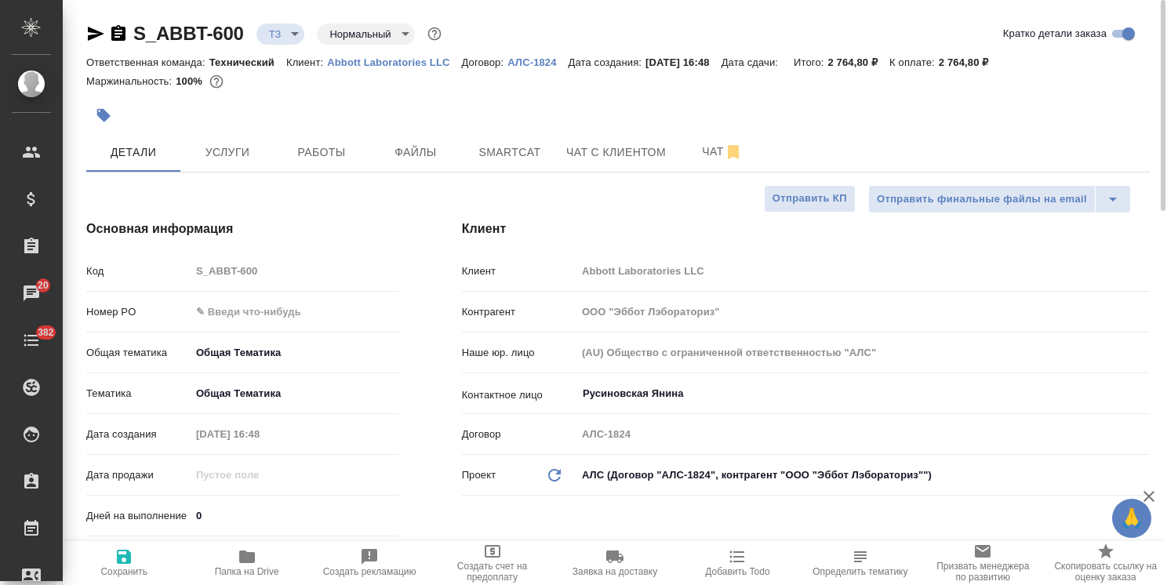
drag, startPoint x: 223, startPoint y: 514, endPoint x: 176, endPoint y: 513, distance: 47.1
click at [180, 513] on div "Дней на выполнение 0" at bounding box center [242, 515] width 313 height 27
click at [118, 561] on icon "button" at bounding box center [124, 557] width 14 height 14
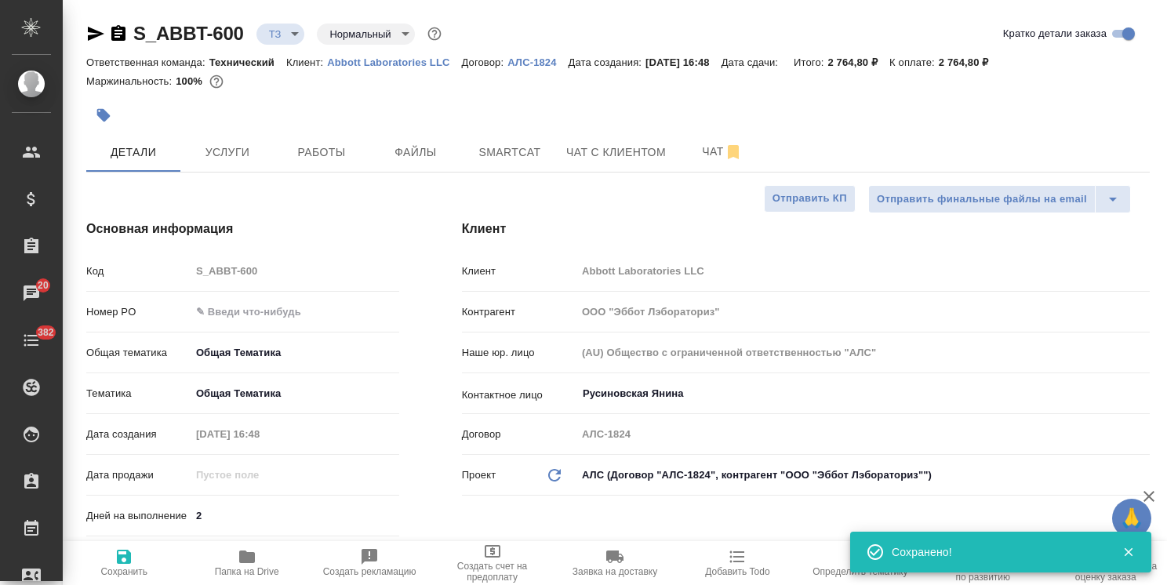
click at [290, 36] on body "🙏 .cls-1 fill:#fff; AWATERA [PERSON_NAME] Спецификации Заказы 20 Чаты 382 Todo …" at bounding box center [583, 292] width 1167 height 585
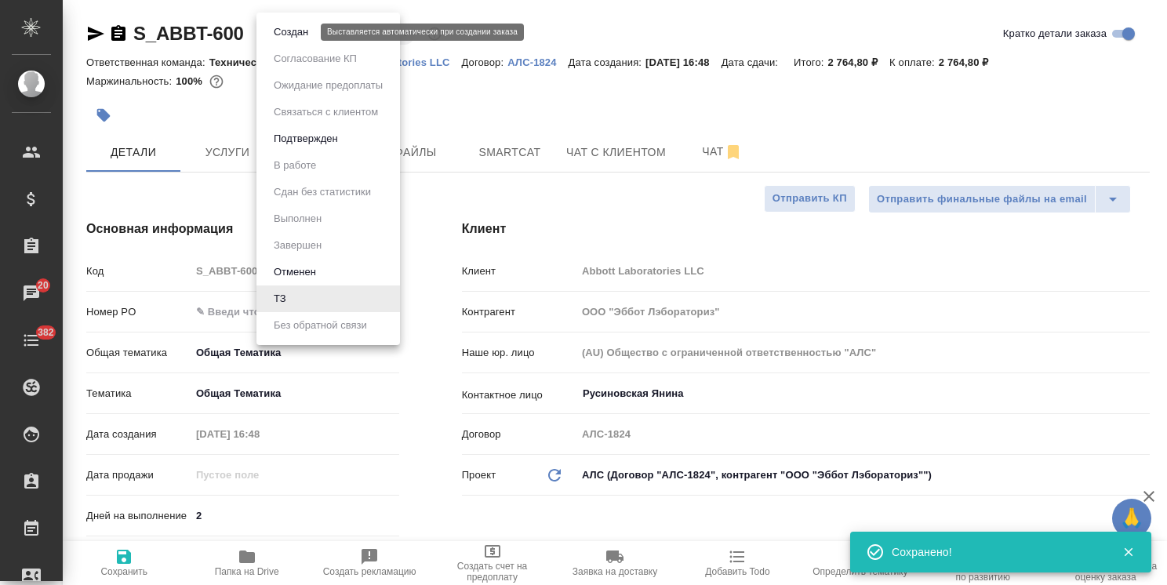
click at [300, 35] on button "Создан" at bounding box center [291, 32] width 44 height 17
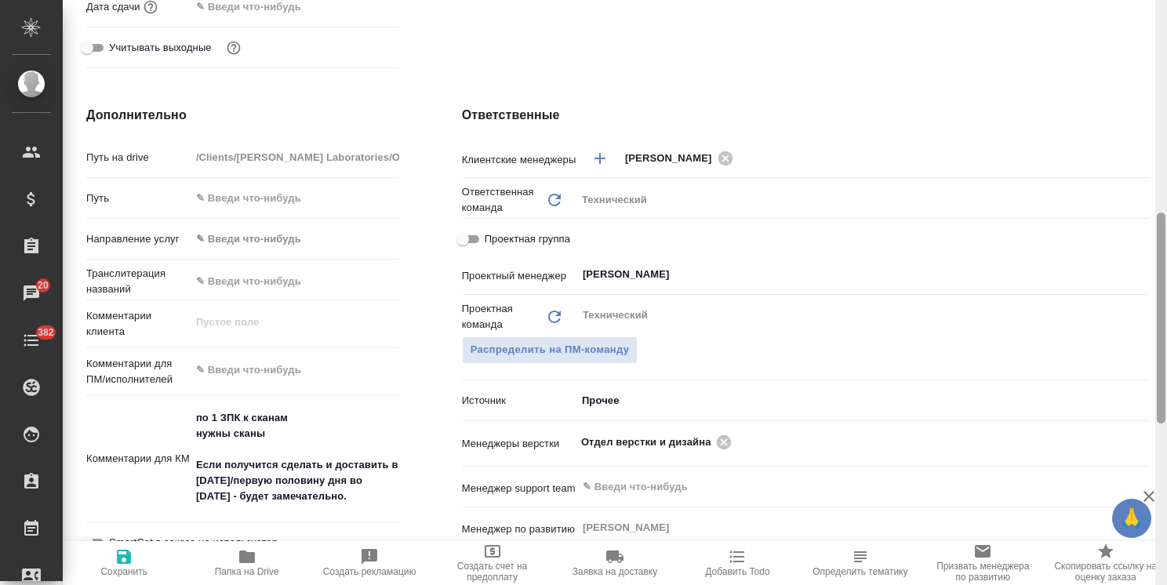
drag, startPoint x: 1165, startPoint y: 180, endPoint x: 1148, endPoint y: 395, distance: 215.6
click at [1148, 395] on div "S_ABBT-600 Создан new Нормальный normal Кратко детали заказа Ответственная кома…" at bounding box center [615, 292] width 1105 height 585
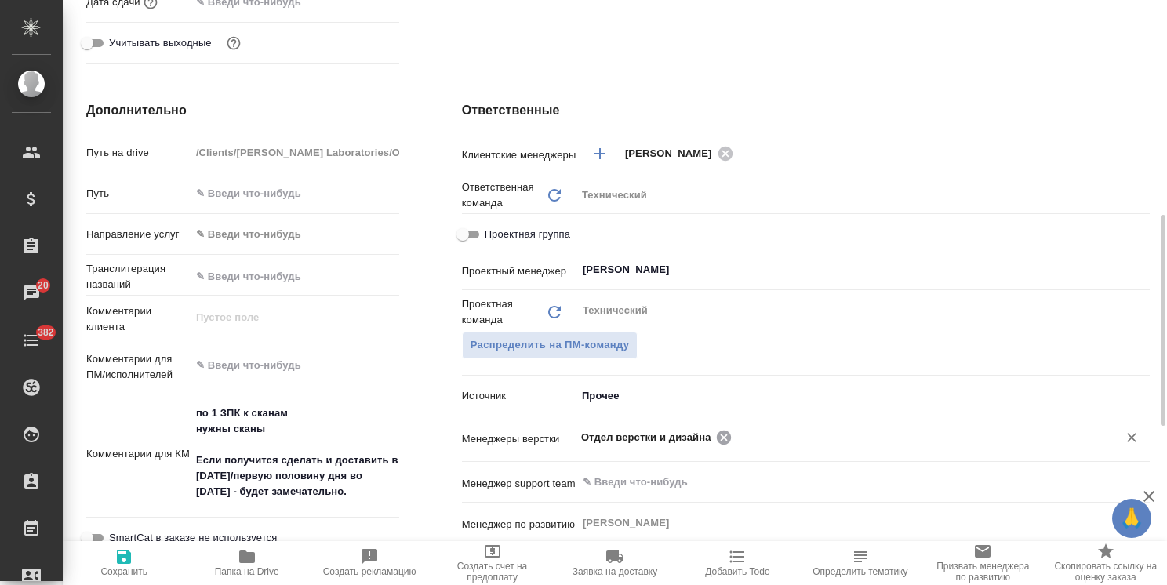
click at [726, 442] on icon at bounding box center [724, 437] width 14 height 14
click at [126, 562] on icon "button" at bounding box center [124, 557] width 14 height 14
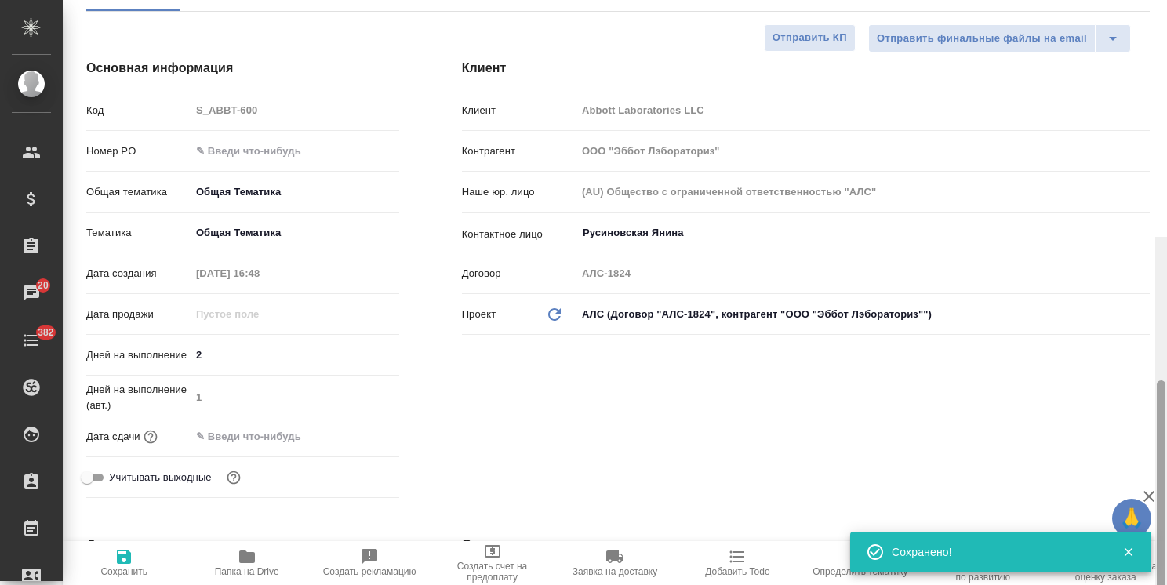
scroll to position [4, 0]
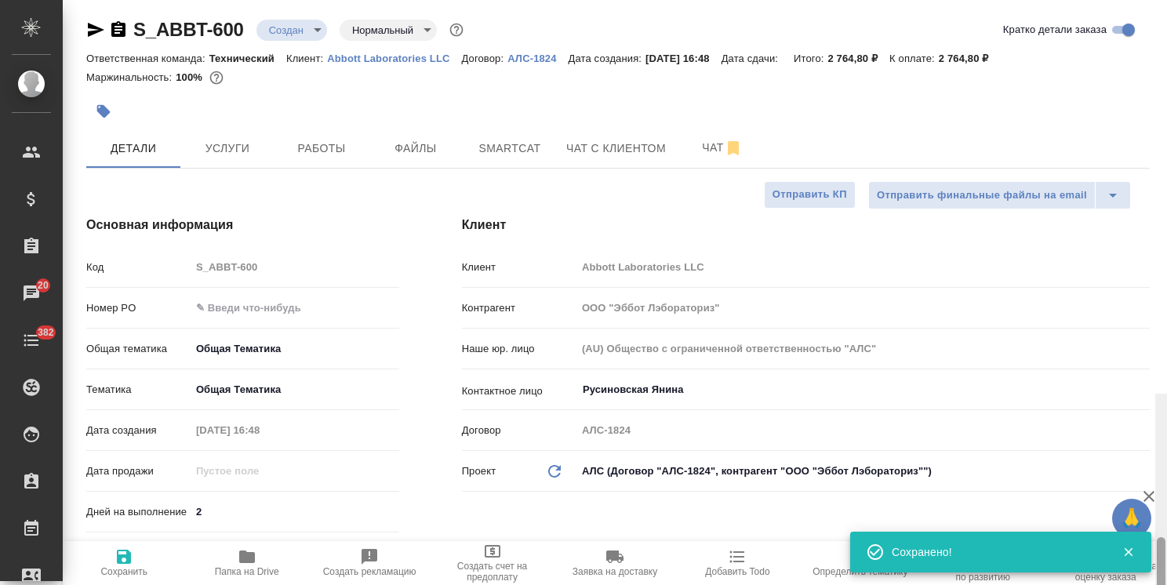
drag, startPoint x: 1158, startPoint y: 353, endPoint x: 1147, endPoint y: 104, distance: 249.7
click at [1151, 109] on div "S_ABBT-600 Создан new Нормальный normal Кратко детали заказа Ответственная кома…" at bounding box center [615, 292] width 1105 height 585
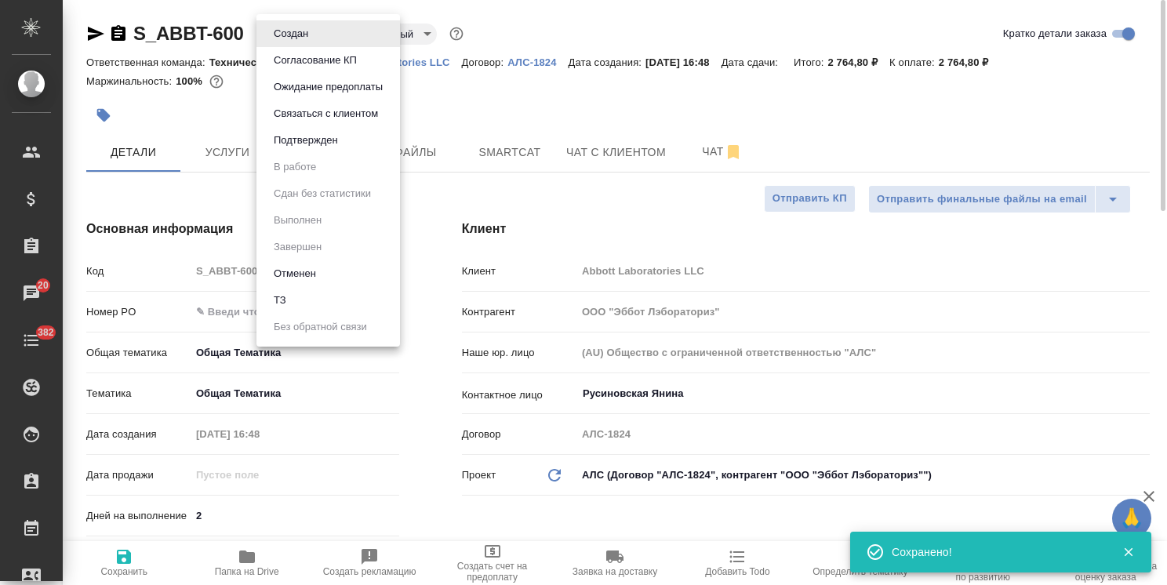
click at [293, 37] on body "🙏 .cls-1 fill:#fff; AWATERA [PERSON_NAME] Спецификации Заказы 20 Чаты 382 Todo …" at bounding box center [583, 292] width 1167 height 585
click at [320, 60] on button "Согласование КП" at bounding box center [315, 60] width 93 height 17
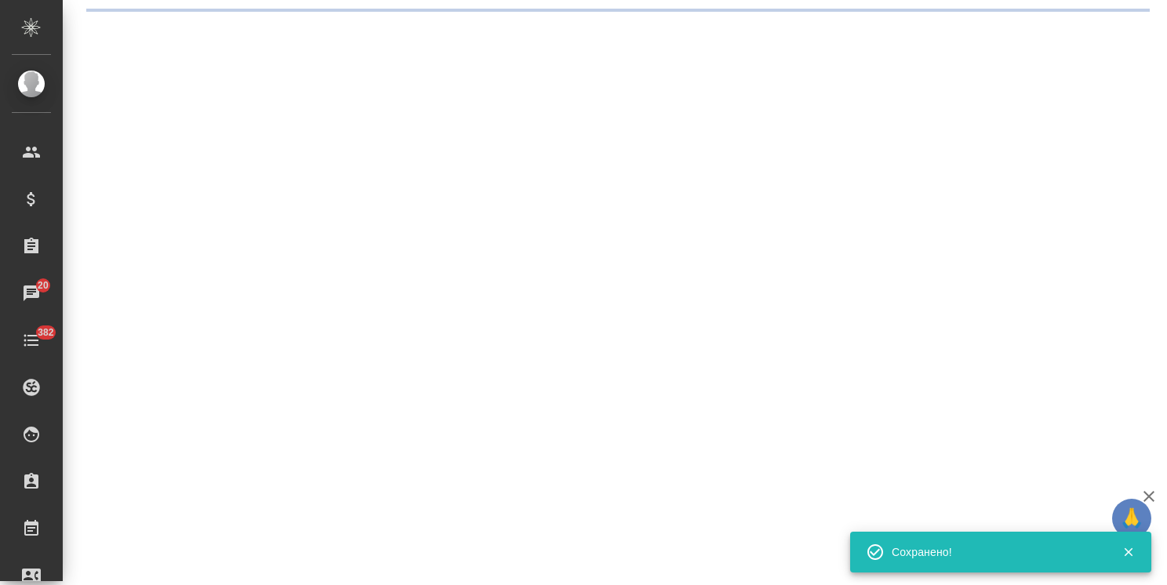
click at [235, 136] on div ".cls-1 fill:#fff; AWATERA [PERSON_NAME] Спецификации Заказы 20 Чаты 382 Todo Пр…" at bounding box center [583, 292] width 1167 height 585
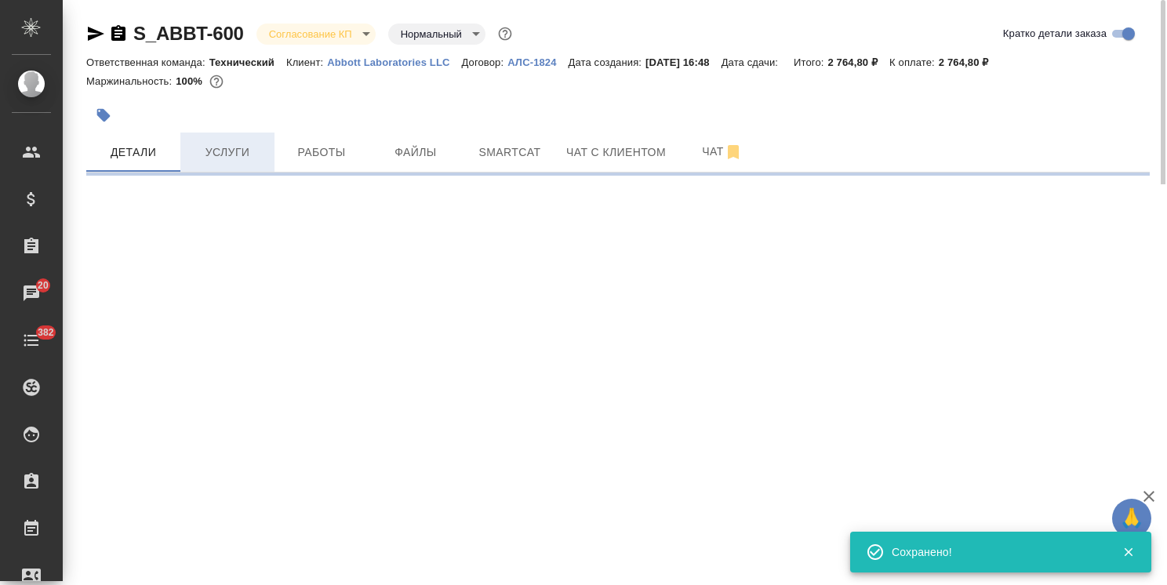
click at [235, 134] on button "Услуги" at bounding box center [227, 152] width 94 height 39
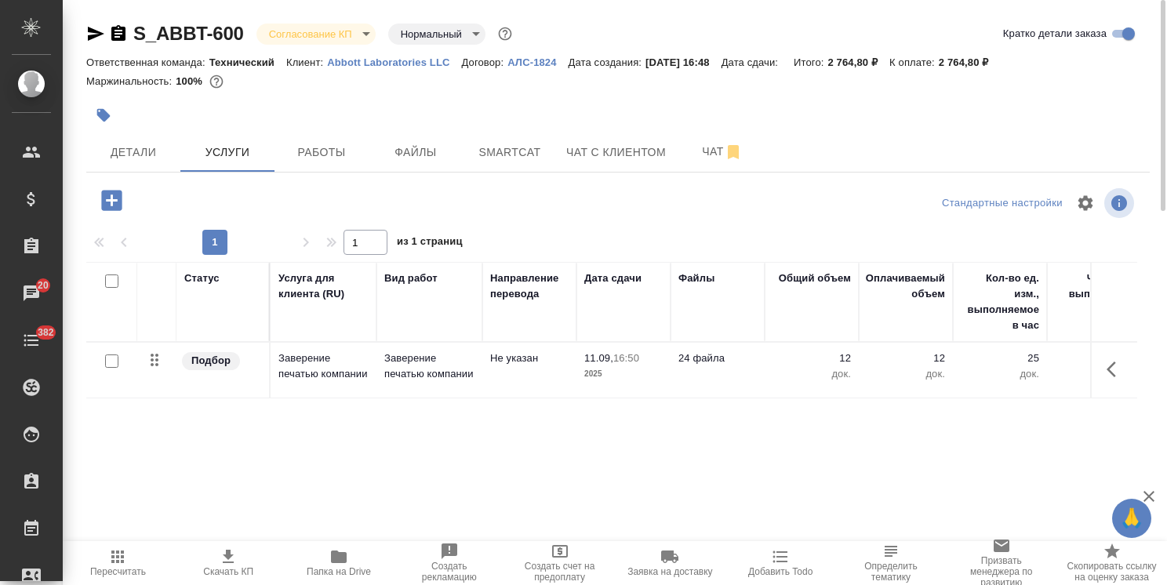
click at [235, 563] on icon "button" at bounding box center [228, 557] width 19 height 19
drag, startPoint x: 245, startPoint y: 16, endPoint x: 129, endPoint y: 9, distance: 116.3
click at [129, 9] on div "S_ABBT-600 Согласование КП kpNegotiation Нормальный normal Кратко детали заказа…" at bounding box center [618, 319] width 1081 height 639
copy link "S_ABBT-600"
